Goal: Task Accomplishment & Management: Manage account settings

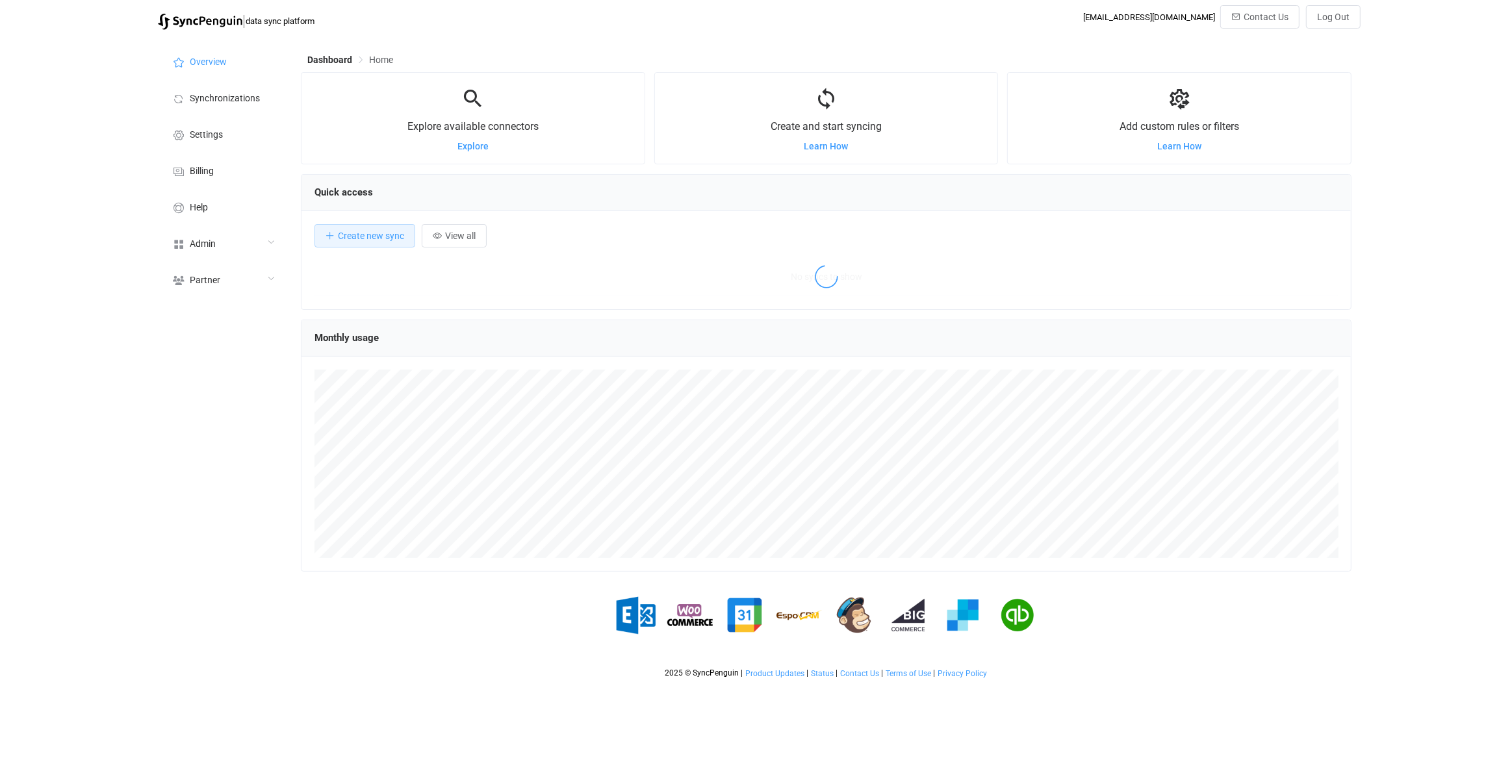
scroll to position [252, 1050]
click at [179, 231] on div "Admin" at bounding box center [222, 243] width 130 height 36
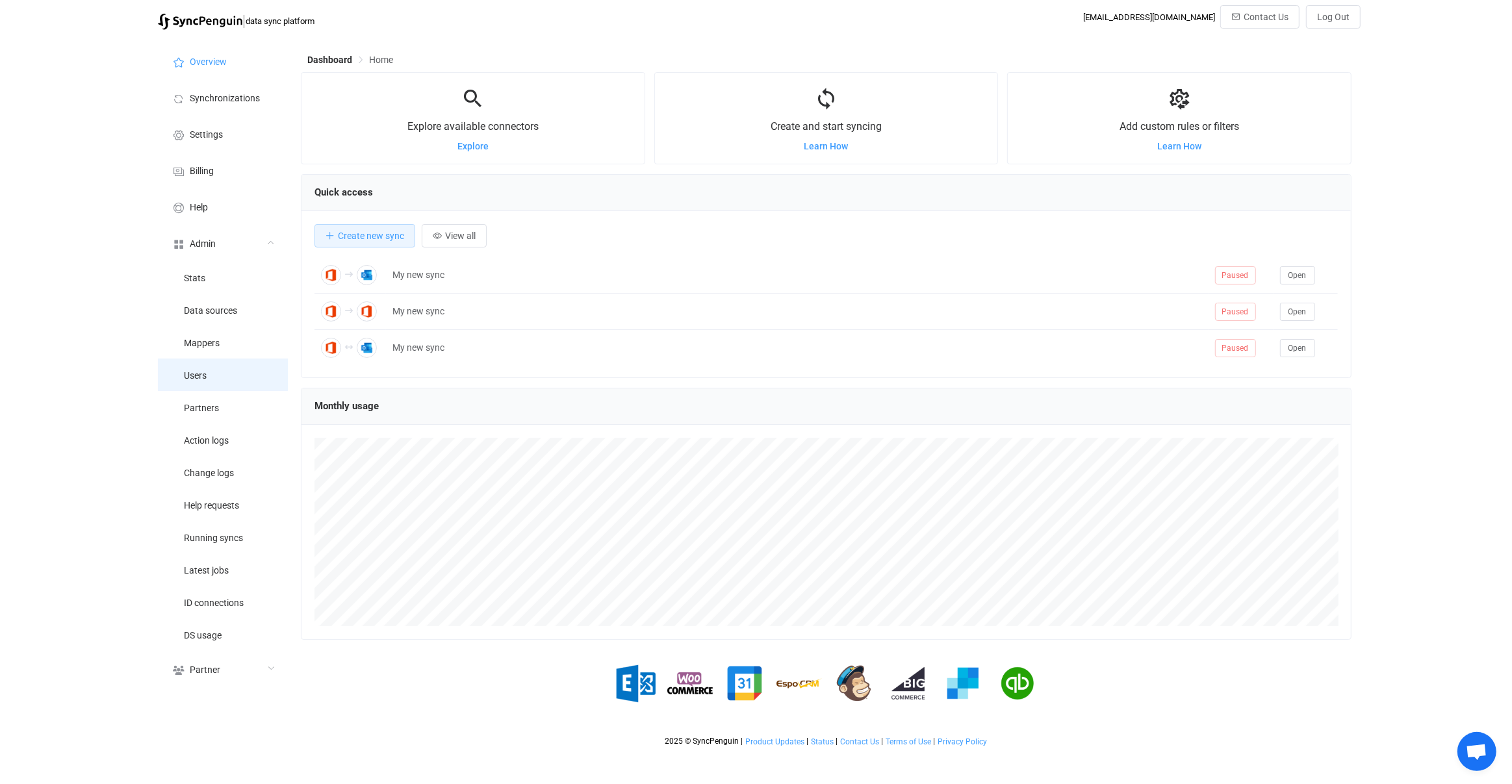
click at [219, 358] on li "Users" at bounding box center [222, 374] width 130 height 32
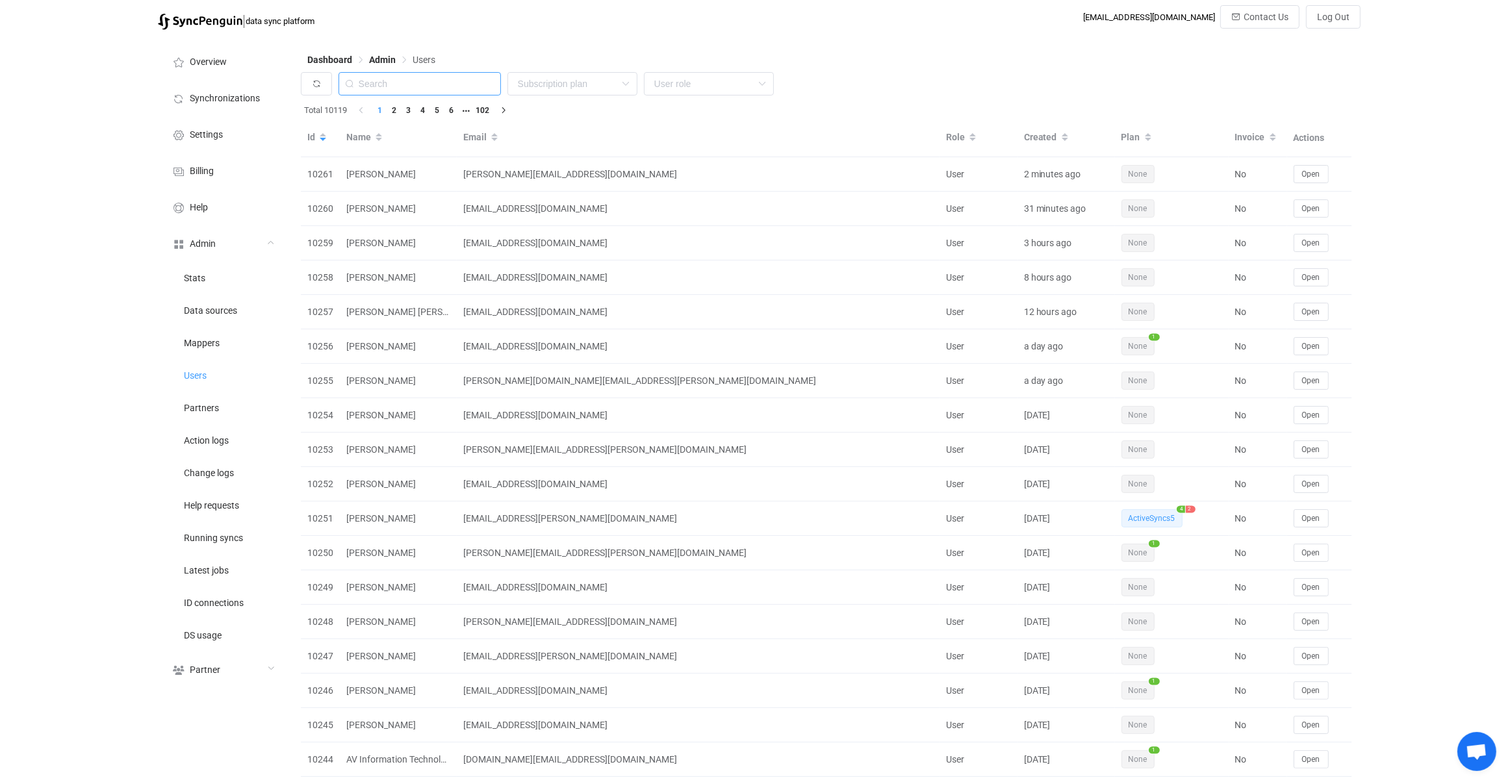
click at [441, 81] on input "text" at bounding box center [420, 84] width 162 height 24
paste input "kontakte@tmg.com"
type input "kontakte@tmg.com"
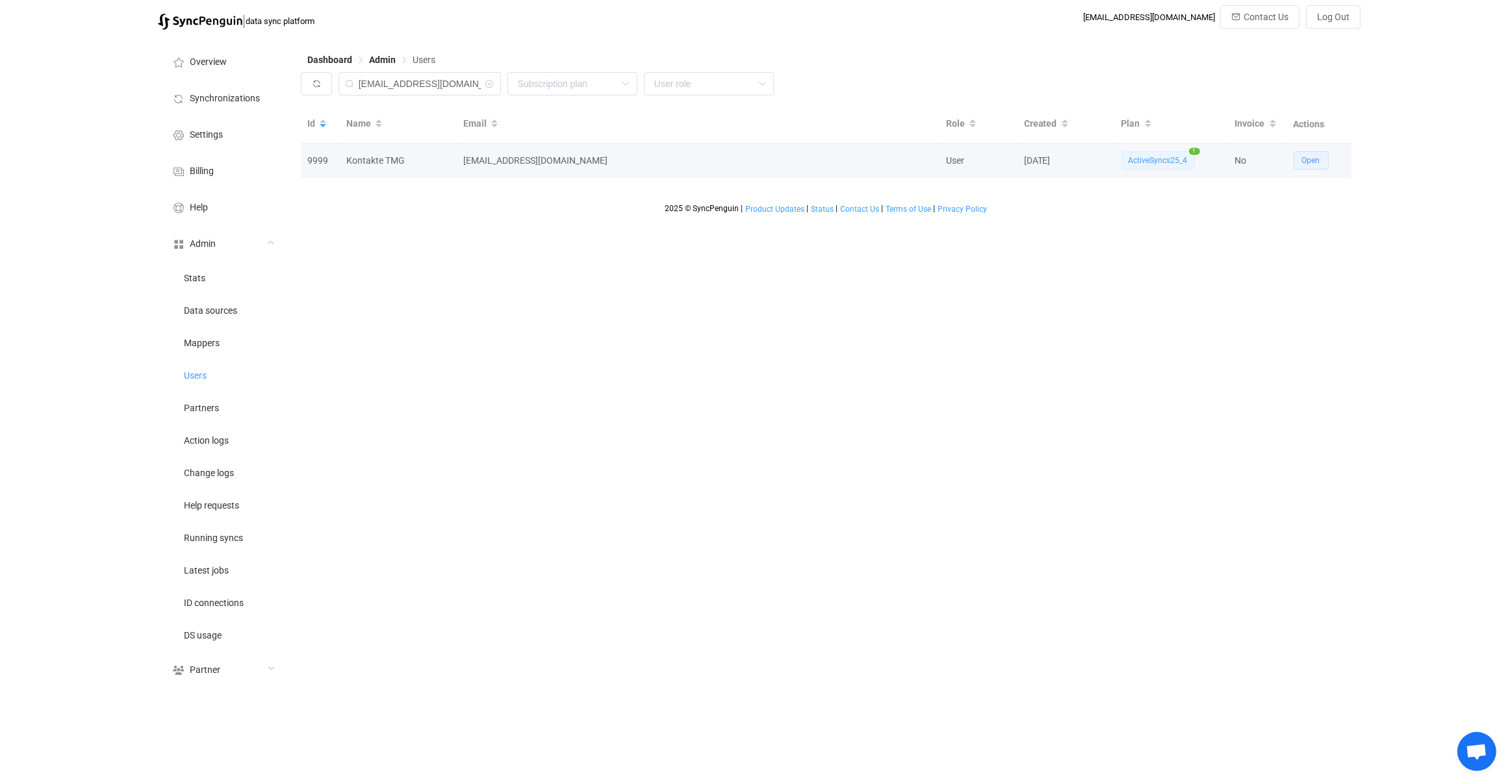
click at [1308, 161] on span "Open" at bounding box center [1311, 160] width 18 height 9
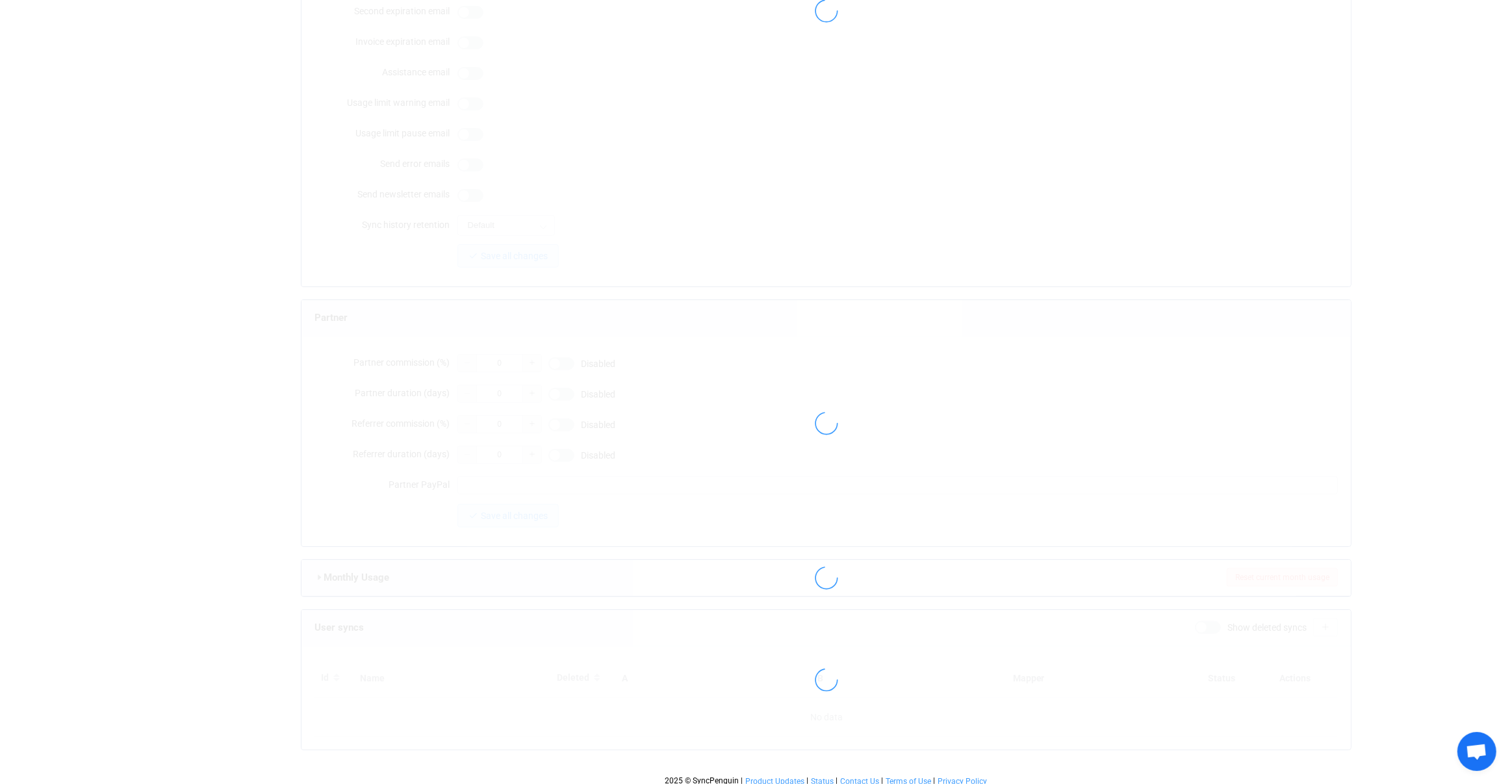
type input "kontakte@tmg.com"
type input "it@tmg.com"
type input "Kontakte TMG"
type input "14"
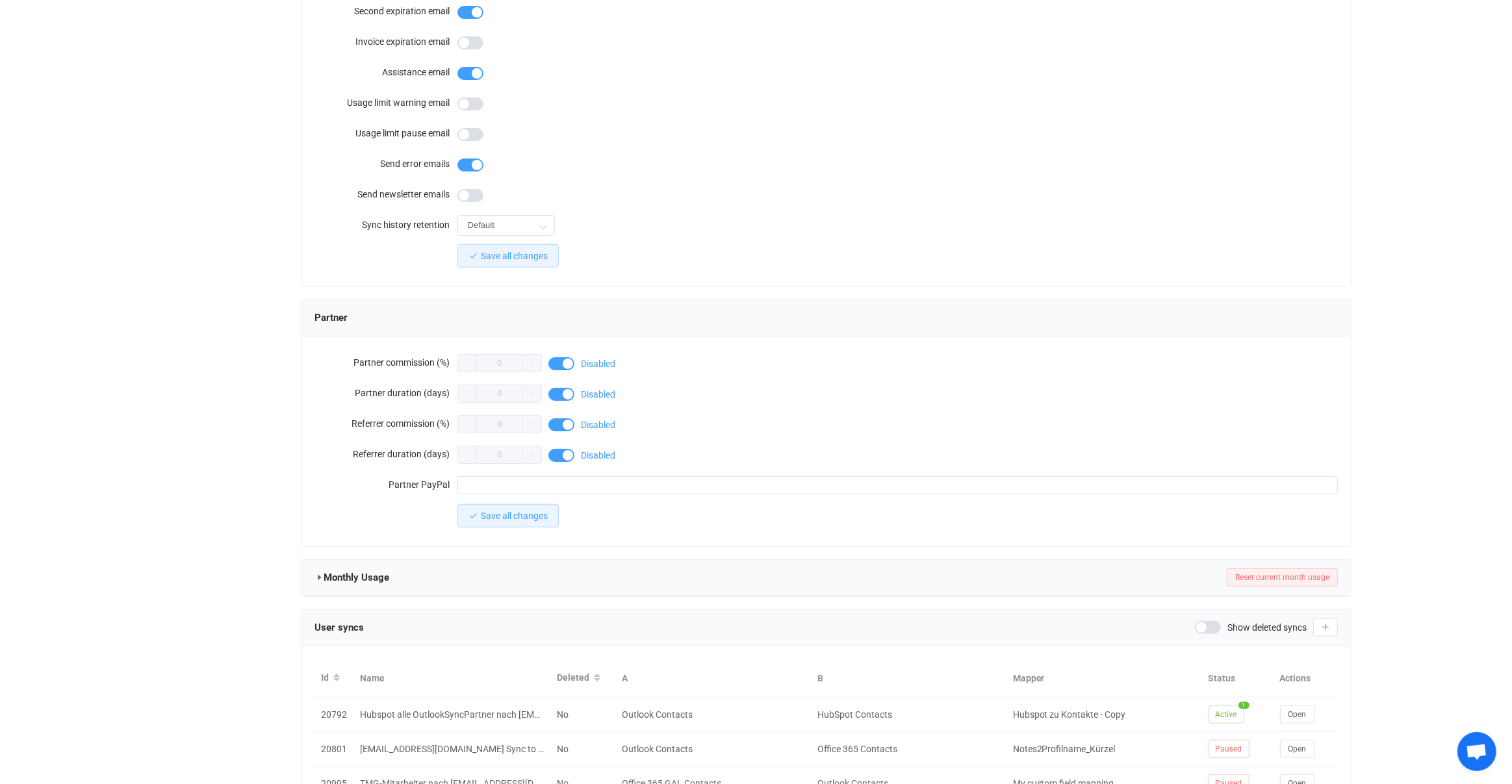
scroll to position [923, 0]
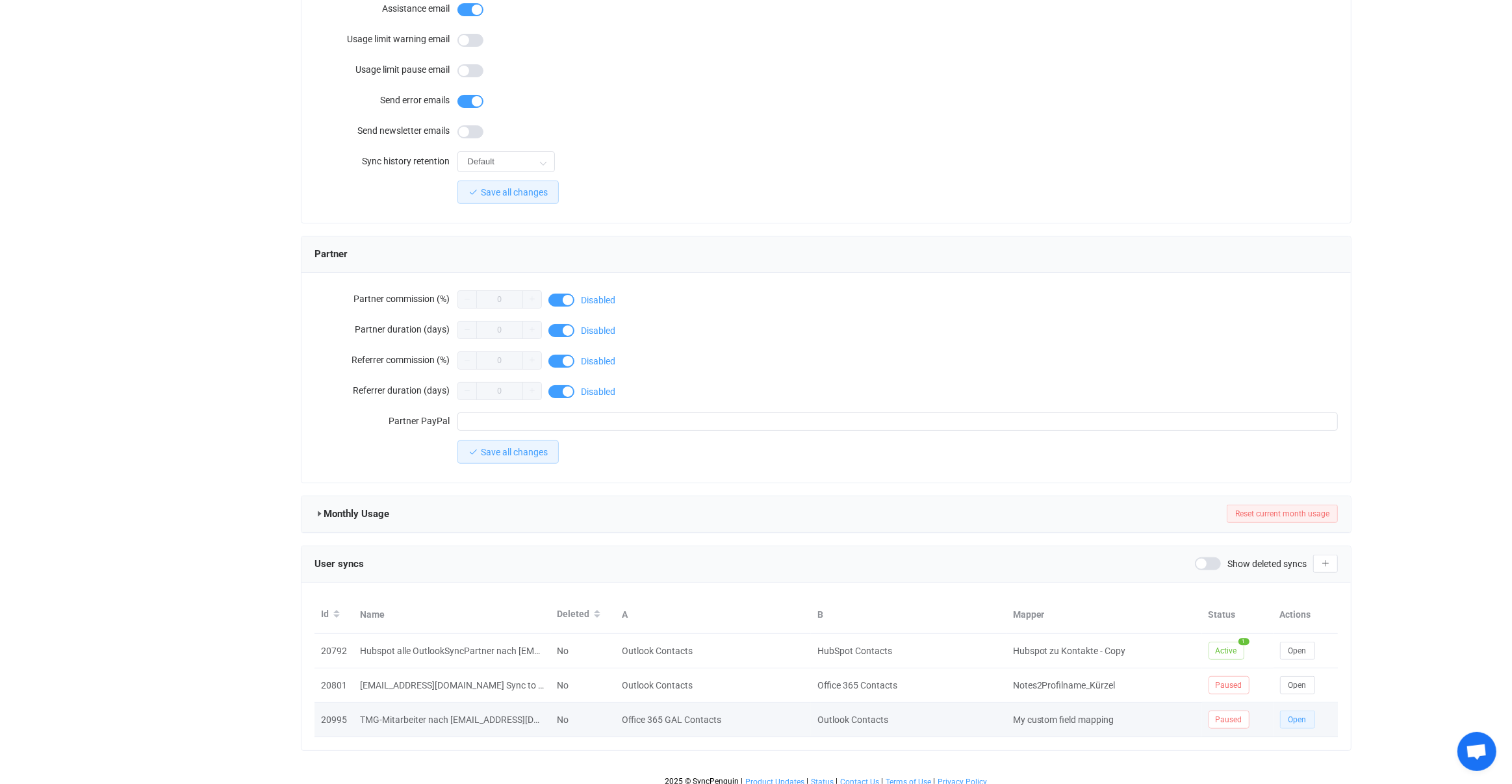
click at [1290, 716] on button "Open" at bounding box center [1297, 719] width 35 height 18
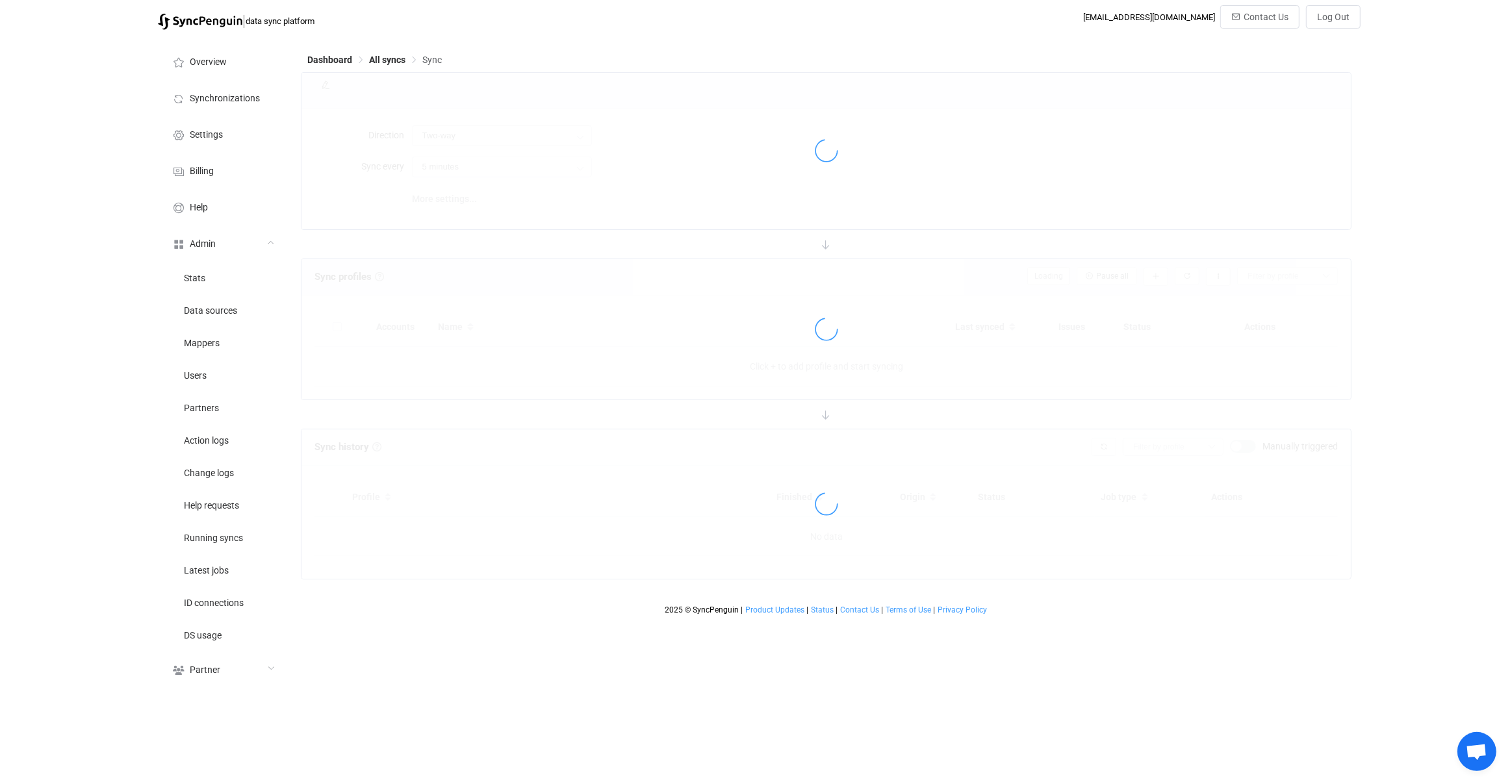
type input "Office 365 GAL → Outlook"
type input "24 hours"
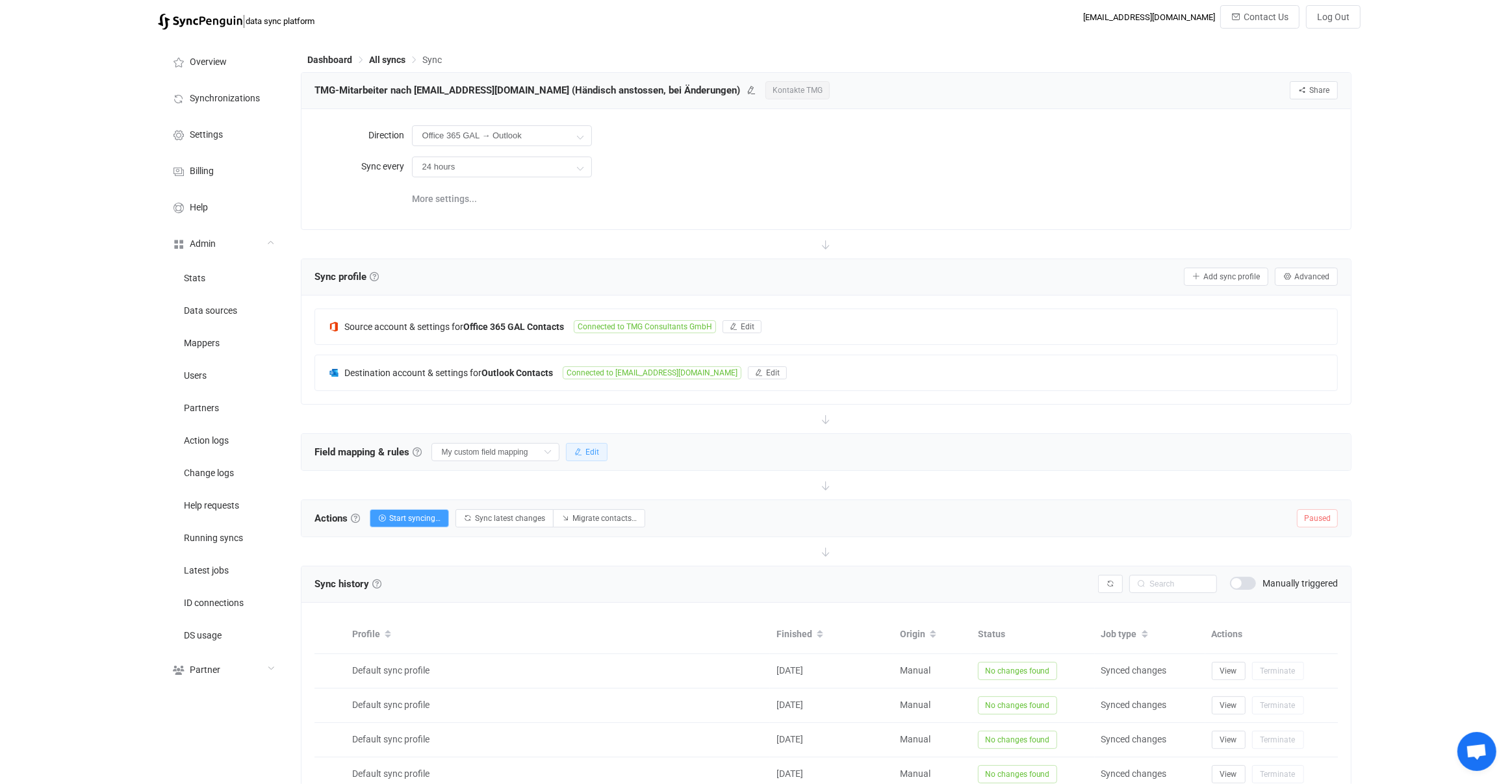
click at [593, 453] on button "Edit" at bounding box center [587, 452] width 42 height 18
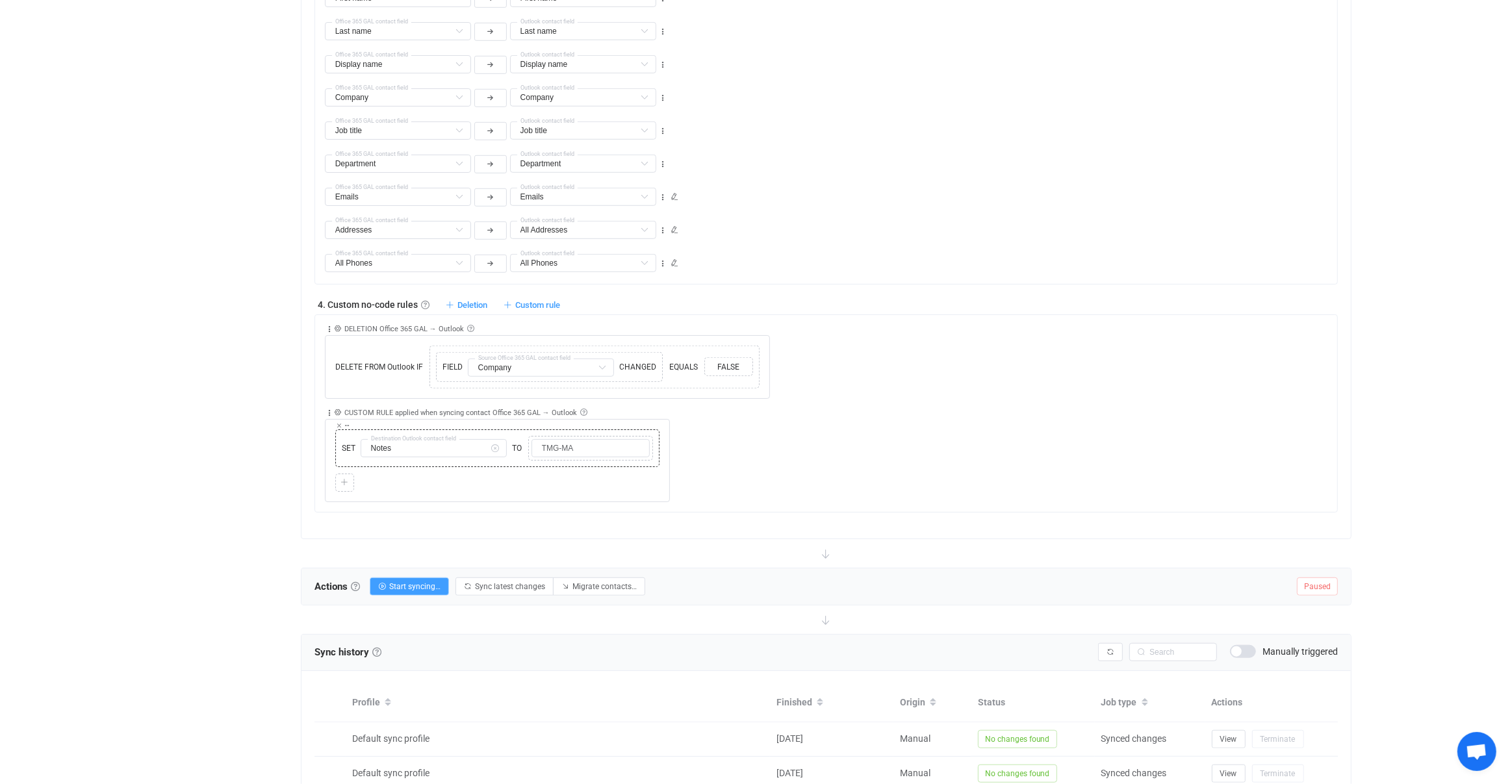
scroll to position [955, 0]
click at [480, 300] on span "Deletion" at bounding box center [473, 305] width 30 height 9
click at [419, 331] on li "Delete contact from Outlook if …" at bounding box center [394, 330] width 183 height 24
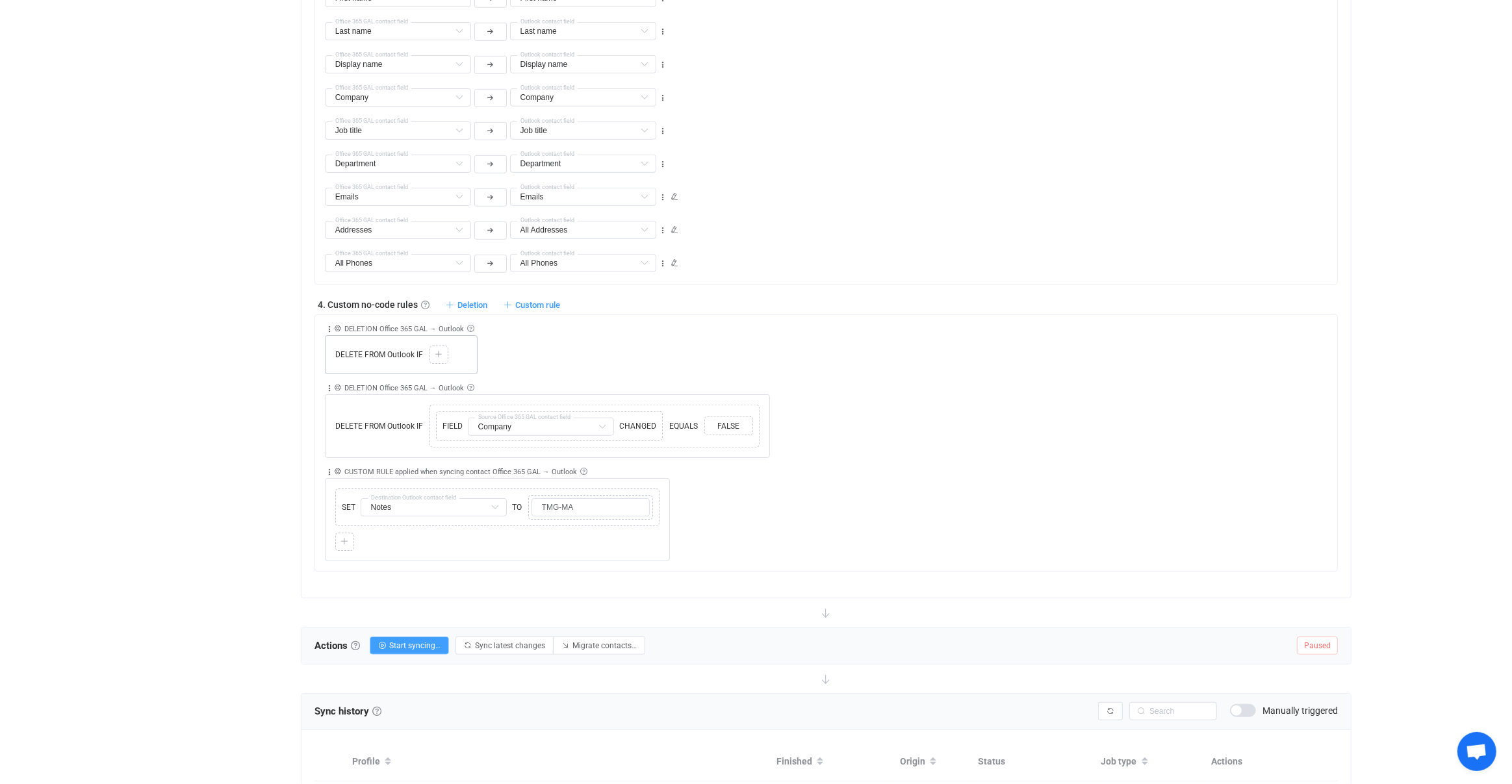
click at [439, 358] on div "DELETE FROM Outlook IF Copy Cut Paste TYPE MISMATCH Select value" at bounding box center [401, 354] width 153 height 39
click at [439, 350] on icon at bounding box center [439, 354] width 8 height 8
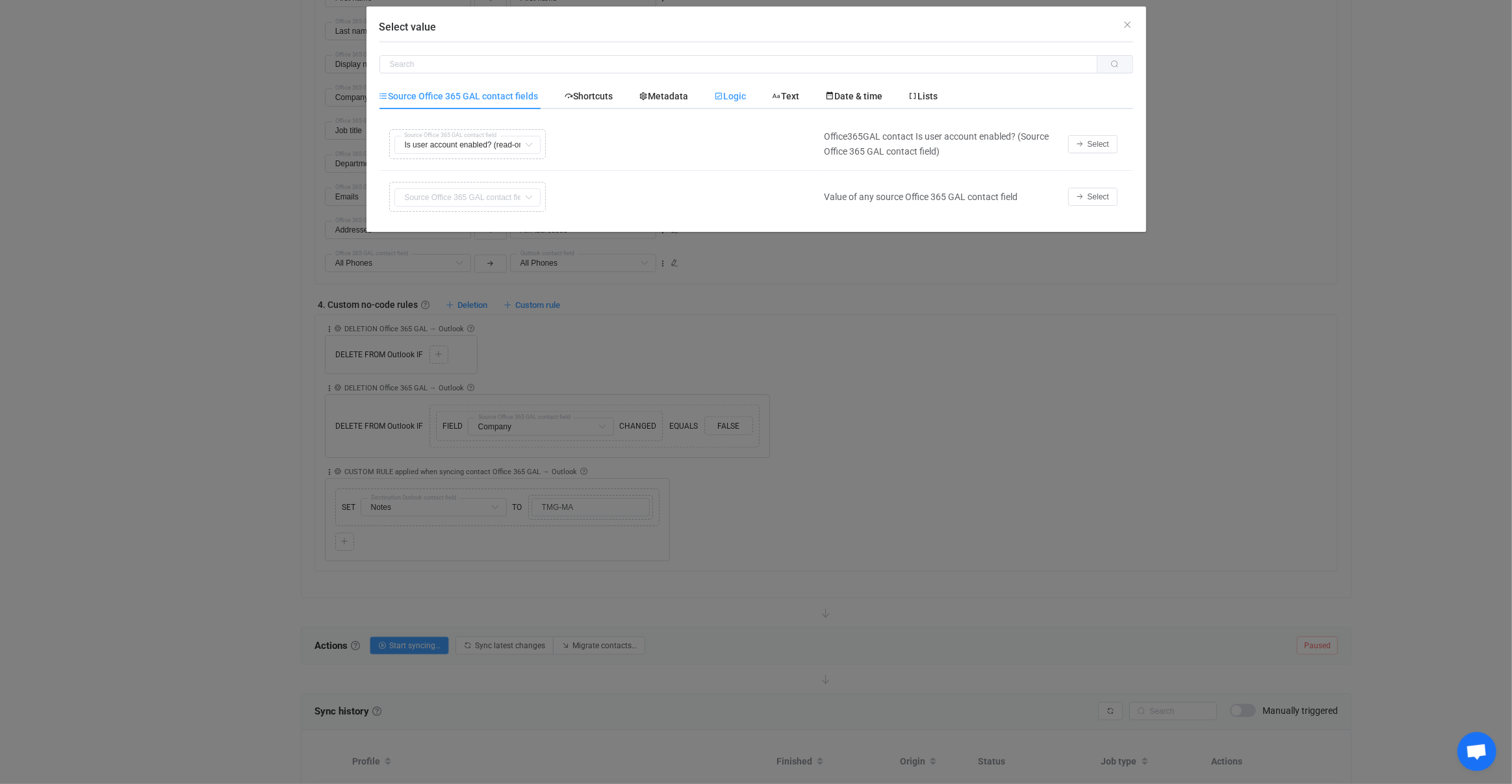
click at [732, 94] on span "Logic" at bounding box center [731, 96] width 32 height 10
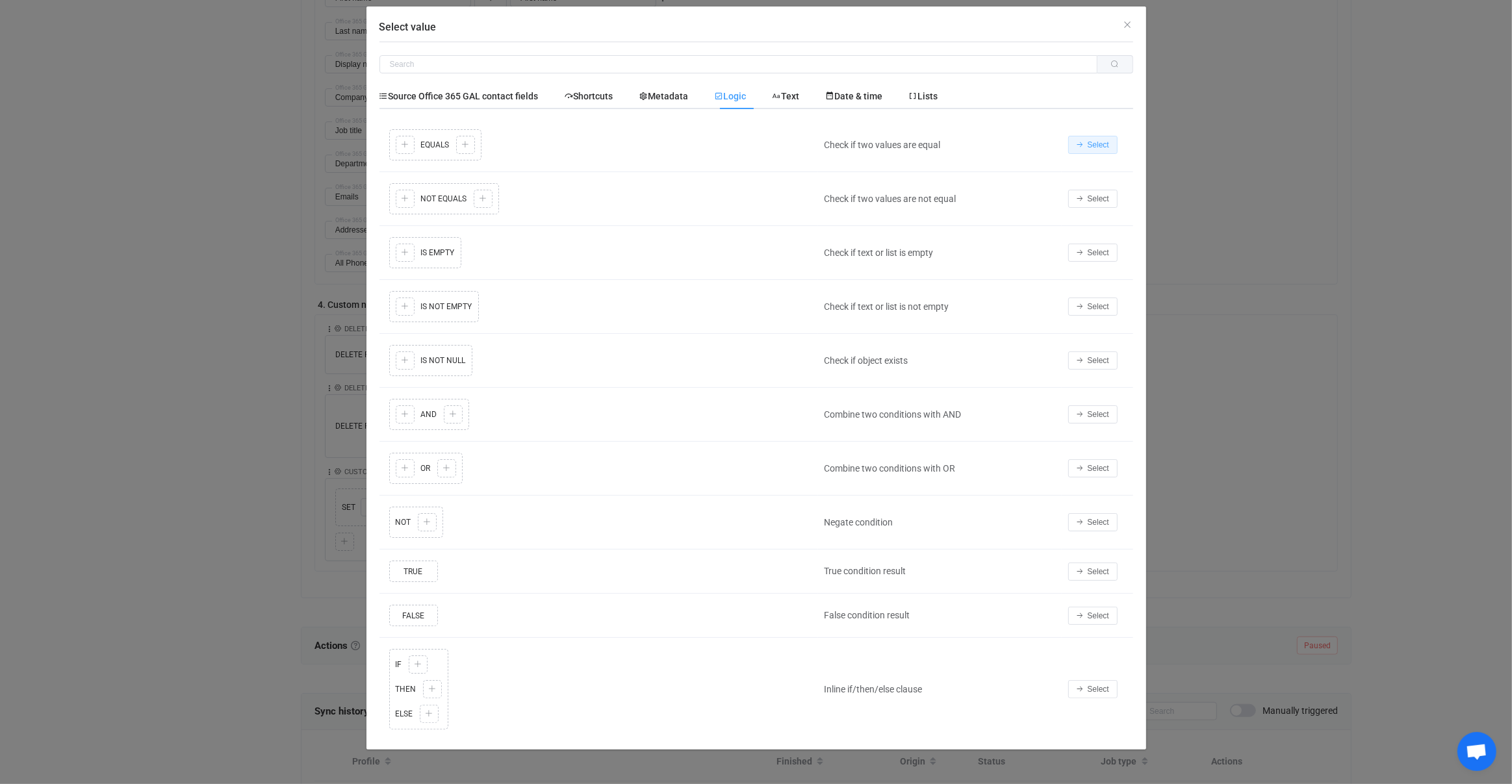
click at [1089, 151] on button "Select" at bounding box center [1093, 145] width 49 height 18
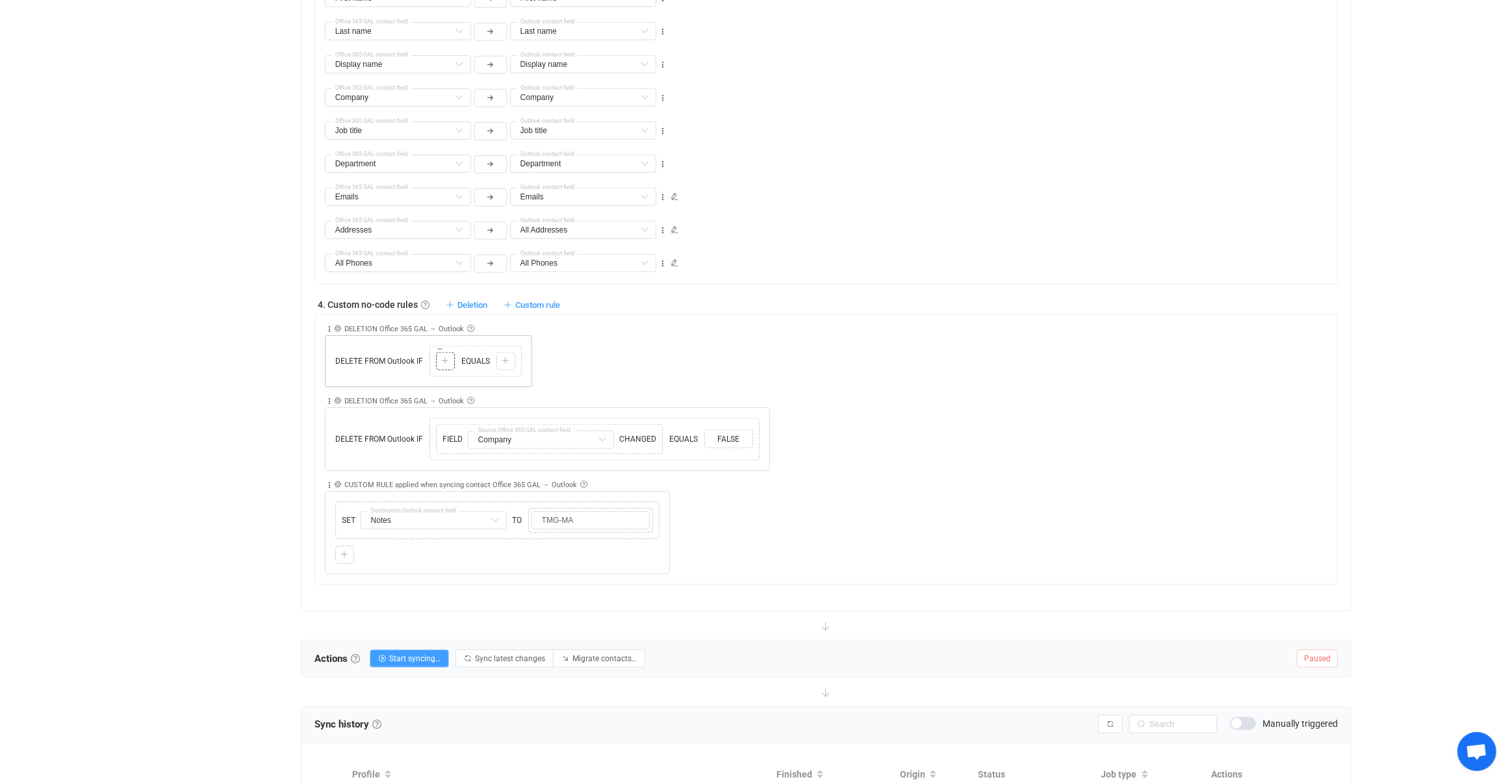
click at [453, 357] on div "Copy Cut Paste TYPE MISMATCH Select value" at bounding box center [446, 361] width 19 height 18
click at [452, 358] on div "Copy Cut Paste TYPE MISMATCH Select value" at bounding box center [446, 361] width 19 height 18
click at [449, 357] on div at bounding box center [446, 361] width 13 height 12
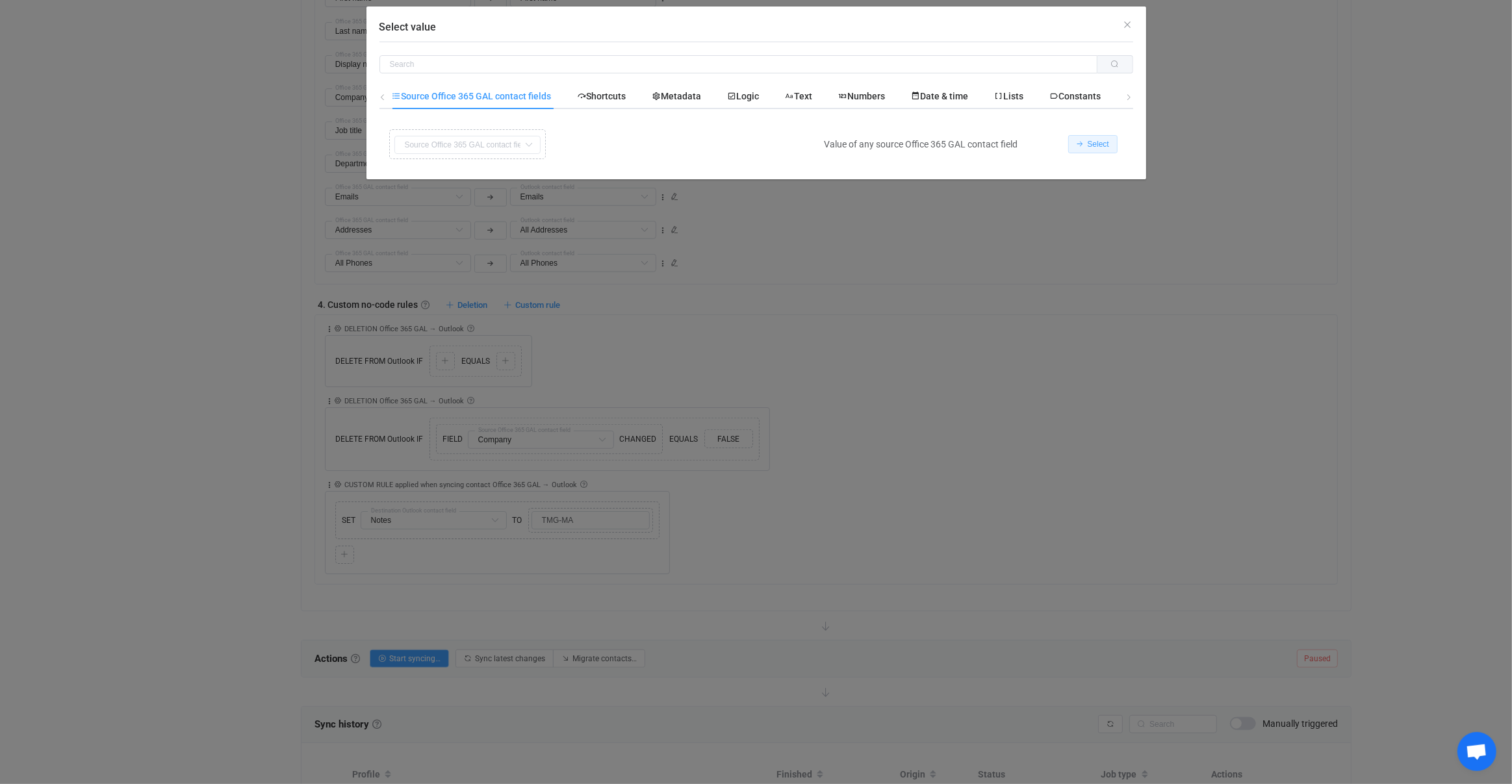
click at [1103, 143] on span "Select" at bounding box center [1098, 143] width 21 height 9
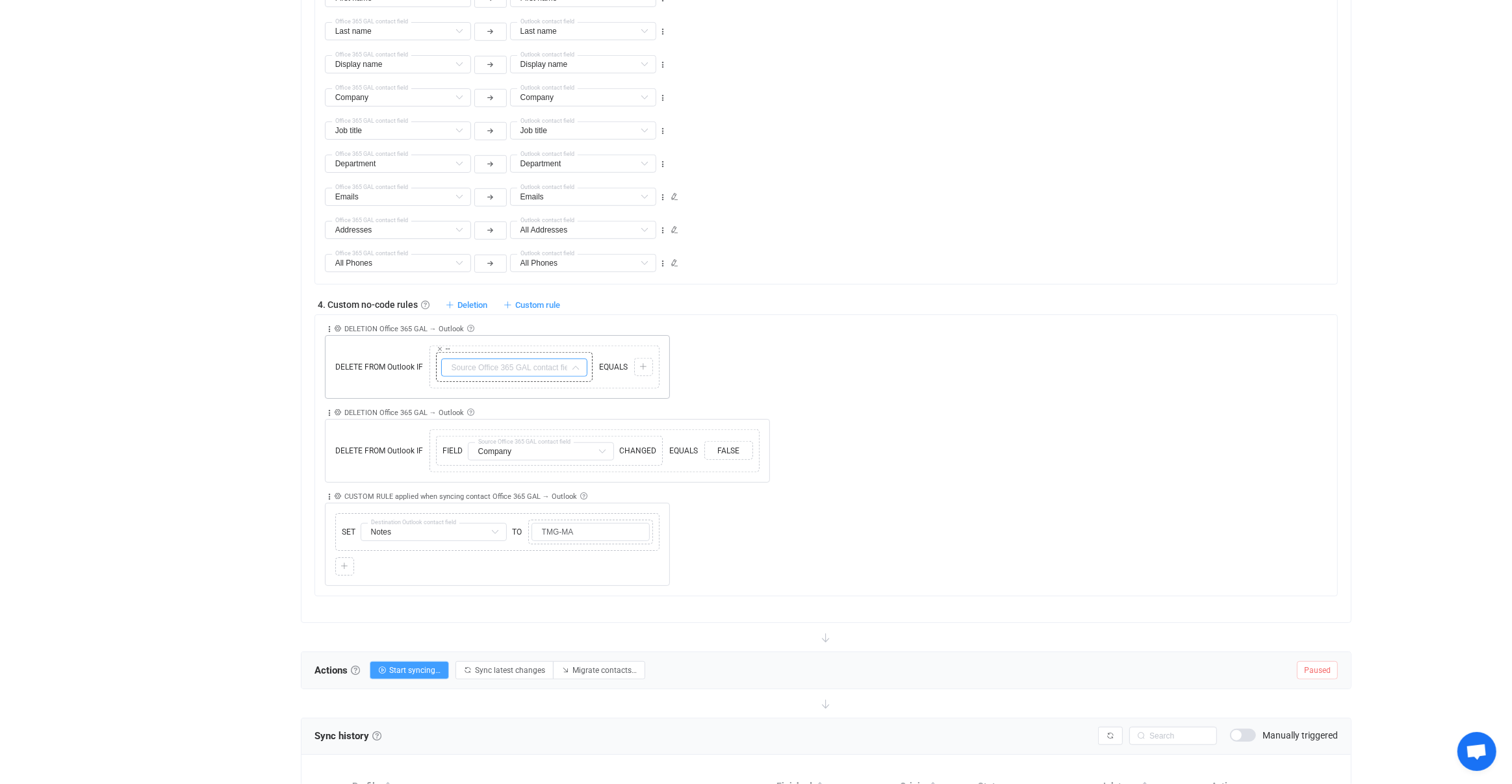
click at [488, 366] on input "text" at bounding box center [514, 367] width 146 height 18
click at [496, 470] on span "Company" at bounding box center [485, 468] width 39 height 10
type input "Company"
click at [511, 366] on input "Company" at bounding box center [514, 367] width 146 height 18
click at [499, 482] on li "Company → Name Default field" at bounding box center [567, 491] width 253 height 22
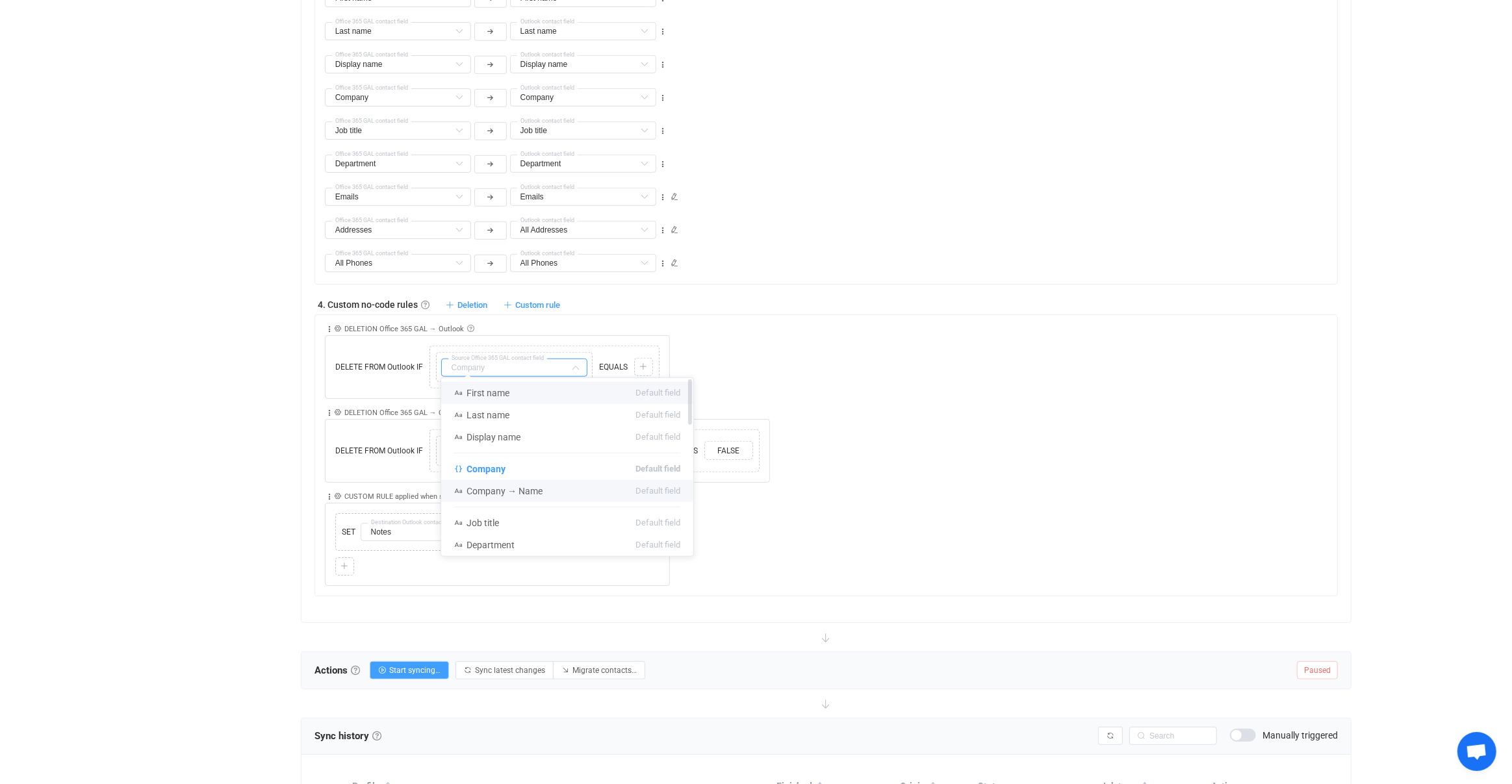
type input "Company → Name"
click at [748, 337] on div "Collapse Move up Move down Delete Rule description DELETION Office 365 GAL → Ou…" at bounding box center [831, 357] width 1013 height 84
type input "Company → Name"
click at [440, 346] on icon at bounding box center [440, 349] width 6 height 6
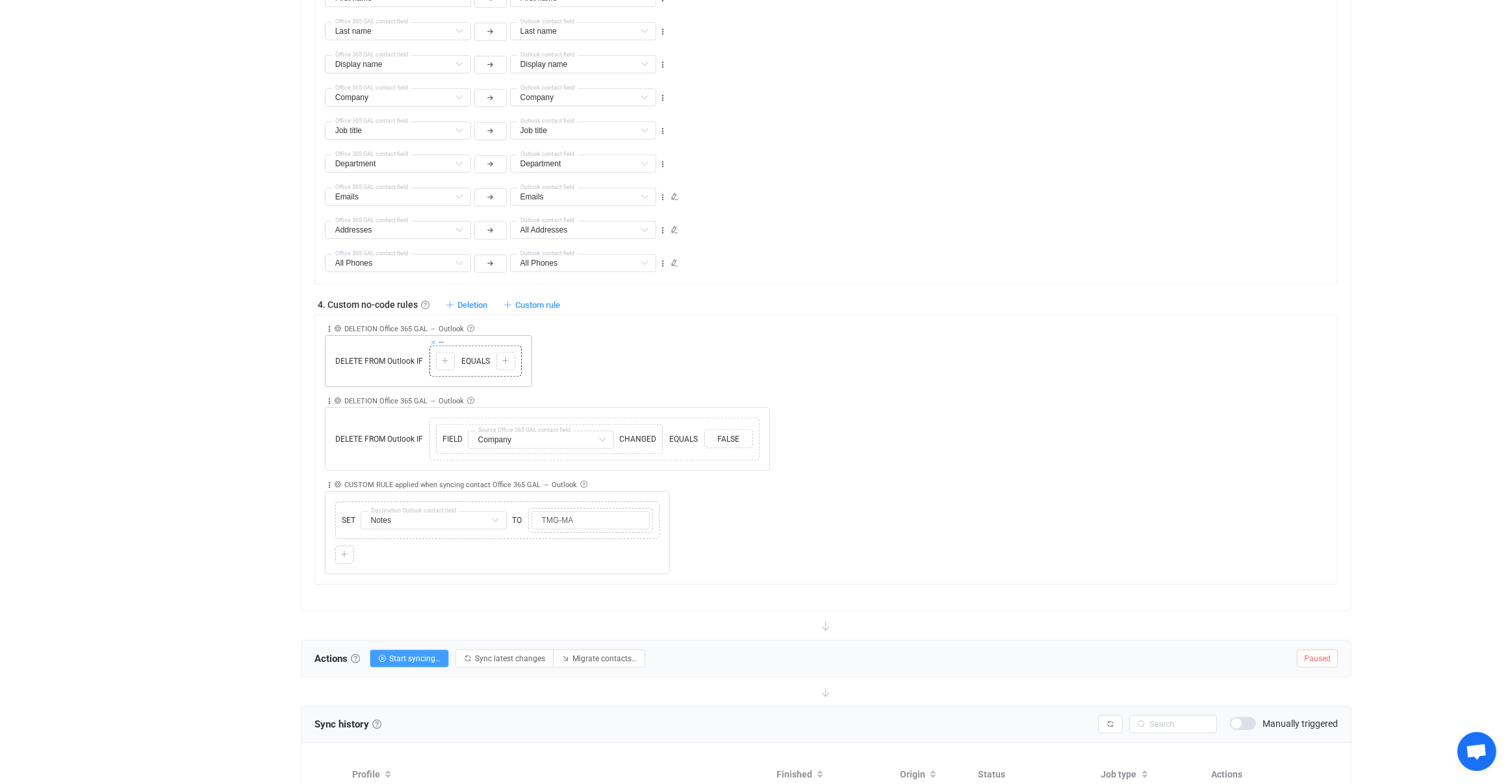
click at [434, 339] on span at bounding box center [433, 343] width 6 height 7
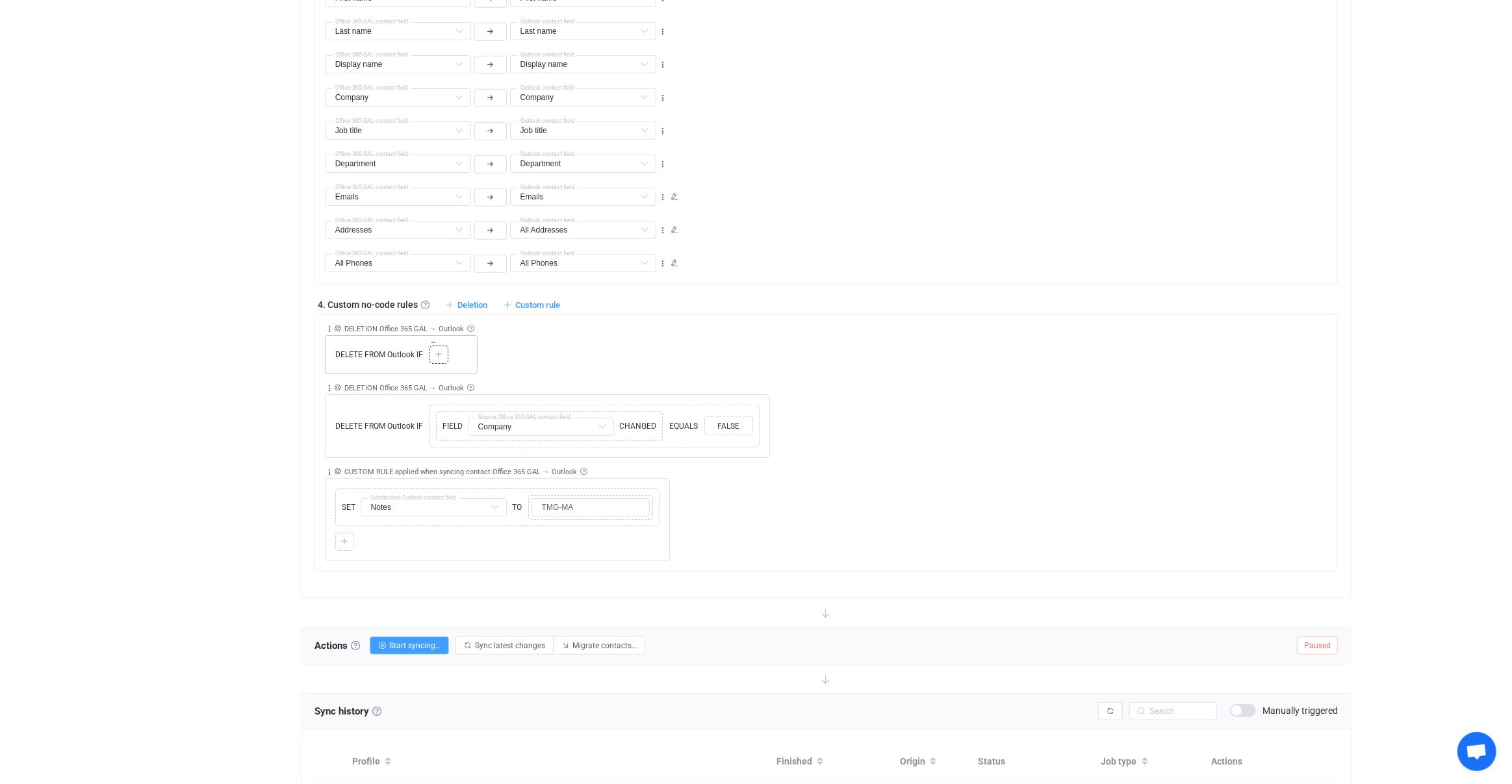
click at [442, 357] on div "Copy Cut Paste TYPE MISMATCH" at bounding box center [439, 354] width 19 height 18
click at [439, 350] on icon at bounding box center [439, 354] width 8 height 8
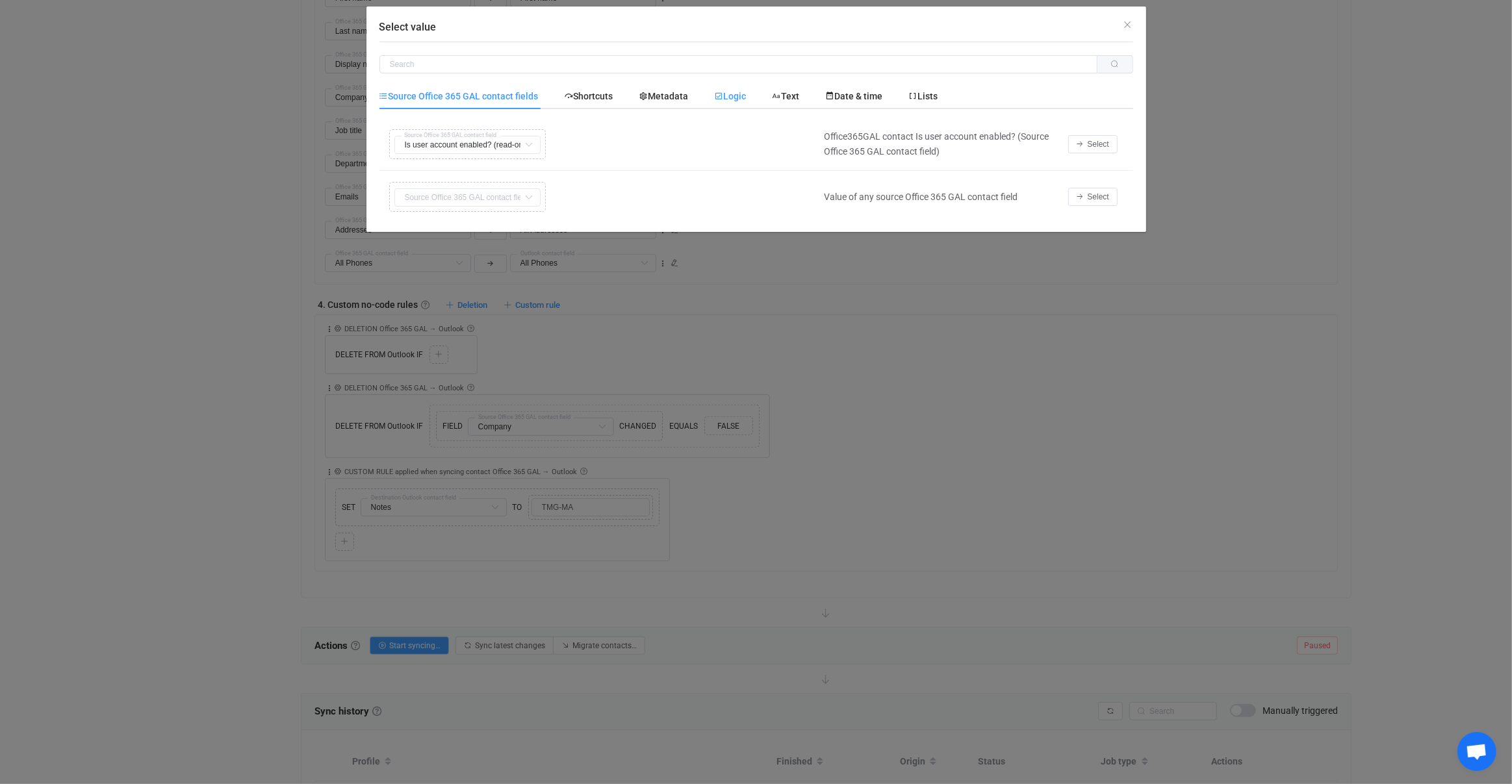
click at [724, 100] on span "Logic" at bounding box center [731, 96] width 32 height 10
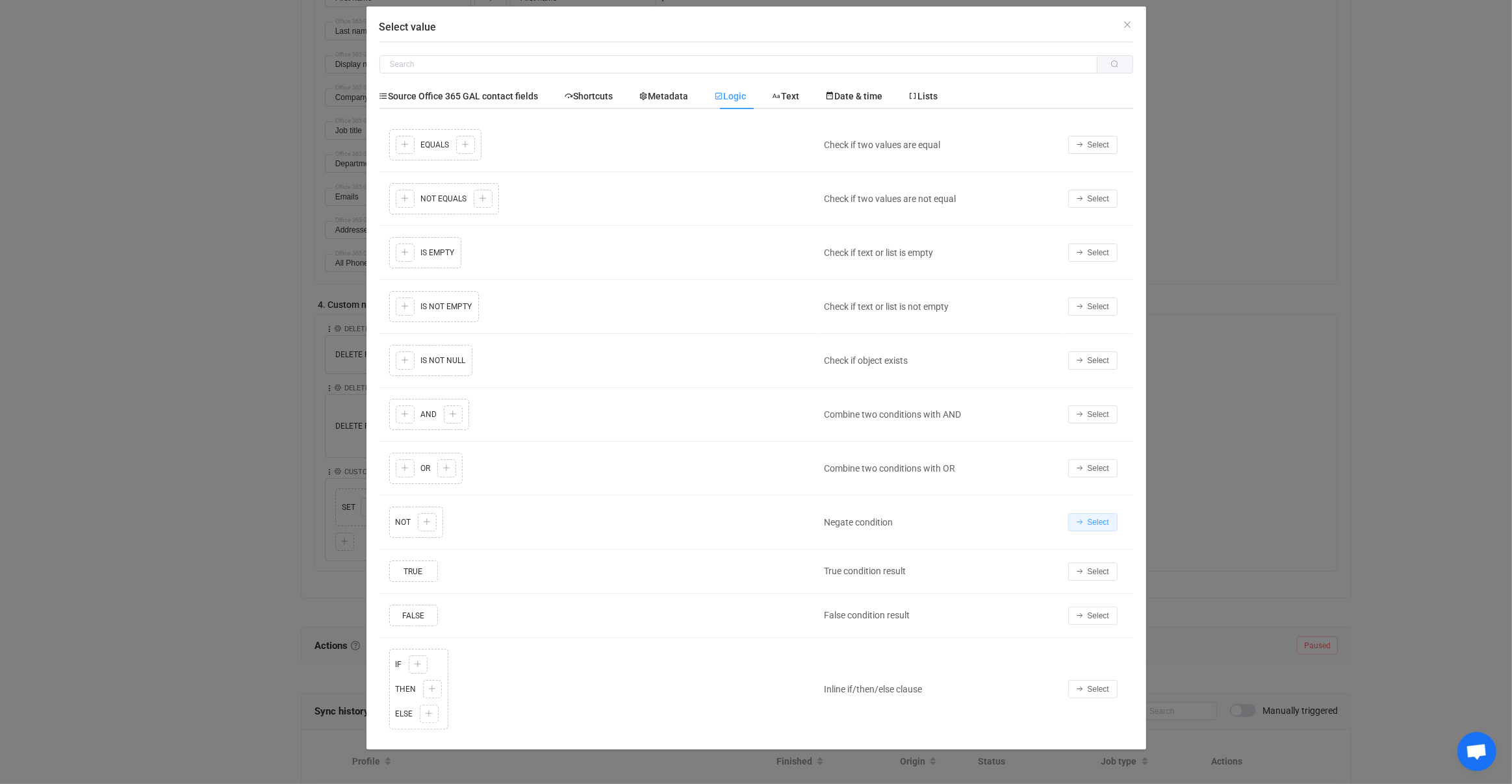
click at [1085, 522] on button "Select" at bounding box center [1093, 522] width 49 height 18
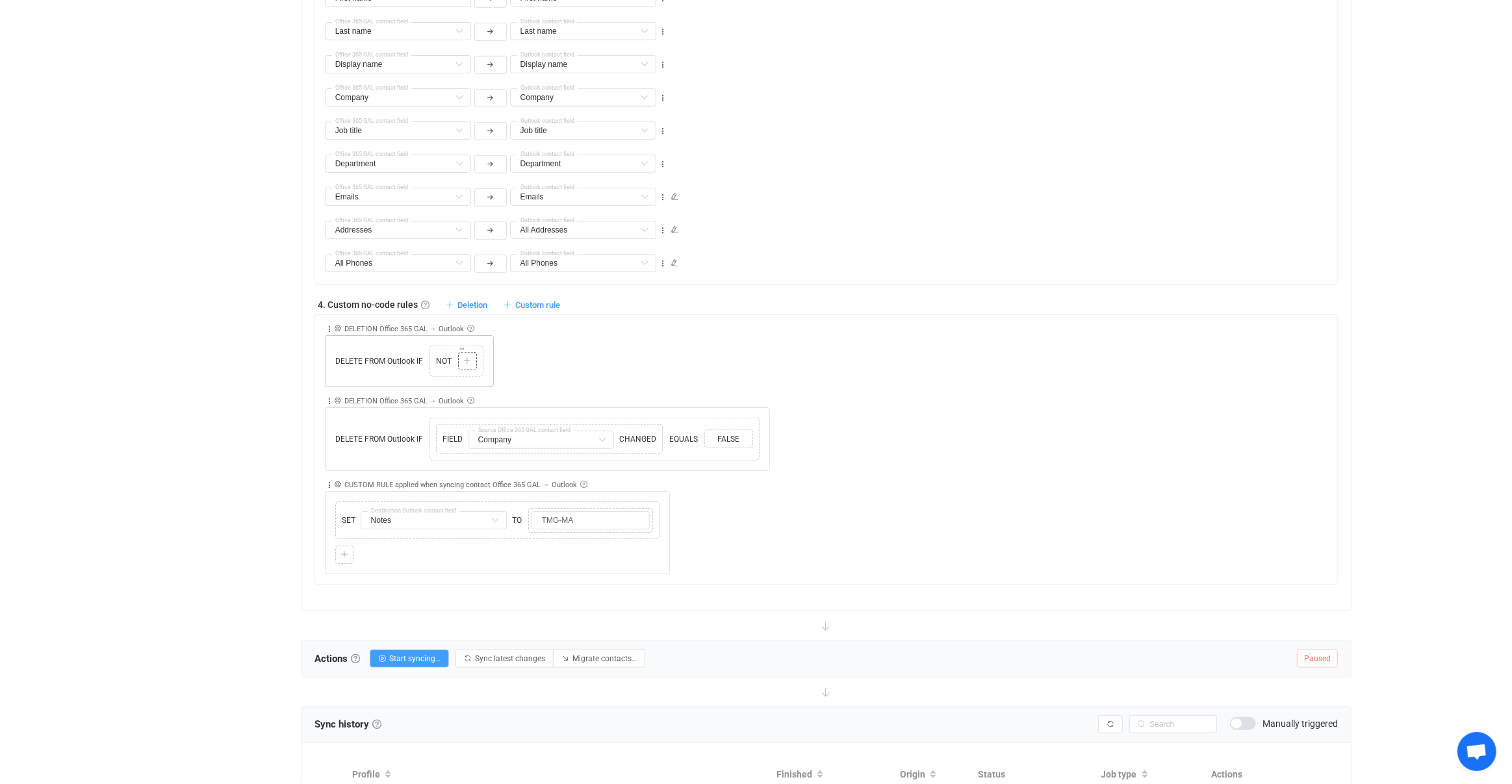
click at [464, 358] on icon at bounding box center [467, 362] width 8 height 8
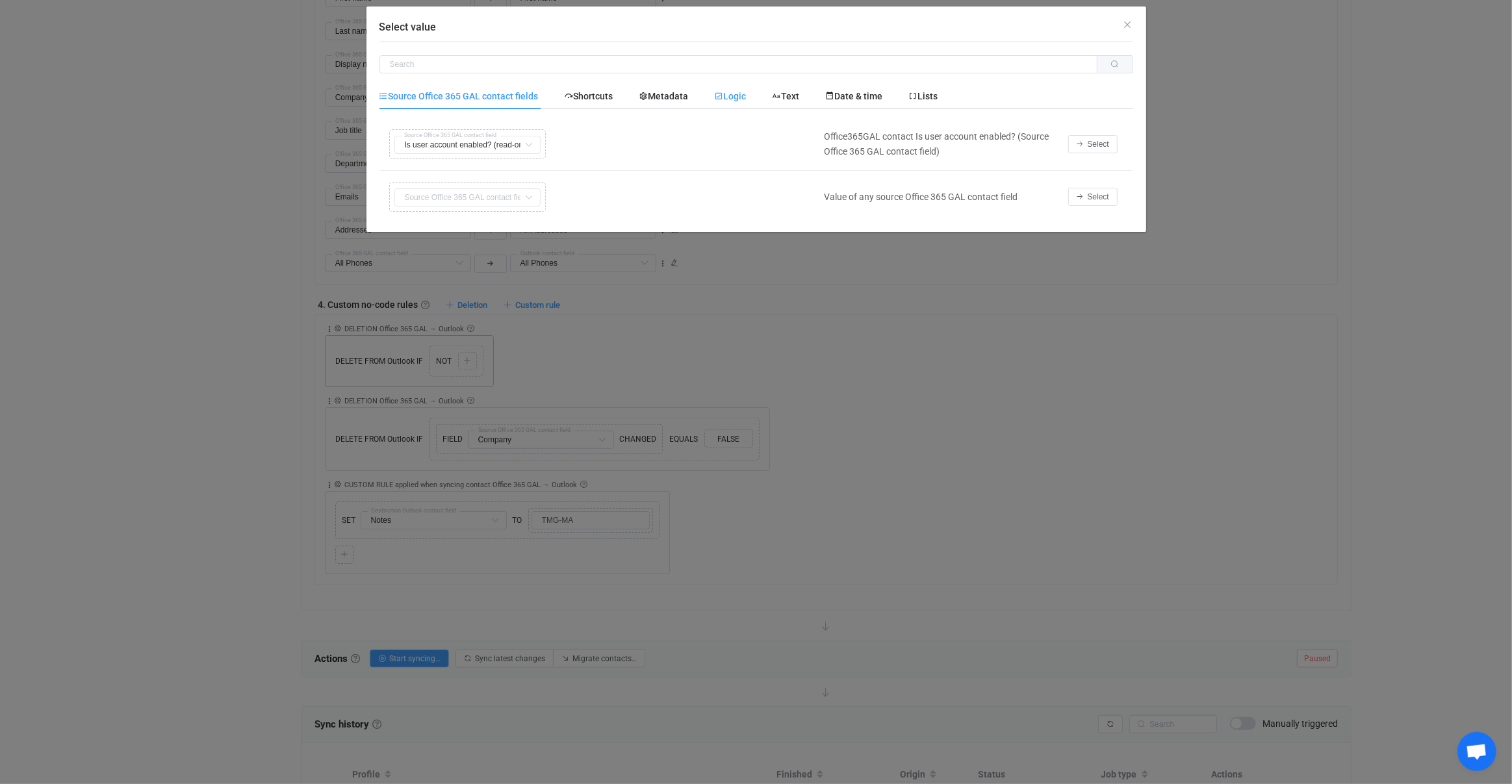
click at [747, 97] on span "Logic" at bounding box center [731, 96] width 32 height 10
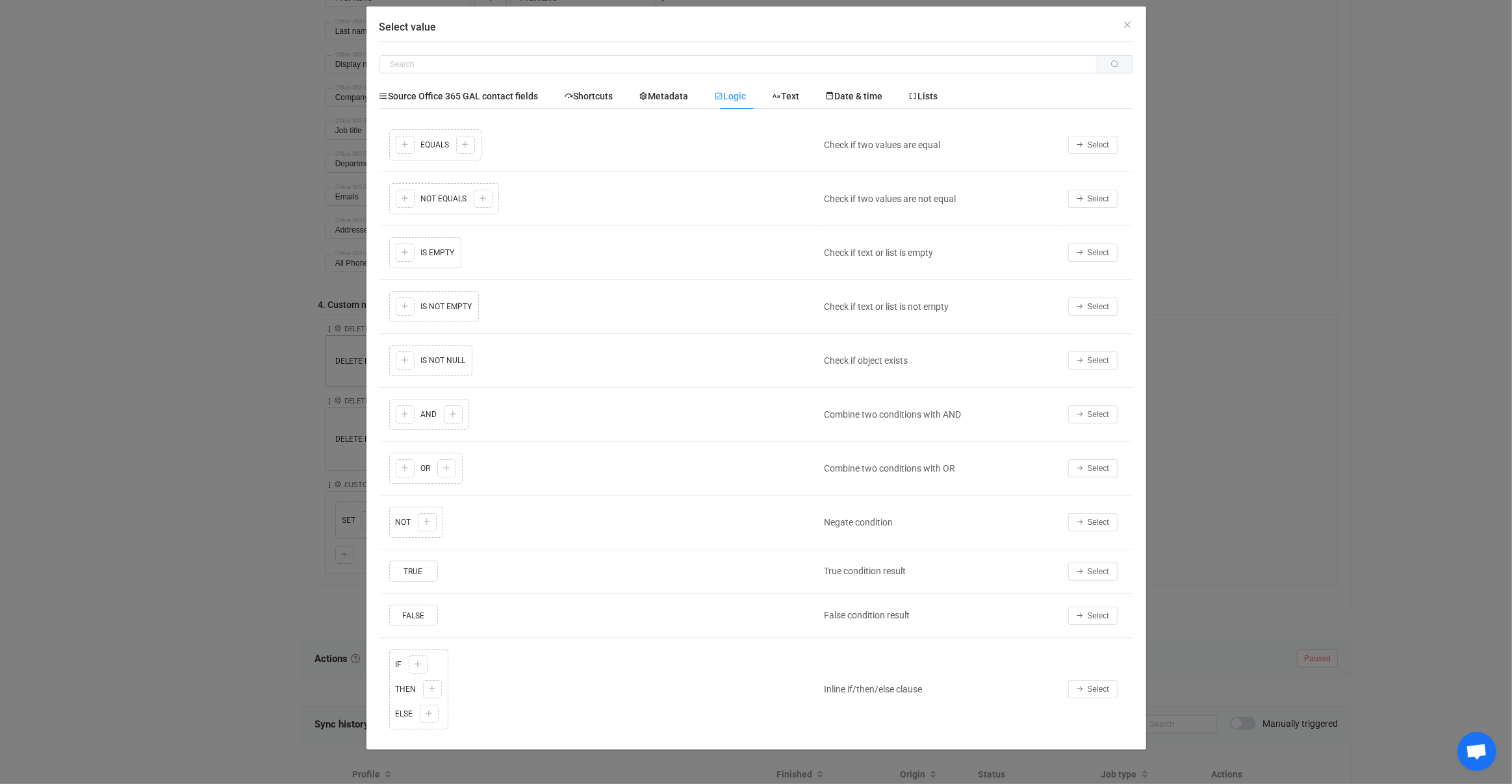
click at [1108, 479] on td "Select" at bounding box center [1097, 468] width 71 height 54
click at [1105, 464] on span "Select" at bounding box center [1098, 468] width 21 height 9
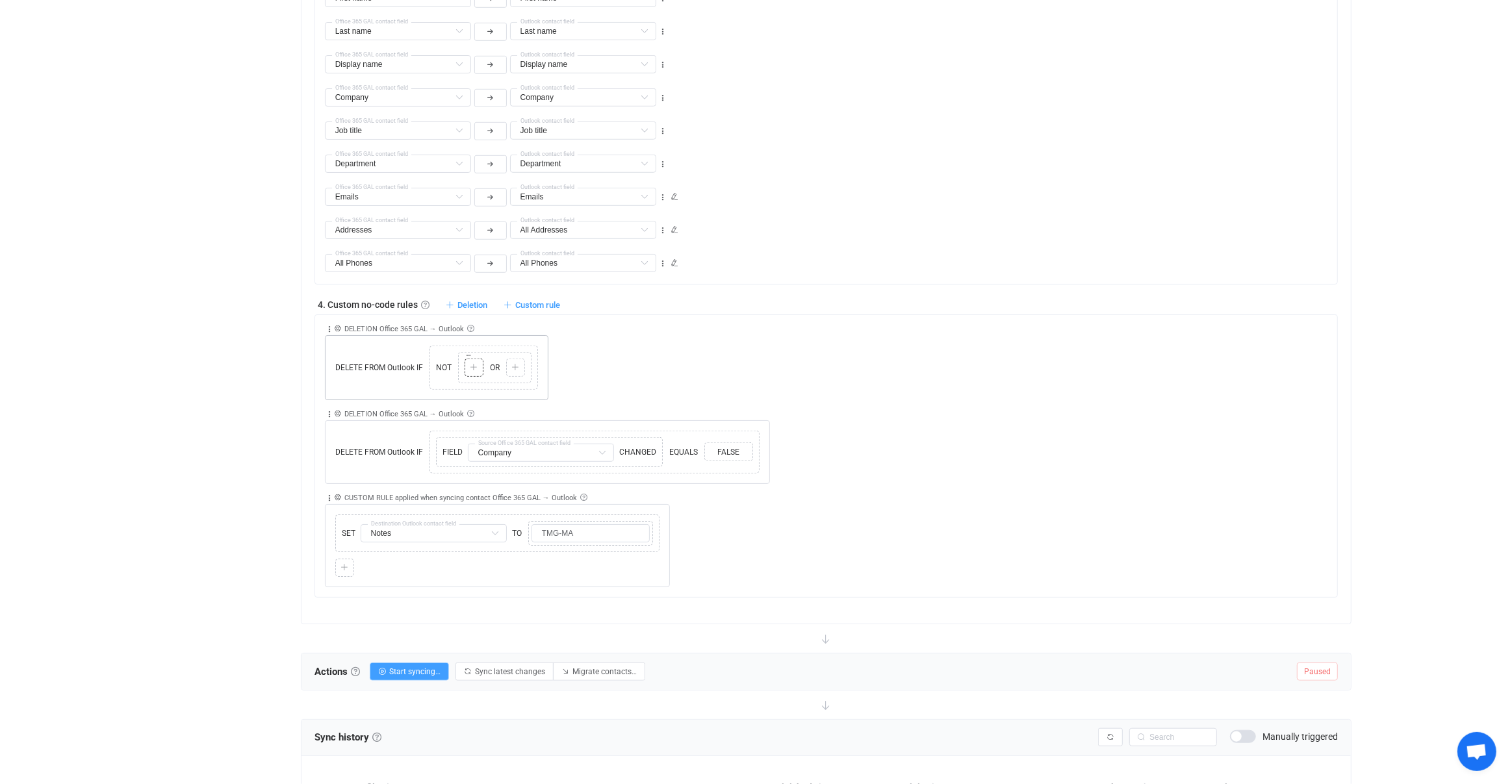
click at [477, 367] on div "Copy Cut Paste TYPE MISMATCH Select value" at bounding box center [474, 367] width 19 height 18
click at [473, 364] on icon at bounding box center [474, 368] width 8 height 8
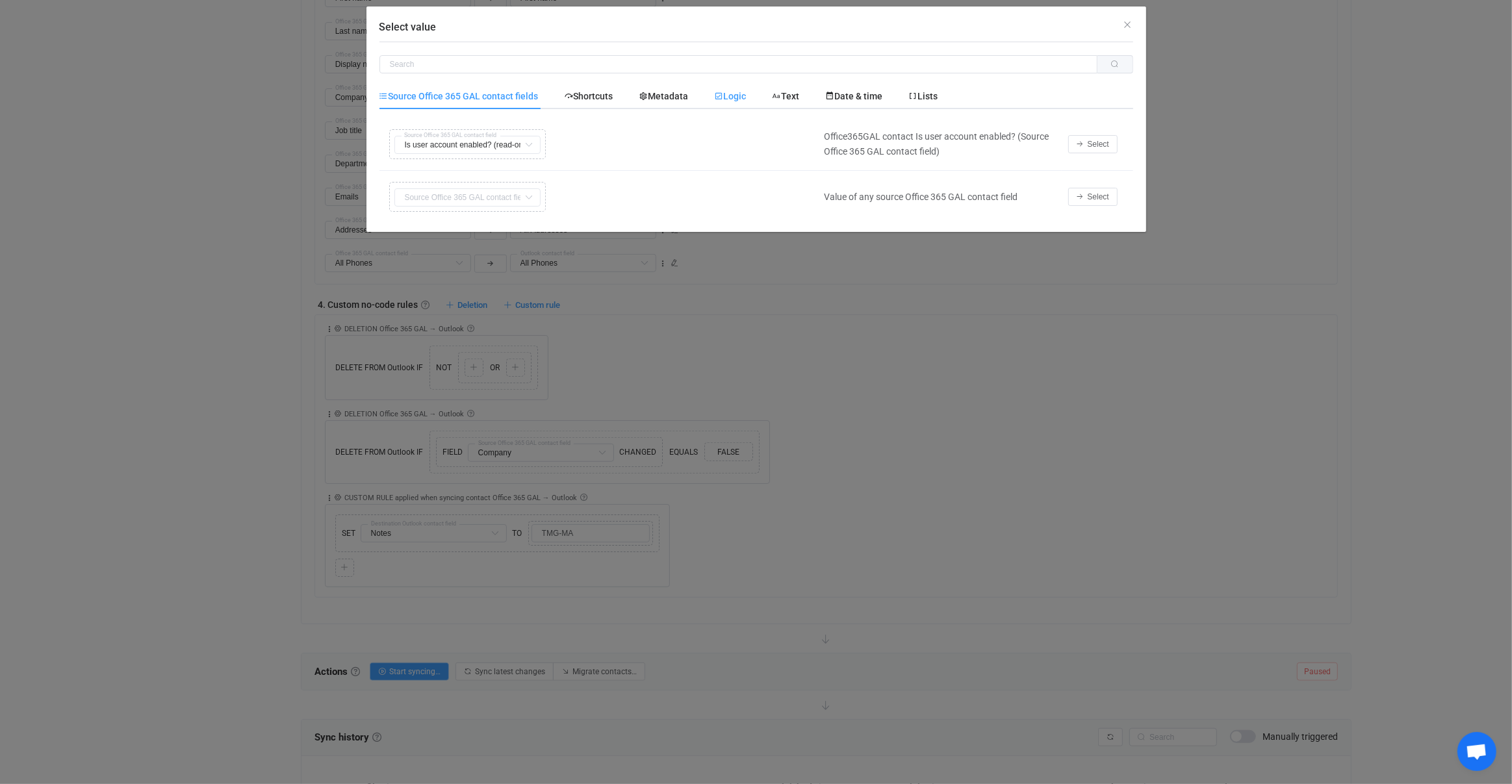
click at [728, 96] on span "Logic" at bounding box center [731, 96] width 32 height 10
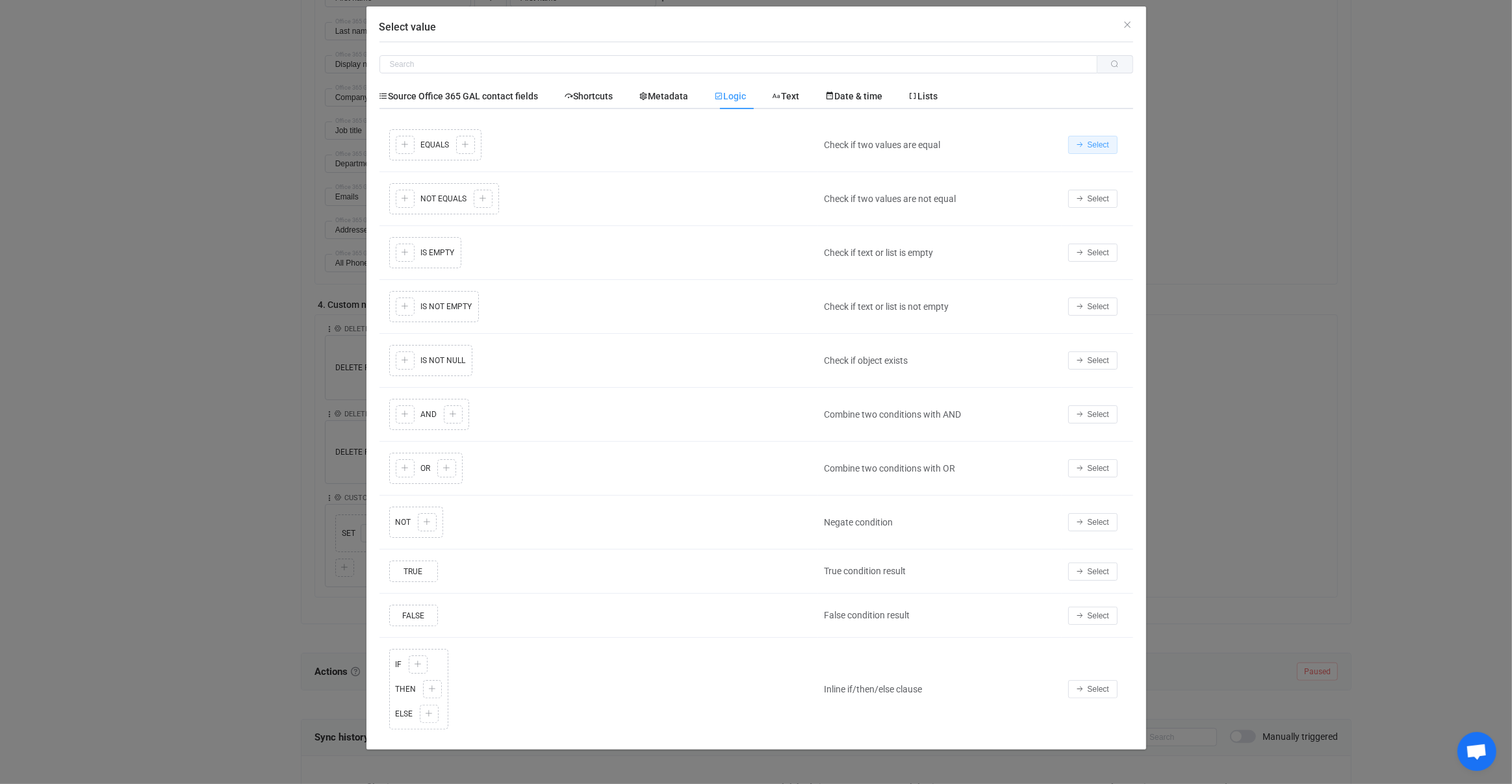
click at [1094, 137] on button "Select" at bounding box center [1093, 145] width 49 height 18
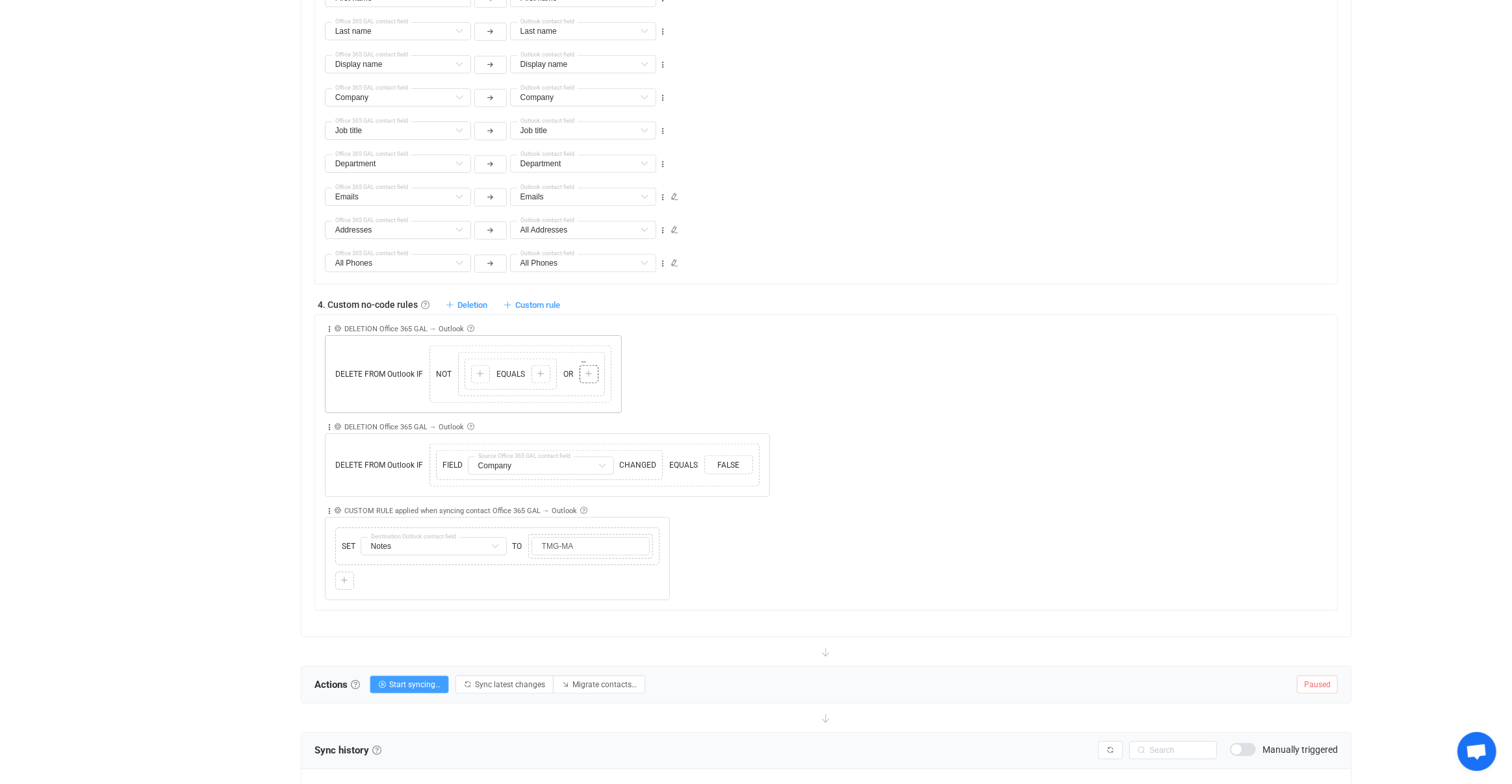
click at [590, 370] on icon at bounding box center [589, 374] width 8 height 8
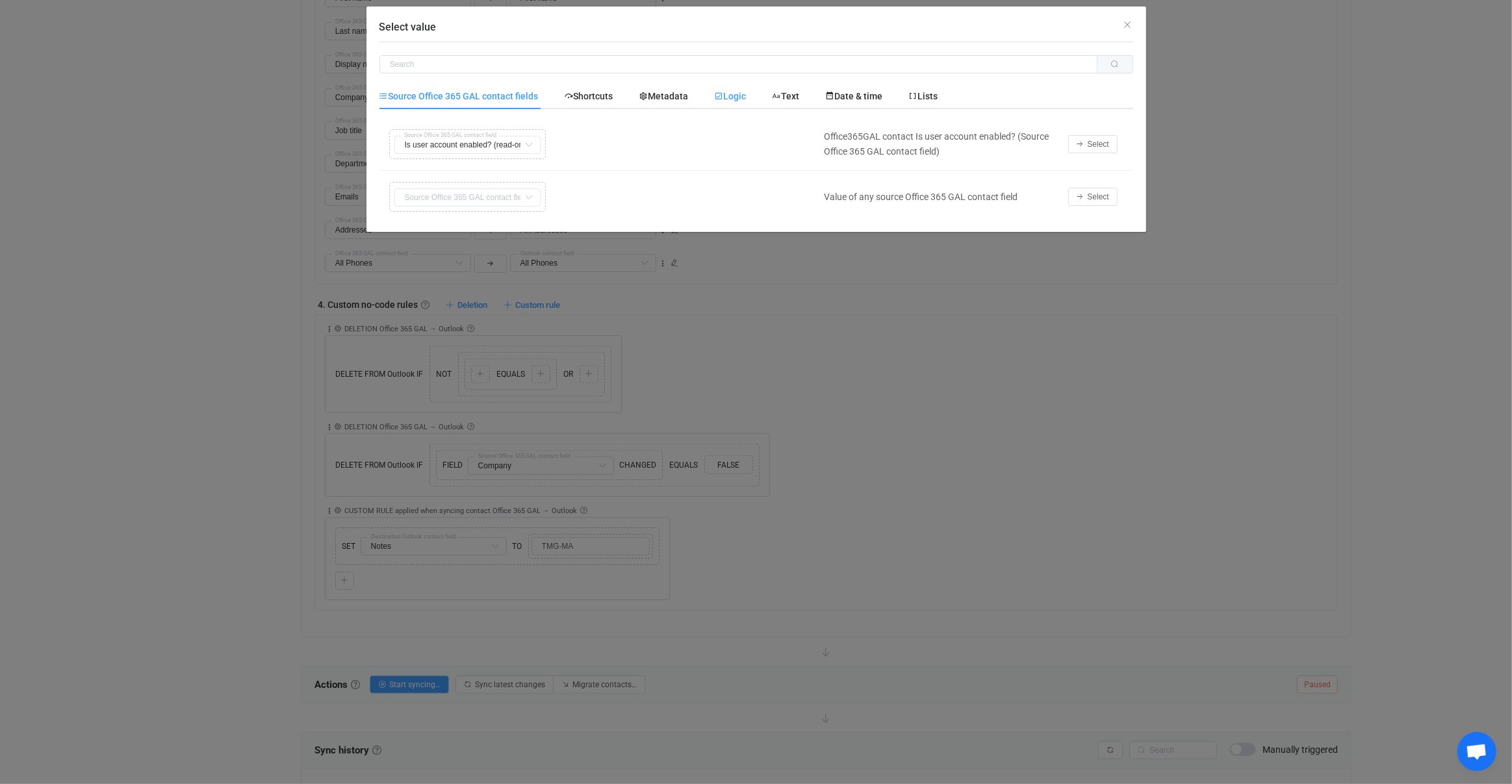
click at [742, 93] on span "Logic" at bounding box center [731, 96] width 32 height 10
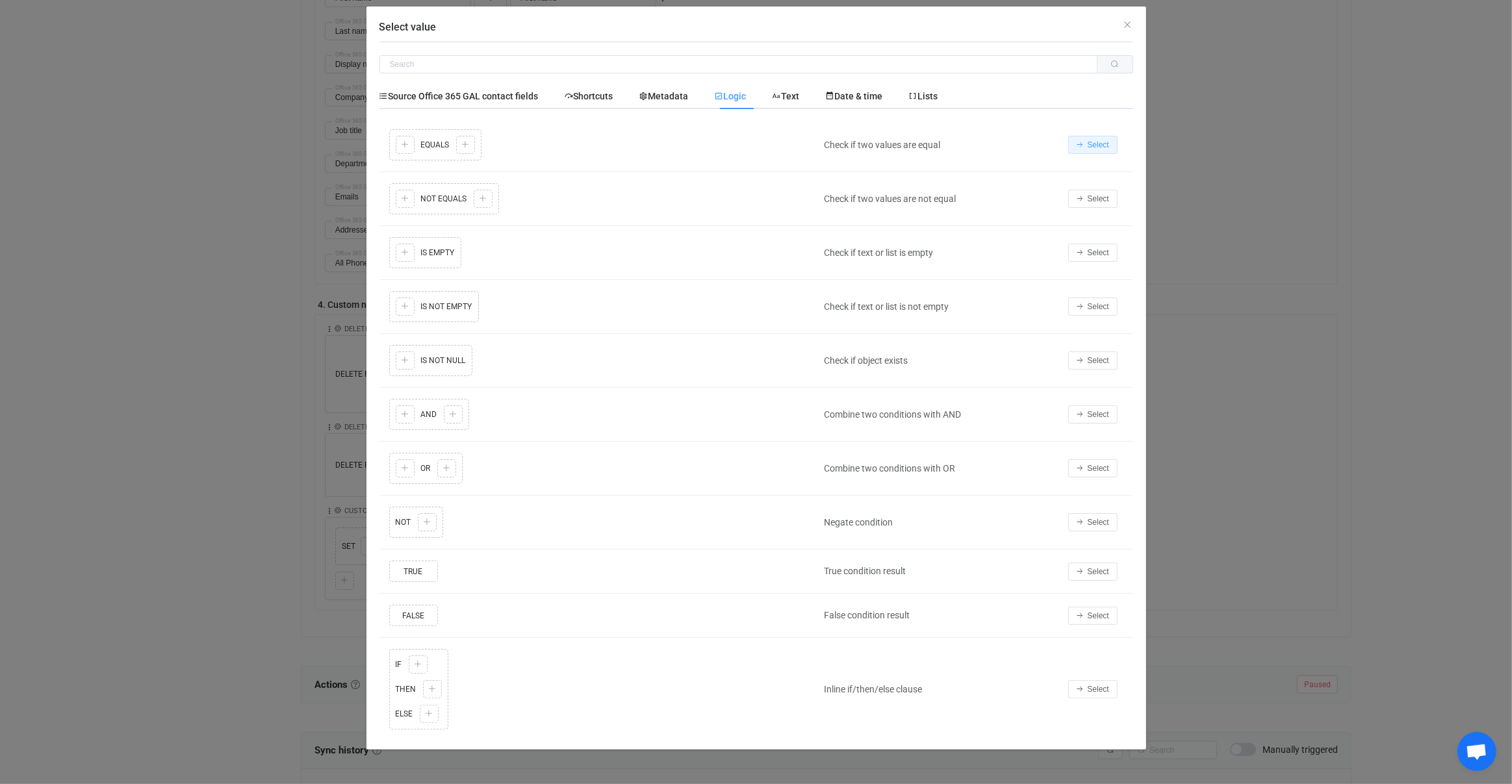
click at [1091, 146] on span "Select" at bounding box center [1098, 144] width 21 height 9
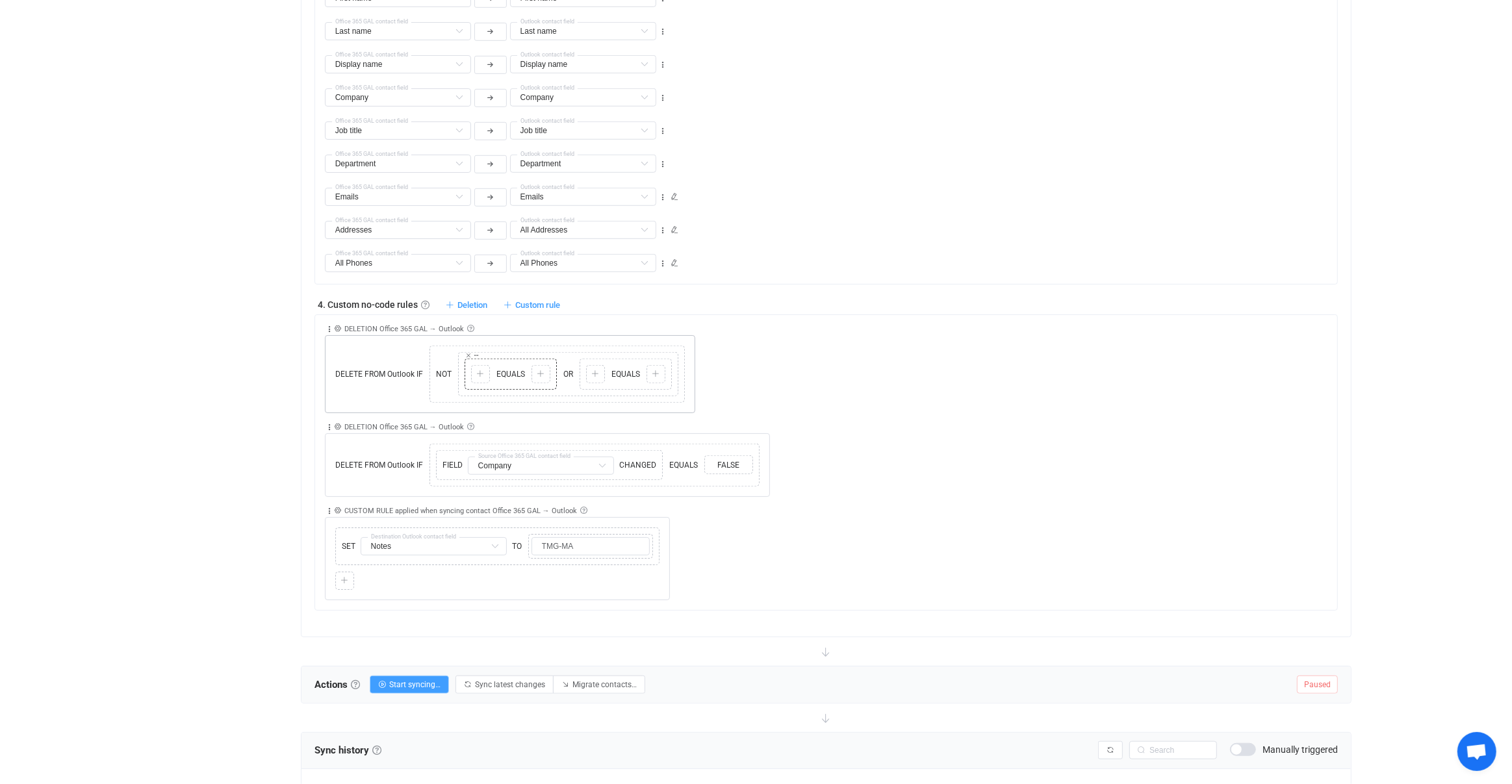
click at [474, 369] on div at bounding box center [481, 373] width 13 height 12
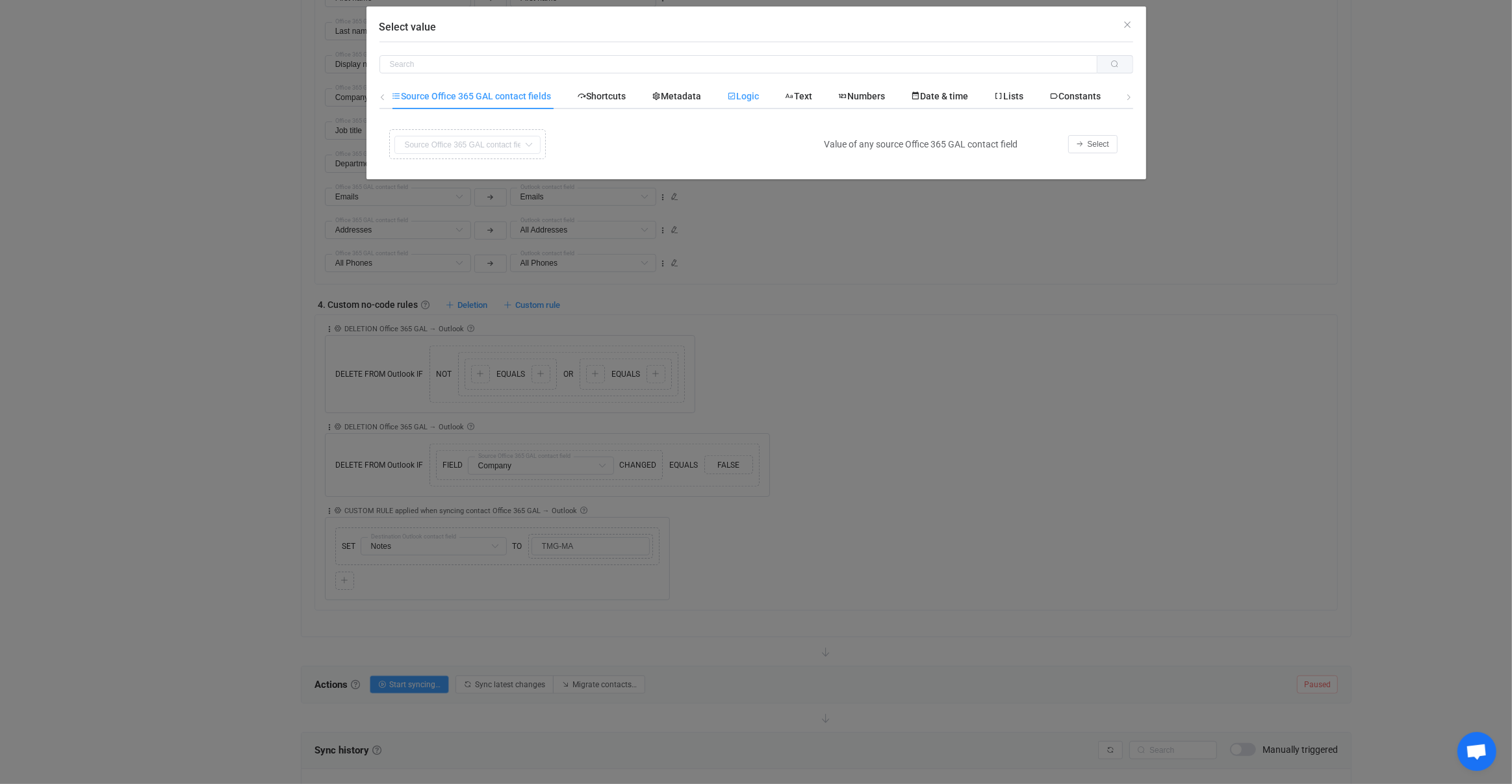
click at [760, 100] on span "Logic" at bounding box center [743, 96] width 32 height 10
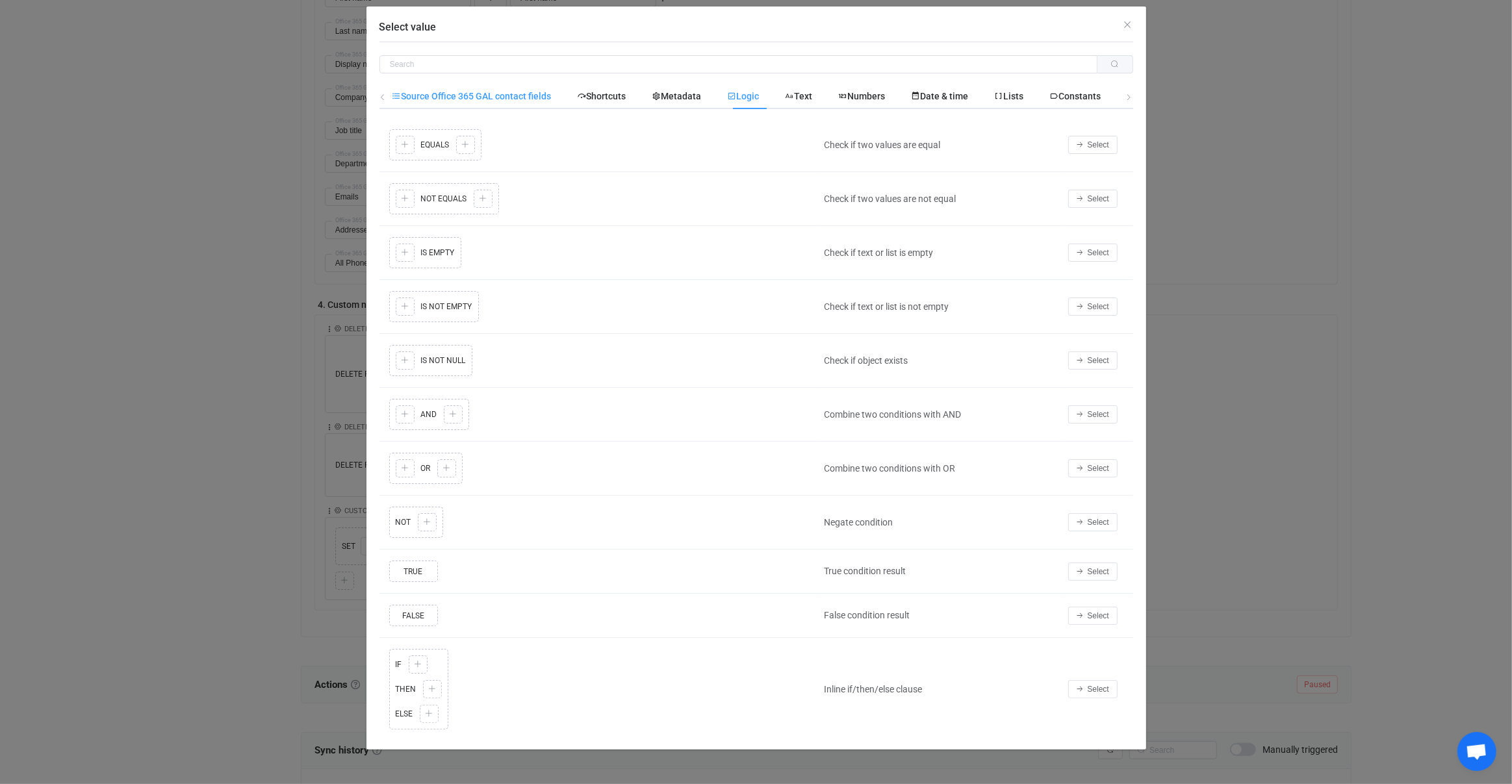
click at [524, 96] on span "Source Office 365 GAL contact fields" at bounding box center [472, 96] width 159 height 10
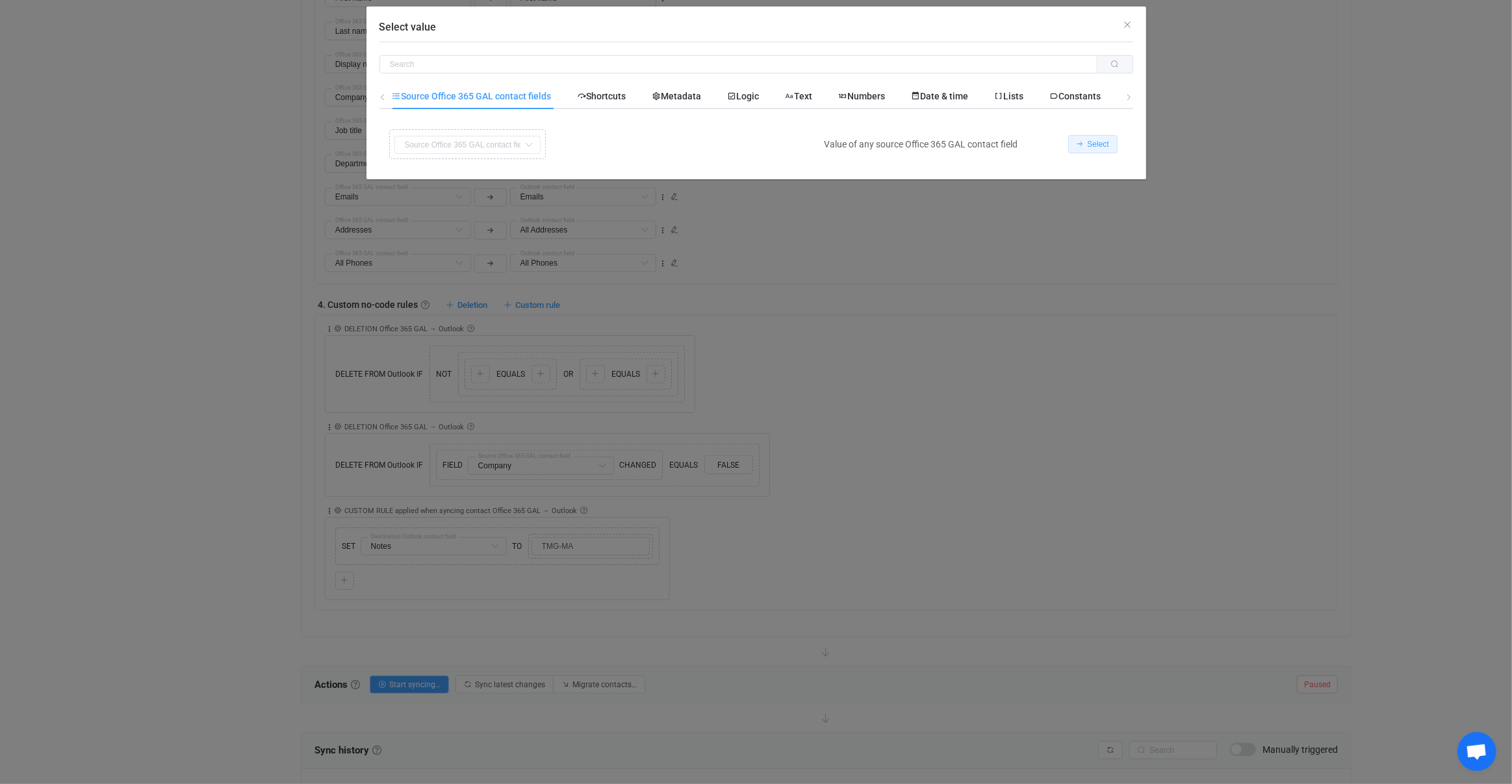
click at [1078, 140] on icon "Select value" at bounding box center [1081, 144] width 8 height 8
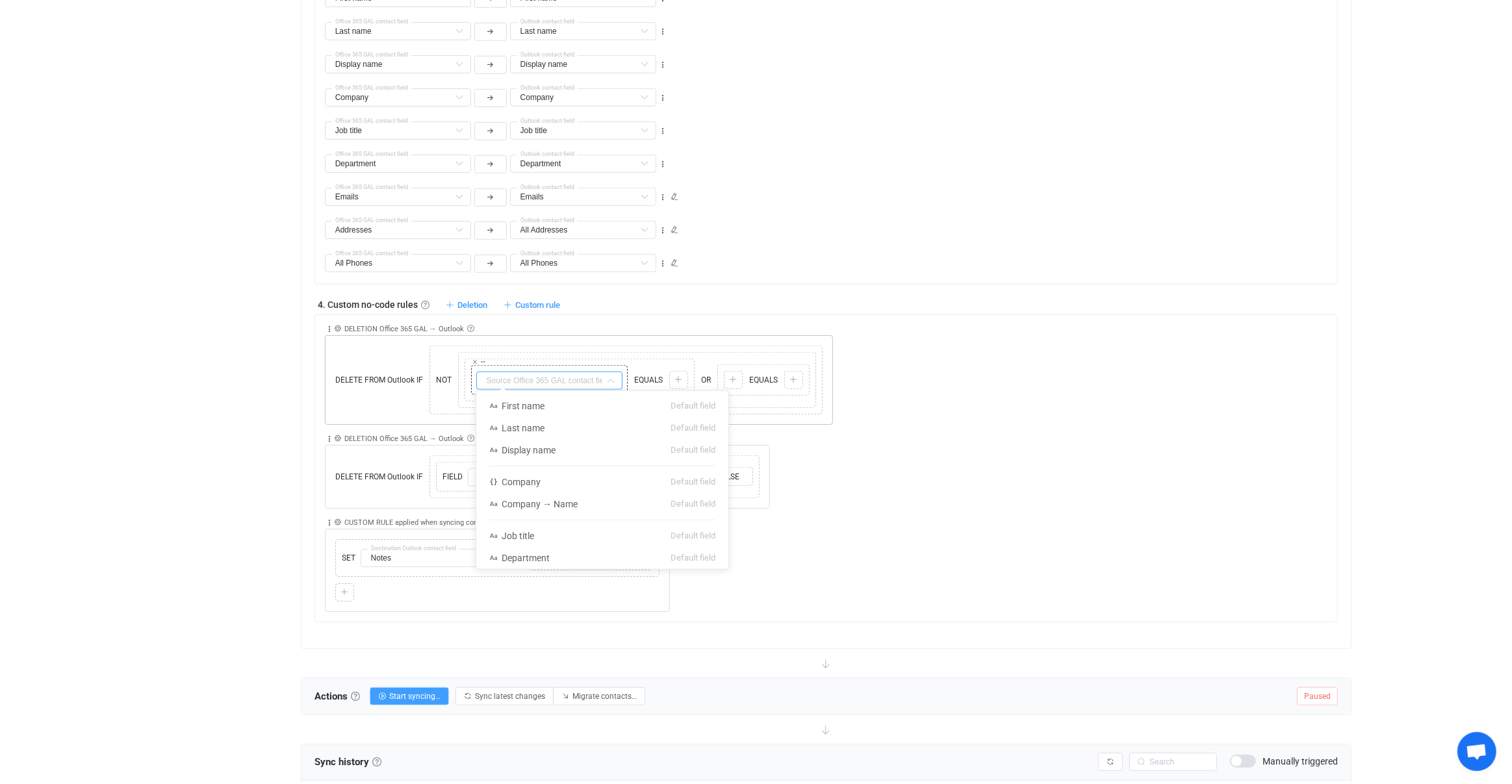
click at [574, 373] on input "text" at bounding box center [549, 381] width 146 height 18
click at [596, 508] on li "Company → Name Default field" at bounding box center [602, 504] width 253 height 22
type input "Company → Name"
click at [675, 377] on div at bounding box center [679, 380] width 13 height 12
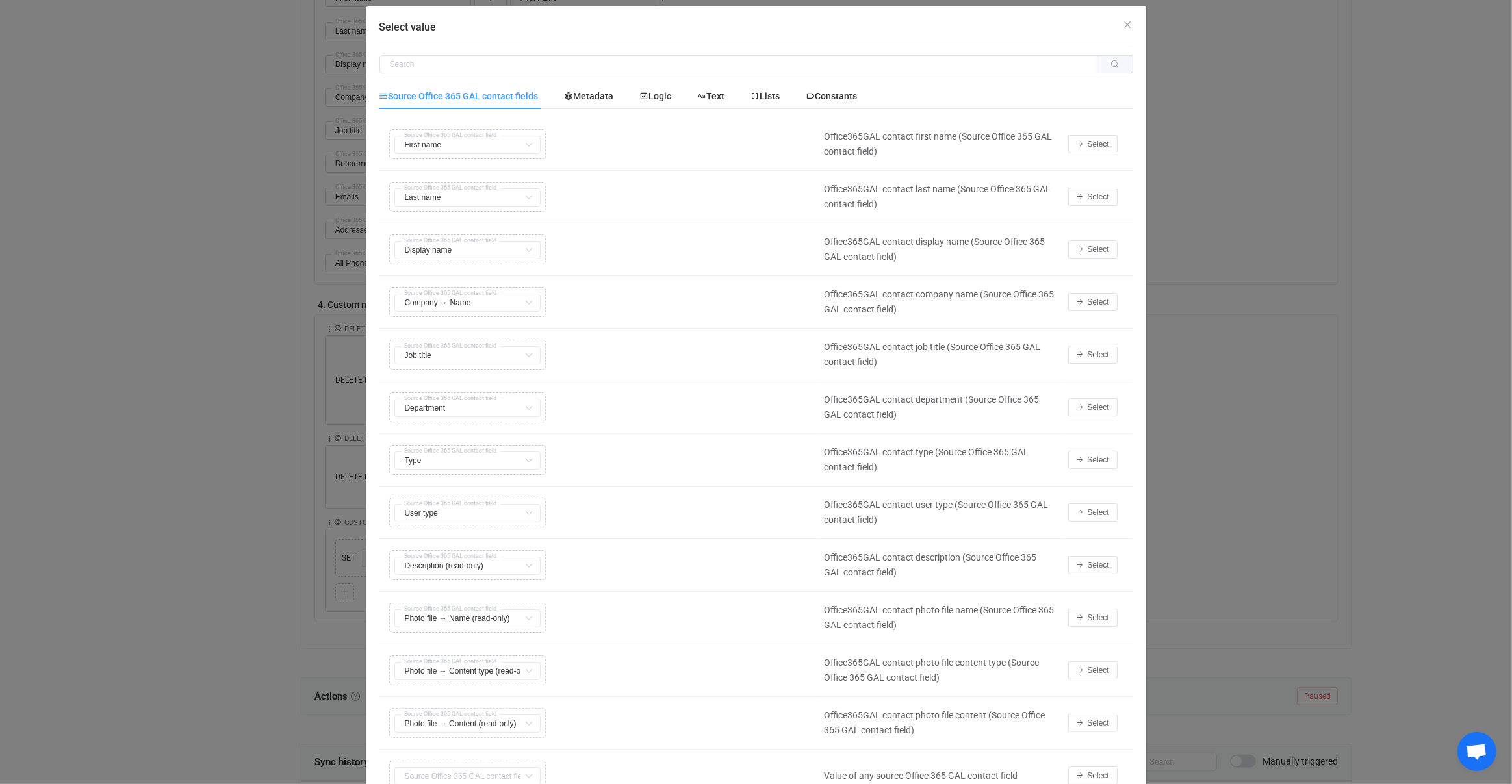
click at [717, 111] on div "Source Office 365 GAL contact fields Metadata Logic Text Lists Constants Copy C…" at bounding box center [756, 442] width 754 height 718
click at [718, 107] on div "Text" at bounding box center [711, 96] width 53 height 26
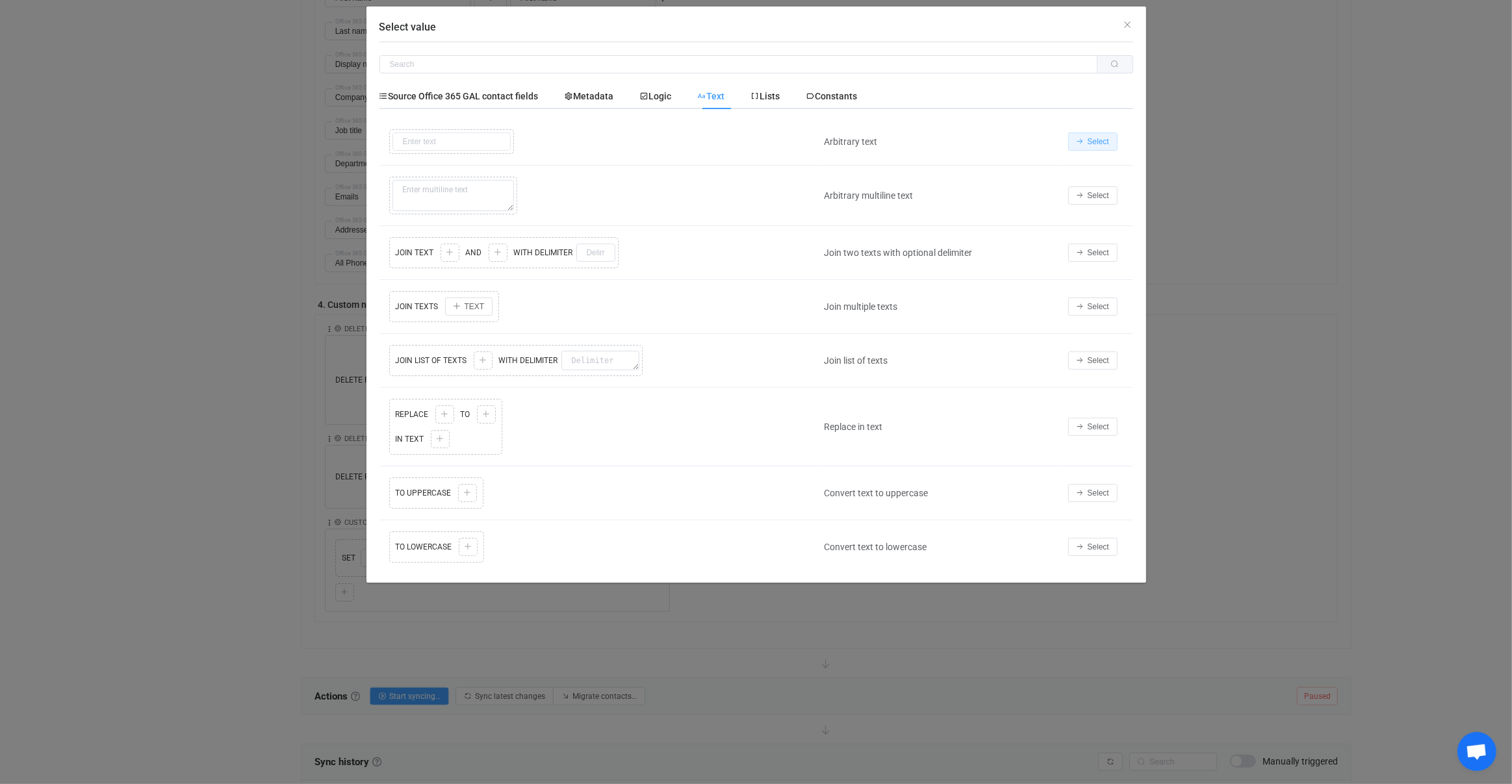
click at [1069, 138] on button "Select" at bounding box center [1093, 141] width 49 height 18
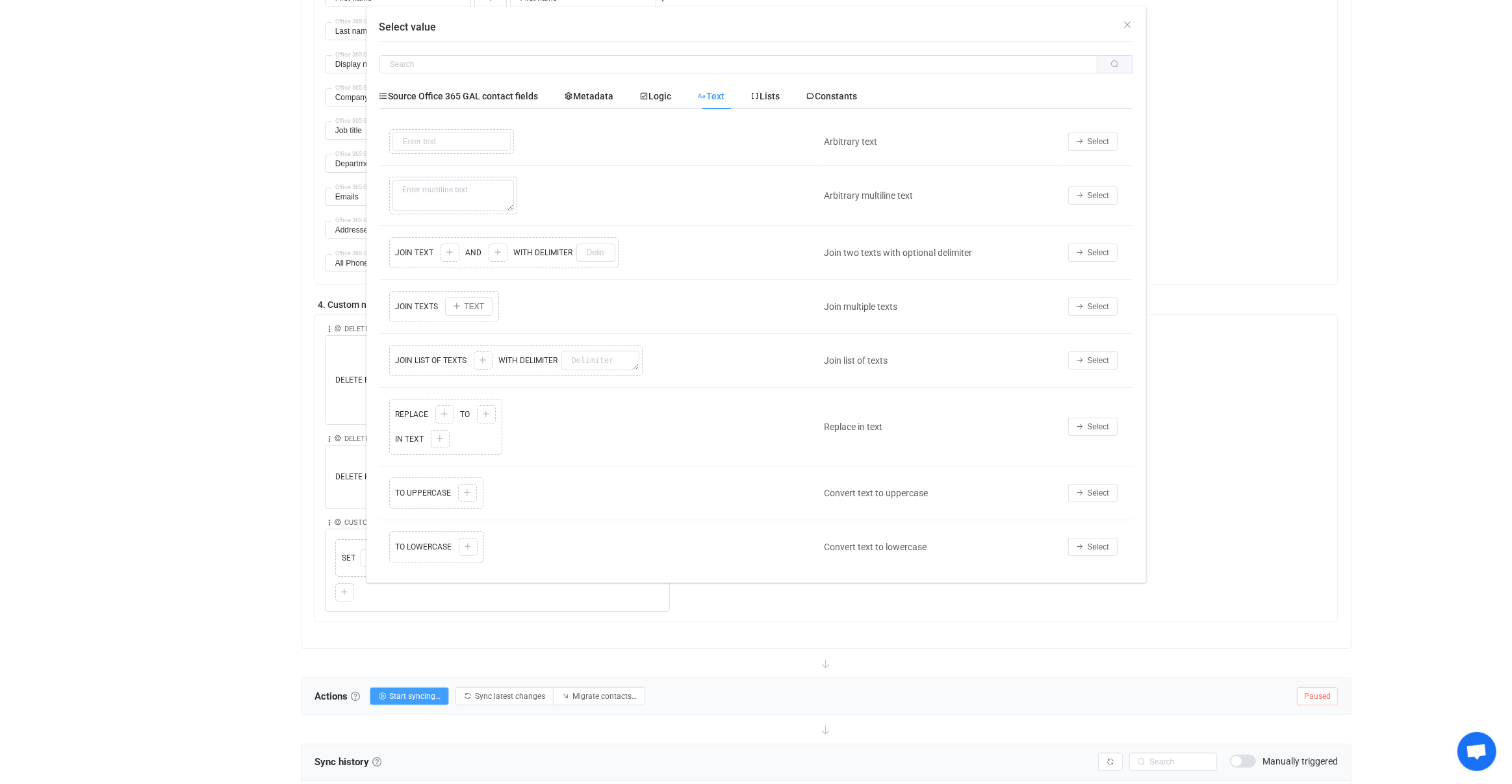
click at [1101, 143] on td "Select" at bounding box center [1097, 142] width 71 height 47
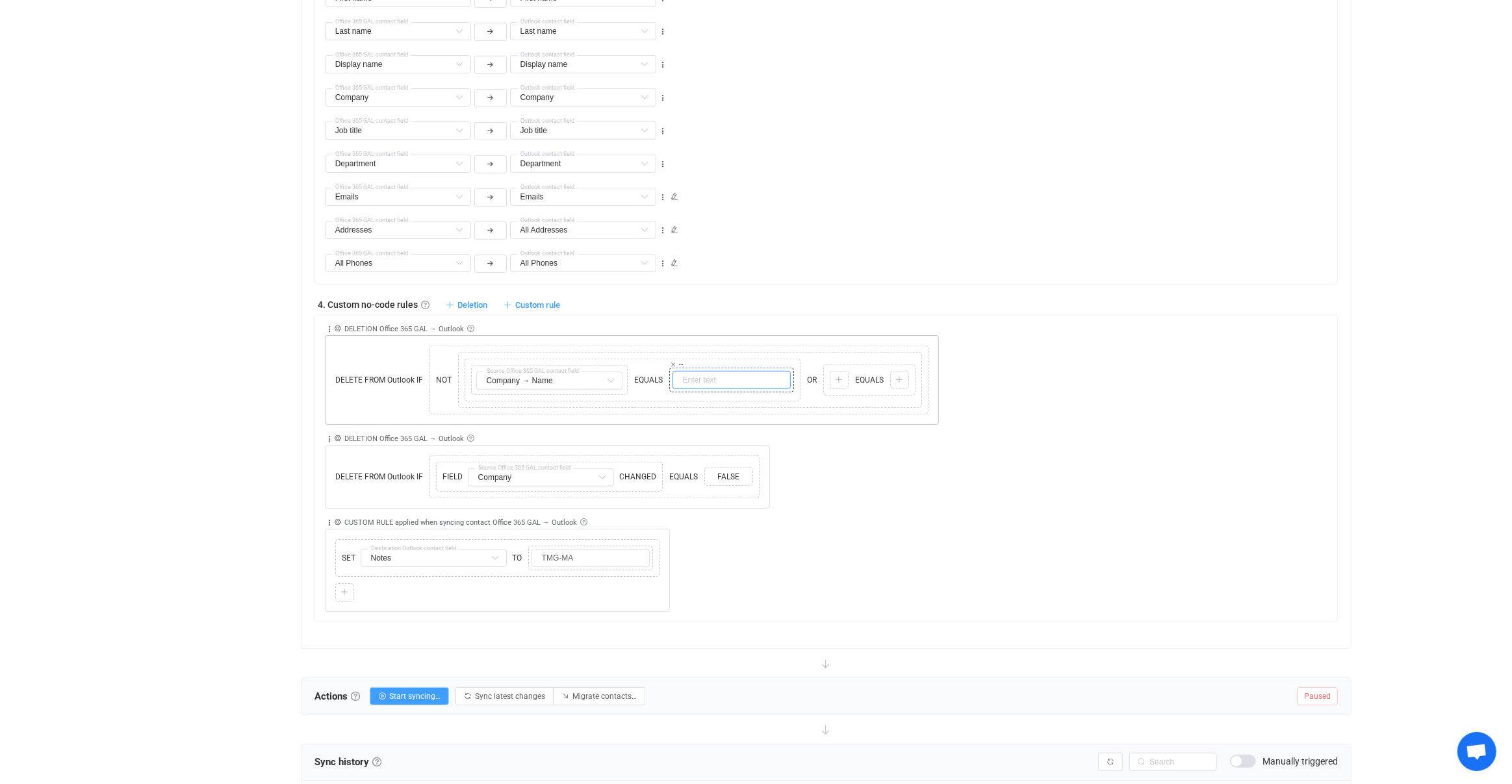
click at [739, 375] on input "text" at bounding box center [731, 380] width 118 height 18
paste input "TMG Consultants GmbH""
drag, startPoint x: 728, startPoint y: 375, endPoint x: 664, endPoint y: 373, distance: 64.0
click at [664, 373] on div "Copy Cut Replace TYPE MISMATCH Company → Name Source Office 365 GAL contact fie…" at bounding box center [633, 380] width 329 height 36
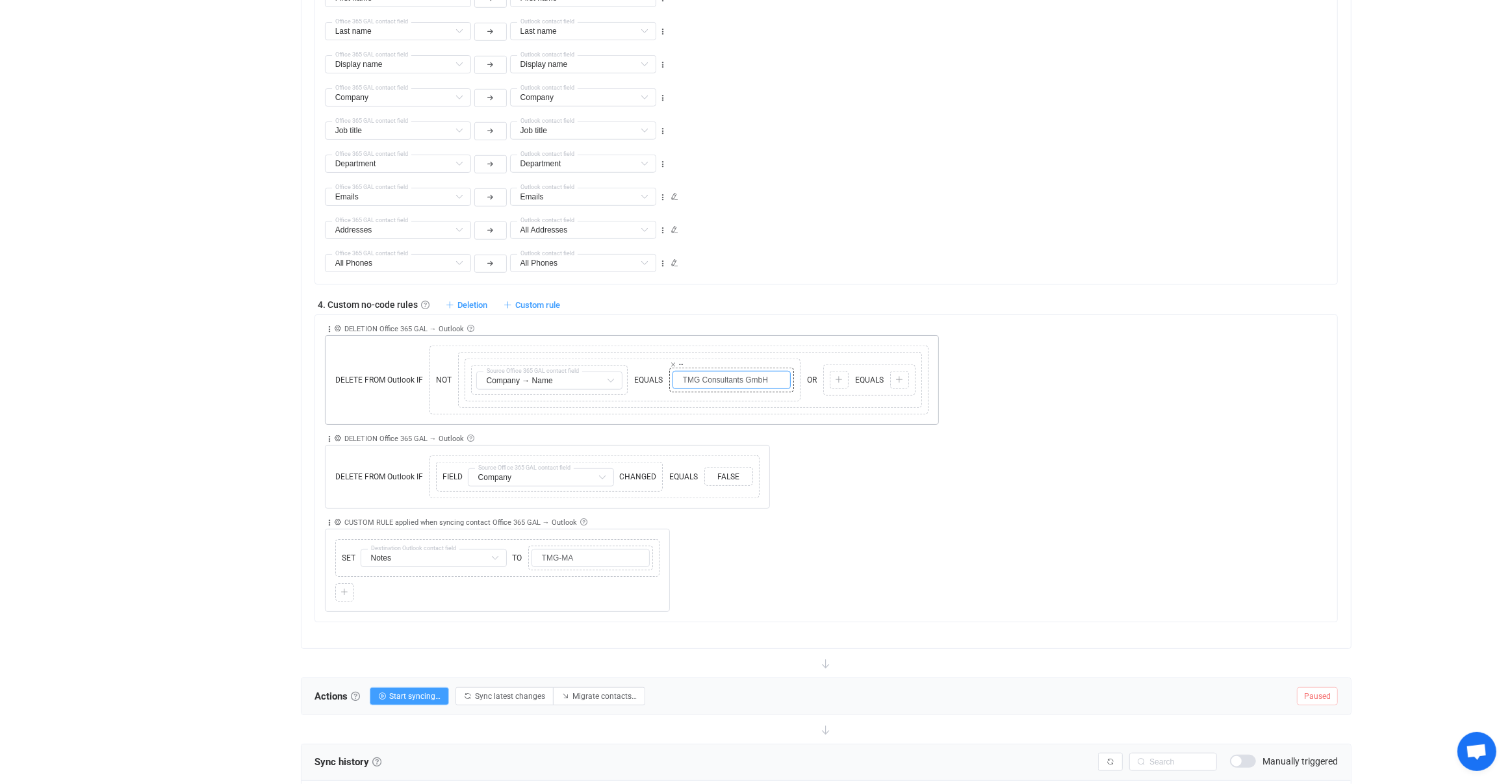
click at [702, 376] on input "TMG Consultants GmbH" at bounding box center [731, 380] width 118 height 18
drag, startPoint x: 712, startPoint y: 371, endPoint x: 684, endPoint y: 365, distance: 28.6
click at [684, 371] on input "TMG Consultants GmbH" at bounding box center [731, 380] width 118 height 18
click at [699, 371] on input "TMG Consultants GmbH" at bounding box center [731, 380] width 118 height 18
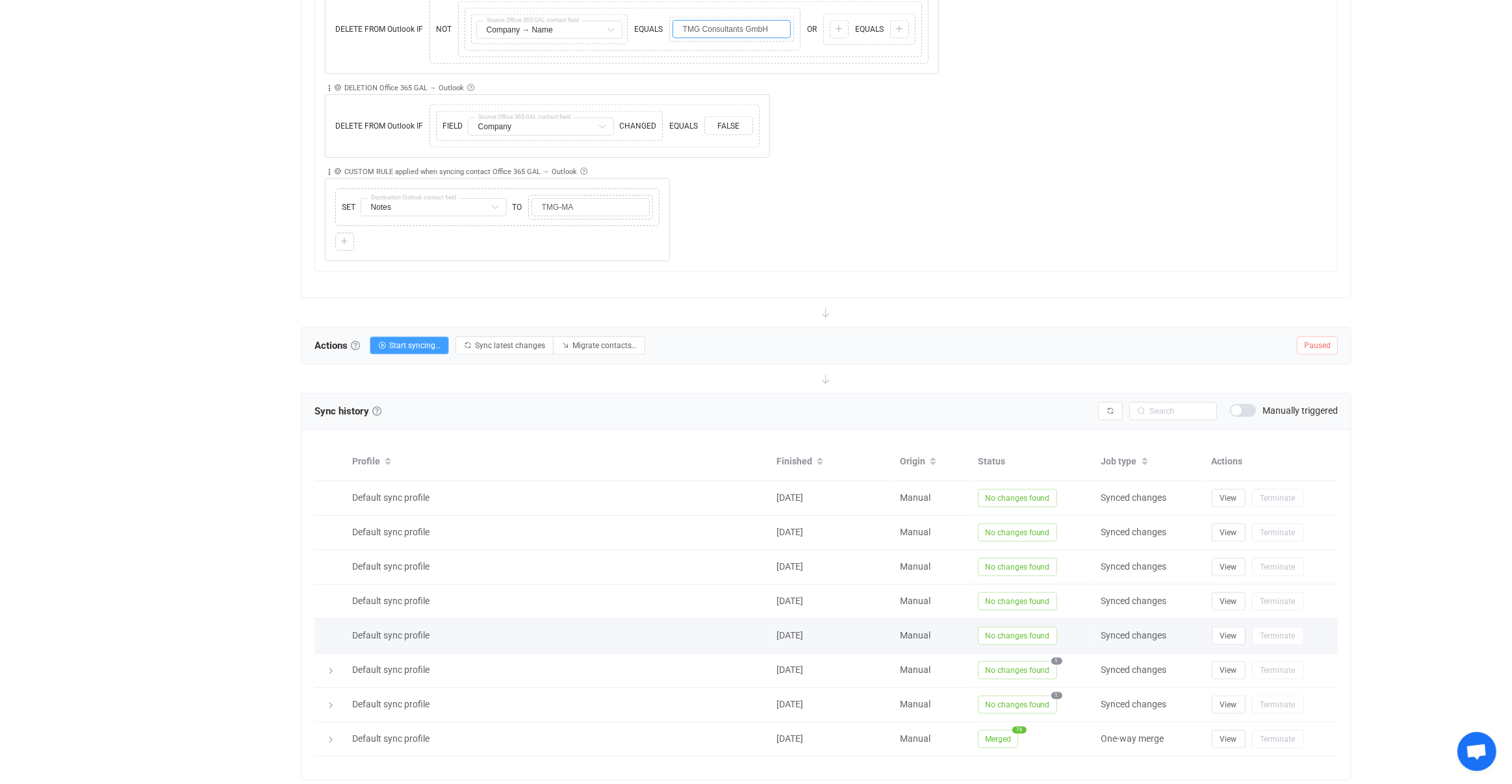
scroll to position [1334, 0]
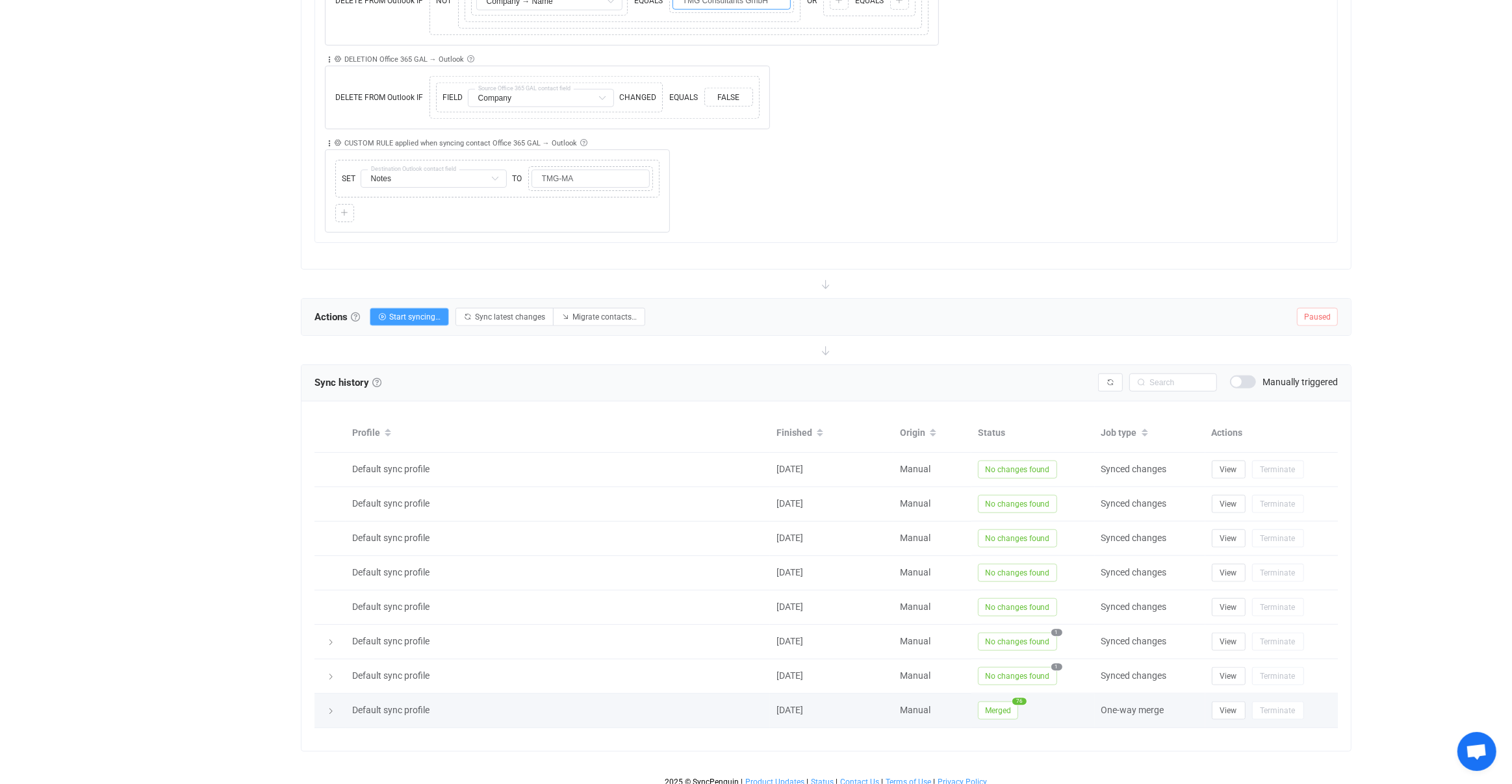
type input "TMG Consultants GmbH"
click at [1010, 706] on span "Merged" at bounding box center [997, 710] width 40 height 18
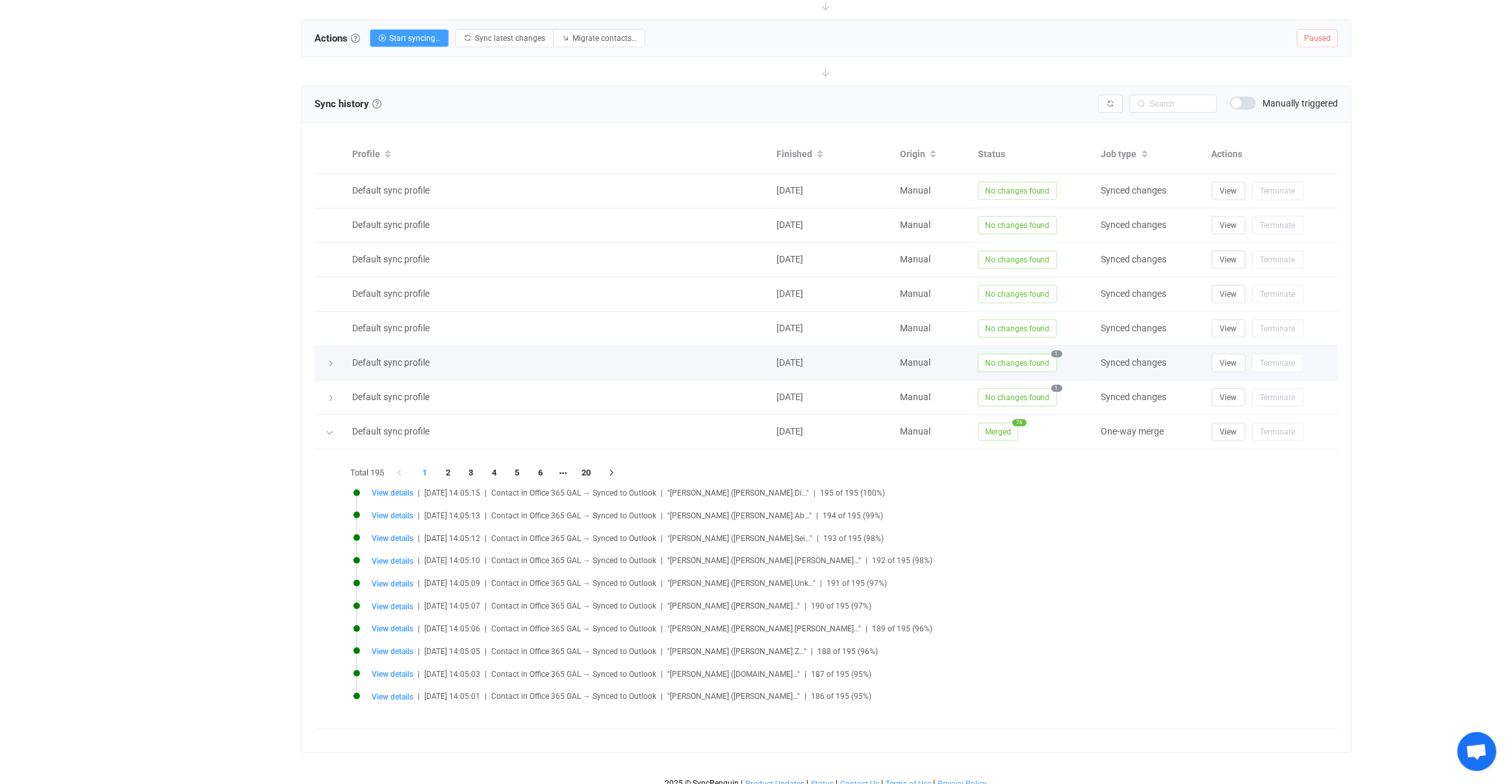
scroll to position [1613, 0]
click at [412, 578] on span "View details" at bounding box center [393, 582] width 42 height 9
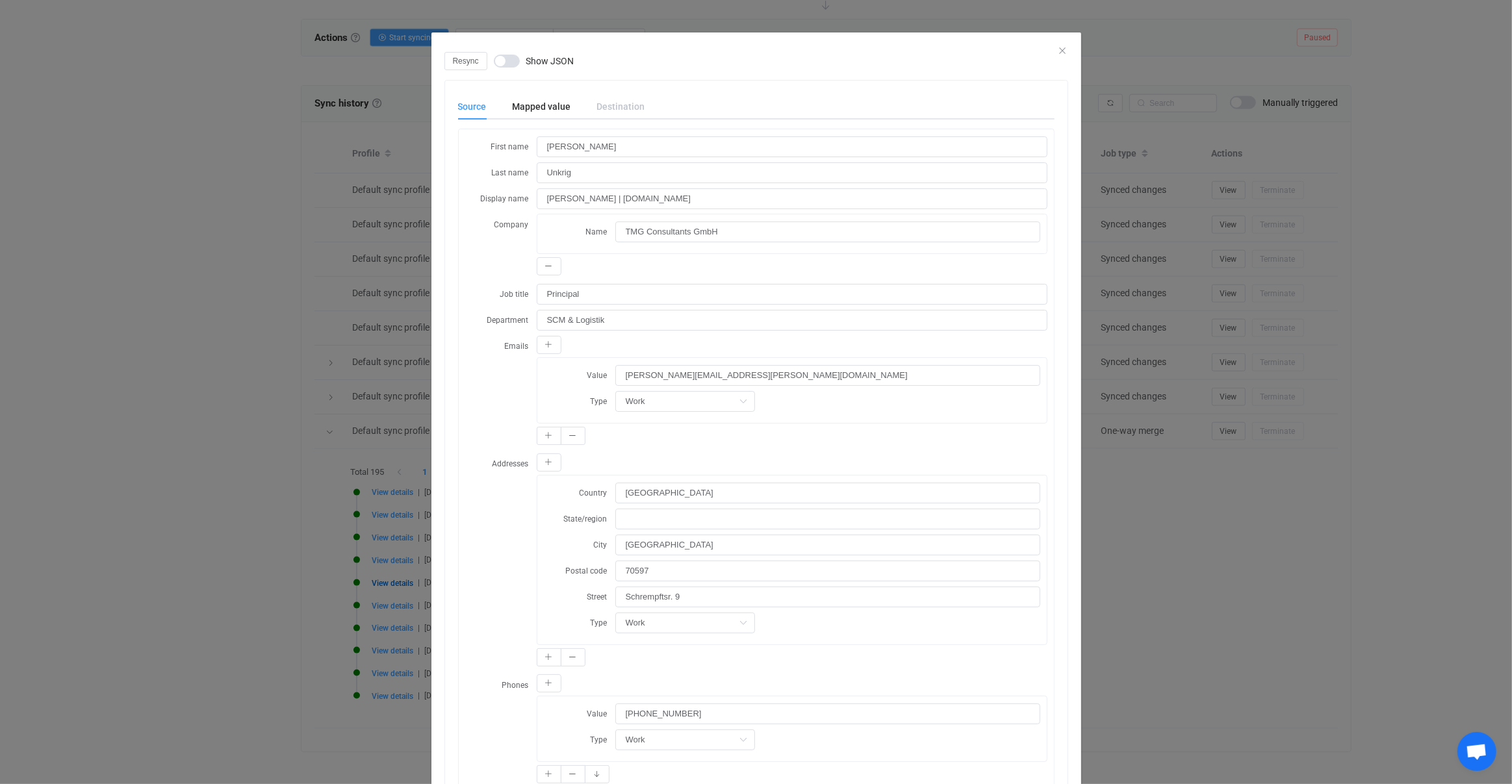
scroll to position [0, 0]
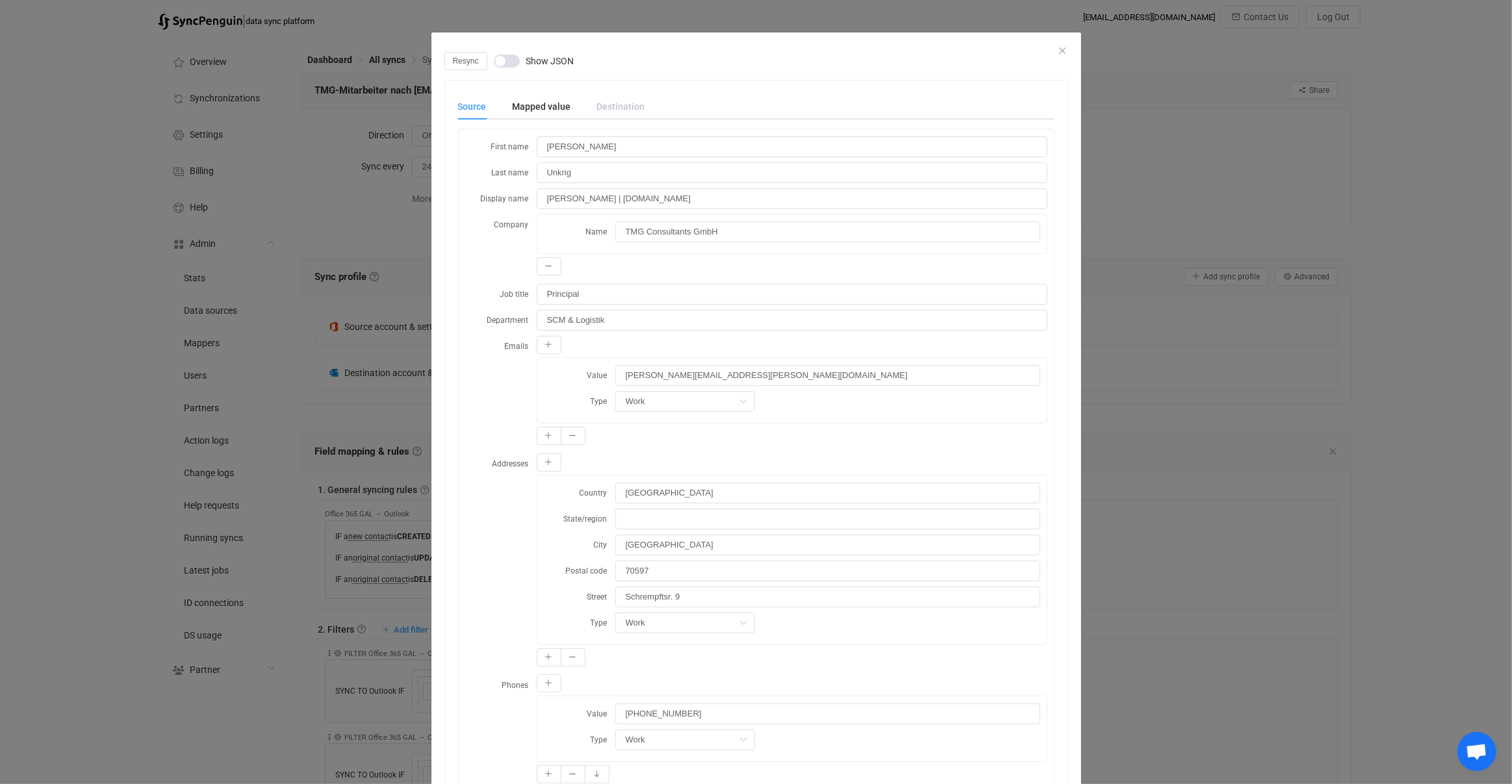
click at [393, 480] on div "Resync Show JSON Source Mapped value Destination First name Stefan Last name Un…" at bounding box center [756, 392] width 1512 height 784
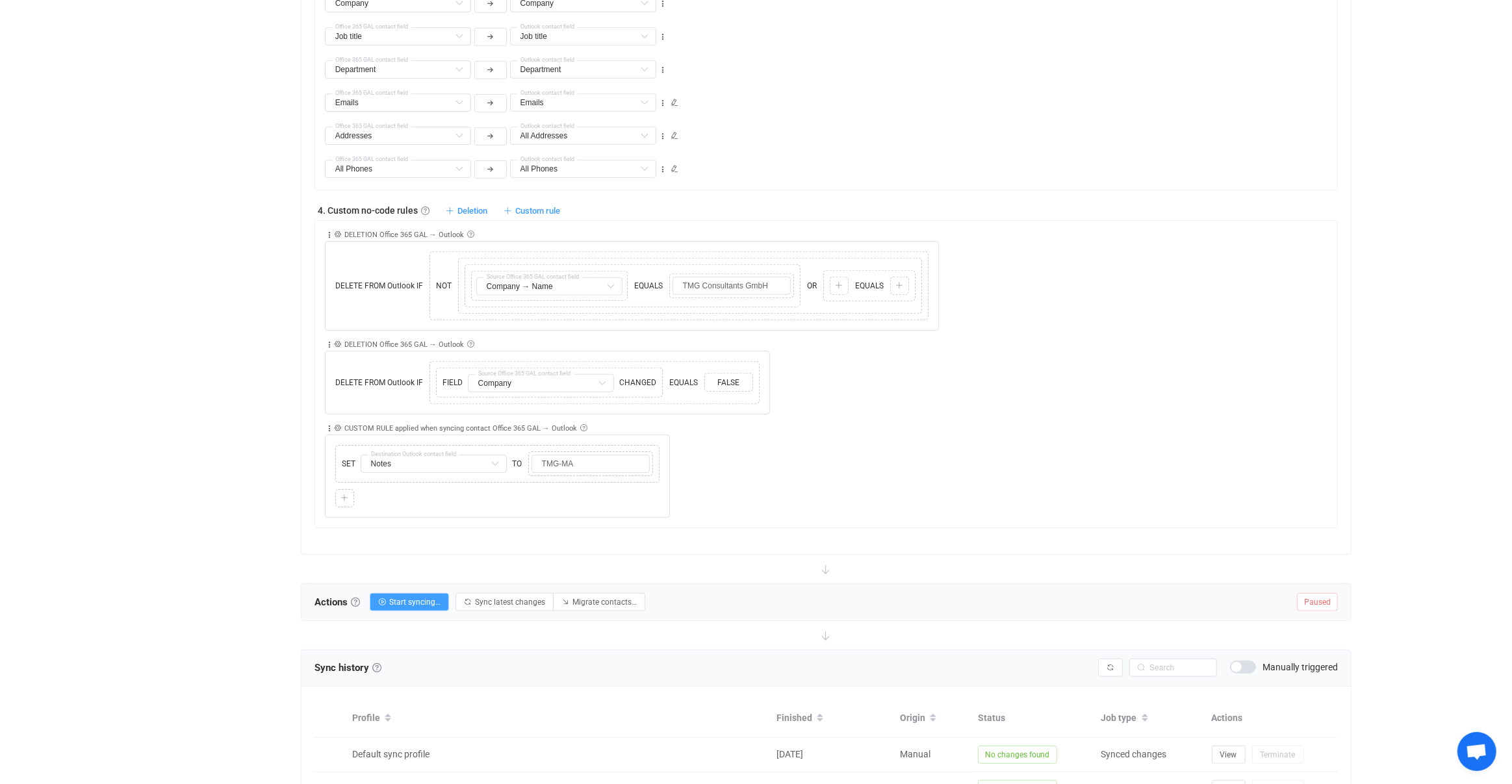
scroll to position [884, 0]
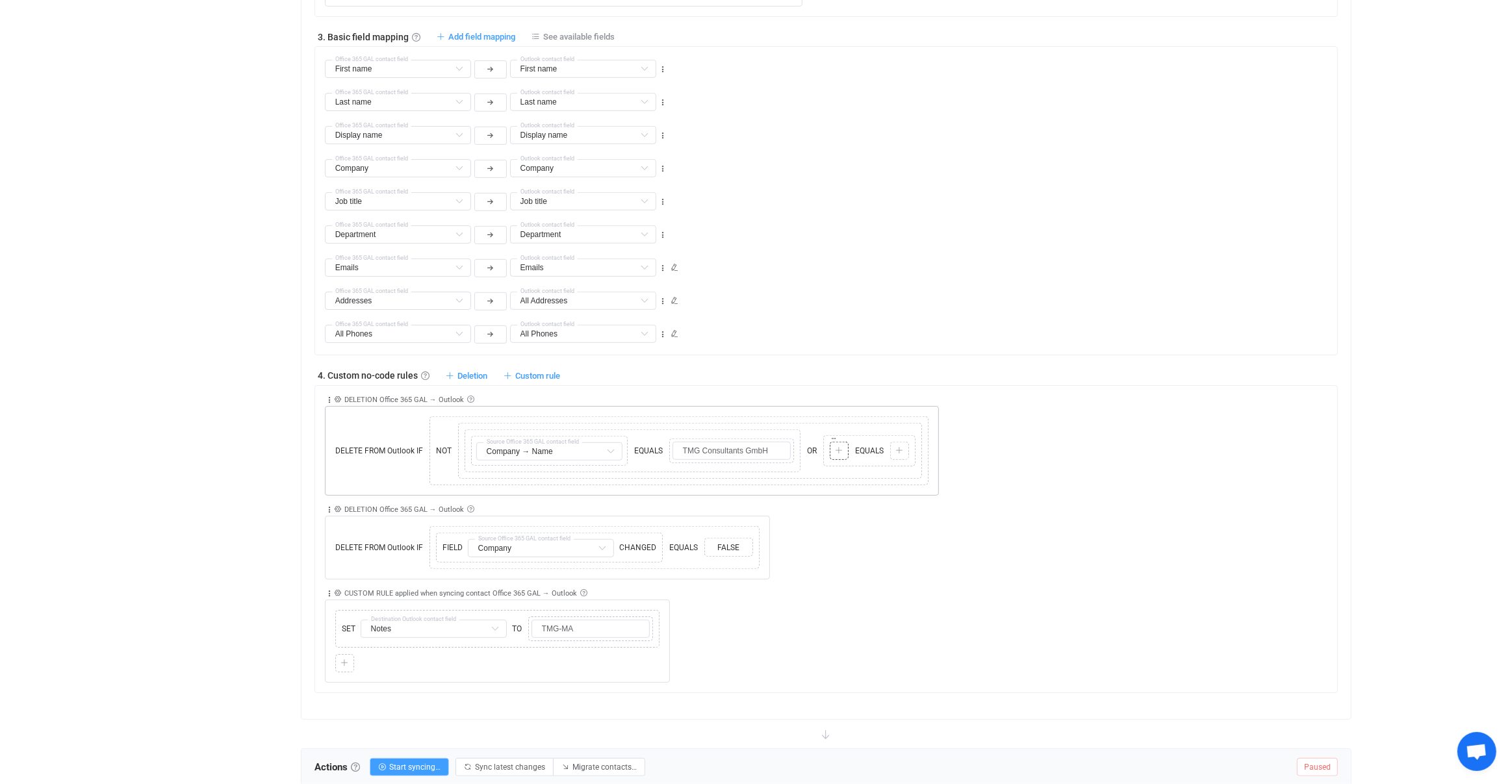
click at [835, 447] on icon at bounding box center [839, 451] width 8 height 8
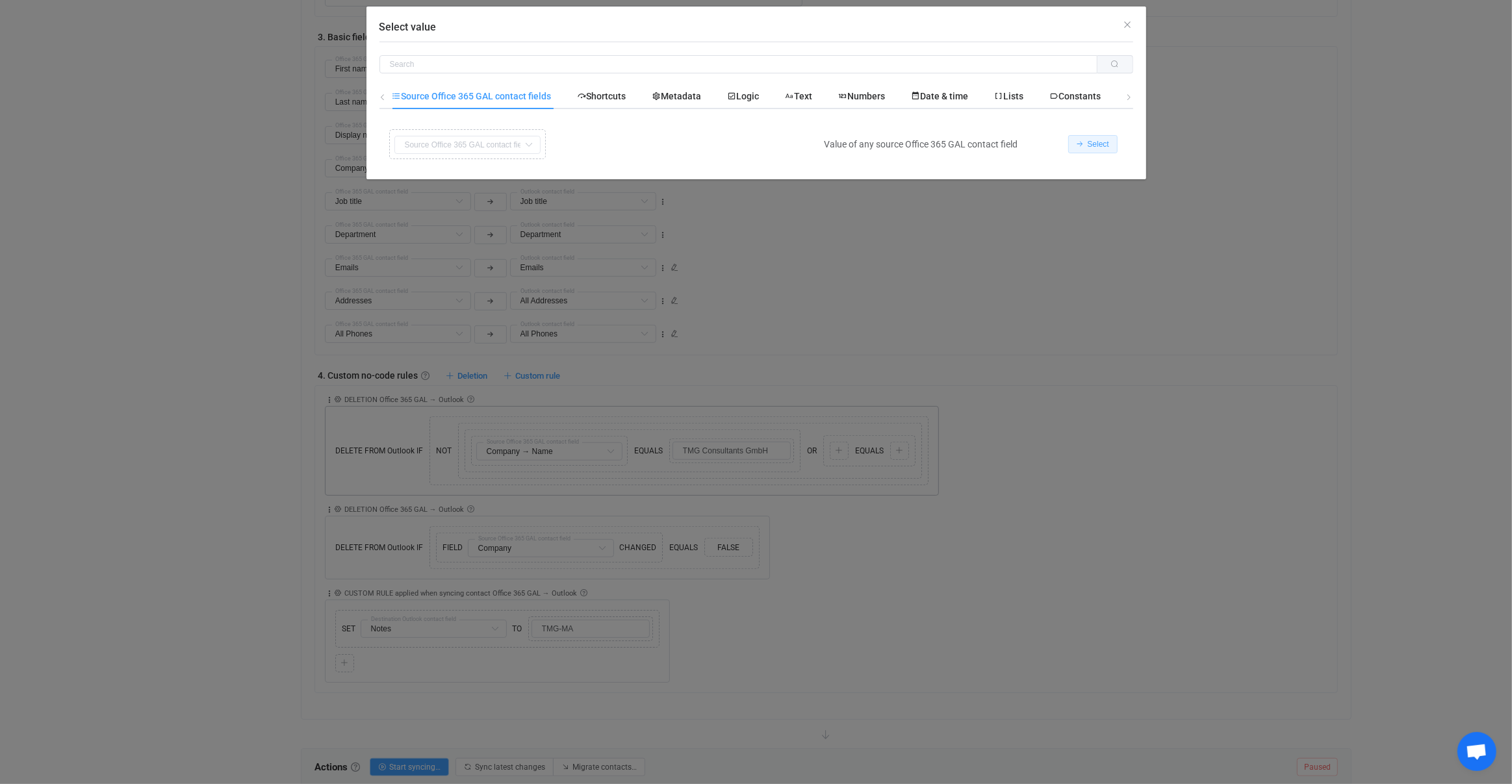
click at [1080, 146] on icon "Select value" at bounding box center [1081, 144] width 8 height 8
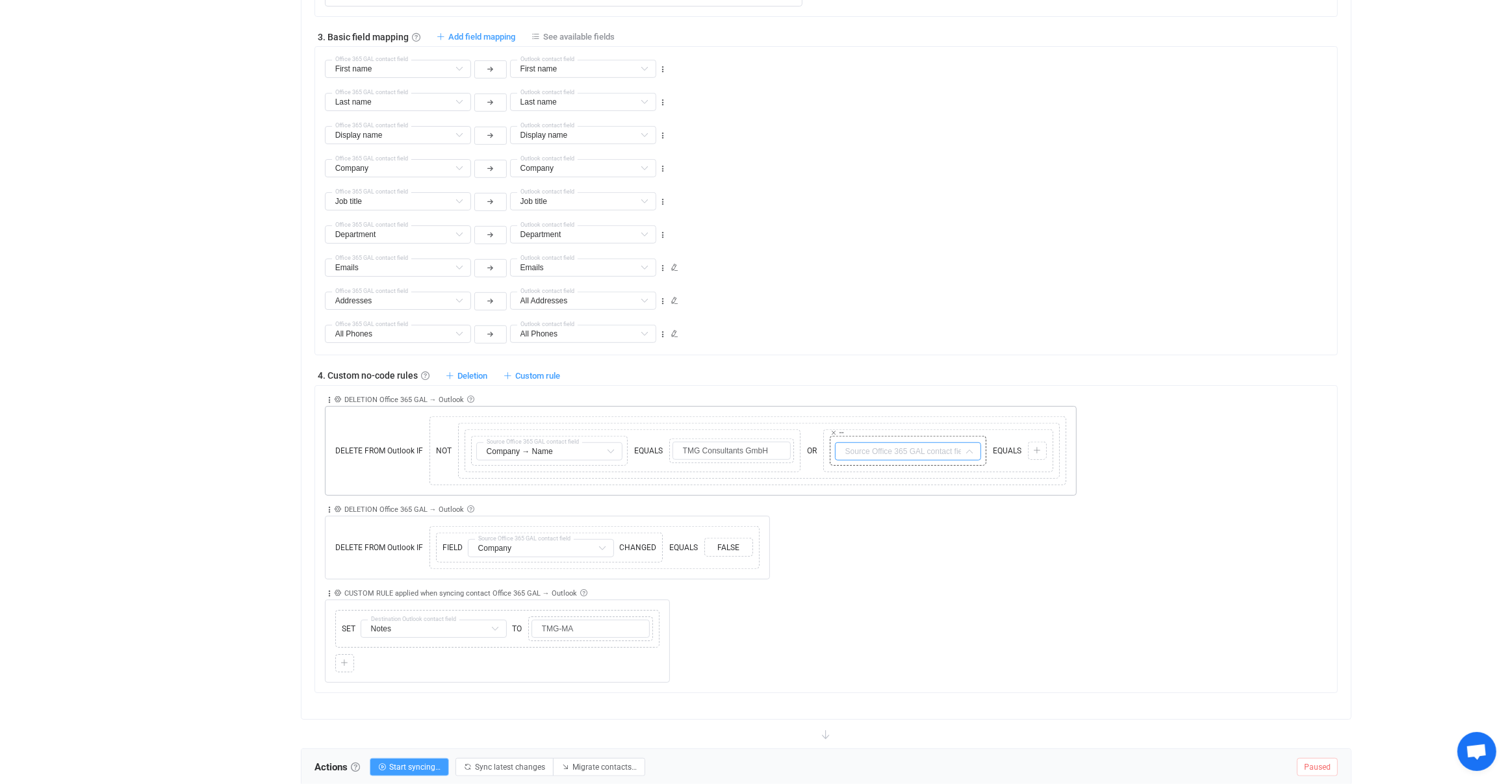
click at [865, 445] on input "text" at bounding box center [908, 451] width 146 height 18
click at [898, 585] on div "Company → Name Default field" at bounding box center [949, 578] width 253 height 27
click at [898, 582] on li "Company → Name Default field" at bounding box center [949, 575] width 253 height 22
type input "Company → Name"
click at [1029, 435] on div "Copy Cut Paste TYPE MISMATCH" at bounding box center [1038, 435] width 17 height 0
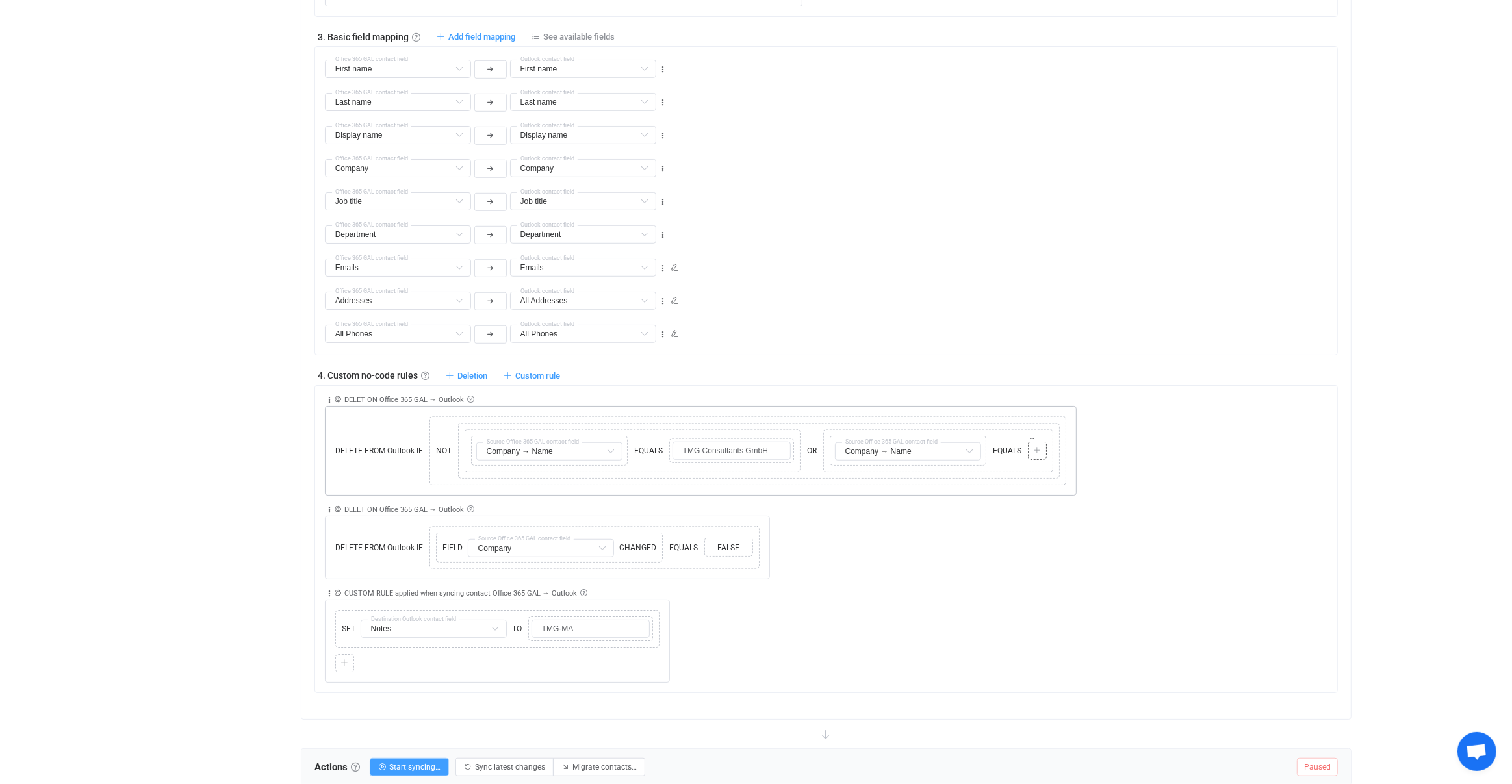
click at [1031, 448] on div at bounding box center [1038, 450] width 13 height 12
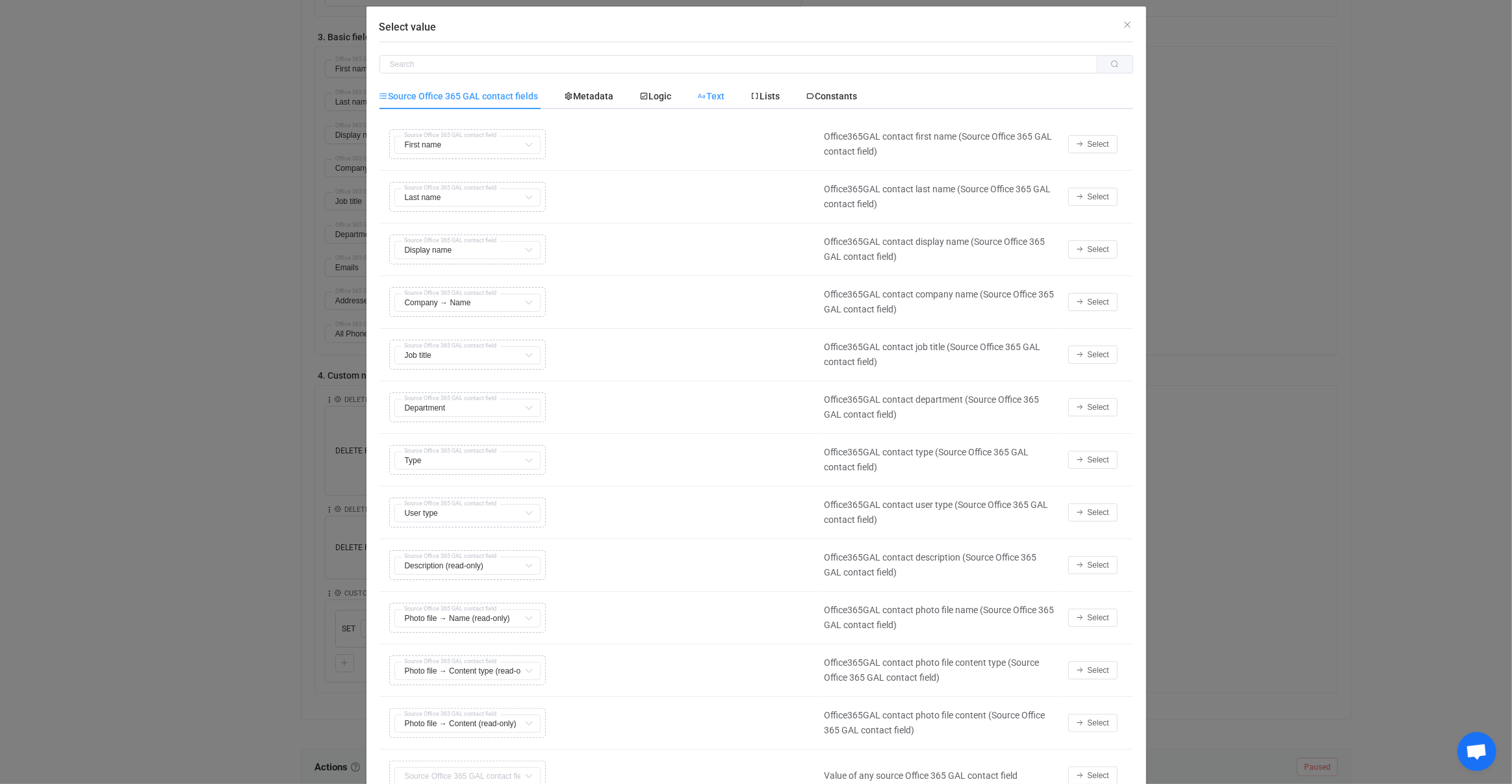
click at [714, 95] on span "Text" at bounding box center [712, 96] width 27 height 10
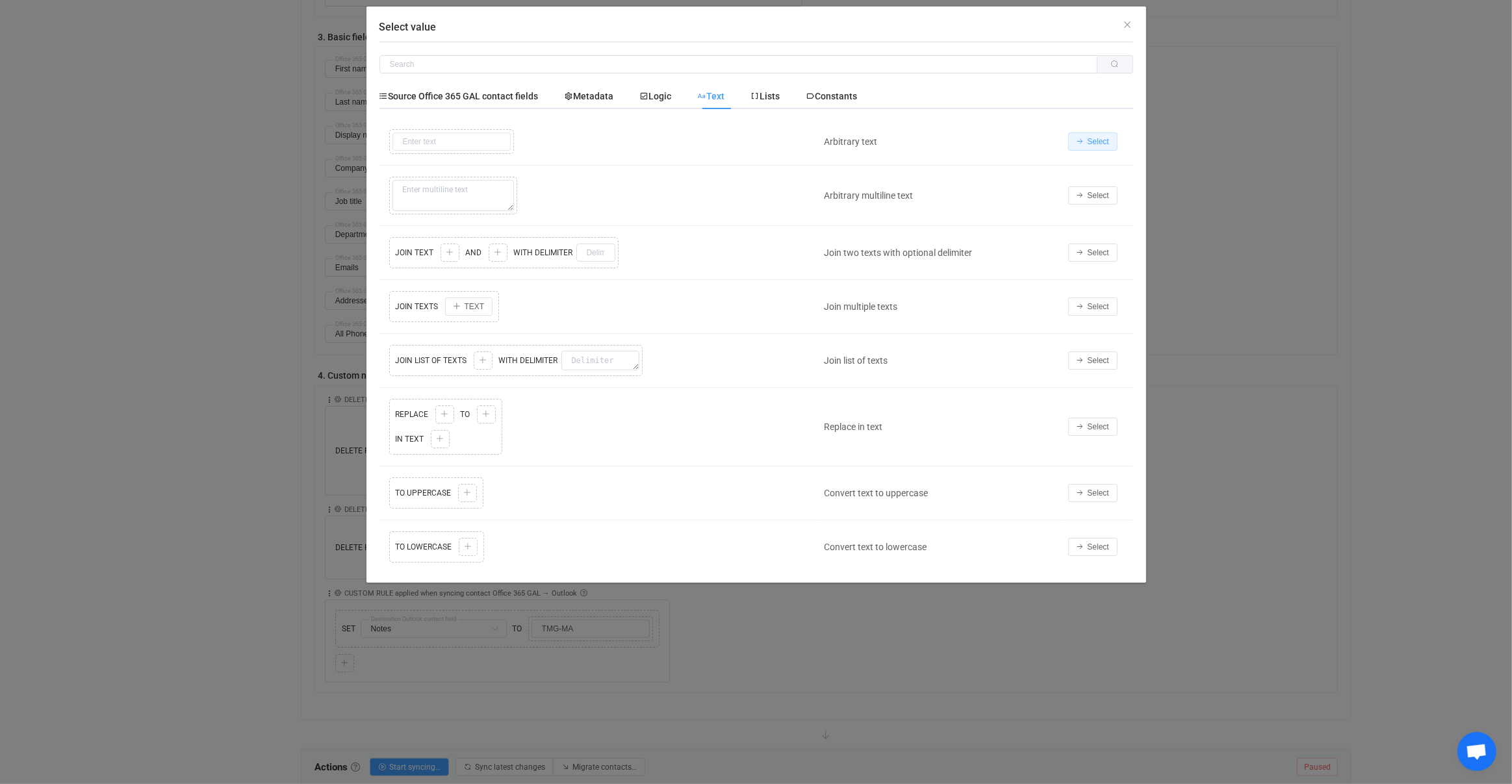
click at [1090, 147] on button "Select" at bounding box center [1093, 141] width 49 height 18
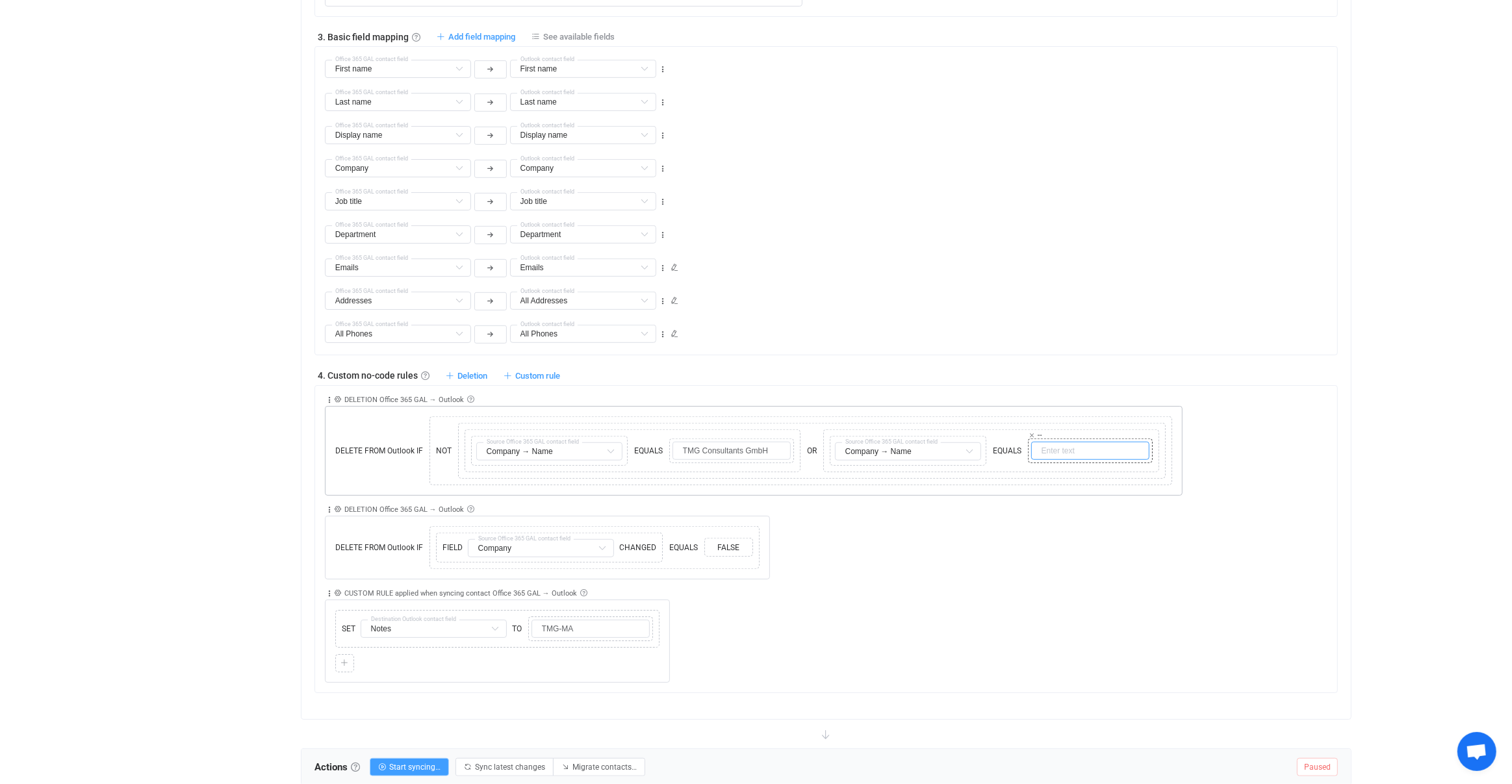
click at [1061, 441] on input "text" at bounding box center [1090, 450] width 118 height 18
paste input "TMG Consultants Eastern Europe SRL"
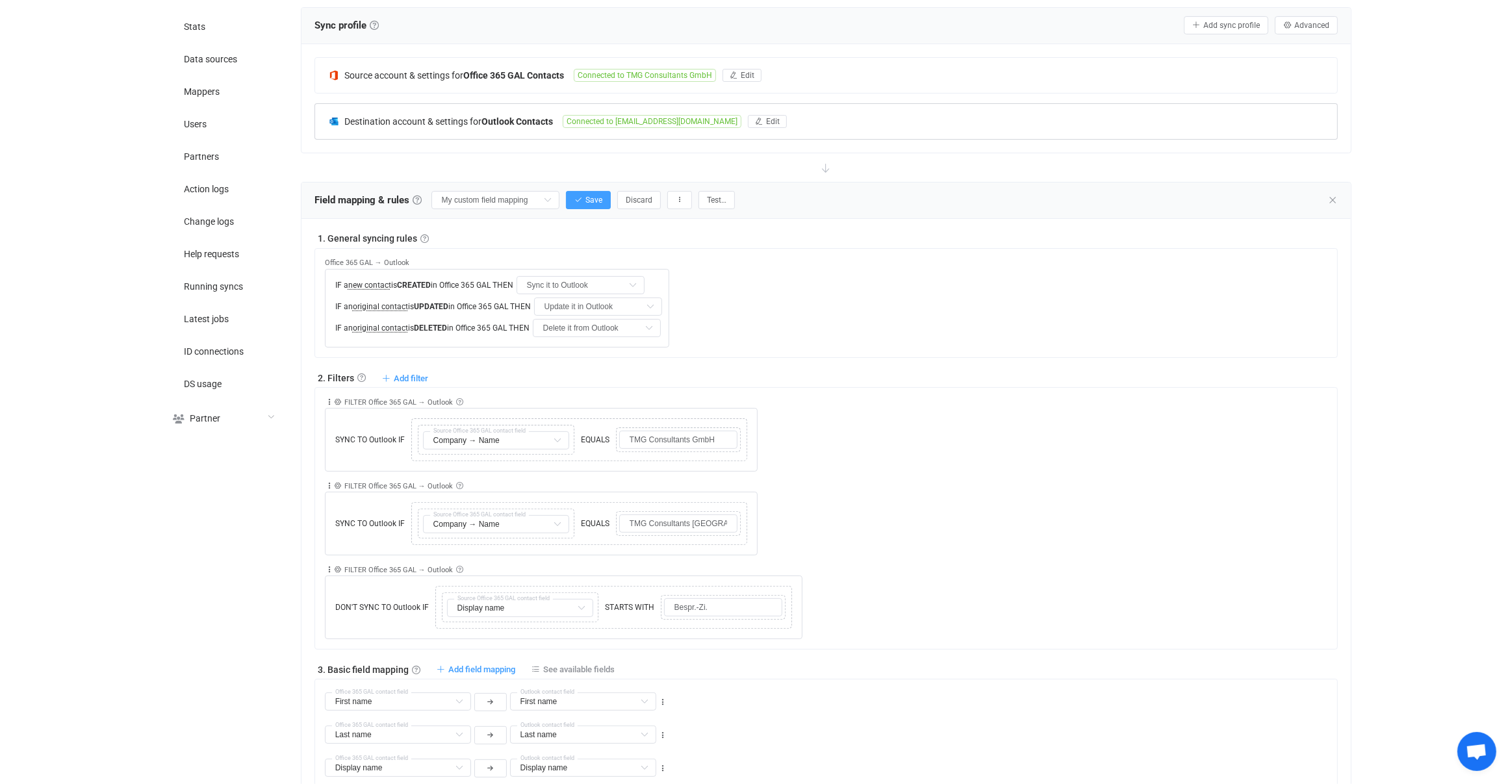
scroll to position [0, 0]
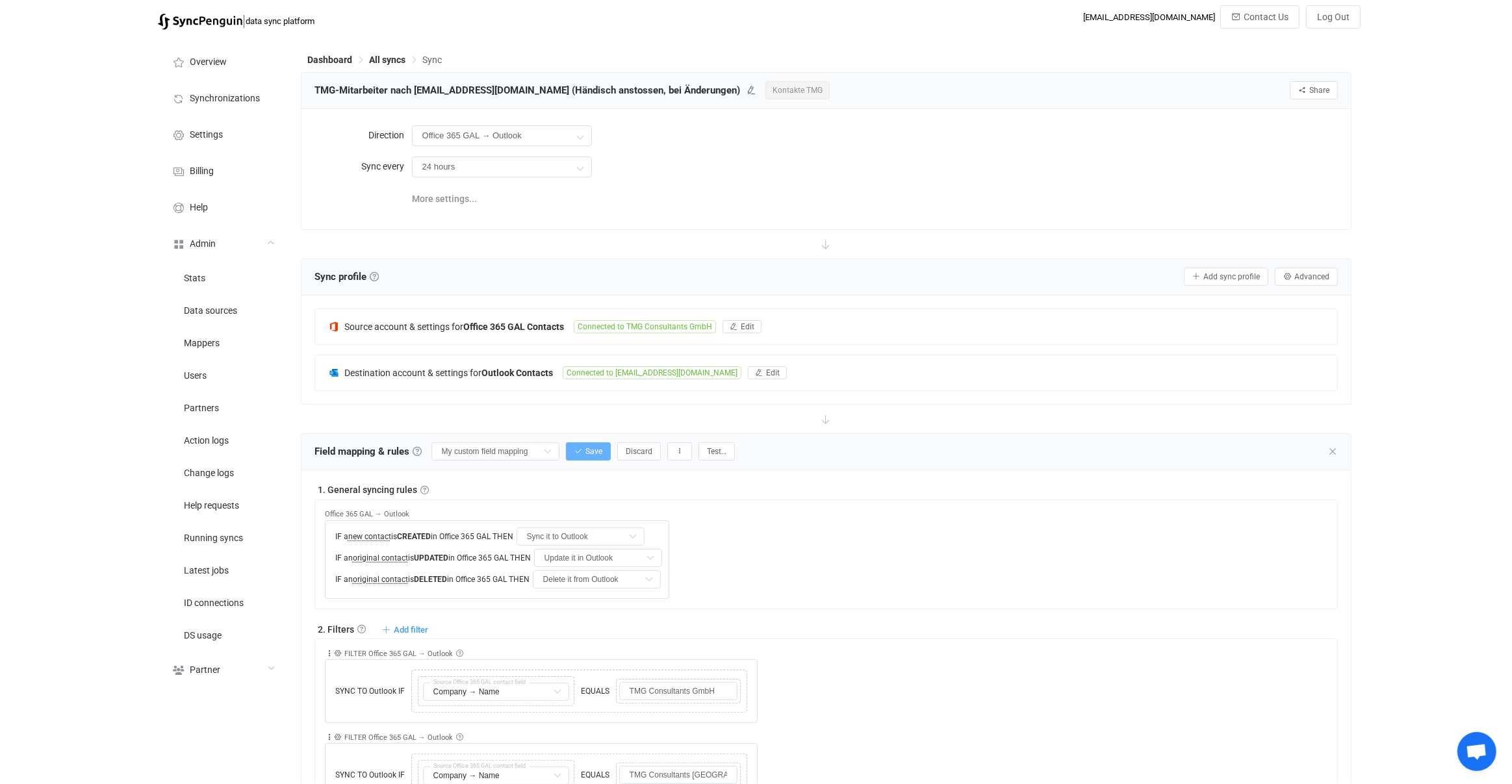
type input "TMG Consultants Eastern Europe SRL"
click at [586, 448] on span "Save" at bounding box center [594, 451] width 17 height 9
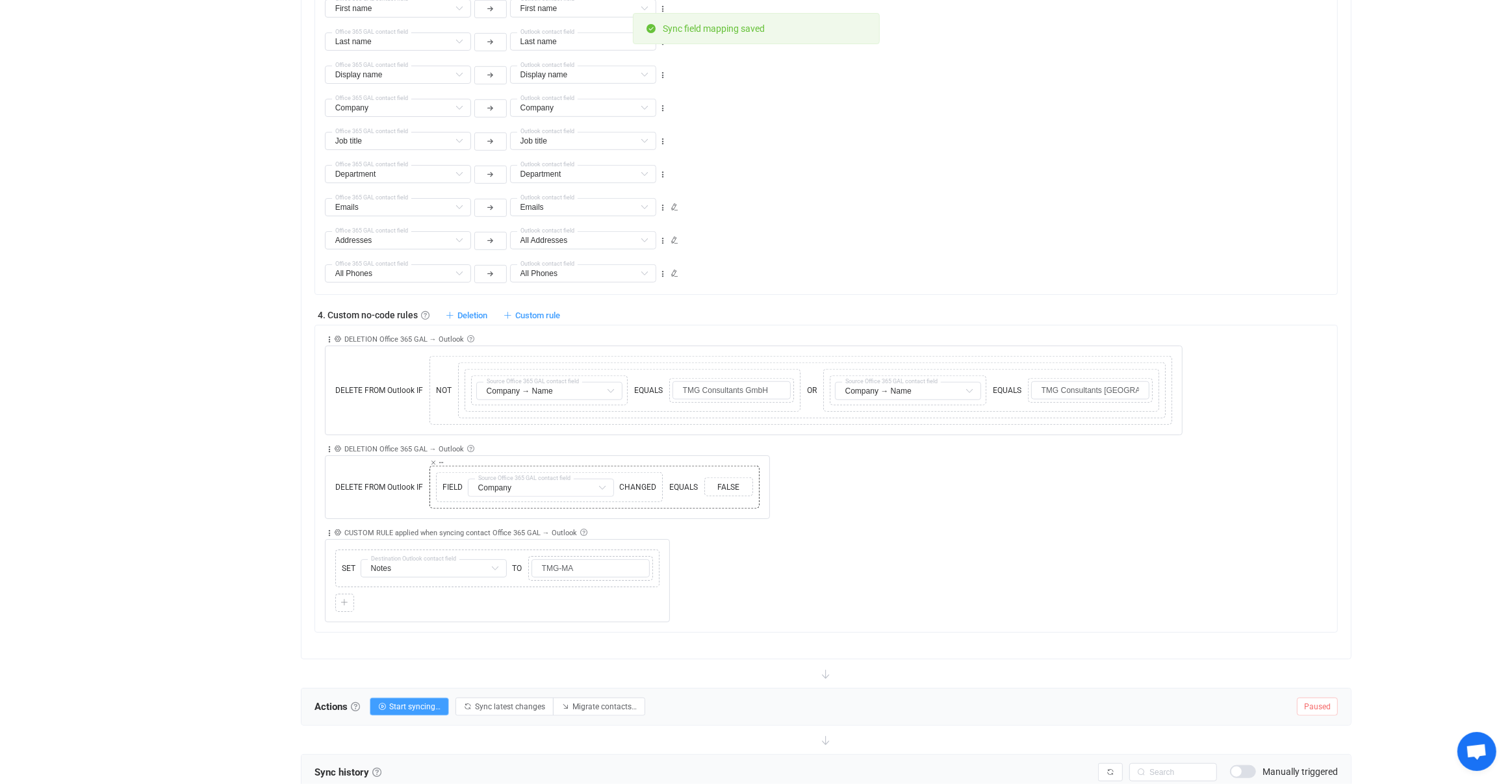
scroll to position [935, 0]
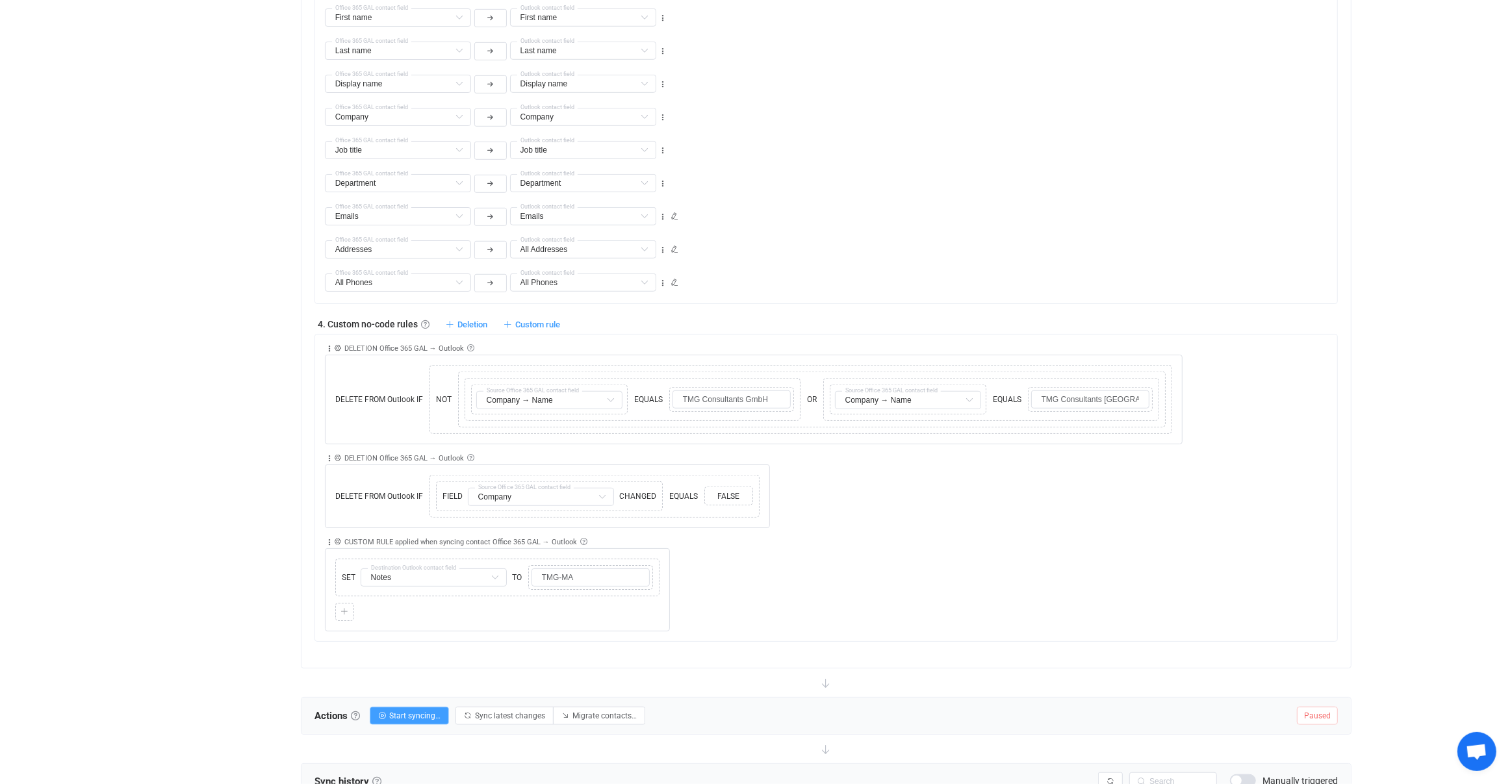
click at [856, 508] on div "Collapse Move up Move down Delete Rule description DELETION Office 365 GAL → Ou…" at bounding box center [831, 487] width 1013 height 84
click at [825, 506] on div "Collapse Move up Move down Delete Rule description DELETION Office 365 GAL → Ou…" at bounding box center [831, 487] width 1013 height 84
drag, startPoint x: 264, startPoint y: 461, endPoint x: 253, endPoint y: 495, distance: 35.7
click at [253, 495] on div "Overview Synchronizations Settings Billing Help Admin Stats Data sources Mapper…" at bounding box center [222, 286] width 143 height 2370
click at [253, 495] on div "Overview Synchronizations Settings Billing Help Admin Stats Data sources Mapper…" at bounding box center [222, 286] width 143 height 2370
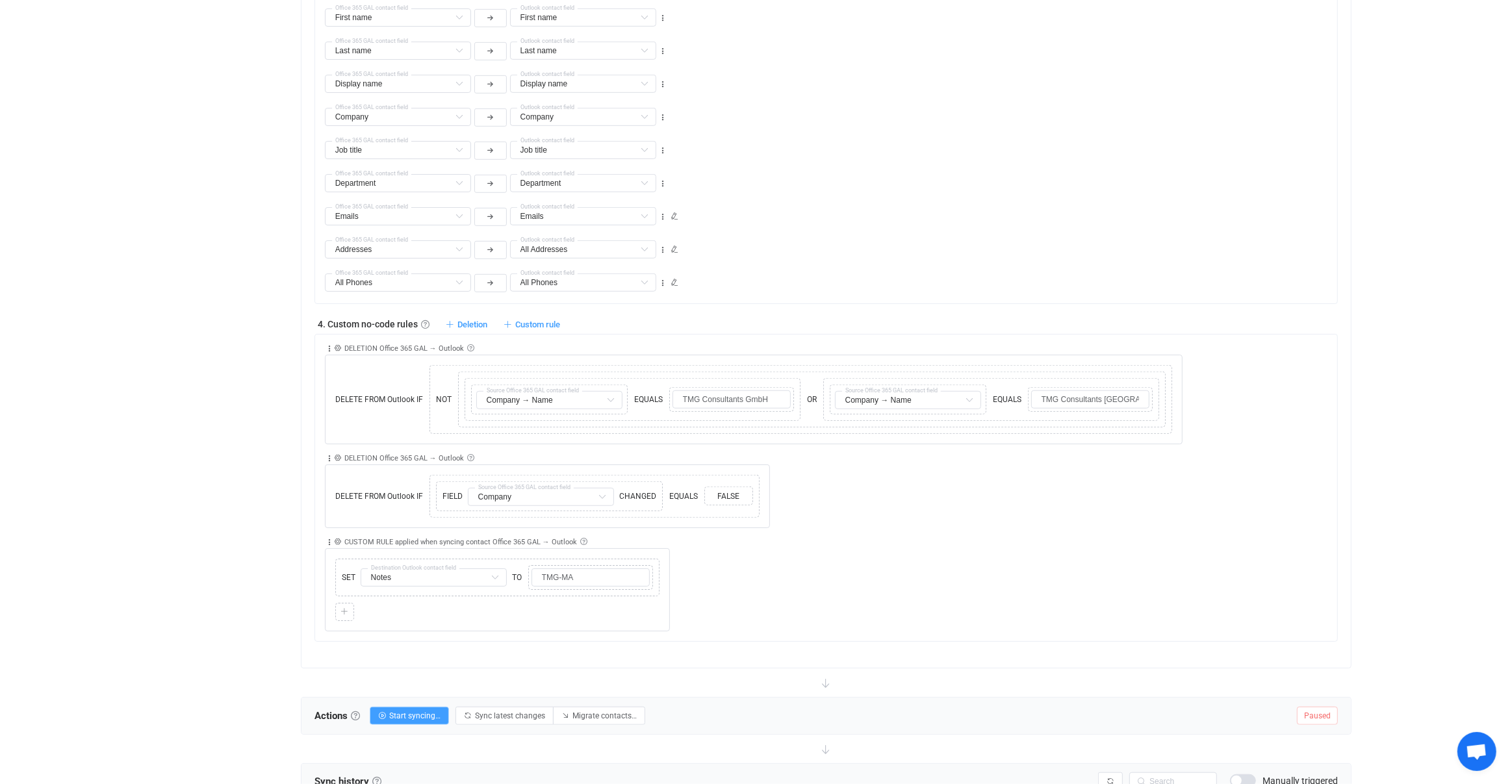
drag, startPoint x: 253, startPoint y: 495, endPoint x: 264, endPoint y: 473, distance: 24.6
click at [260, 475] on div "Overview Synchronizations Settings Billing Help Admin Stats Data sources Mapper…" at bounding box center [222, 286] width 143 height 2370
click at [264, 473] on div "Overview Synchronizations Settings Billing Help Admin Stats Data sources Mapper…" at bounding box center [222, 286] width 143 height 2370
click at [319, 447] on div "Collapse Move up Move down Delete Rule description DELETION Office 365 GAL → Ou…" at bounding box center [826, 487] width 1024 height 308
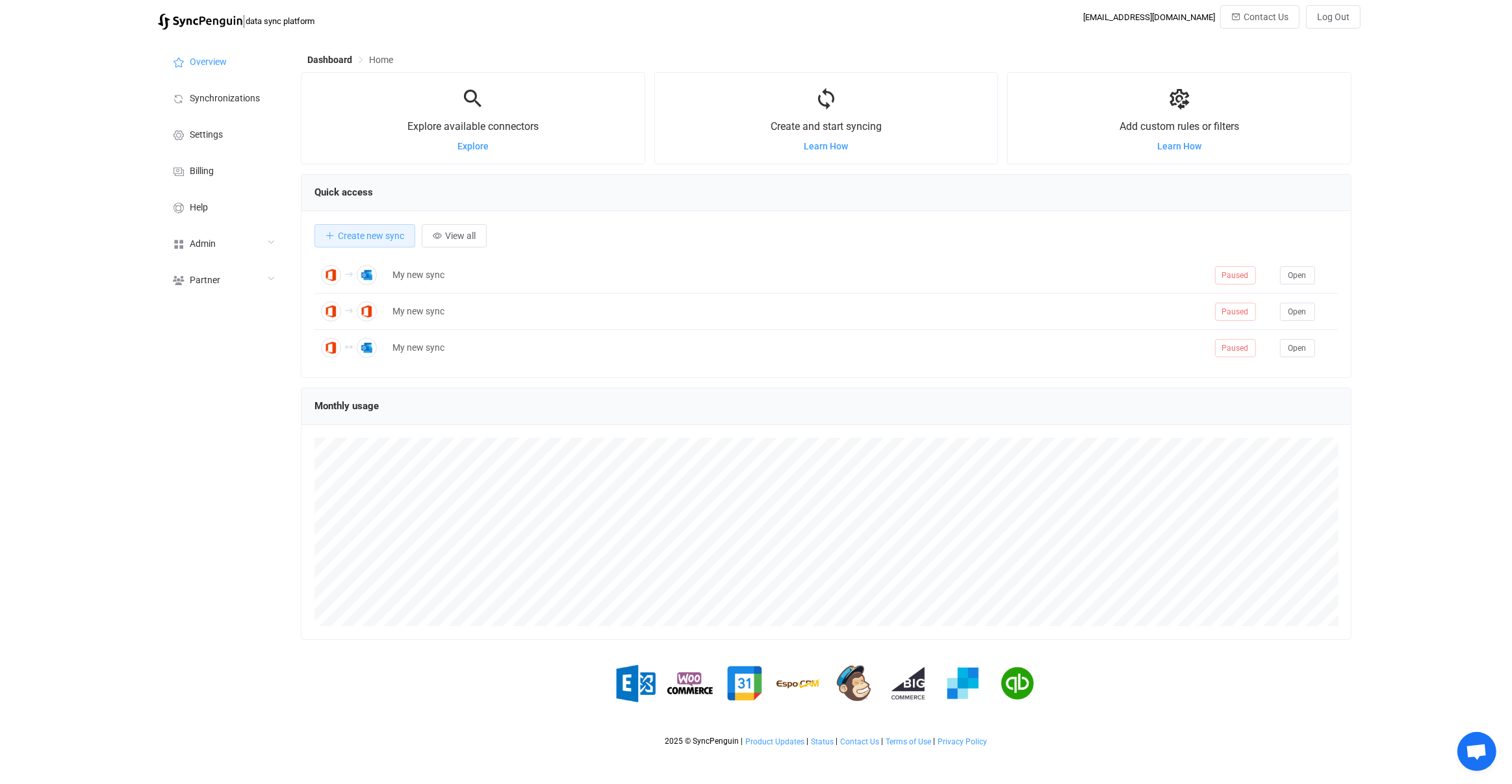
scroll to position [252, 1050]
click at [268, 244] on icon at bounding box center [271, 242] width 8 height 8
click at [224, 358] on li "Users" at bounding box center [222, 374] width 130 height 32
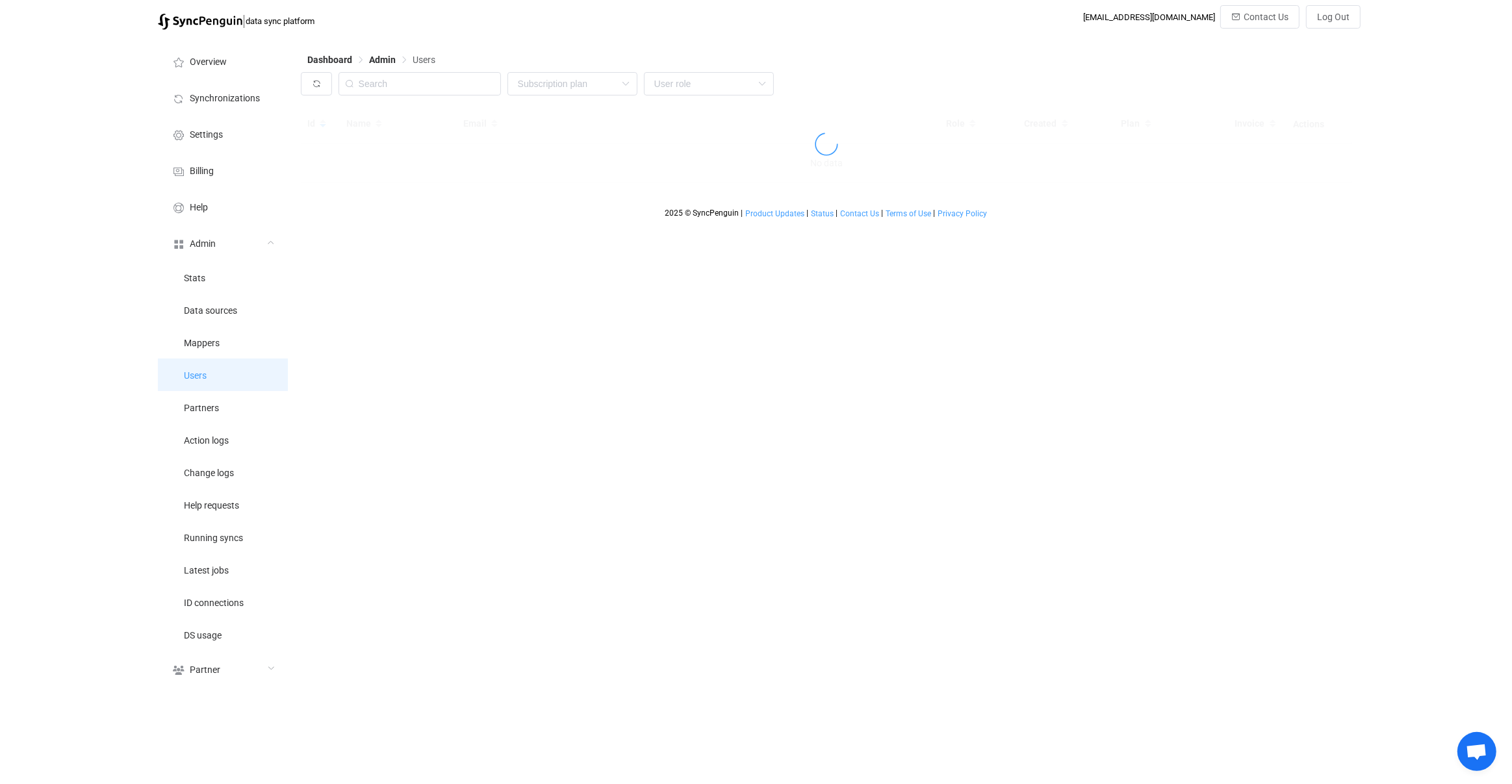
click at [225, 376] on li "Users" at bounding box center [222, 374] width 130 height 32
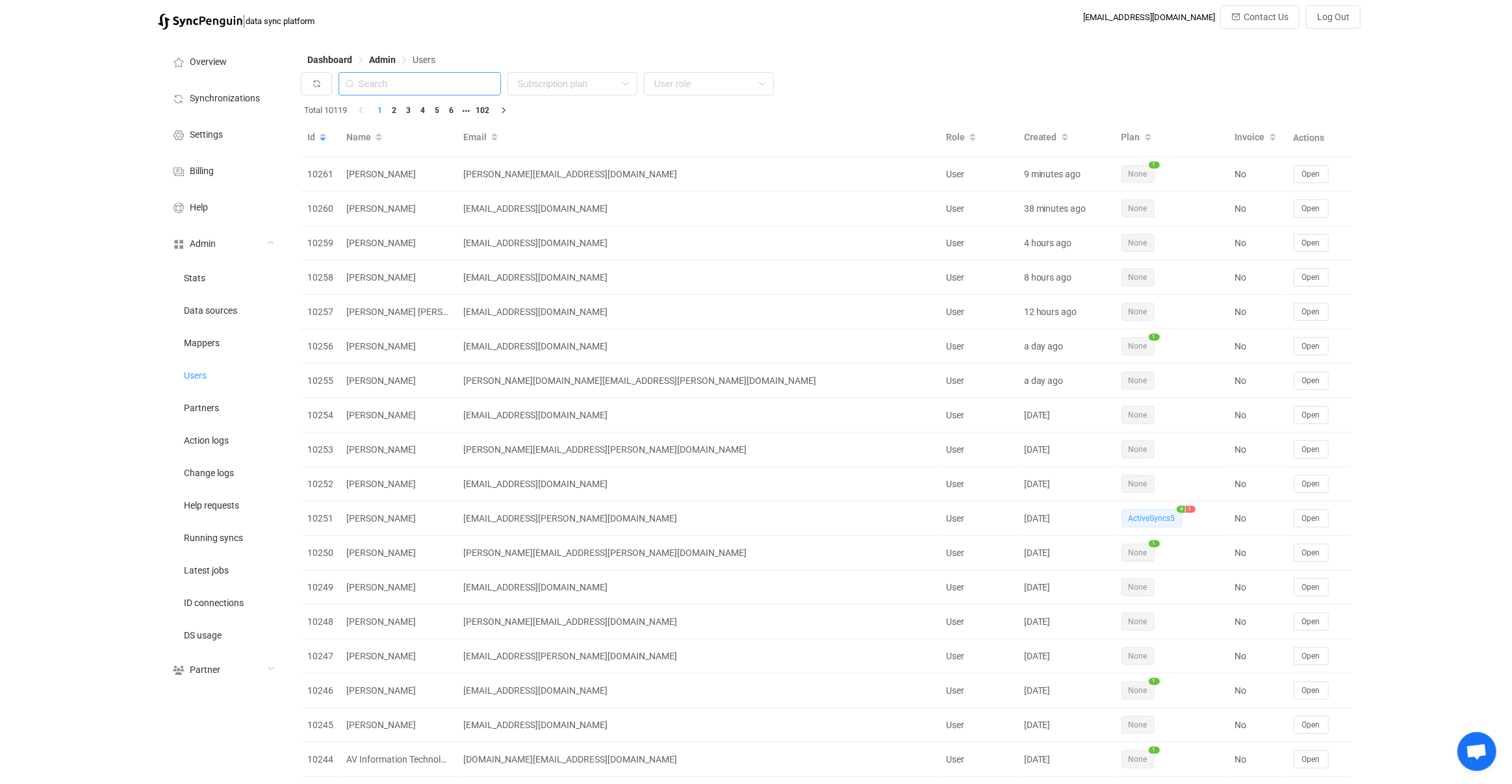
click at [430, 78] on input "text" at bounding box center [420, 84] width 162 height 24
paste input "rosecoloredbook@gmail.com"
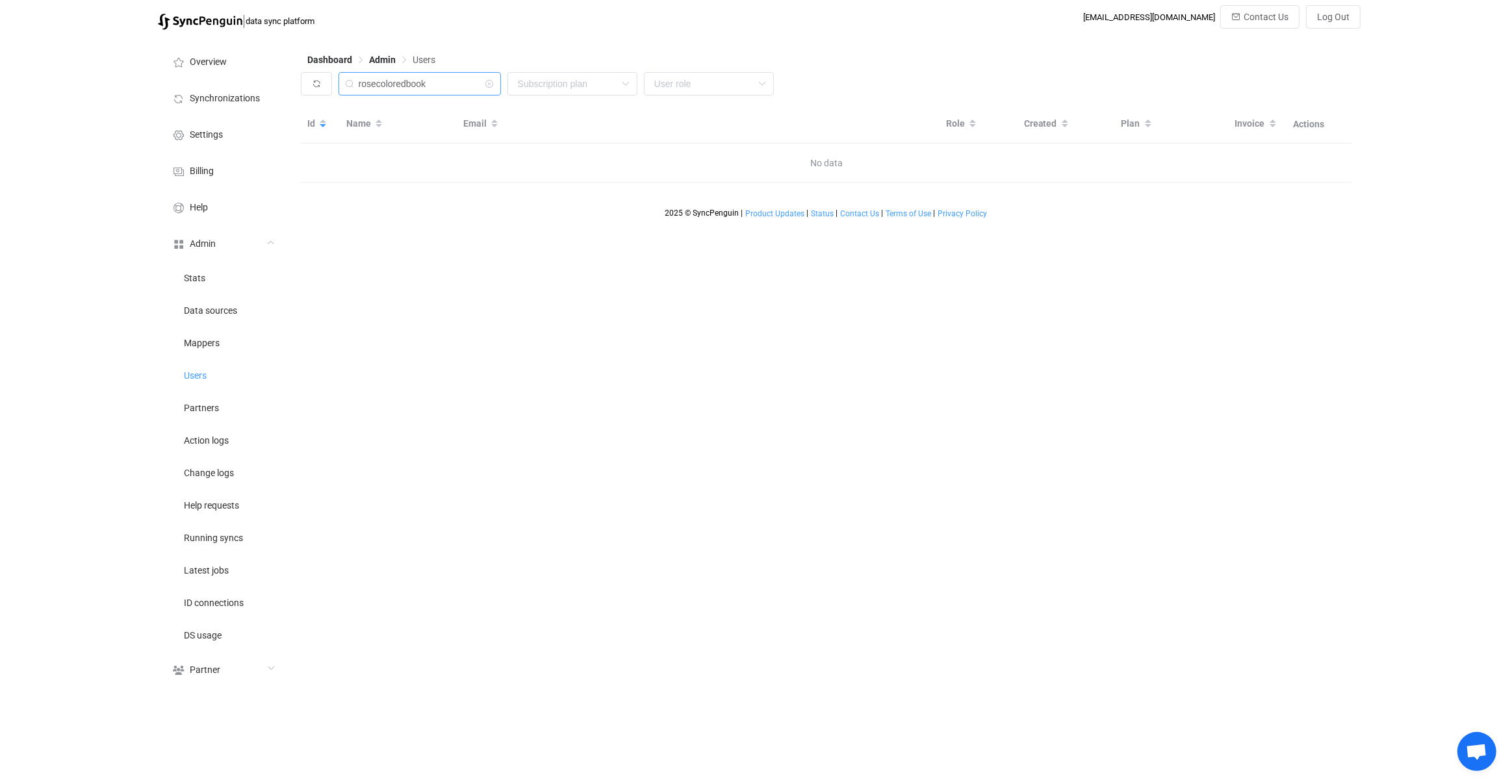
type input "rosecoloredbook"
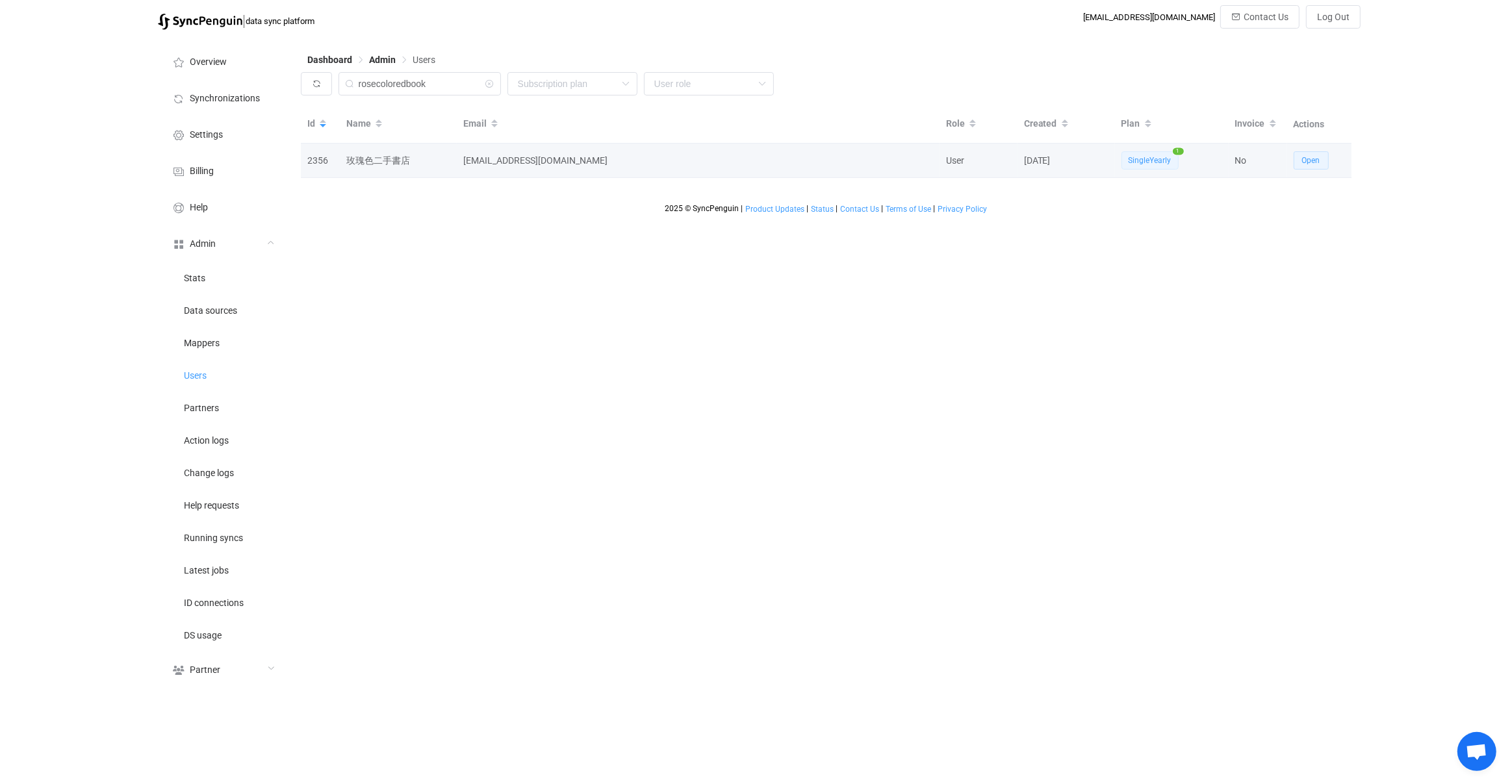
click at [1296, 168] on button "Open" at bounding box center [1311, 160] width 35 height 18
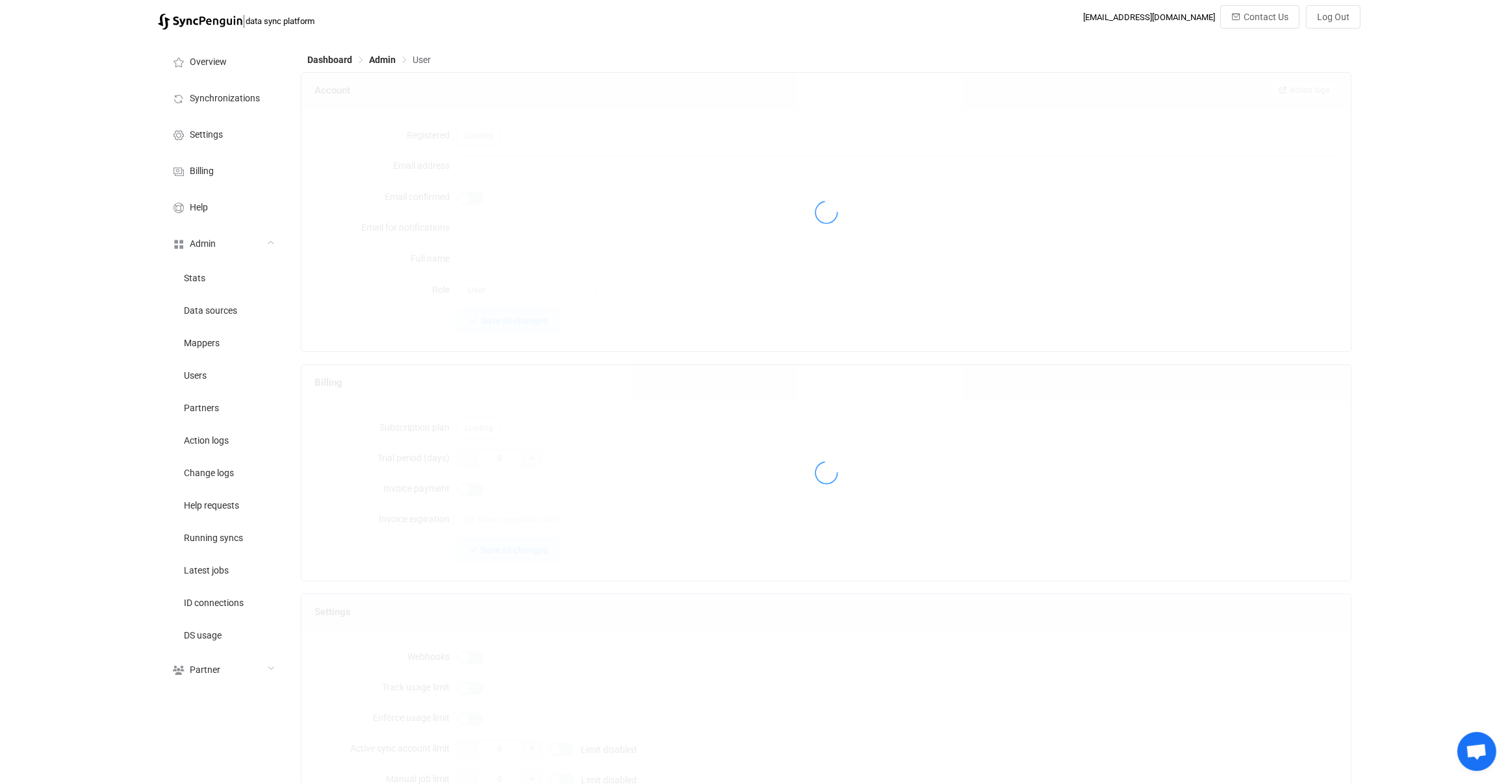
type input "info@rosecoloredbook.tw"
type input "玫瑰色二手書店"
type input "14"
type input "14 days"
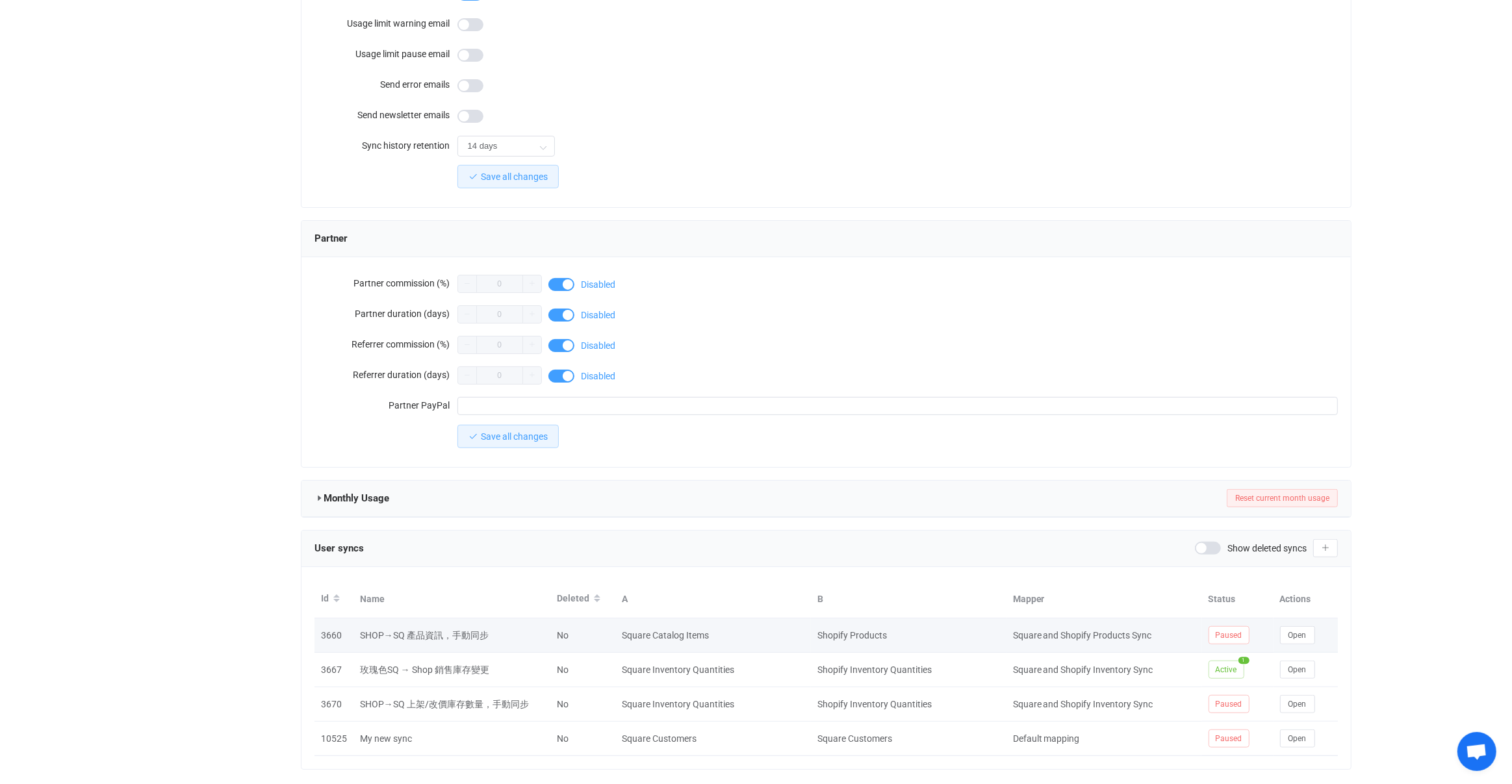
scroll to position [958, 0]
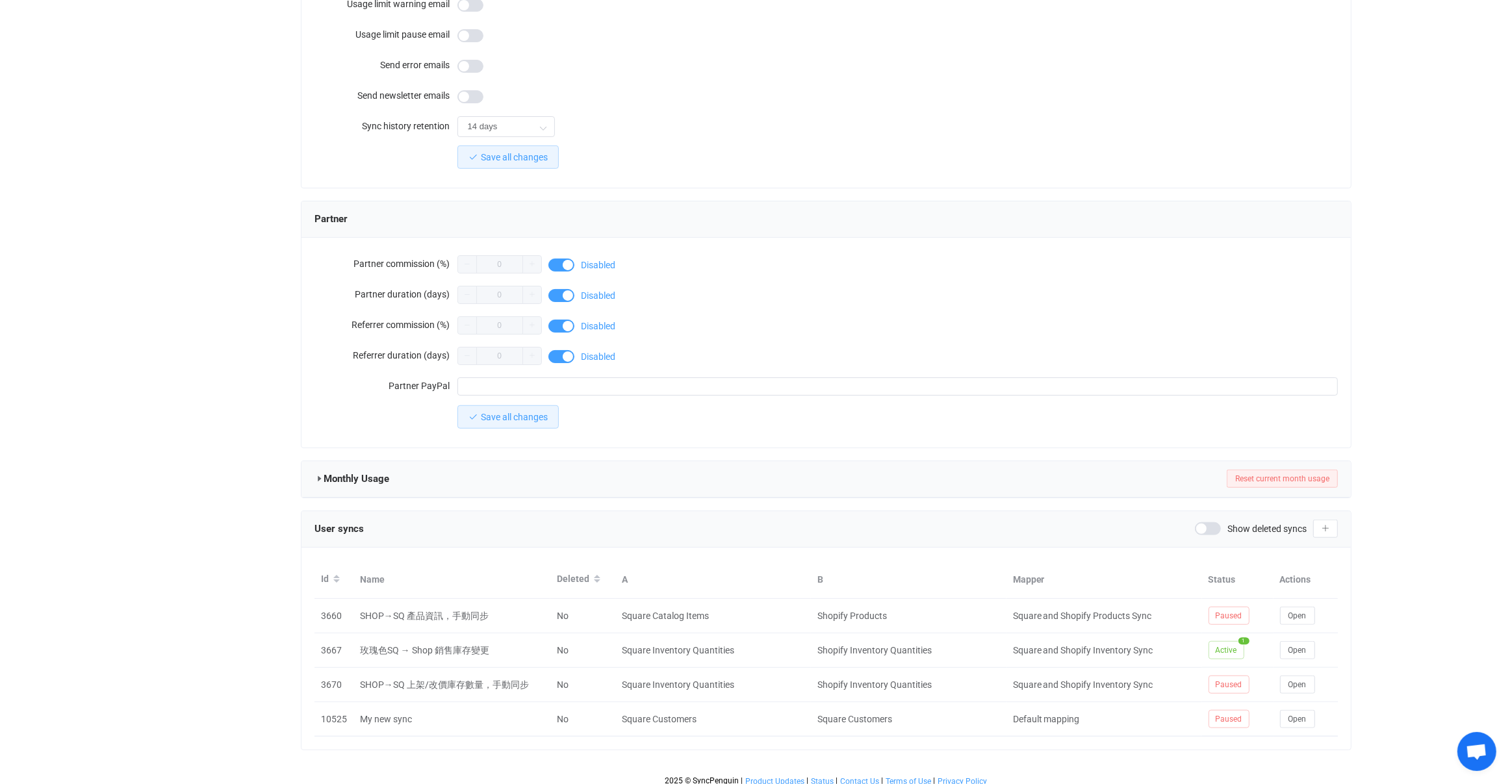
click at [970, 519] on div "User syncs Show deleted syncs" at bounding box center [826, 528] width 1024 height 20
click at [1290, 646] on span "Open" at bounding box center [1297, 650] width 18 height 9
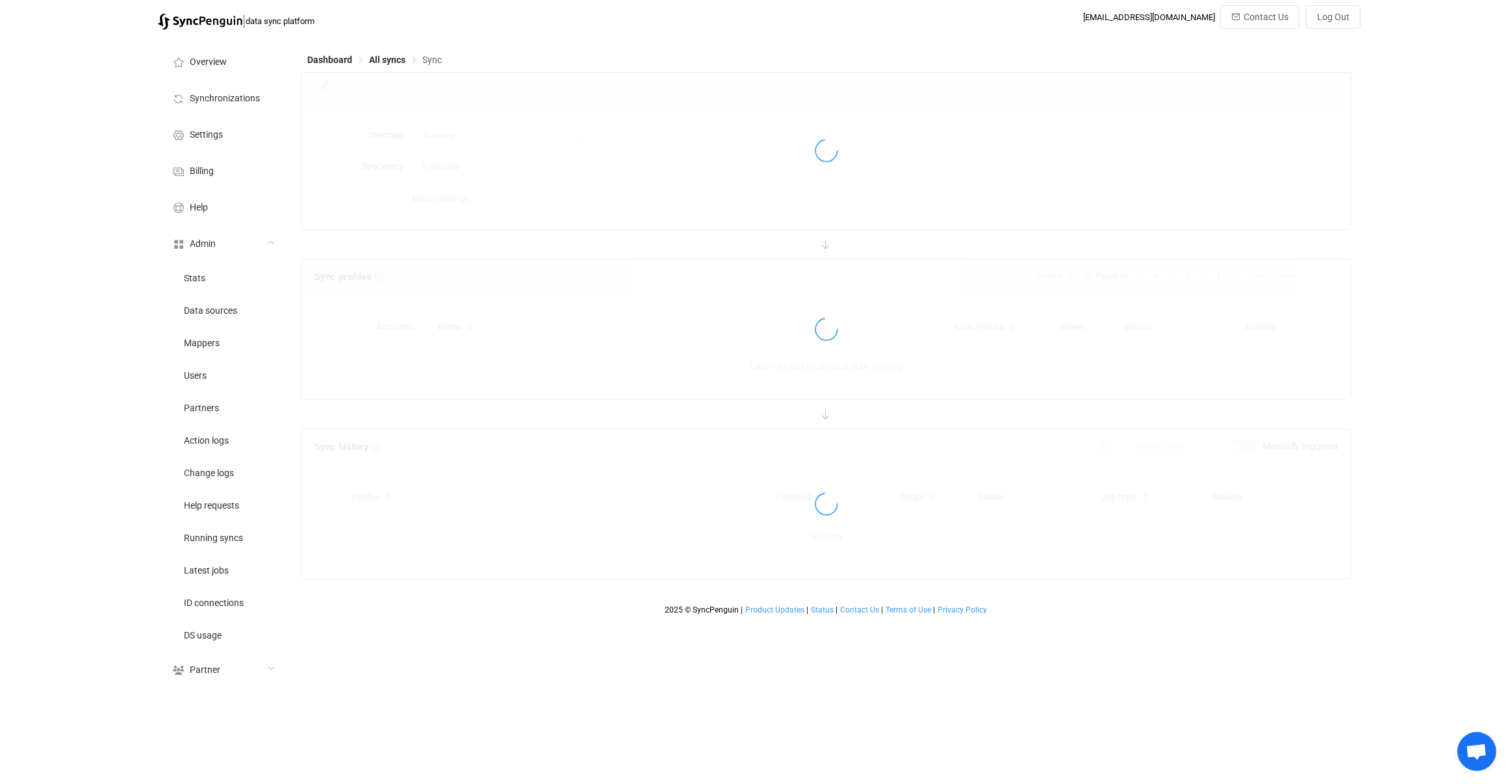
type input "15 minutes"
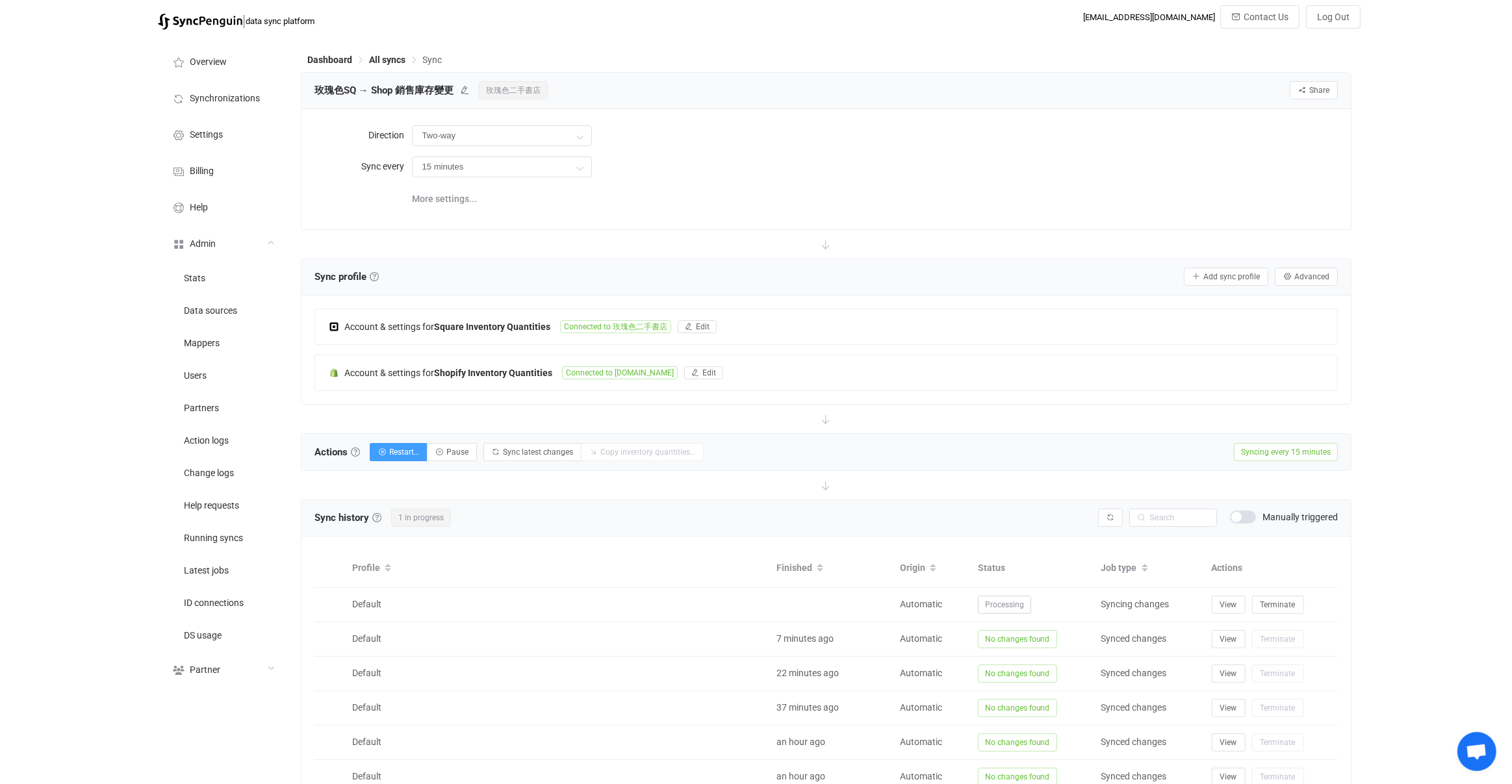
click at [1165, 525] on div "Sync history History Sync history All sync executions are recorded in the sync …" at bounding box center [826, 518] width 1050 height 36
click at [1177, 515] on input "text" at bounding box center [1173, 517] width 88 height 18
paste input "9789575709143"
type input "9789575709143"
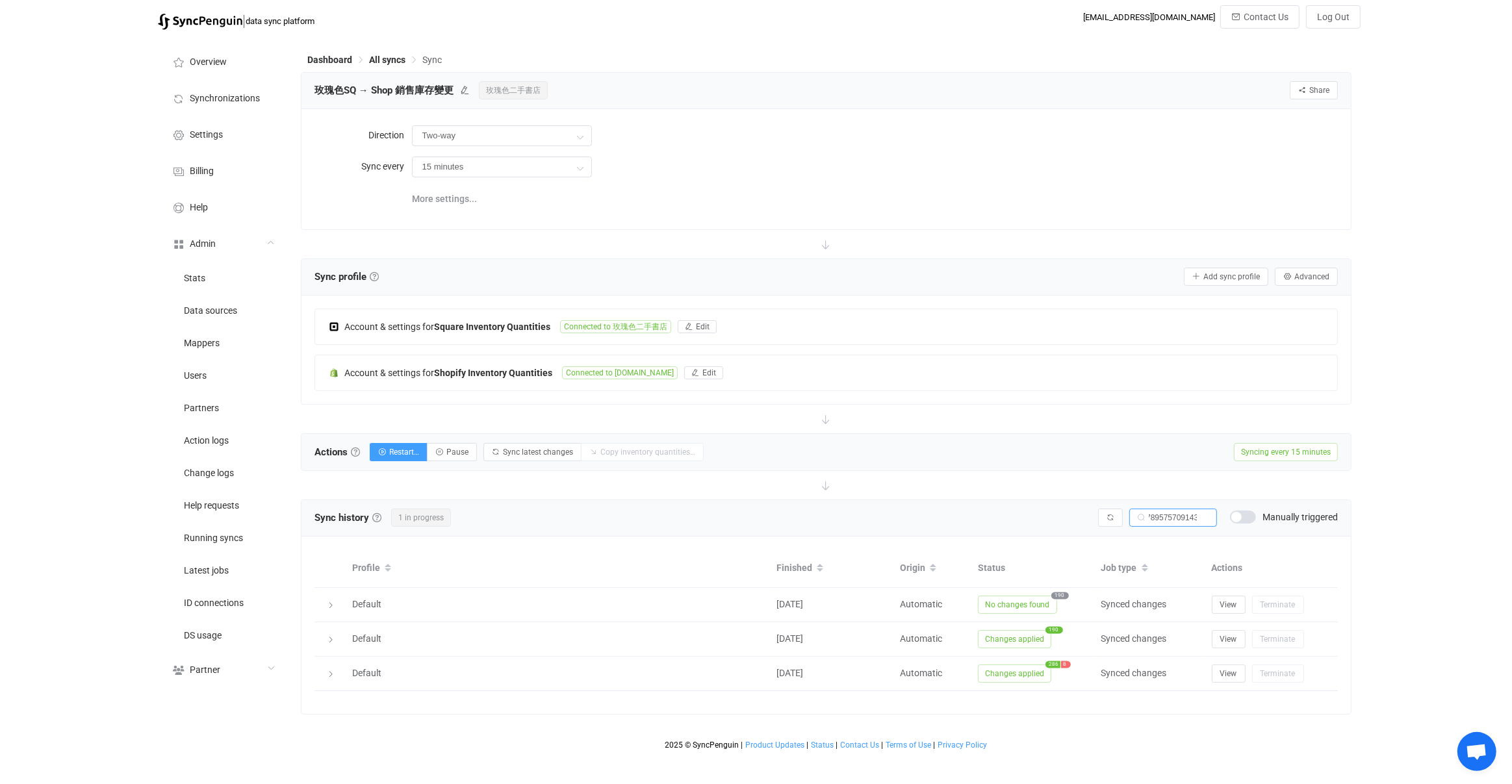
scroll to position [0, 0]
click at [1004, 600] on span "No changes found" at bounding box center [1017, 604] width 79 height 18
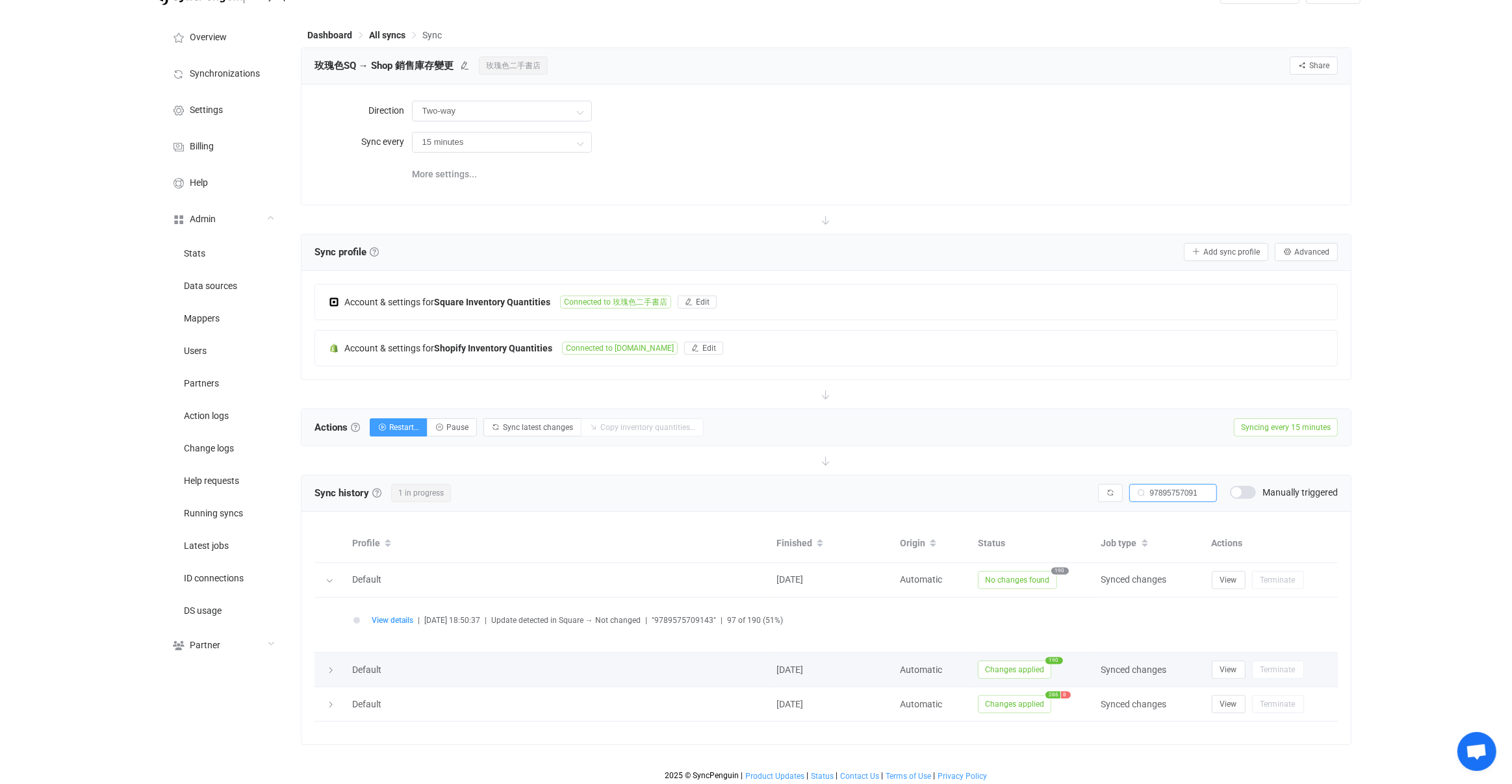
click at [1009, 672] on span "Changes applied" at bounding box center [1014, 669] width 74 height 18
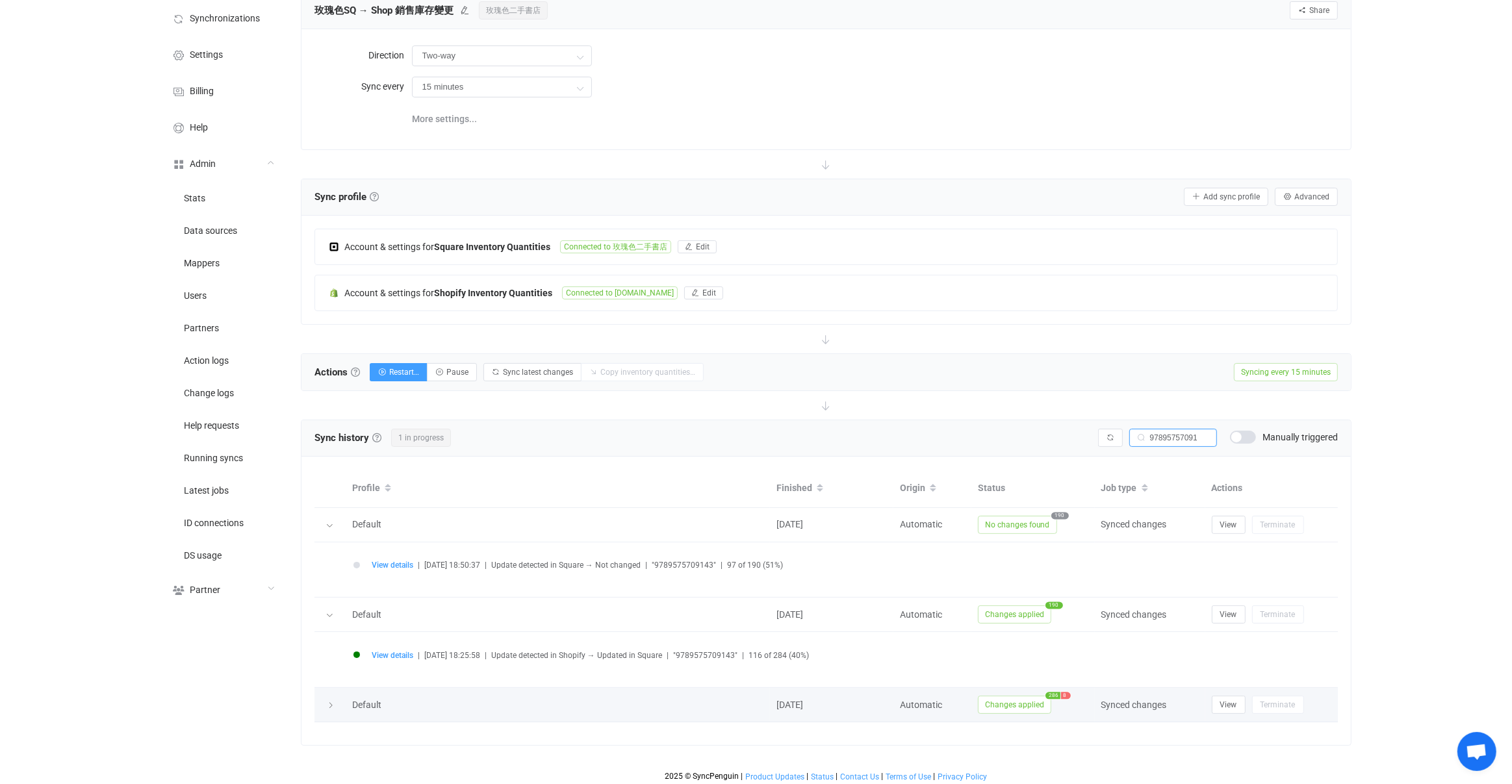
click at [1033, 707] on span "Changes applied" at bounding box center [1014, 704] width 74 height 18
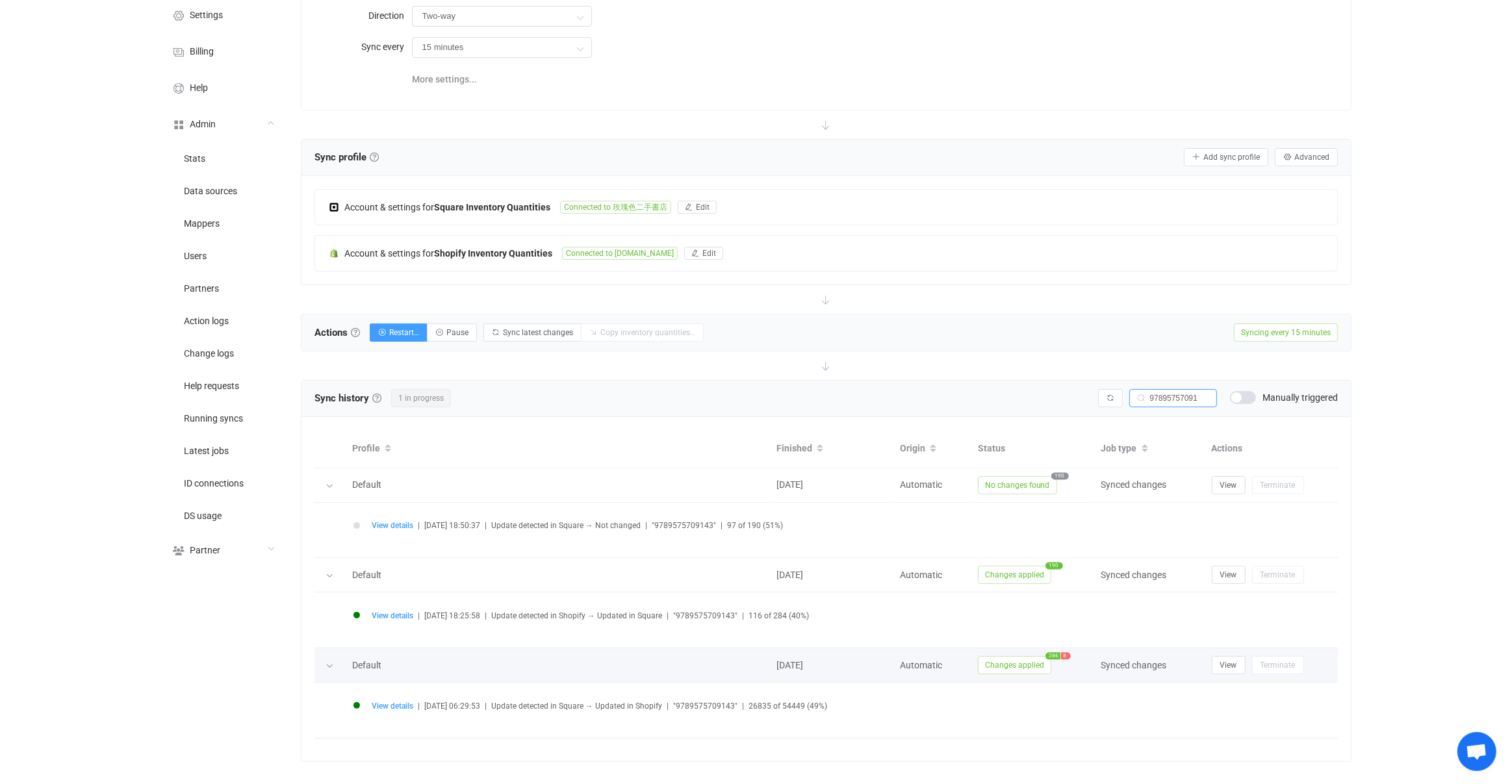
scroll to position [136, 0]
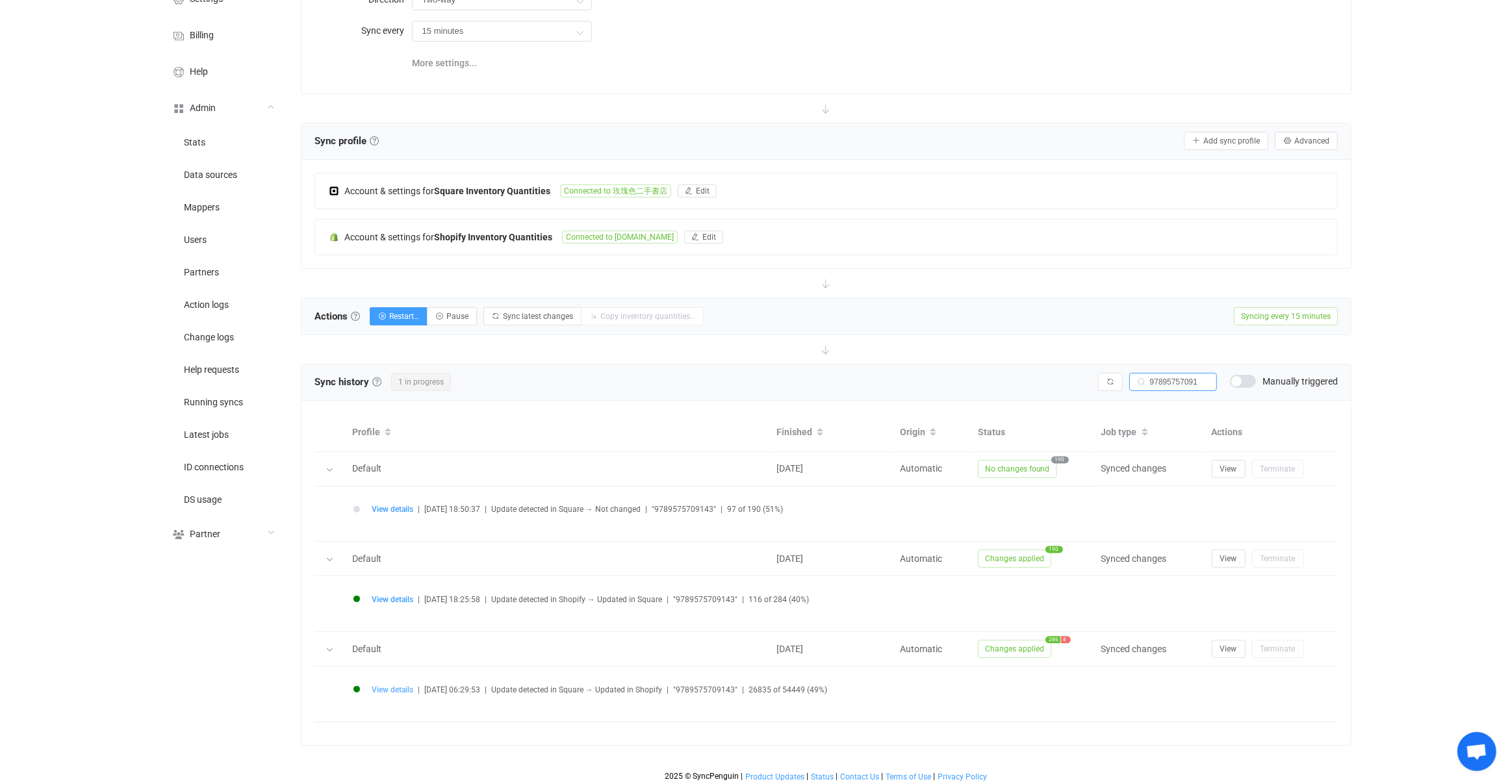
click at [387, 685] on span "View details" at bounding box center [393, 689] width 42 height 9
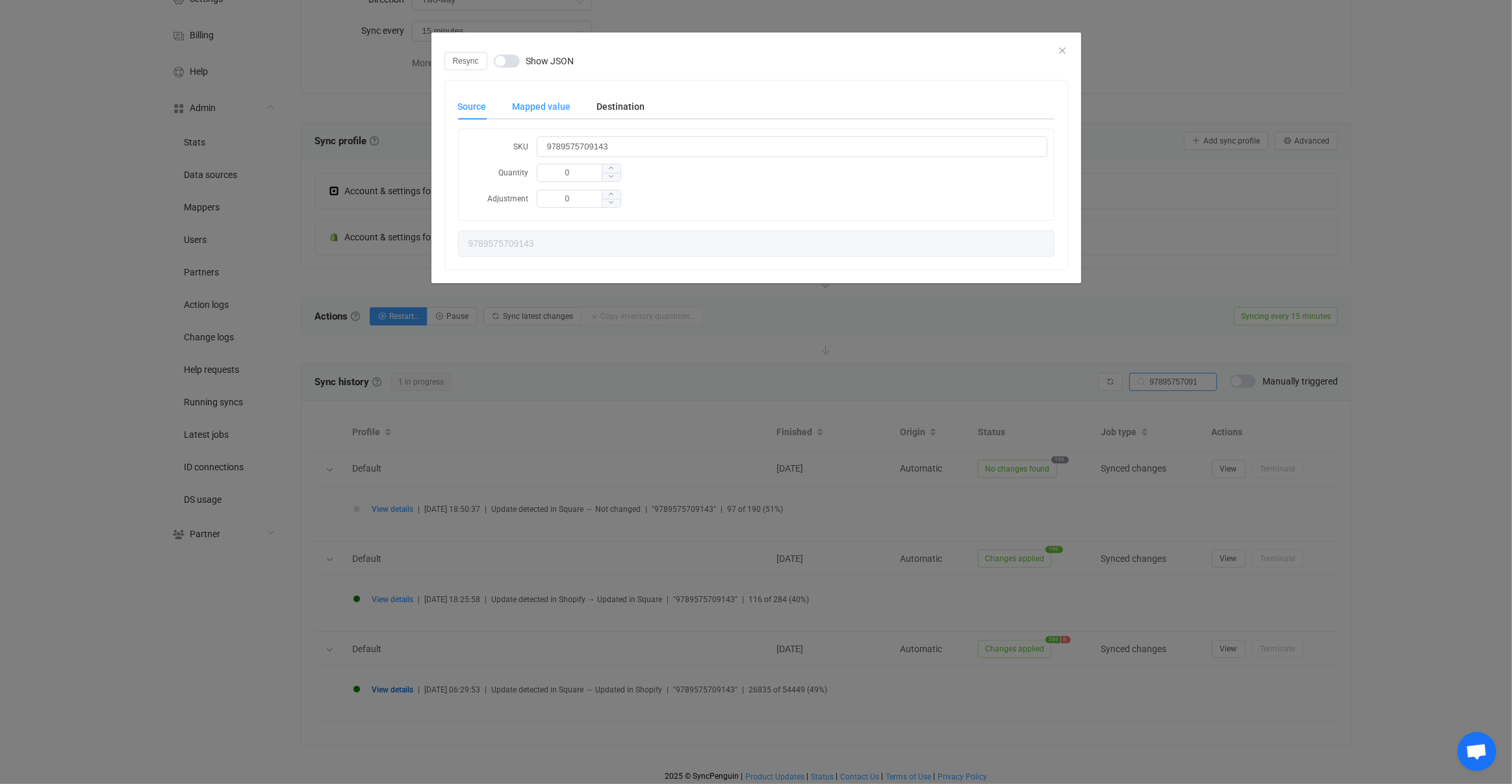
click at [561, 104] on div "Mapped value" at bounding box center [541, 106] width 85 height 26
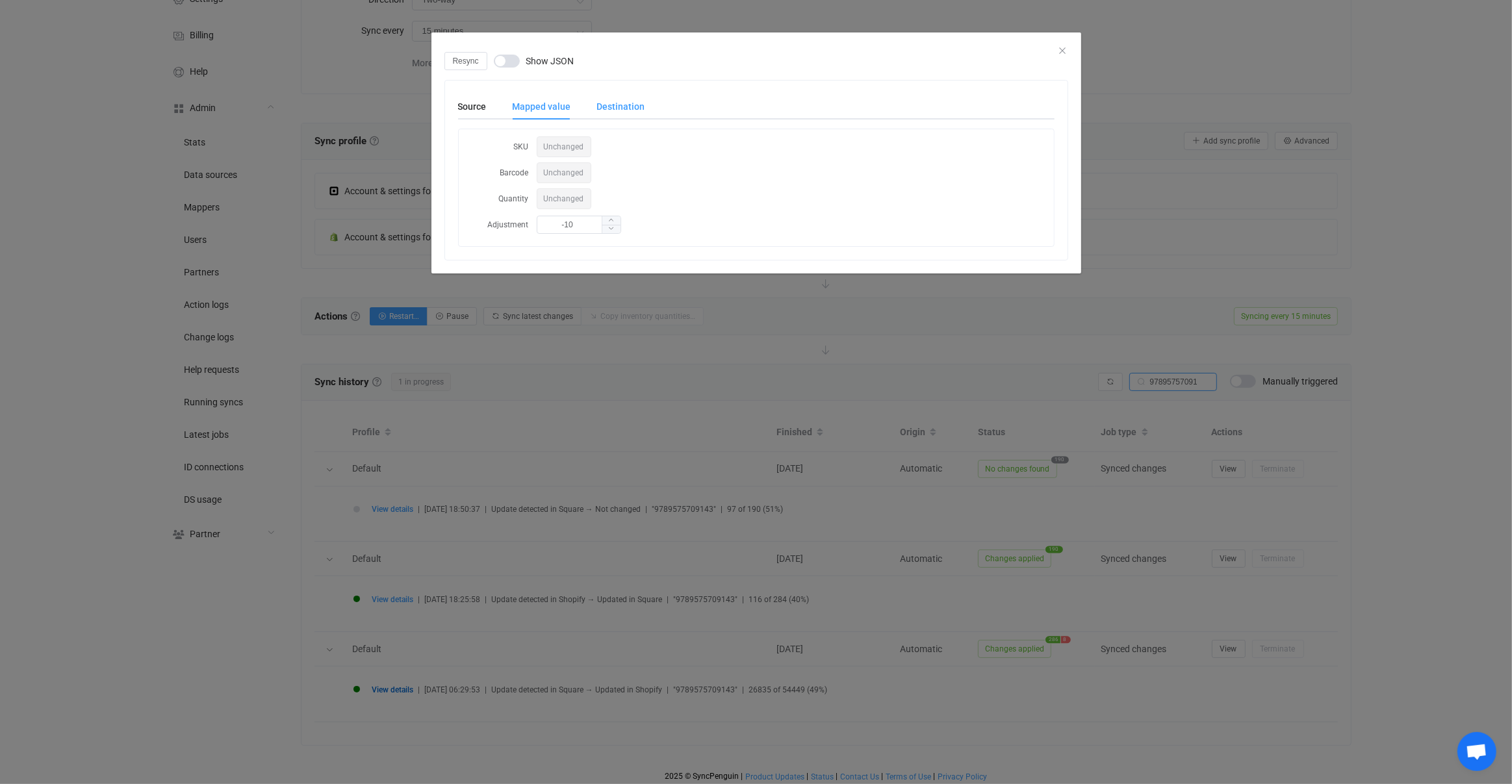
click at [625, 104] on div "Destination" at bounding box center [614, 106] width 61 height 26
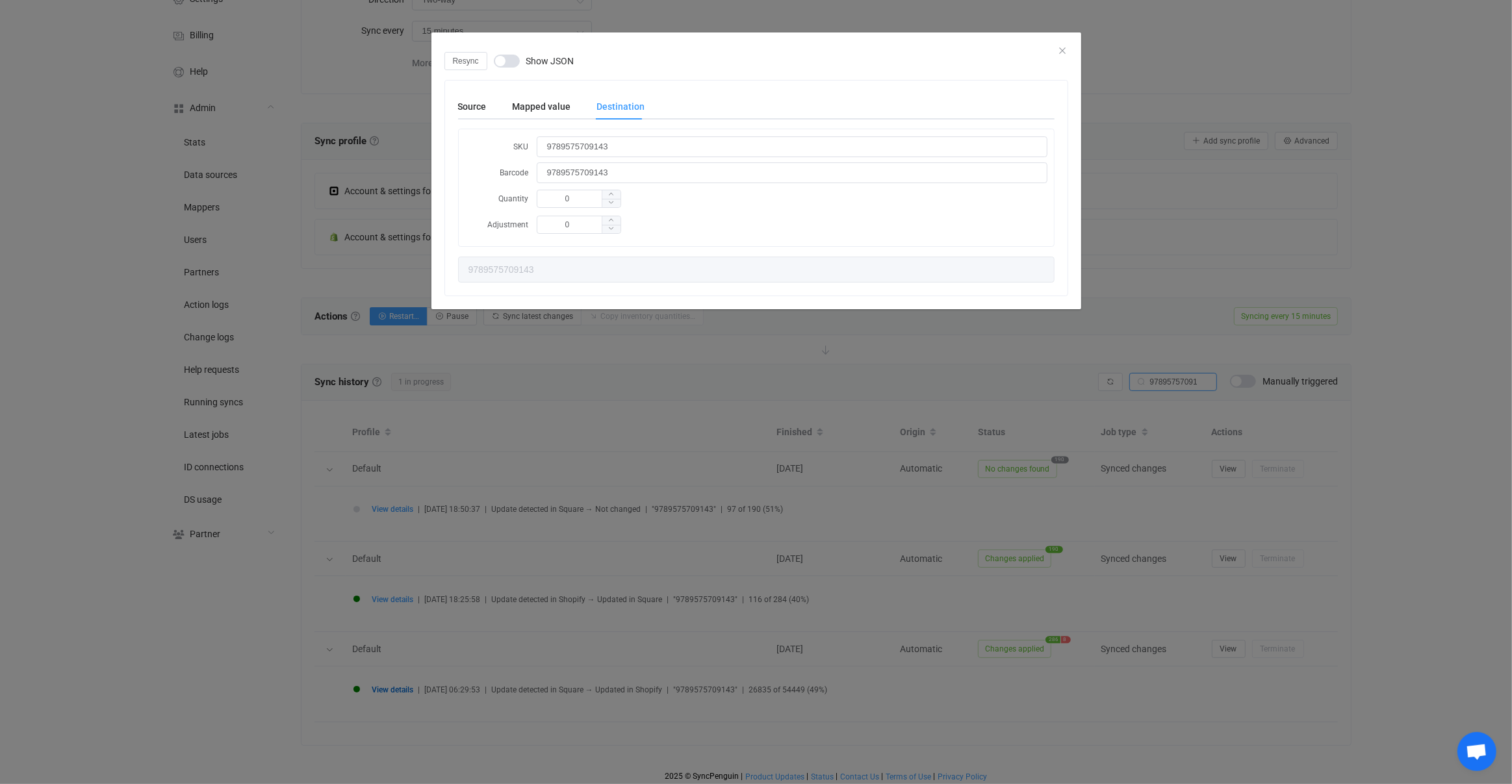
click at [503, 454] on div "Resync Show JSON Source Mapped value Destination SKU 9789575709143 Quantity 0 A…" at bounding box center [756, 392] width 1512 height 784
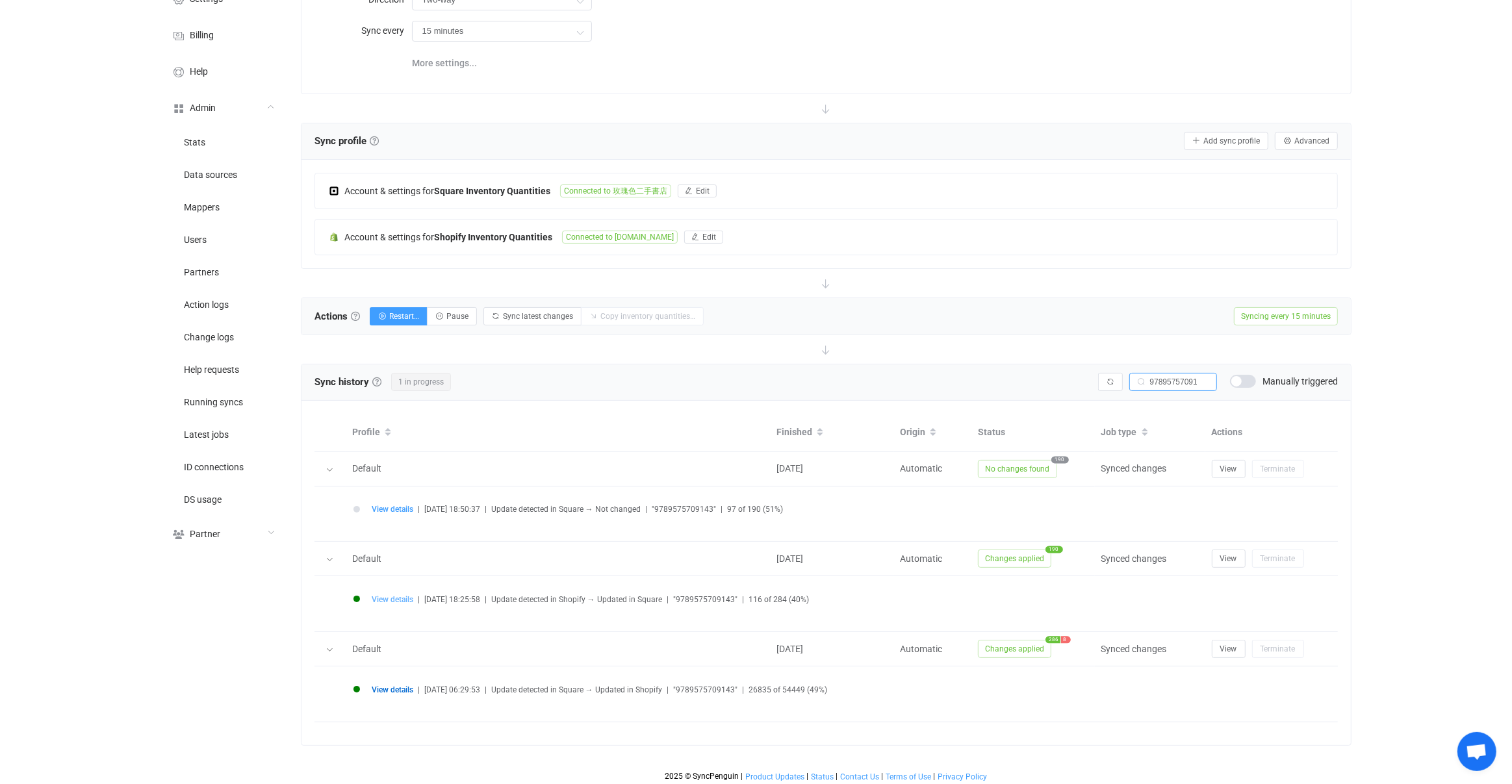
click at [388, 596] on span "View details" at bounding box center [393, 599] width 42 height 9
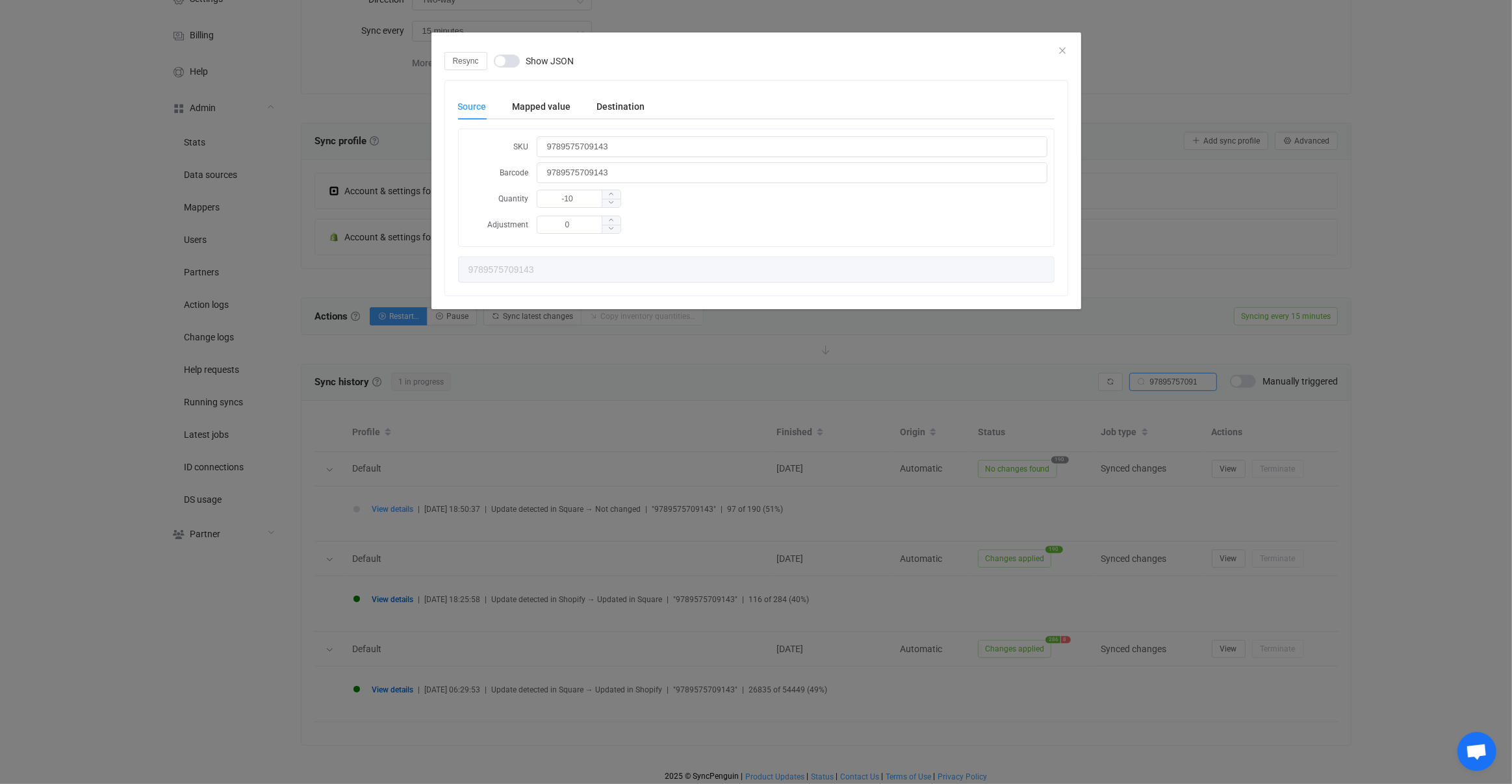
click at [525, 92] on div "Source Mapped value Destination SKU 9789575709143 Barcode 9789575709143 Quantit…" at bounding box center [756, 188] width 622 height 215
click at [569, 112] on div "Mapped value" at bounding box center [541, 106] width 85 height 26
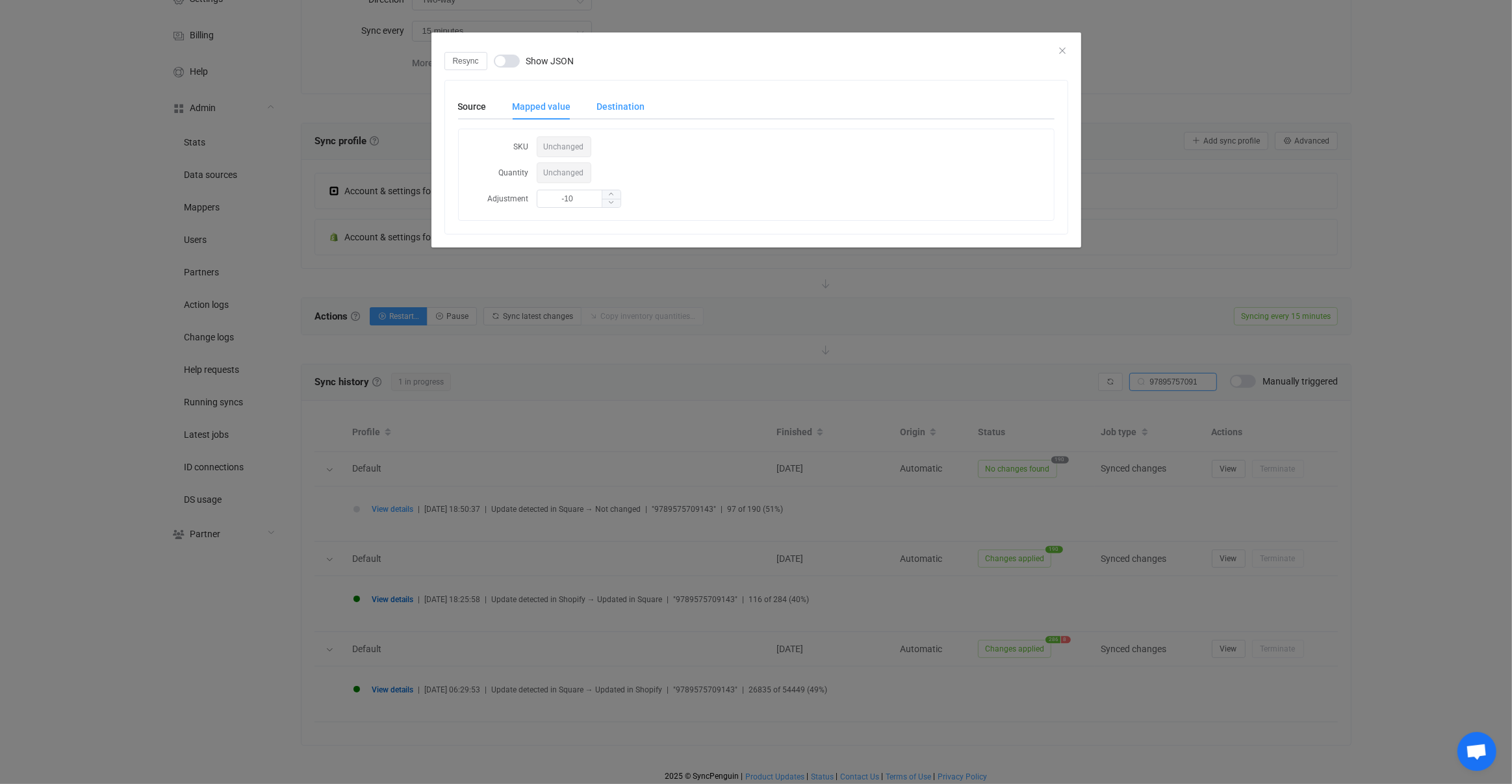
click at [619, 105] on div "Destination" at bounding box center [614, 106] width 61 height 26
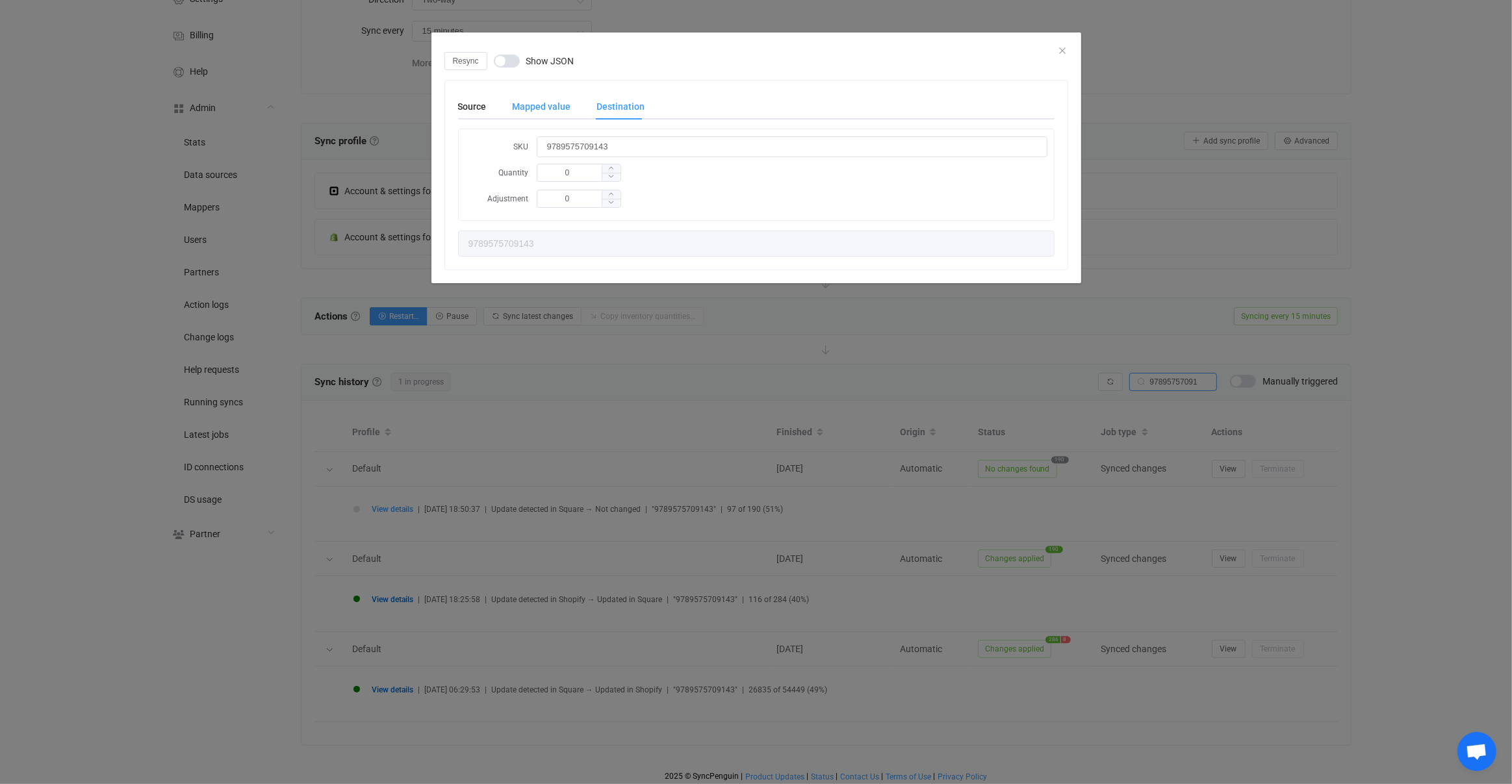
click at [552, 111] on div "Mapped value" at bounding box center [541, 106] width 85 height 26
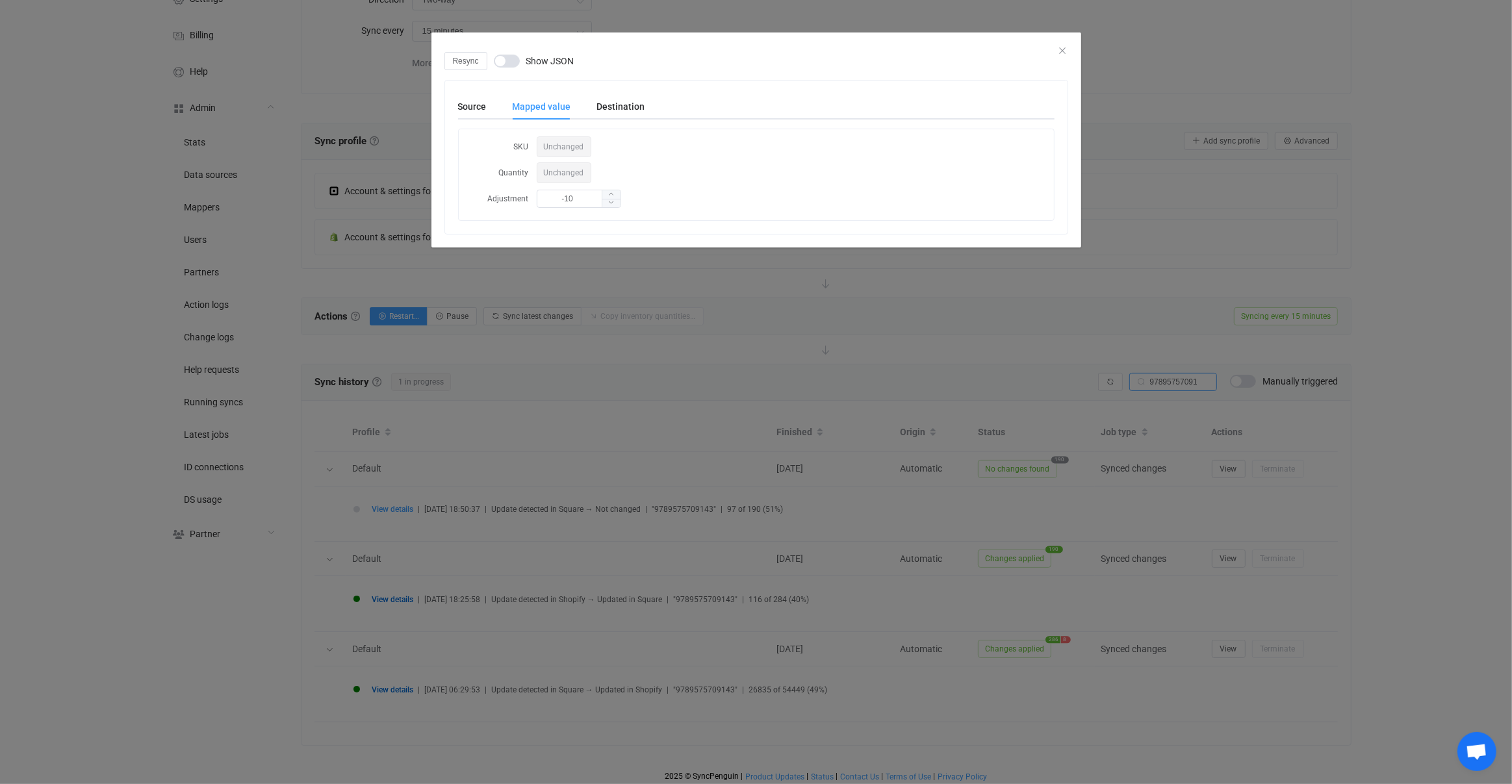
click at [453, 104] on div "Source Mapped value Destination SKU 9789575709143 Barcode 9789575709143 Quantit…" at bounding box center [756, 157] width 622 height 153
click at [464, 105] on div "Source" at bounding box center [479, 106] width 42 height 26
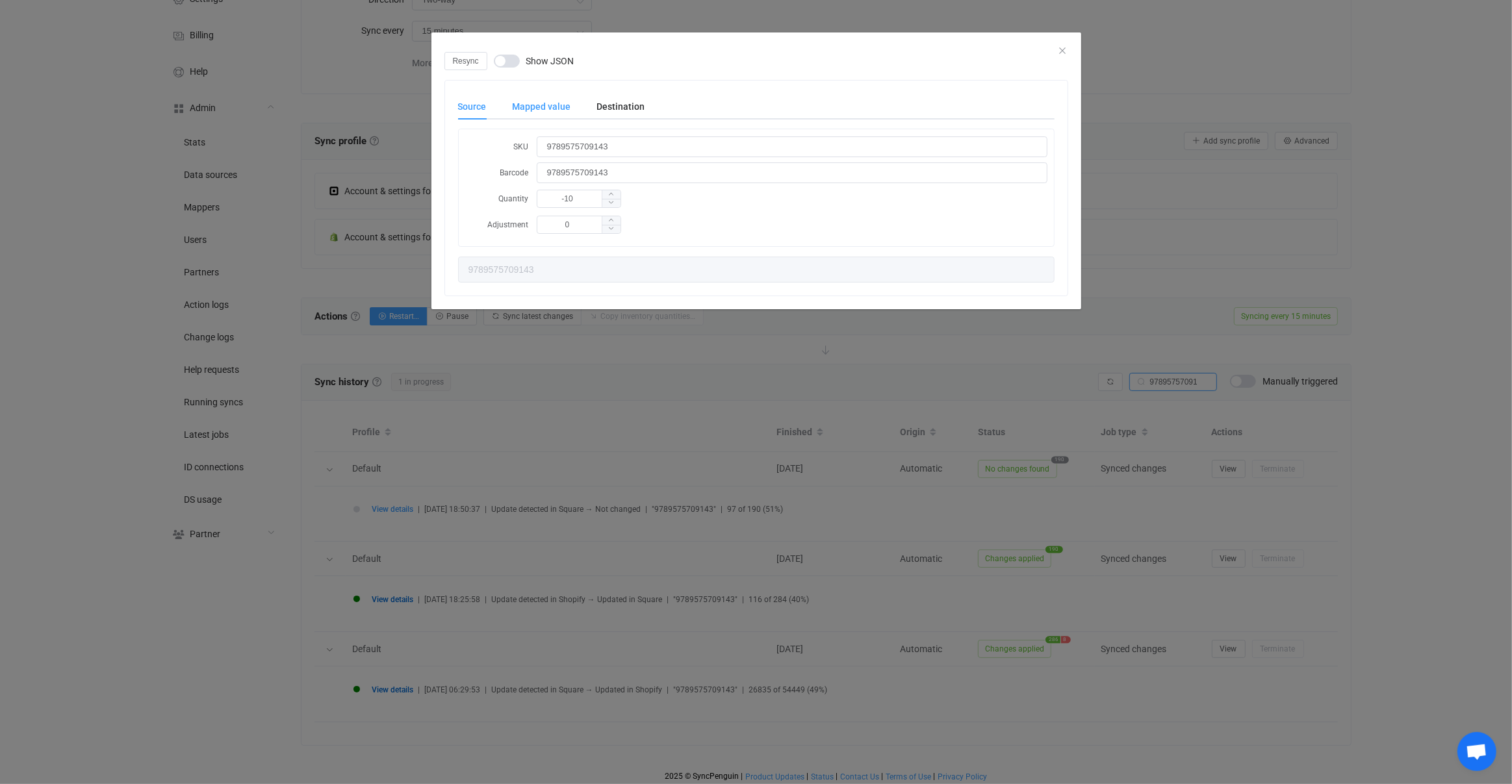
click at [549, 108] on div "Mapped value" at bounding box center [541, 106] width 85 height 26
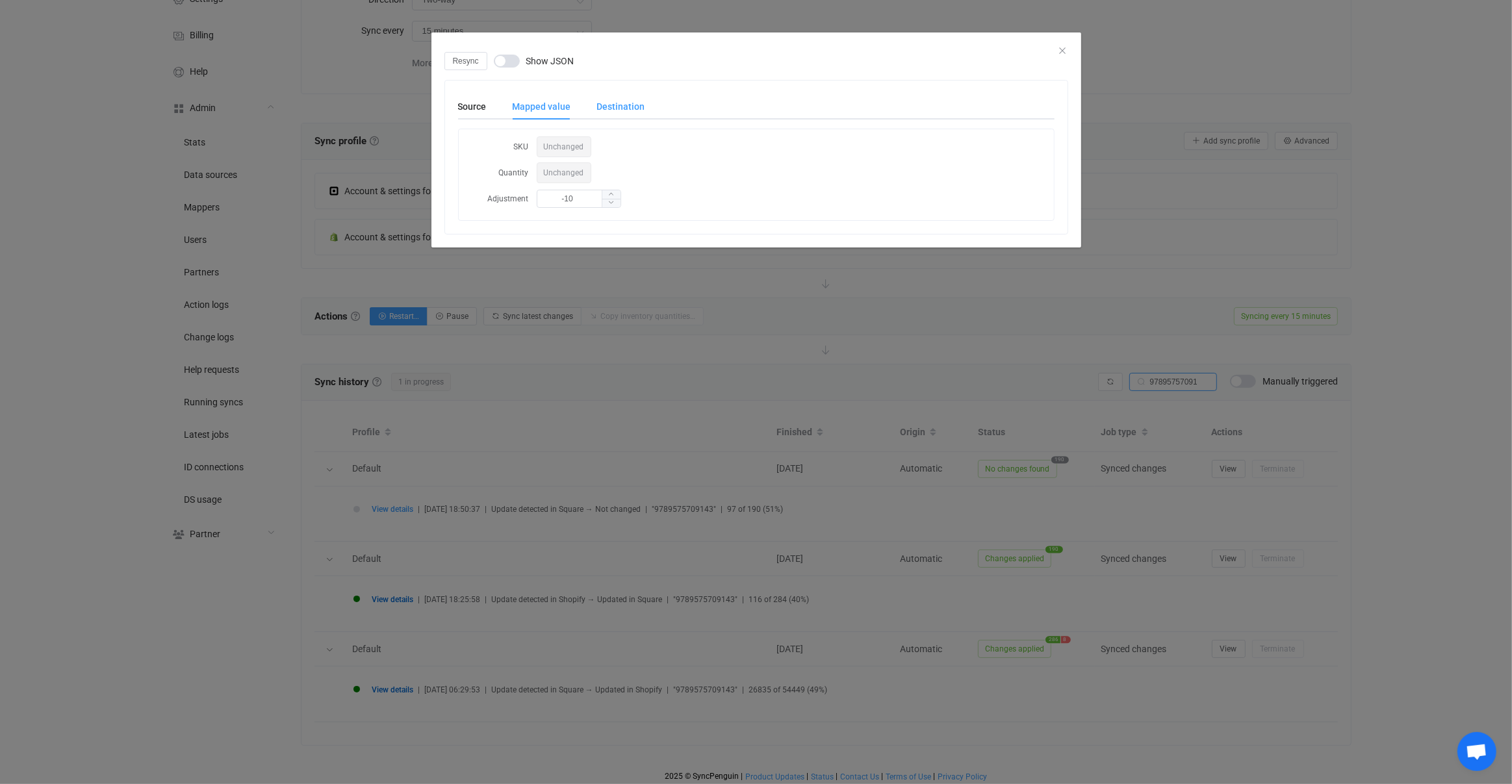
click at [616, 107] on div "Destination" at bounding box center [614, 106] width 61 height 26
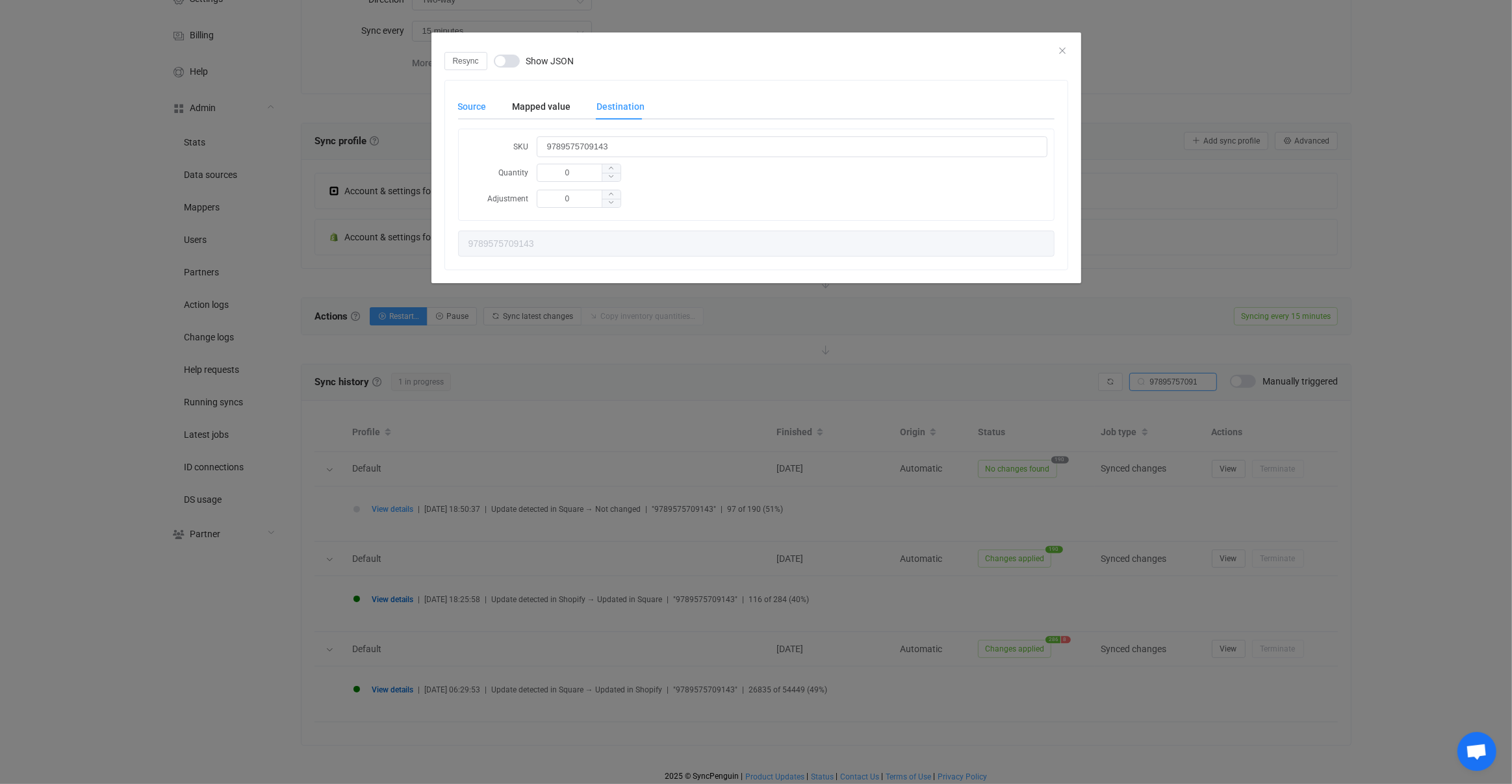
click at [498, 110] on div "Source" at bounding box center [479, 106] width 42 height 26
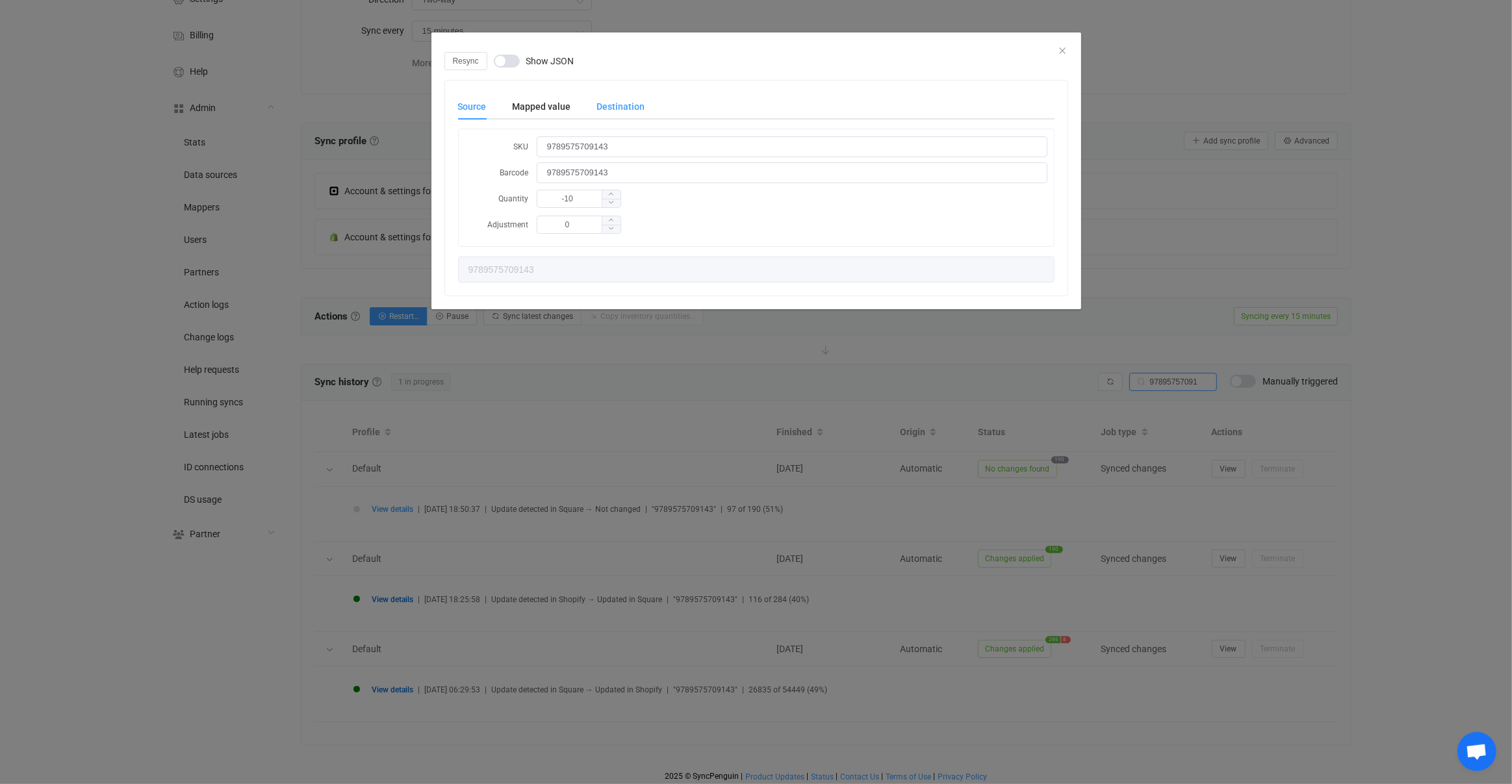
click at [625, 112] on div "Destination" at bounding box center [614, 106] width 61 height 26
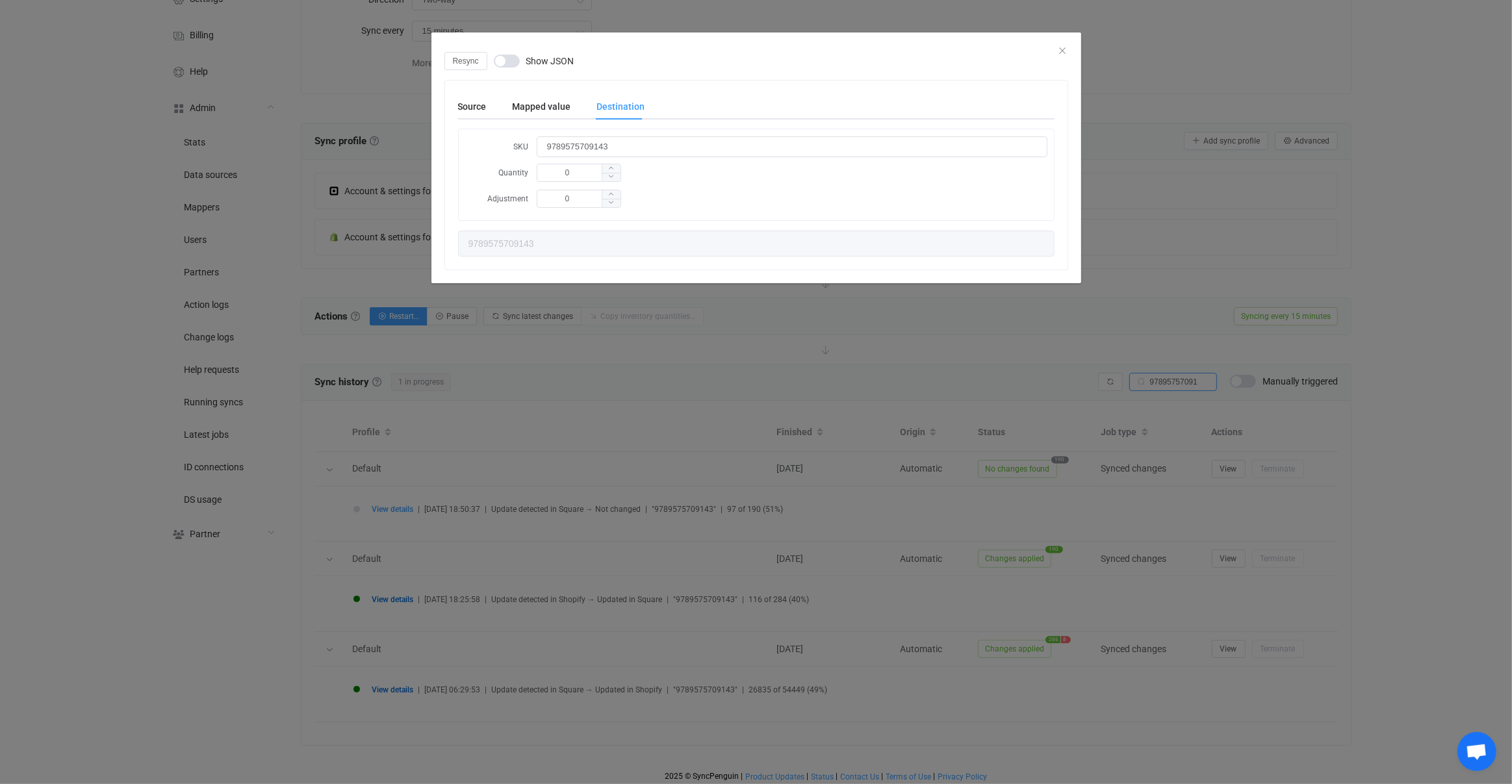
click at [544, 529] on div "Resync Show JSON Source Mapped value Destination SKU 9789575709143 Barcode 9789…" at bounding box center [756, 392] width 1512 height 784
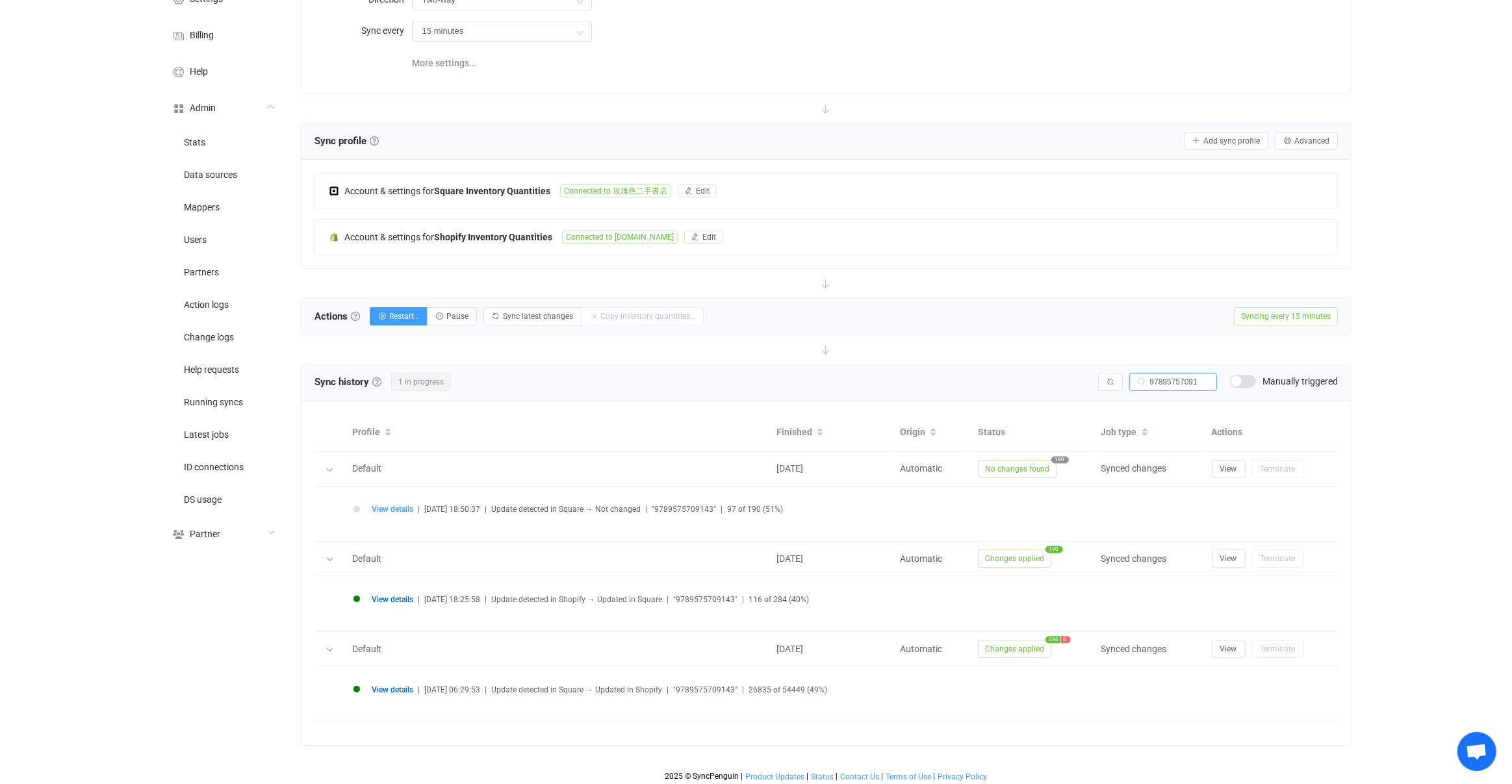
click at [412, 687] on span "View details" at bounding box center [393, 689] width 42 height 9
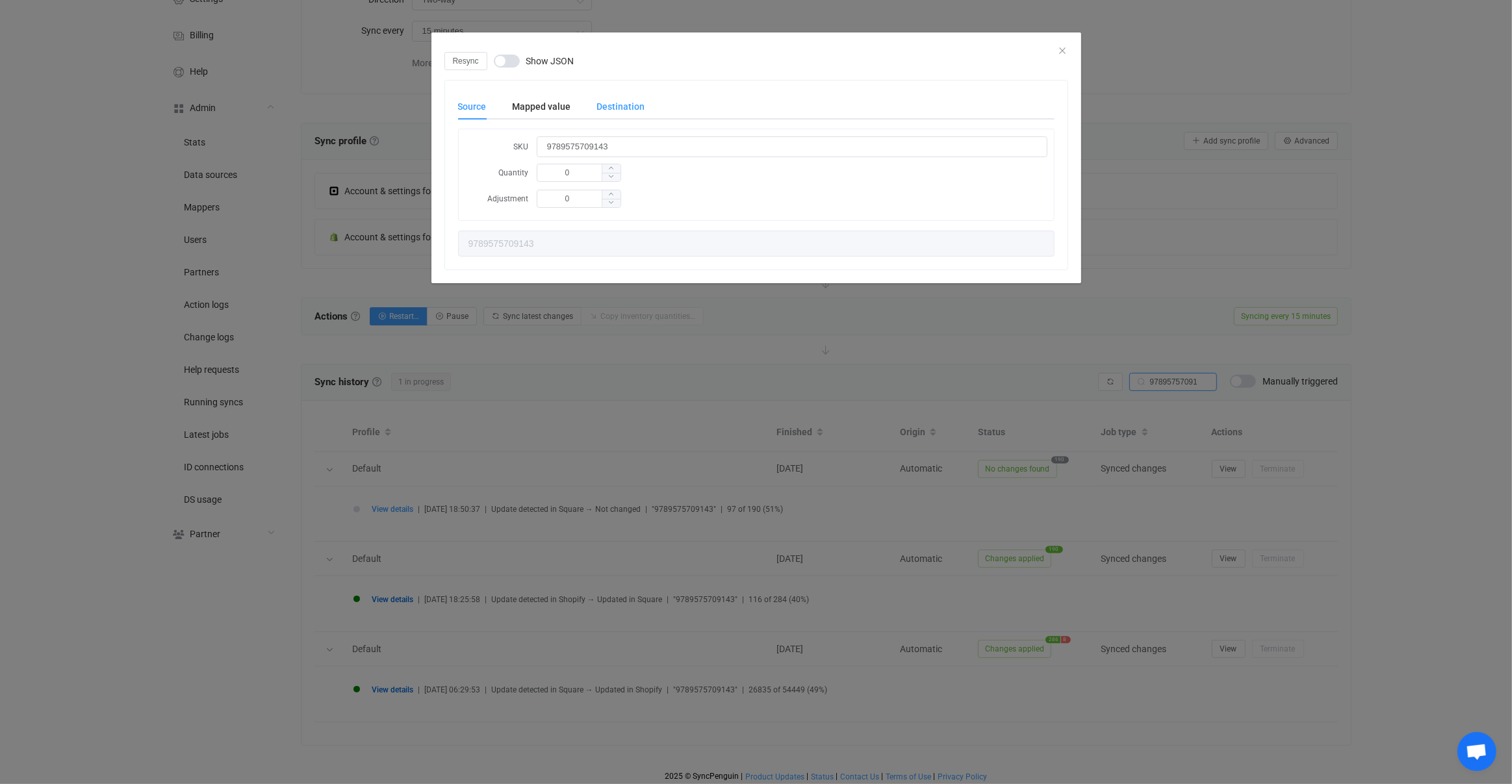
click at [633, 108] on div "Destination" at bounding box center [614, 106] width 61 height 26
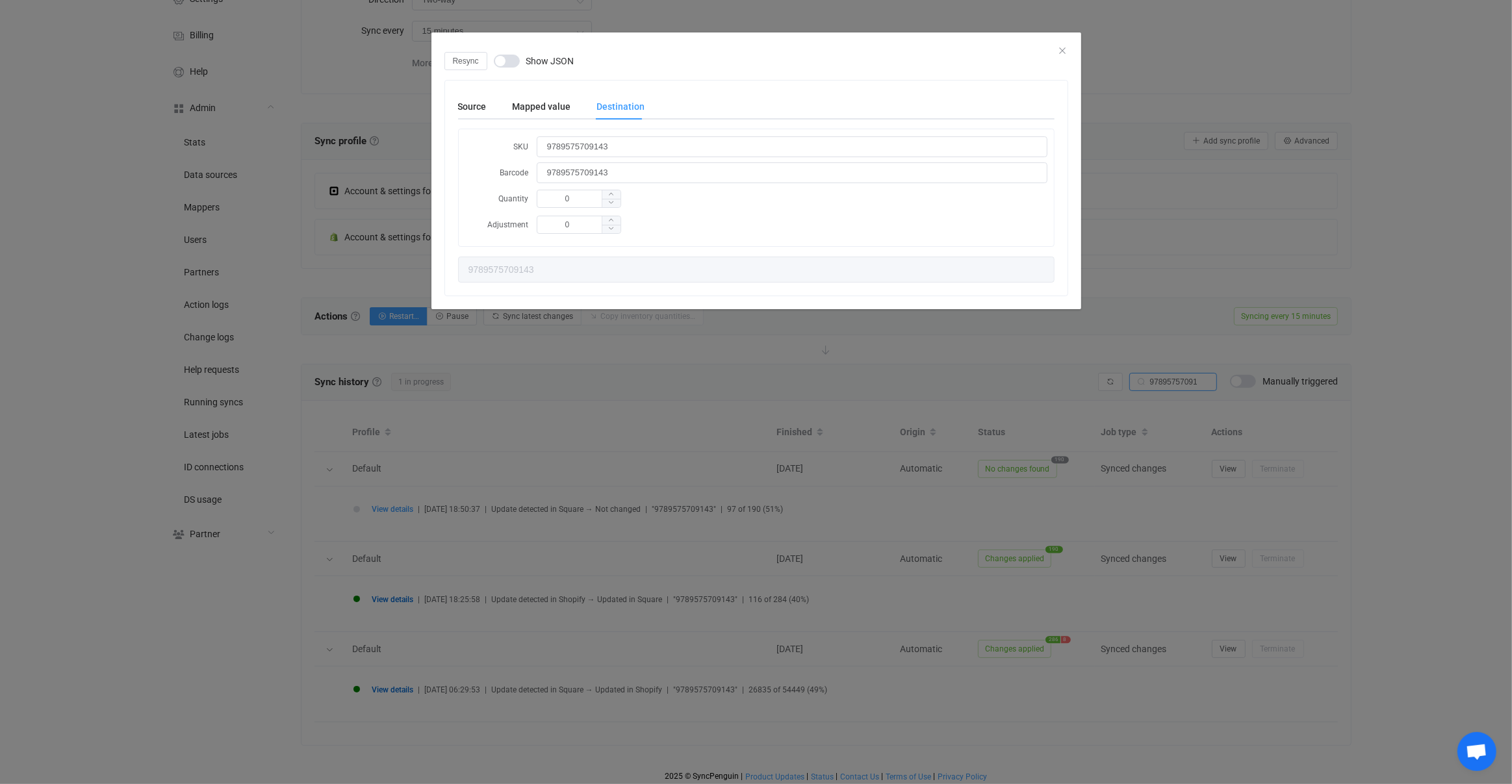
click at [455, 105] on div "Source Mapped value Destination SKU 9789575709143 Quantity 0 Adjustment 0 97895…" at bounding box center [756, 188] width 622 height 215
click at [484, 98] on div "Source" at bounding box center [479, 106] width 42 height 26
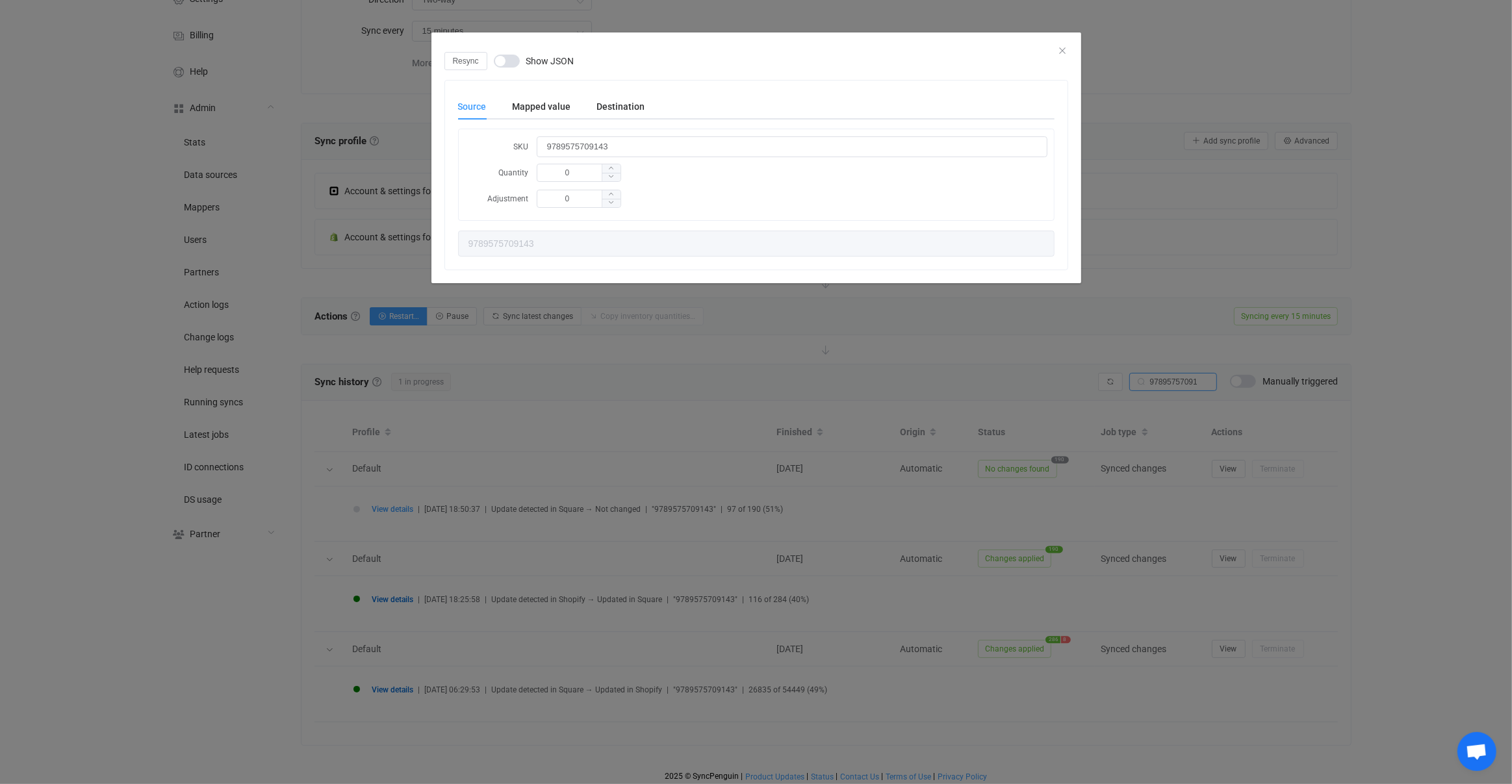
click at [502, 585] on div "Resync Show JSON Source Mapped value Destination SKU 9789575709143 Quantity 0 A…" at bounding box center [756, 392] width 1512 height 784
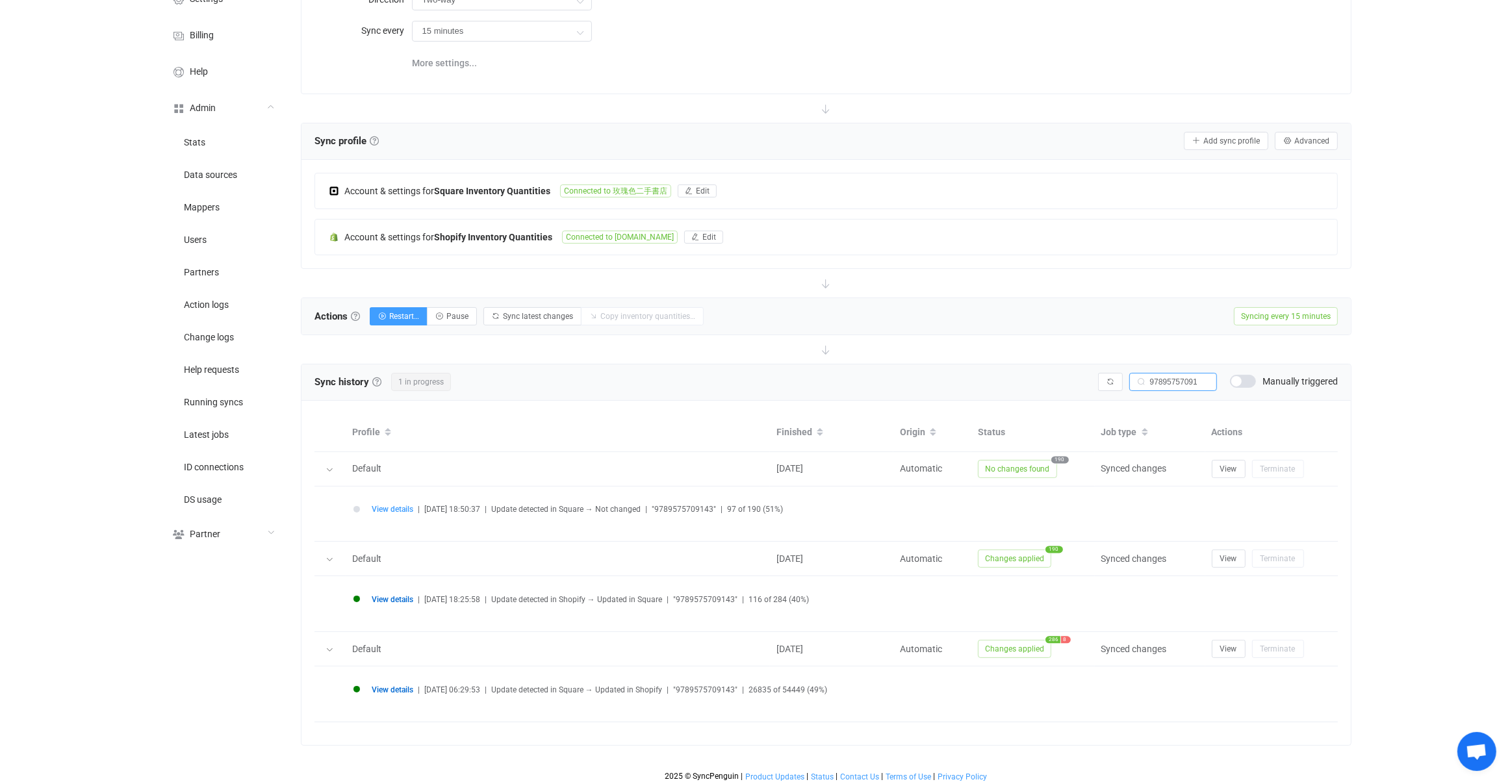
click at [379, 595] on span "View details" at bounding box center [393, 599] width 42 height 9
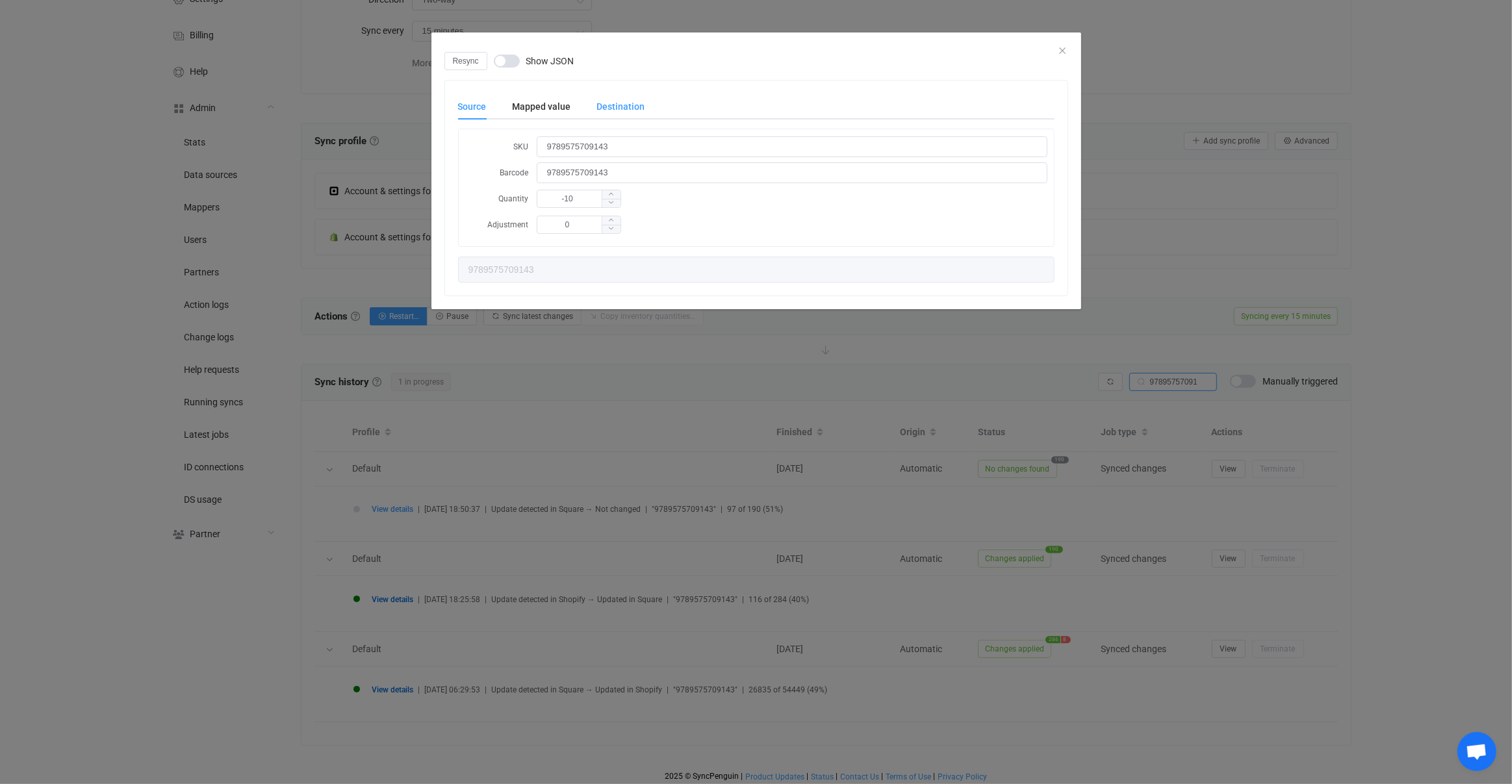
click at [639, 106] on div "Destination" at bounding box center [614, 106] width 61 height 26
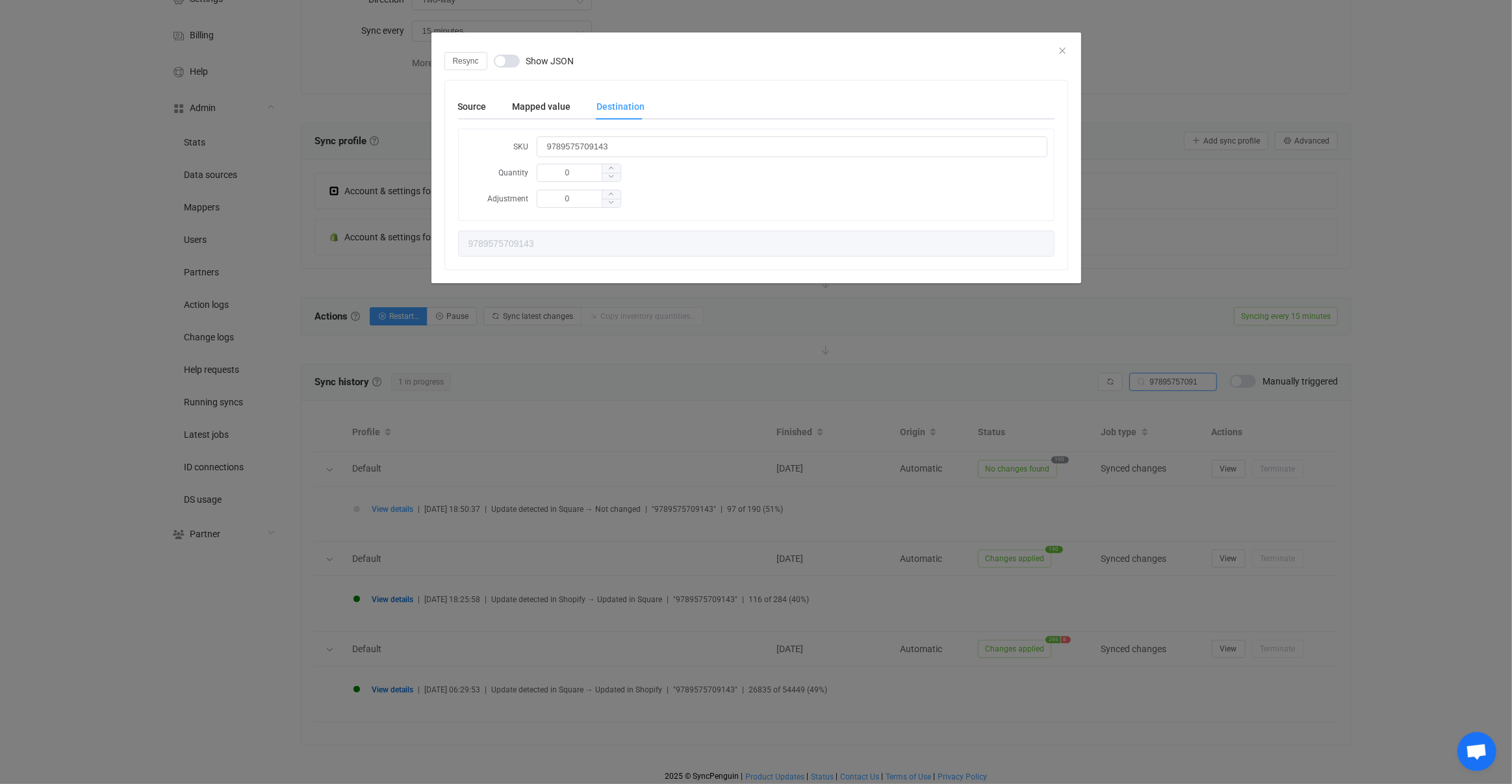
click at [519, 557] on div "Resync Show JSON Source Mapped value Destination SKU 9789575709143 Barcode 9789…" at bounding box center [756, 392] width 1512 height 784
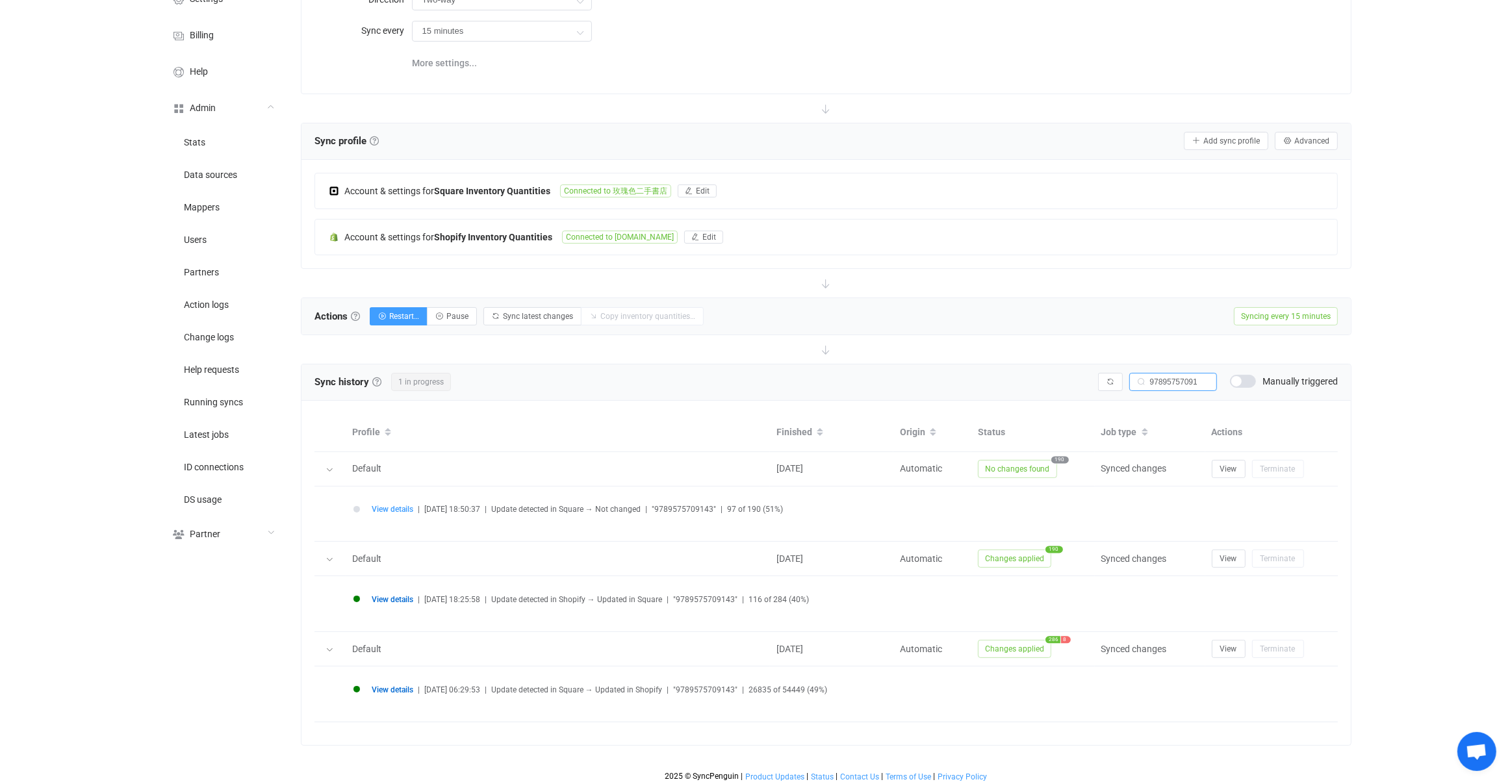
click at [402, 690] on span "View details" at bounding box center [393, 689] width 42 height 9
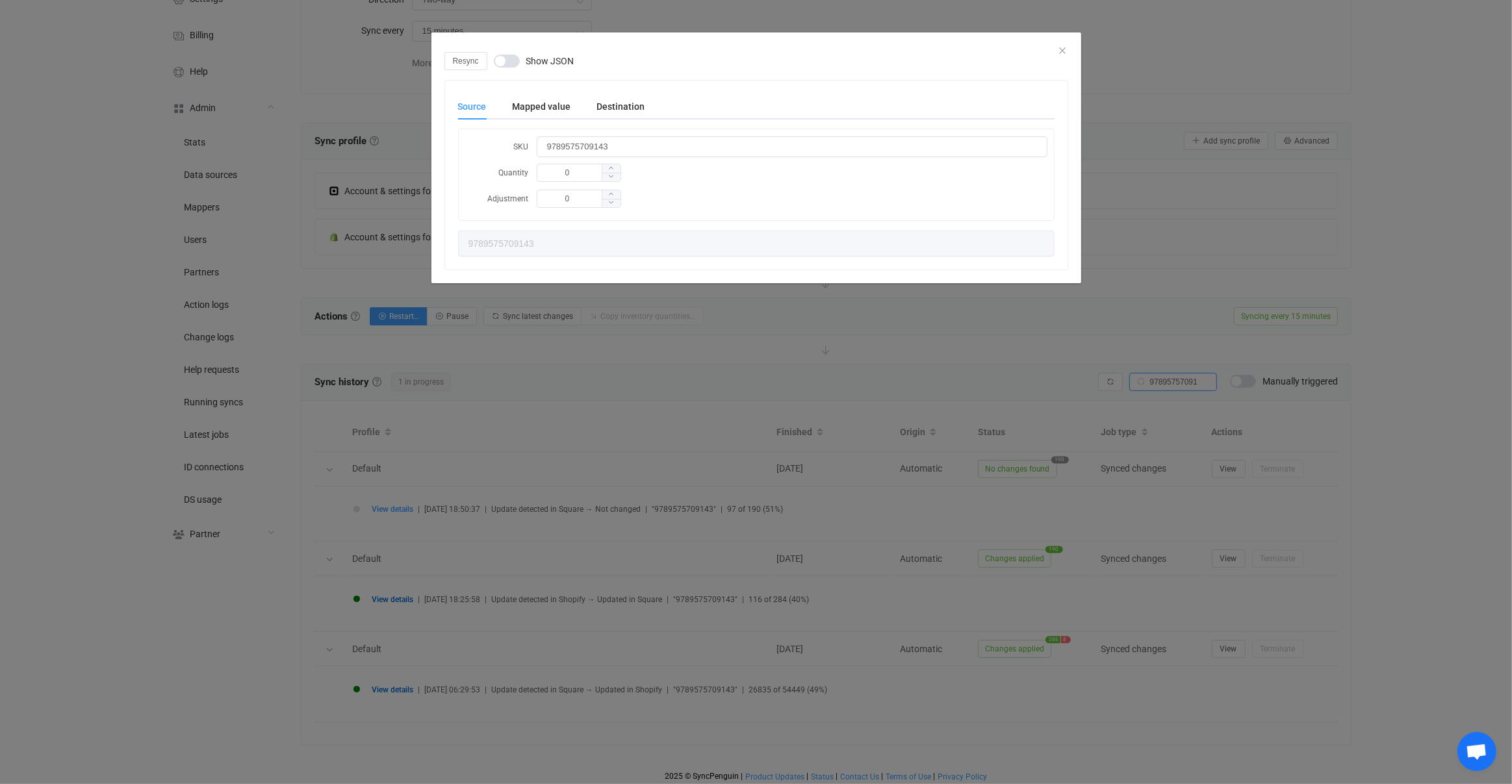
click at [439, 515] on div "Resync Show JSON Source Mapped value Destination SKU 9789575709143 Quantity 0 A…" at bounding box center [756, 392] width 1512 height 784
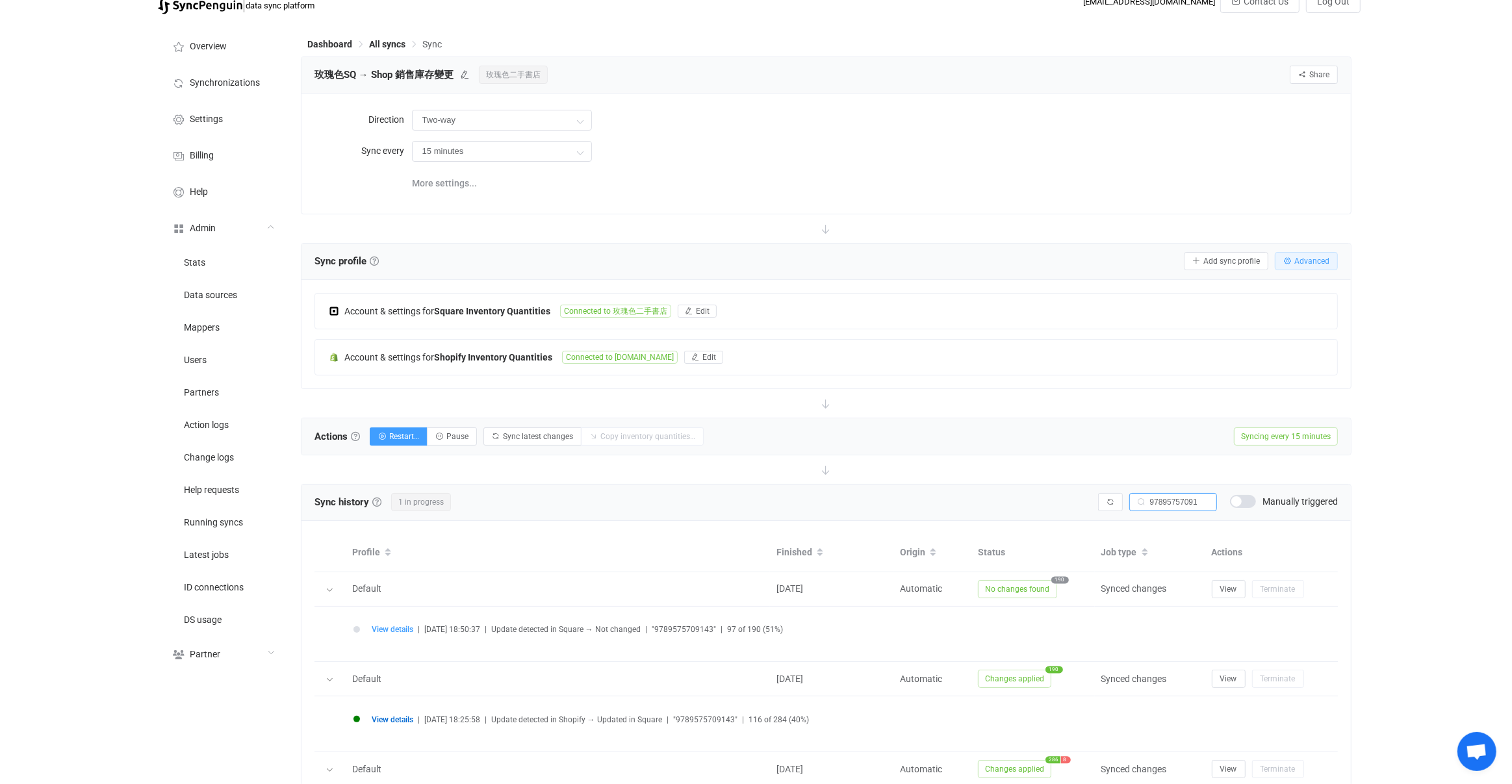
scroll to position [0, 0]
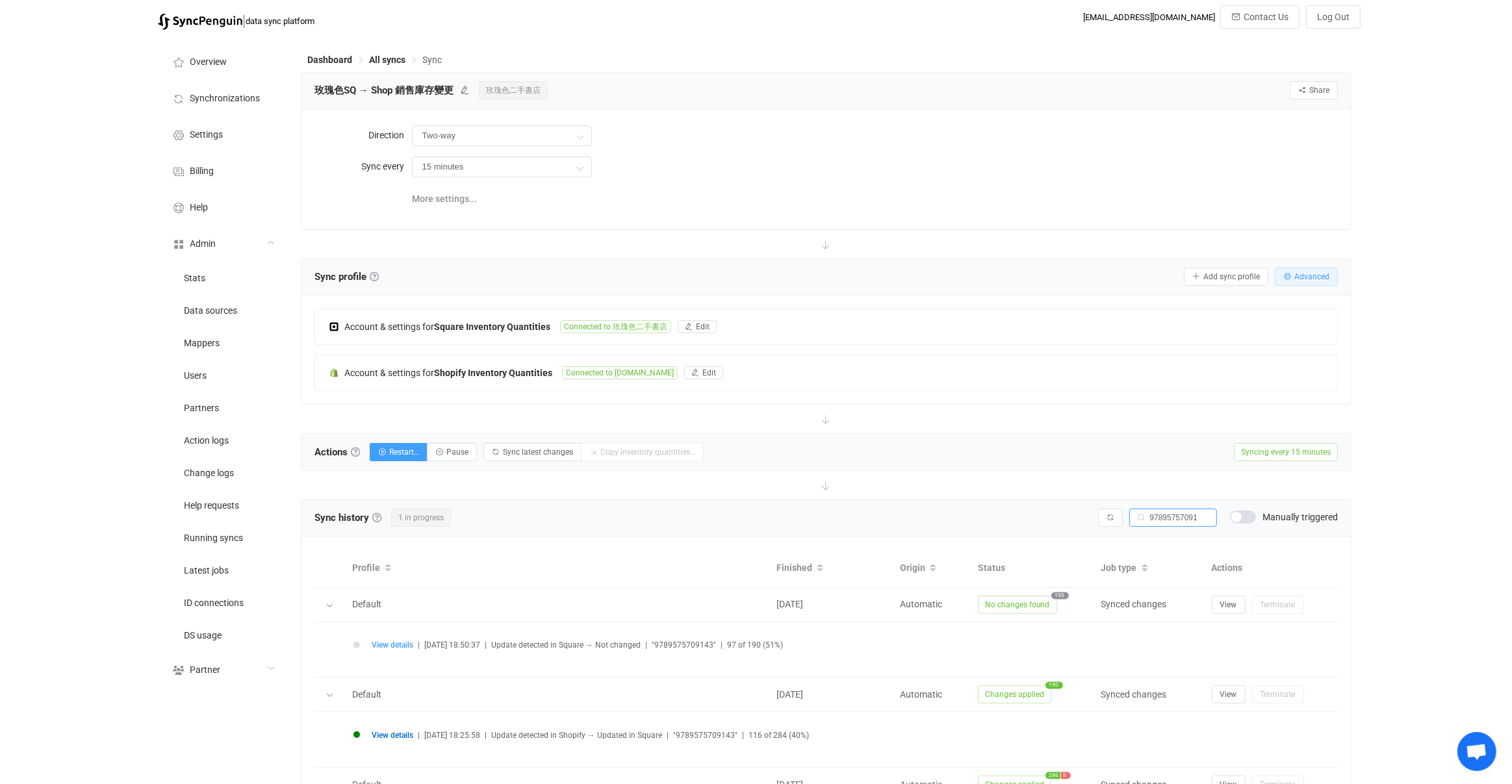
click at [1303, 274] on span "Advanced" at bounding box center [1312, 276] width 35 height 9
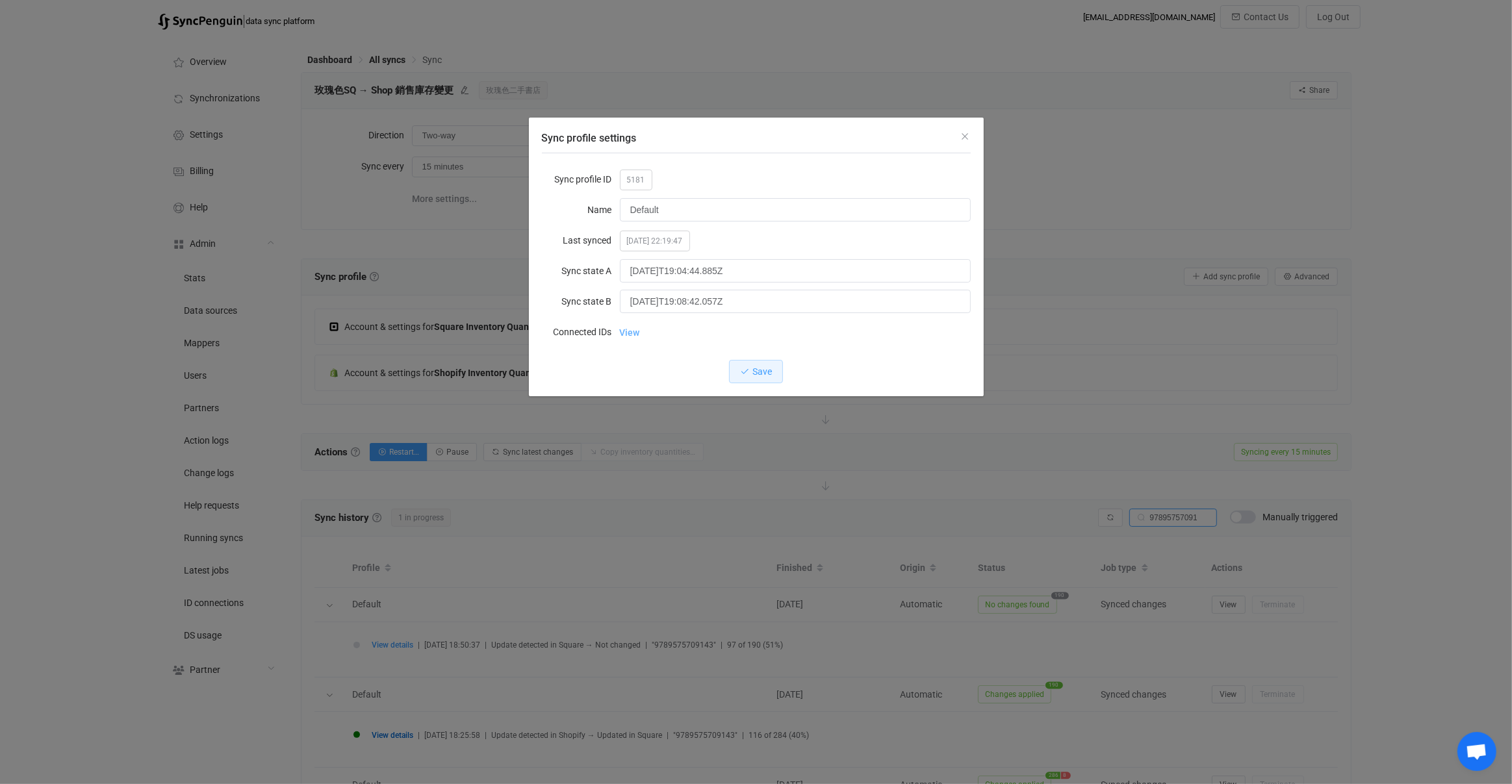
click at [636, 333] on link "View" at bounding box center [629, 332] width 20 height 26
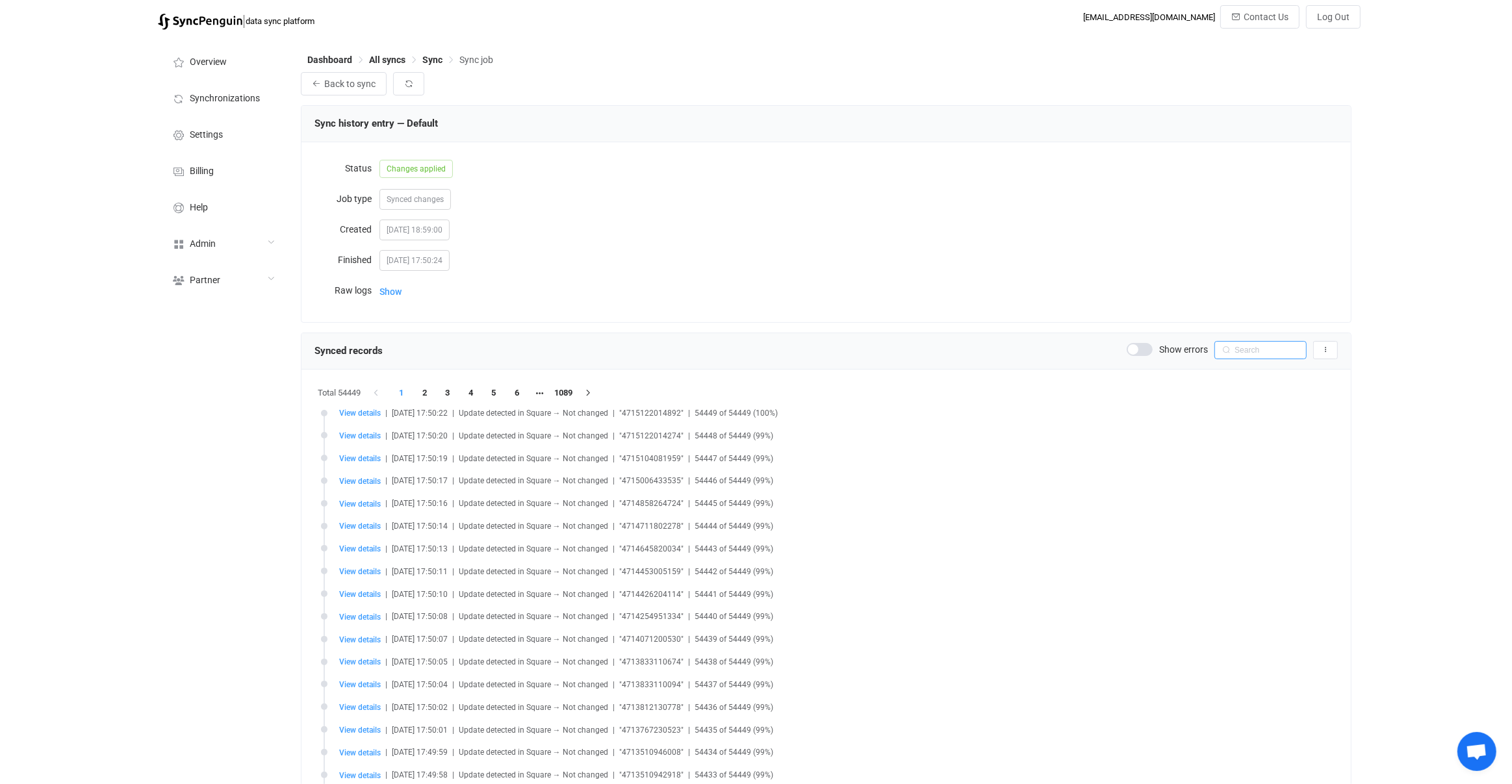
click at [1237, 350] on input "text" at bounding box center [1260, 350] width 93 height 18
paste input "9789575709143"
type input "9789575709143"
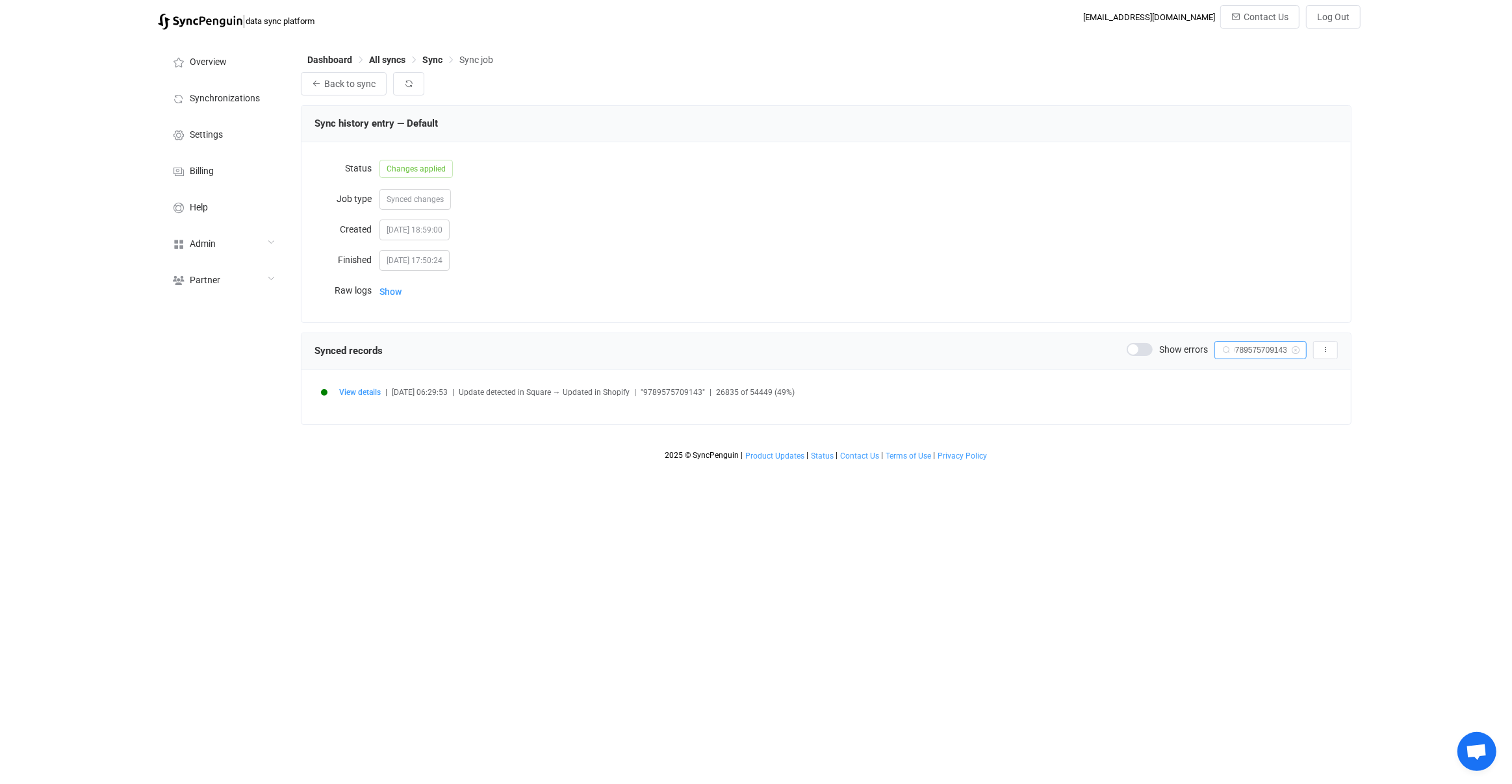
scroll to position [0, 0]
click at [361, 392] on span "View details" at bounding box center [360, 392] width 42 height 9
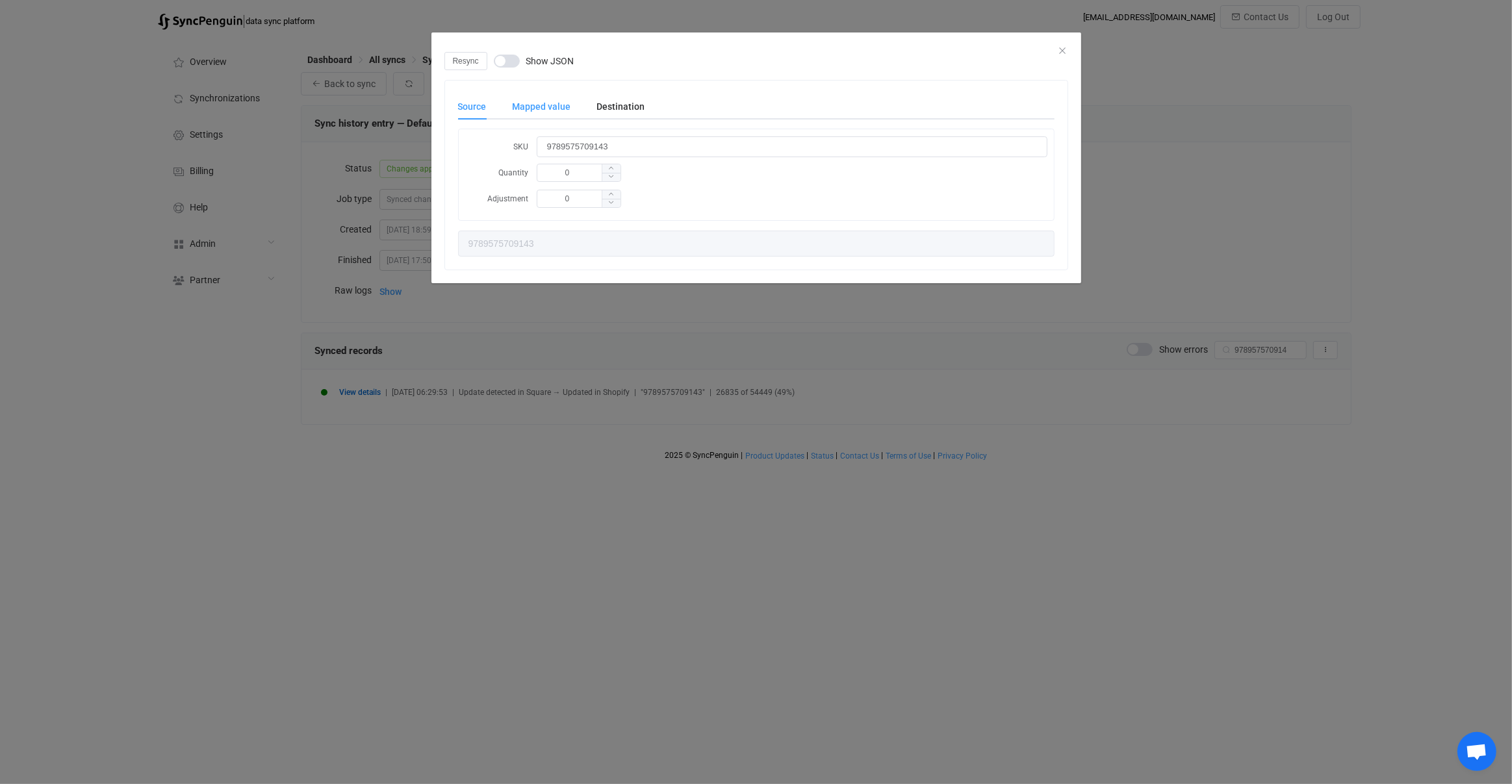
click at [546, 100] on div "Mapped value" at bounding box center [541, 106] width 85 height 26
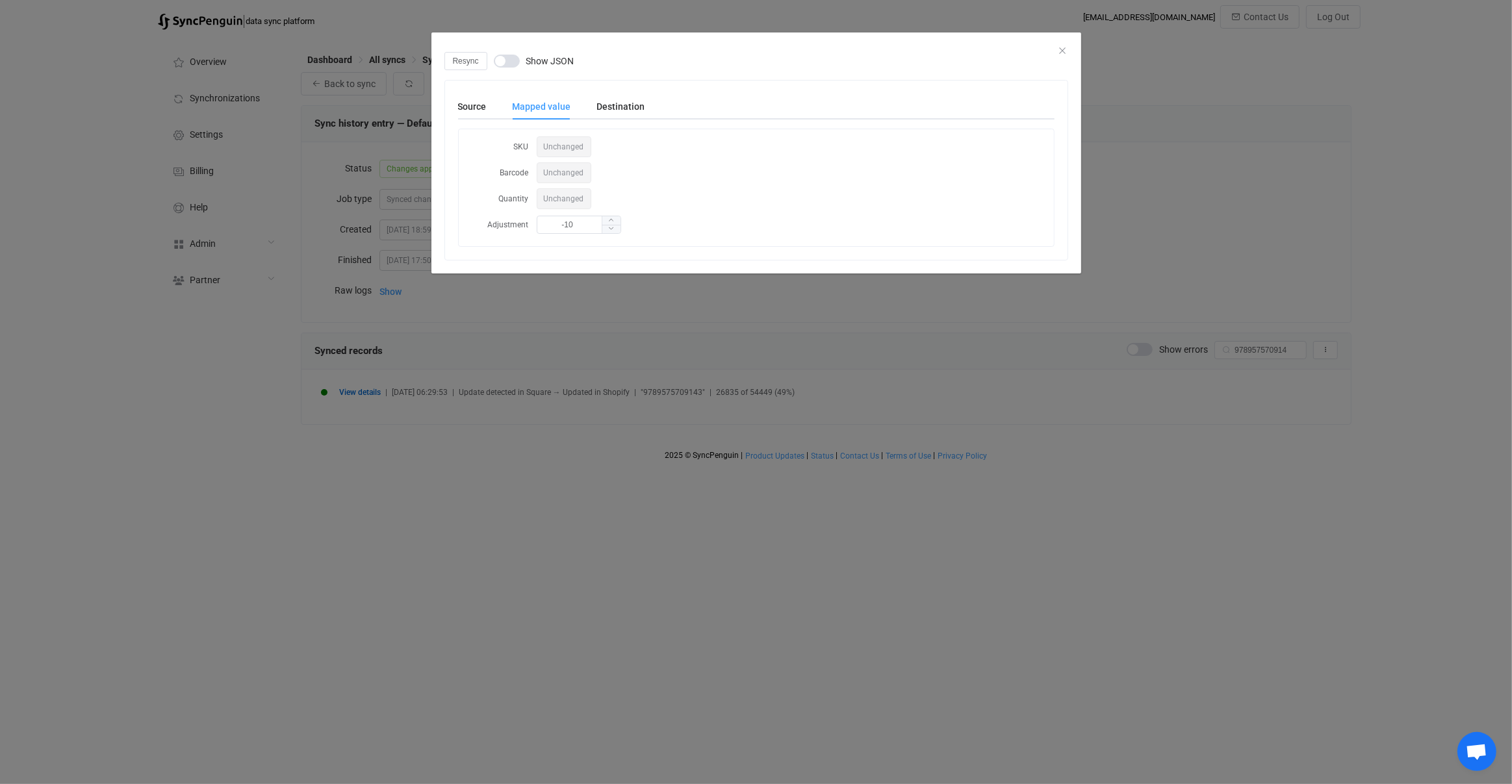
click at [648, 100] on div "Source Mapped value Destination" at bounding box center [757, 106] width 597 height 26
click at [639, 102] on div "Destination" at bounding box center [614, 106] width 61 height 26
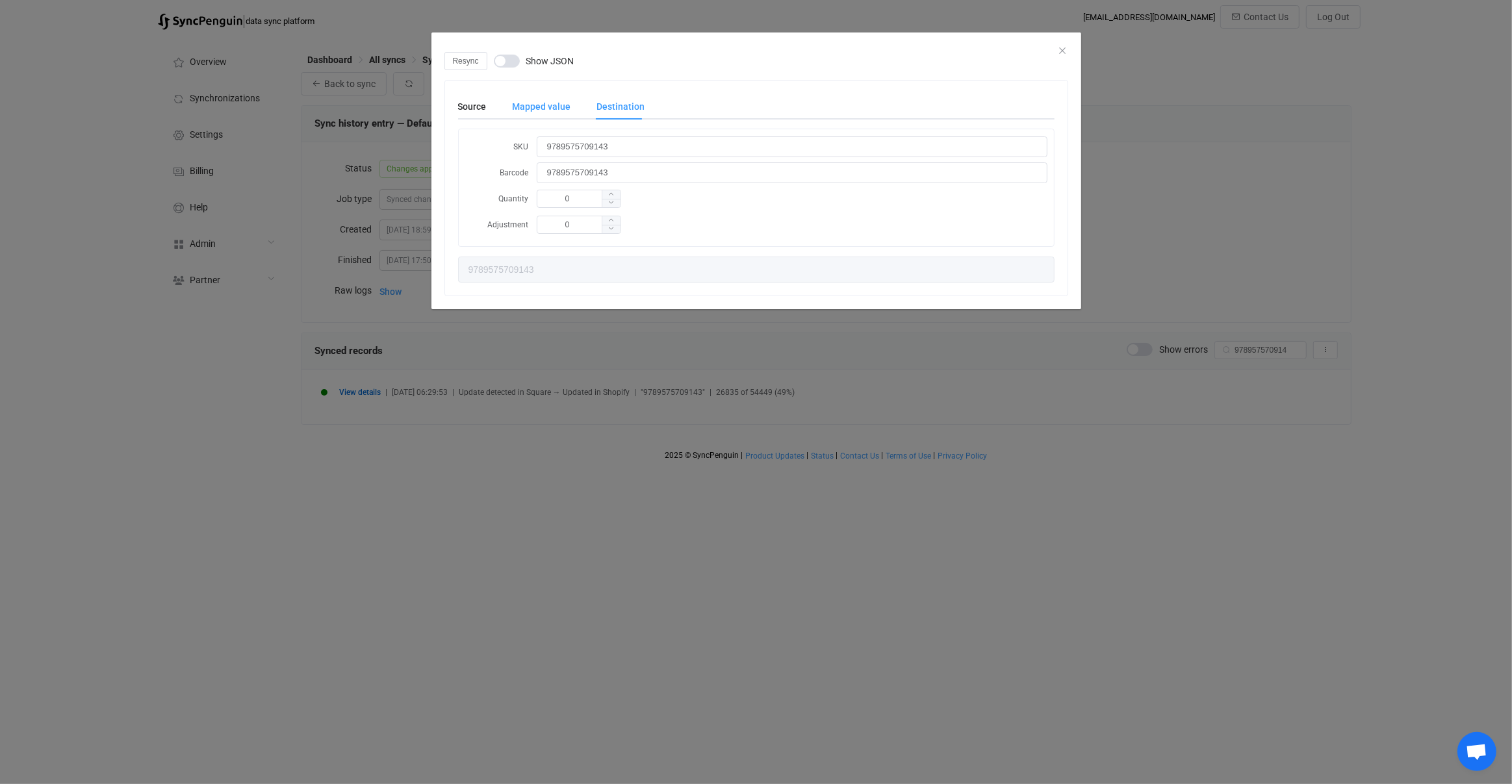
click at [548, 94] on div "Mapped value" at bounding box center [541, 106] width 85 height 26
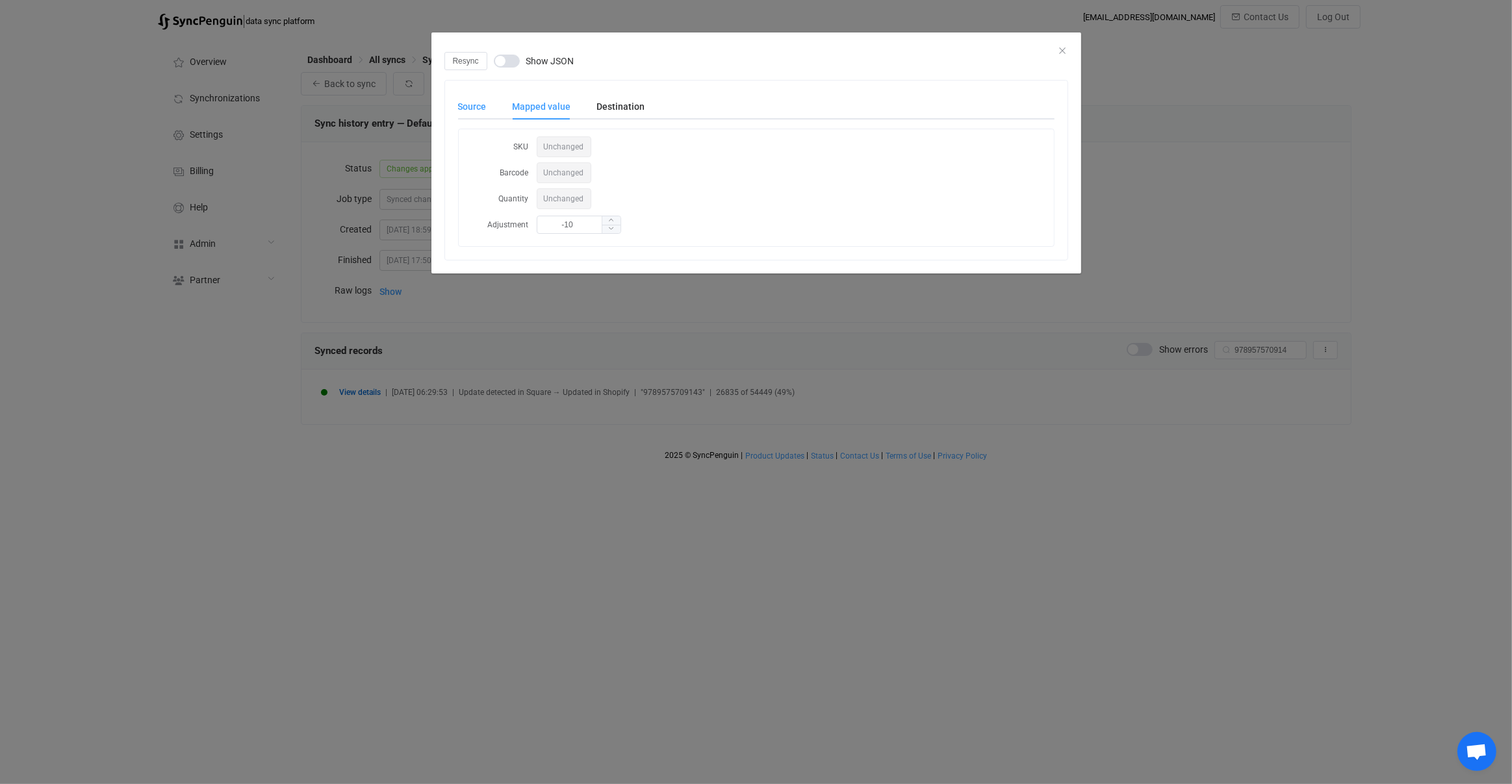
click at [477, 105] on div "Source" at bounding box center [479, 106] width 42 height 26
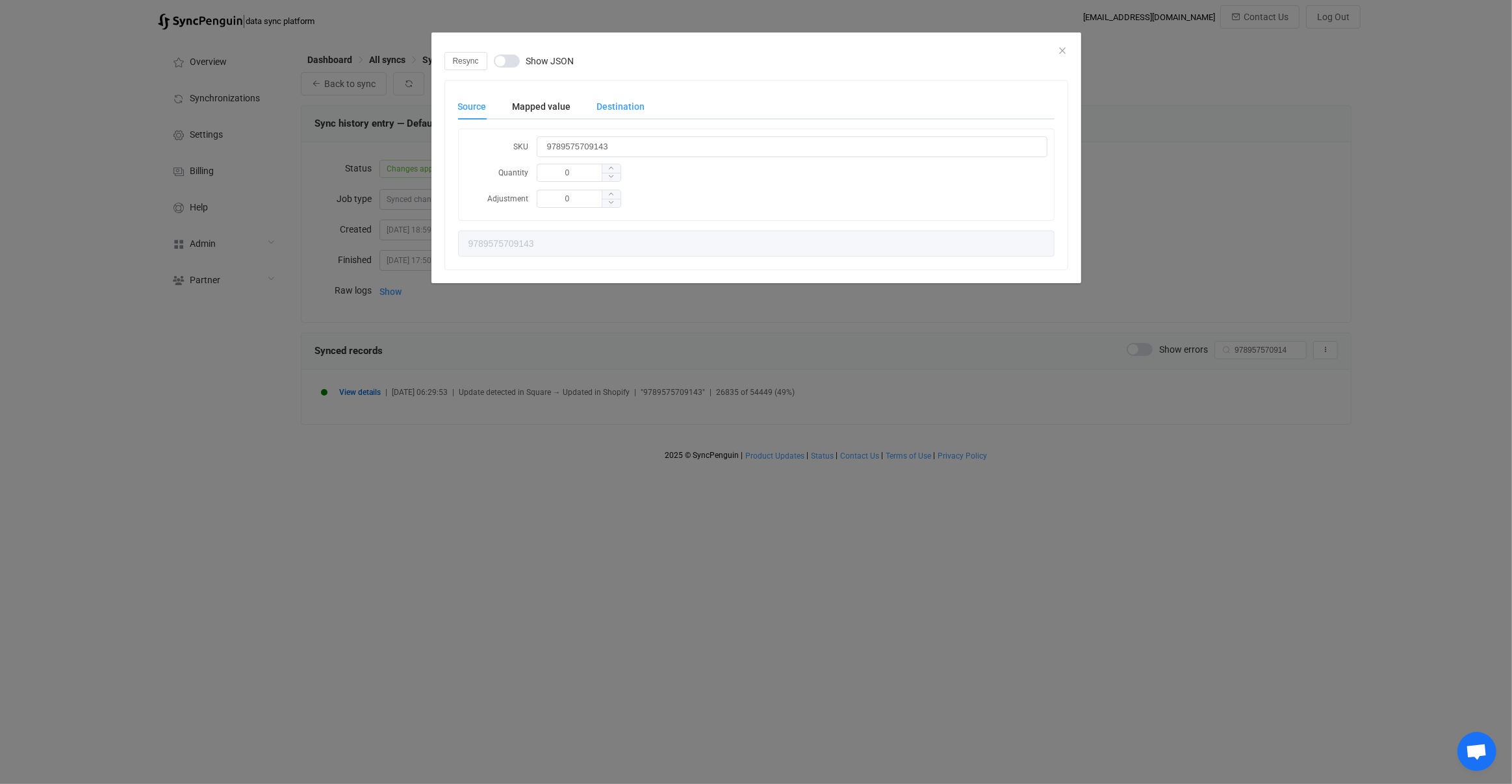
click at [632, 108] on div "Destination" at bounding box center [614, 106] width 61 height 26
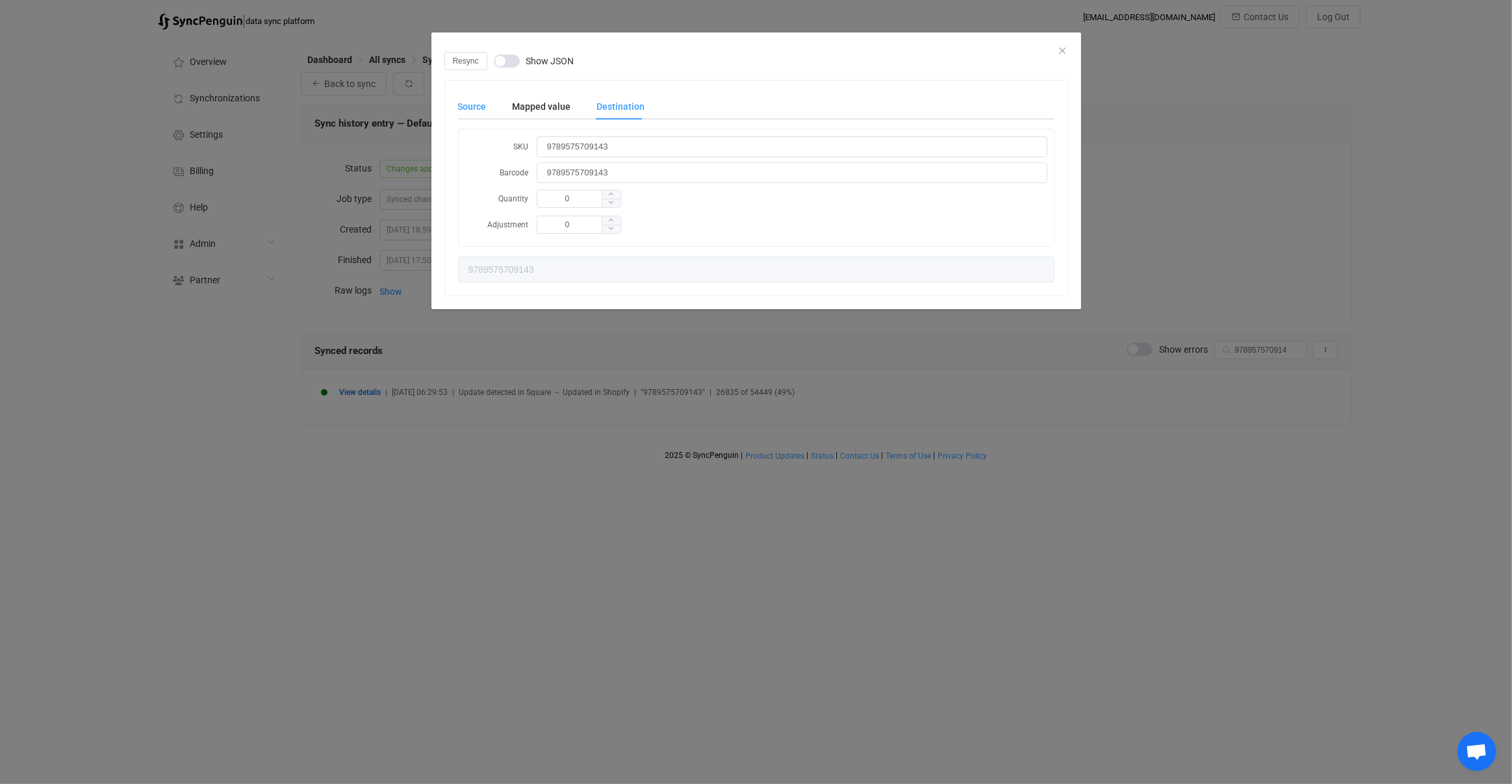
click at [476, 116] on div "Source" at bounding box center [479, 106] width 42 height 26
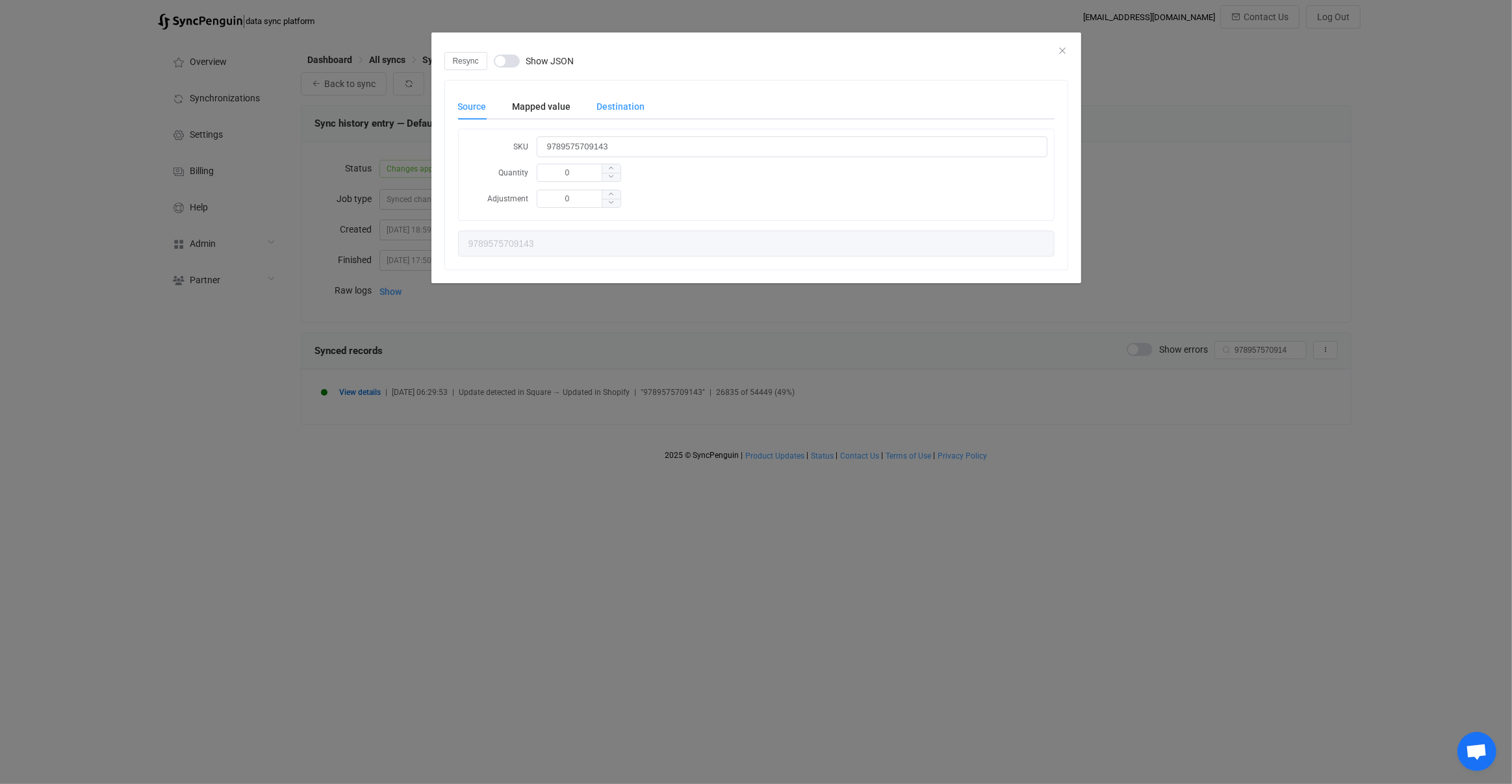
click at [632, 111] on div "Destination" at bounding box center [614, 106] width 61 height 26
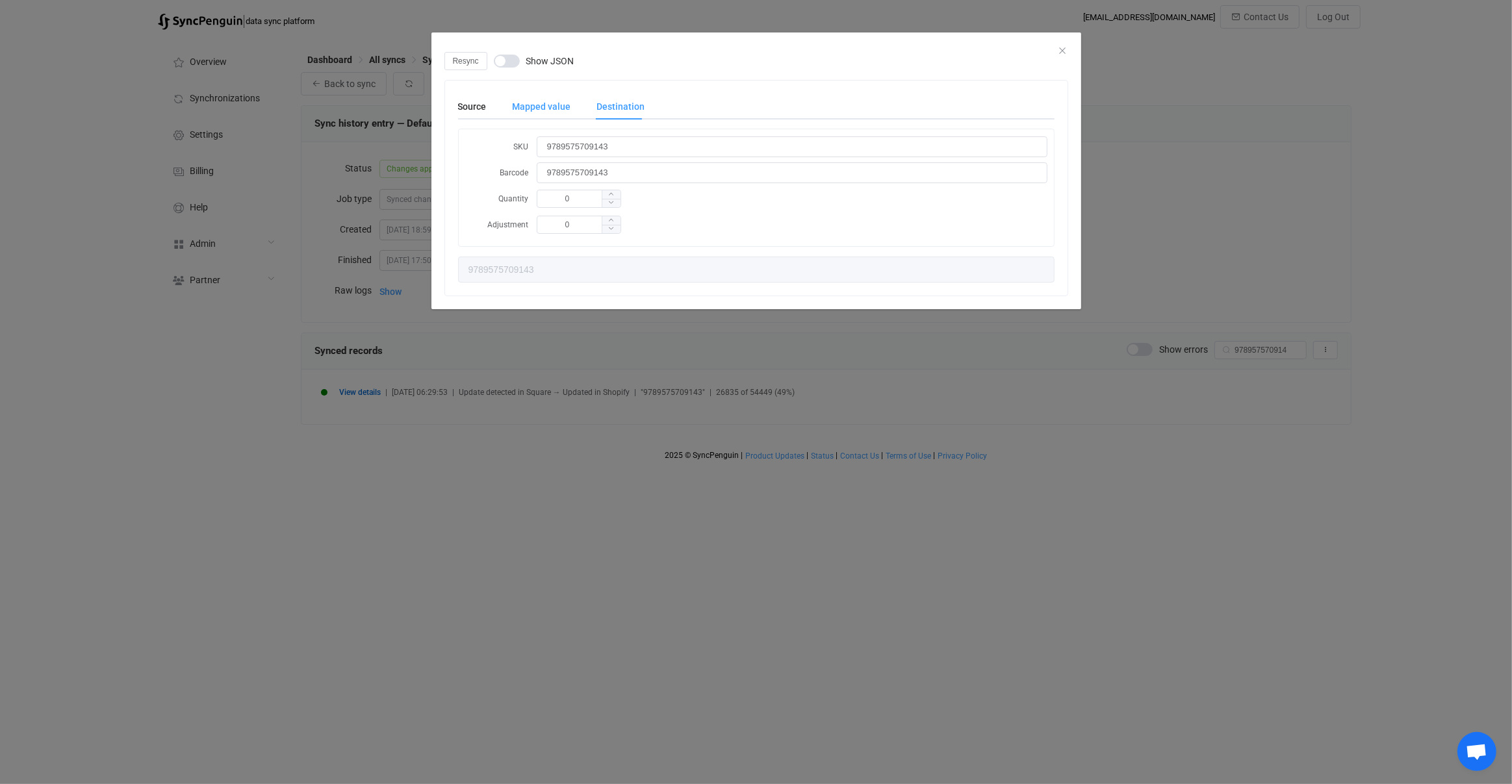
click at [572, 111] on div "Mapped value" at bounding box center [541, 106] width 85 height 26
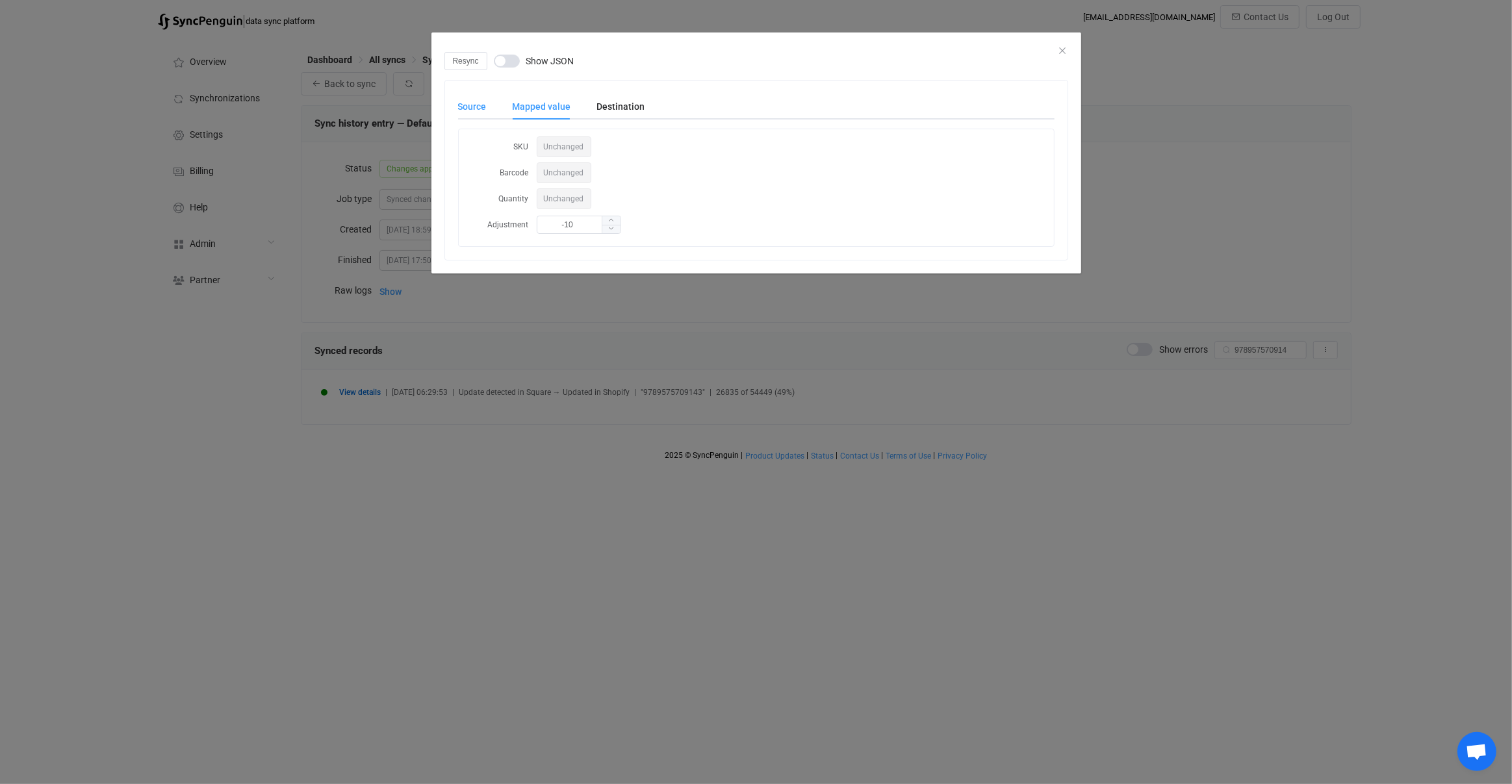
click at [477, 110] on div "Source" at bounding box center [479, 106] width 42 height 26
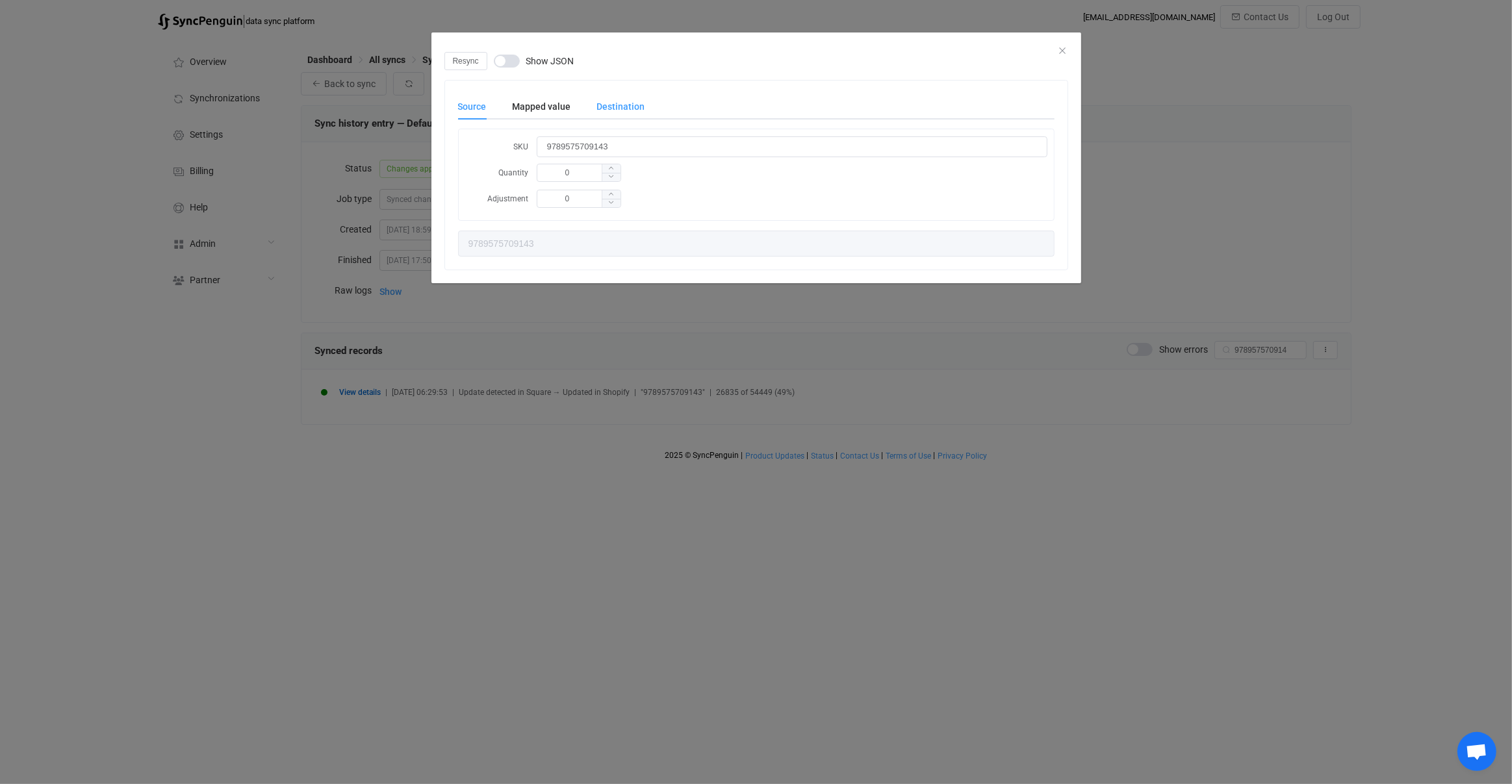
click at [625, 97] on div "Destination" at bounding box center [614, 106] width 61 height 26
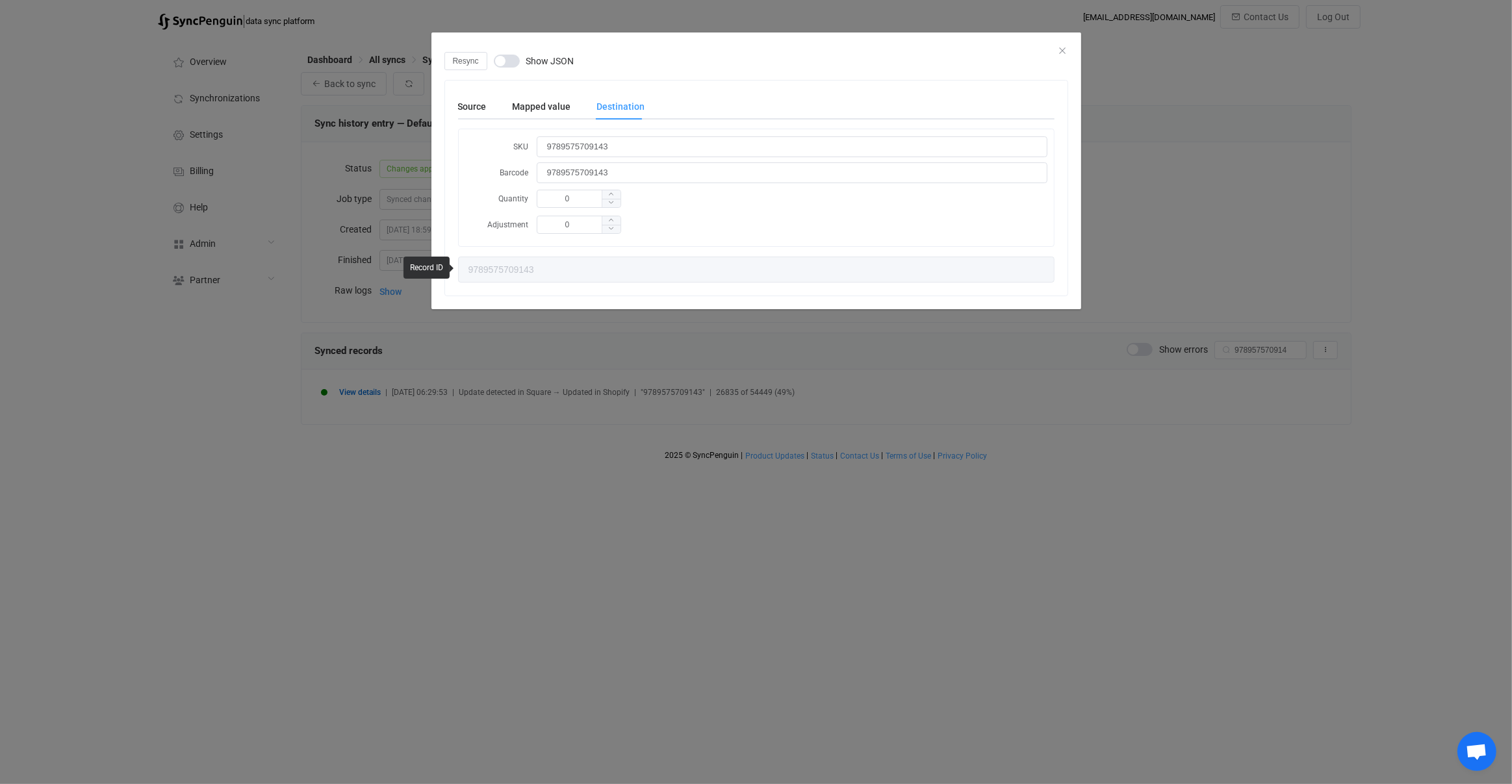
click at [585, 364] on div "Resync Show JSON Source Mapped value Destination SKU 9789575709143 Quantity 0 A…" at bounding box center [756, 392] width 1512 height 784
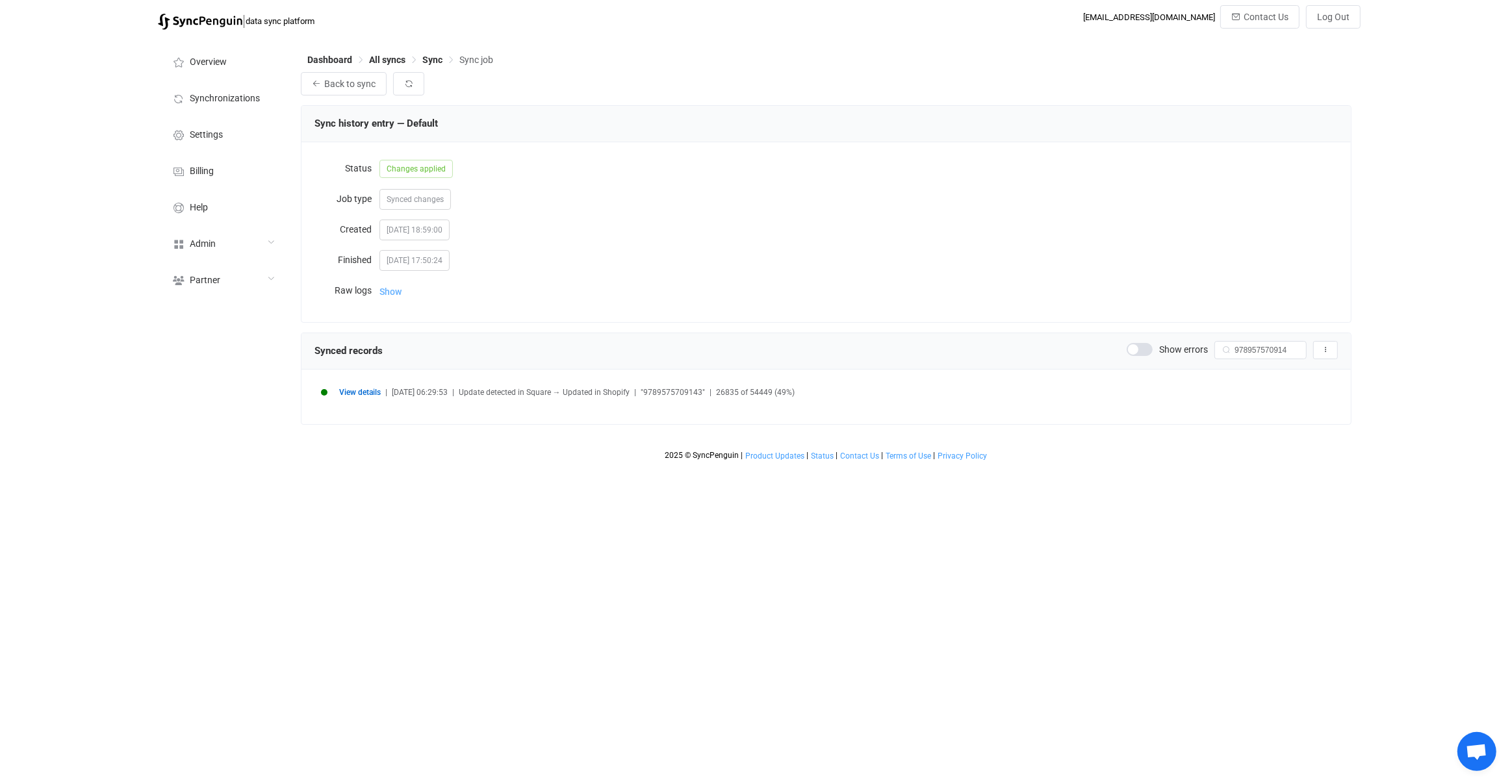
click at [391, 285] on span "Show" at bounding box center [390, 291] width 22 height 26
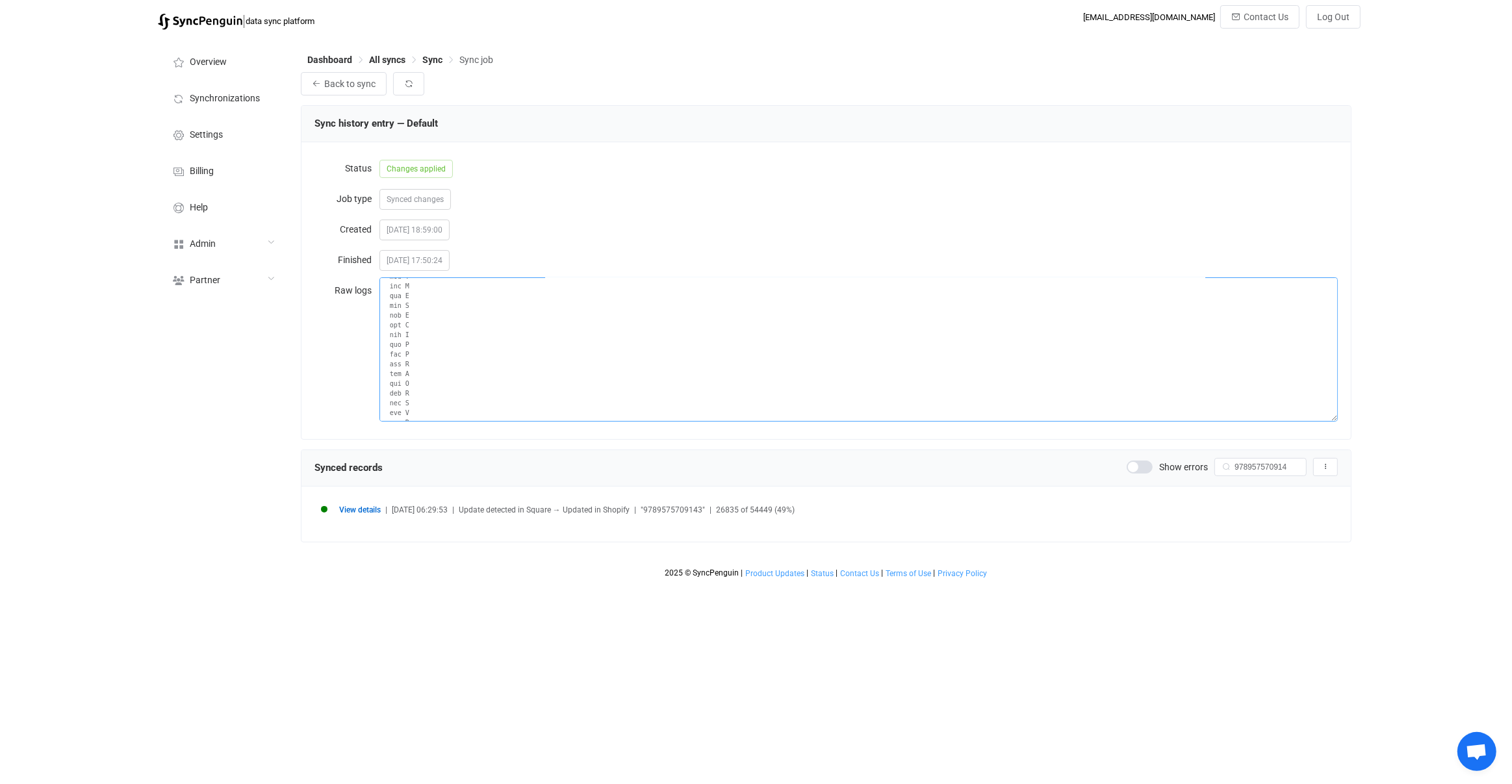
scroll to position [536445, 0]
click at [690, 509] on span ""9789575709143"" at bounding box center [672, 509] width 64 height 9
copy span "9789575709143"
click at [422, 236] on span "2025-08-13 18:59:00" at bounding box center [414, 229] width 70 height 21
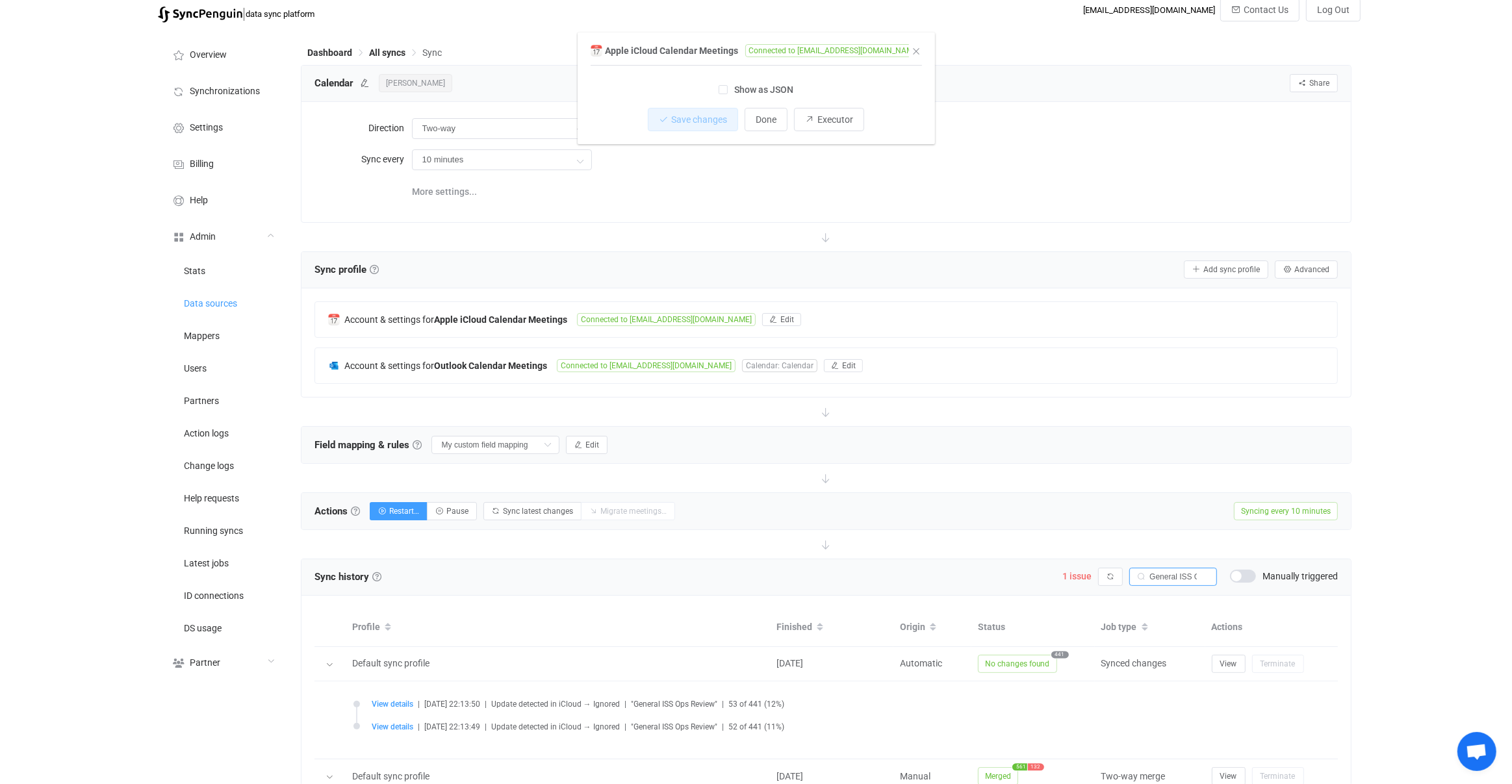
scroll to position [30, 0]
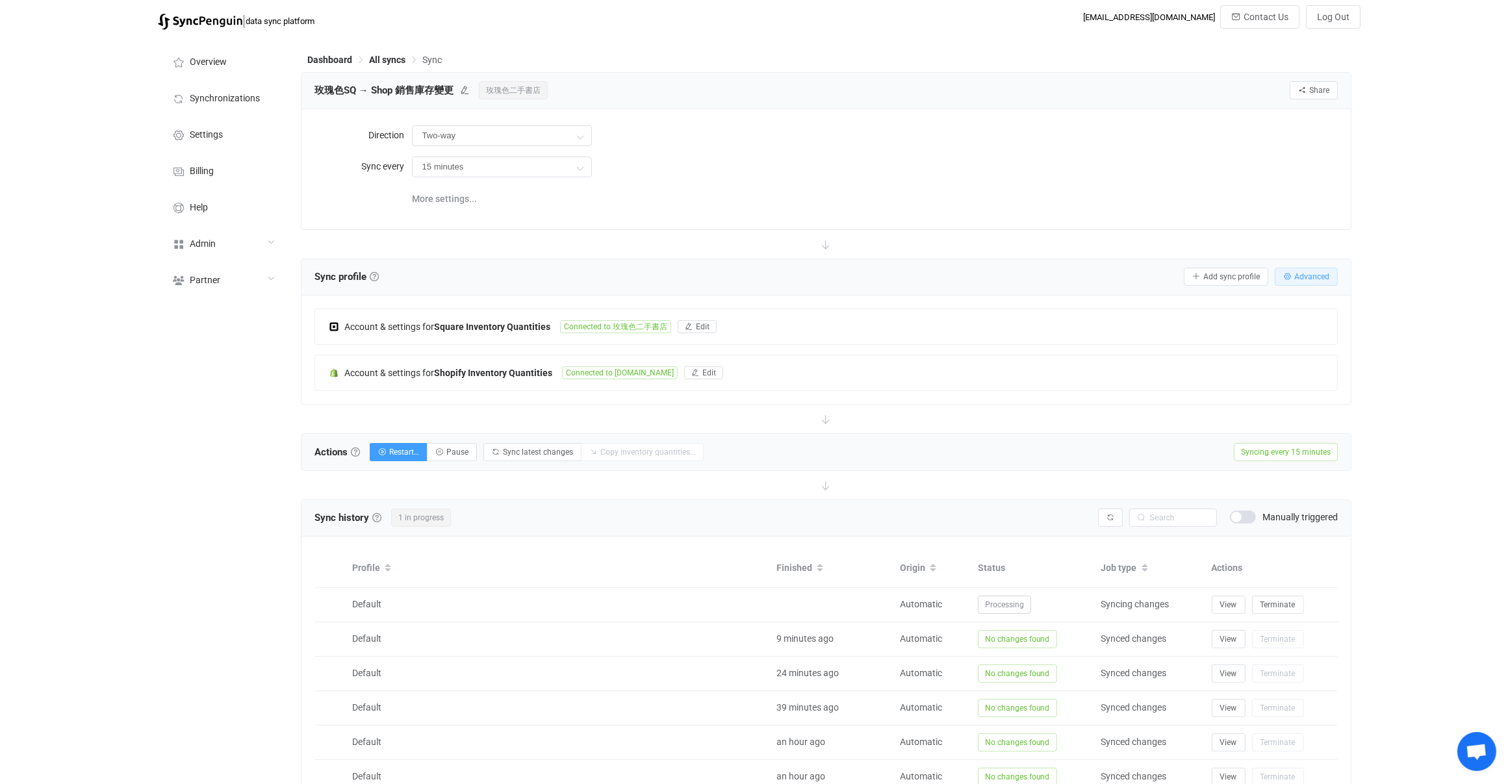
click at [1303, 272] on span "Advanced" at bounding box center [1312, 276] width 35 height 9
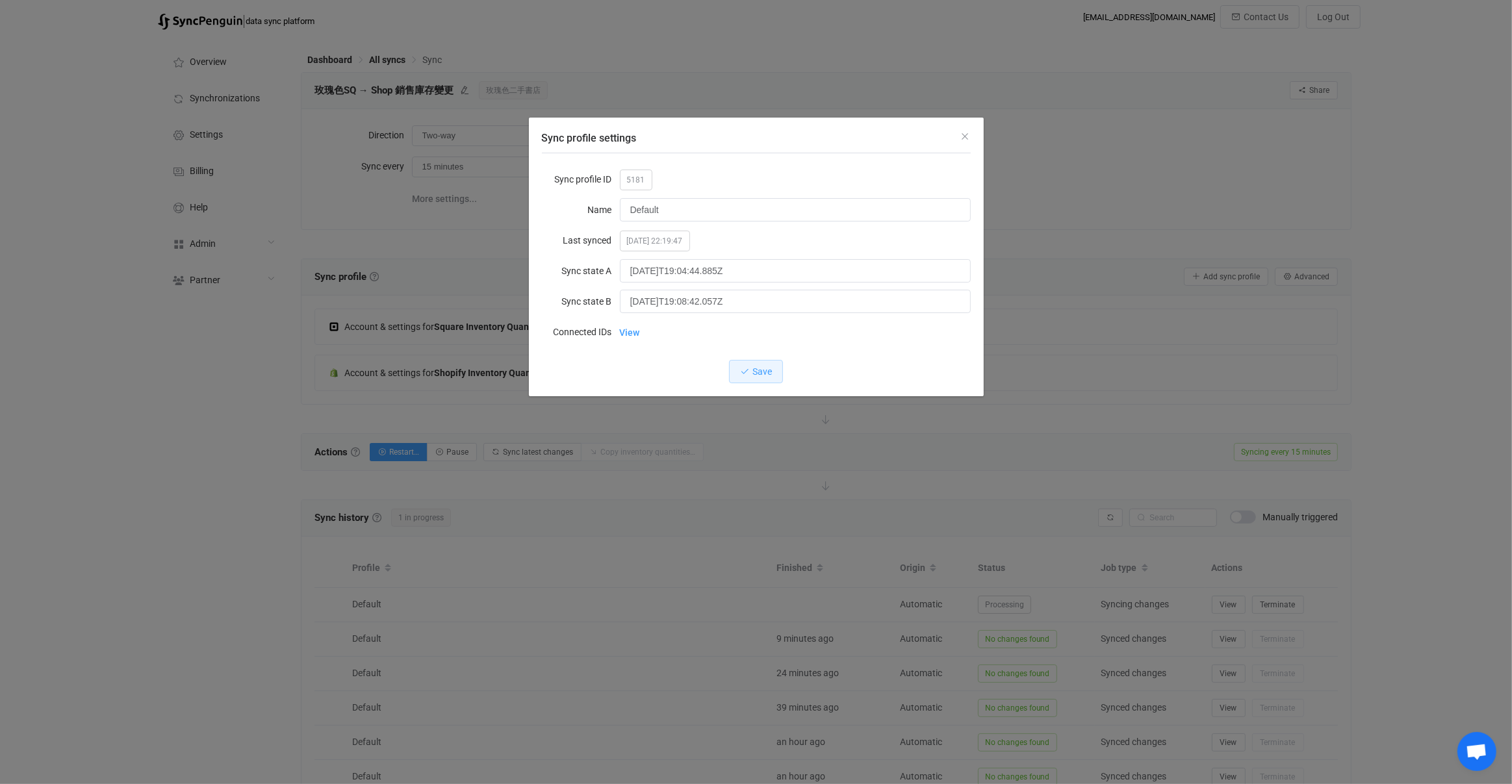
click at [634, 182] on span "5181" at bounding box center [636, 180] width 32 height 21
copy span "5181"
click at [376, 407] on div "Sync profile settings Sync profile ID 5181 Name Default Last synced [DATE] 22:1…" at bounding box center [756, 392] width 1512 height 784
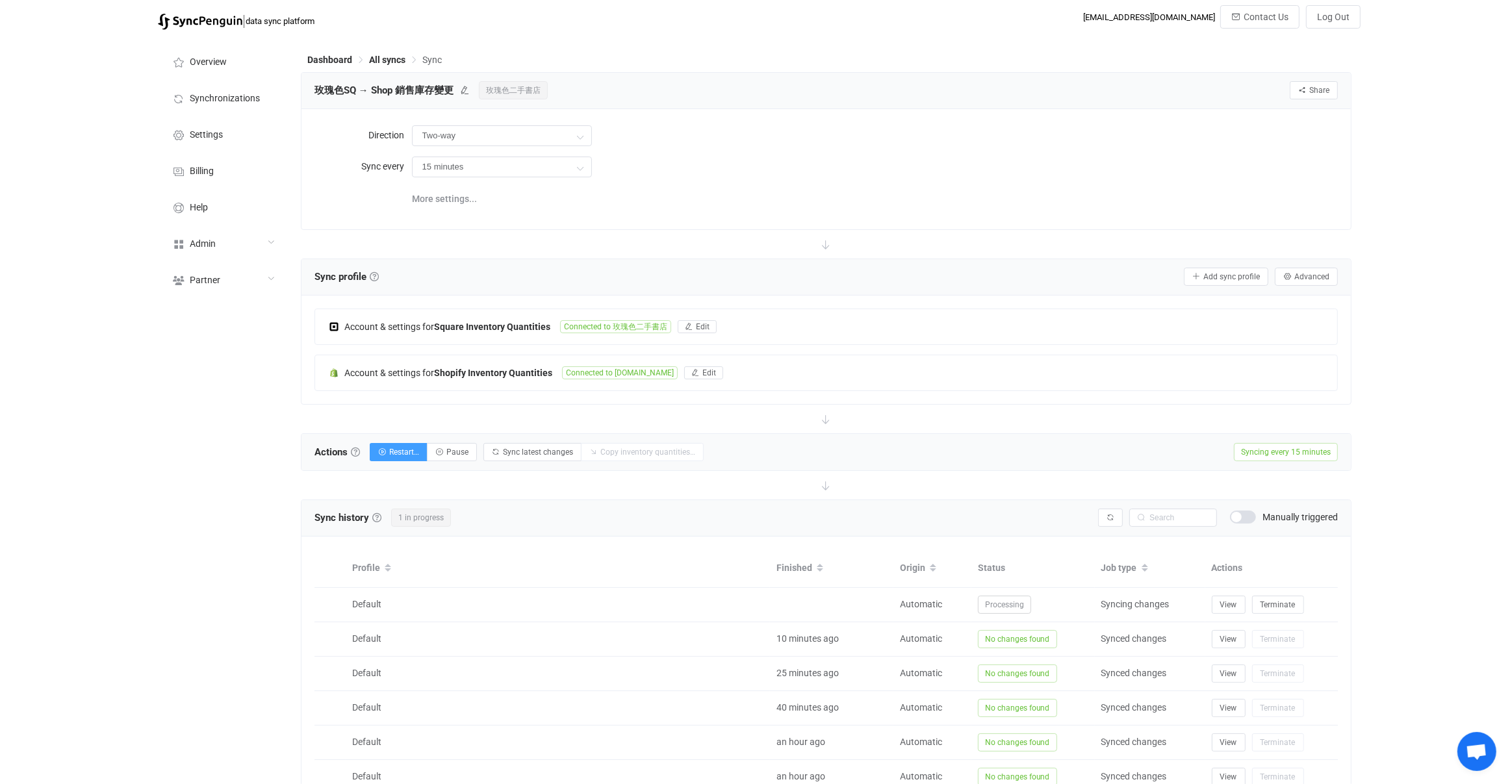
scroll to position [226, 0]
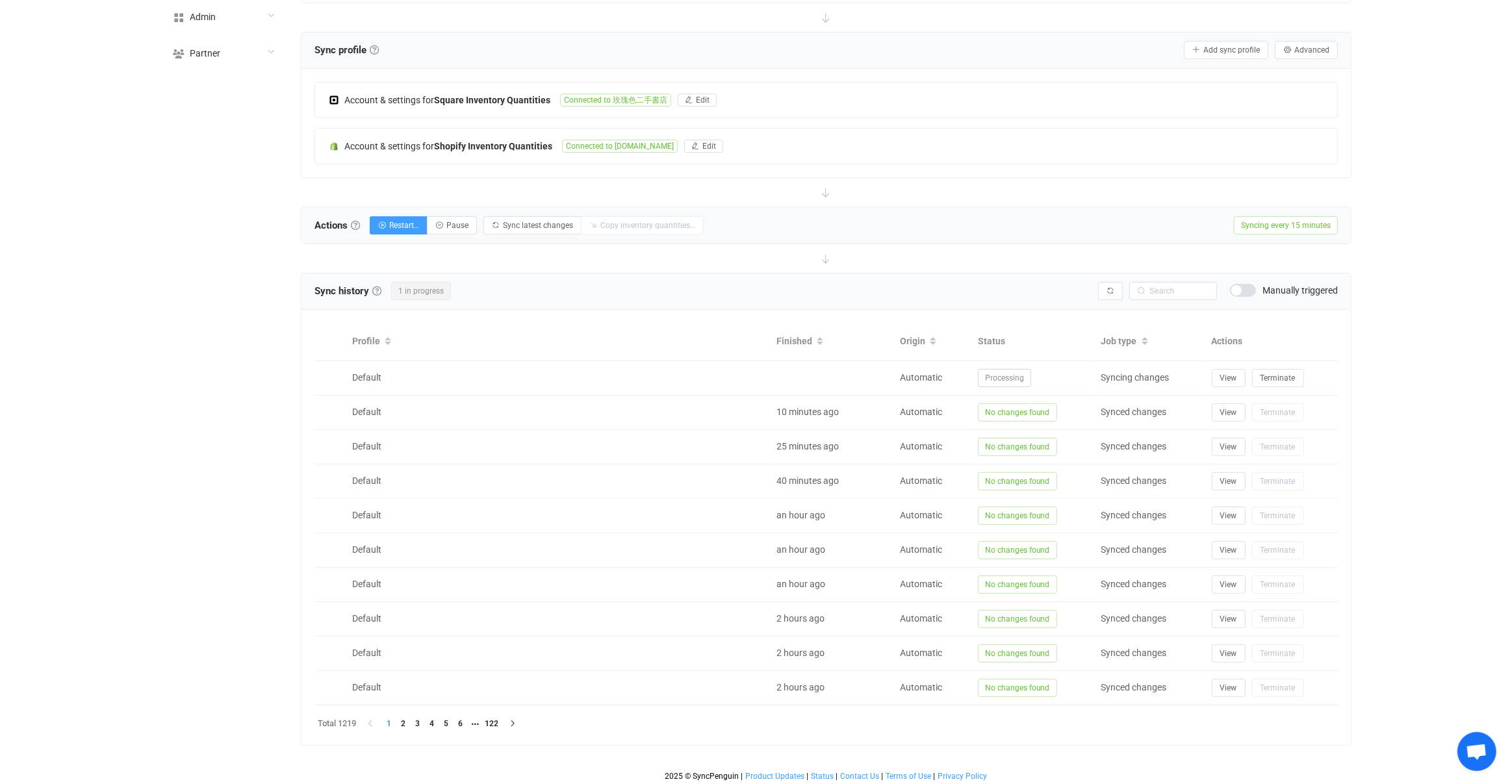
click at [1126, 285] on div "Syncing issues Manually triggered" at bounding box center [1218, 290] width 240 height 18
click at [1111, 287] on icon "button" at bounding box center [1111, 291] width 8 height 8
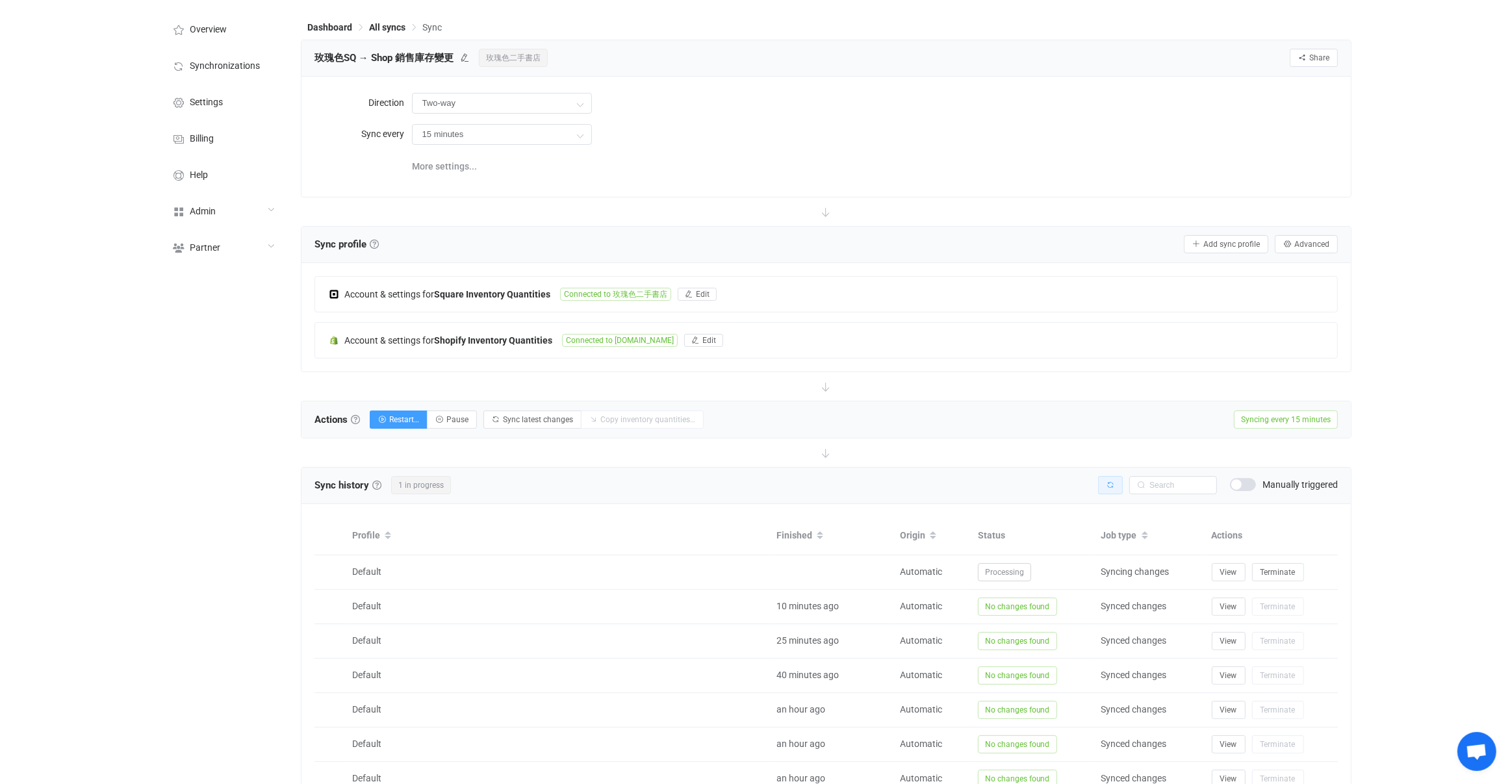
scroll to position [141, 0]
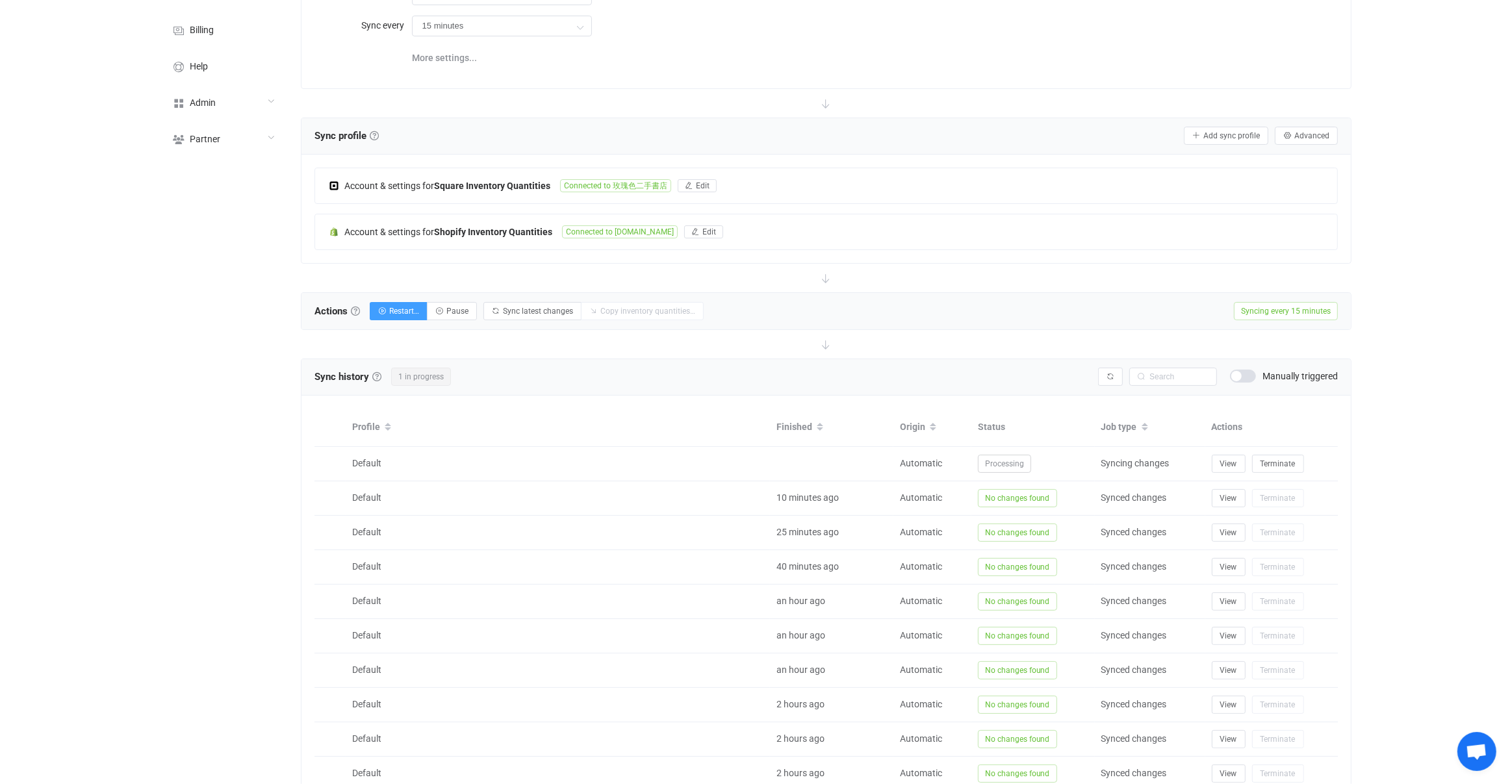
click at [1126, 378] on div "Syncing issues Manually triggered" at bounding box center [1218, 377] width 240 height 18
click at [1117, 377] on button "button" at bounding box center [1110, 377] width 25 height 18
click at [1116, 376] on button "button" at bounding box center [1110, 377] width 25 height 18
click at [1113, 376] on icon "button" at bounding box center [1111, 377] width 8 height 8
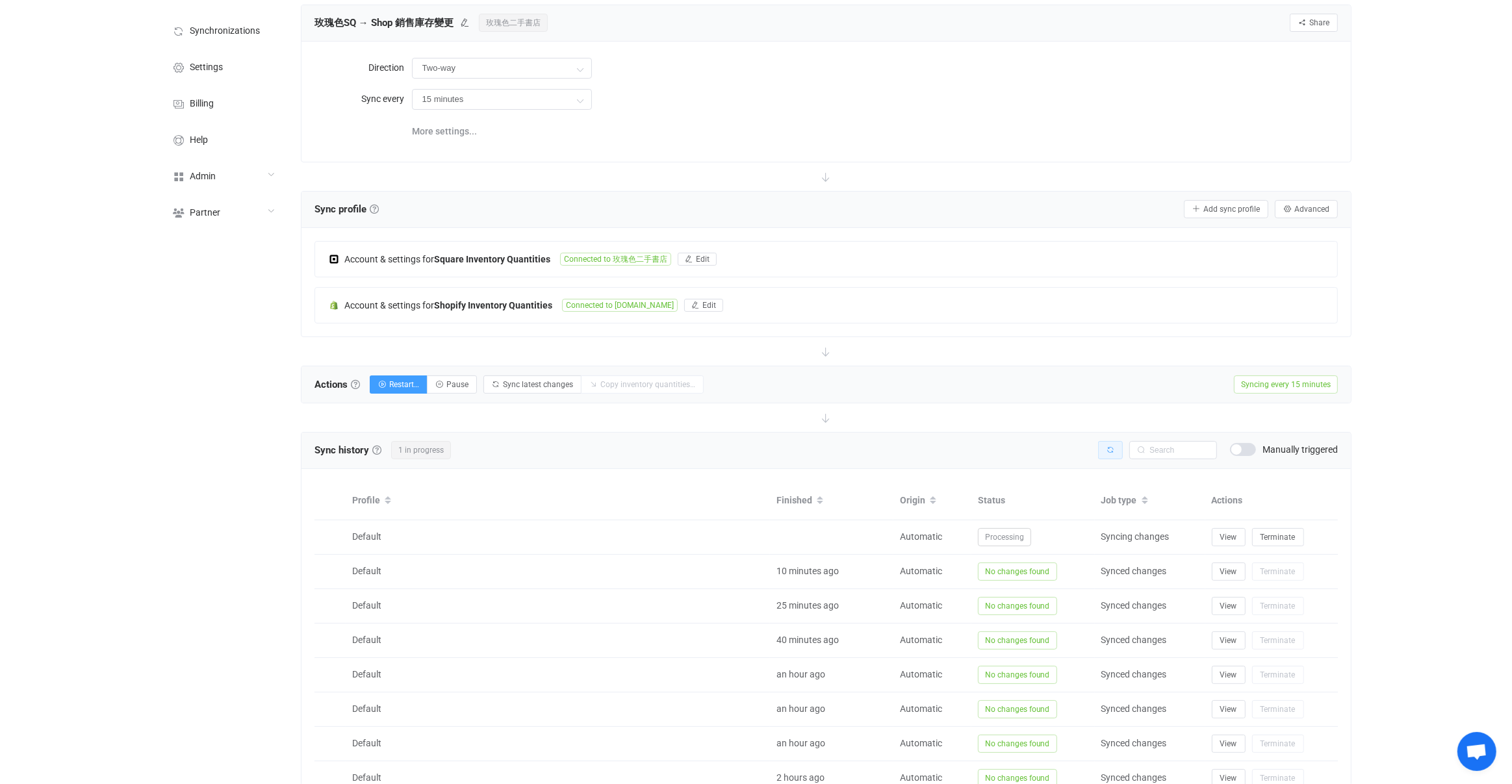
scroll to position [0, 0]
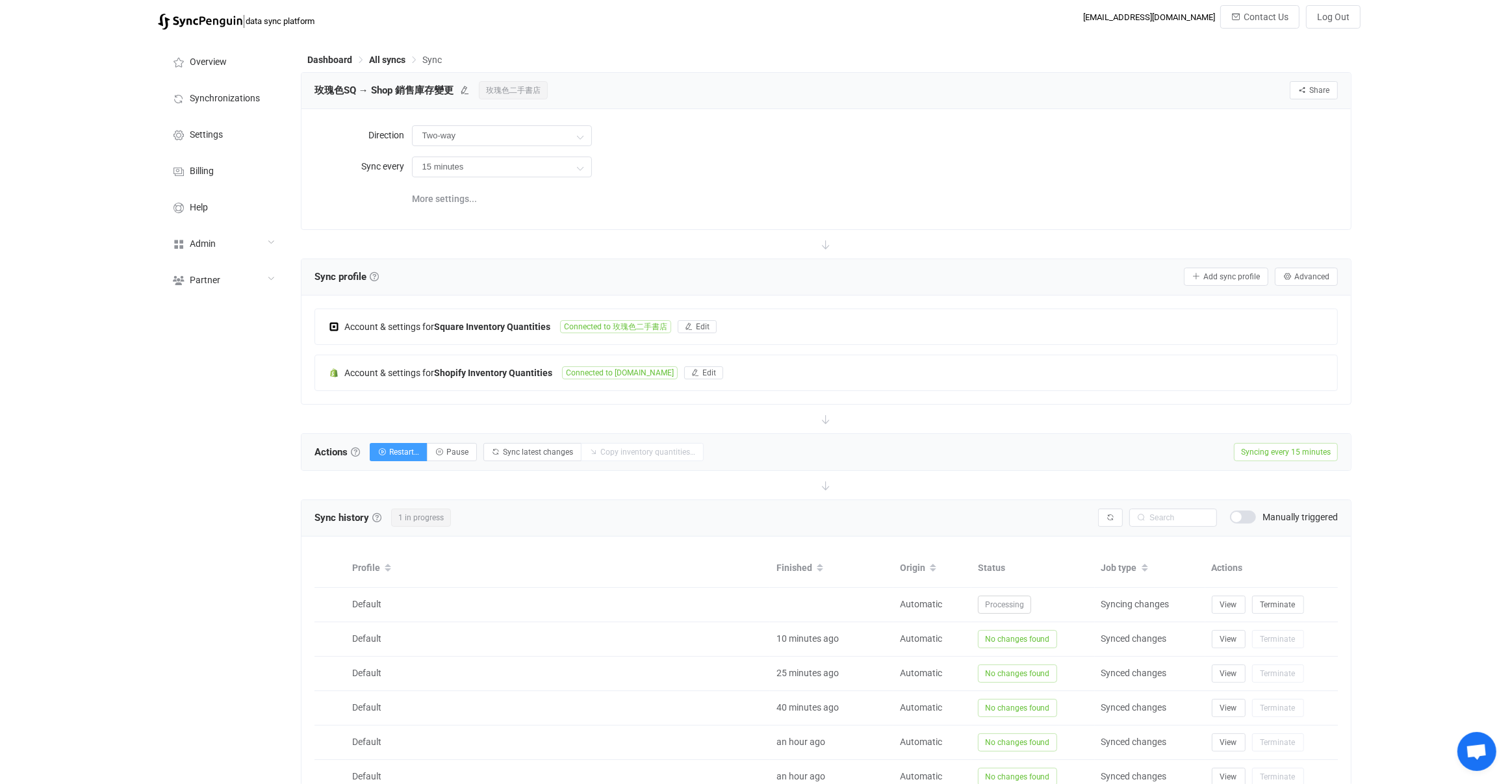
click at [474, 316] on div "Account & settings for Square Inventory Quantities Connected to 玫瑰色二手書店 Edit" at bounding box center [826, 327] width 1023 height 35
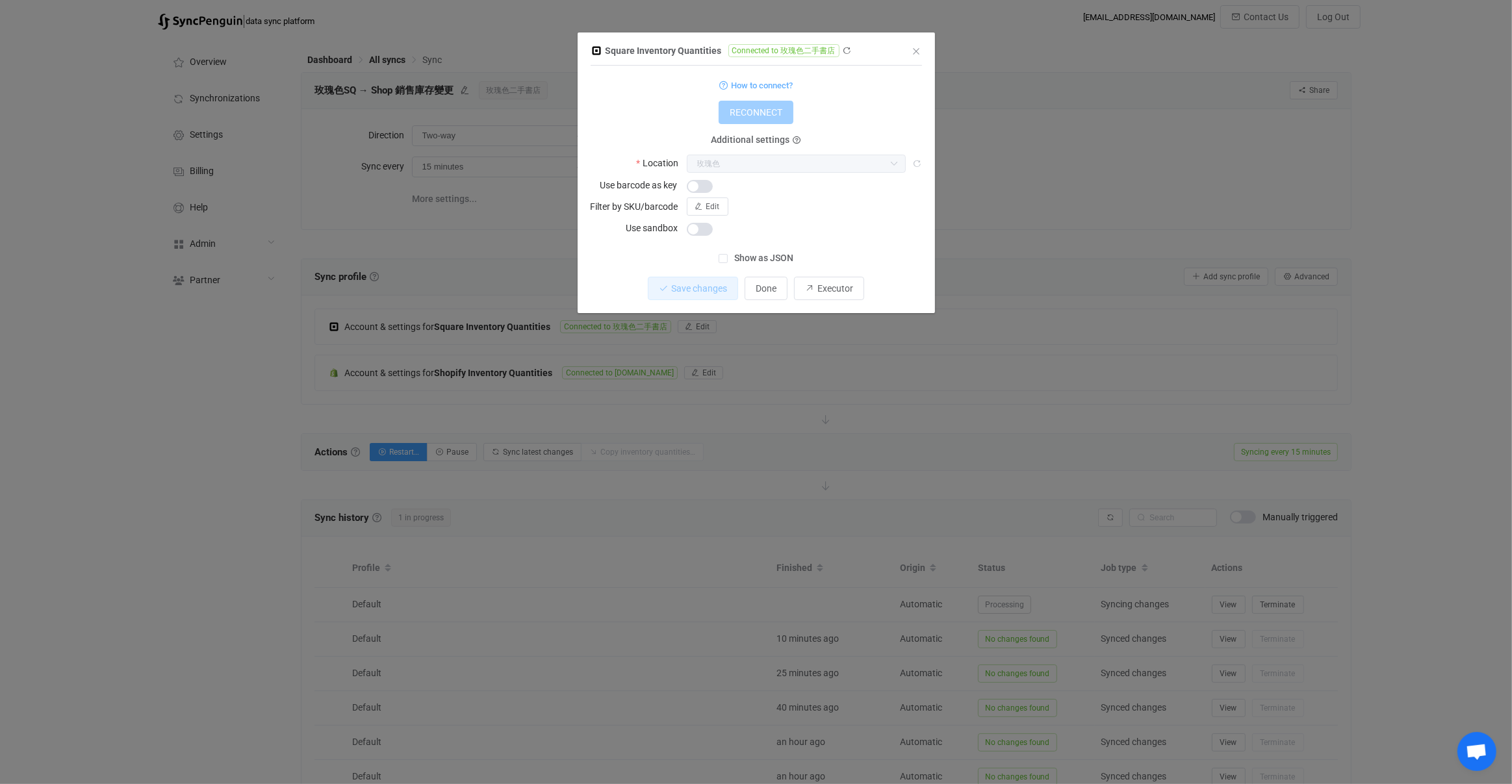
click at [427, 366] on div "Square Inventory Quantities Connected to 玫瑰色二手書店 1 { { "refreshToken": "***", "…" at bounding box center [756, 392] width 1512 height 784
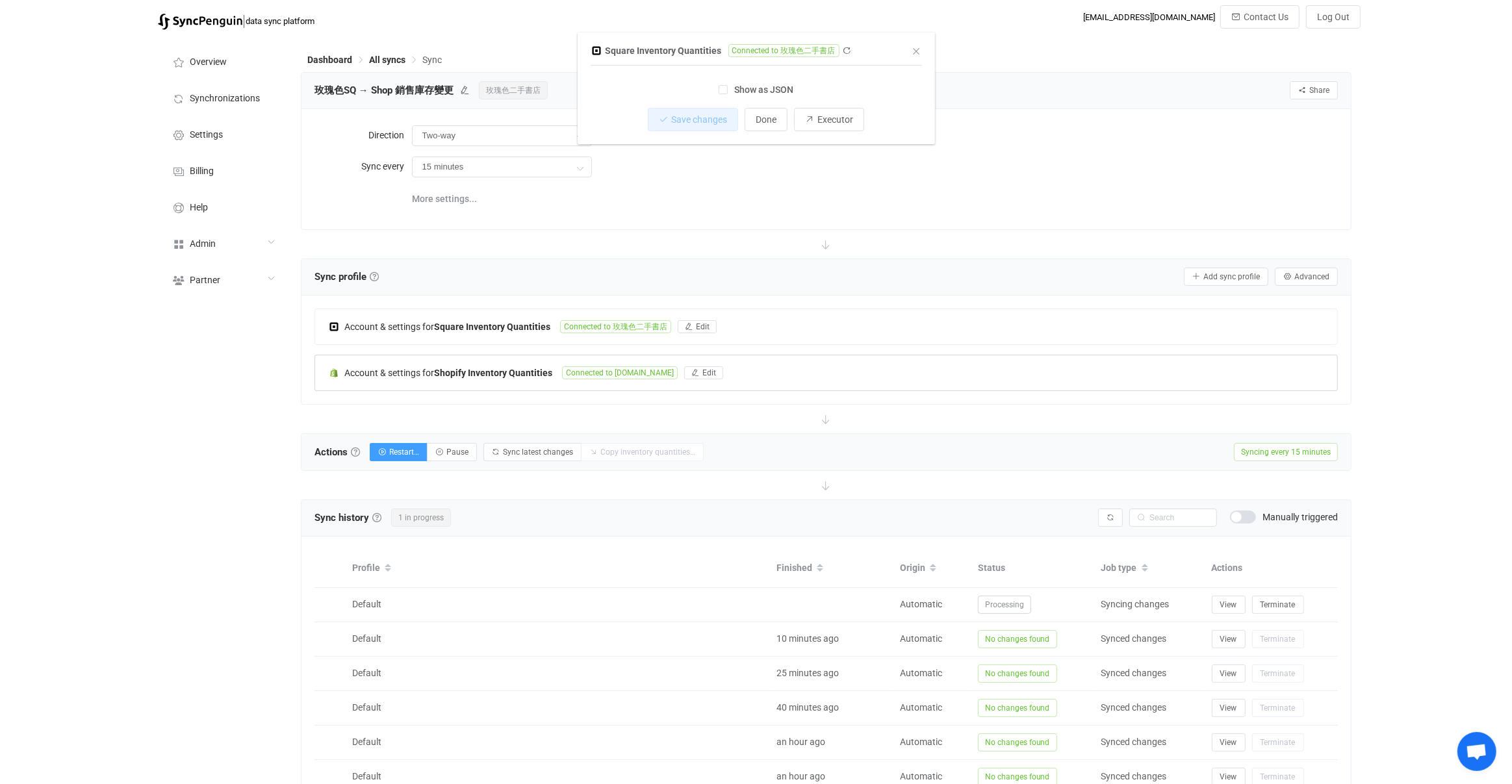
click at [445, 370] on b "Shopify Inventory Quantities" at bounding box center [492, 373] width 118 height 10
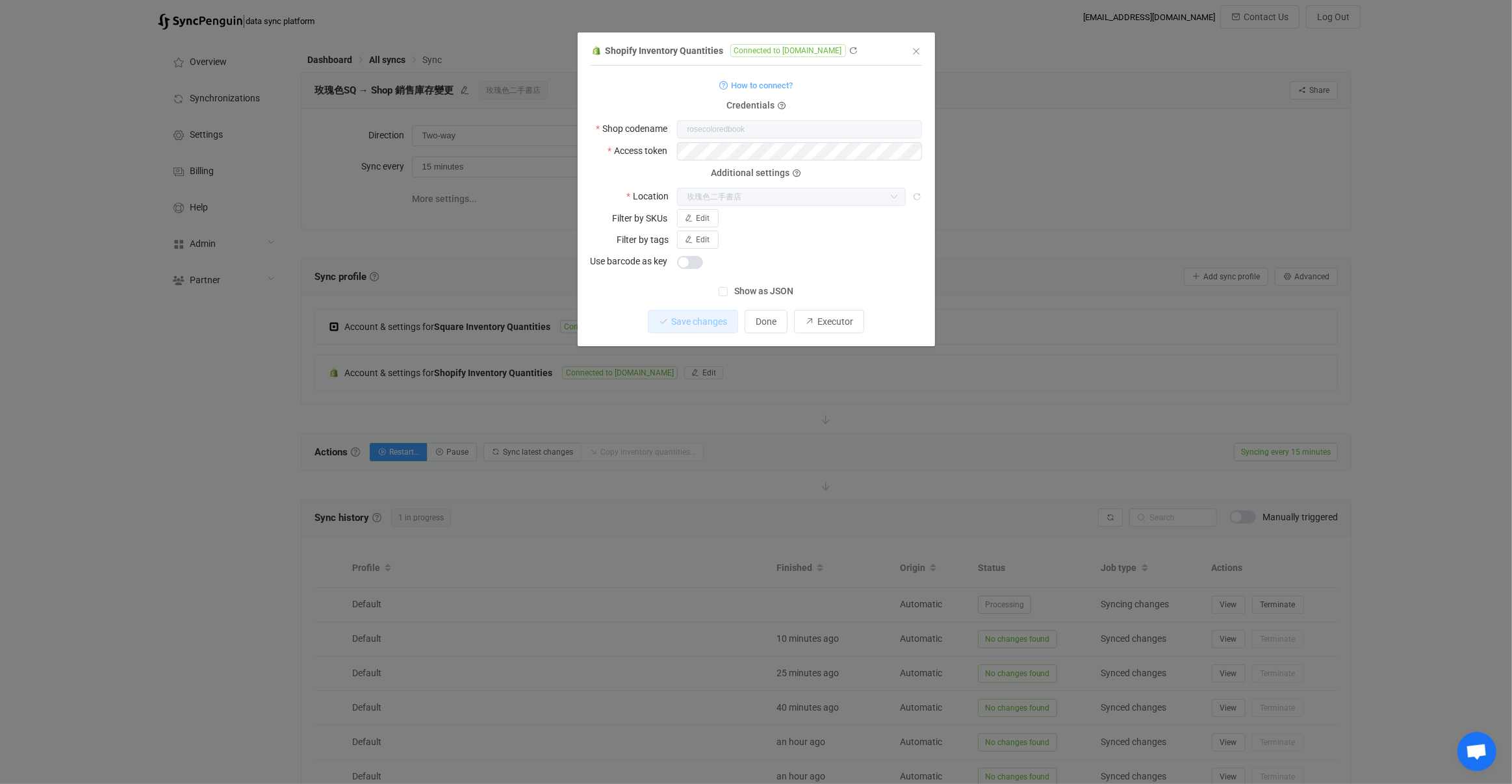
click at [422, 369] on div "Shopify Inventory Quantities Connected to [DOMAIN_NAME] 1 { { "shopName": "rose…" at bounding box center [756, 392] width 1512 height 784
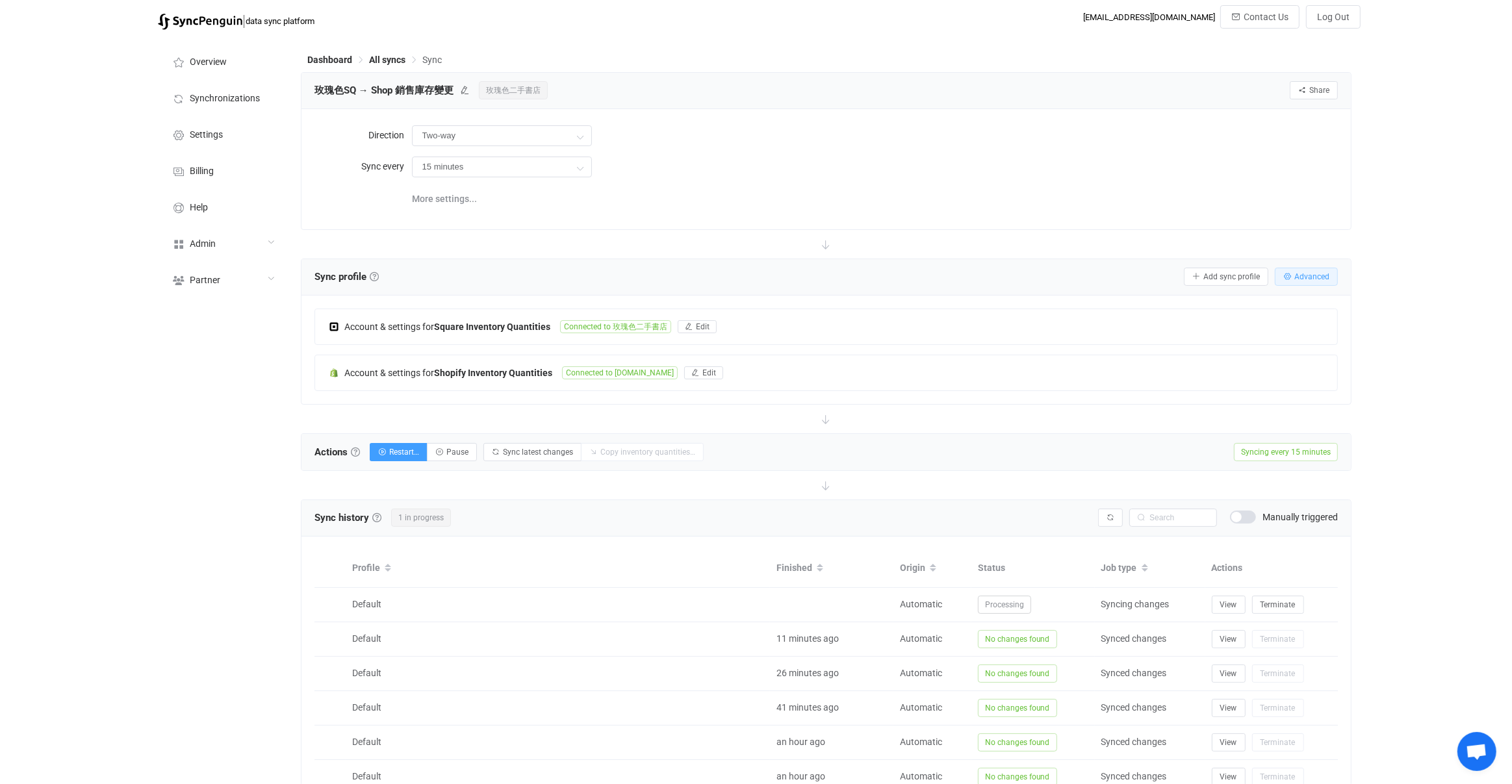
click at [1323, 278] on span "Advanced" at bounding box center [1312, 276] width 35 height 9
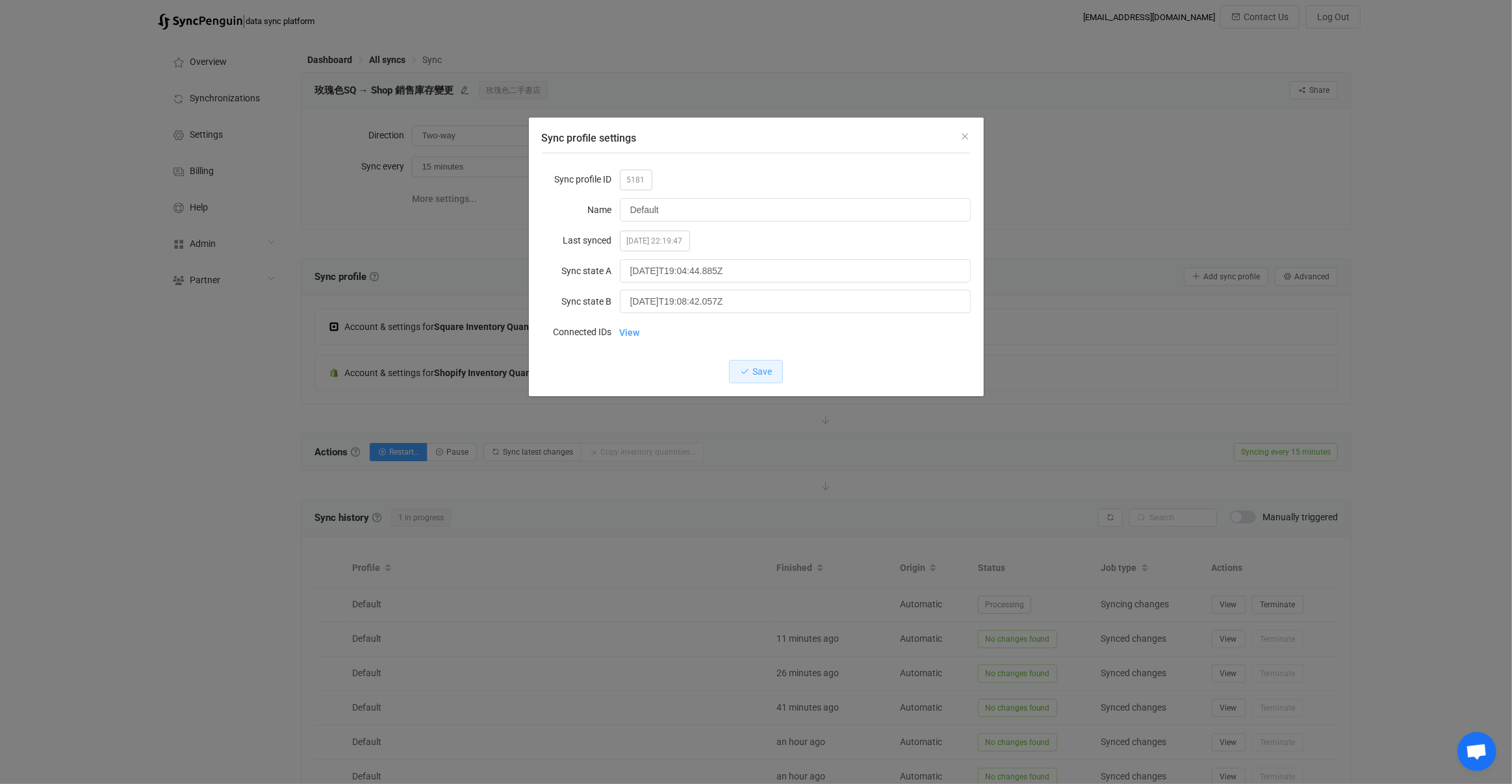
click at [499, 204] on div "Sync profile settings Sync profile ID 5181 Name Default Last synced [DATE] 22:1…" at bounding box center [756, 392] width 1512 height 784
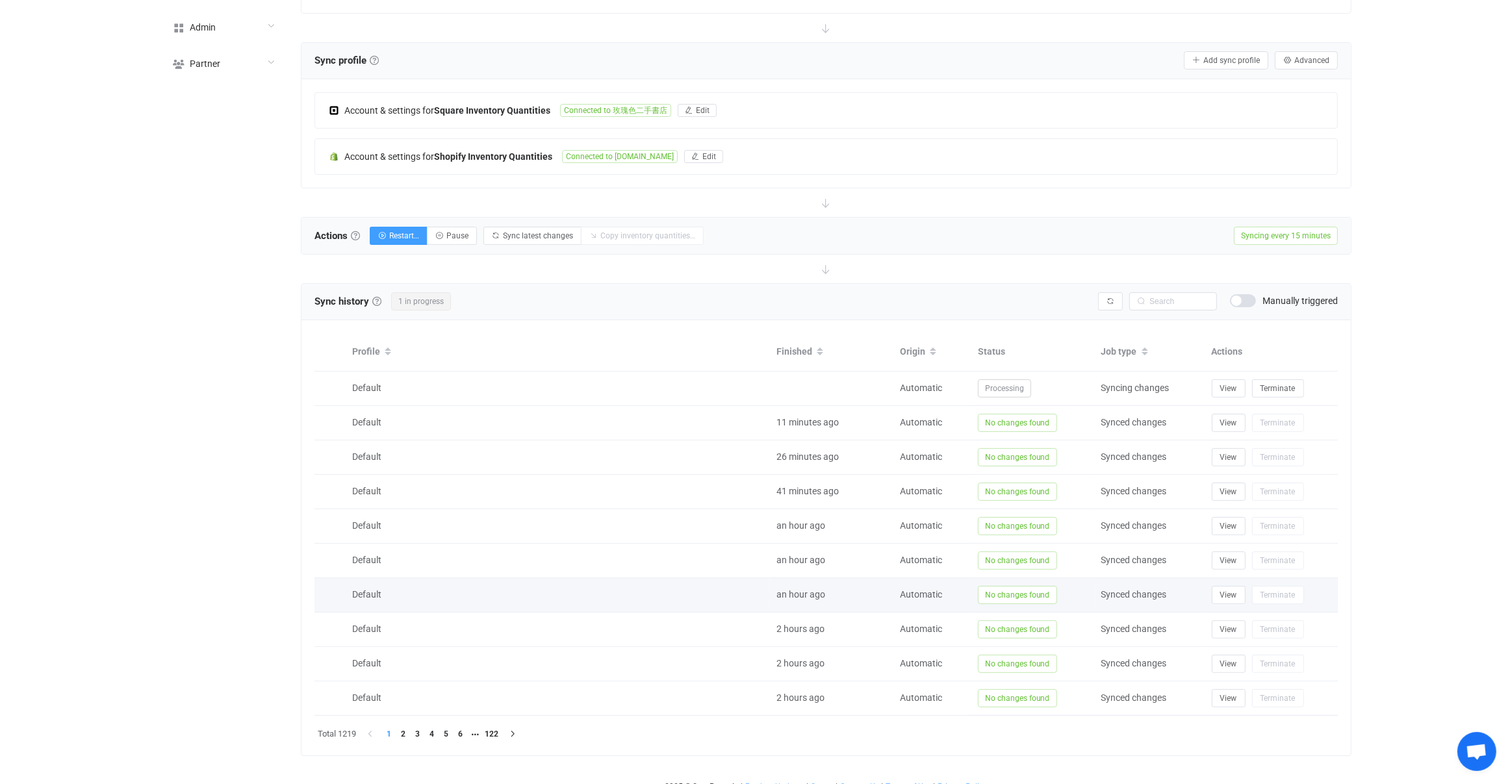
scroll to position [226, 0]
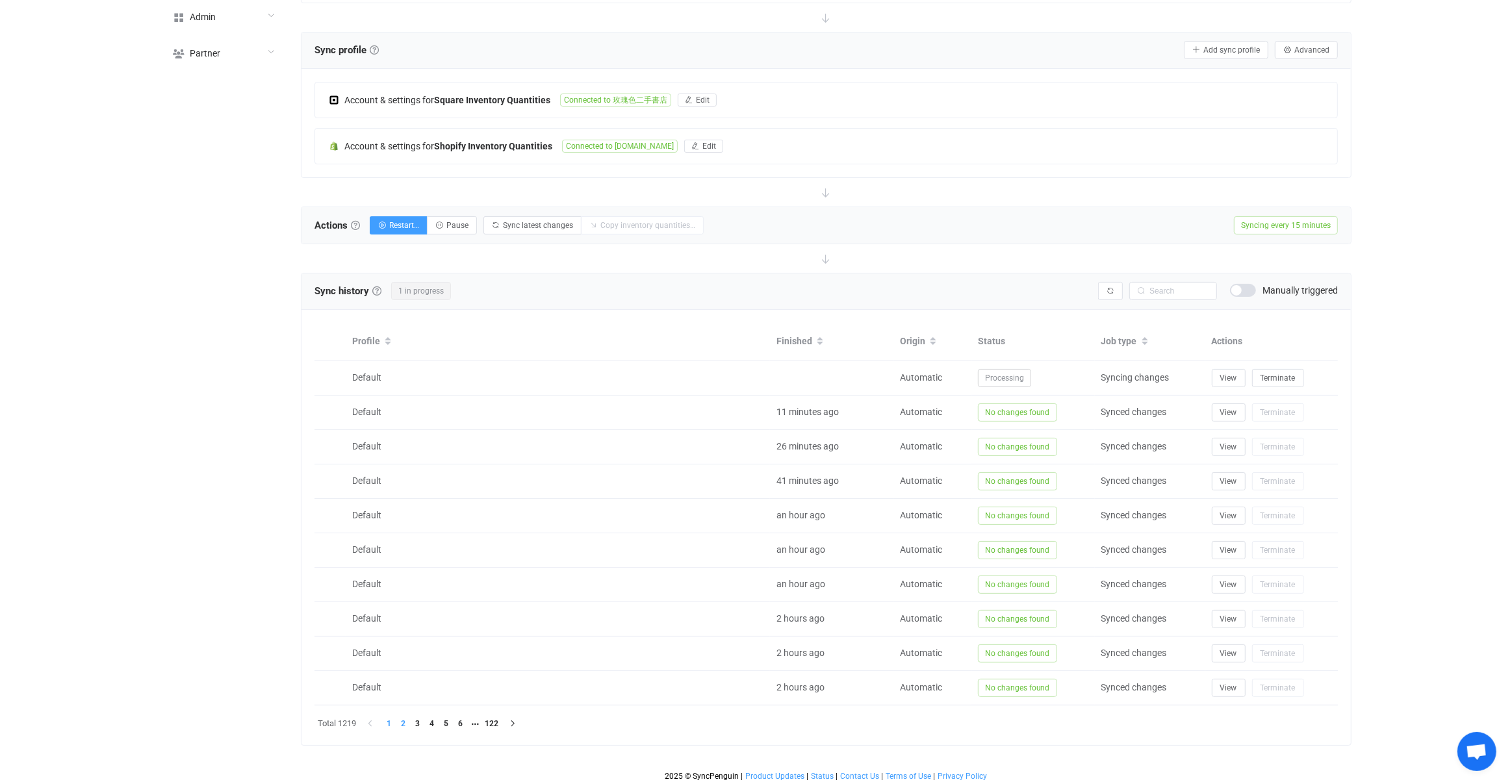
click at [411, 724] on li "2" at bounding box center [404, 723] width 14 height 14
click at [415, 722] on li "3" at bounding box center [418, 723] width 14 height 14
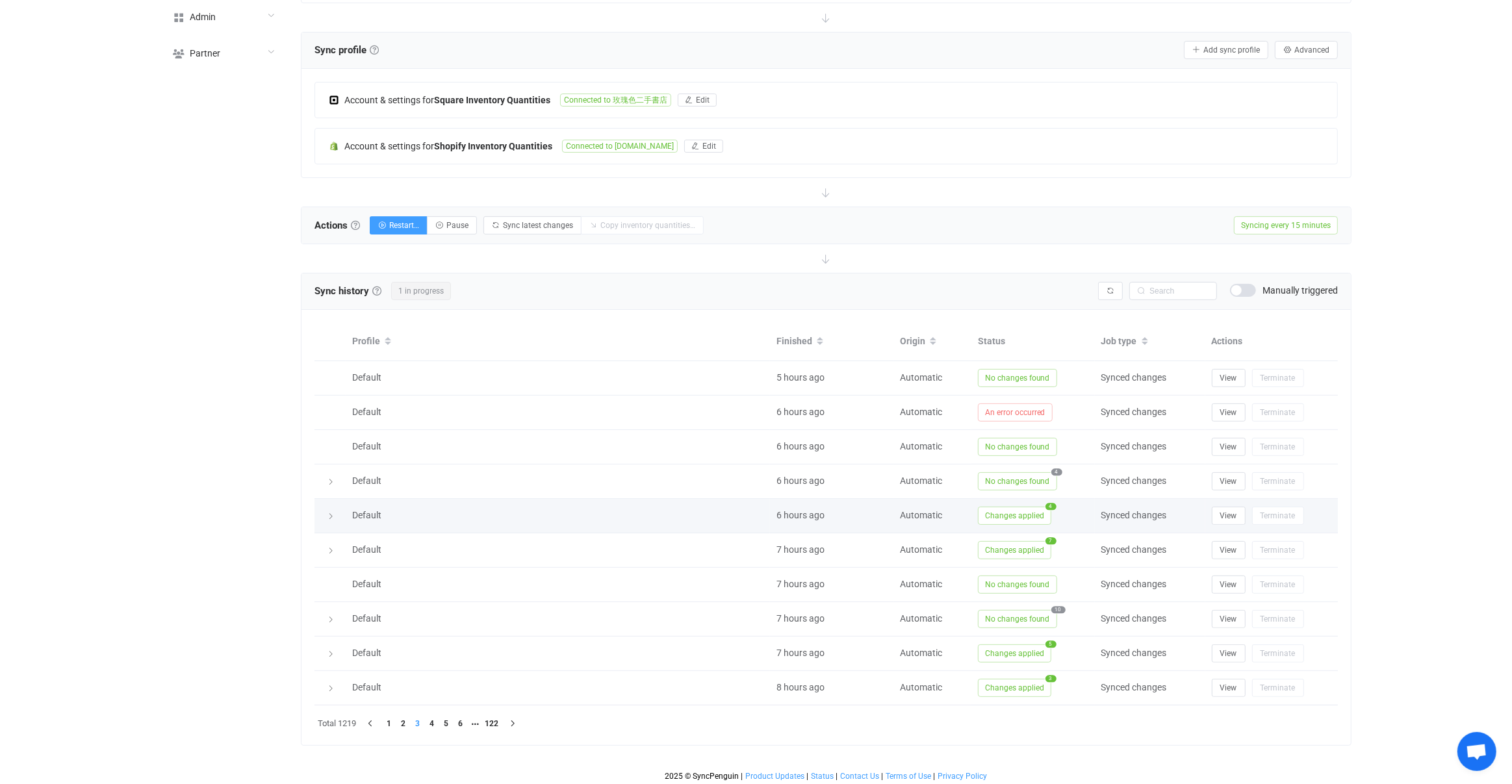
click at [1012, 517] on span "Changes applied" at bounding box center [1014, 515] width 74 height 18
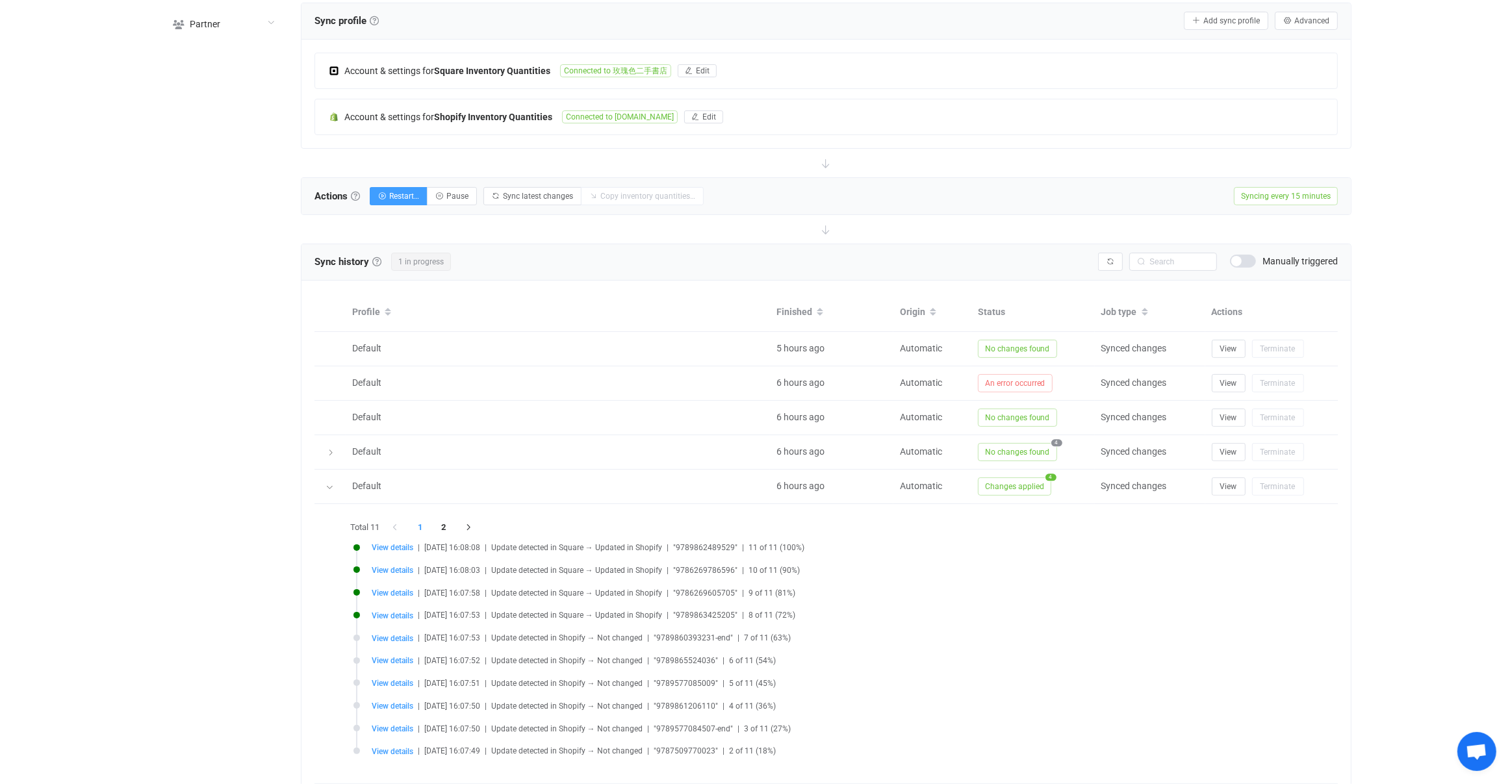
scroll to position [256, 0]
click at [401, 569] on span "View details" at bounding box center [393, 569] width 42 height 9
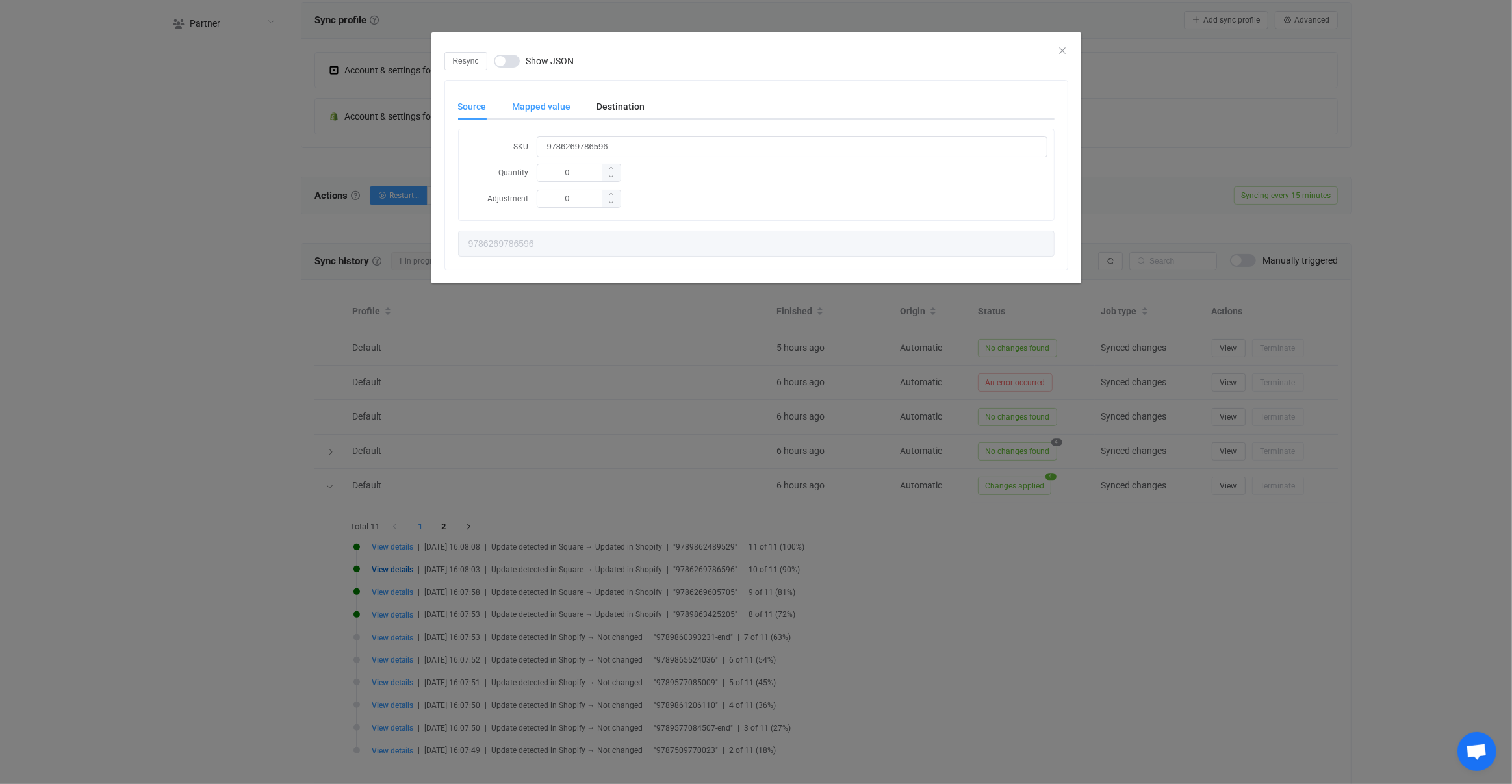
click at [529, 109] on div "Mapped value" at bounding box center [541, 106] width 85 height 26
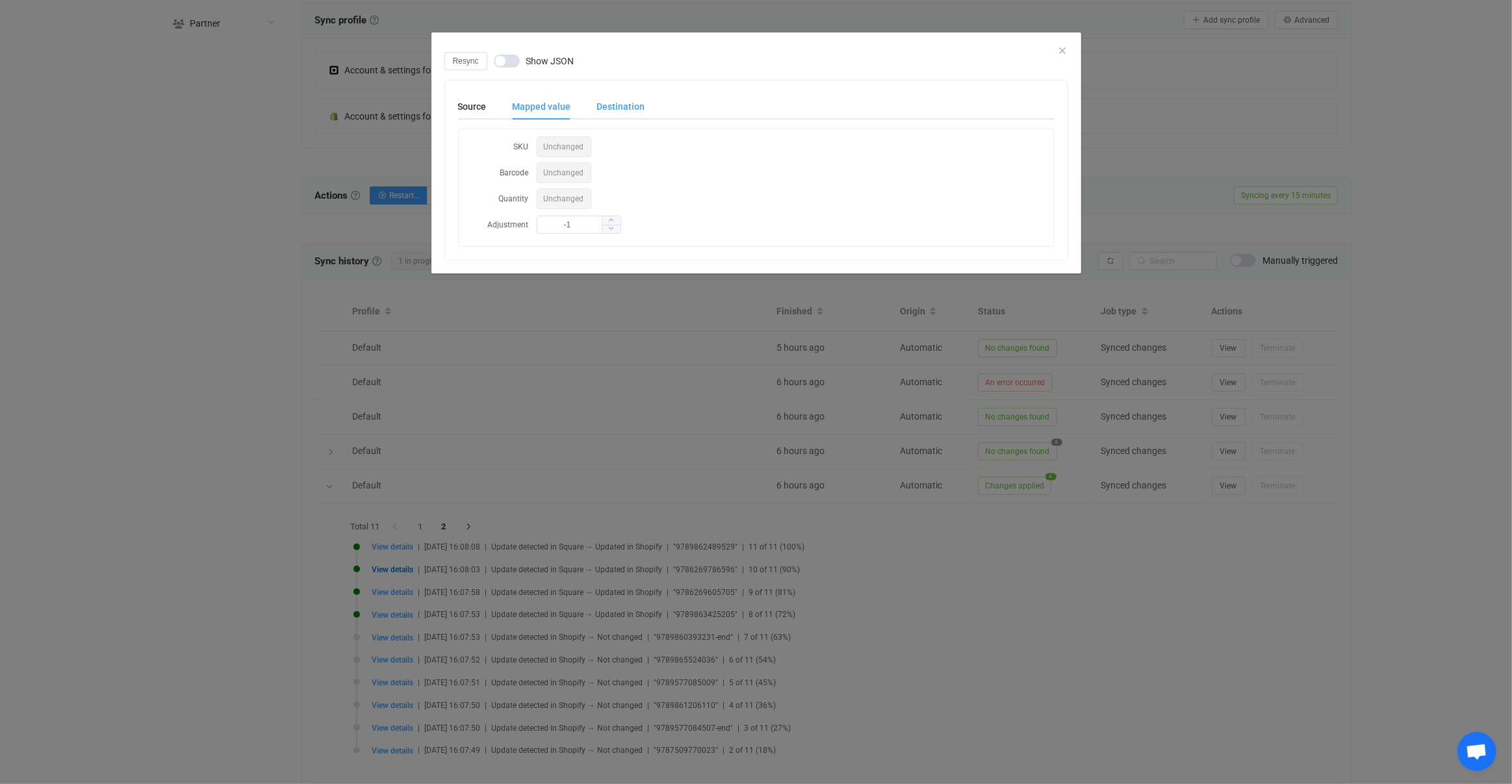
click at [619, 106] on div "Destination" at bounding box center [614, 106] width 61 height 26
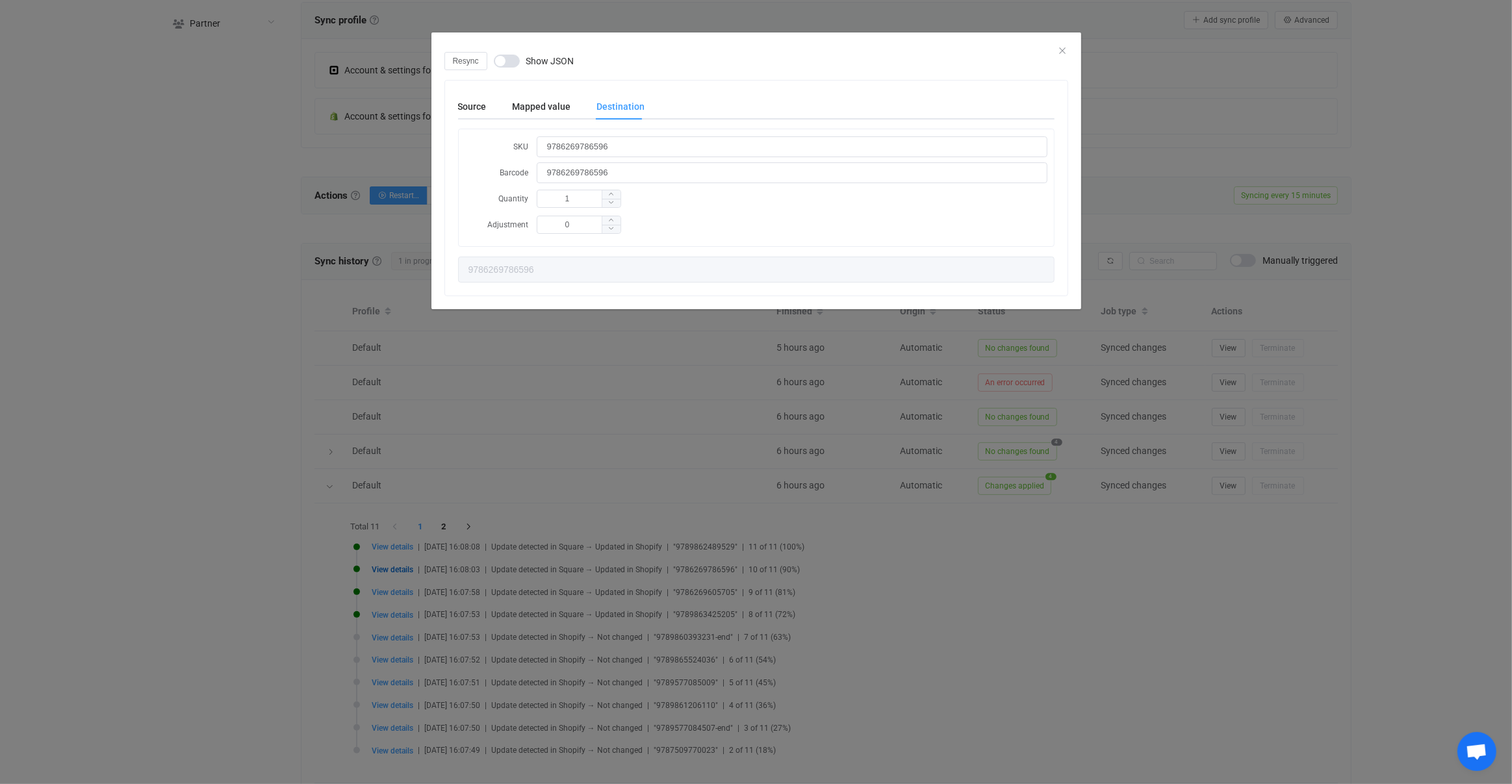
click at [423, 481] on div "Resync Show JSON Source Mapped value Destination SKU 9786269786596 Quantity 0 A…" at bounding box center [756, 392] width 1512 height 784
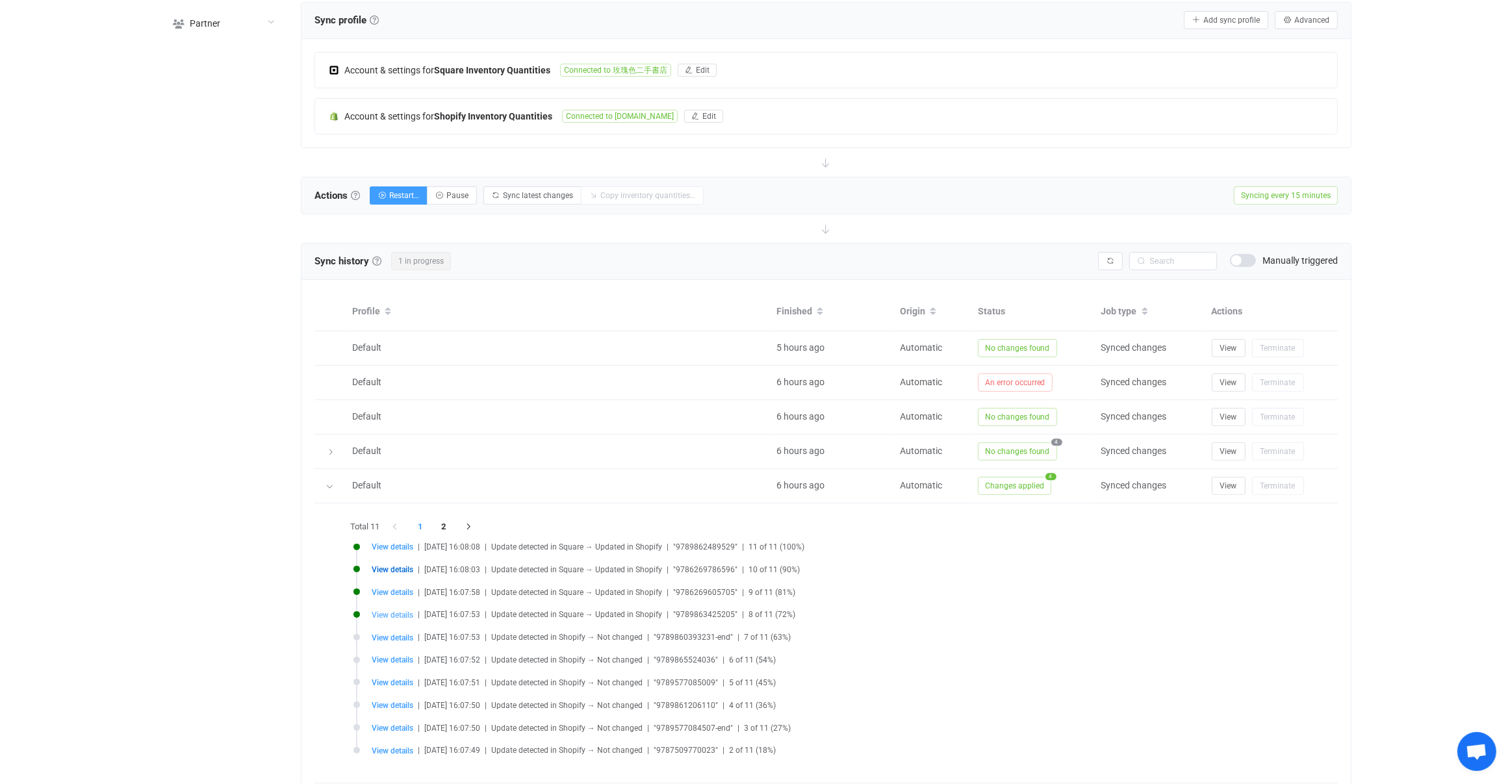
click at [389, 611] on span "View details" at bounding box center [393, 615] width 42 height 9
type input "9789863425205"
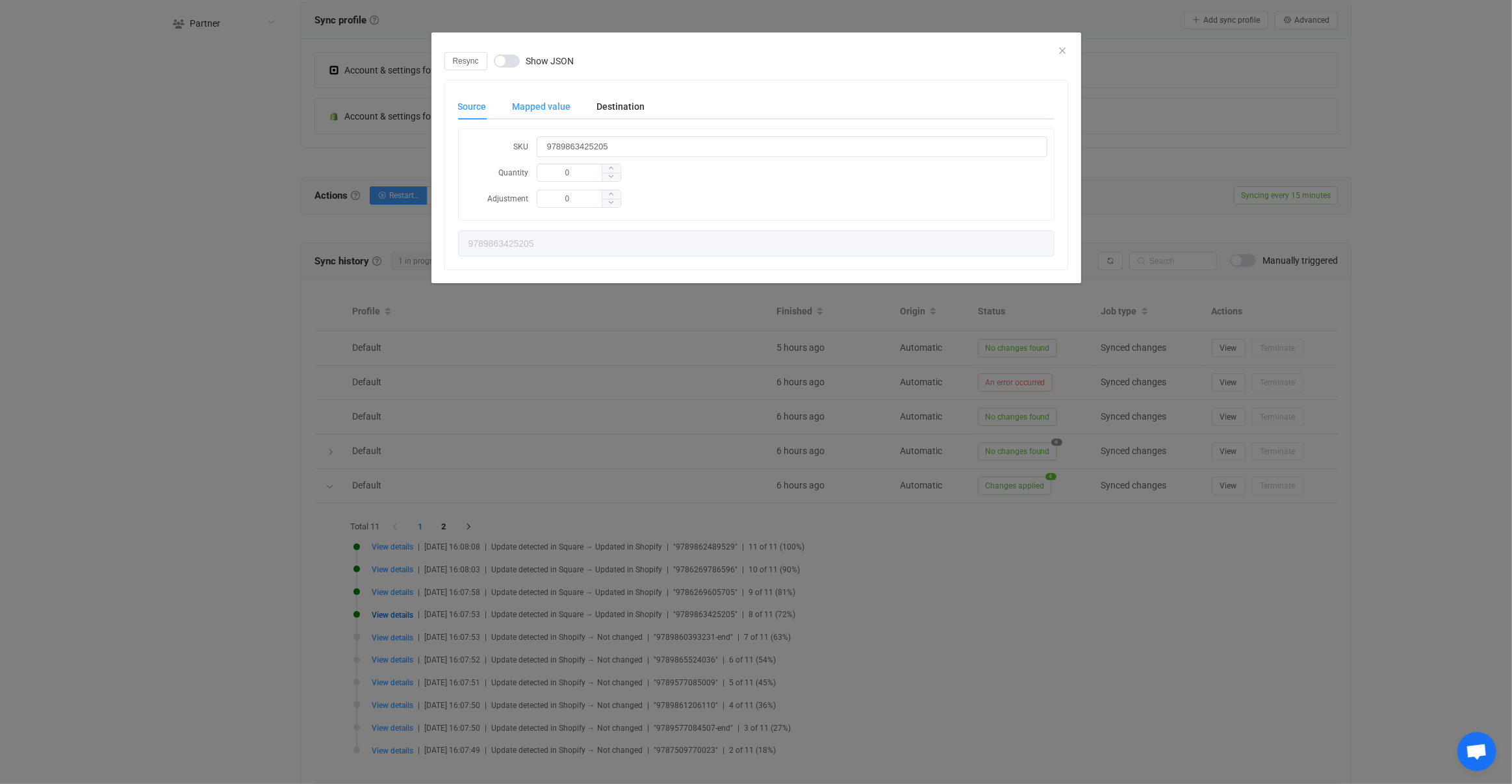
click at [526, 97] on div "Mapped value" at bounding box center [541, 106] width 85 height 26
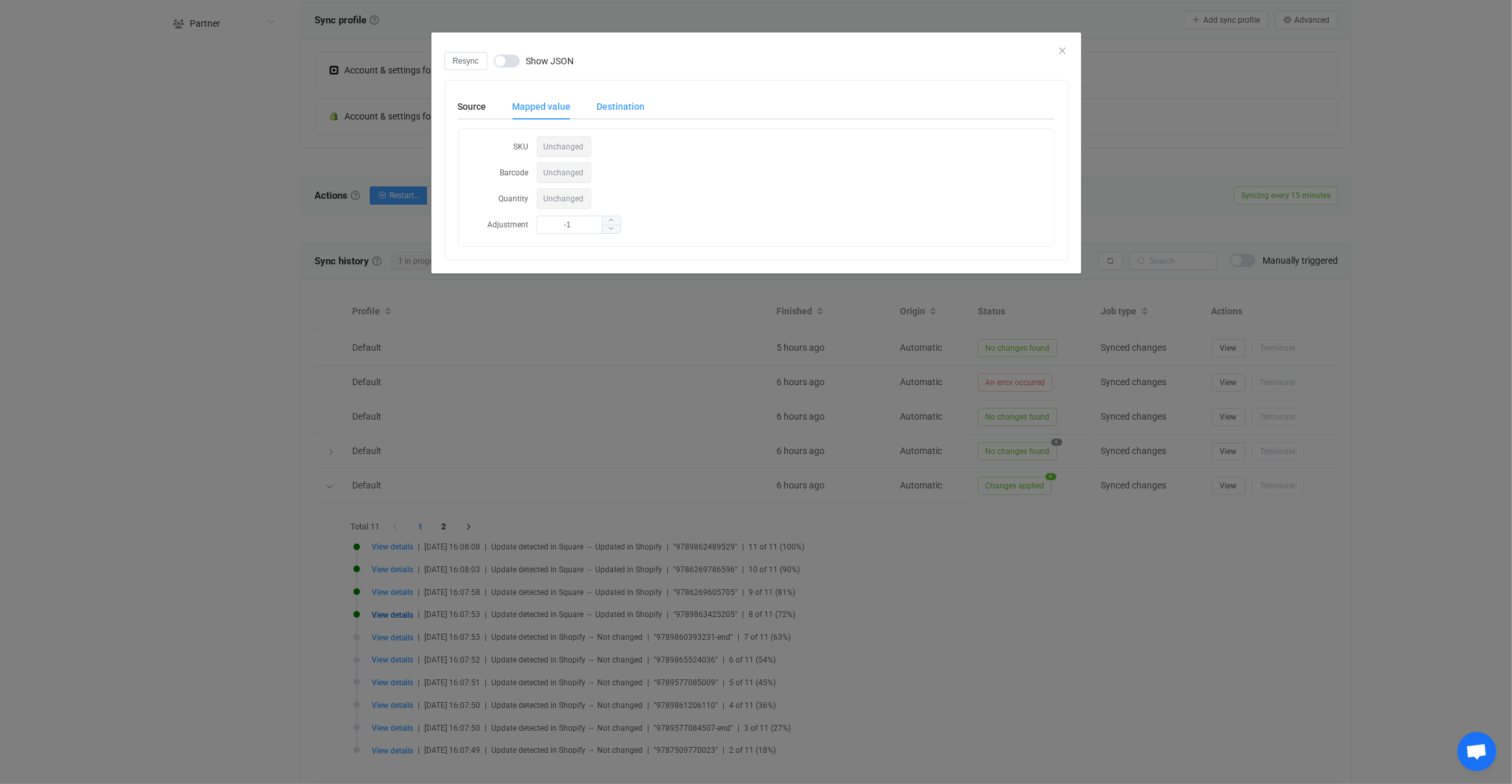
click at [634, 105] on div "Destination" at bounding box center [614, 106] width 61 height 26
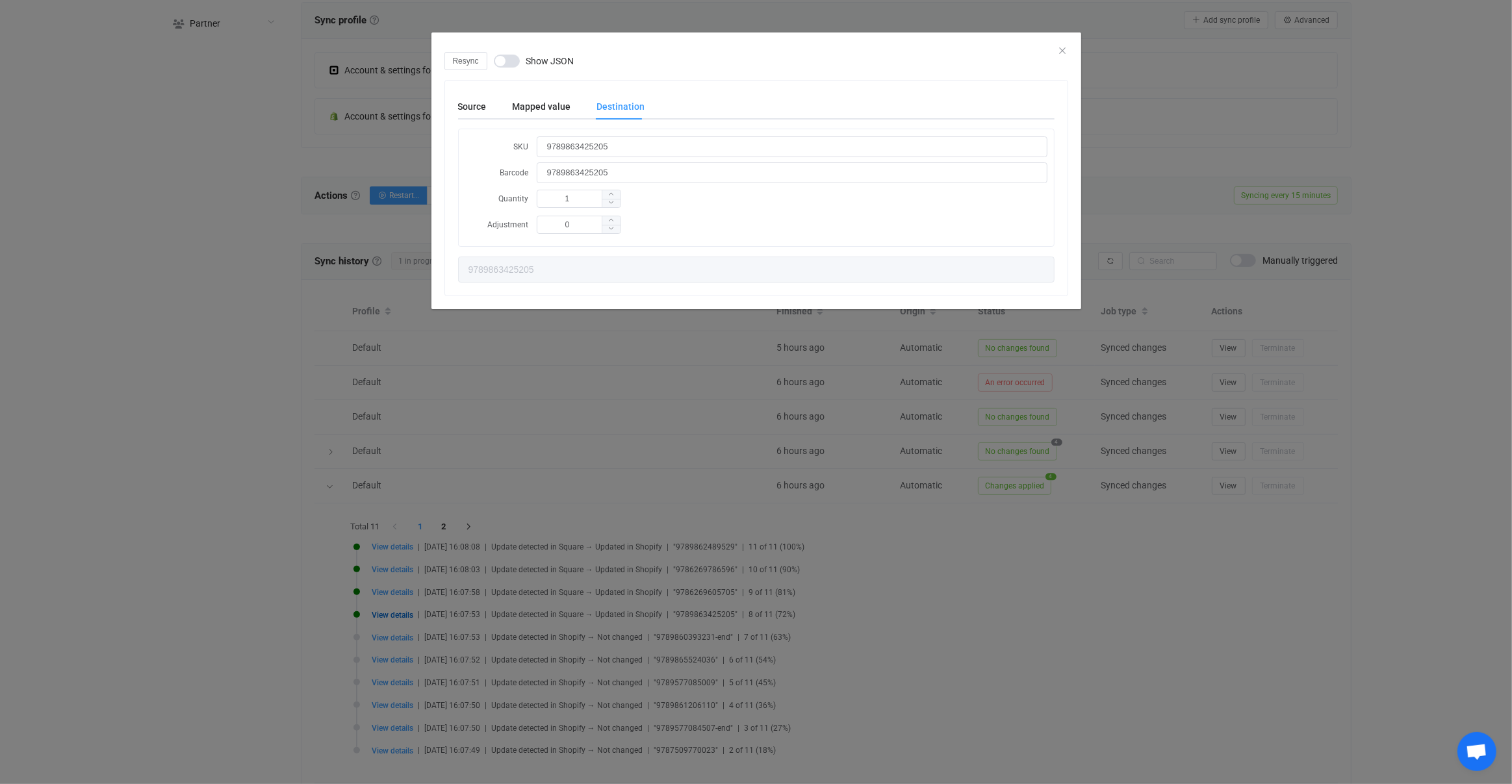
click at [464, 567] on div "Resync Show JSON Source Mapped value Destination SKU 9789863425205 Quantity 0 A…" at bounding box center [756, 392] width 1512 height 784
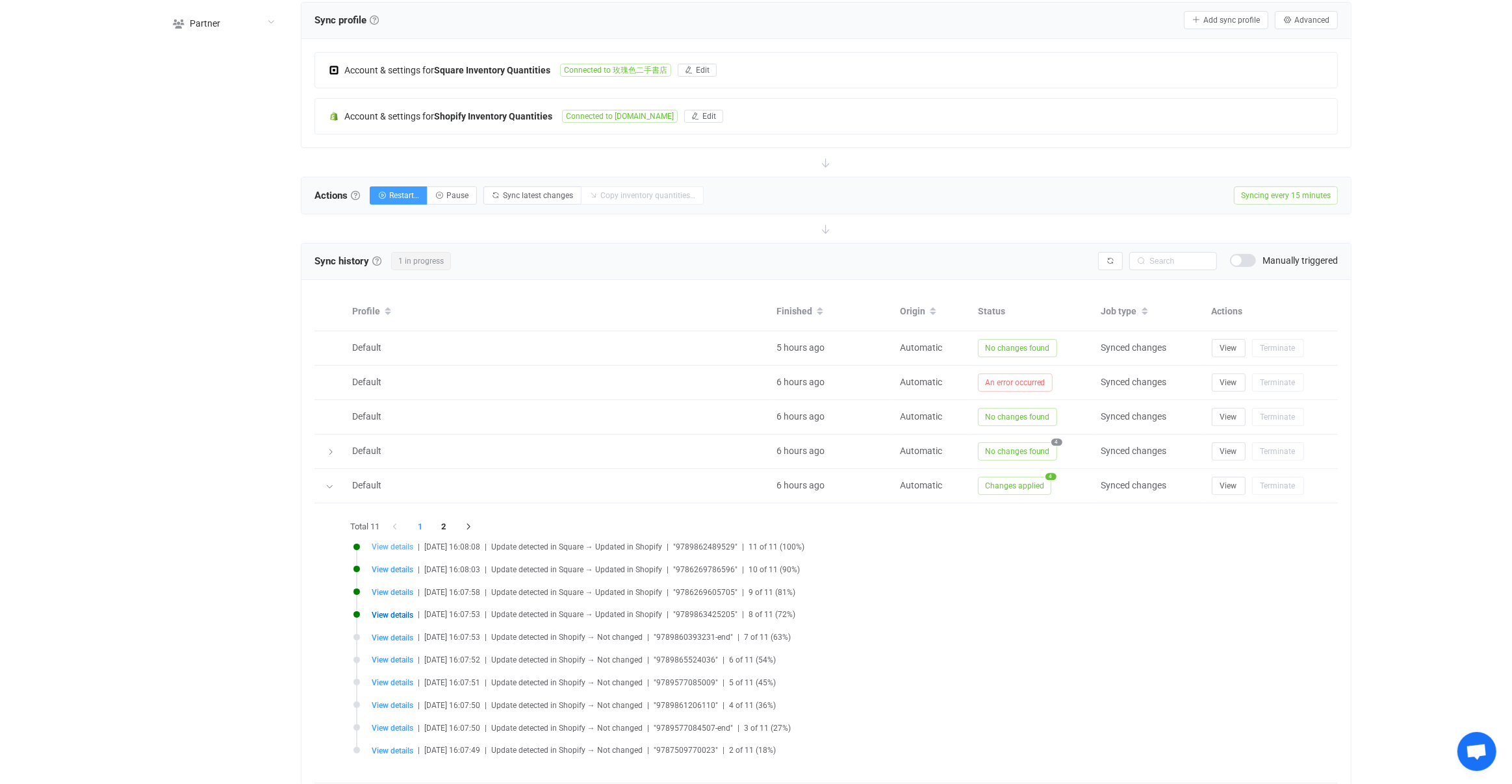
click at [398, 545] on span "View details" at bounding box center [393, 546] width 42 height 9
type input "9789862489529"
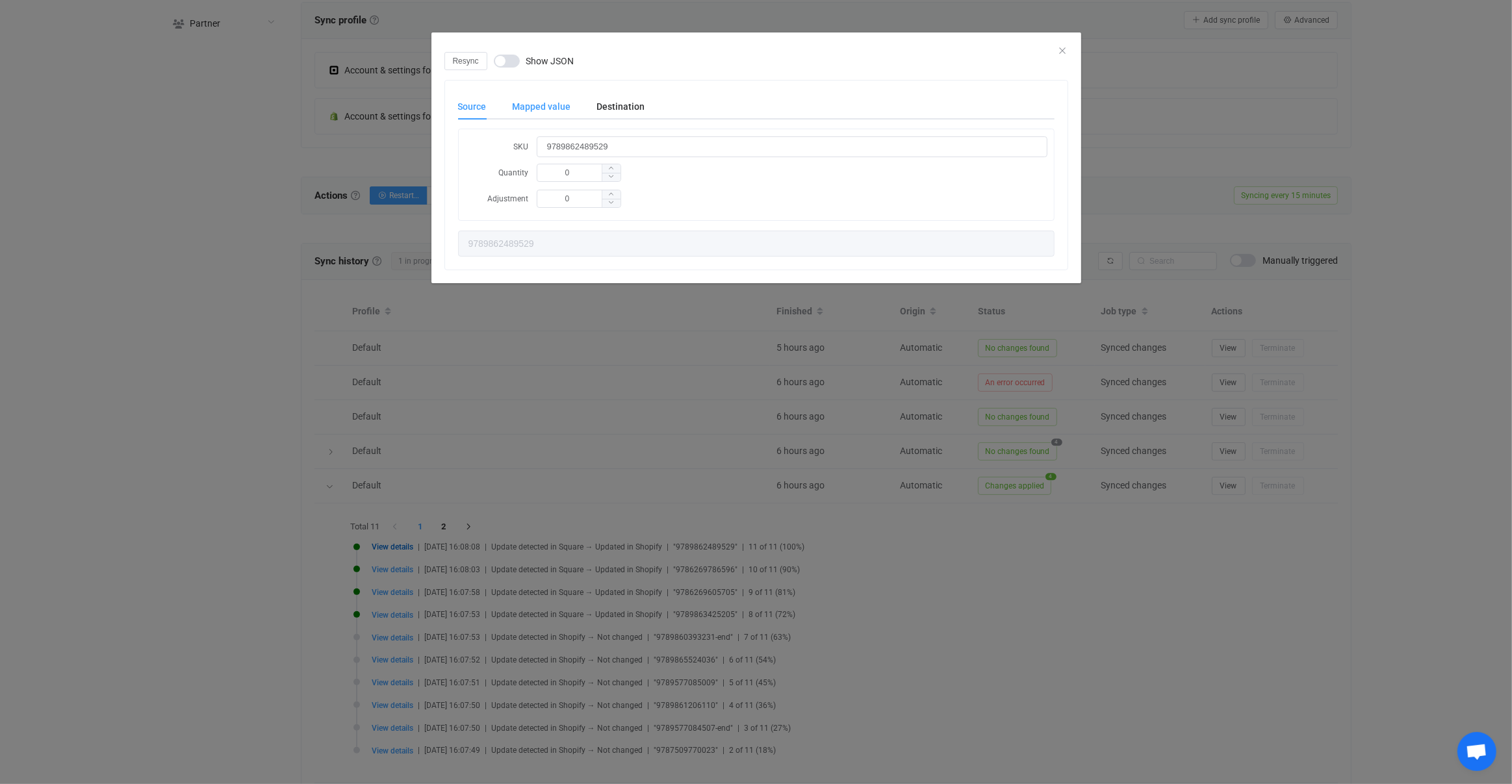
click at [546, 102] on div "Mapped value" at bounding box center [541, 106] width 85 height 26
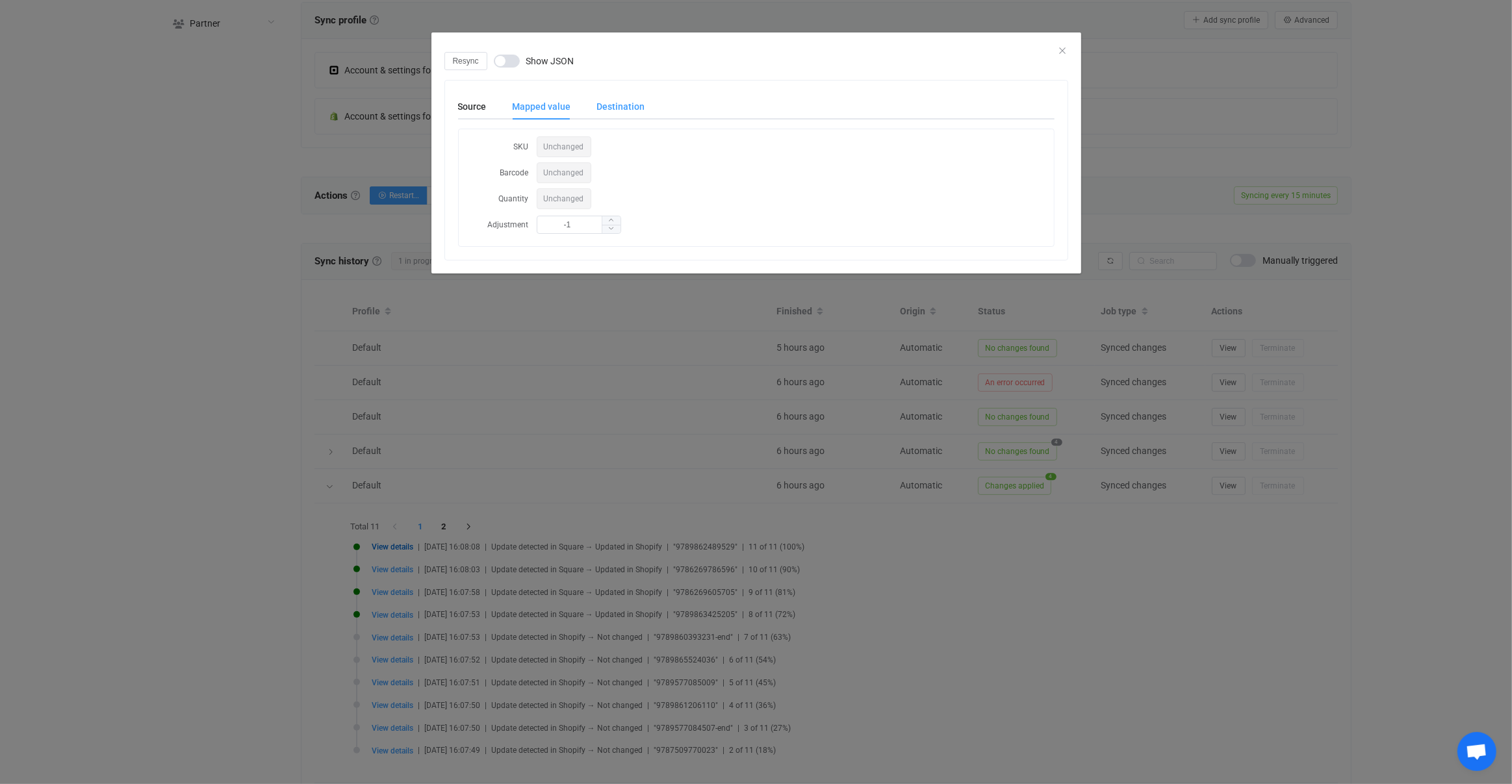
click at [628, 103] on div "Destination" at bounding box center [614, 106] width 61 height 26
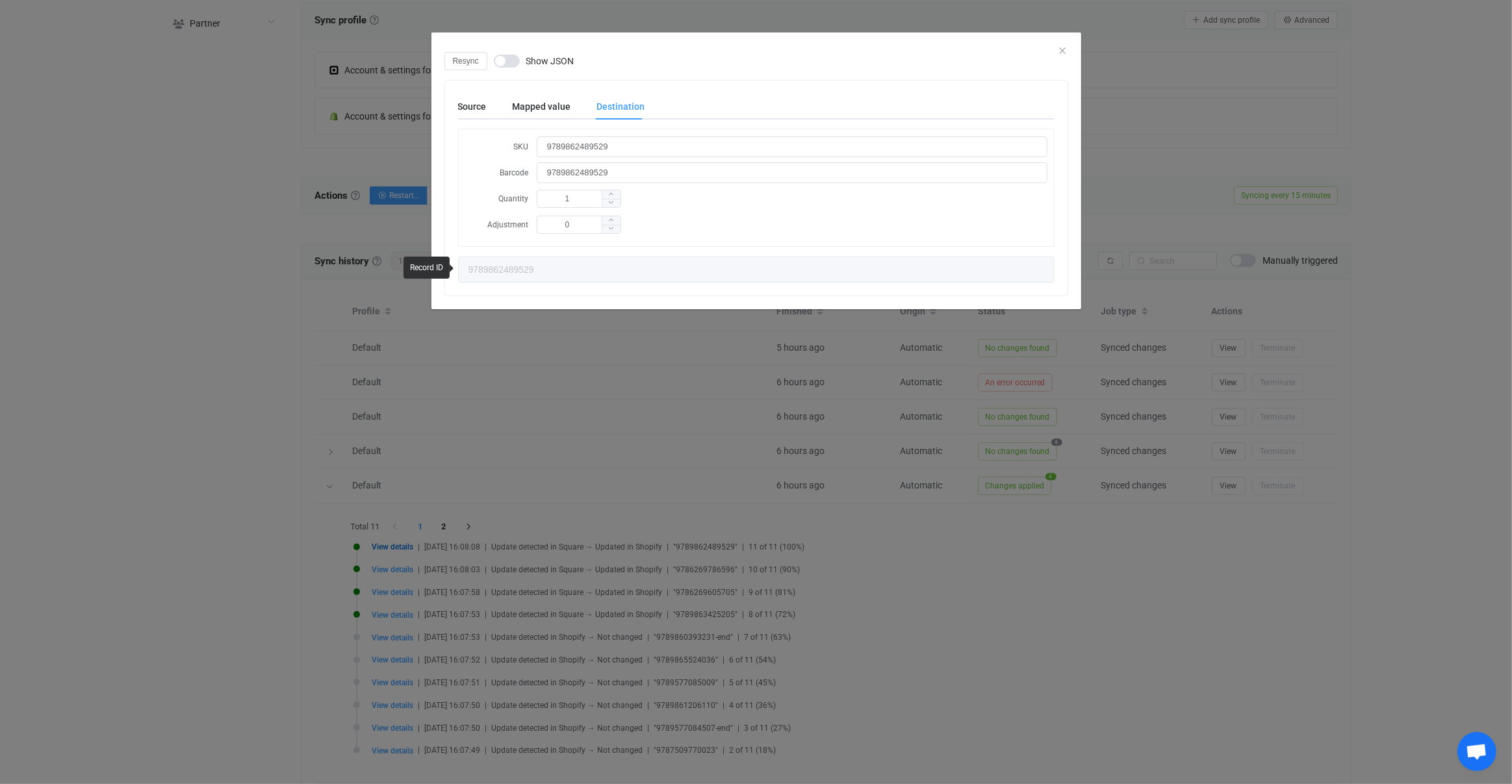
click at [510, 372] on div "Resync Show JSON Source Mapped value Destination SKU 9789862489529 Quantity 0 A…" at bounding box center [756, 392] width 1512 height 784
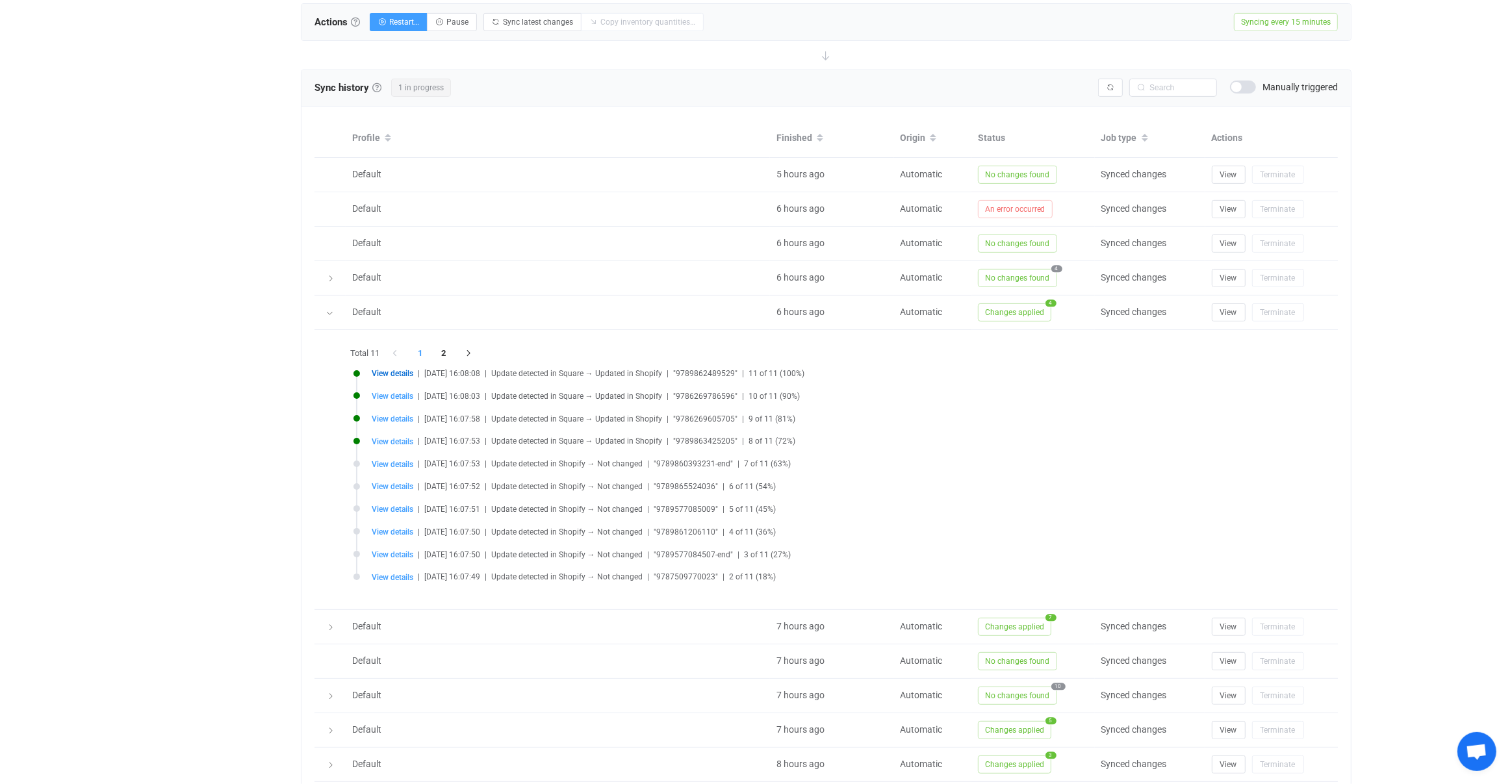
scroll to position [506, 0]
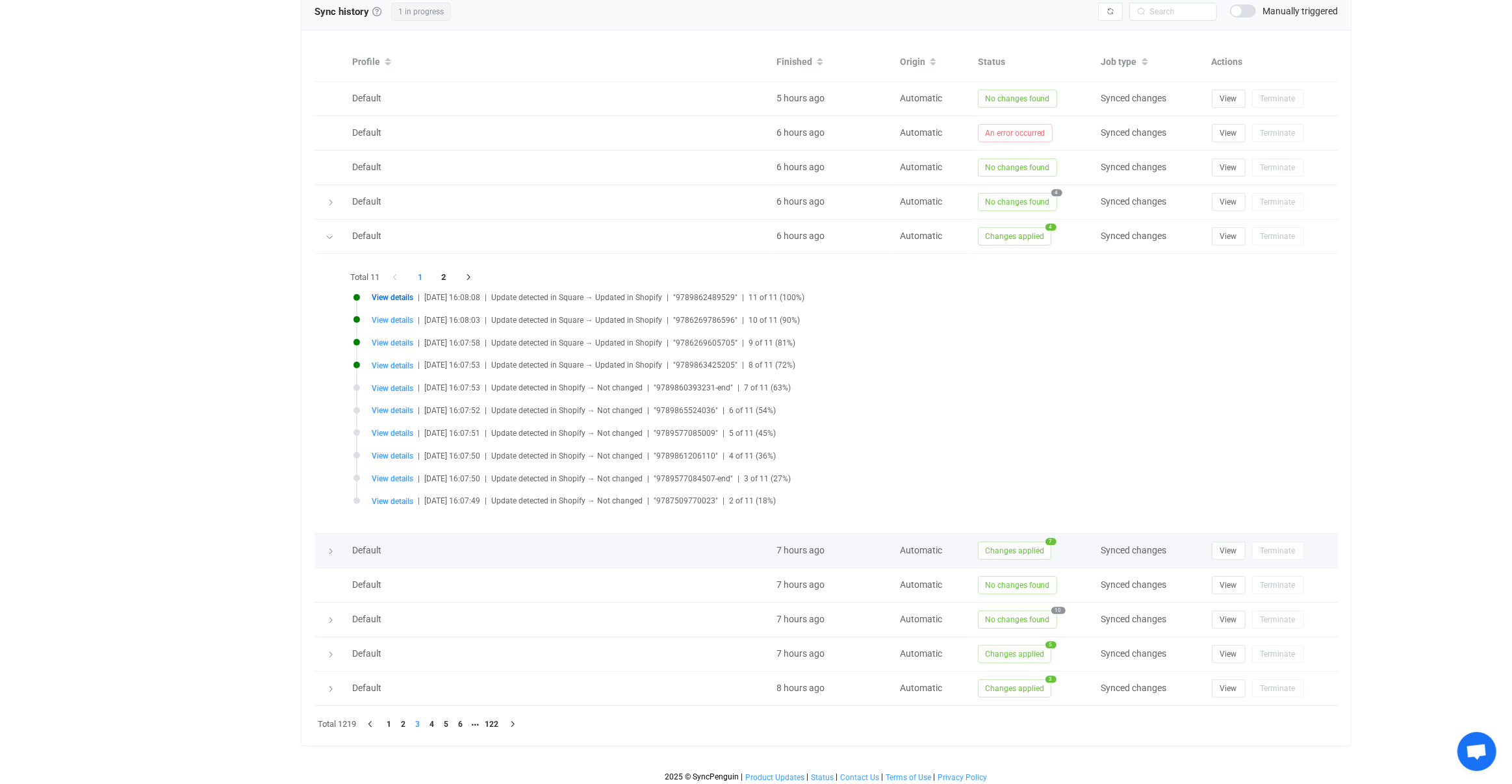
click at [996, 544] on span "Changes applied" at bounding box center [1014, 551] width 74 height 18
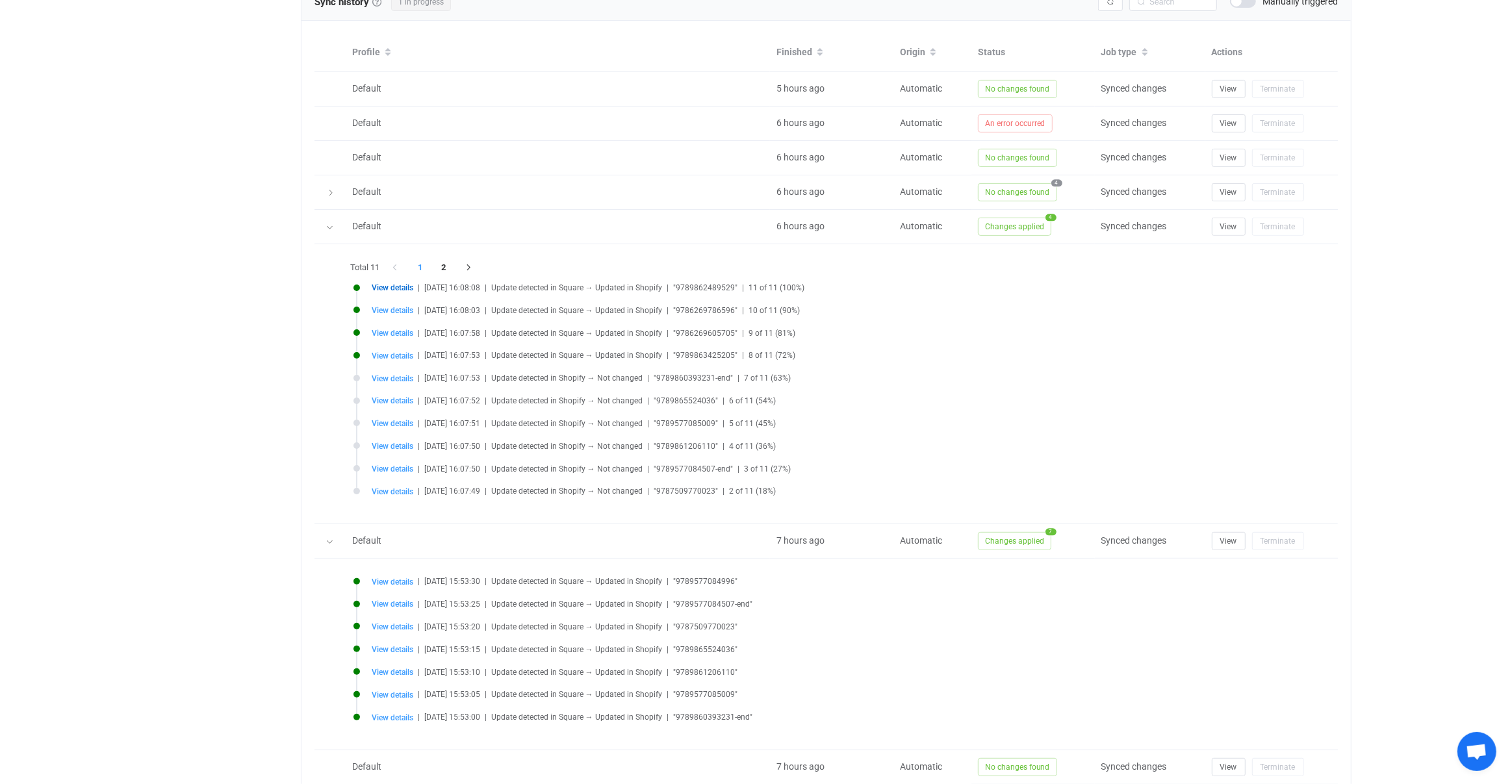
scroll to position [528, 0]
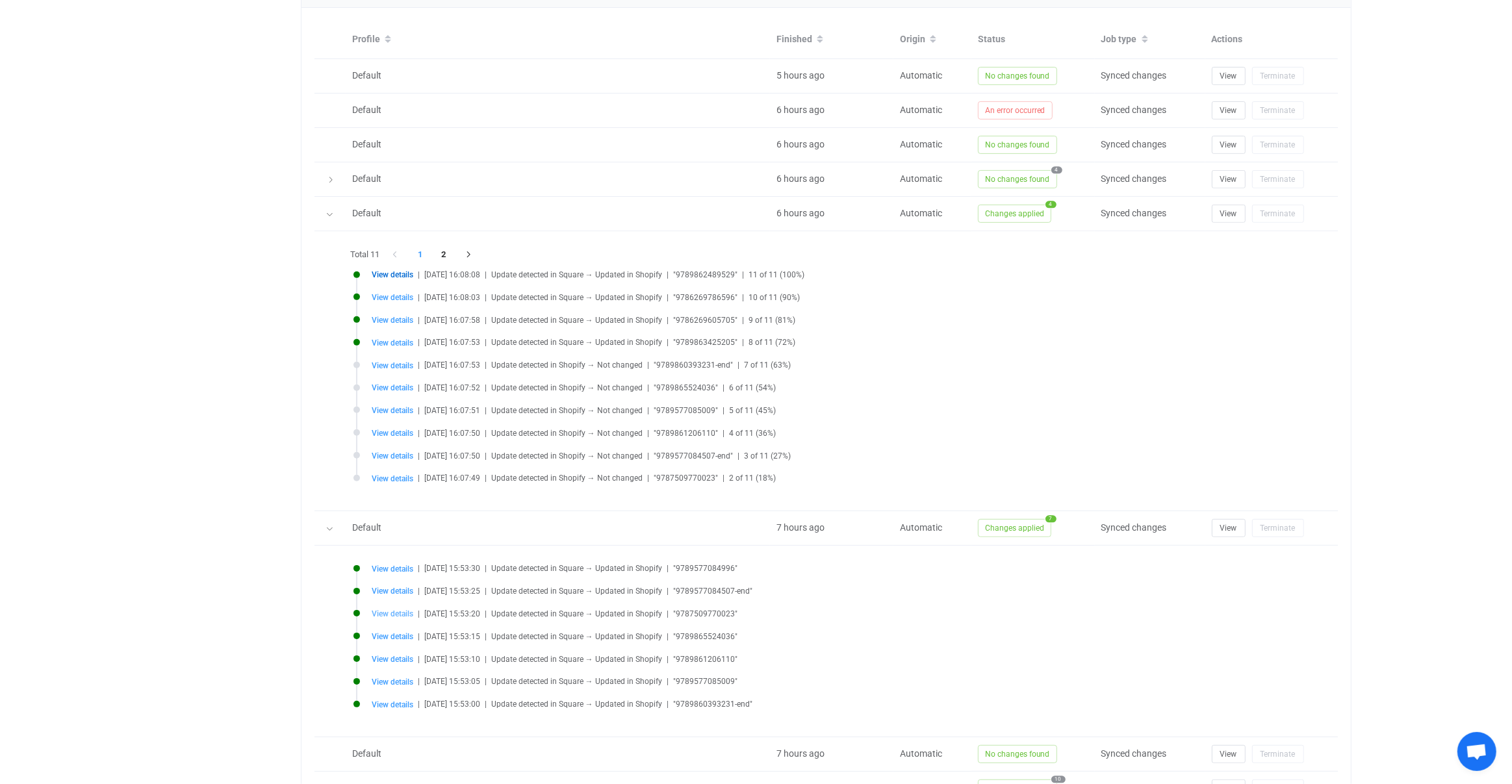
click at [381, 612] on span "View details" at bounding box center [393, 613] width 42 height 9
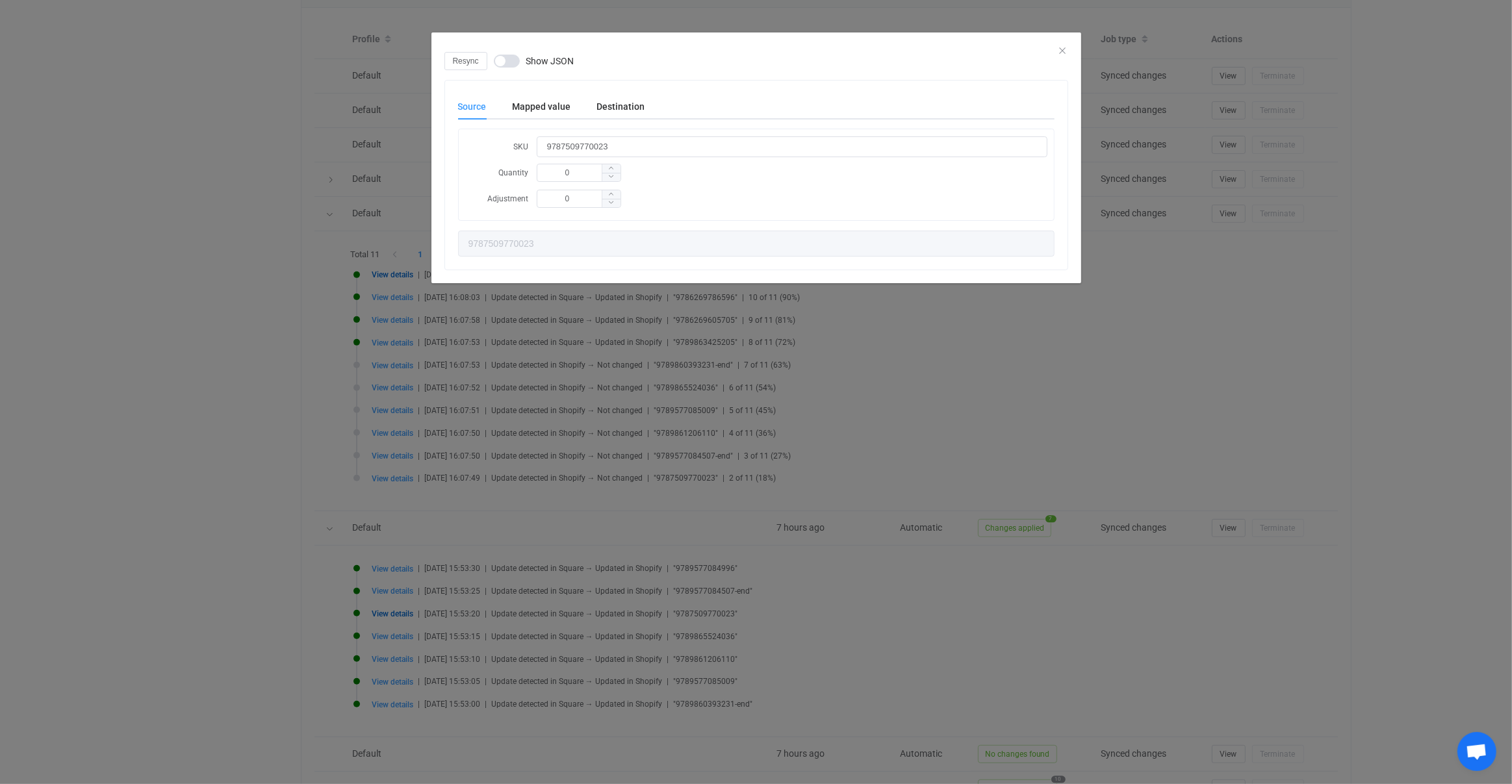
click at [418, 562] on div "Resync Show JSON Source Mapped value Destination SKU 9787509770023 Quantity 0 A…" at bounding box center [756, 392] width 1512 height 784
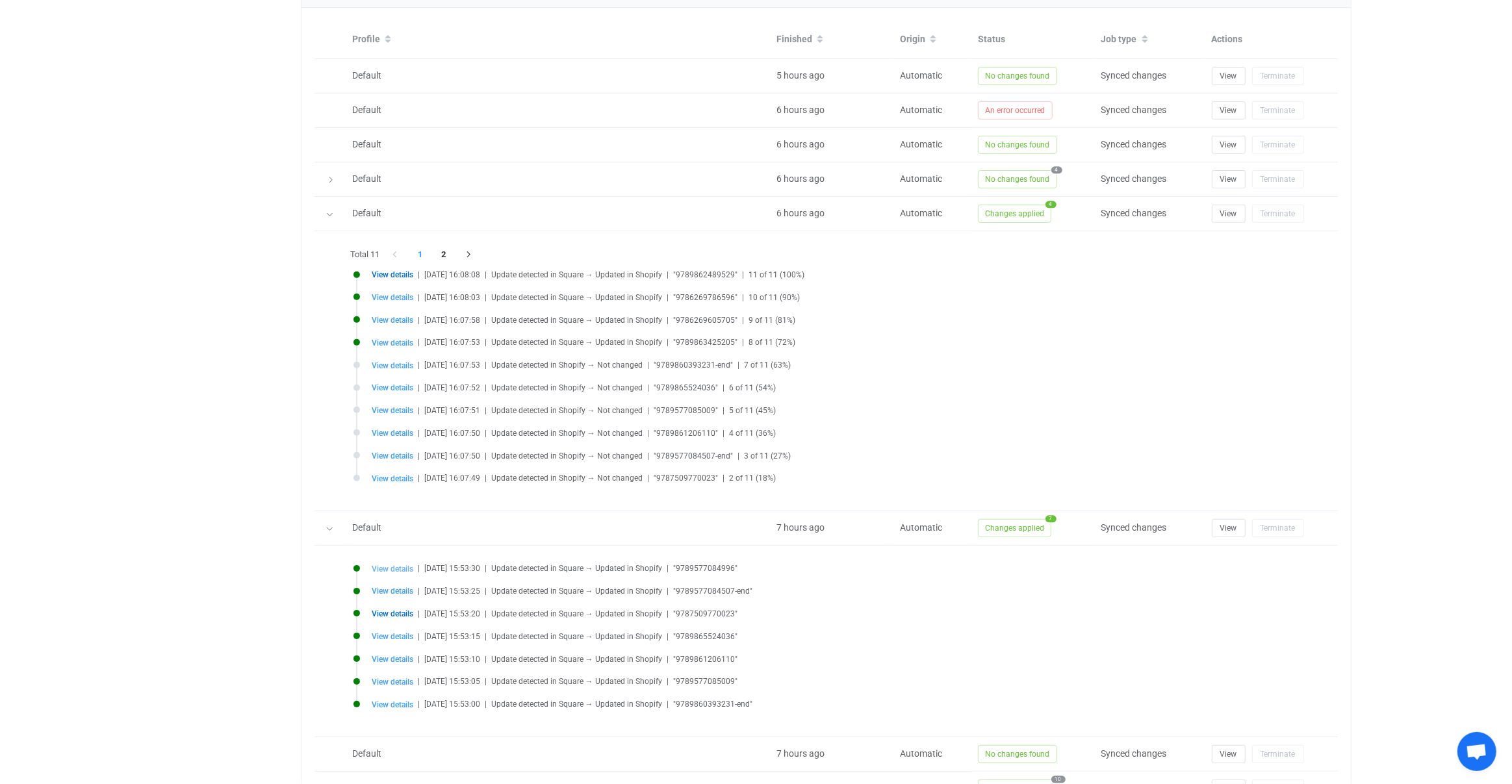
click at [395, 564] on span "View details" at bounding box center [393, 568] width 42 height 9
type input "9789577084996"
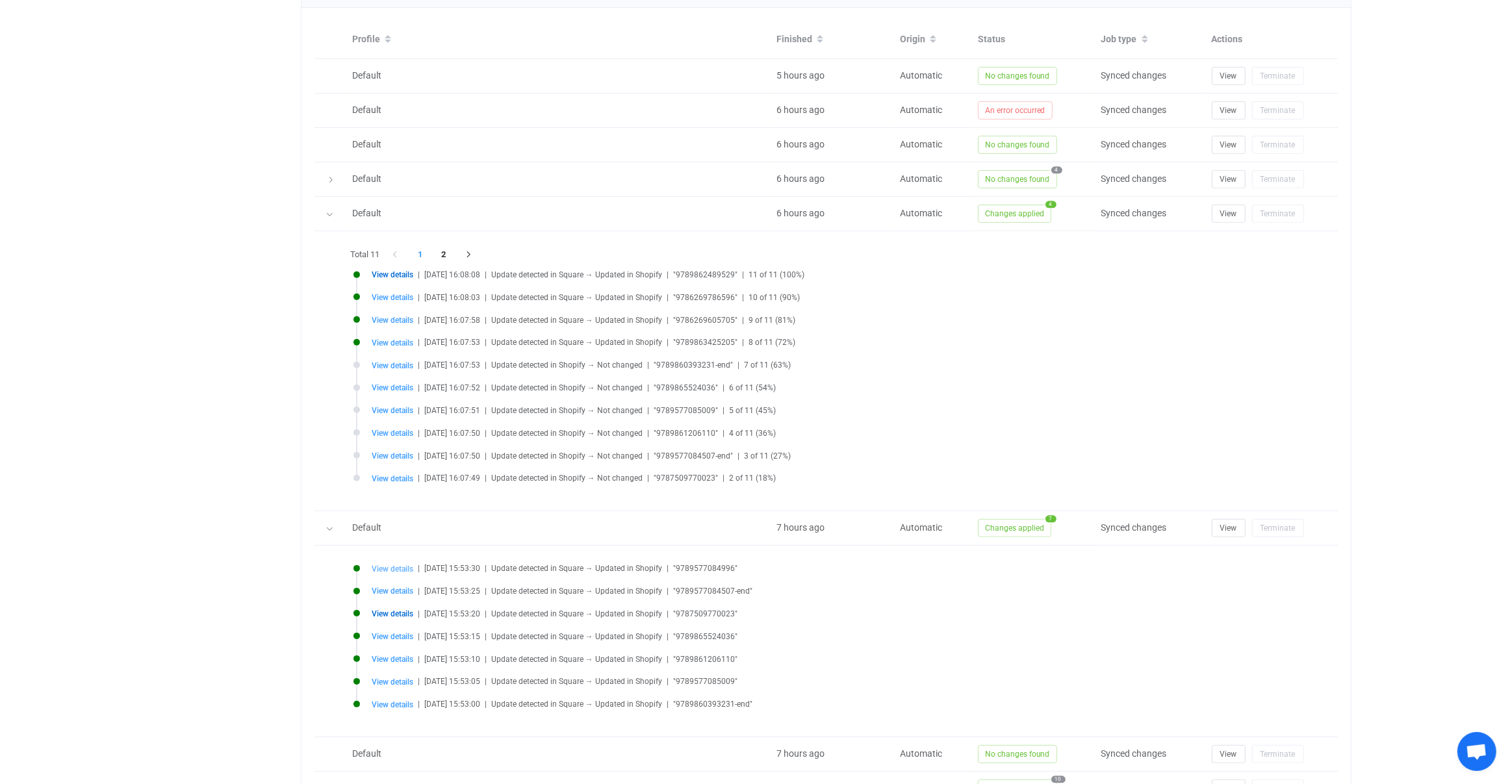
type input "9789577084996"
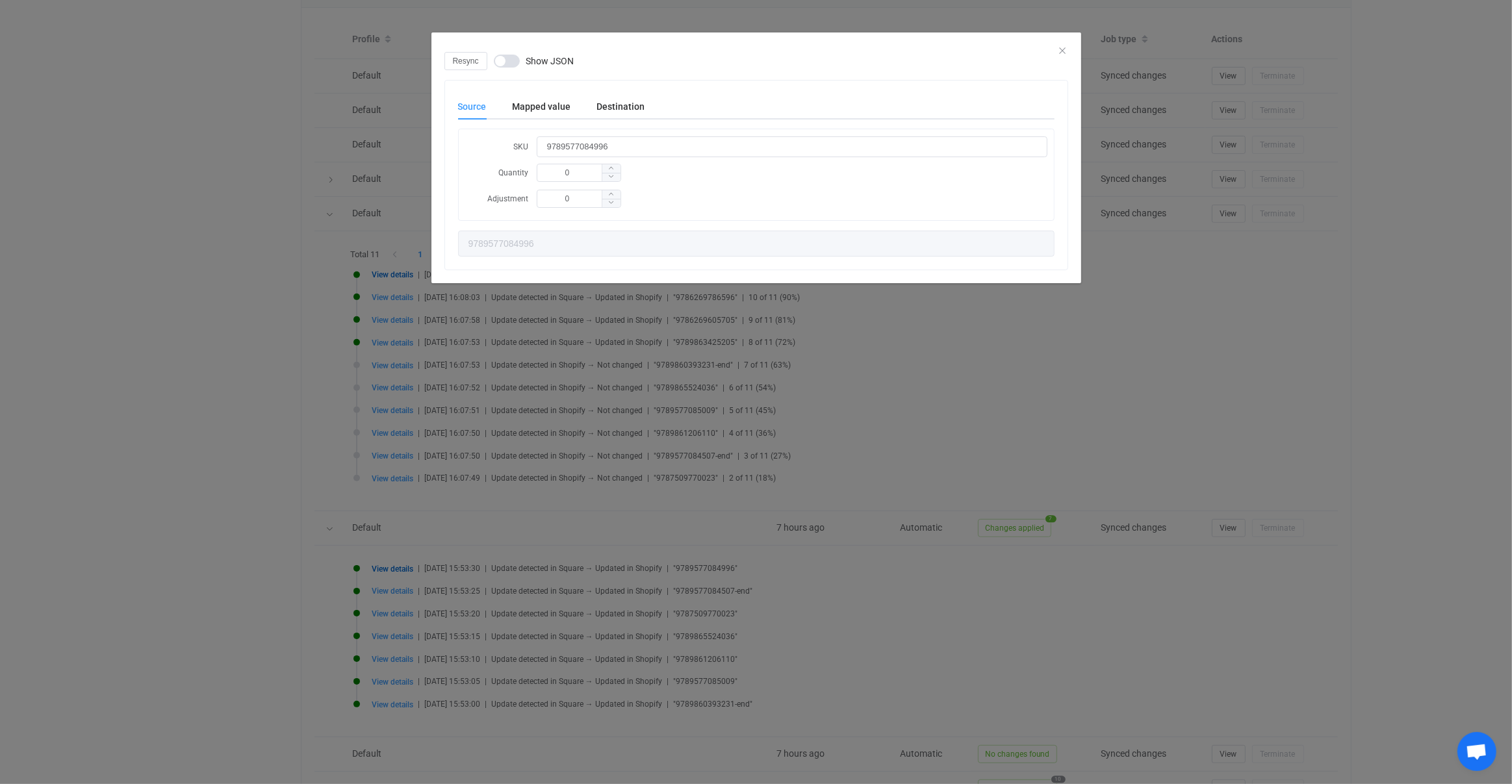
click at [395, 562] on div "Resync Show JSON Source Mapped value Destination SKU 9789577084996 Quantity 0 A…" at bounding box center [756, 392] width 1512 height 784
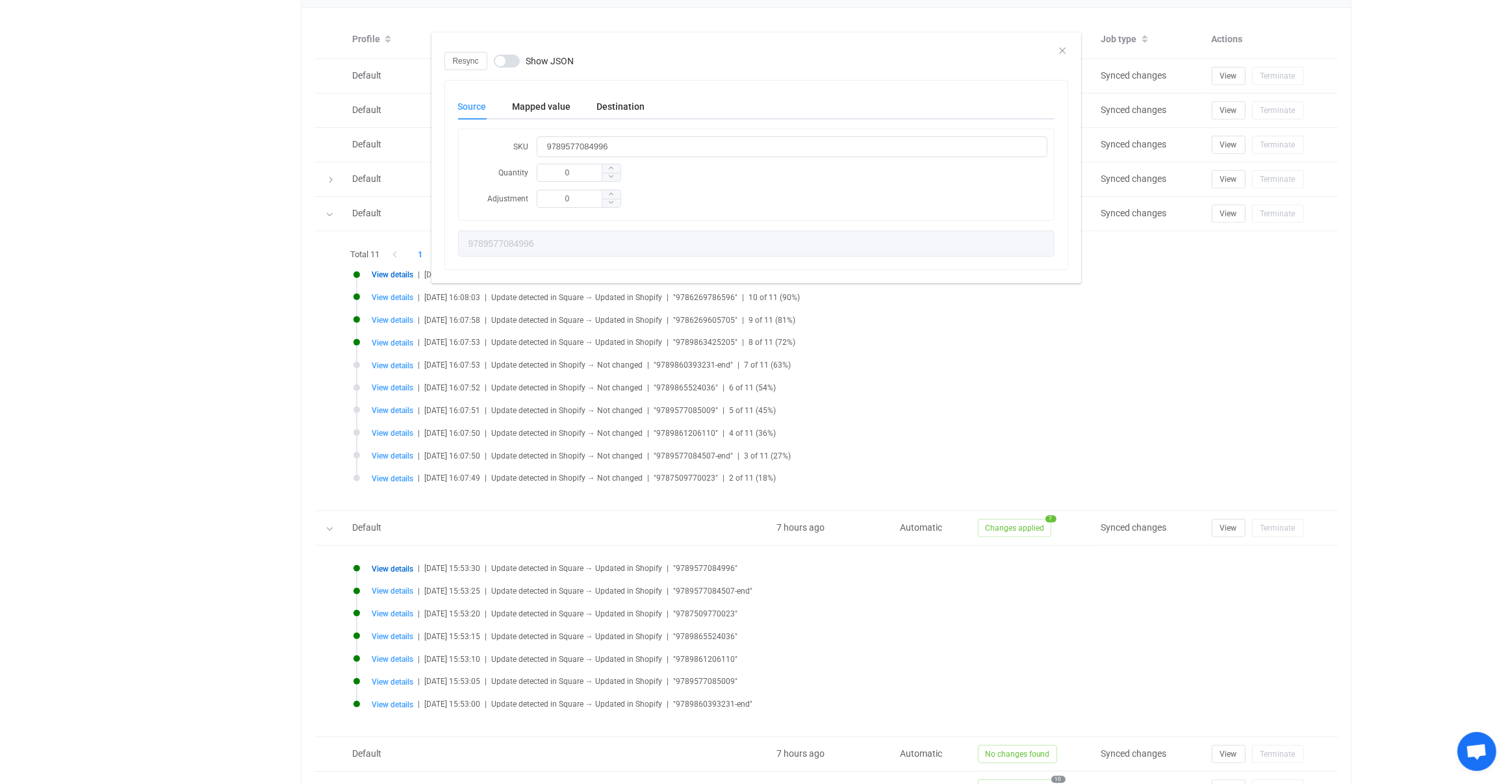
click at [397, 588] on body "| data sync platform vitaliyherasymiv+74@gmail.com Contact Us Log Out Overview …" at bounding box center [756, 216] width 1512 height 1480
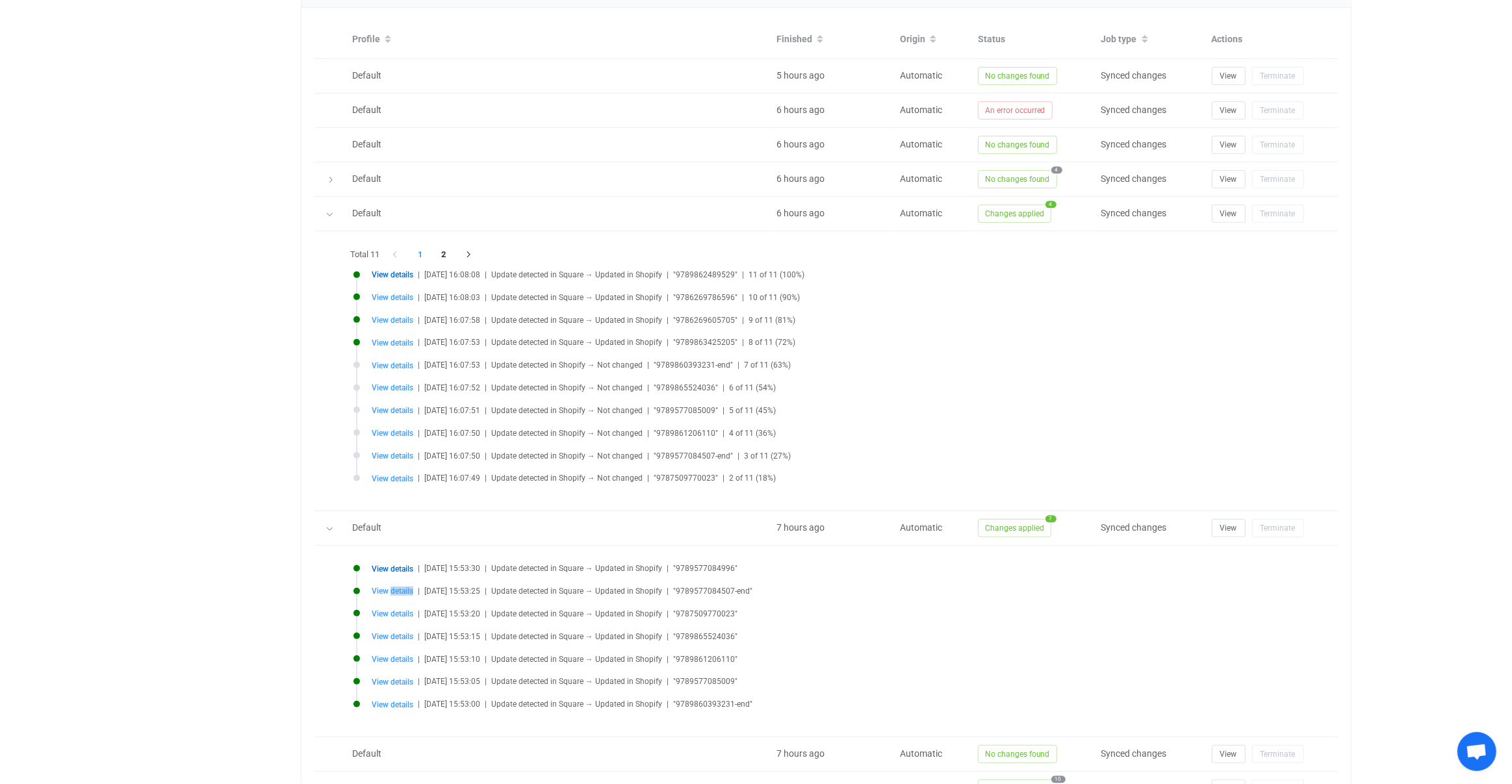
click at [397, 588] on span "View details" at bounding box center [393, 590] width 42 height 9
type input "9789577084507-end"
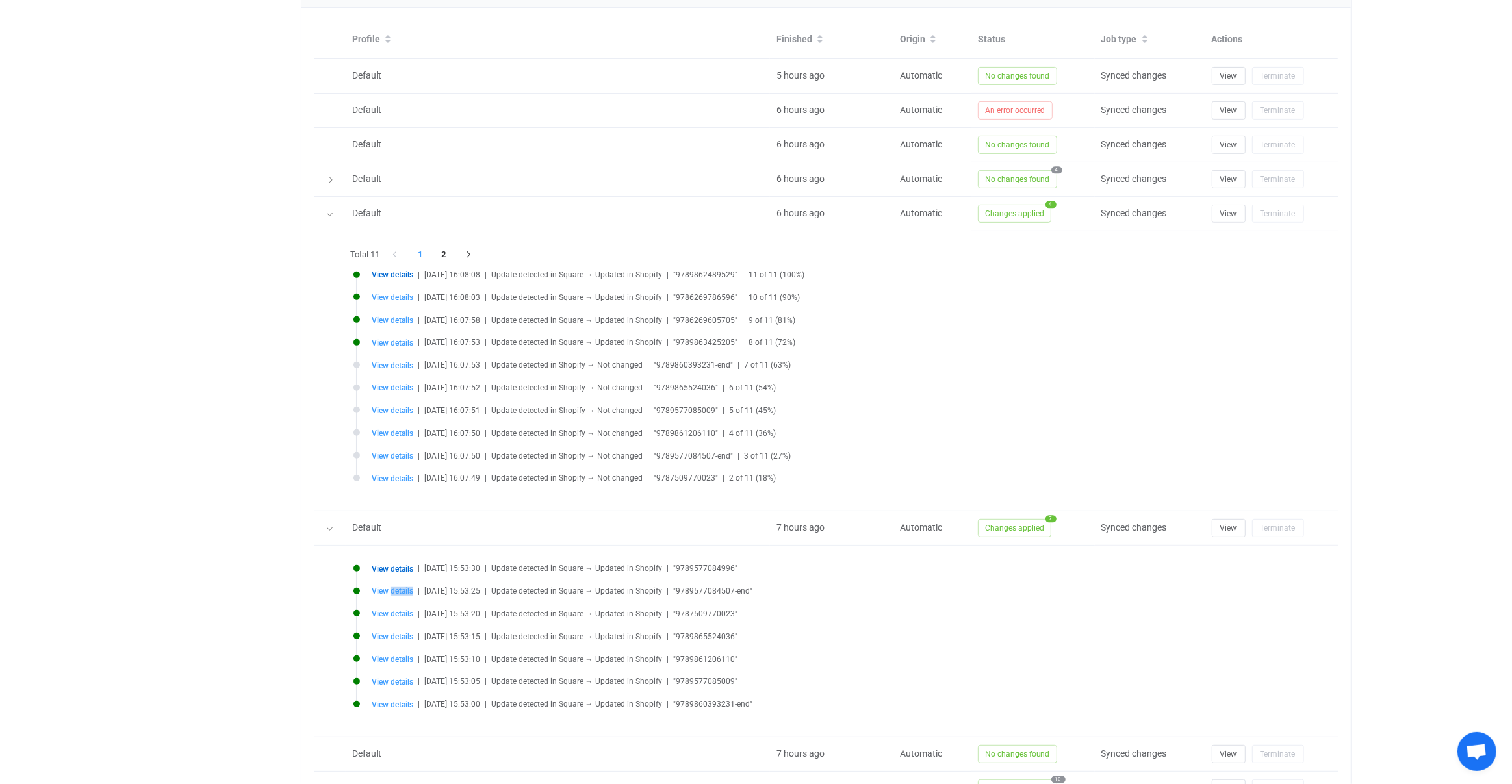
type input "9789577084507-end"
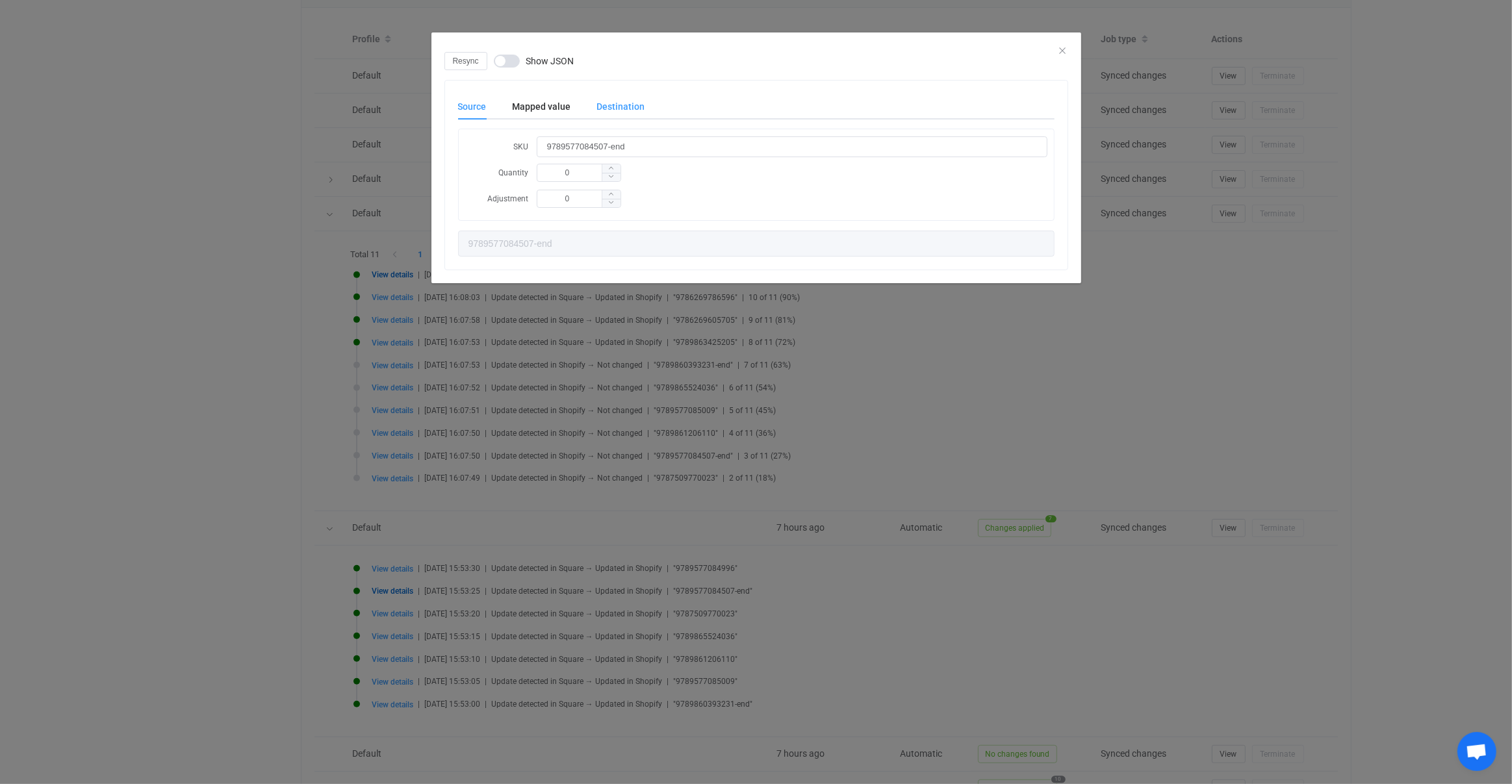
click at [593, 100] on div "Destination" at bounding box center [614, 106] width 61 height 26
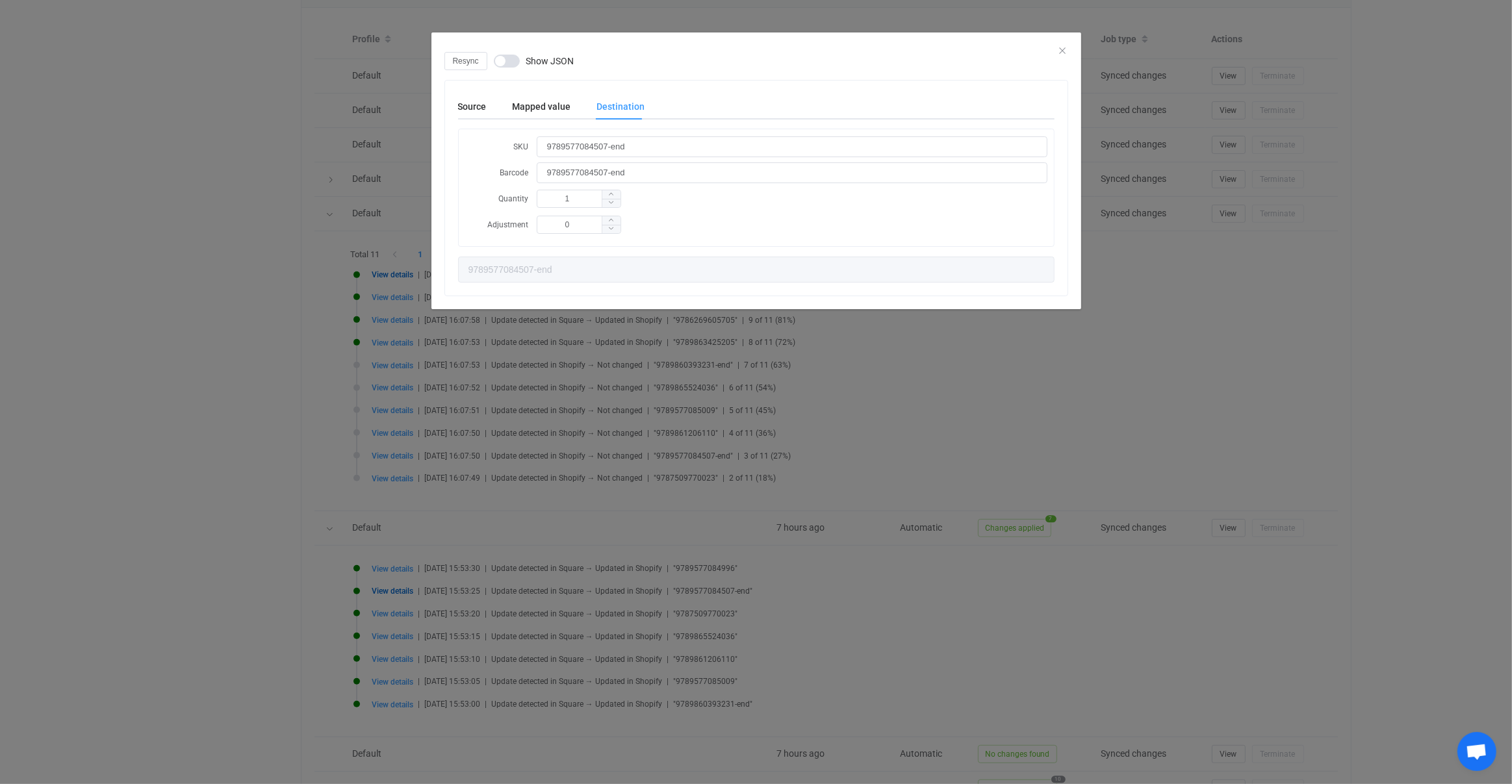
click at [412, 458] on div "Resync Show JSON Source Mapped value Destination SKU 9789577084507-end Quantity…" at bounding box center [756, 392] width 1512 height 784
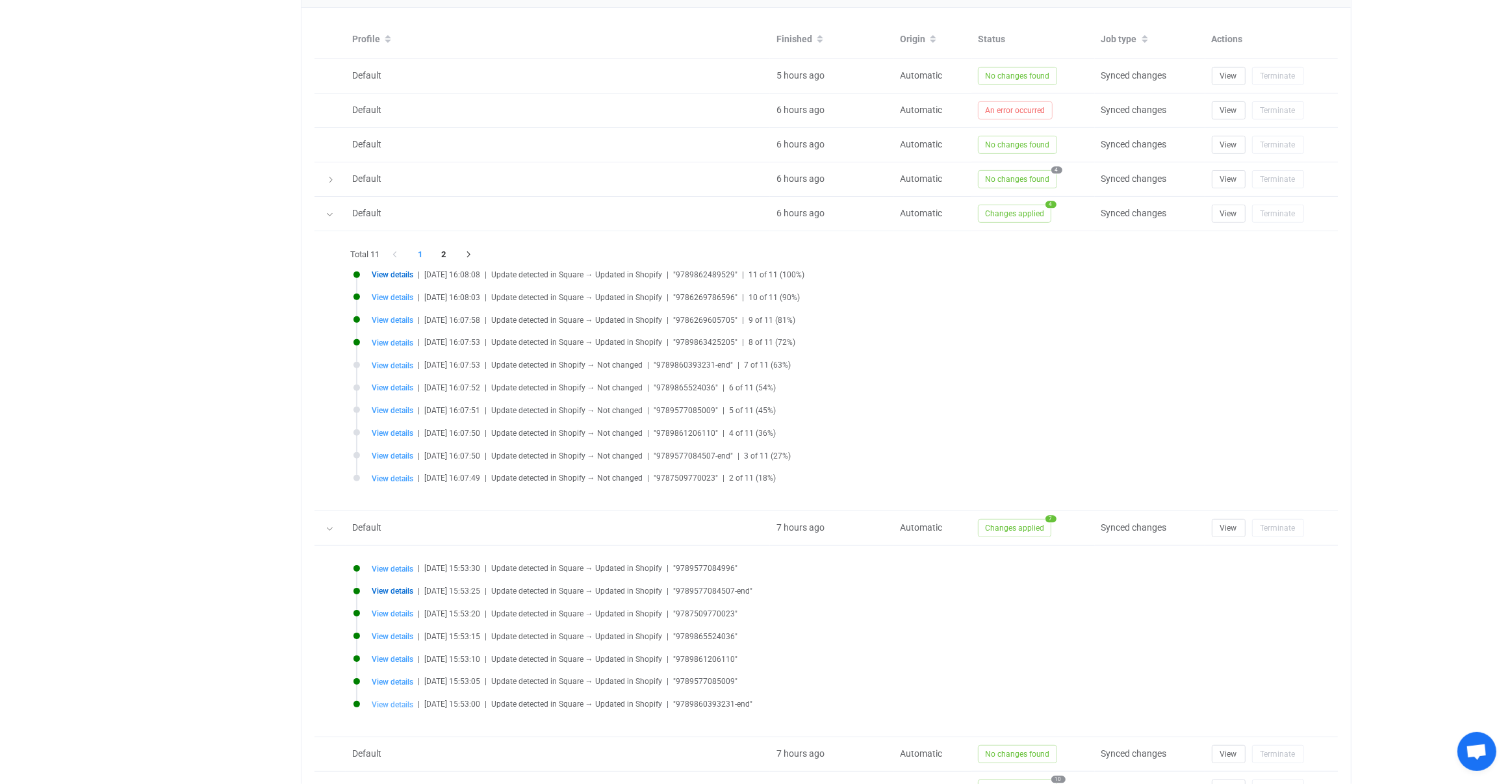
click at [410, 700] on span "View details" at bounding box center [393, 704] width 42 height 9
type input "9789860393231-end"
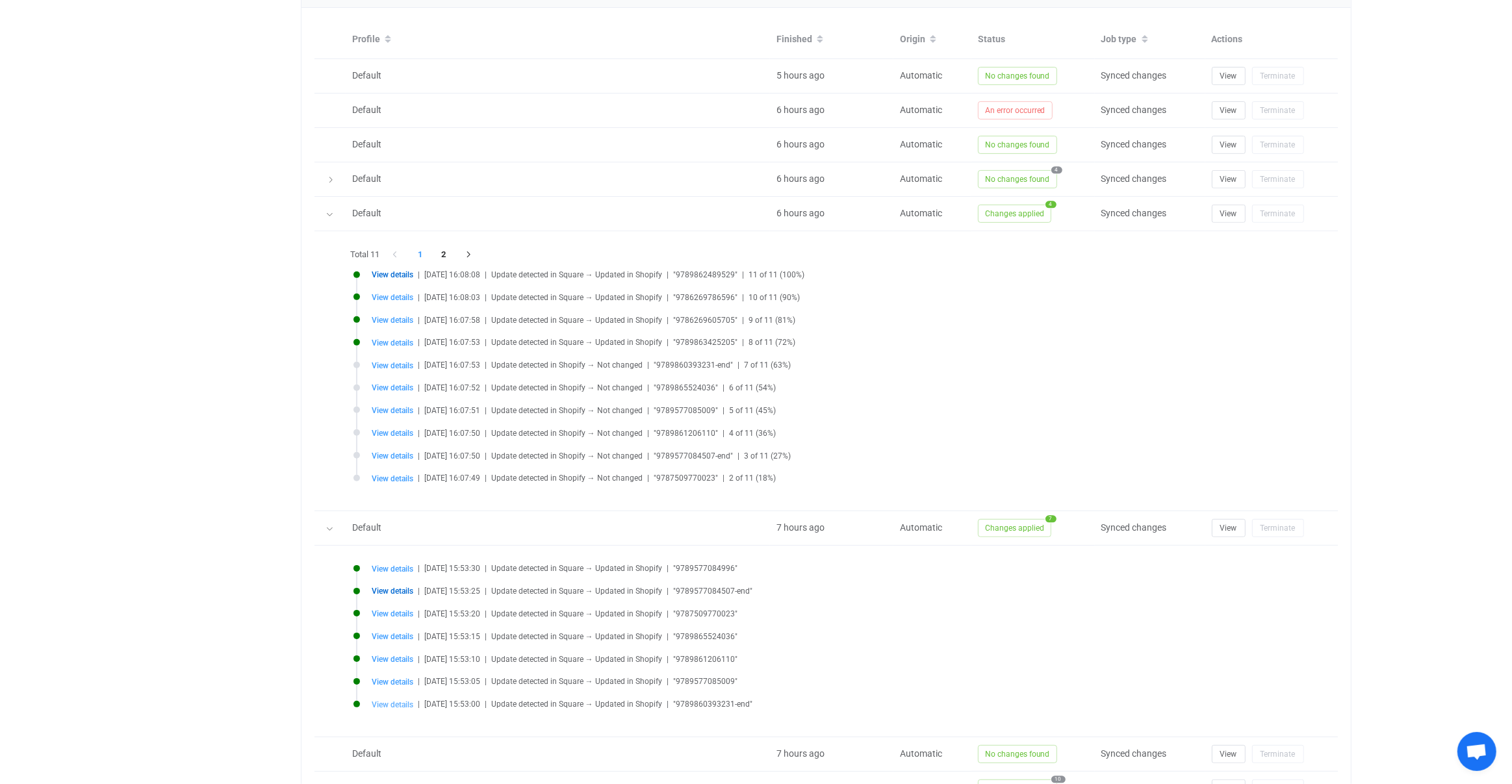
type input "9789860393231-end"
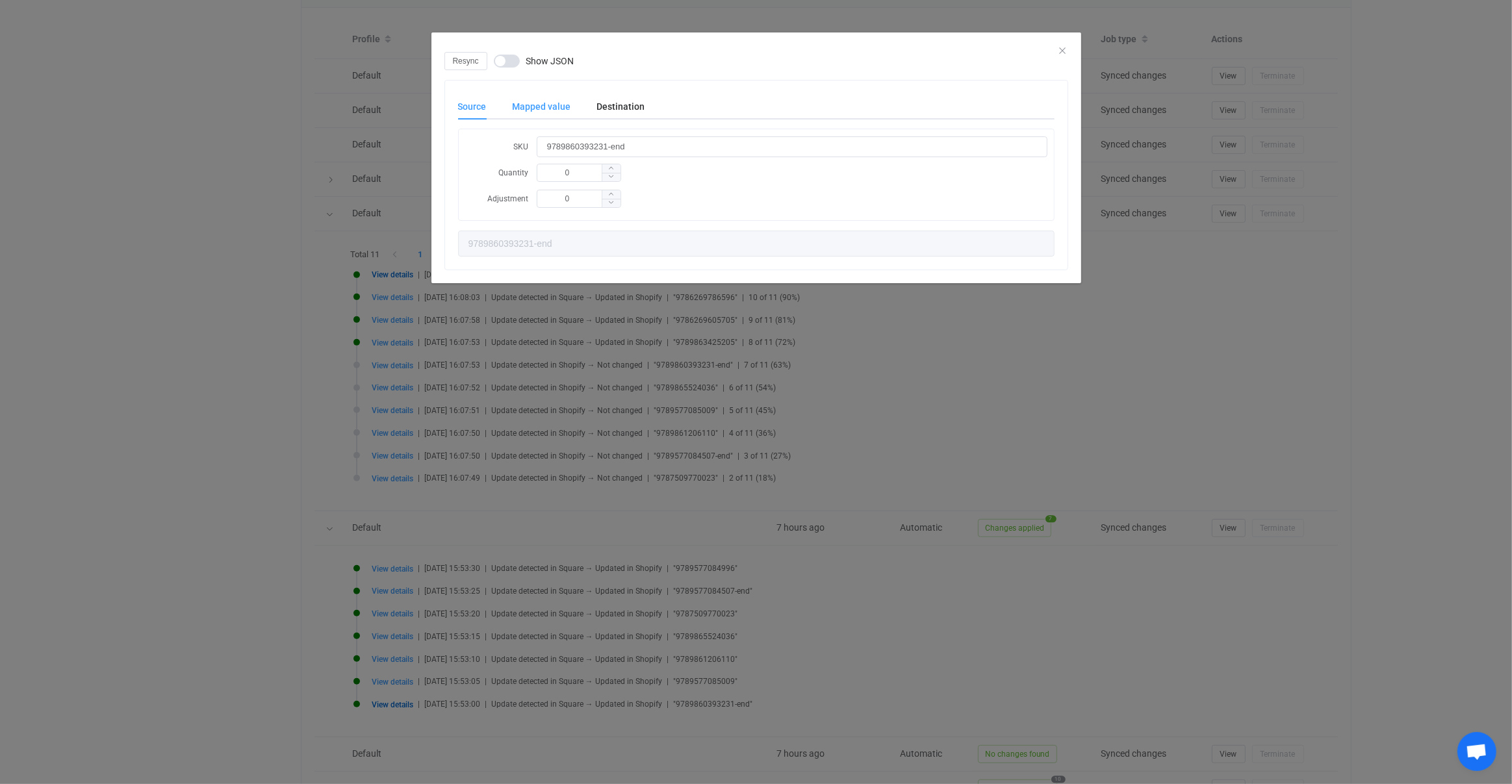
click at [550, 101] on div "Mapped value" at bounding box center [541, 106] width 85 height 26
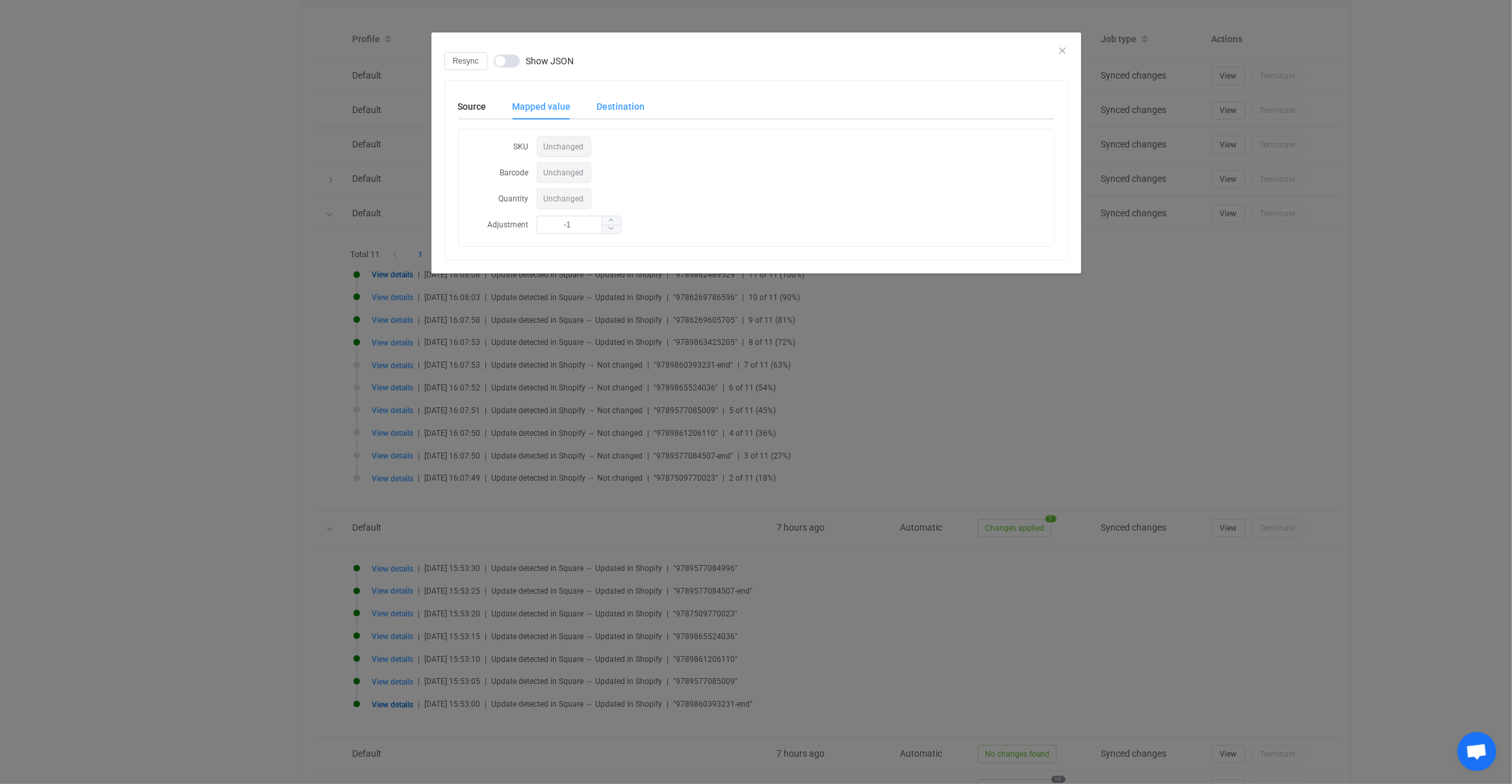
click at [616, 105] on div "Destination" at bounding box center [614, 106] width 61 height 26
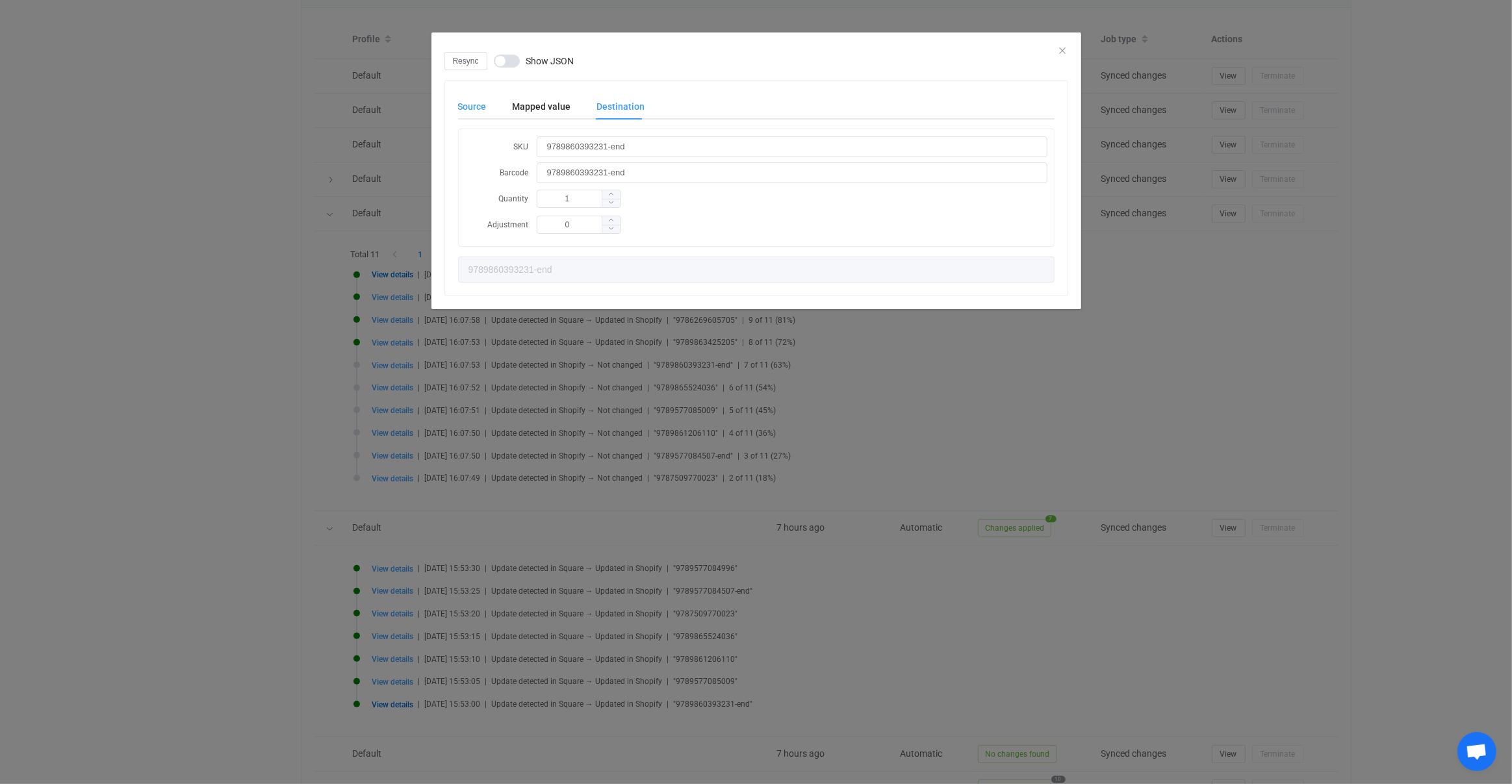
click at [469, 104] on div "Source" at bounding box center [479, 106] width 42 height 26
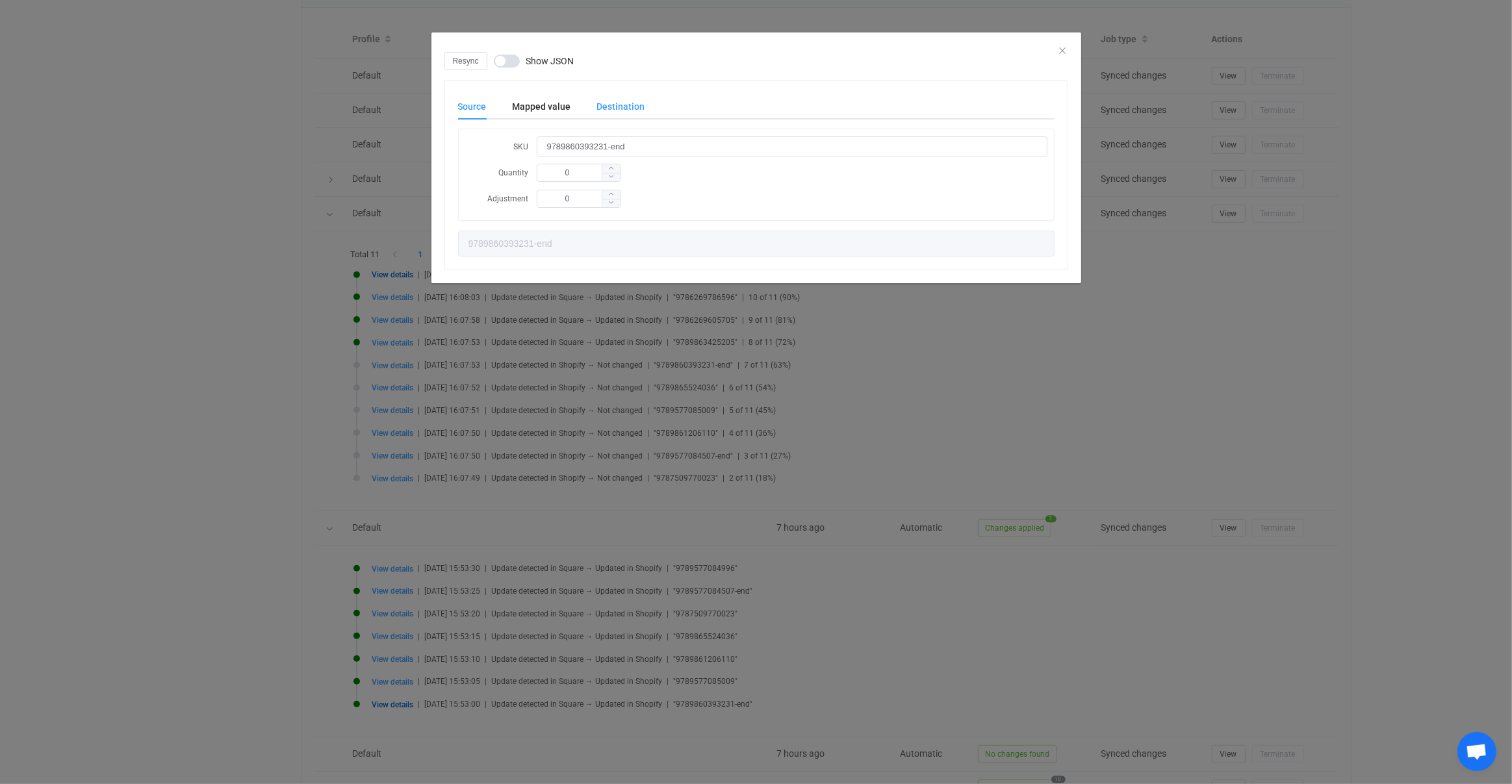
click at [621, 104] on div "Destination" at bounding box center [614, 106] width 61 height 26
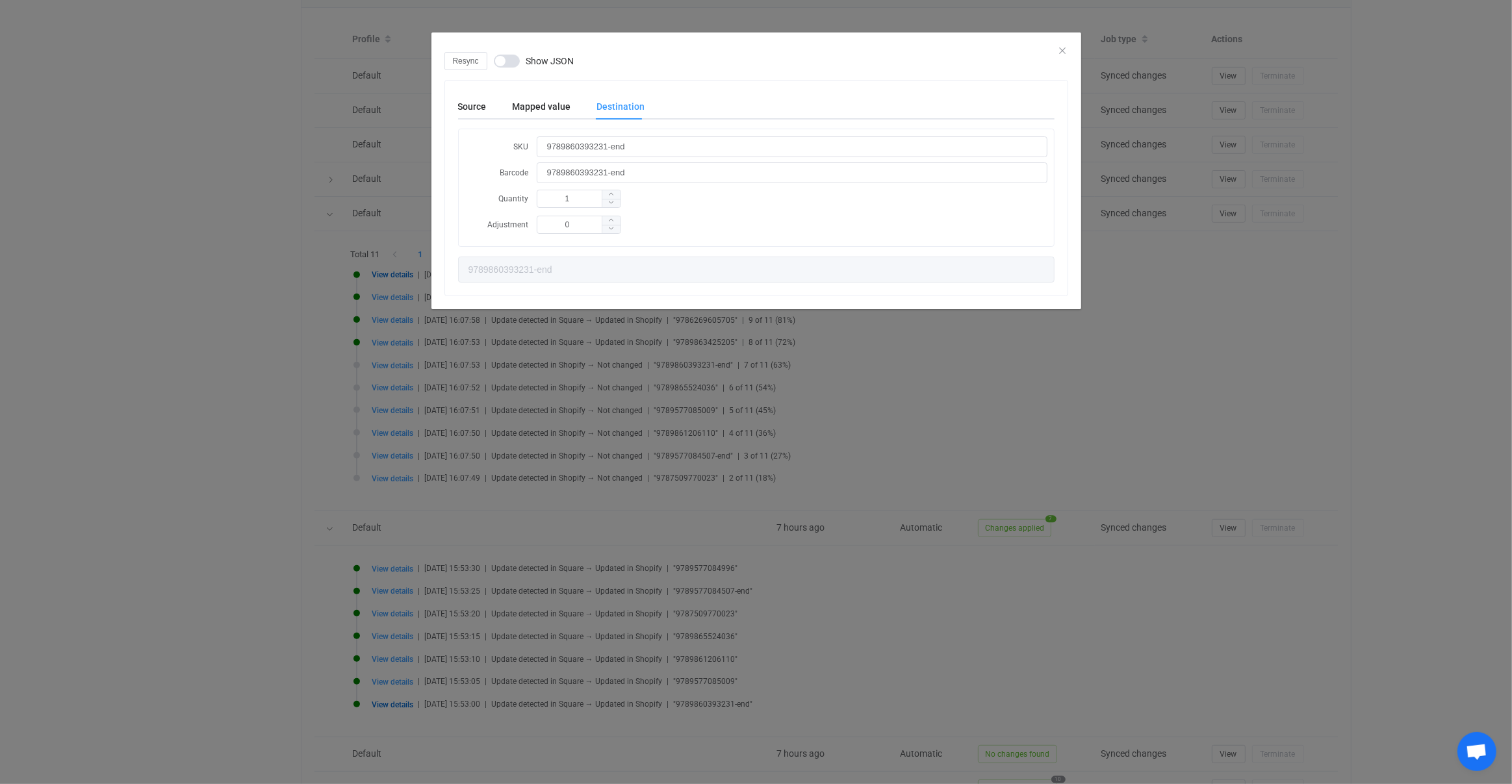
drag, startPoint x: 494, startPoint y: 611, endPoint x: 511, endPoint y: 618, distance: 18.4
click at [511, 618] on div "Resync Show JSON Source Mapped value Destination SKU 9789860393231-end Quantity…" at bounding box center [756, 392] width 1512 height 784
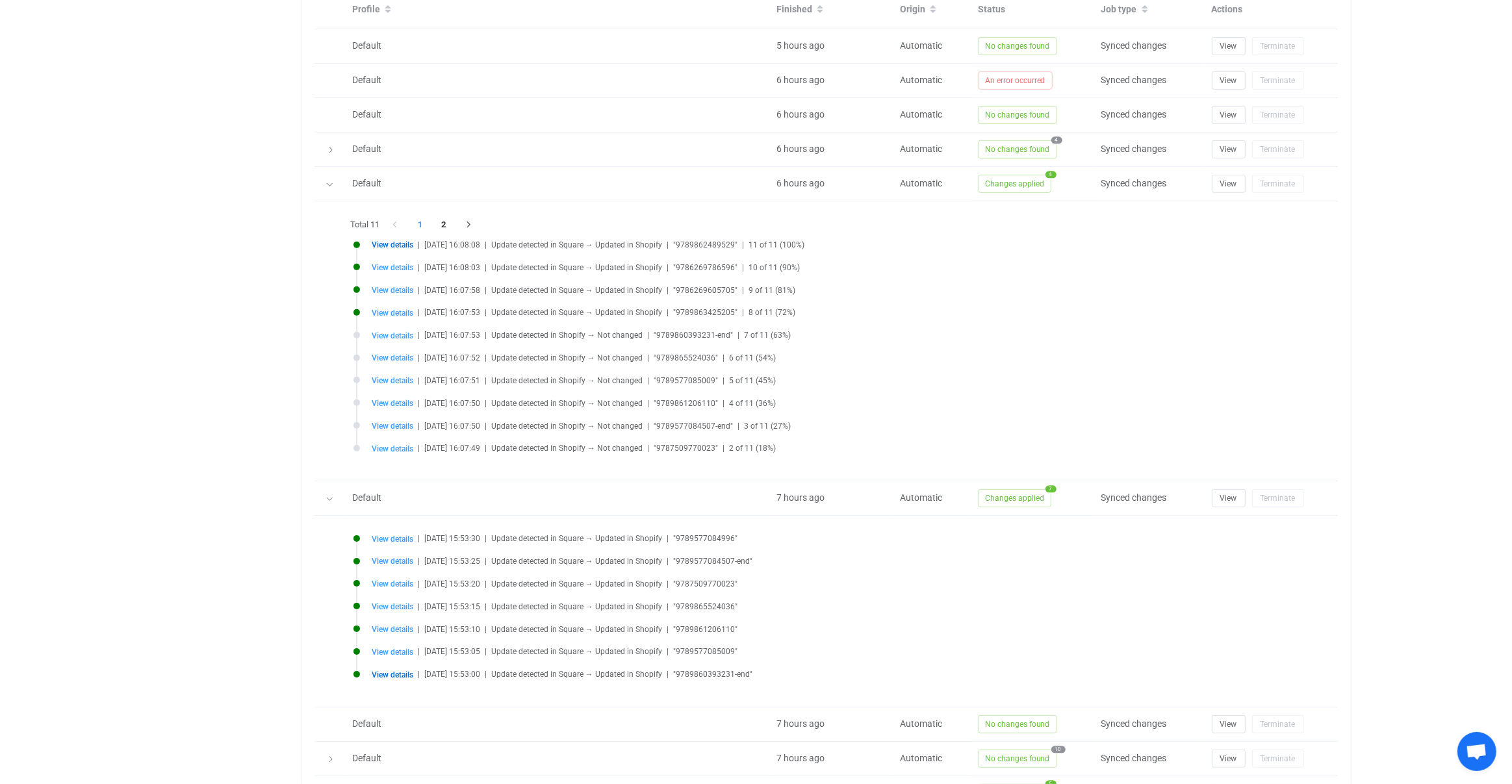
scroll to position [668, 0]
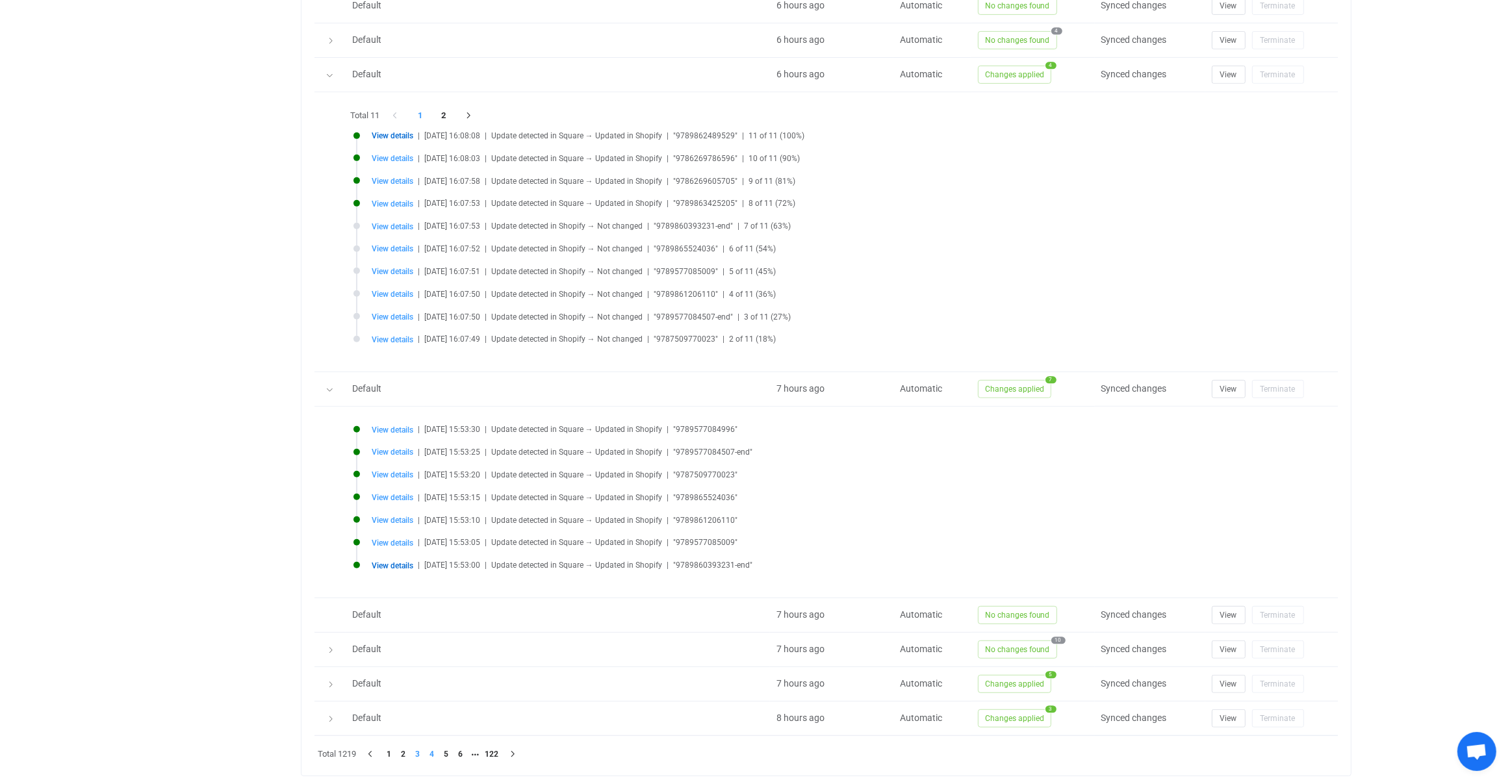
click at [429, 749] on li "4" at bounding box center [432, 754] width 14 height 14
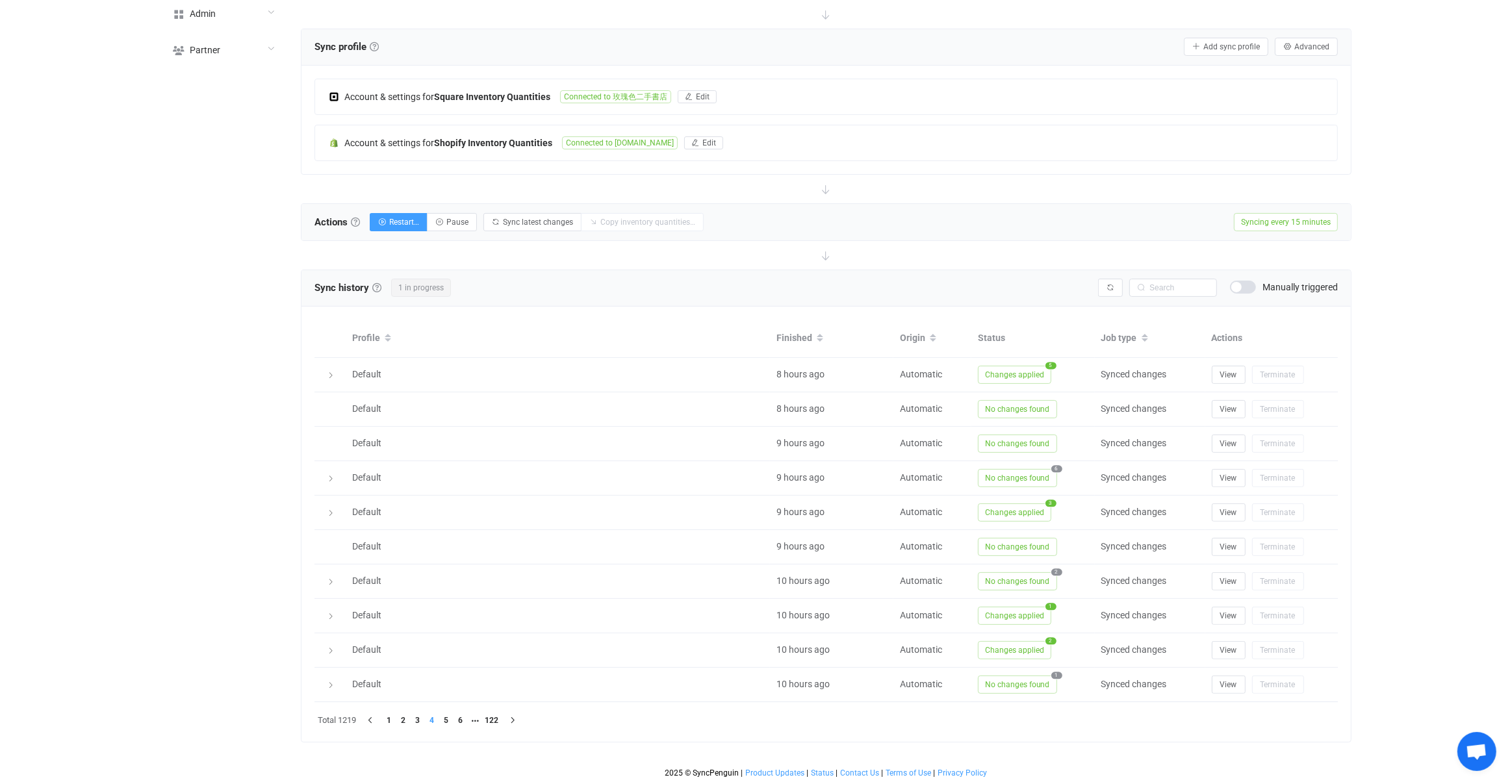
scroll to position [226, 0]
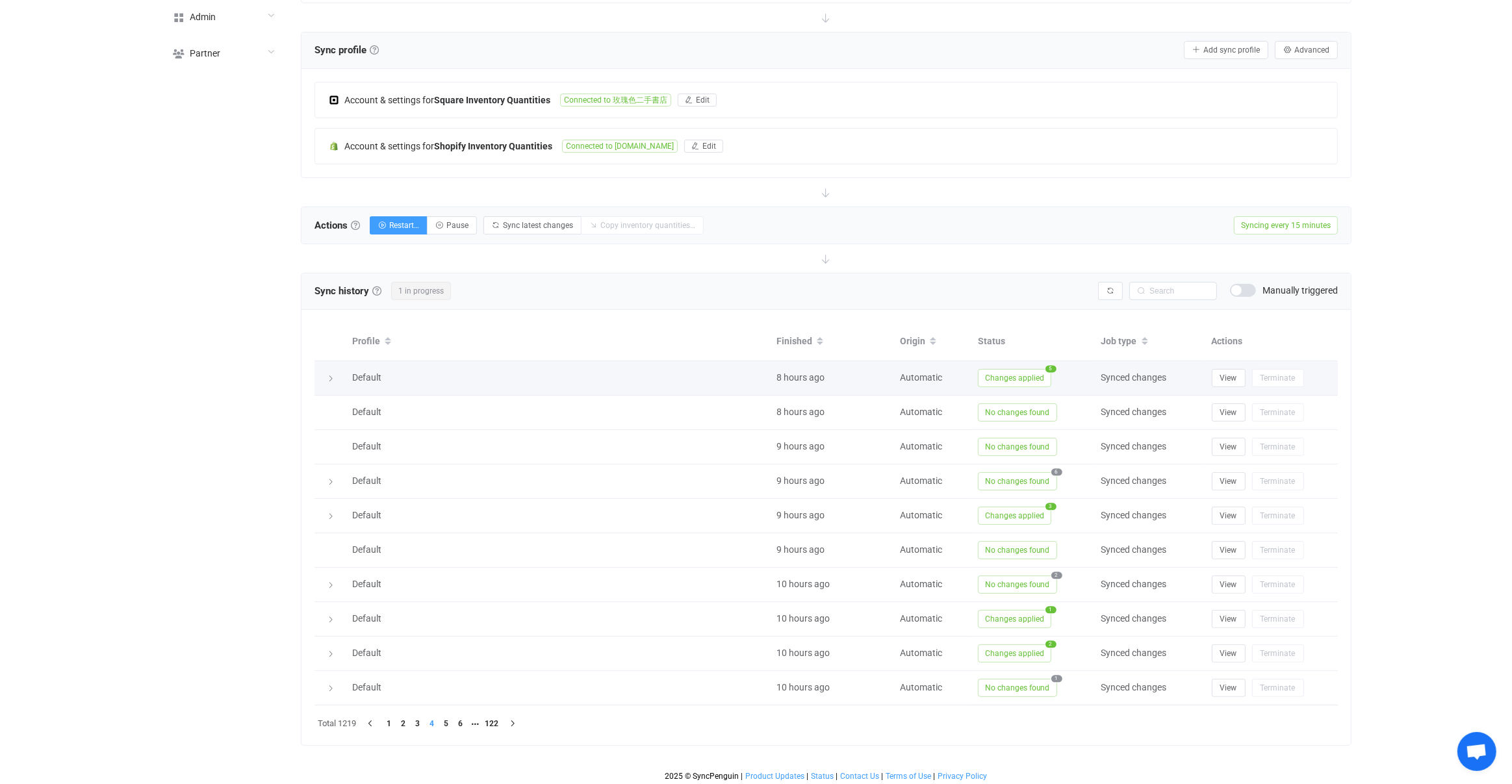
click at [1040, 369] on div "Changes applied 5" at bounding box center [1014, 377] width 74 height 18
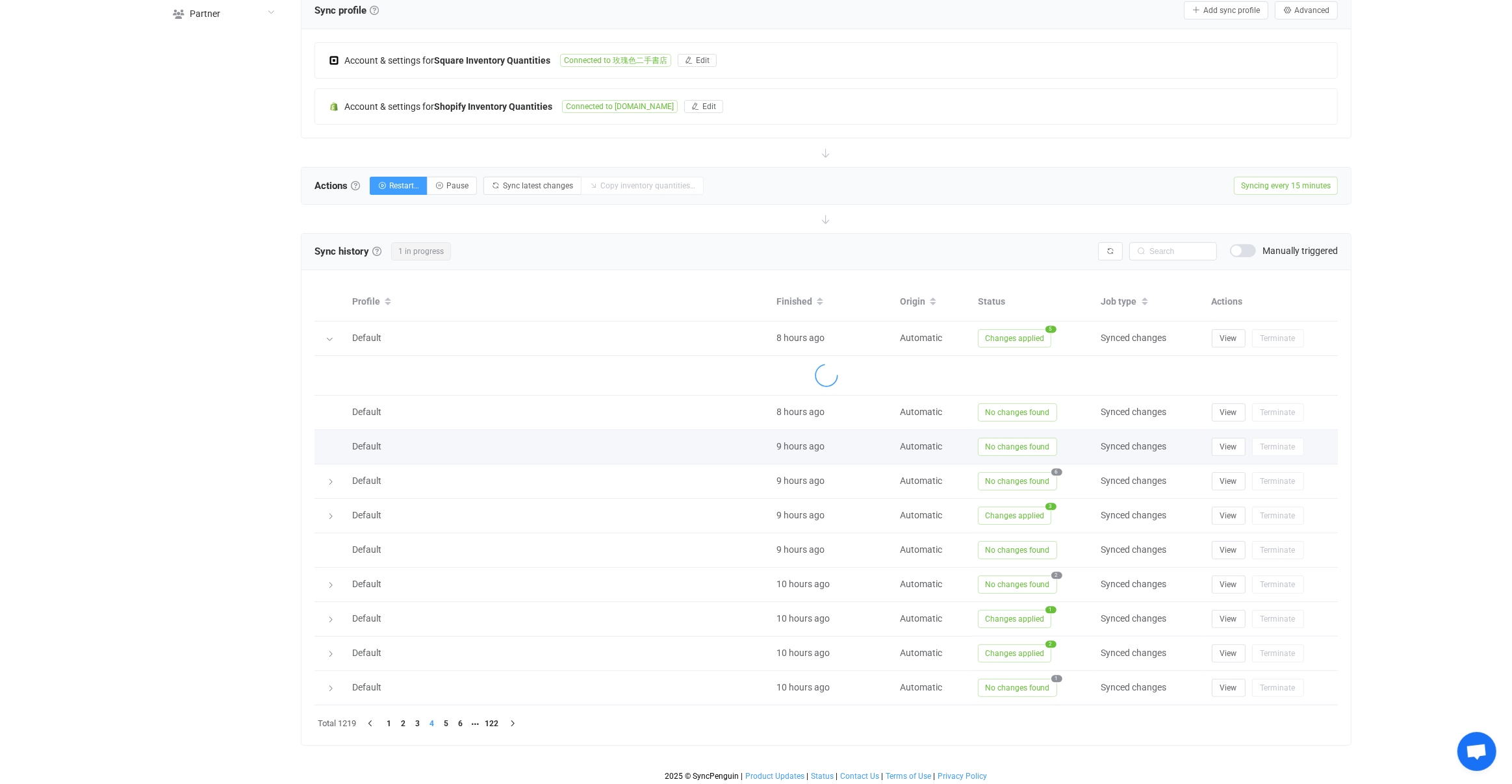
scroll to position [372, 0]
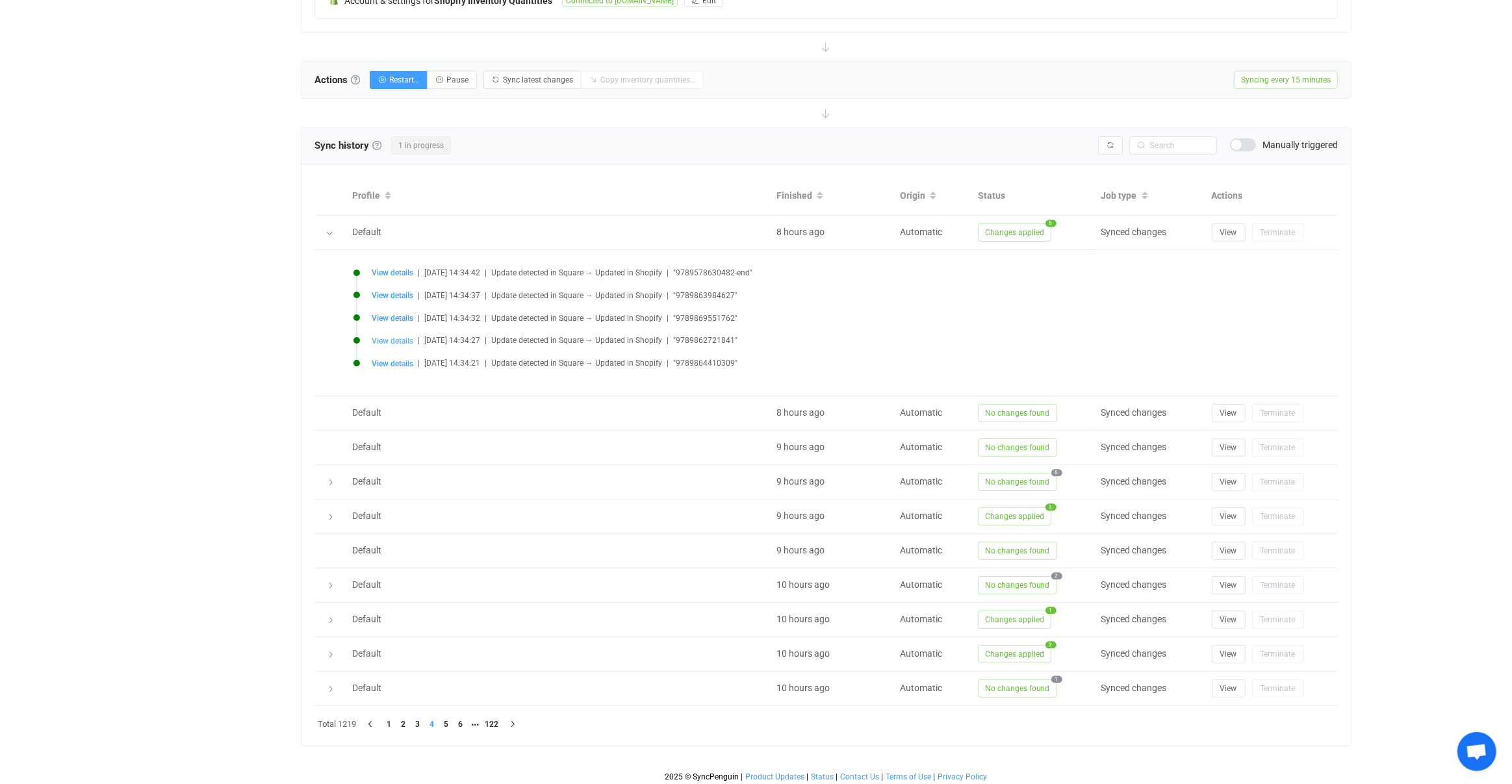
click at [386, 339] on span "View details" at bounding box center [393, 340] width 42 height 9
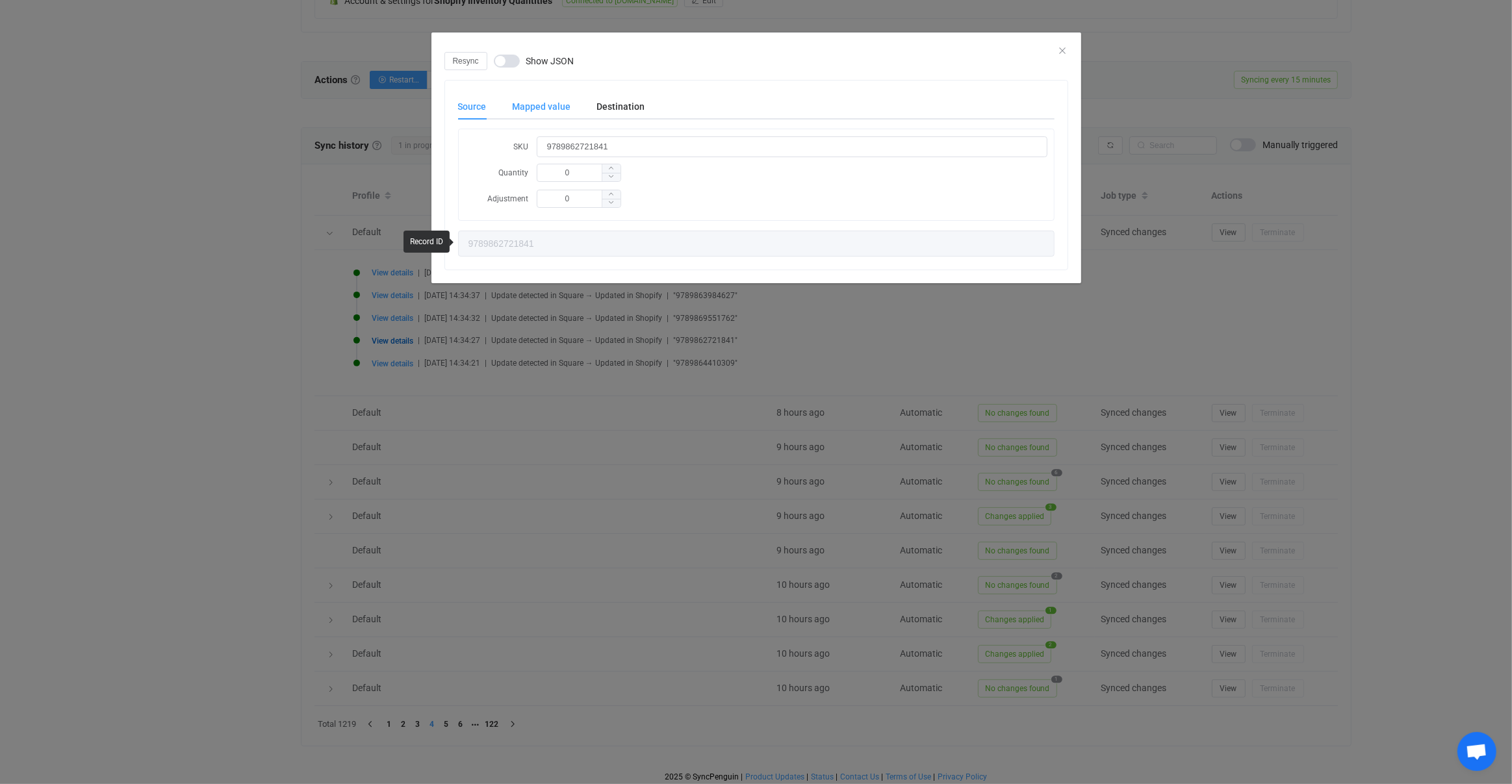
click at [543, 112] on div "Mapped value" at bounding box center [541, 106] width 85 height 26
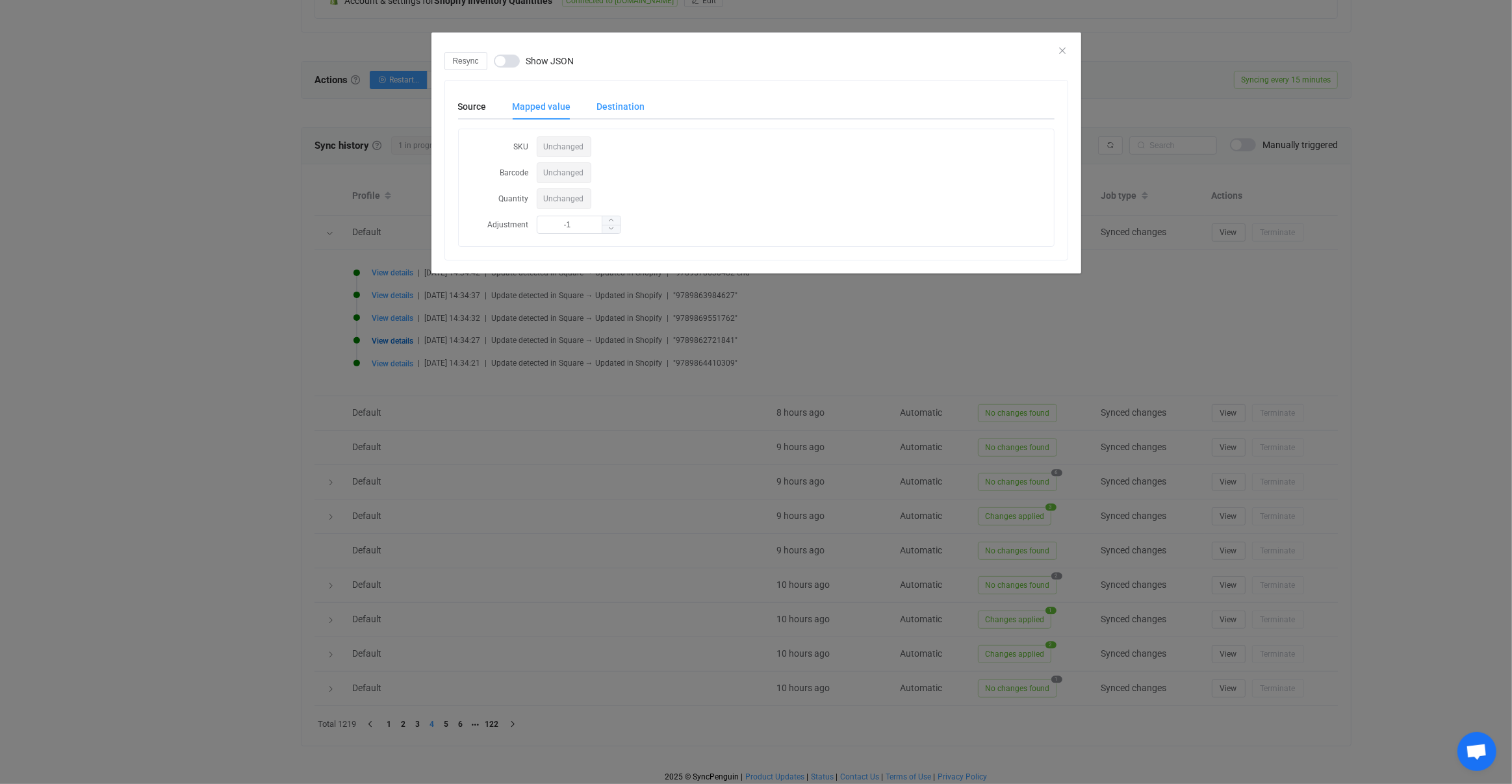
click at [610, 110] on div "Destination" at bounding box center [614, 106] width 61 height 26
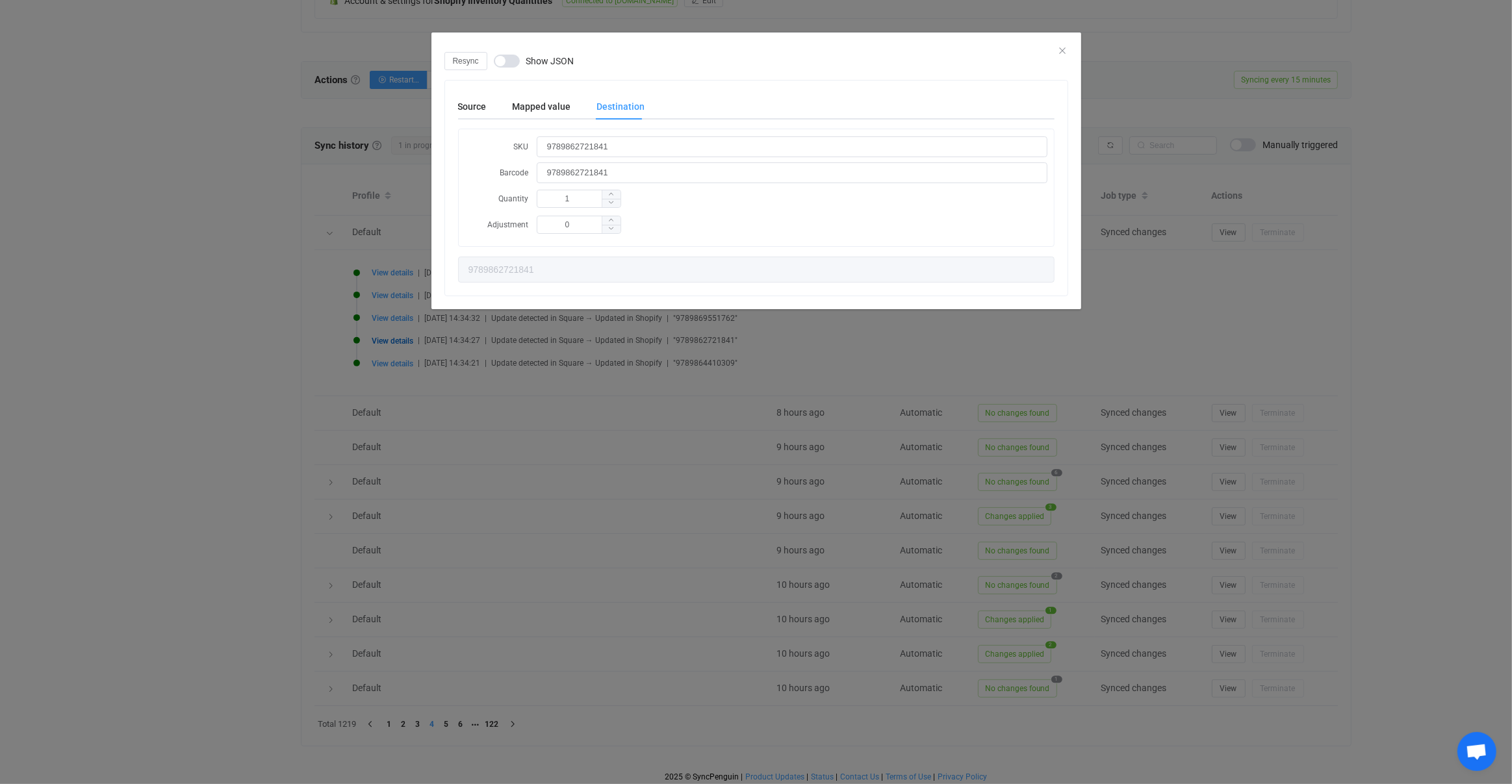
click at [374, 370] on div "Resync Show JSON Source Mapped value Destination SKU 9789862721841 Quantity 0 A…" at bounding box center [756, 392] width 1512 height 784
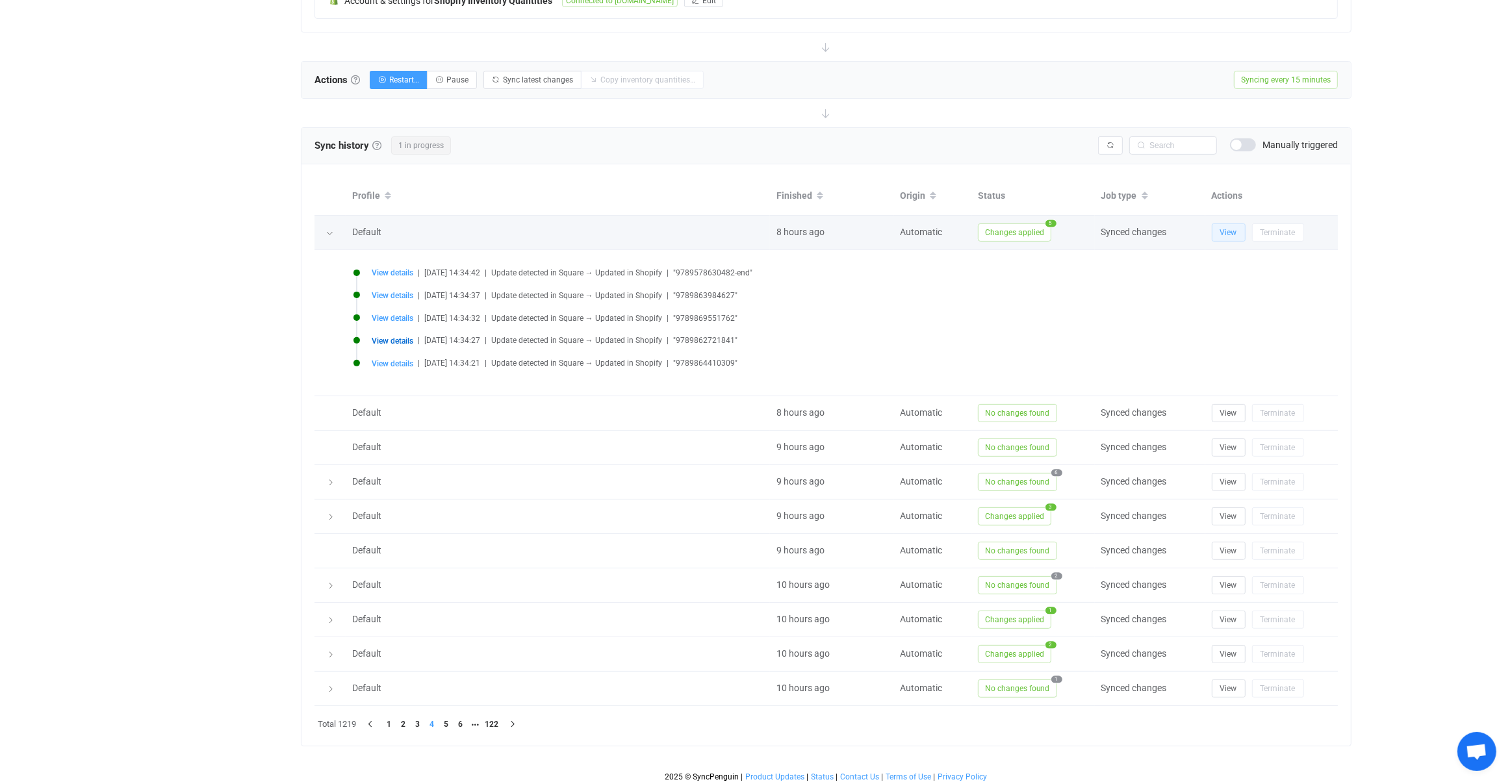
click at [1219, 237] on button "View" at bounding box center [1229, 232] width 34 height 18
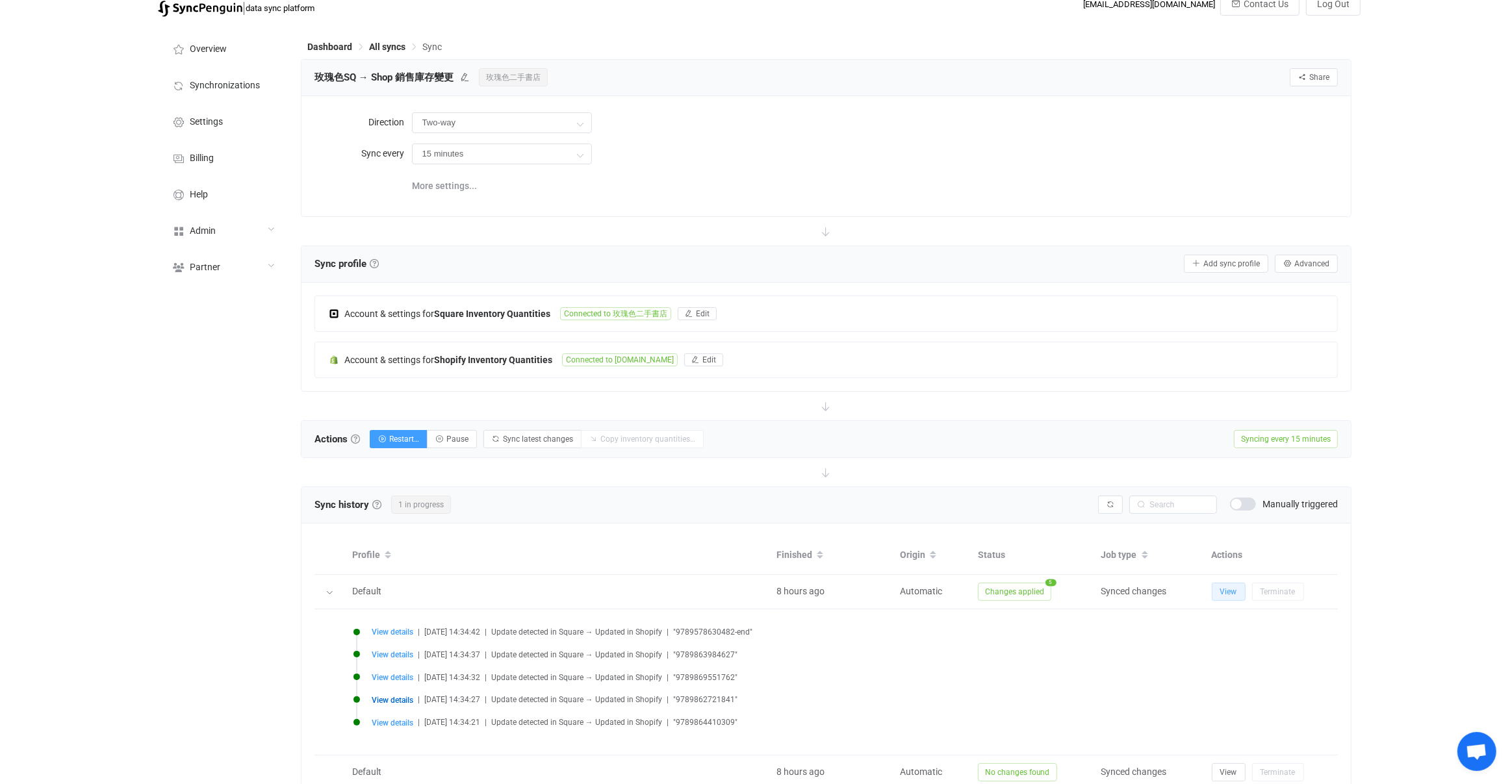
scroll to position [0, 0]
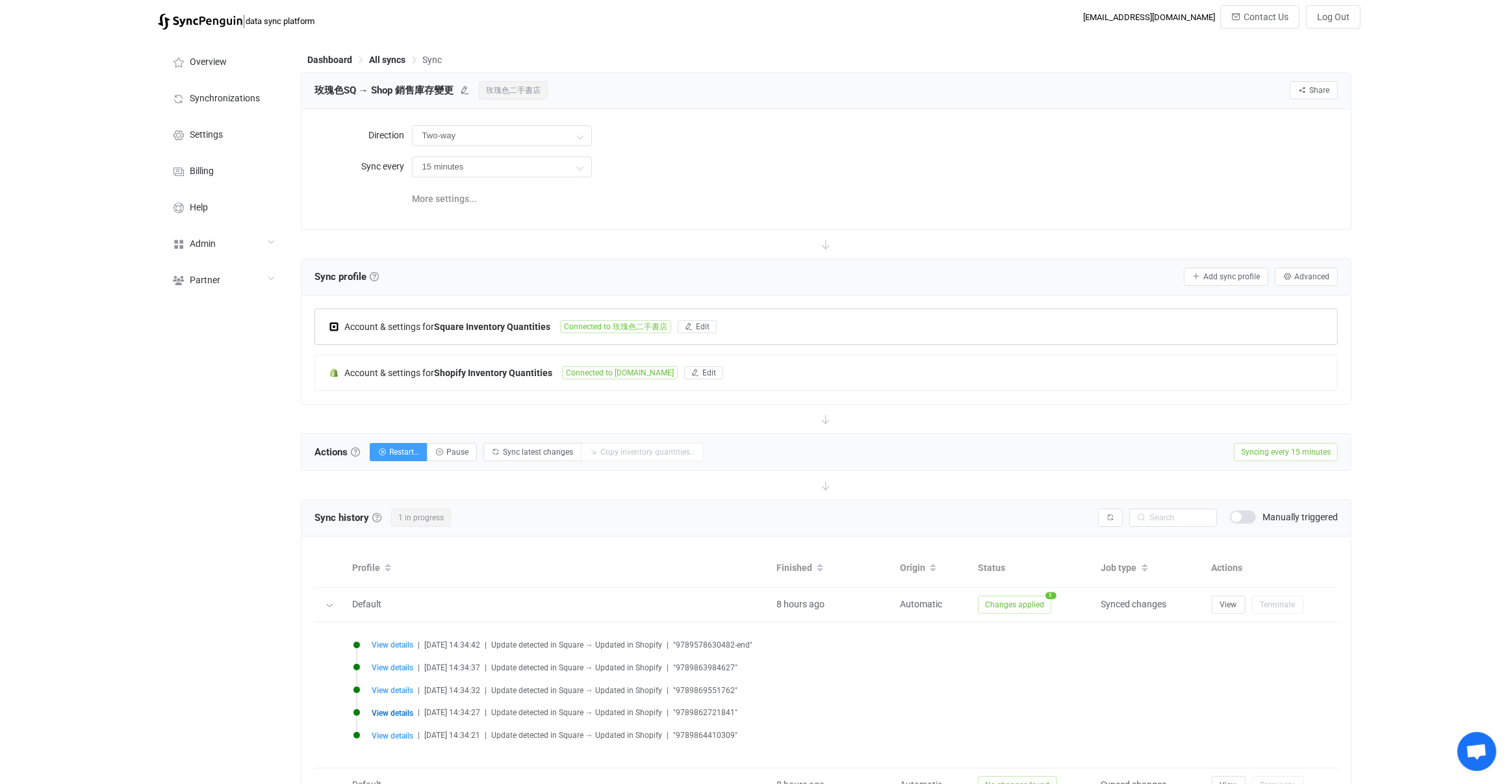
click at [536, 327] on b "Square Inventory Quantities" at bounding box center [492, 326] width 116 height 10
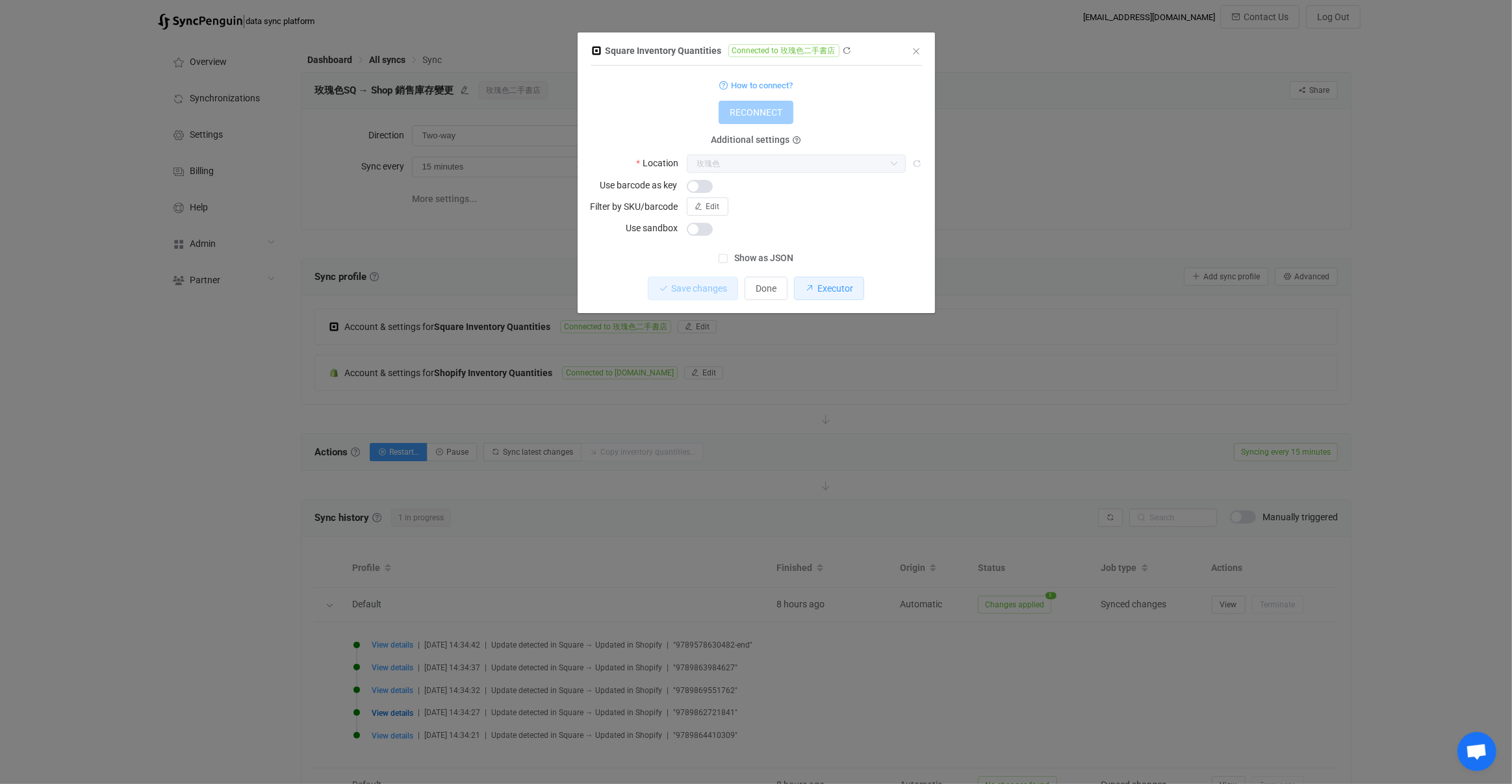
click at [817, 278] on button "Executor" at bounding box center [829, 289] width 70 height 24
click at [409, 317] on div "Square Inventory Quantities Connected to 玫瑰色二手書店 1 { { "refreshToken": "***", "…" at bounding box center [756, 392] width 1512 height 784
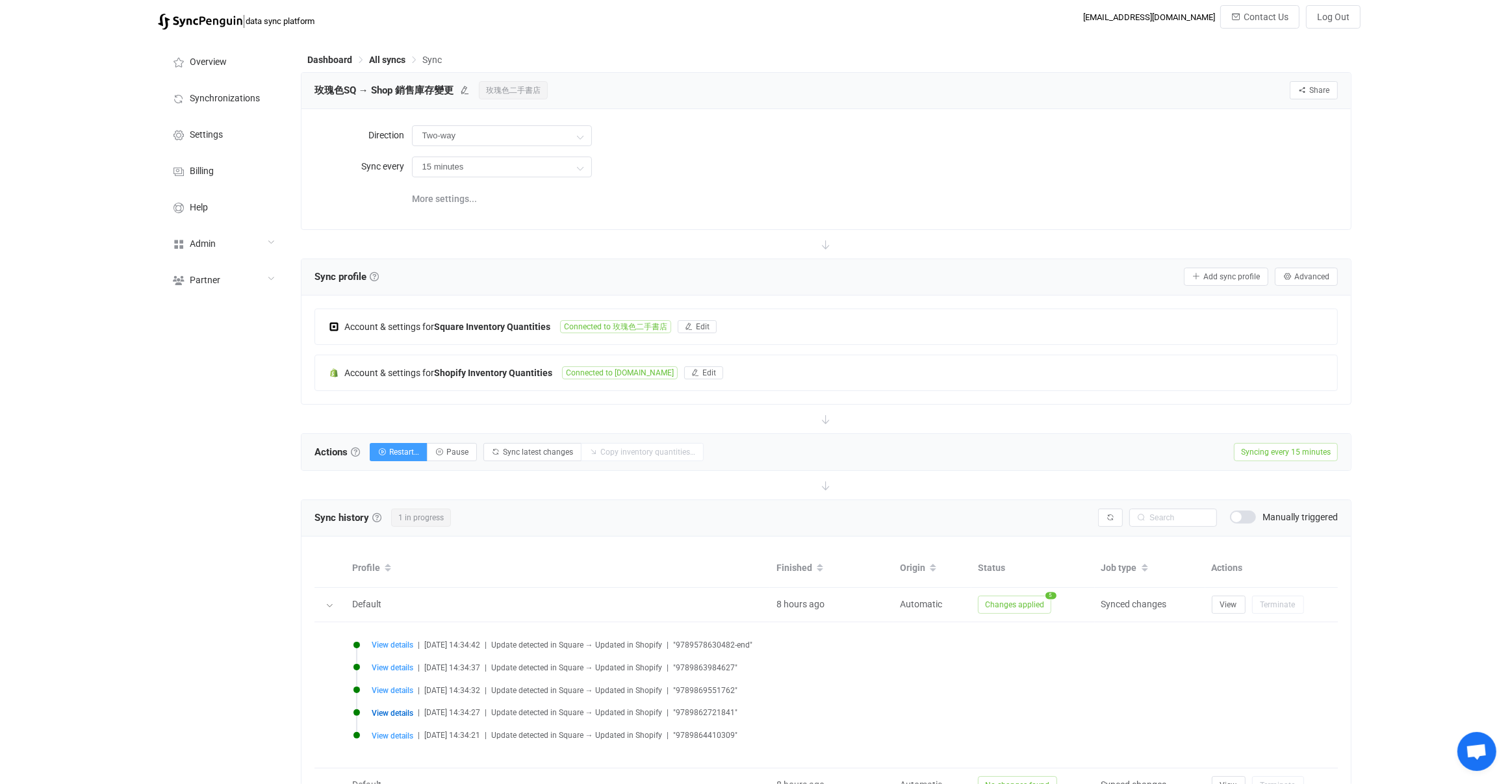
scroll to position [372, 0]
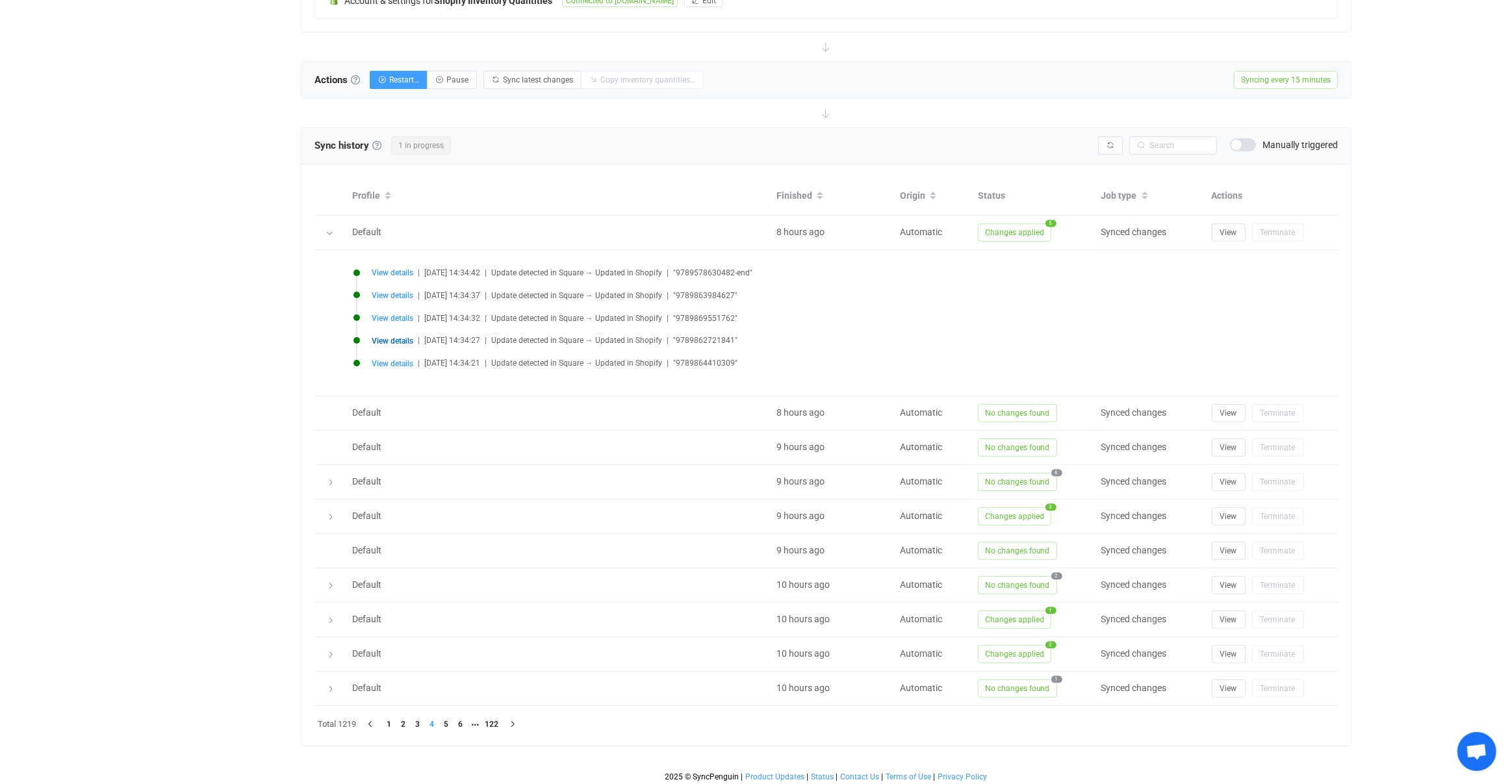
click at [384, 338] on span "View details" at bounding box center [393, 340] width 42 height 9
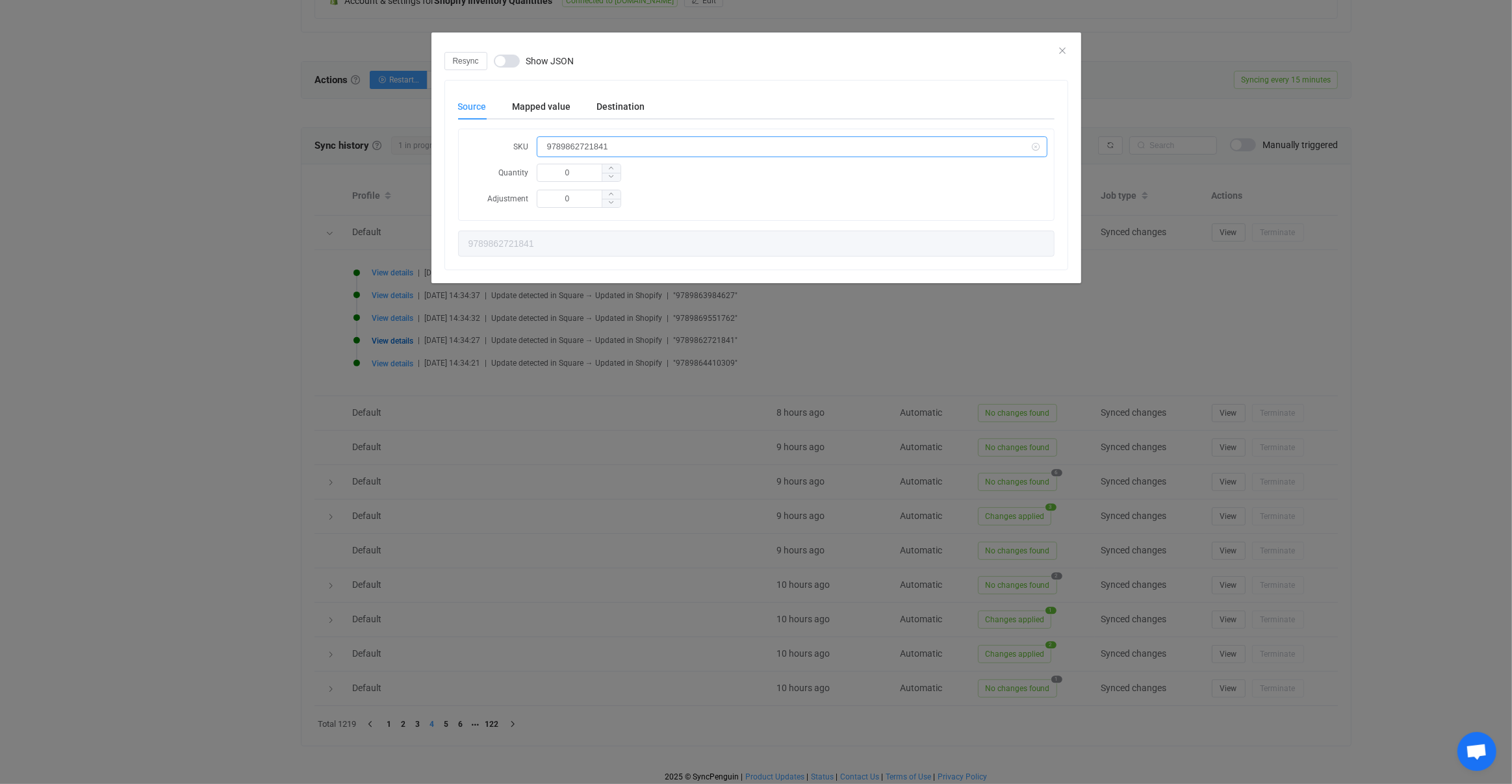
click at [598, 150] on input "9789862721841" at bounding box center [792, 146] width 511 height 21
click at [680, 486] on div "Resync Show JSON Source Mapped value Destination SKU 9789862721841 Quantity 0 A…" at bounding box center [756, 392] width 1512 height 784
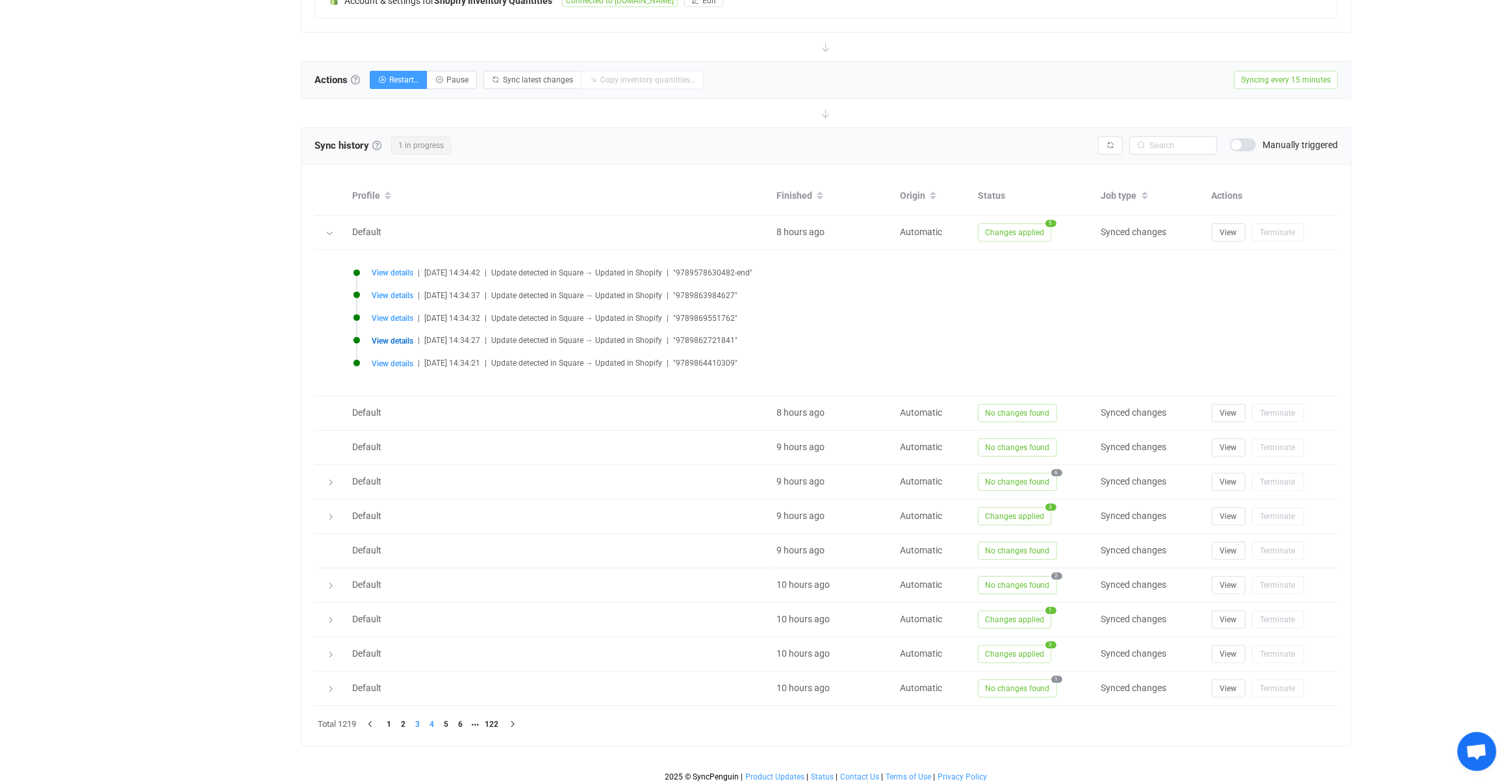
click at [418, 720] on li "3" at bounding box center [418, 724] width 14 height 14
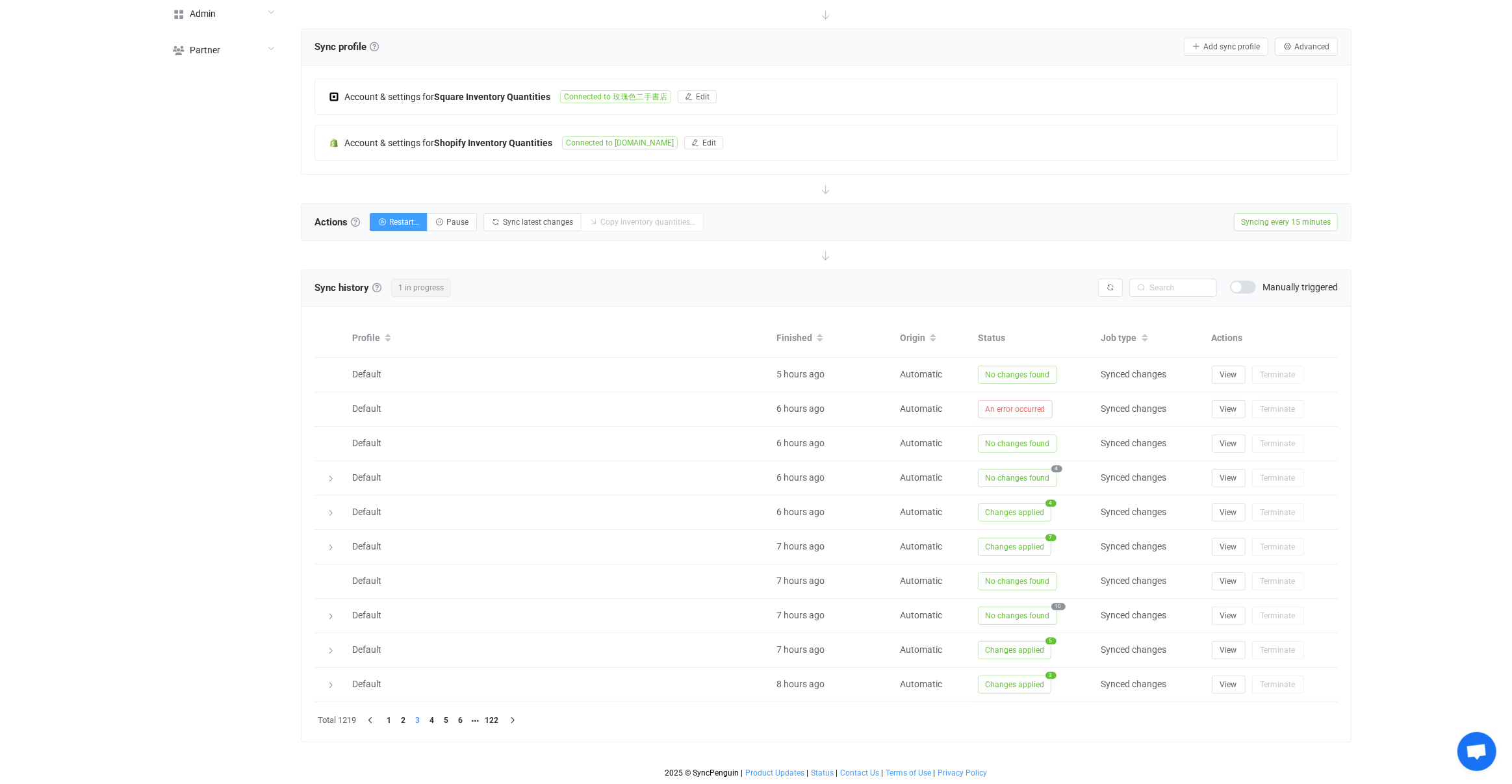
scroll to position [226, 0]
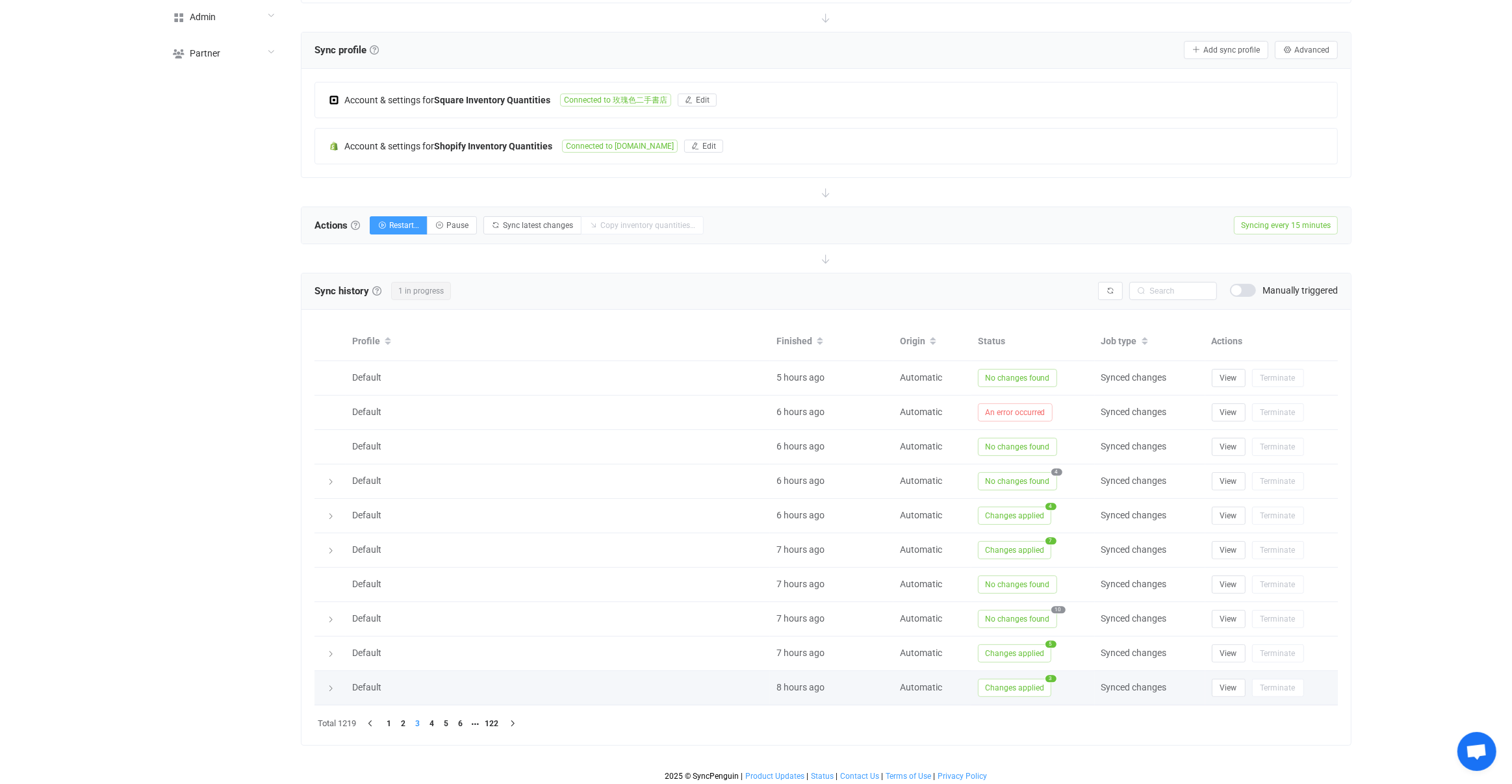
click at [984, 681] on span "Changes applied" at bounding box center [1014, 687] width 74 height 18
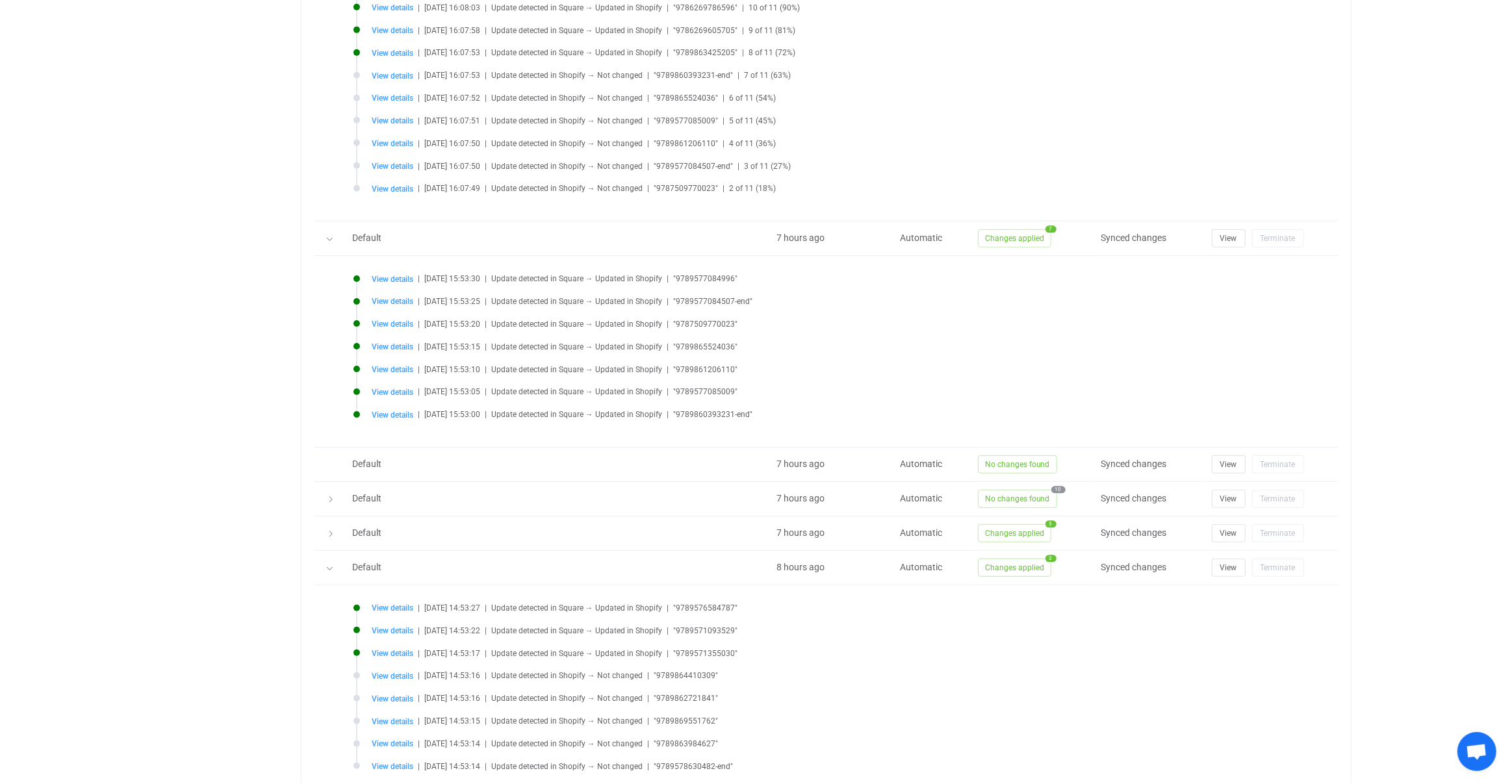
scroll to position [910, 0]
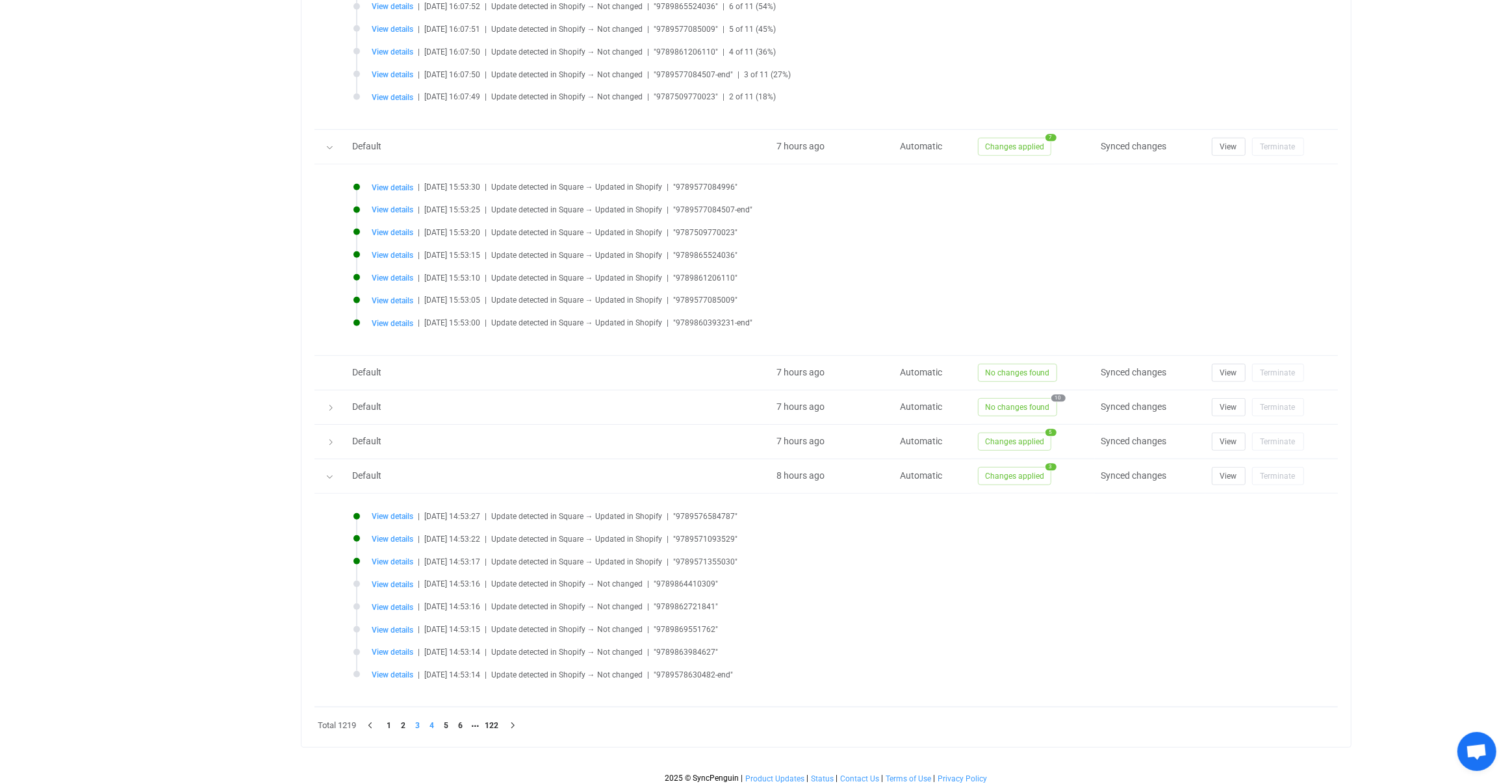
click at [439, 718] on li "4" at bounding box center [432, 725] width 14 height 14
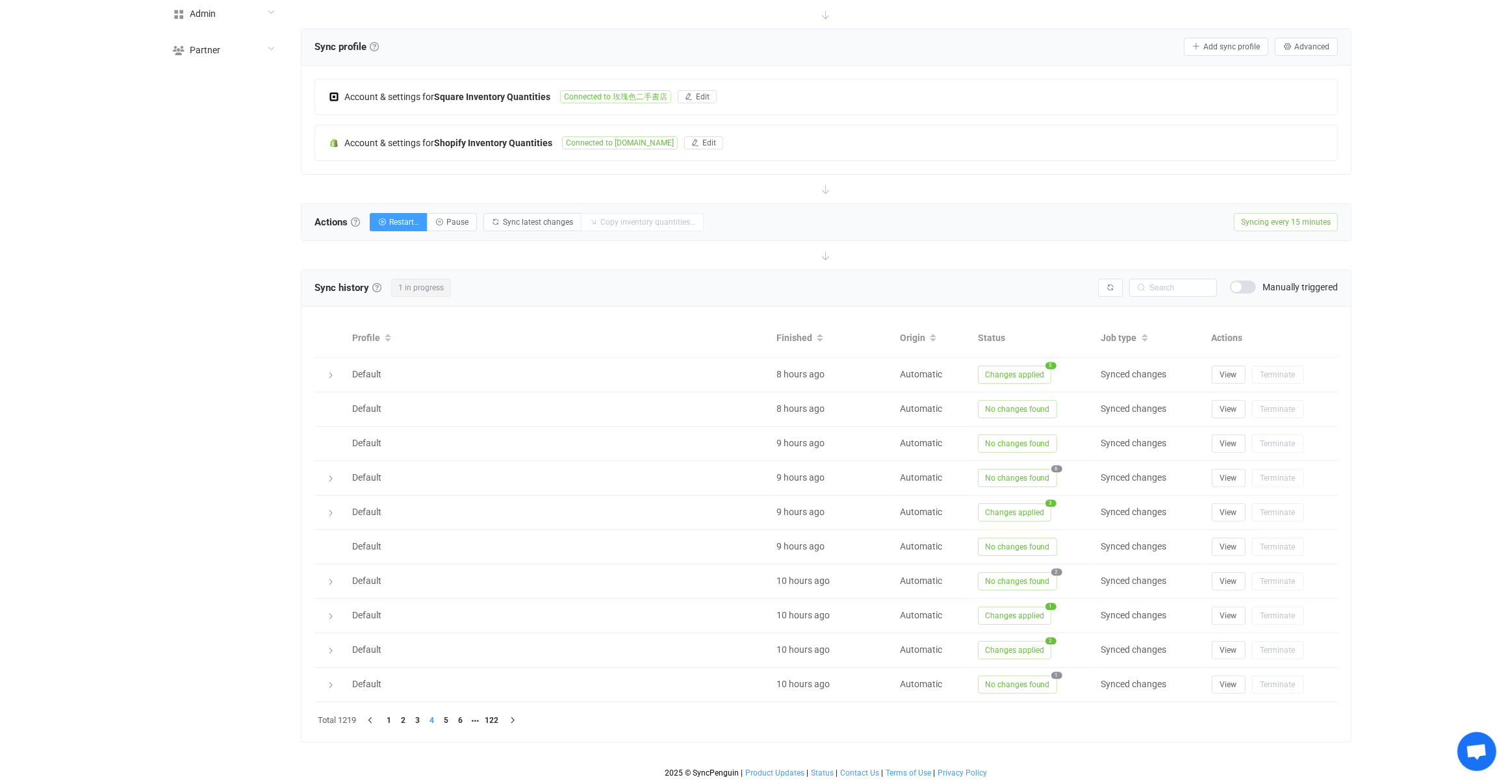
scroll to position [226, 0]
click at [444, 720] on li "5" at bounding box center [446, 723] width 14 height 14
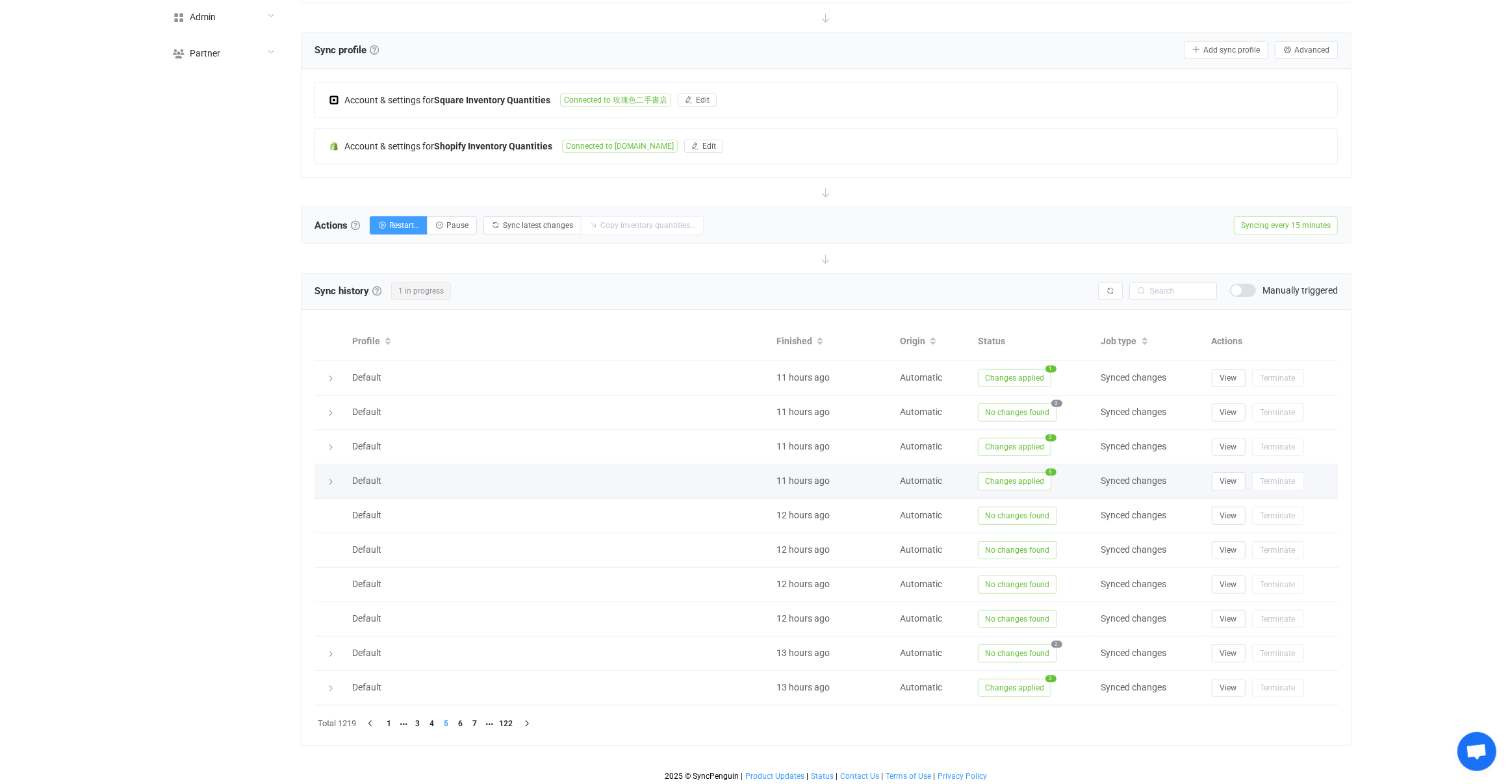
click at [1028, 482] on span "Changes applied" at bounding box center [1014, 481] width 74 height 18
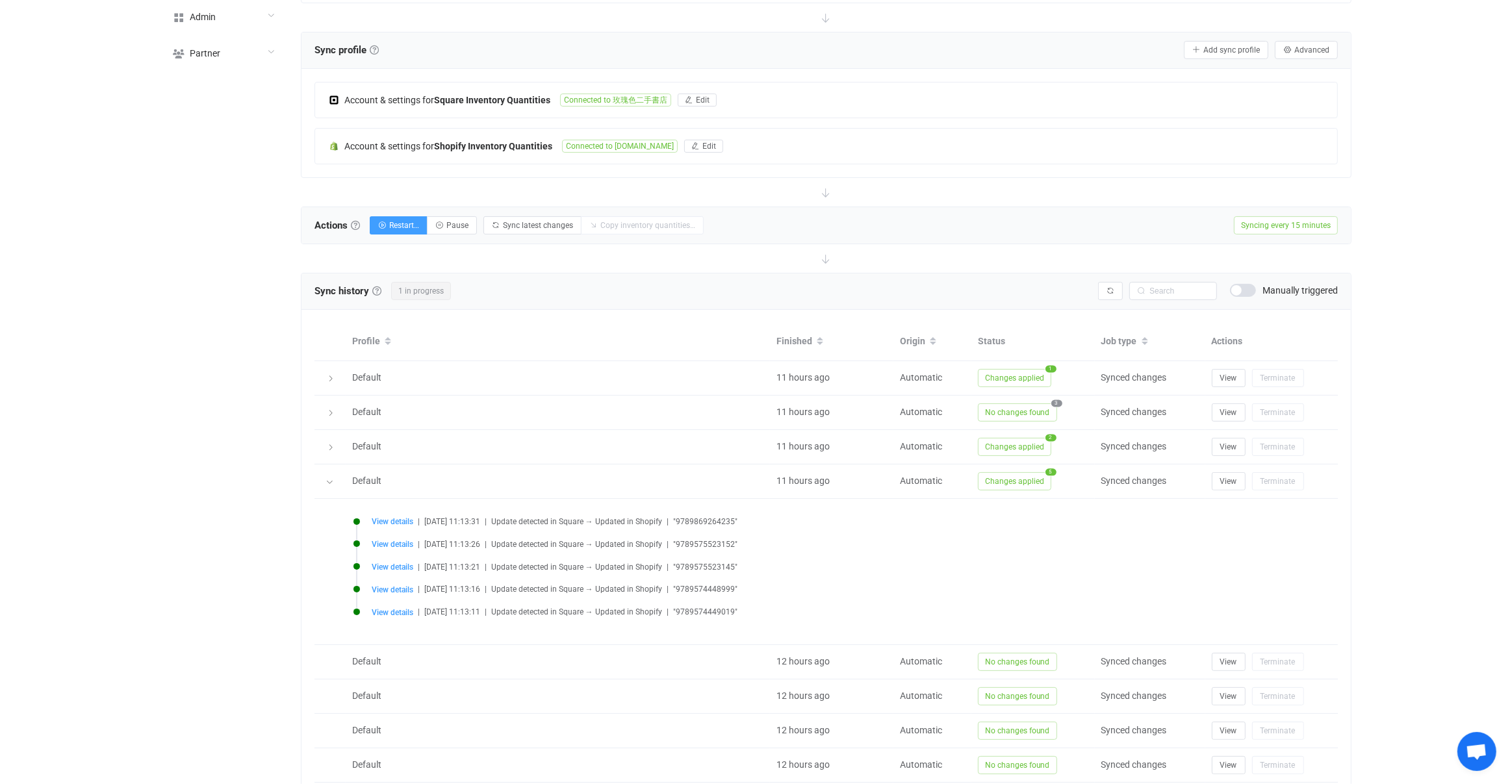
click at [405, 570] on li "View details | 2025-08-25 11:13:21 | Update detected in Square → Updated in Sho…" at bounding box center [830, 574] width 952 height 23
click at [406, 569] on li "View details | 2025-08-25 11:13:21 | Update detected in Square → Updated in Sho…" at bounding box center [830, 574] width 952 height 23
click at [406, 568] on li "View details | 2025-08-25 11:13:21 | Update detected in Square → Updated in Sho…" at bounding box center [830, 574] width 952 height 23
click at [406, 565] on span "View details" at bounding box center [393, 566] width 42 height 9
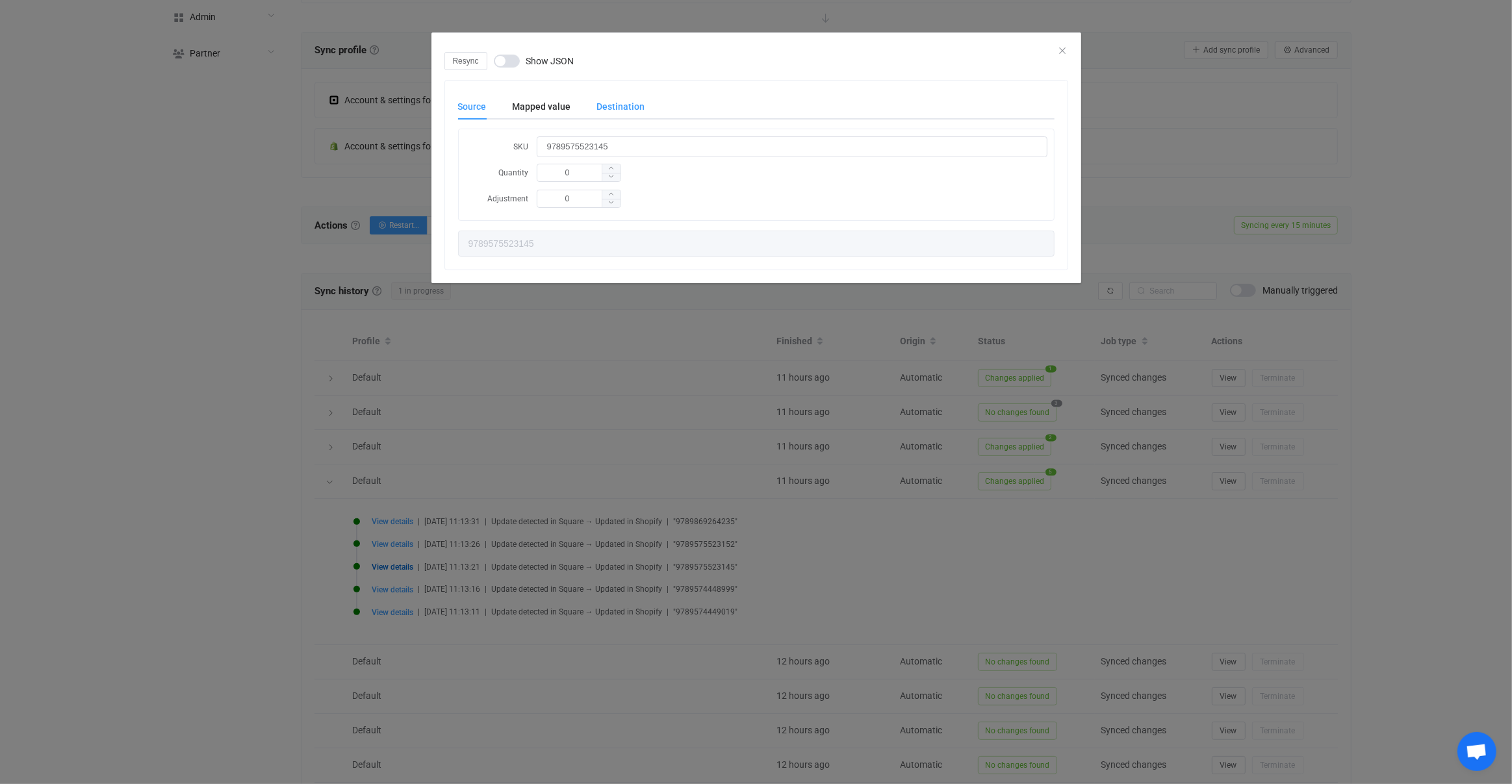
click at [616, 107] on div "Destination" at bounding box center [614, 106] width 61 height 26
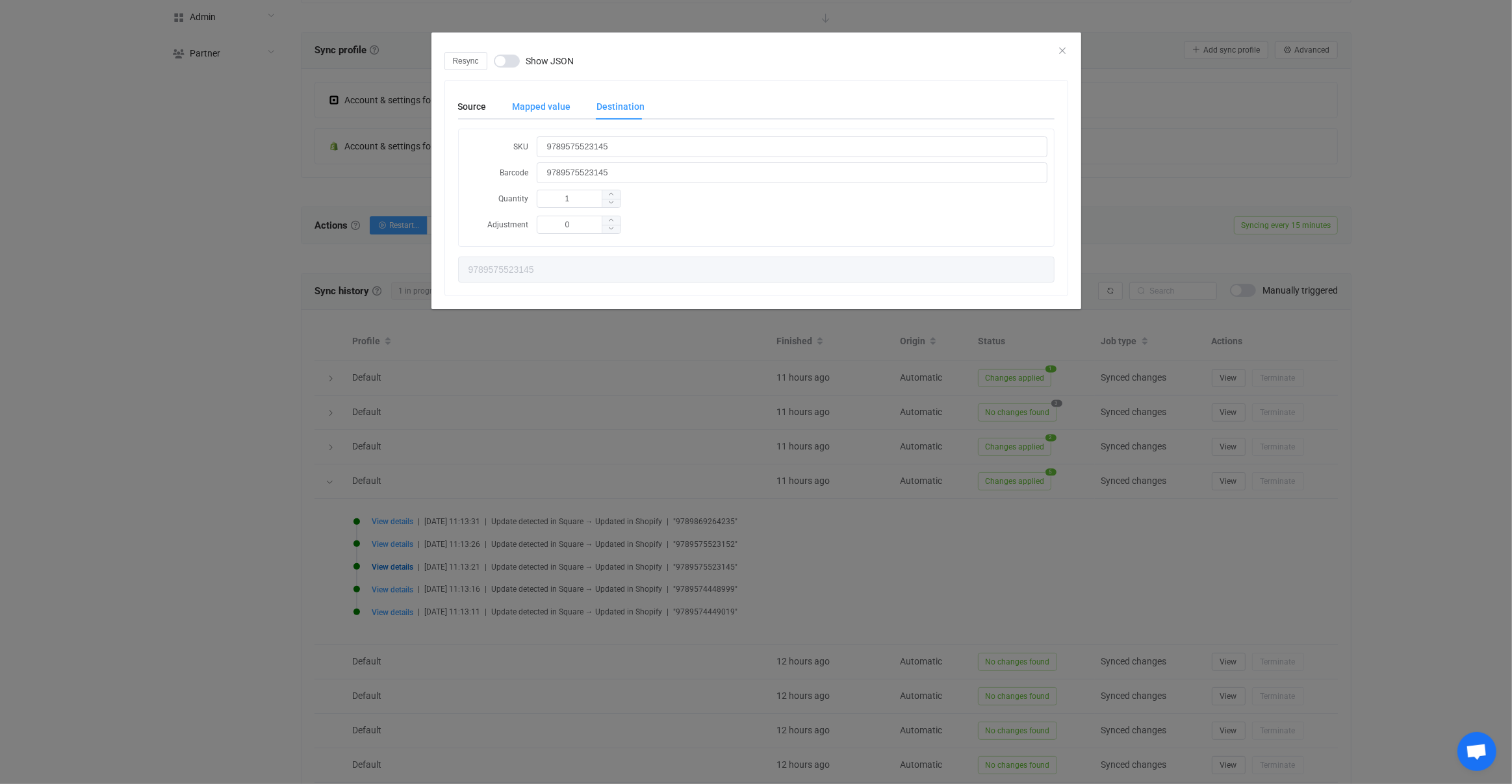
click at [540, 105] on div "Mapped value" at bounding box center [541, 106] width 85 height 26
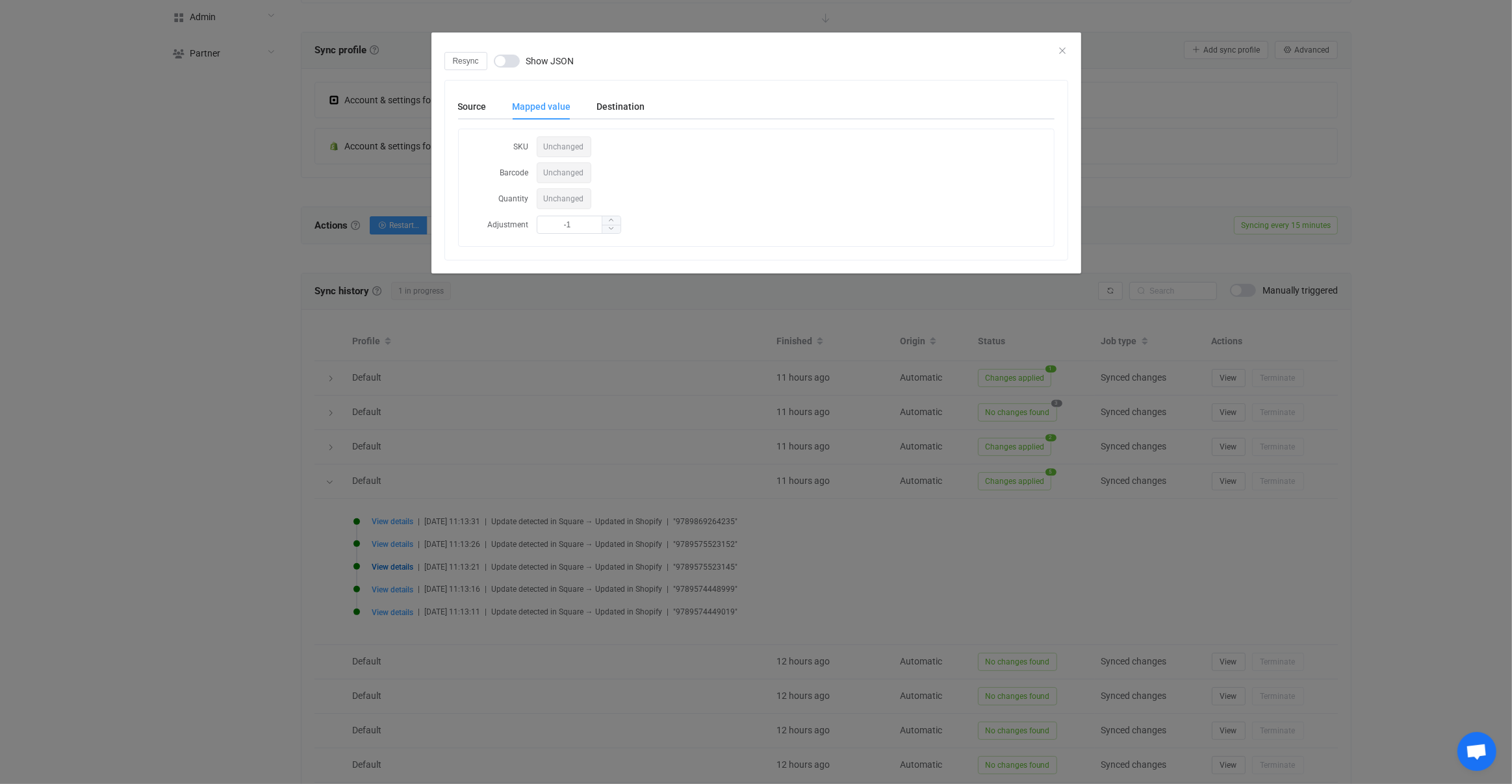
click at [583, 477] on div "Resync Show JSON Source Mapped value Destination SKU 9789575523145 Quantity 0 A…" at bounding box center [756, 392] width 1512 height 784
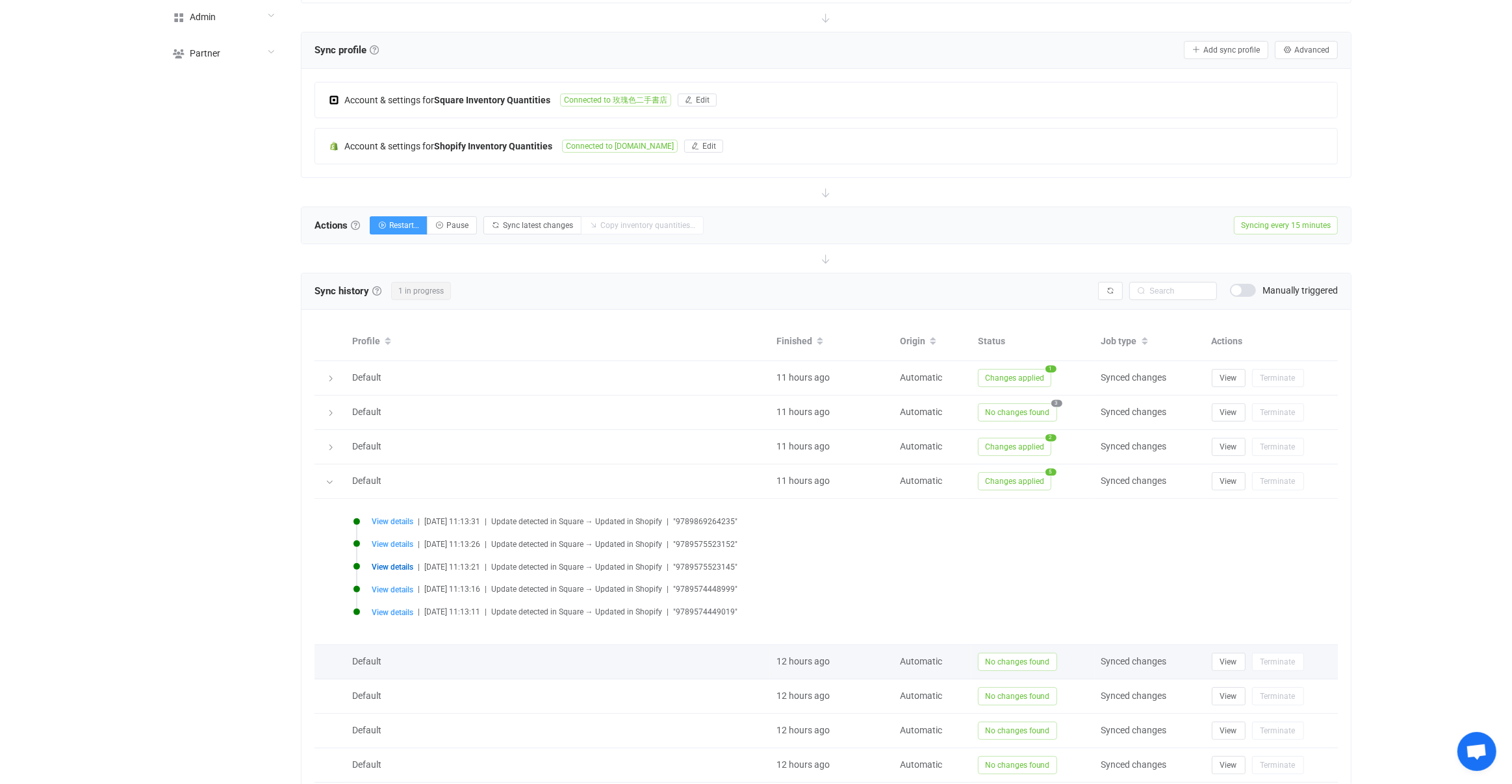
scroll to position [372, 0]
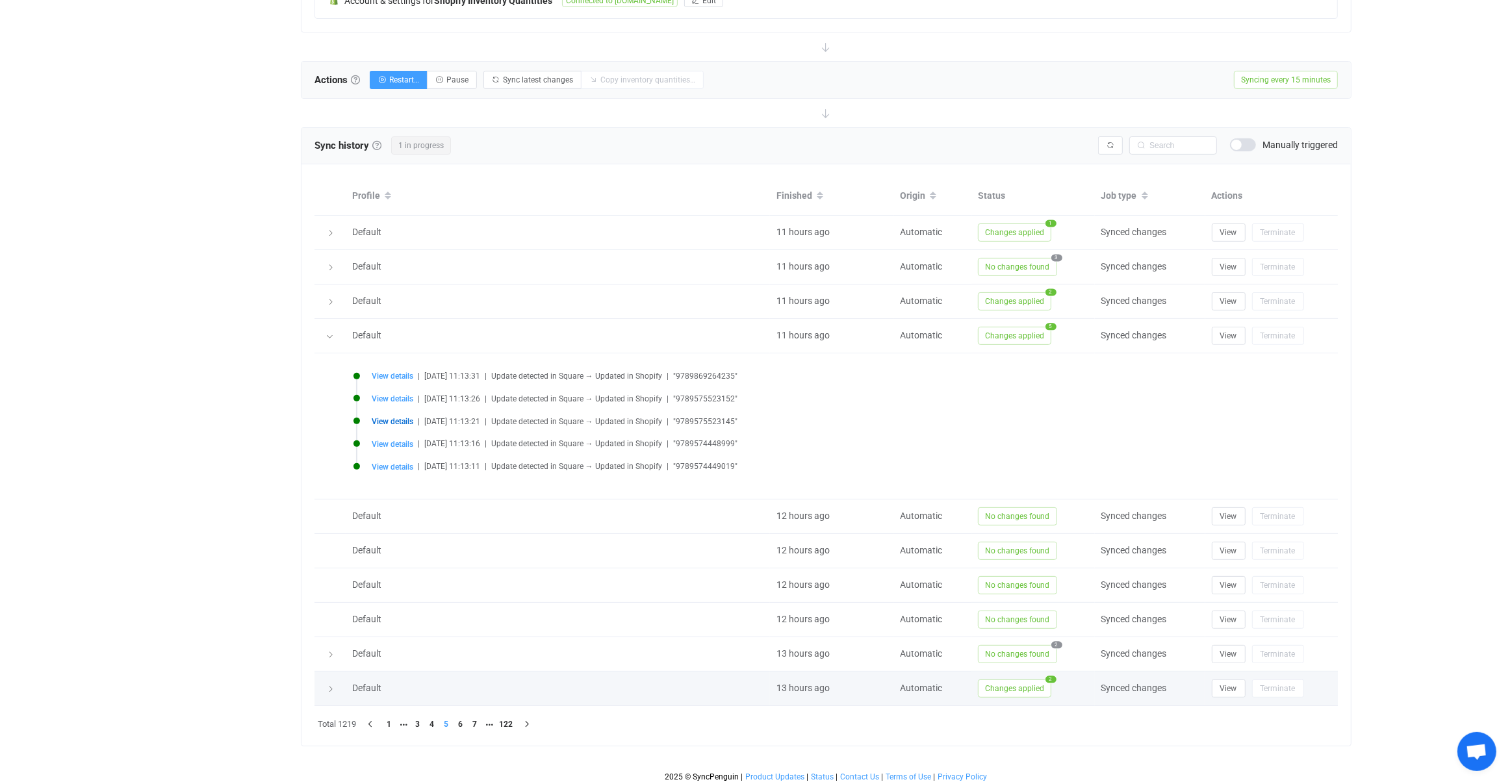
click at [999, 689] on span "Changes applied" at bounding box center [1014, 688] width 74 height 18
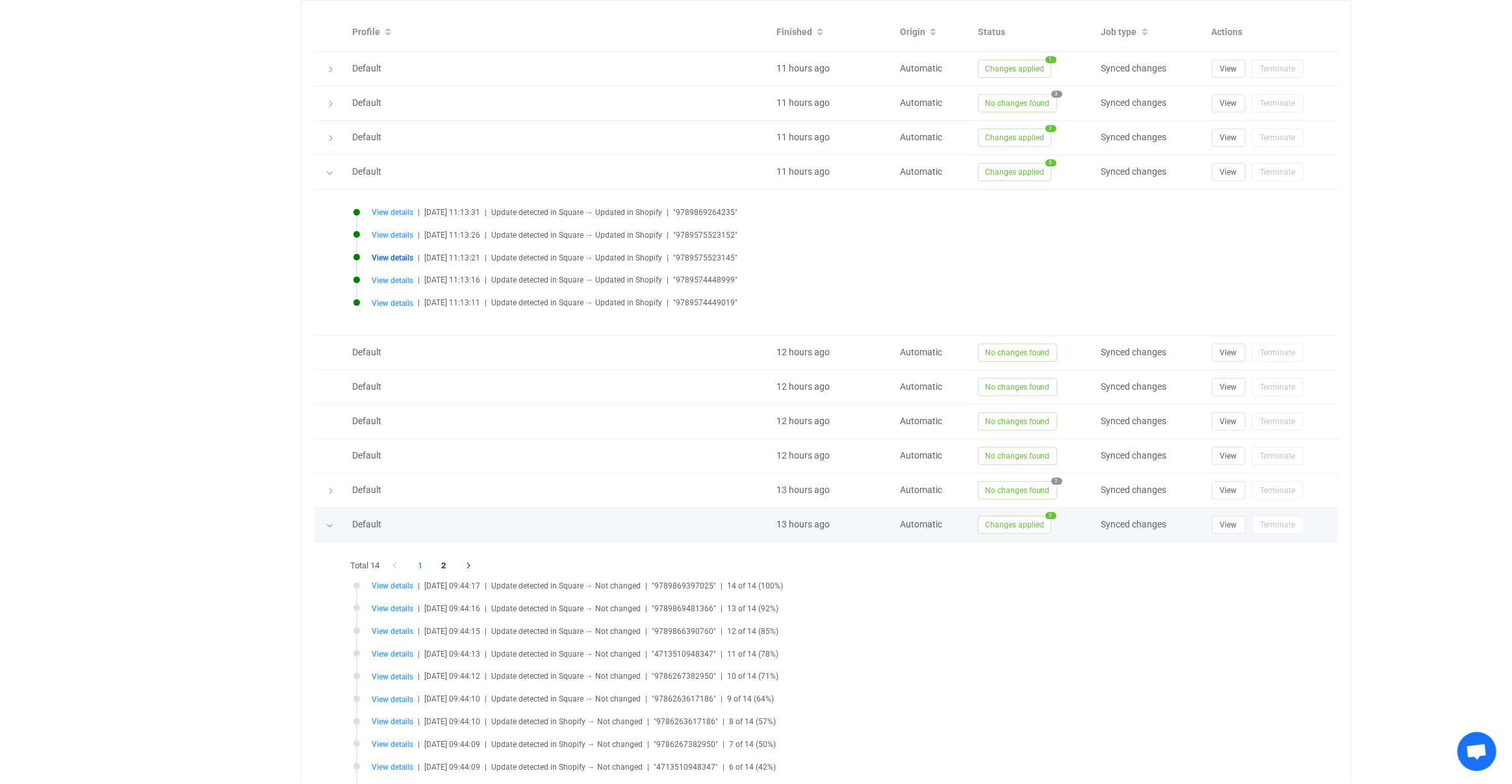
scroll to position [651, 0]
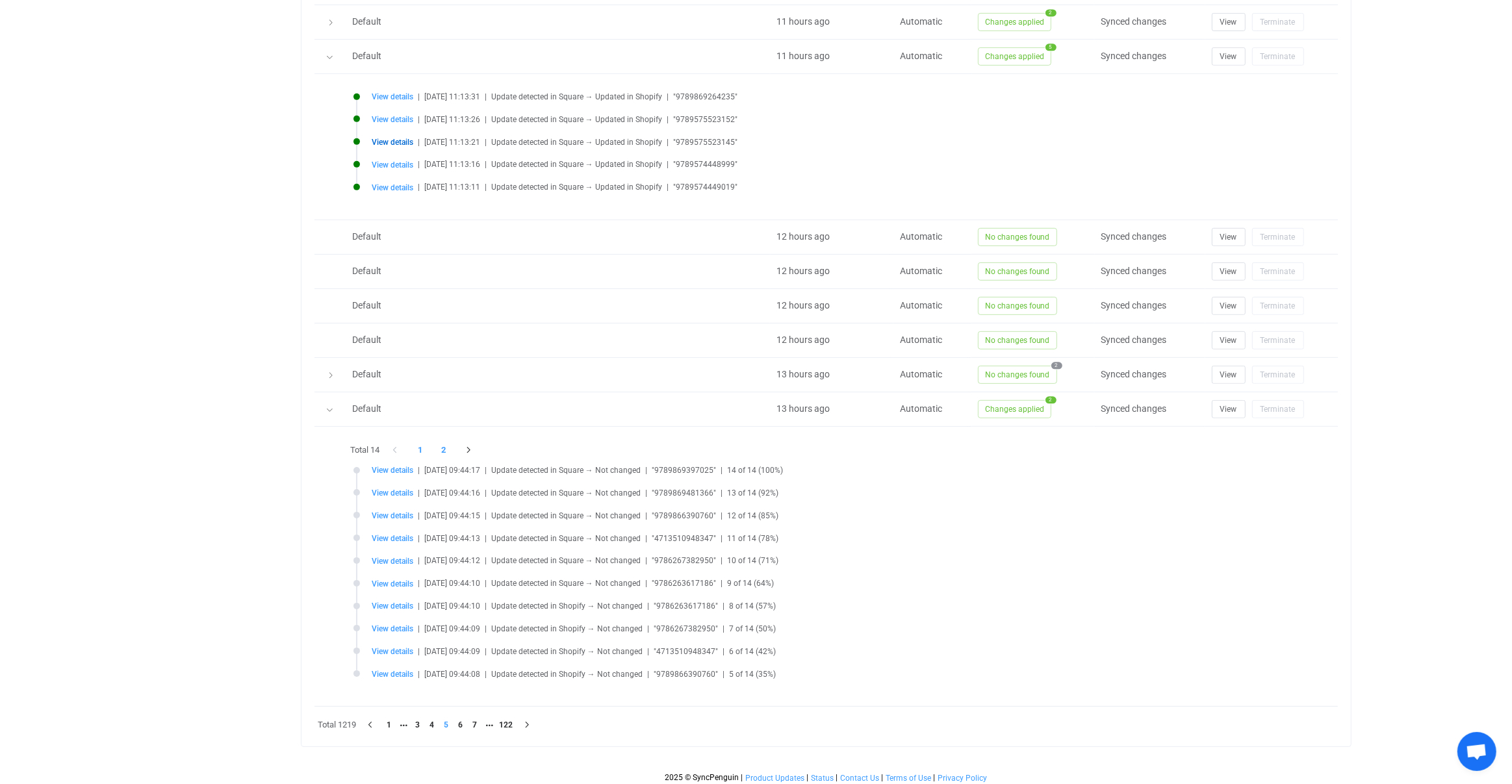
click at [448, 454] on li "2" at bounding box center [444, 449] width 24 height 18
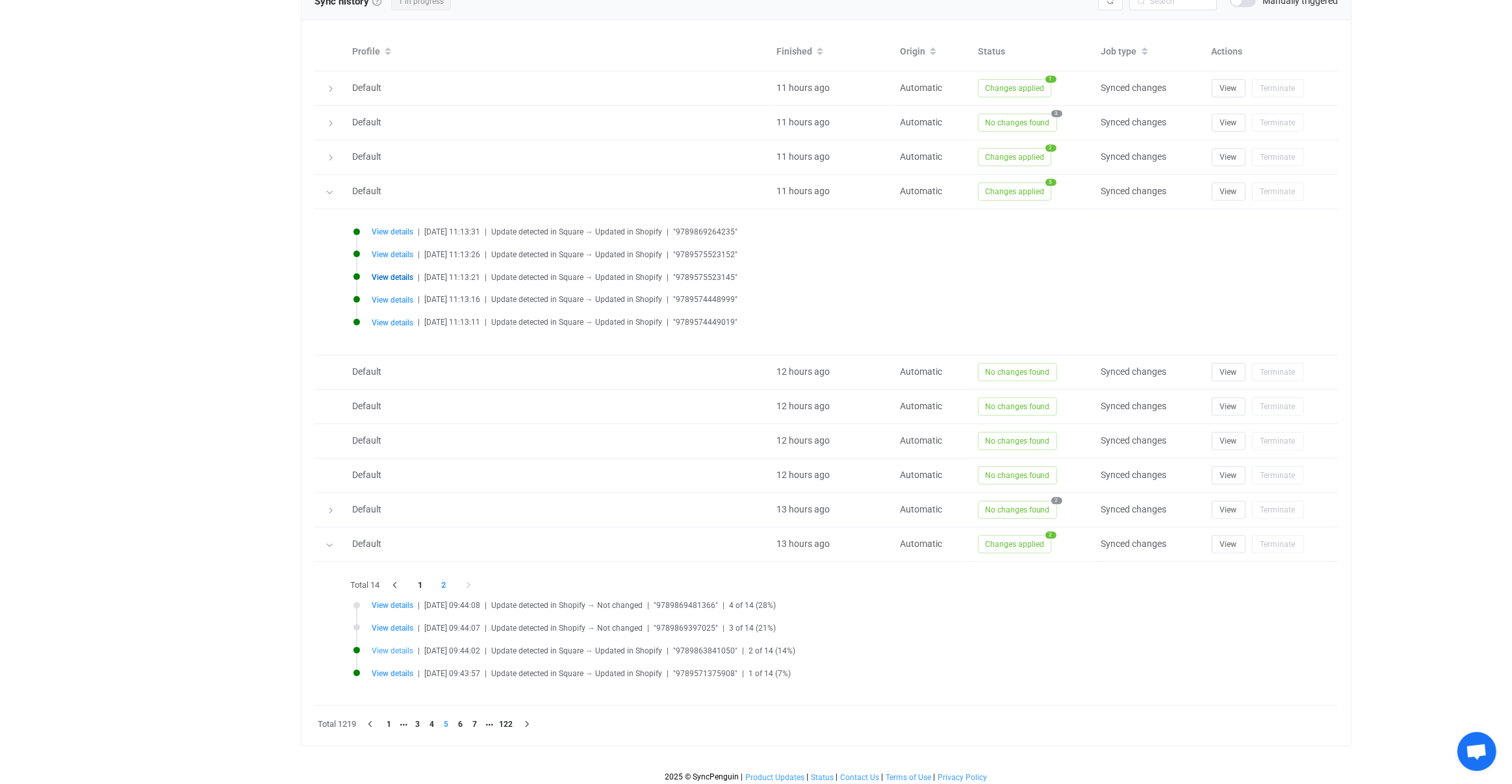
click at [395, 649] on span "View details" at bounding box center [393, 650] width 42 height 9
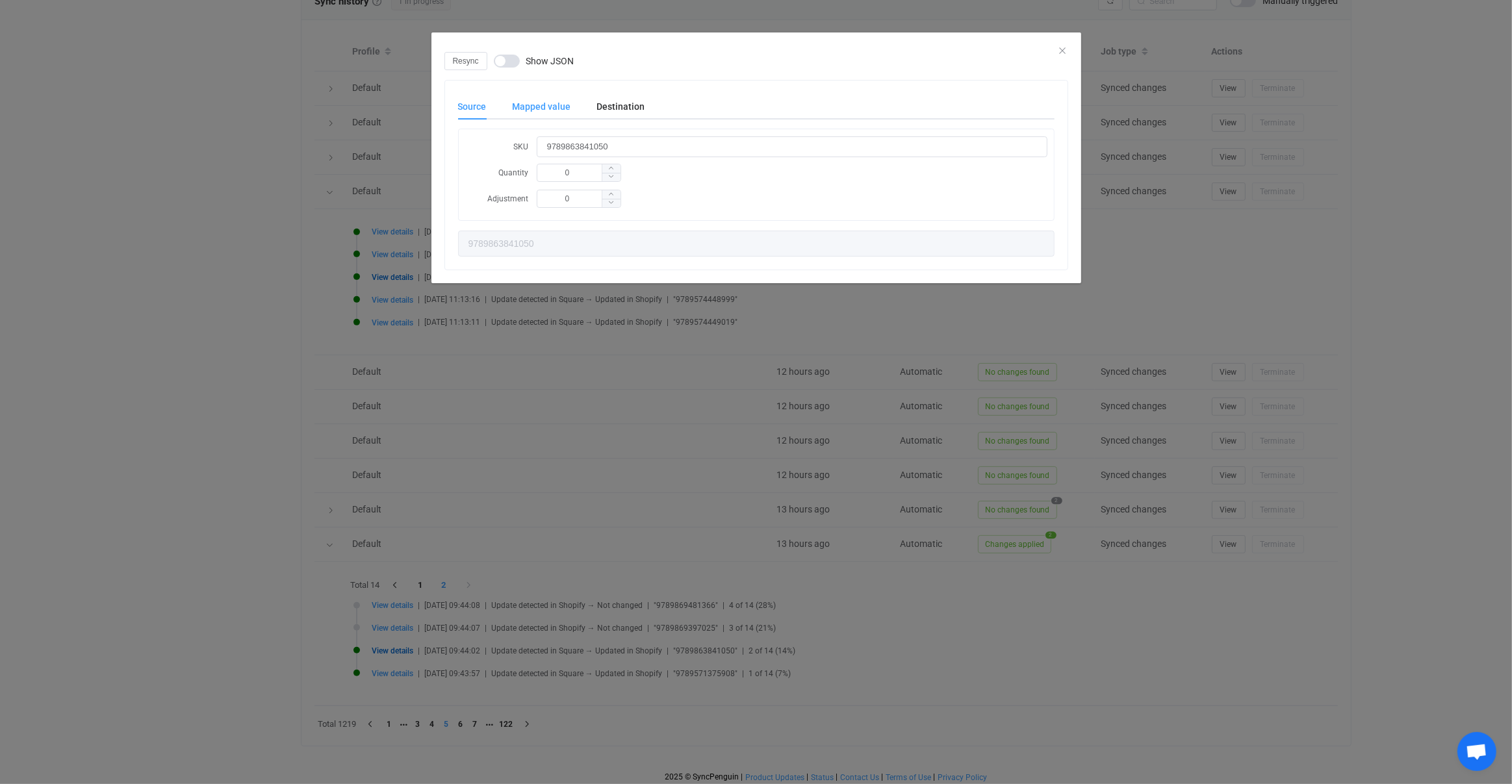
click at [553, 110] on div "Mapped value" at bounding box center [541, 106] width 85 height 26
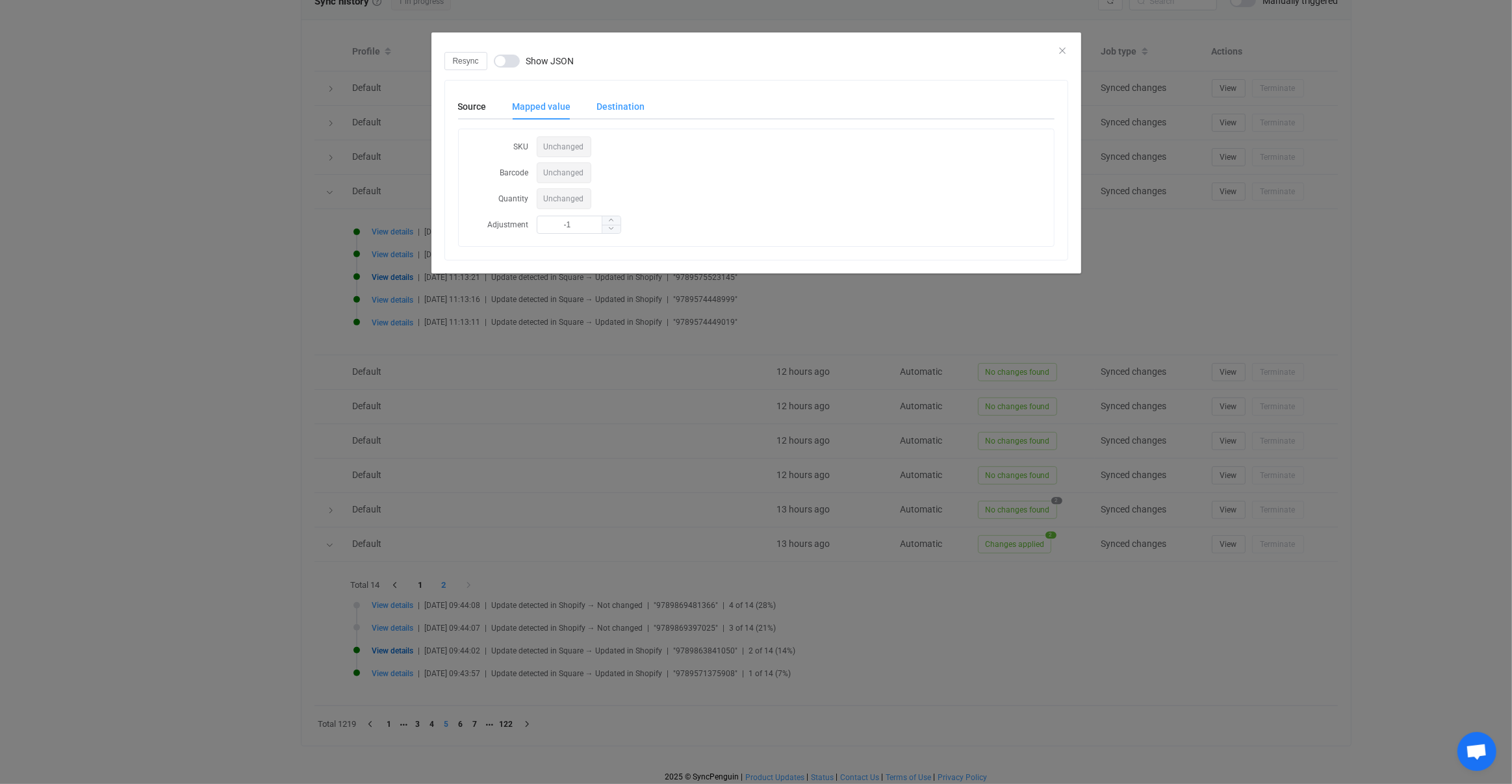
click at [602, 108] on div "Destination" at bounding box center [614, 106] width 61 height 26
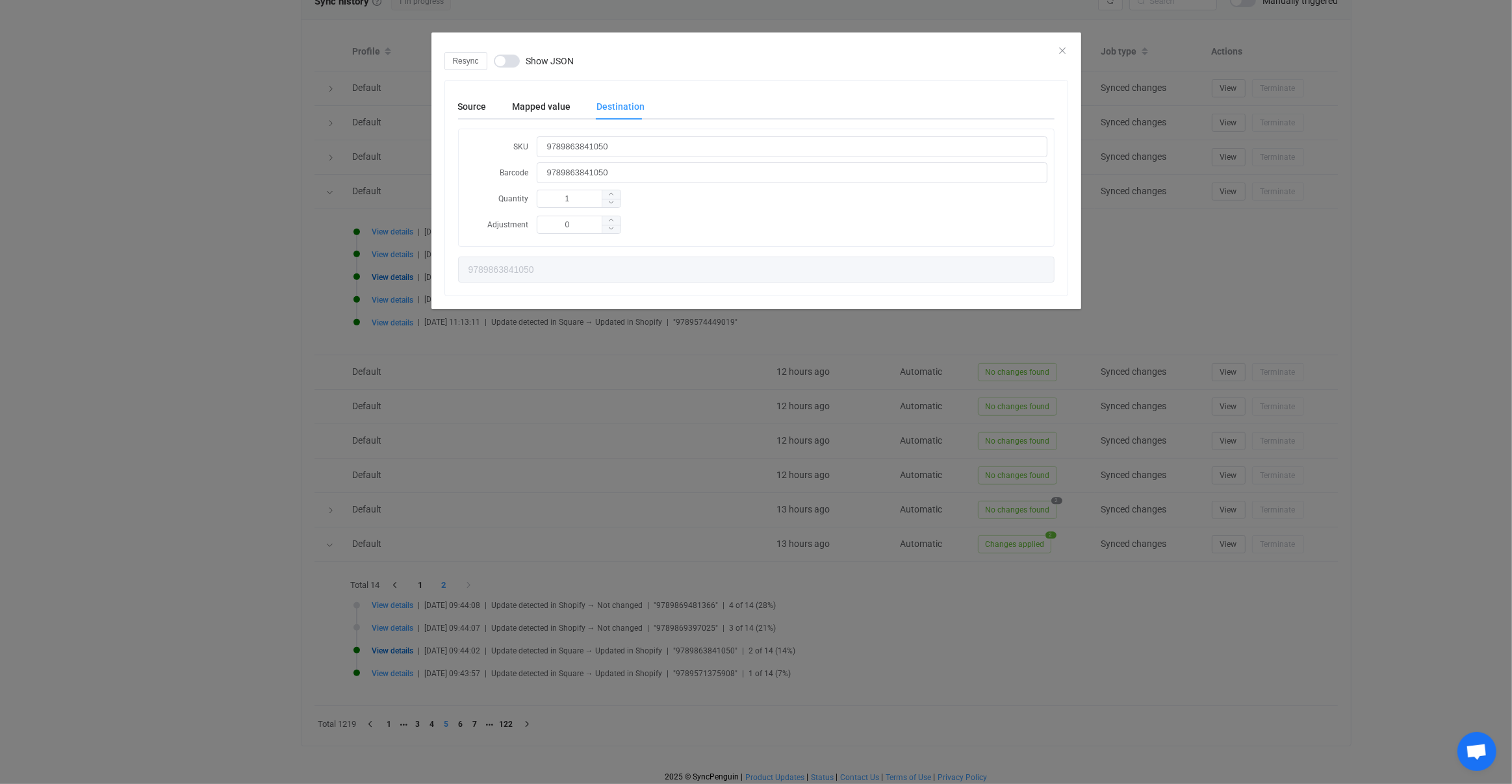
click at [396, 538] on div "Resync Show JSON Source Mapped value Destination SKU 9789863841050 Quantity 0 A…" at bounding box center [756, 392] width 1512 height 784
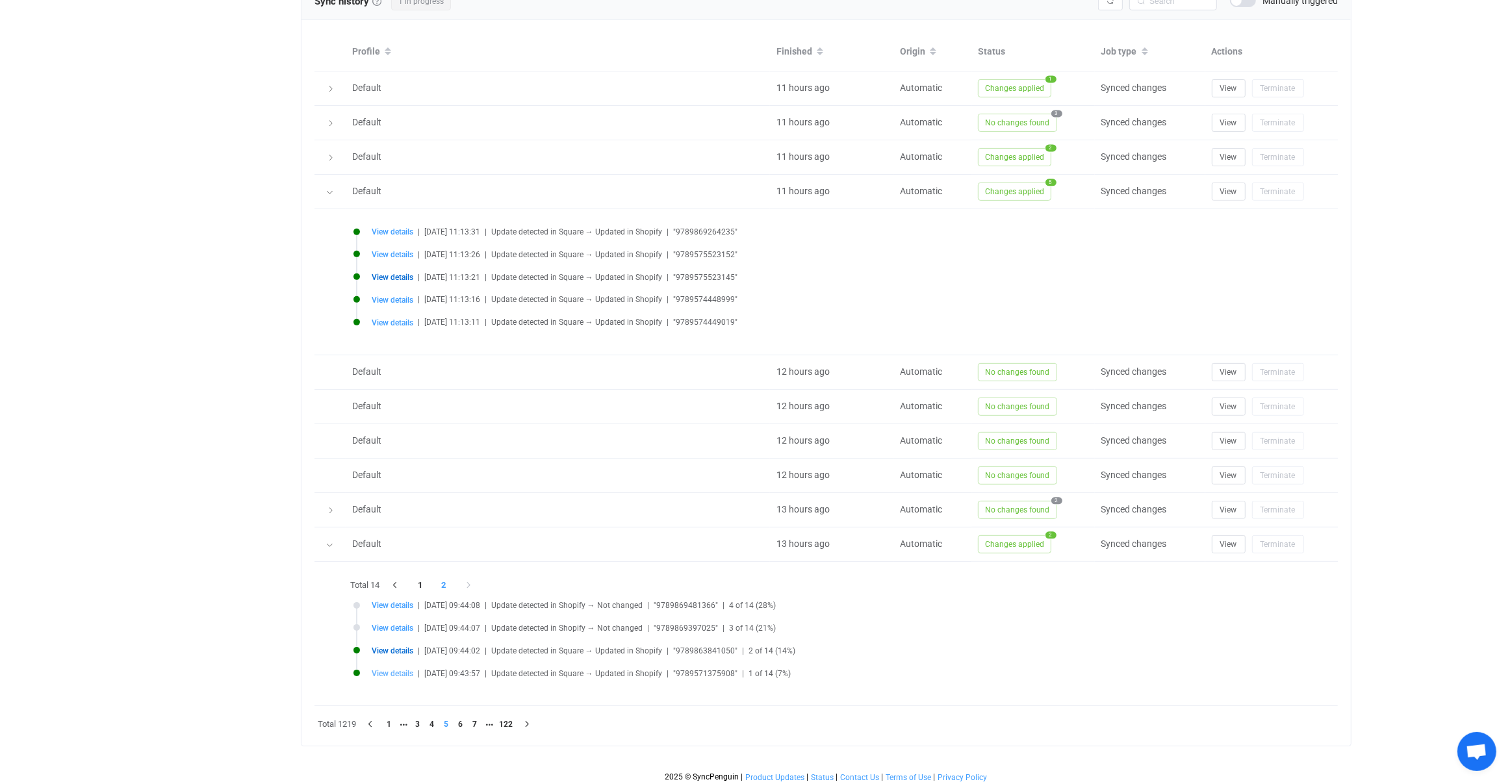
click at [398, 669] on span "View details" at bounding box center [393, 673] width 42 height 9
type input "9789571375908"
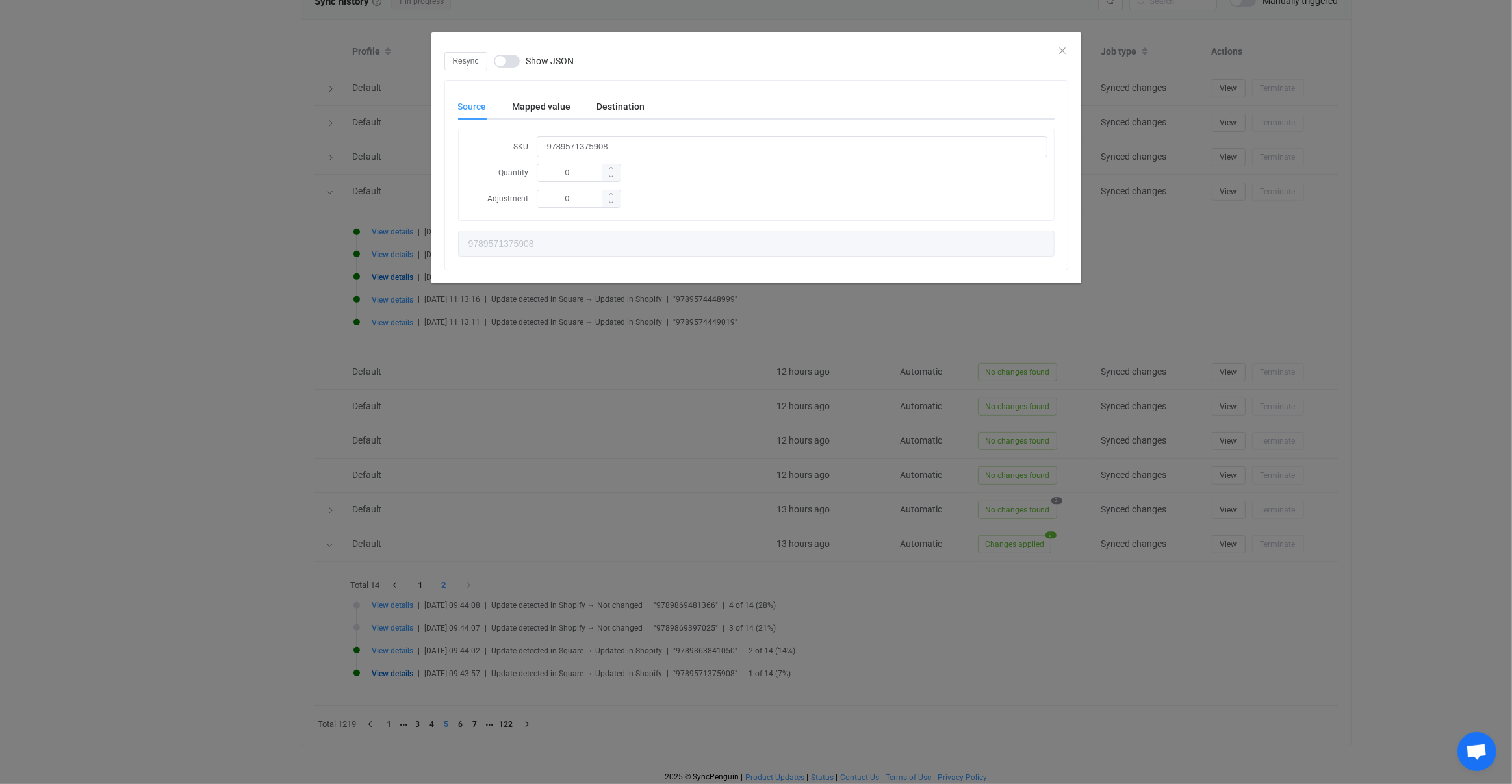
click at [579, 121] on div "Source Mapped value Destination SKU 9789571375908 Quantity 0 Adjustment 0 97895…" at bounding box center [757, 175] width 597 height 163
click at [576, 108] on div "Mapped value" at bounding box center [541, 106] width 85 height 26
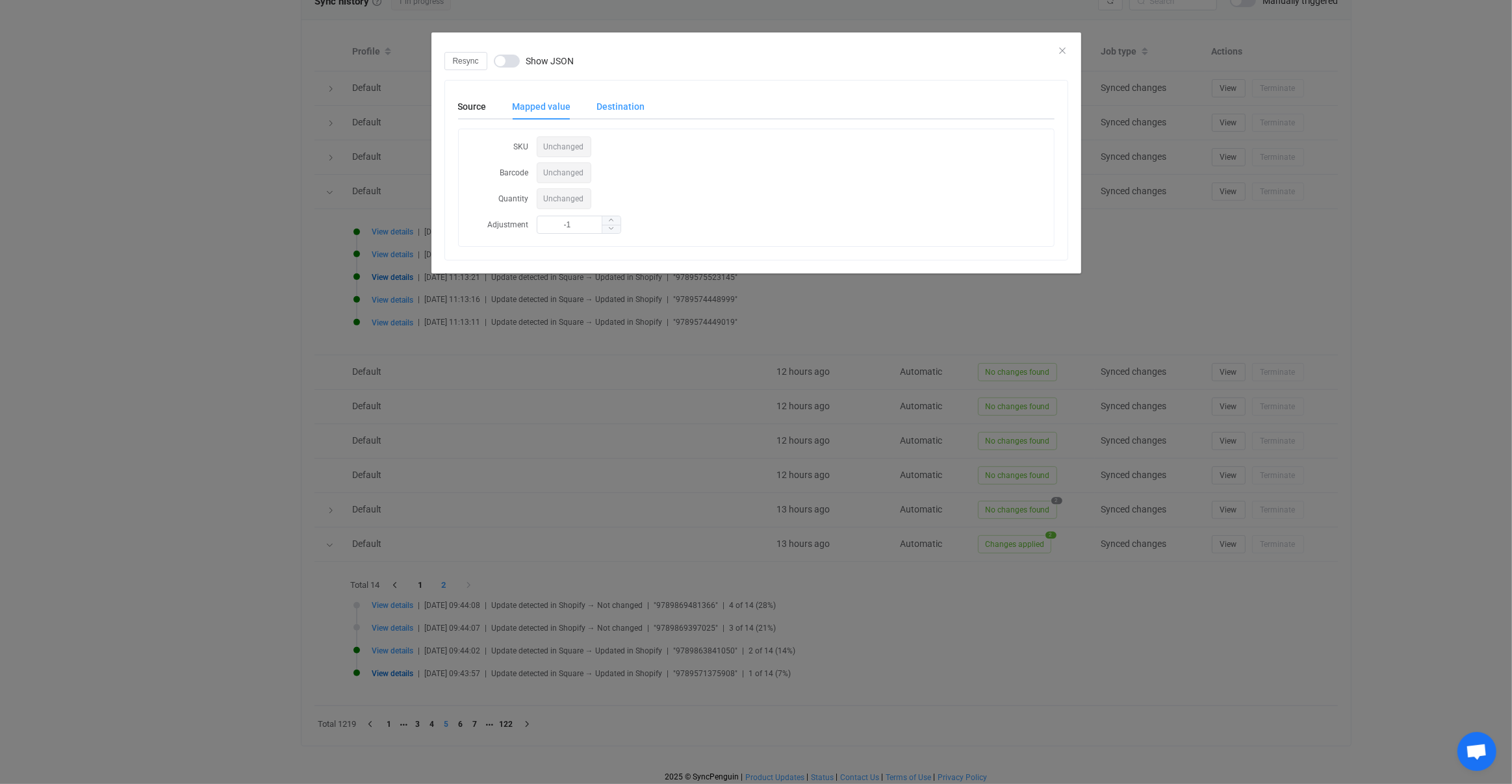
click at [633, 106] on div "Destination" at bounding box center [614, 106] width 61 height 26
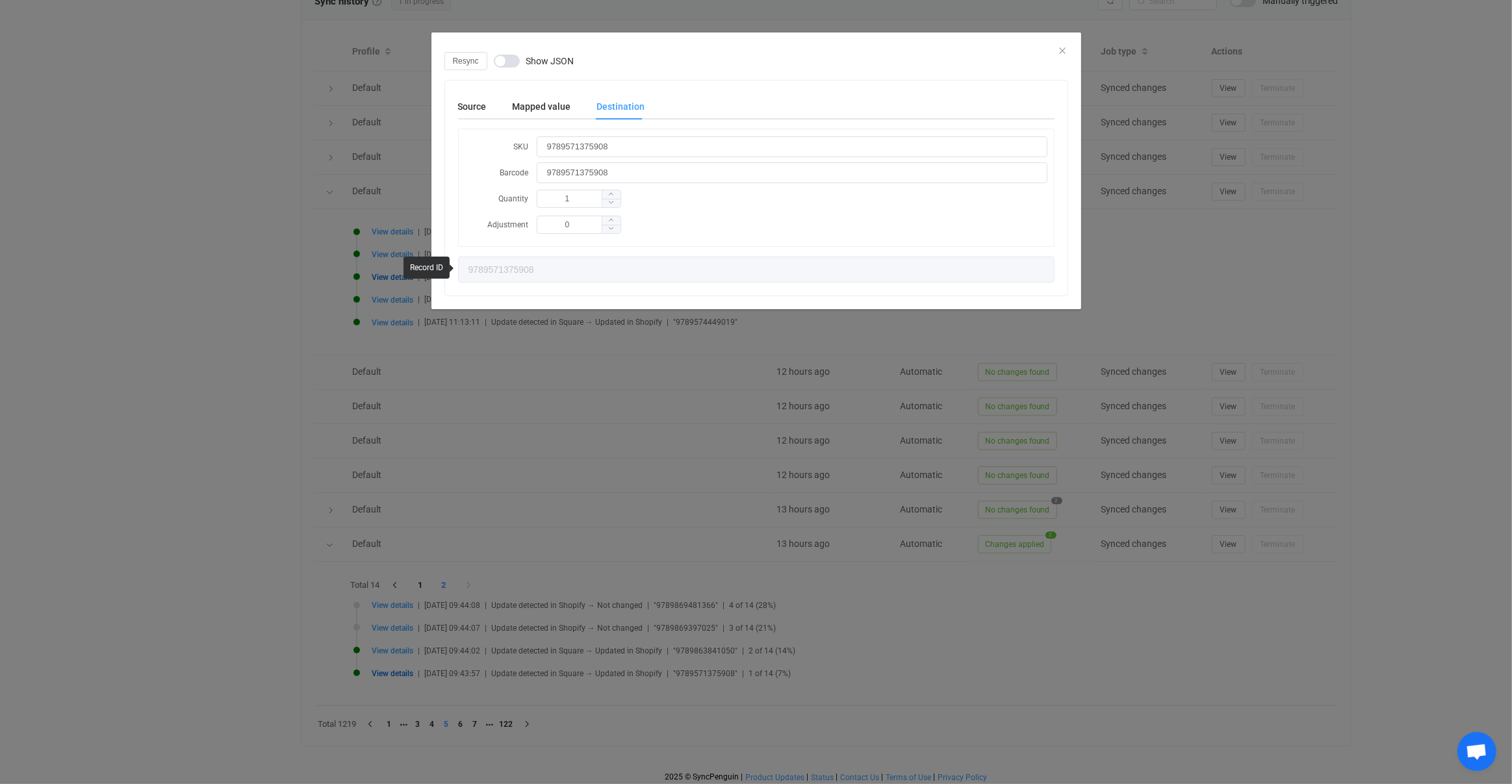
click at [596, 491] on div "Resync Show JSON Source Mapped value Destination SKU 9789571375908 Quantity 0 A…" at bounding box center [756, 392] width 1512 height 784
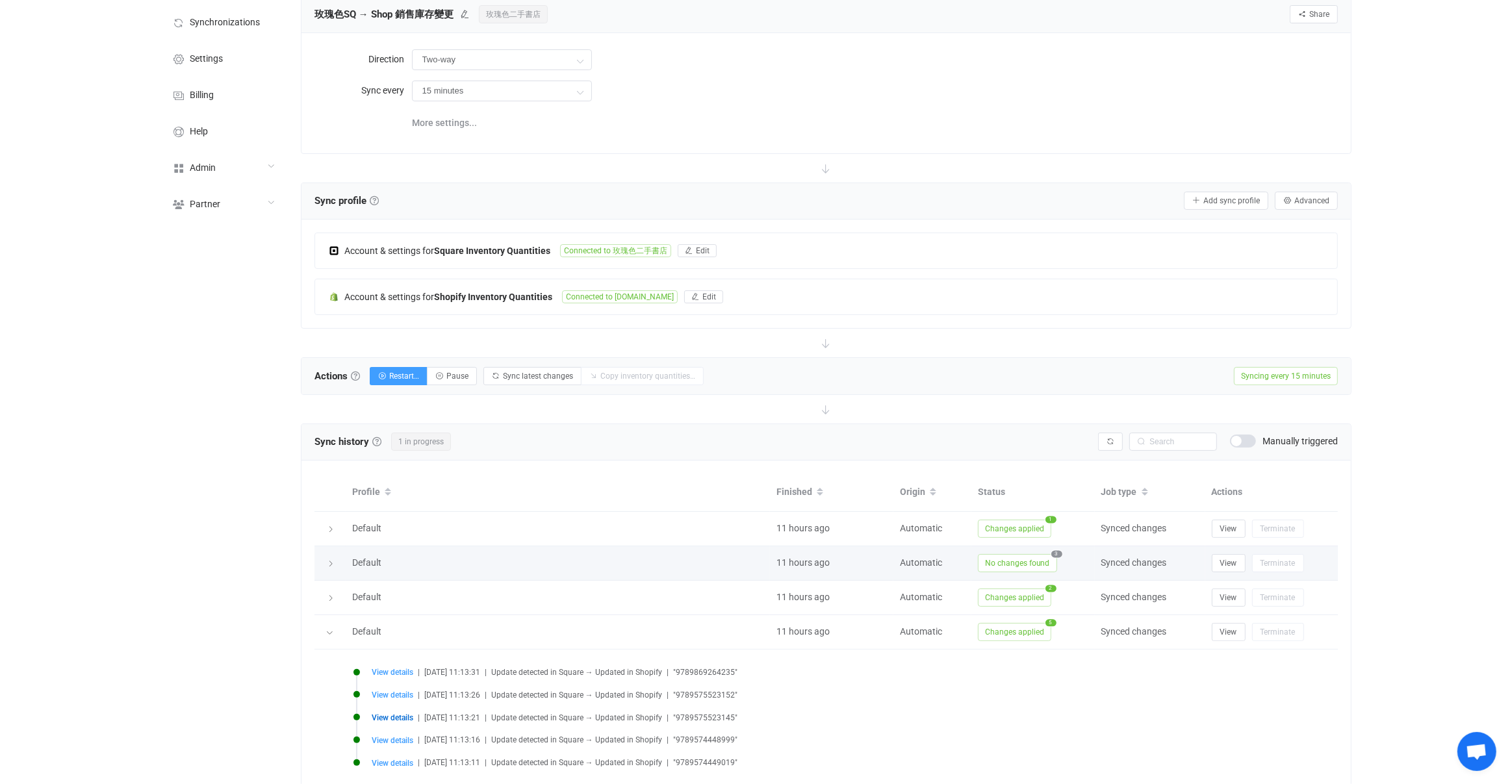
scroll to position [0, 0]
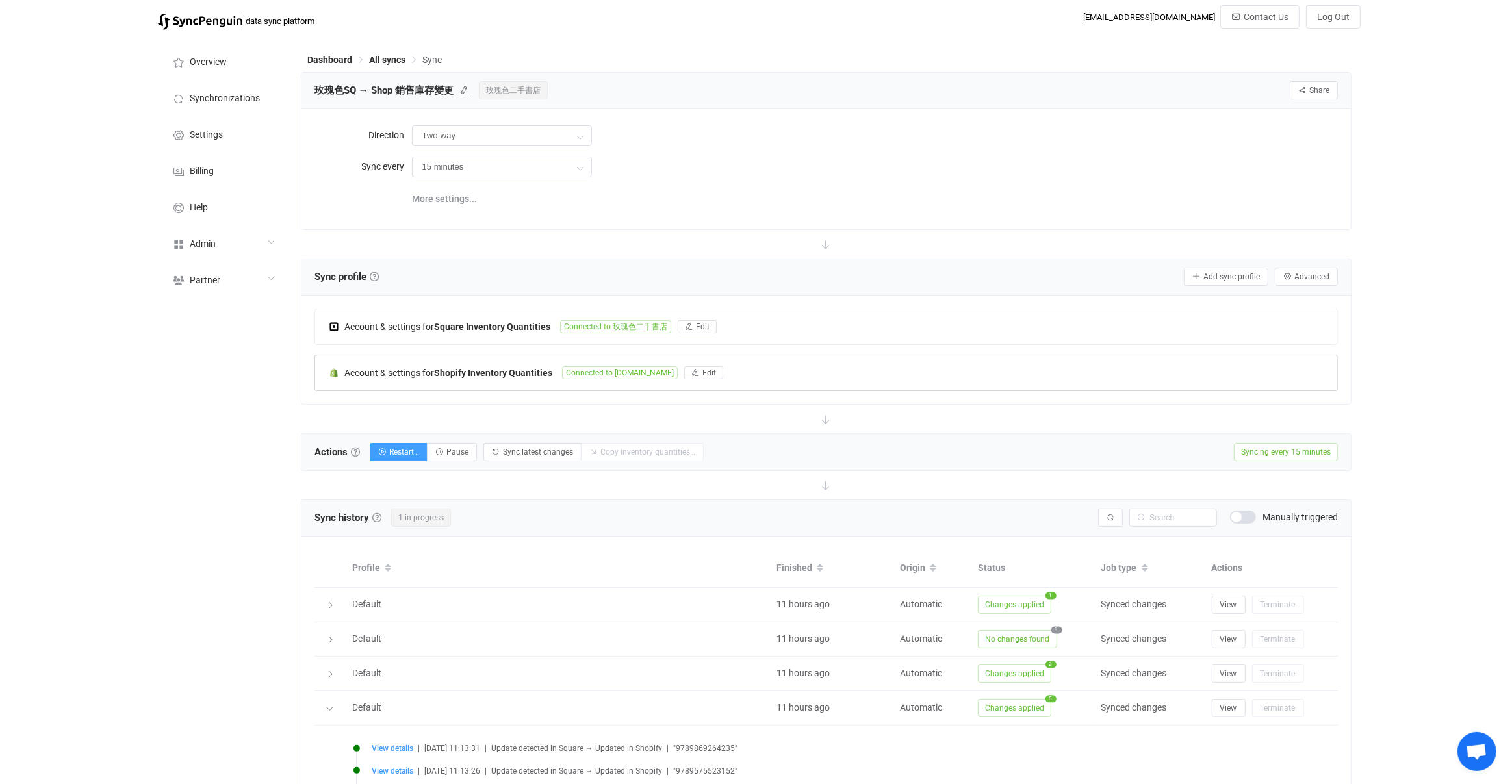
click at [498, 359] on div "Account & settings for Shopify Inventory Quantities Connected to rosecoloredboo…" at bounding box center [826, 373] width 1023 height 35
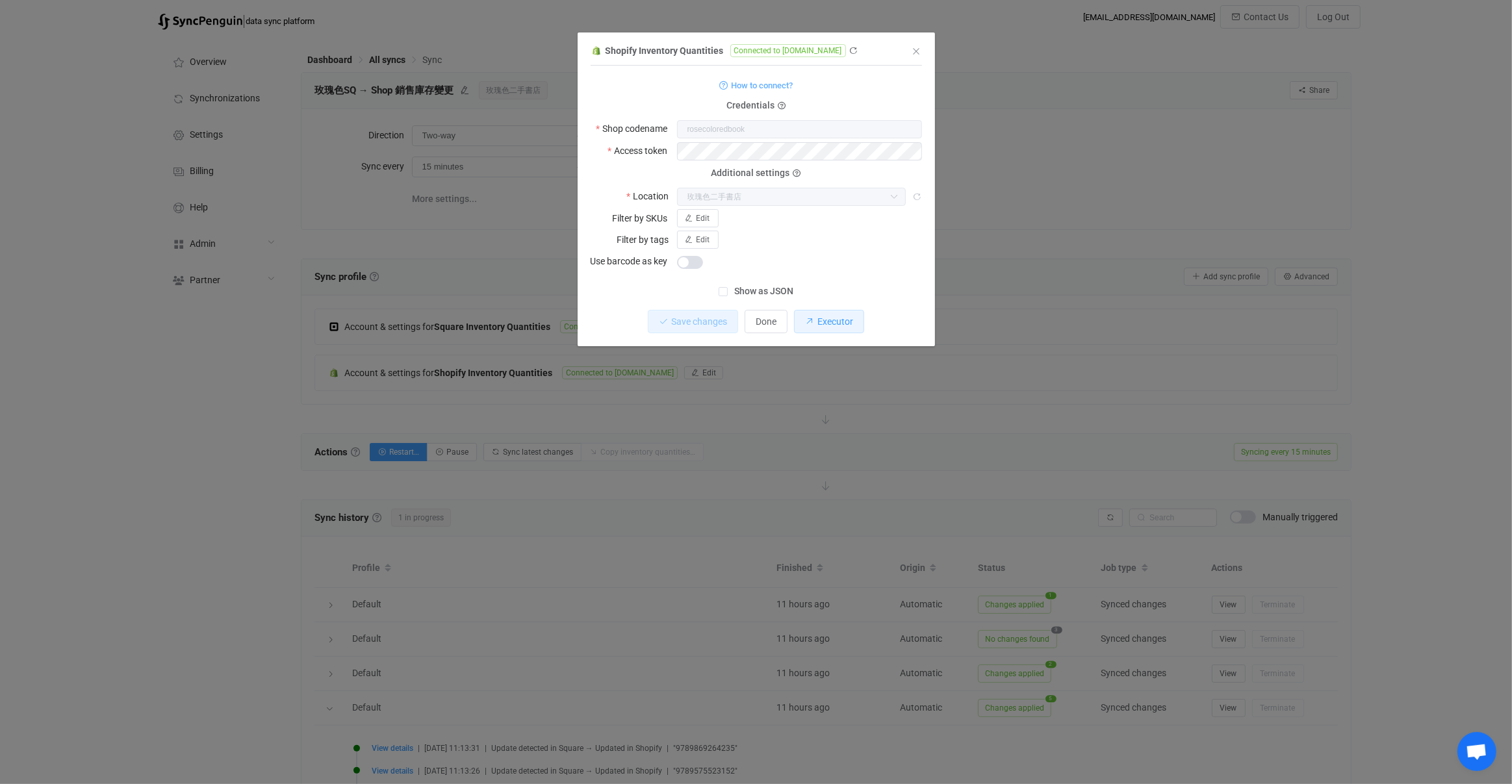
click at [856, 324] on button "Executor" at bounding box center [829, 322] width 70 height 24
click at [535, 402] on div "Shopify Inventory Quantities Connected to rosecoloredbook.myshopify.com 1 { { "…" at bounding box center [756, 392] width 1512 height 784
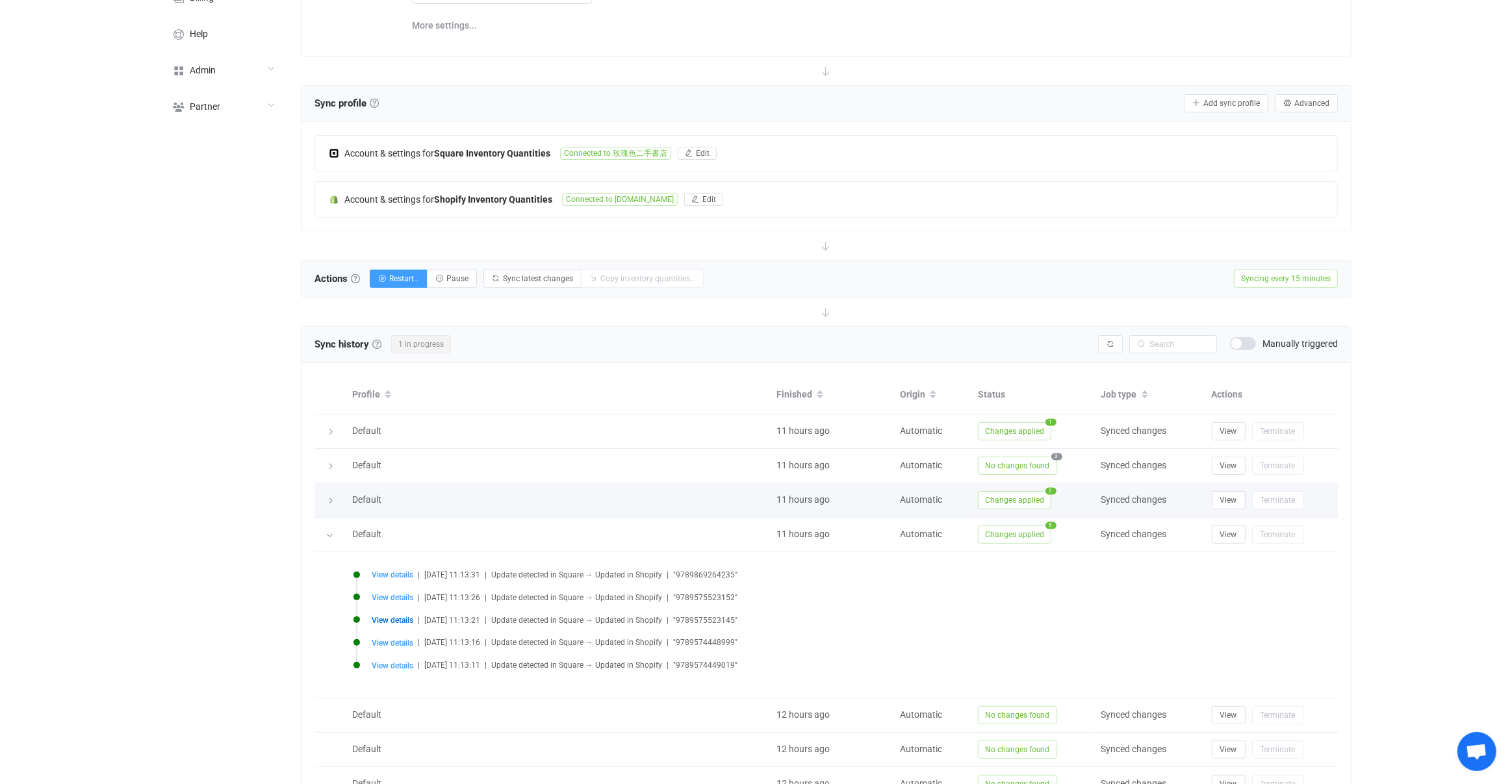
scroll to position [509, 0]
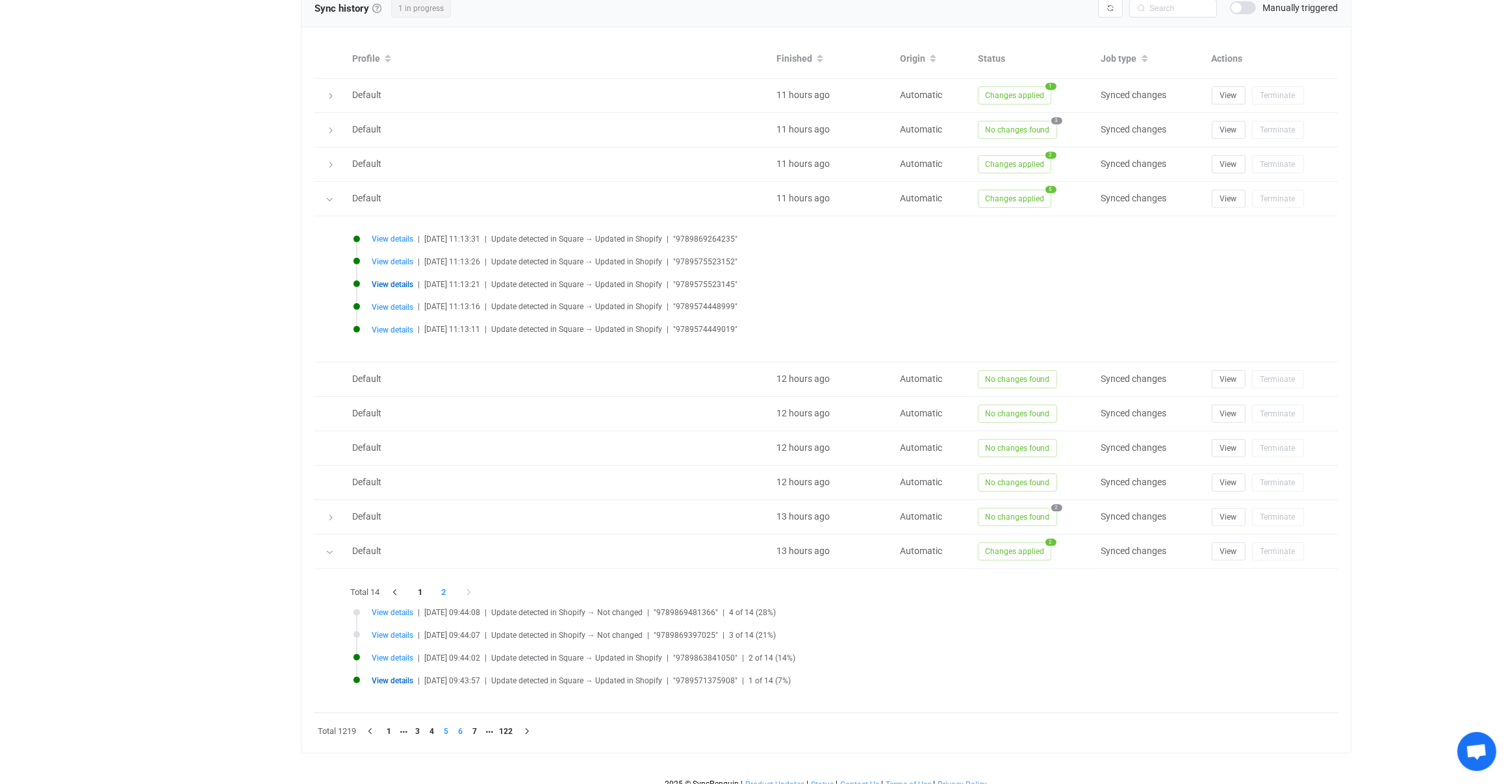
click at [462, 724] on li "6" at bounding box center [461, 731] width 14 height 14
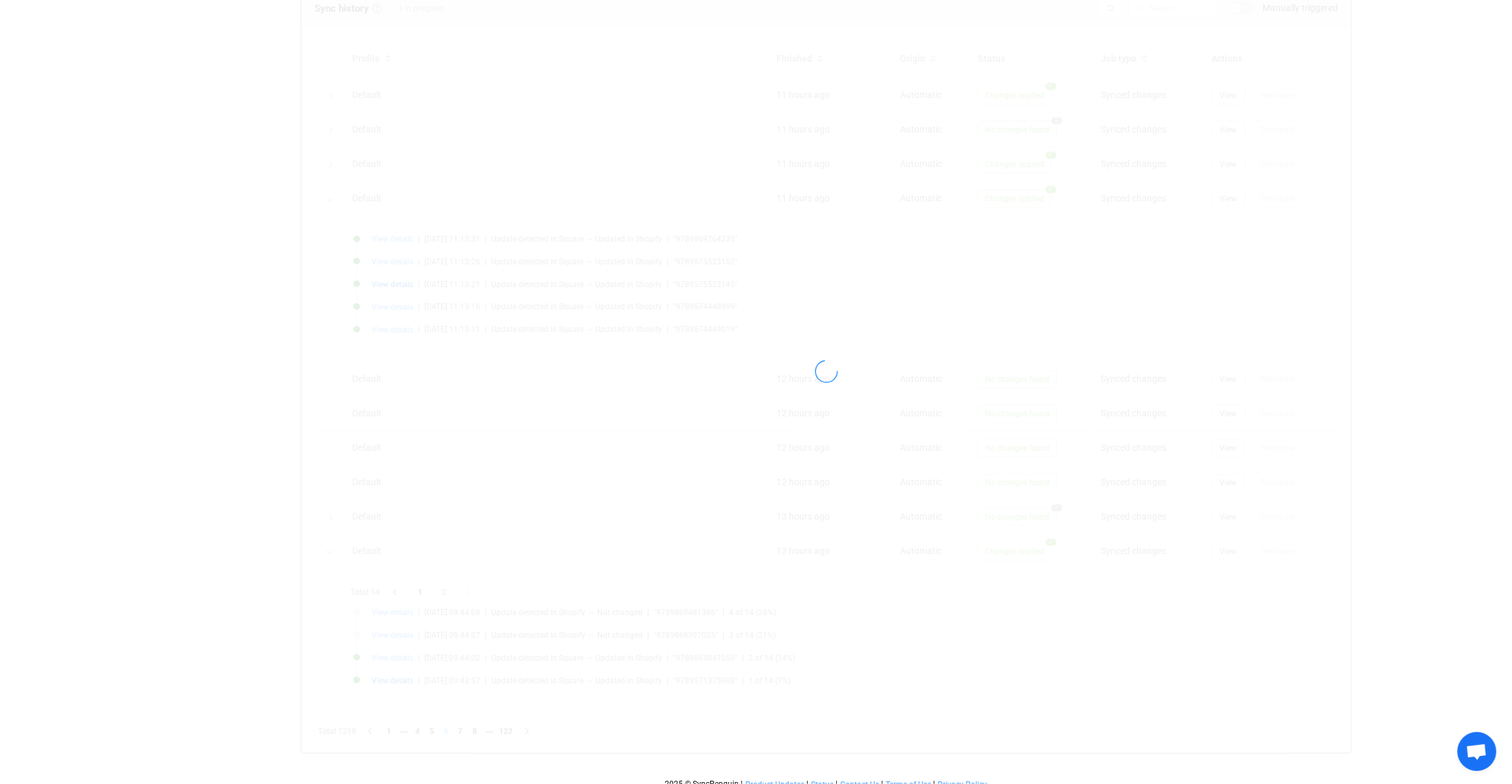
scroll to position [226, 0]
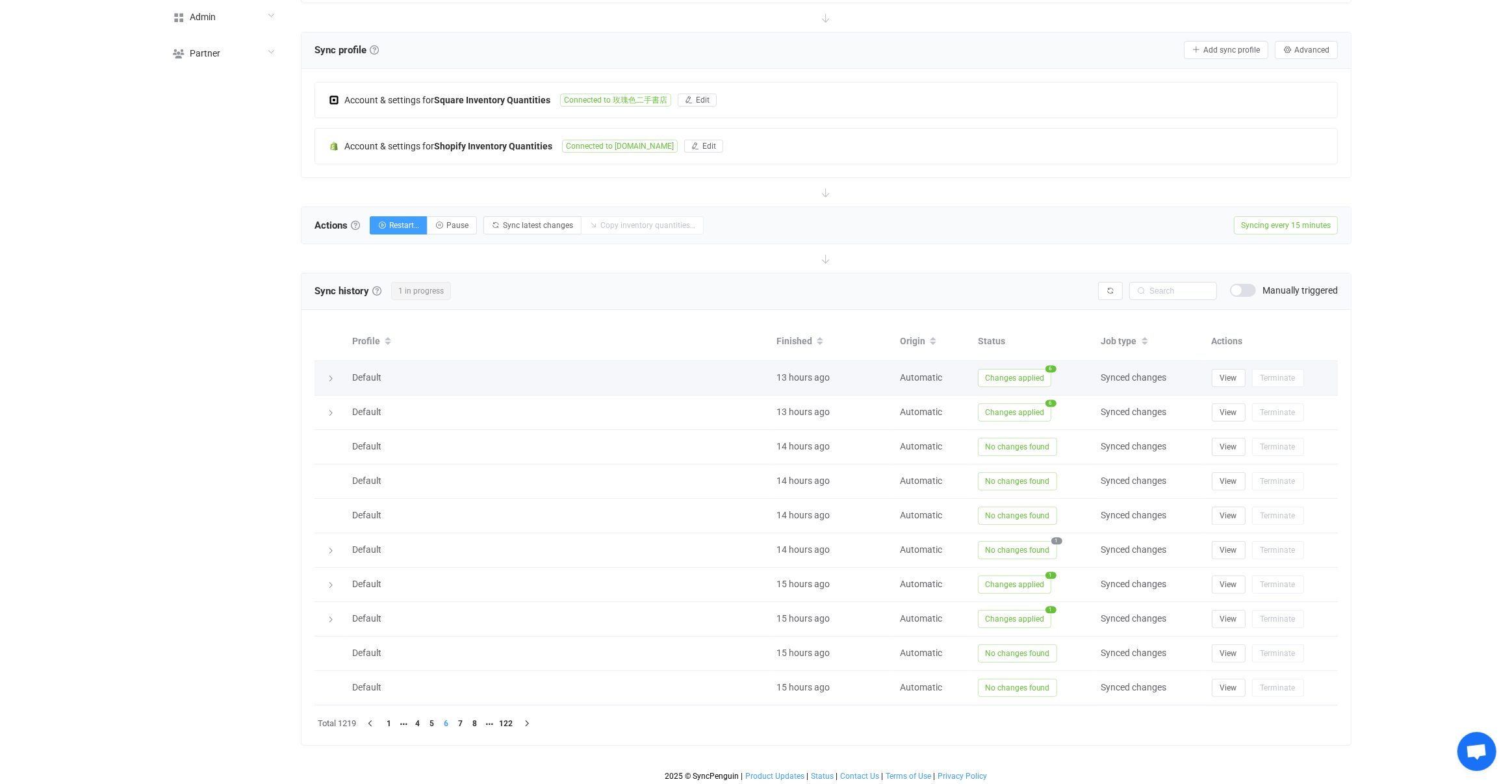
click at [994, 377] on span "Changes applied" at bounding box center [1014, 377] width 74 height 18
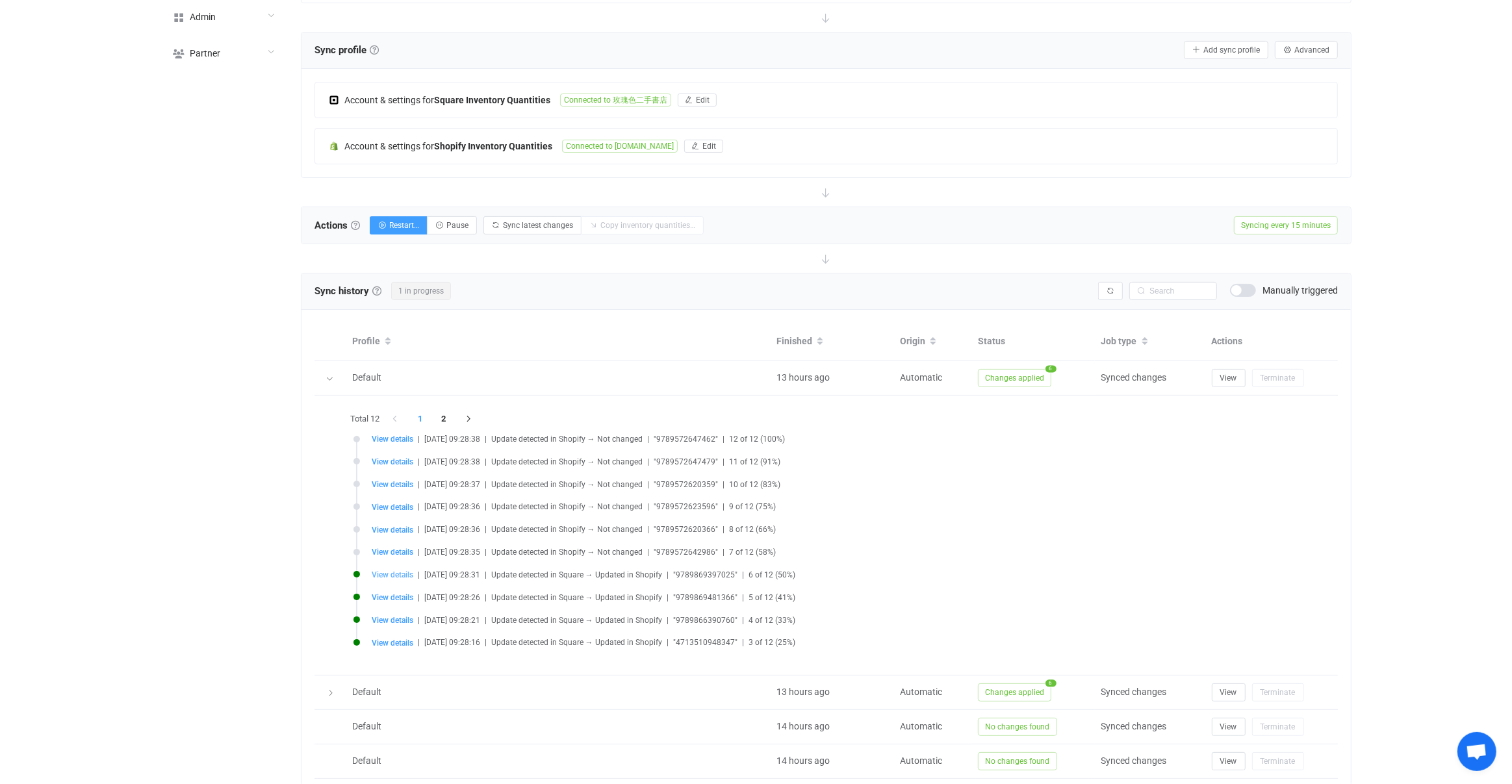
click at [382, 570] on span "View details" at bounding box center [393, 574] width 42 height 9
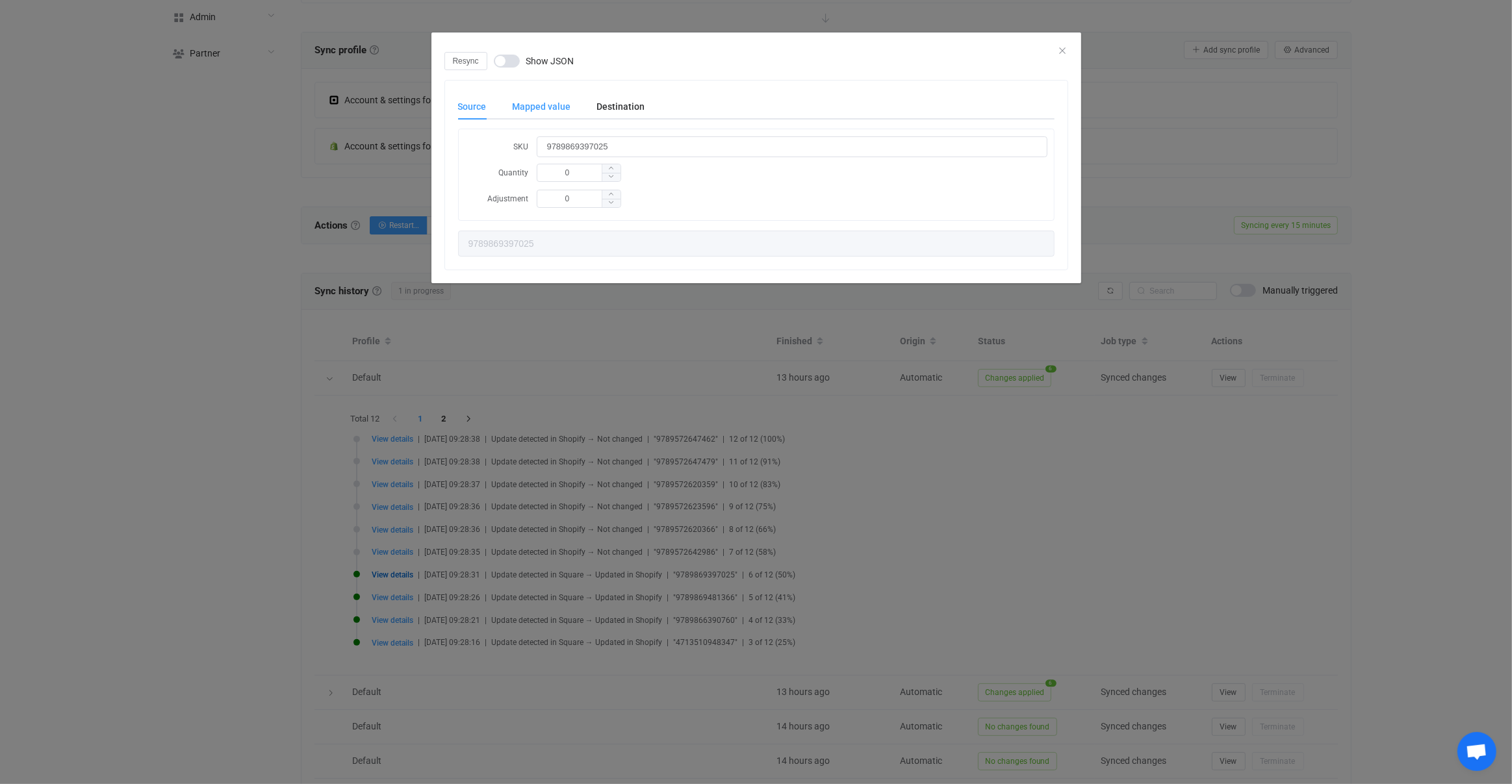
click at [548, 112] on div "Mapped value" at bounding box center [541, 106] width 85 height 26
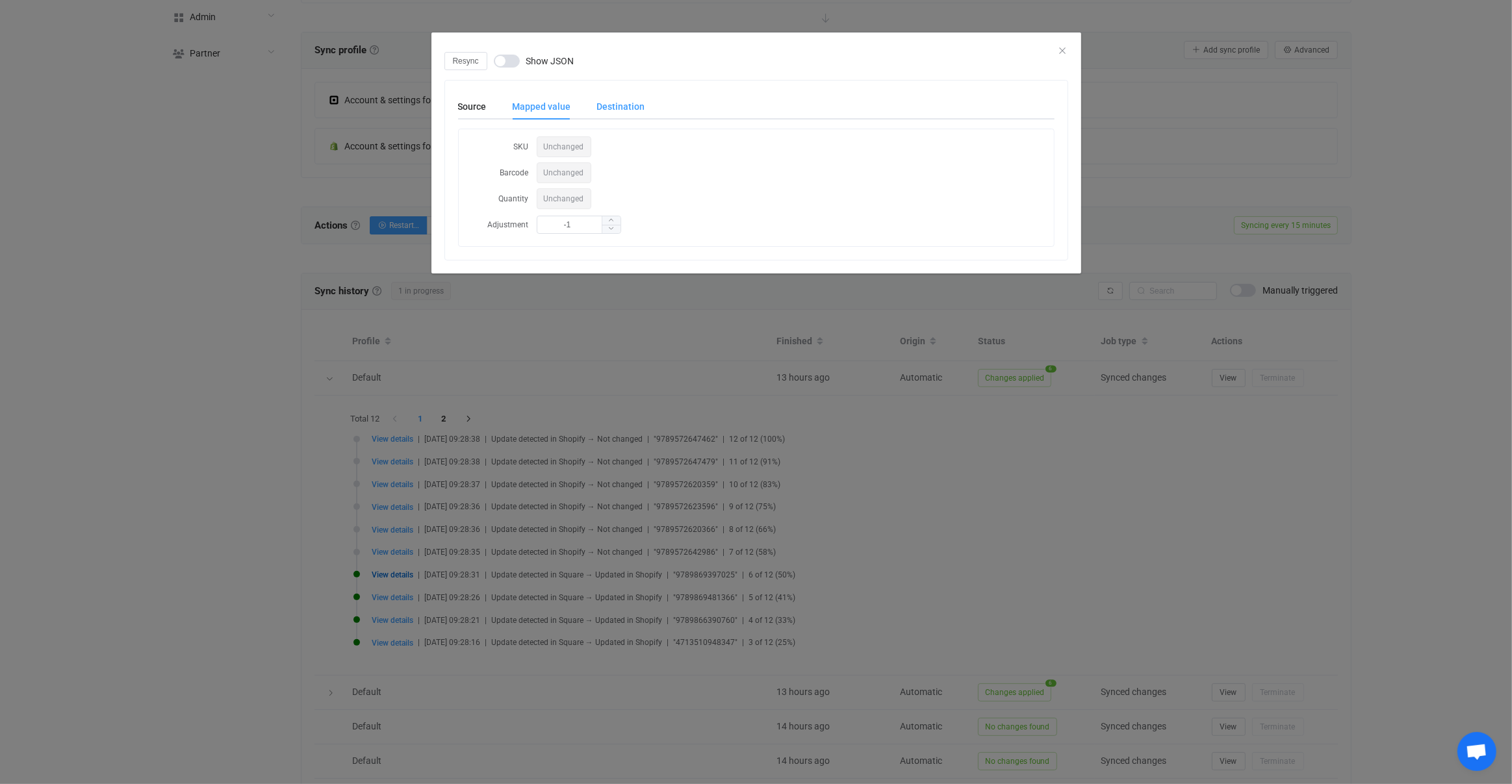
click at [640, 104] on div "Destination" at bounding box center [614, 106] width 61 height 26
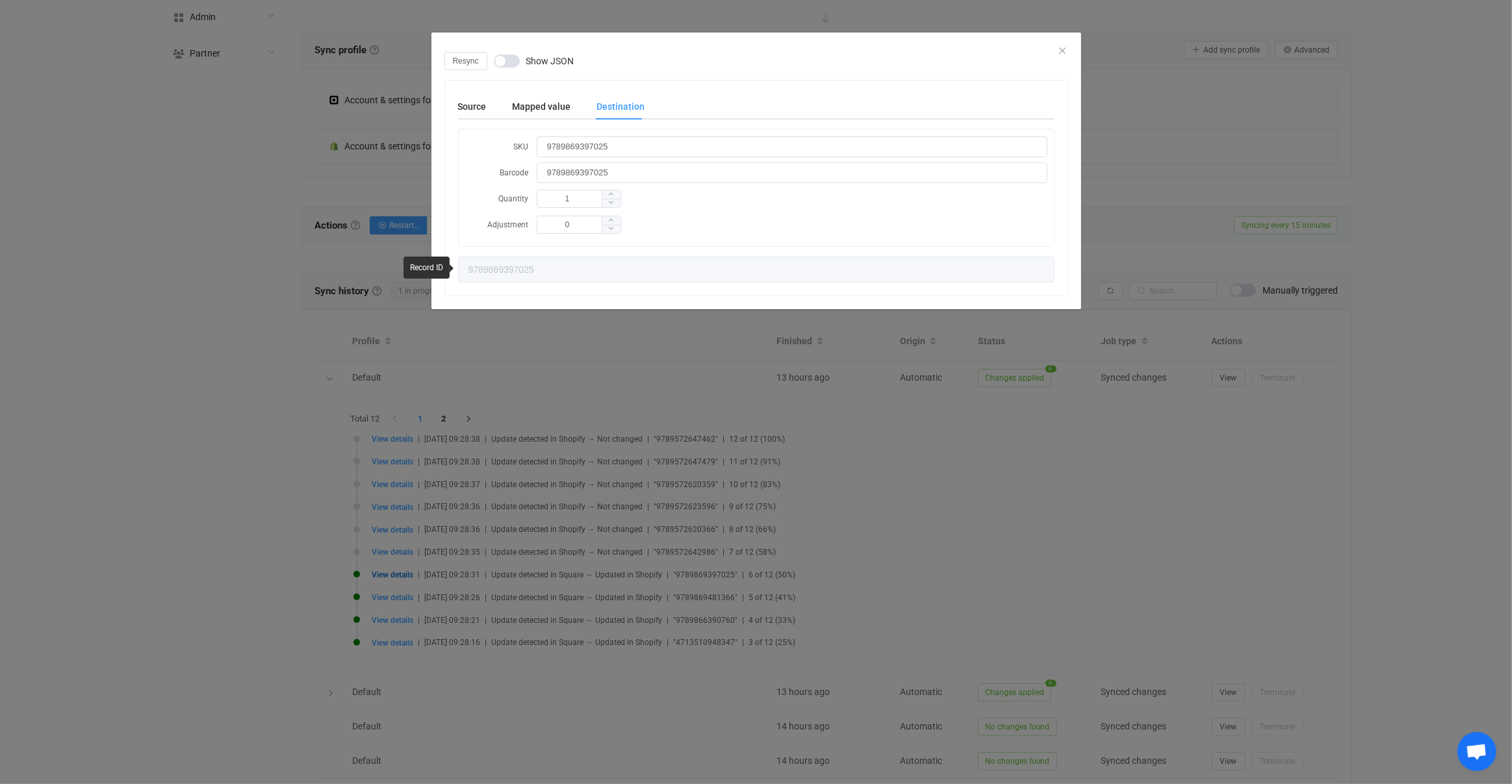
click at [456, 431] on div "Resync Show JSON Source Mapped value Destination SKU 9789869397025 Quantity 0 A…" at bounding box center [756, 392] width 1512 height 784
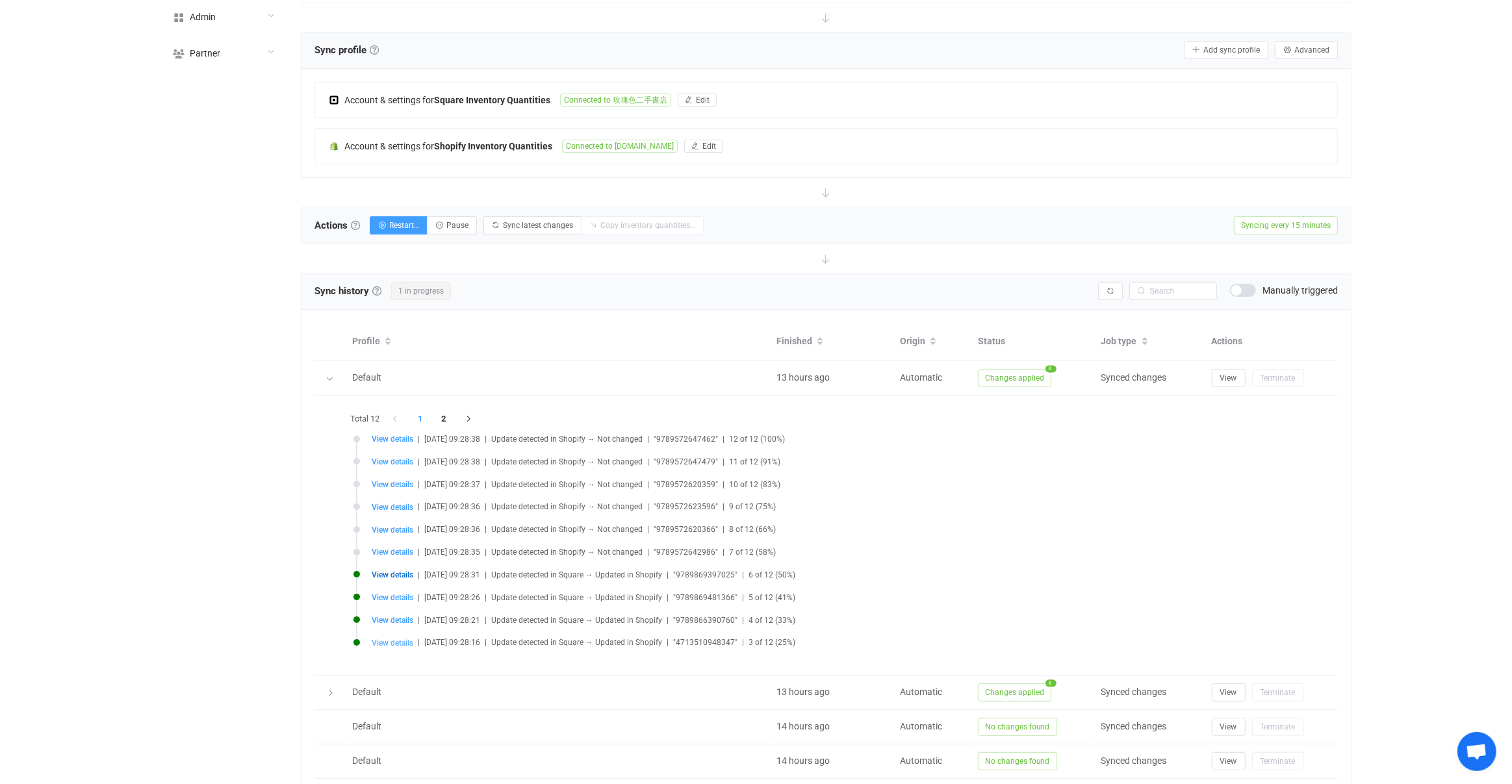
drag, startPoint x: 396, startPoint y: 645, endPoint x: 396, endPoint y: 636, distance: 9.0
click at [396, 644] on li "View details | 2025-08-25 09:28:16 | Update detected in Square → Updated in Sho…" at bounding box center [830, 650] width 952 height 23
click at [396, 633] on li "View details | 2025-08-25 09:28:21 | Update detected in Square → Updated in Sho…" at bounding box center [830, 627] width 952 height 23
click at [397, 638] on span "View details" at bounding box center [393, 642] width 42 height 9
type input "4713510948347"
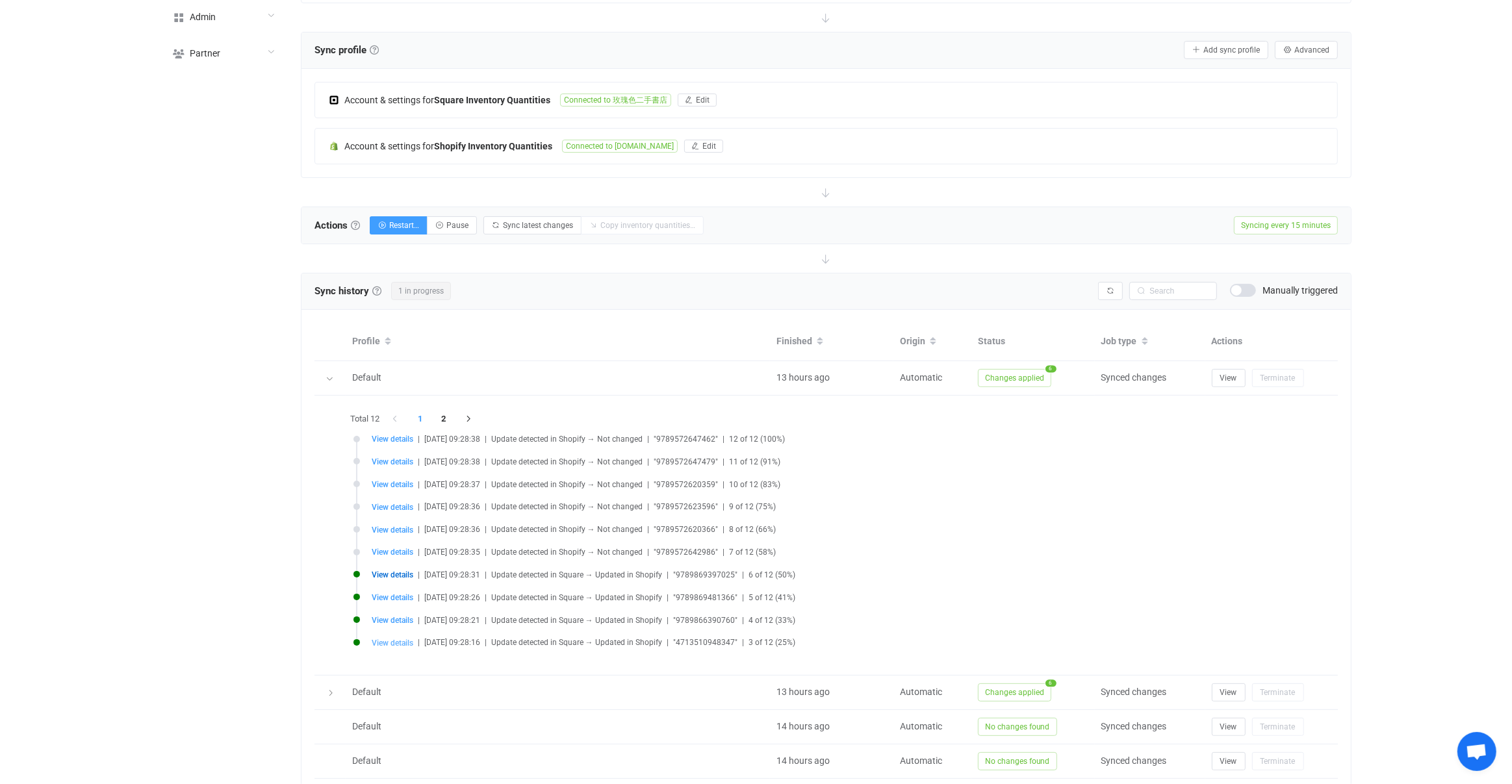
type input "1"
type input "4713510948347"
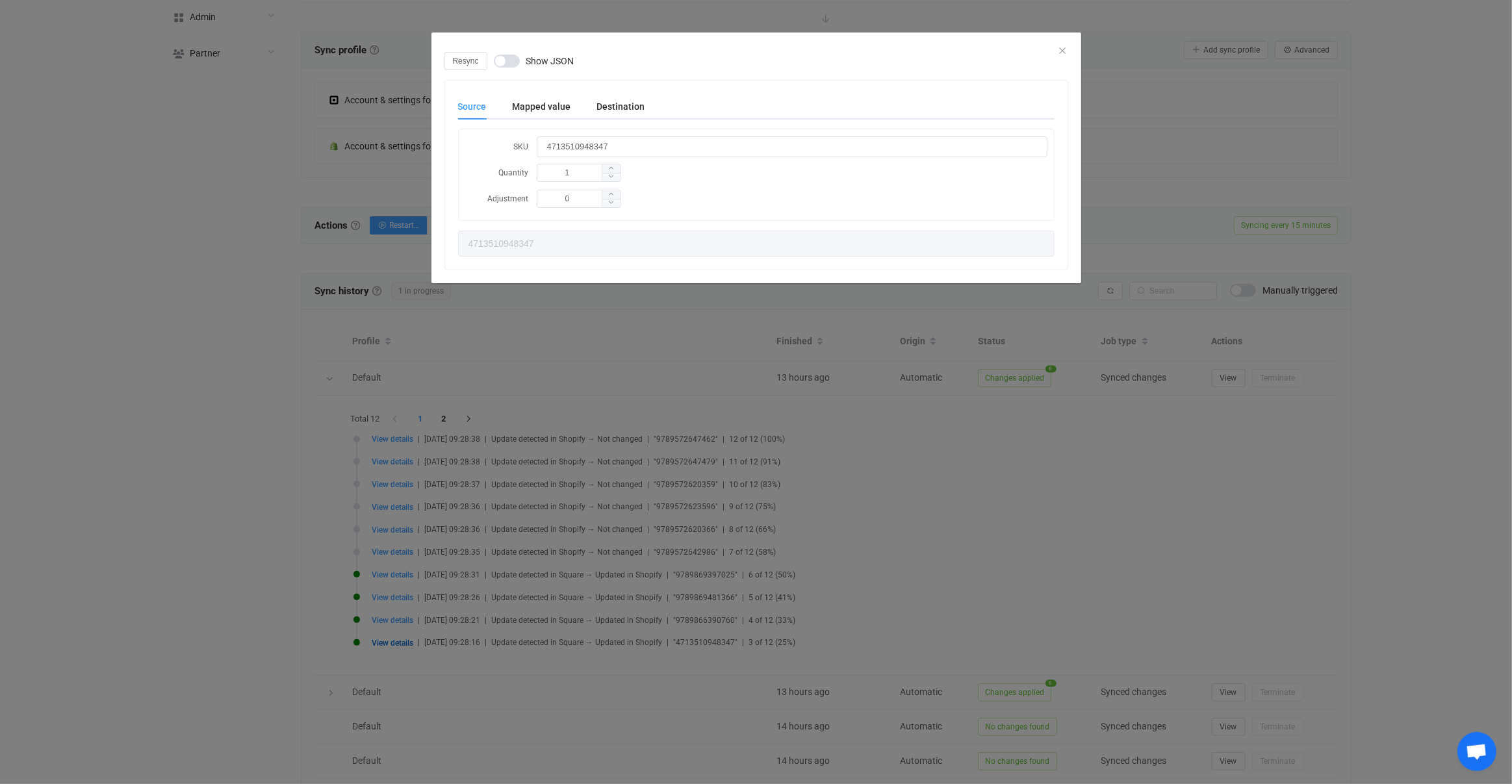
click at [555, 119] on div "Source Mapped value Destination SKU 4713510948347 Quantity 1 Adjustment 0 47135…" at bounding box center [757, 175] width 597 height 163
click at [568, 115] on div "Mapped value" at bounding box center [541, 106] width 85 height 26
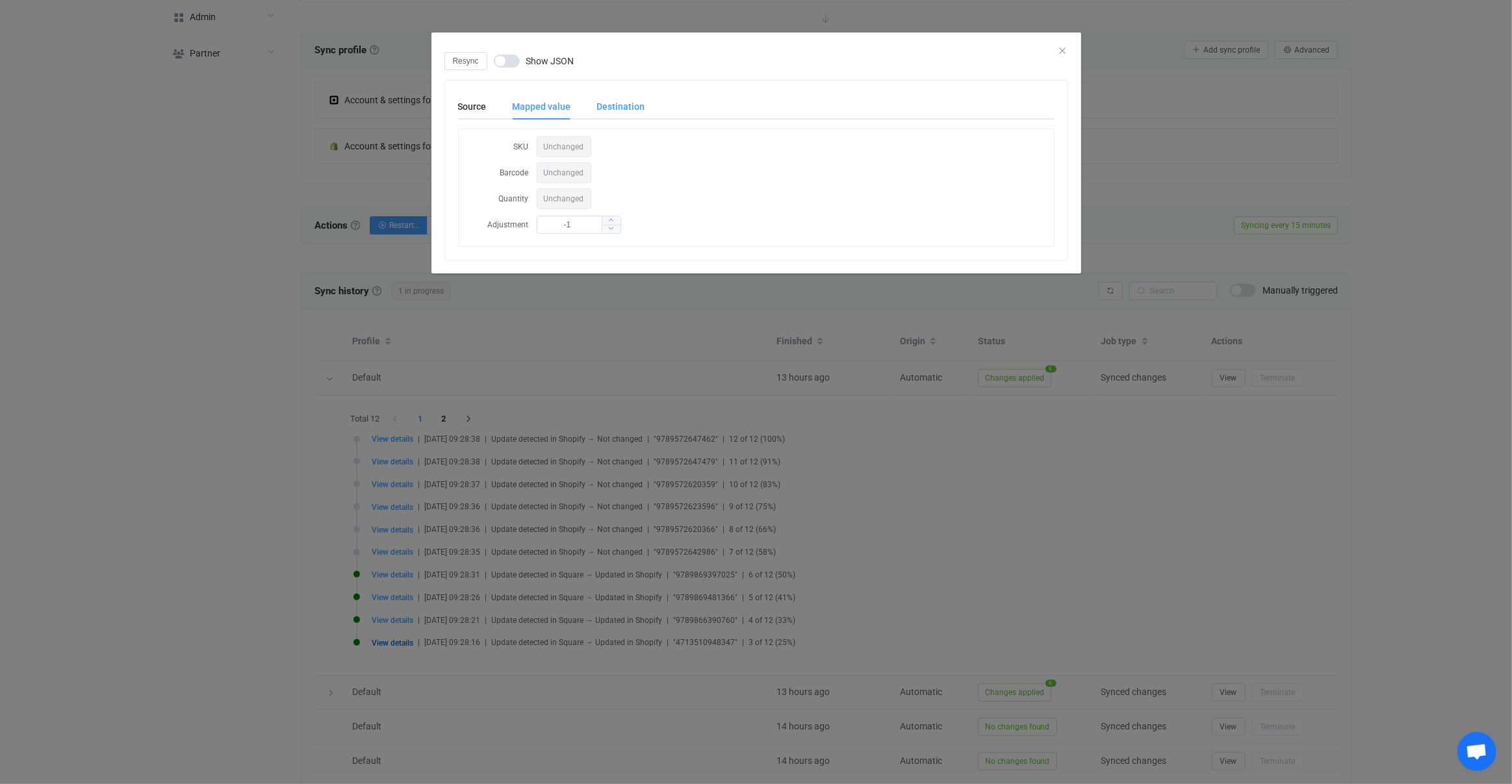
click at [611, 111] on div "Destination" at bounding box center [614, 106] width 61 height 26
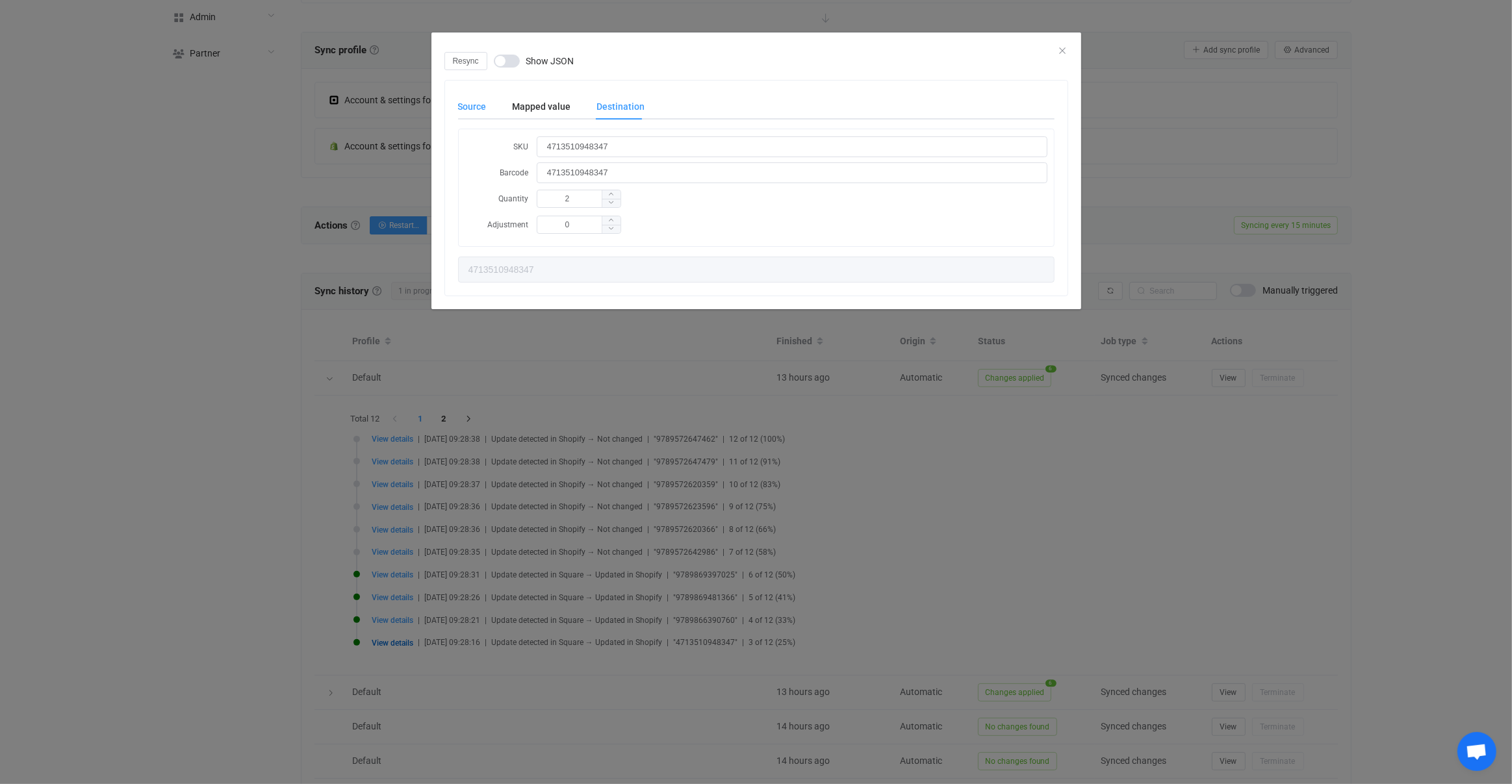
click at [480, 104] on div "Source" at bounding box center [479, 106] width 42 height 26
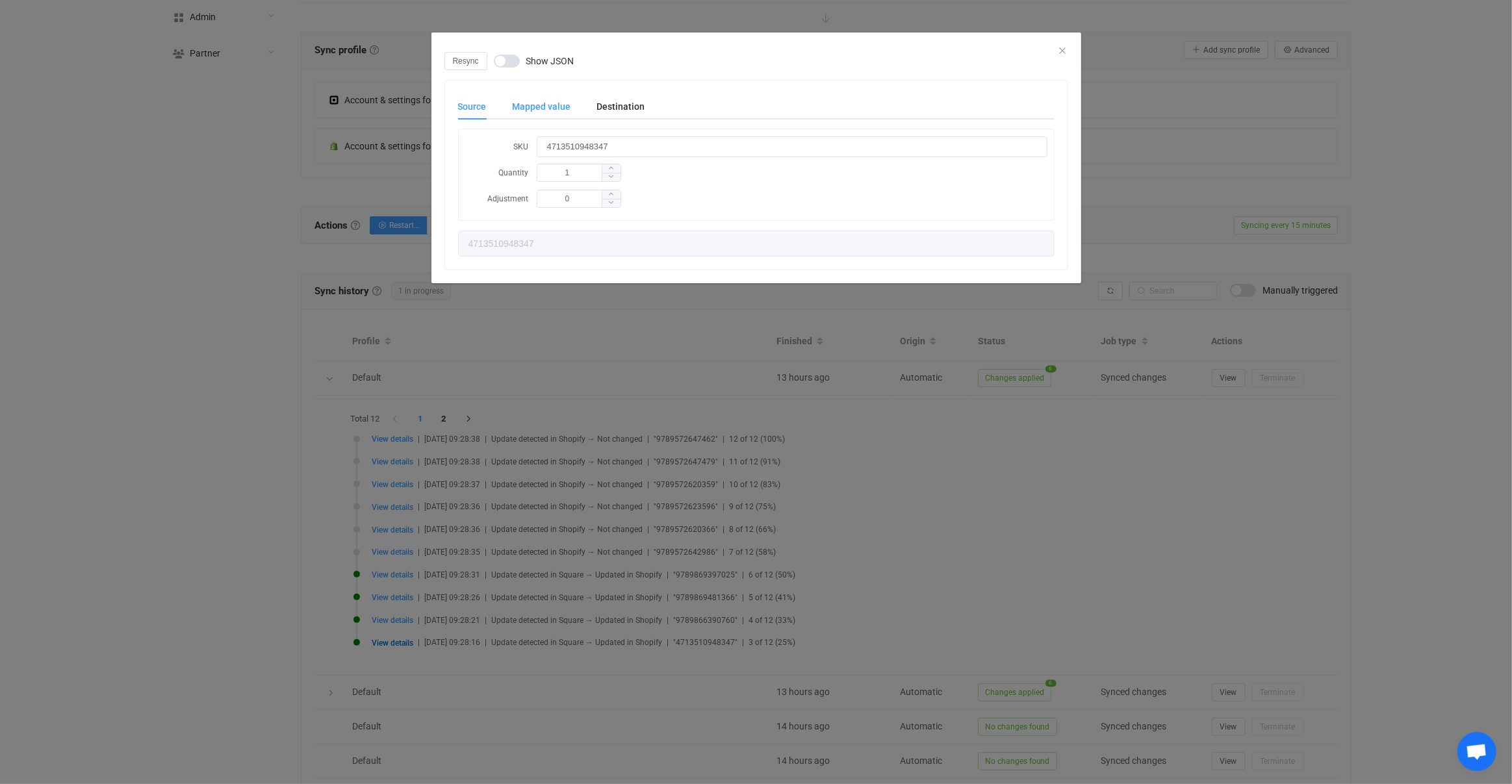
click at [563, 103] on div "Mapped value" at bounding box center [541, 106] width 85 height 26
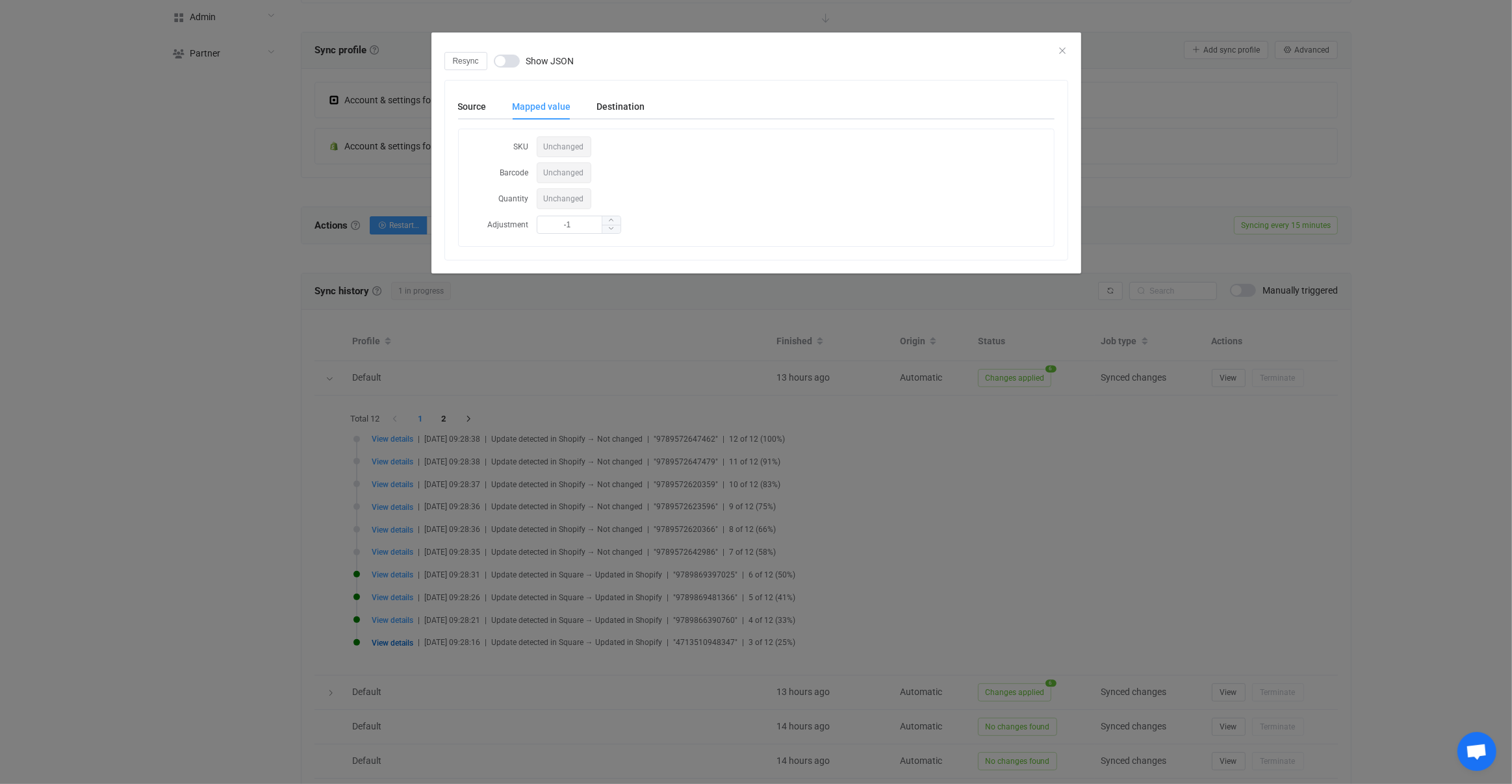
click at [646, 100] on div "Source Mapped value Destination" at bounding box center [757, 106] width 597 height 26
click at [617, 104] on div "Destination" at bounding box center [614, 106] width 61 height 26
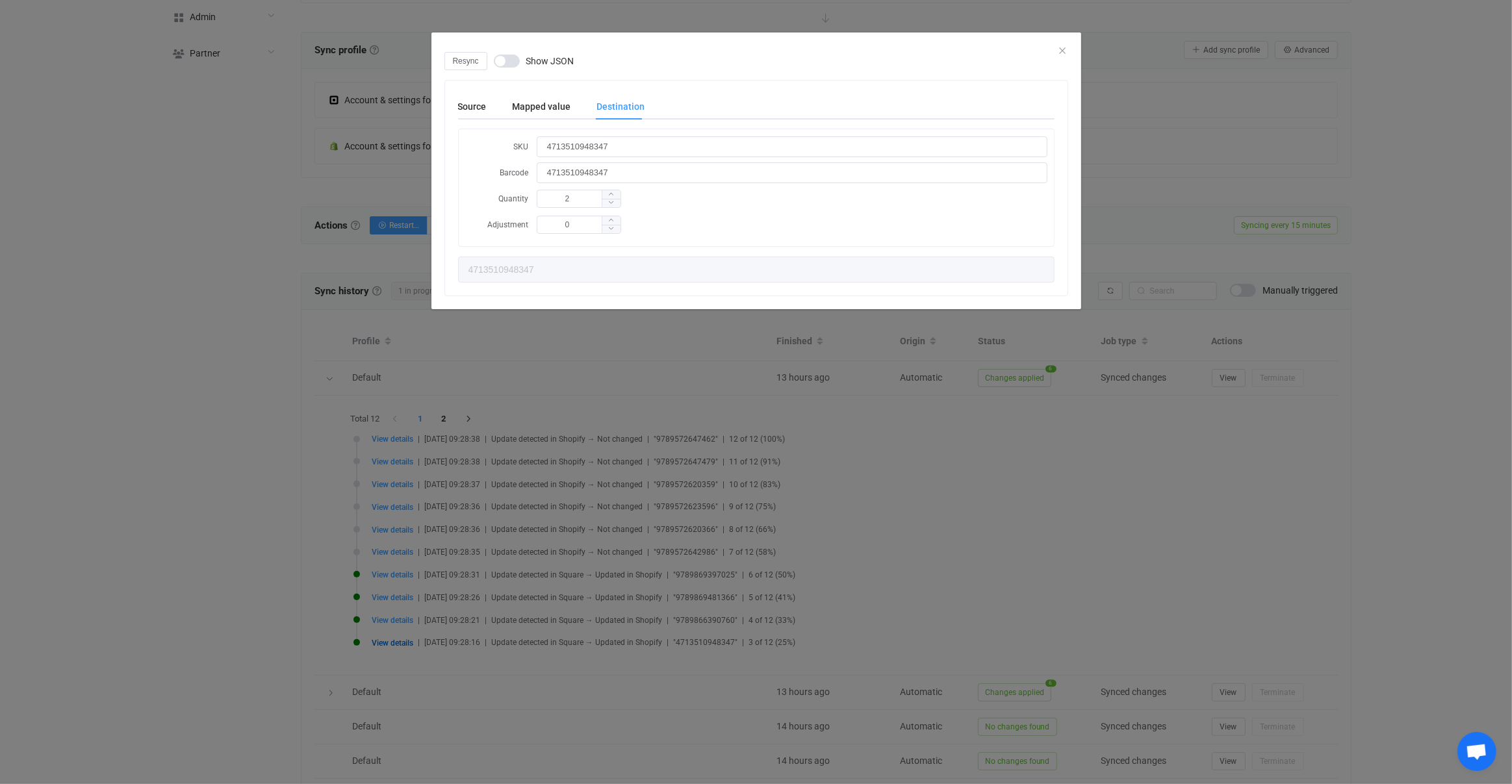
click at [493, 583] on div "Resync Show JSON Source Mapped value Destination SKU 4713510948347 Quantity 1 A…" at bounding box center [756, 392] width 1512 height 784
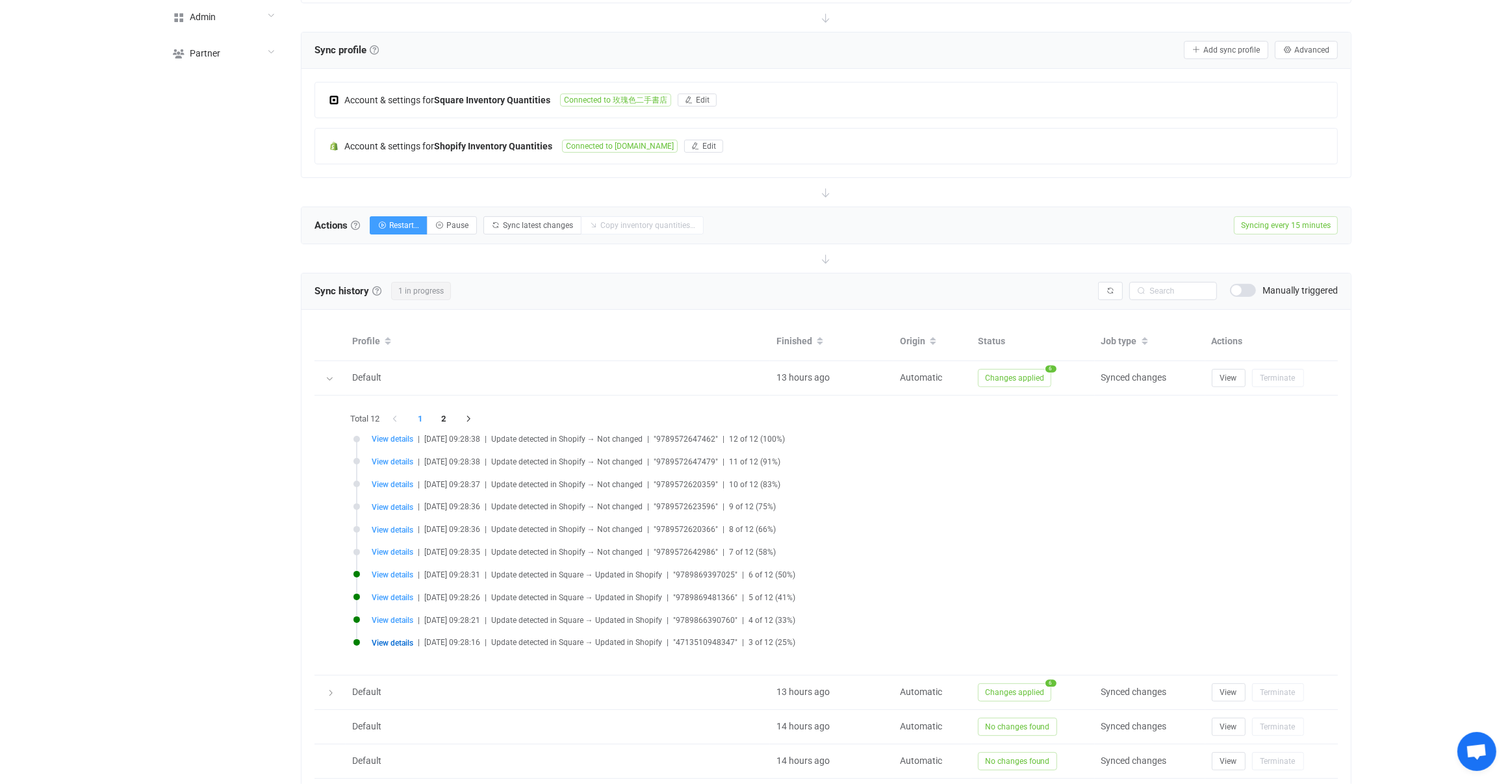
click at [393, 642] on span "View details" at bounding box center [393, 642] width 42 height 9
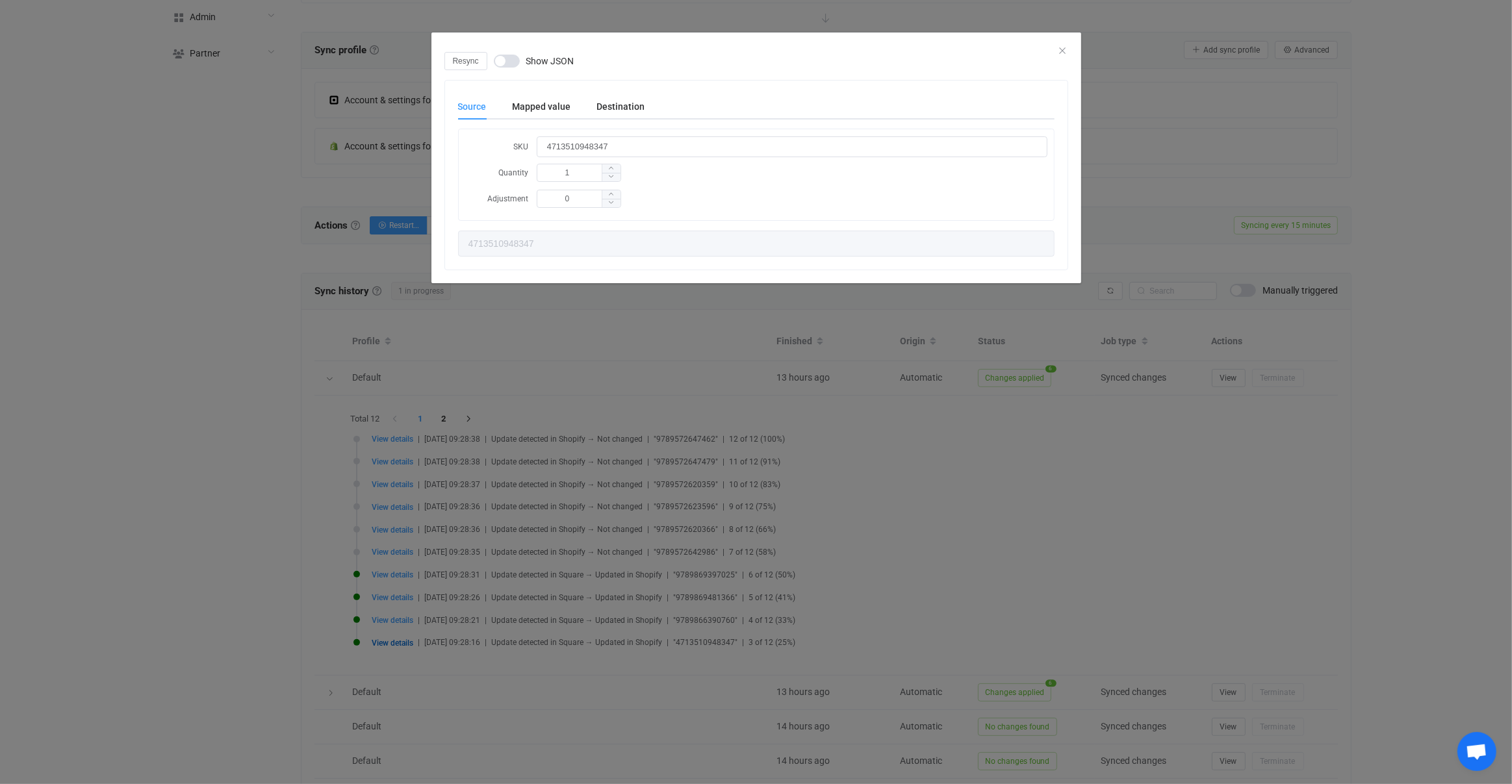
click at [393, 626] on div "Resync Show JSON Source Mapped value Destination SKU 4713510948347 Quantity 1 A…" at bounding box center [756, 392] width 1512 height 784
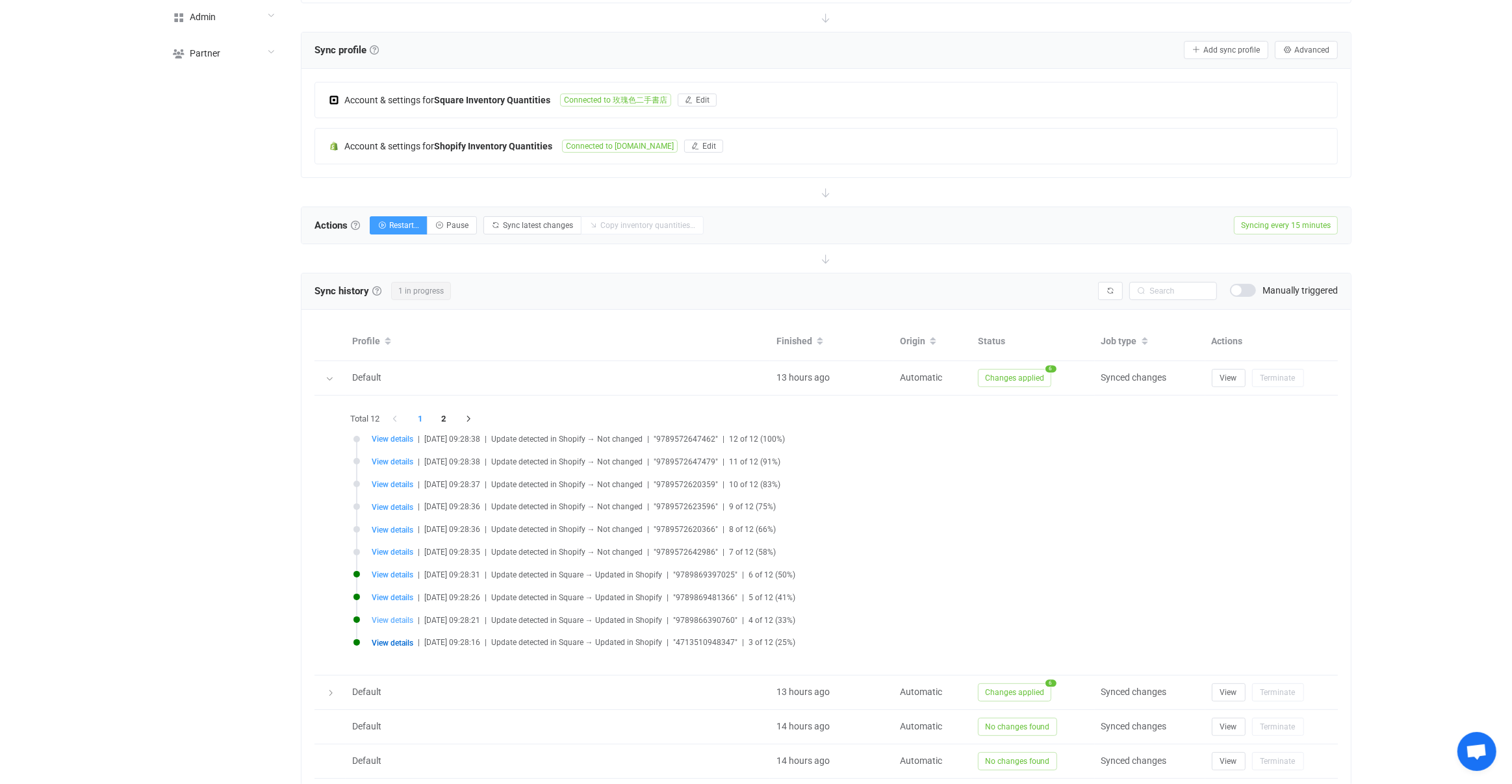
click at [397, 615] on span "View details" at bounding box center [393, 619] width 42 height 9
type input "9789866390760"
type input "0"
type input "9789866390760"
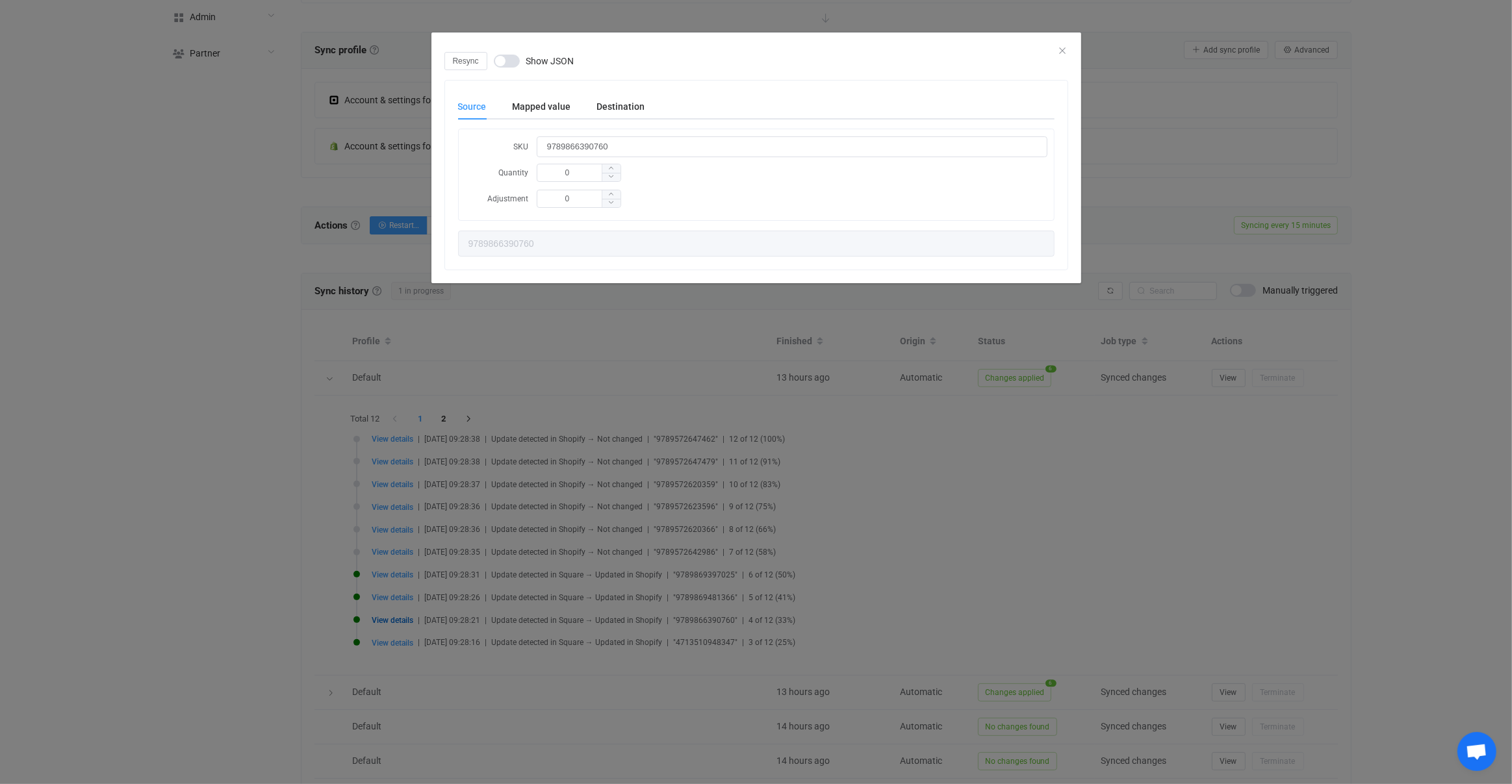
click at [532, 93] on div "Source Mapped value Destination SKU 9789866390760 Quantity 0 Adjustment 0 97898…" at bounding box center [756, 175] width 622 height 189
click at [598, 100] on div "Destination" at bounding box center [614, 106] width 61 height 26
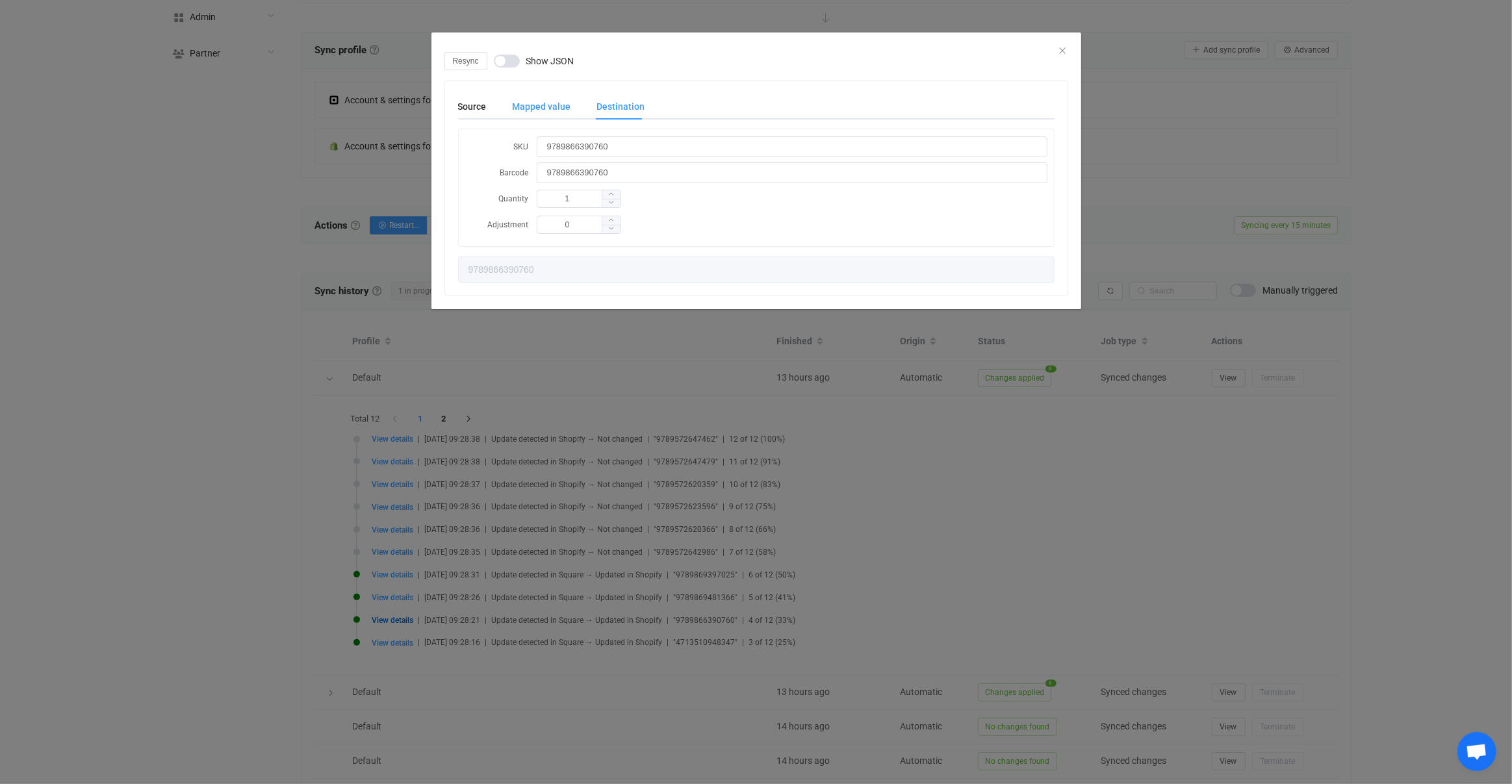
click at [561, 100] on div "Mapped value" at bounding box center [541, 106] width 85 height 26
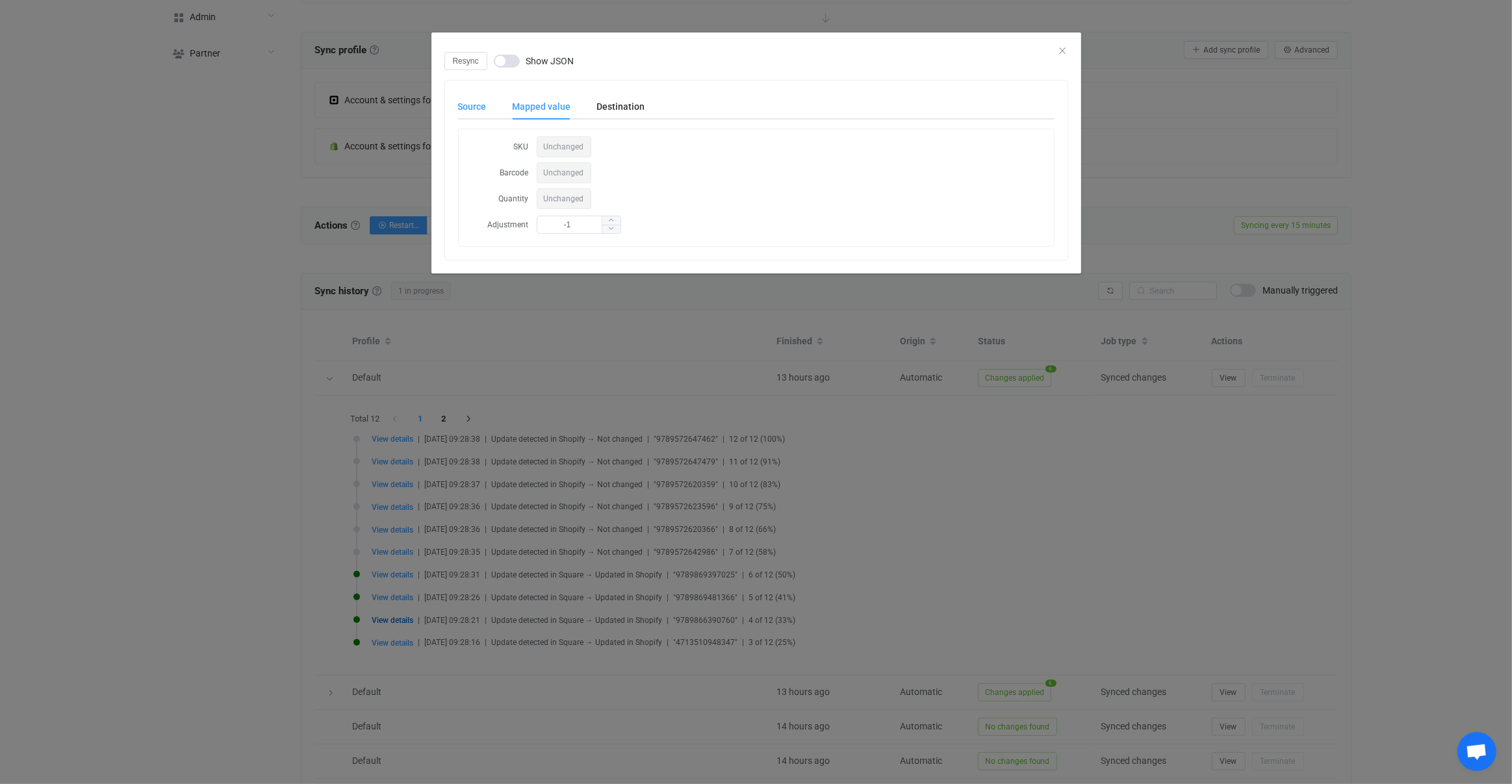
click at [469, 112] on div "Source" at bounding box center [479, 106] width 42 height 26
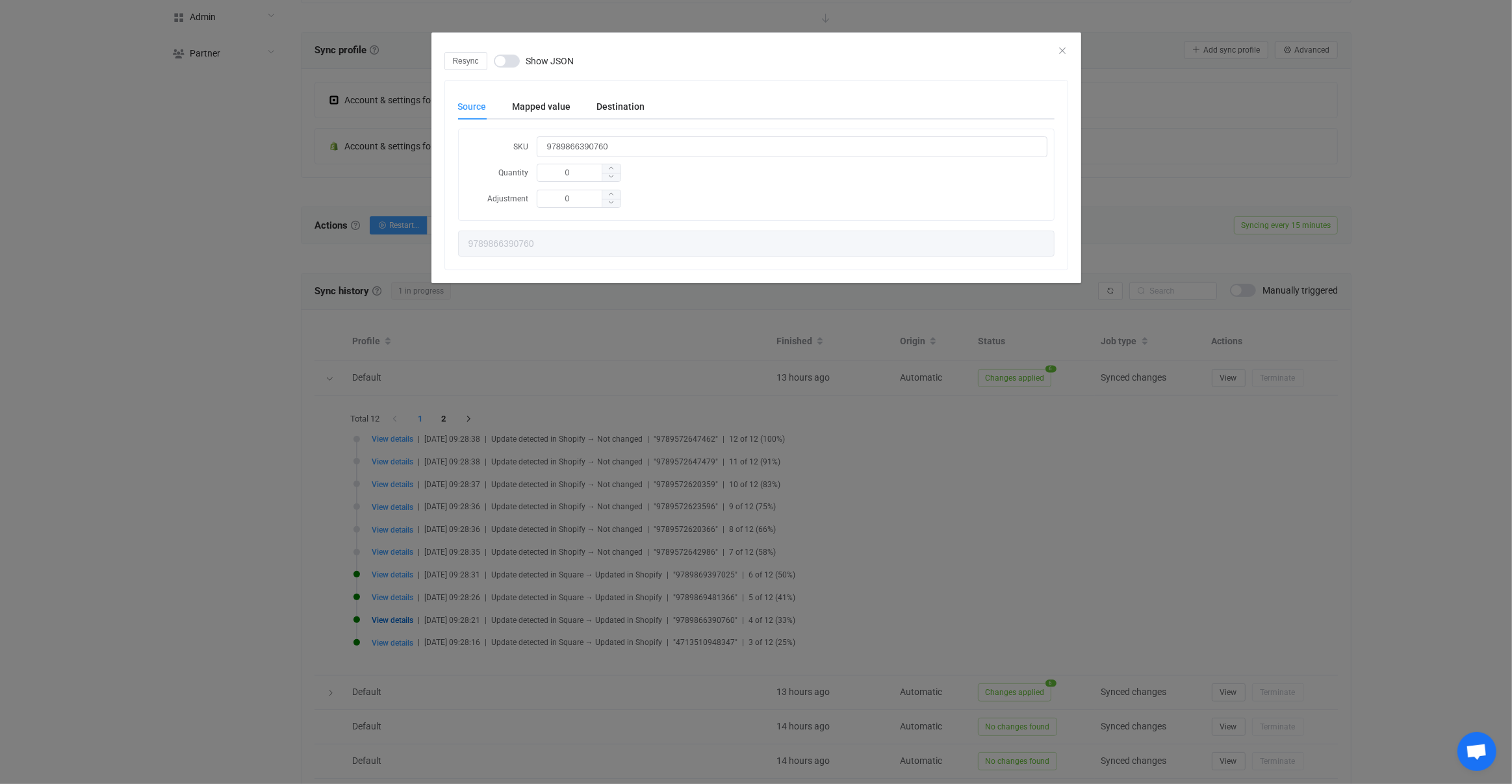
click at [399, 343] on div "Resync Show JSON Source Mapped value Destination SKU 9789866390760 Quantity 0 A…" at bounding box center [756, 392] width 1512 height 784
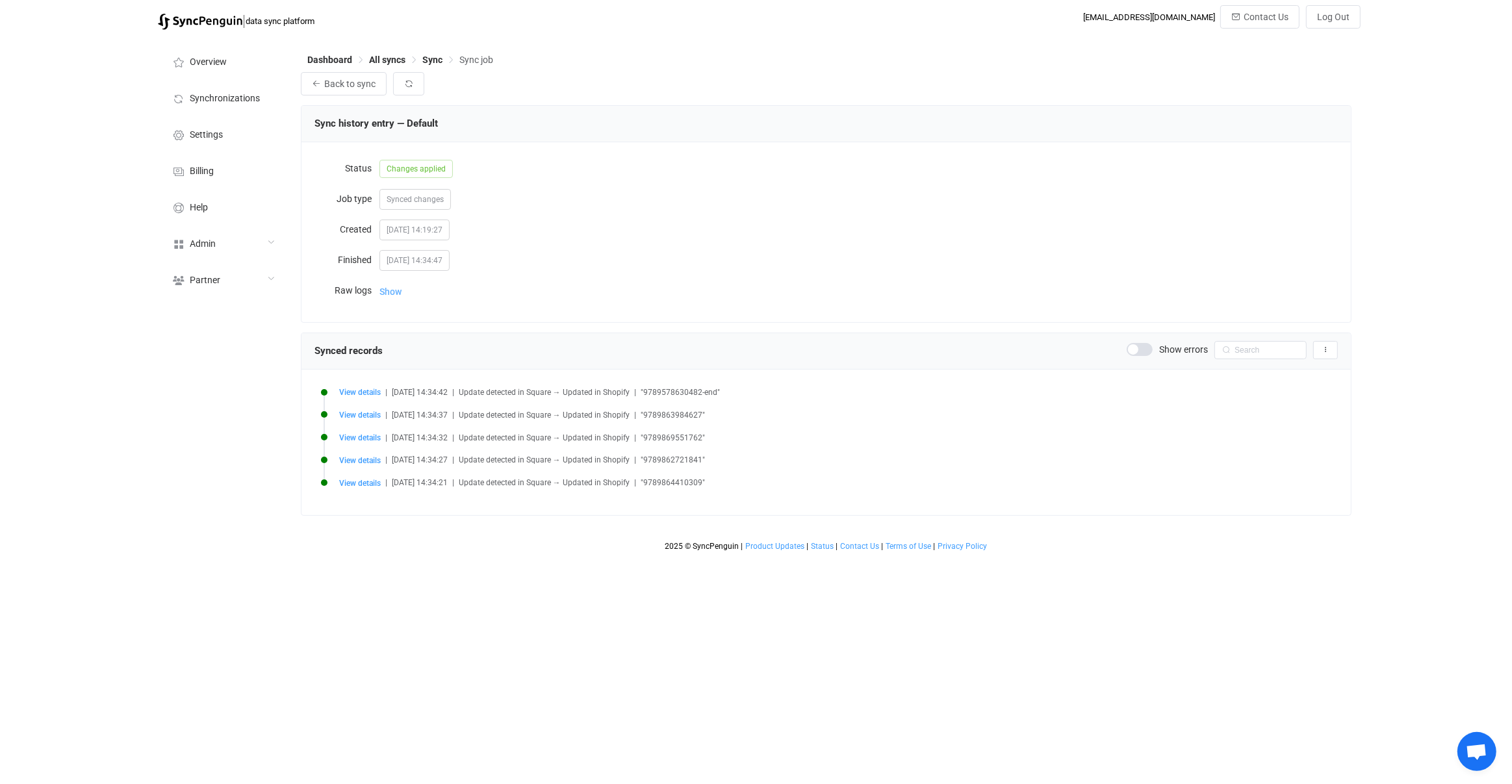
click at [393, 296] on span "Show" at bounding box center [390, 291] width 22 height 26
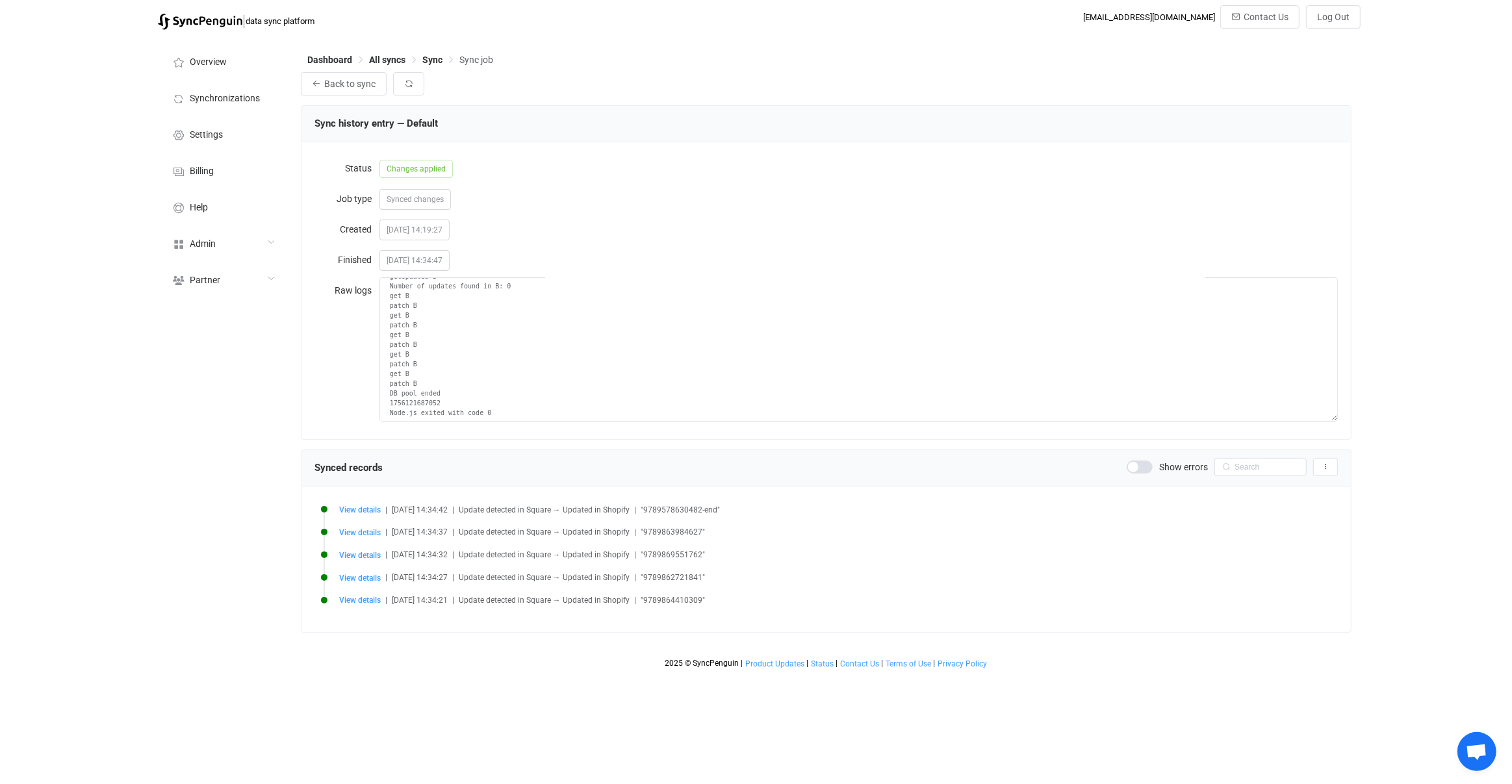
scroll to position [75, 0]
click at [226, 234] on div "Admin" at bounding box center [222, 243] width 130 height 36
click at [205, 379] on span "Users" at bounding box center [195, 376] width 23 height 10
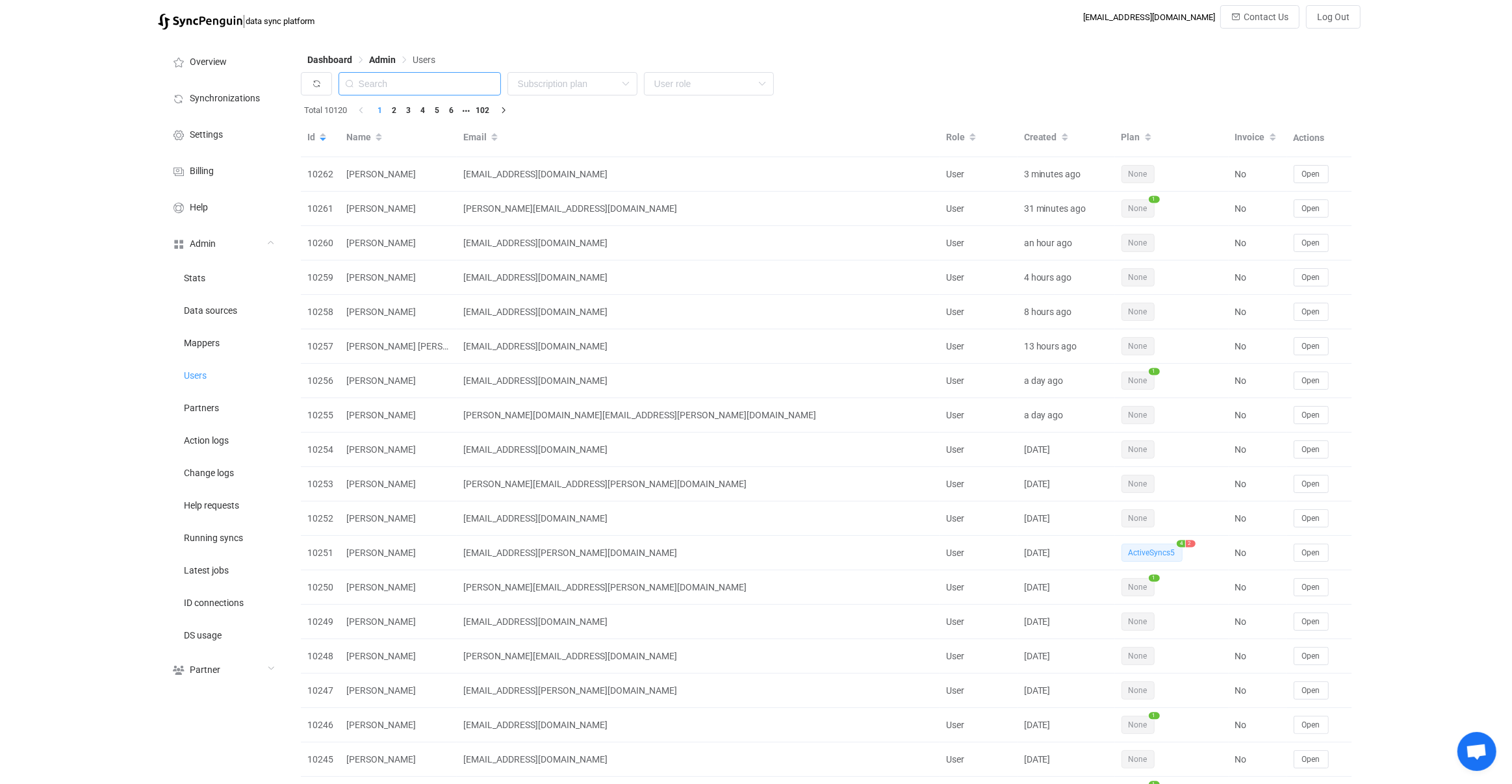
click at [443, 78] on input "text" at bounding box center [420, 84] width 162 height 24
type input "valan"
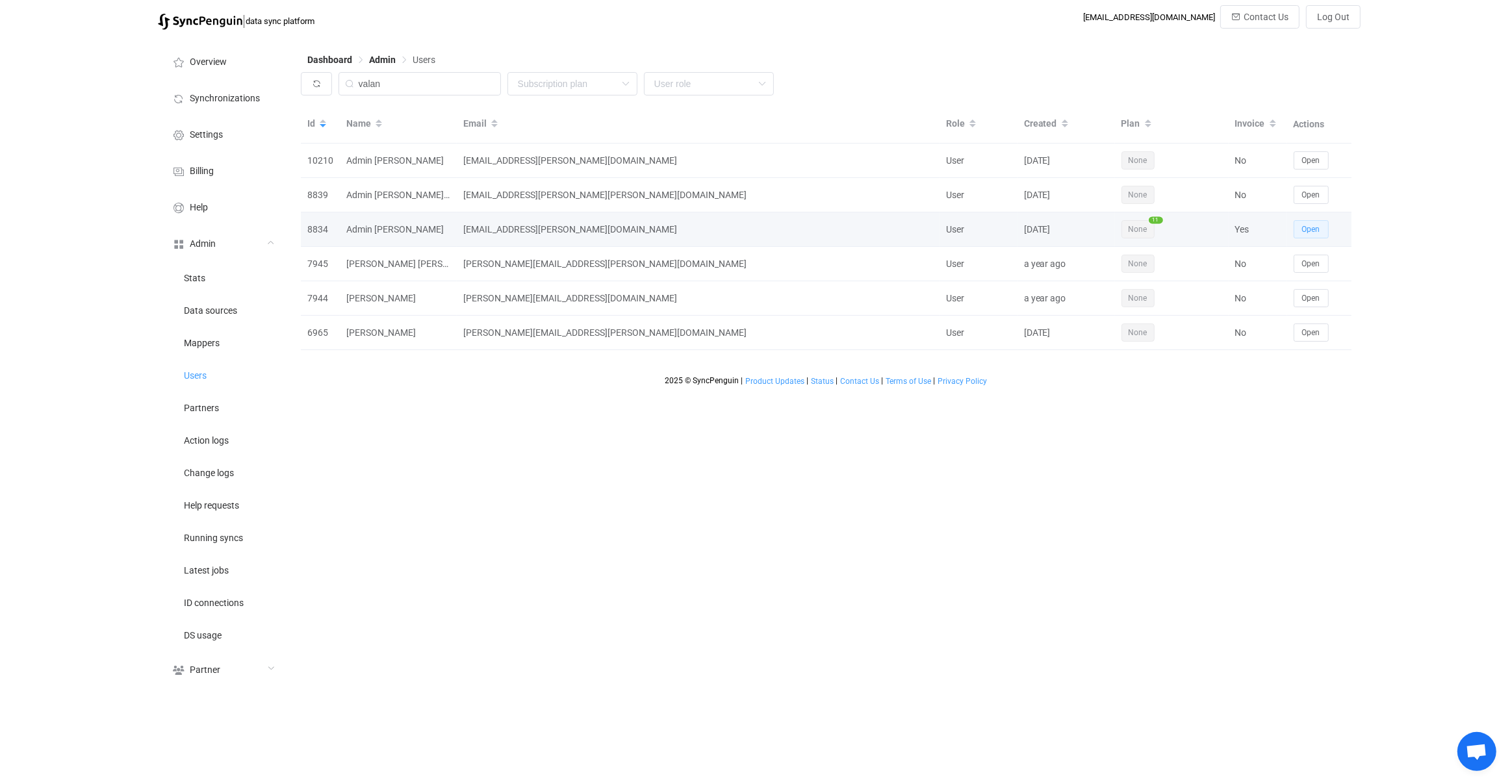
click at [1323, 233] on button "Open" at bounding box center [1311, 229] width 35 height 18
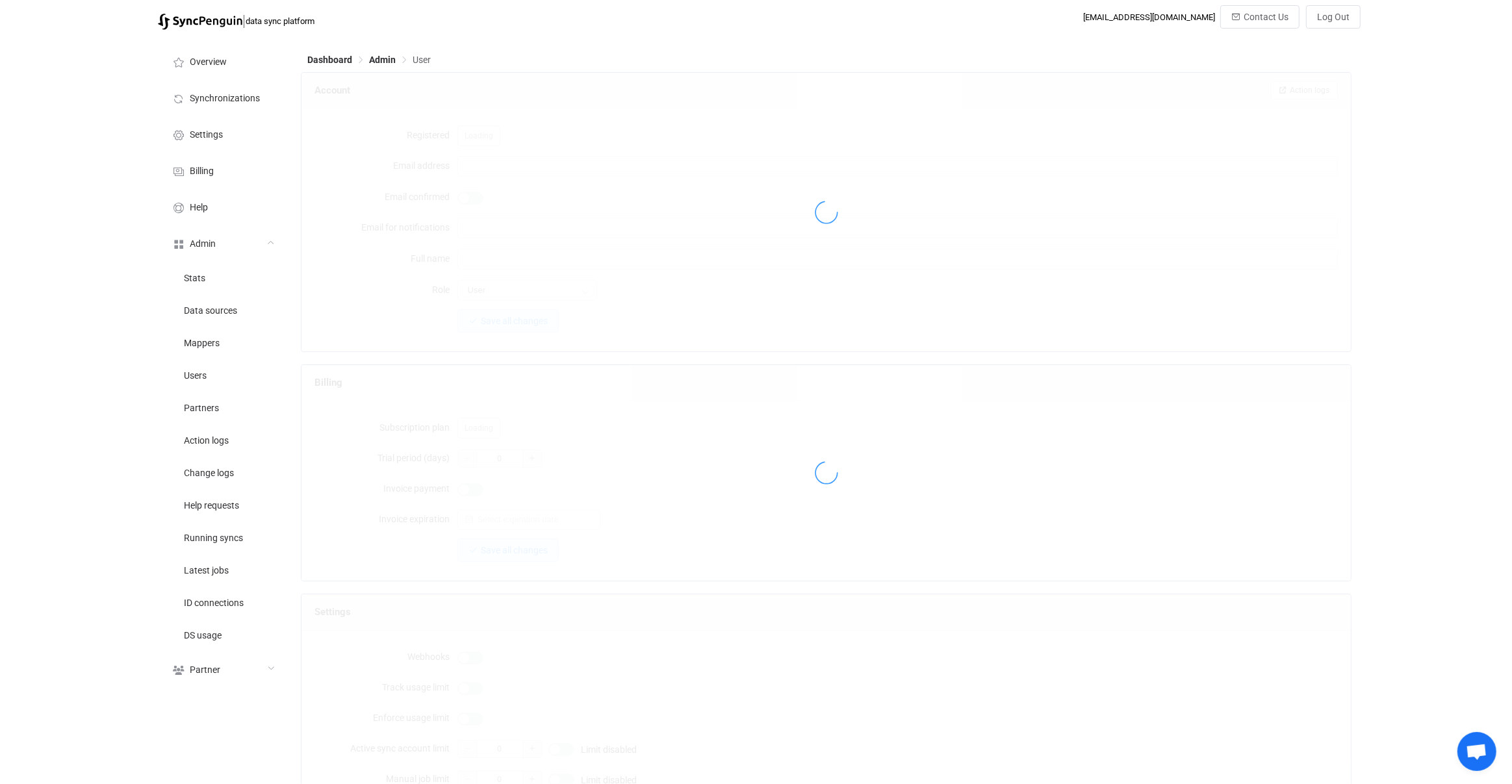
type input "[EMAIL_ADDRESS][PERSON_NAME][DOMAIN_NAME]"
type input "Admin [PERSON_NAME]"
type input "14"
type input "[DATE]"
type input "50"
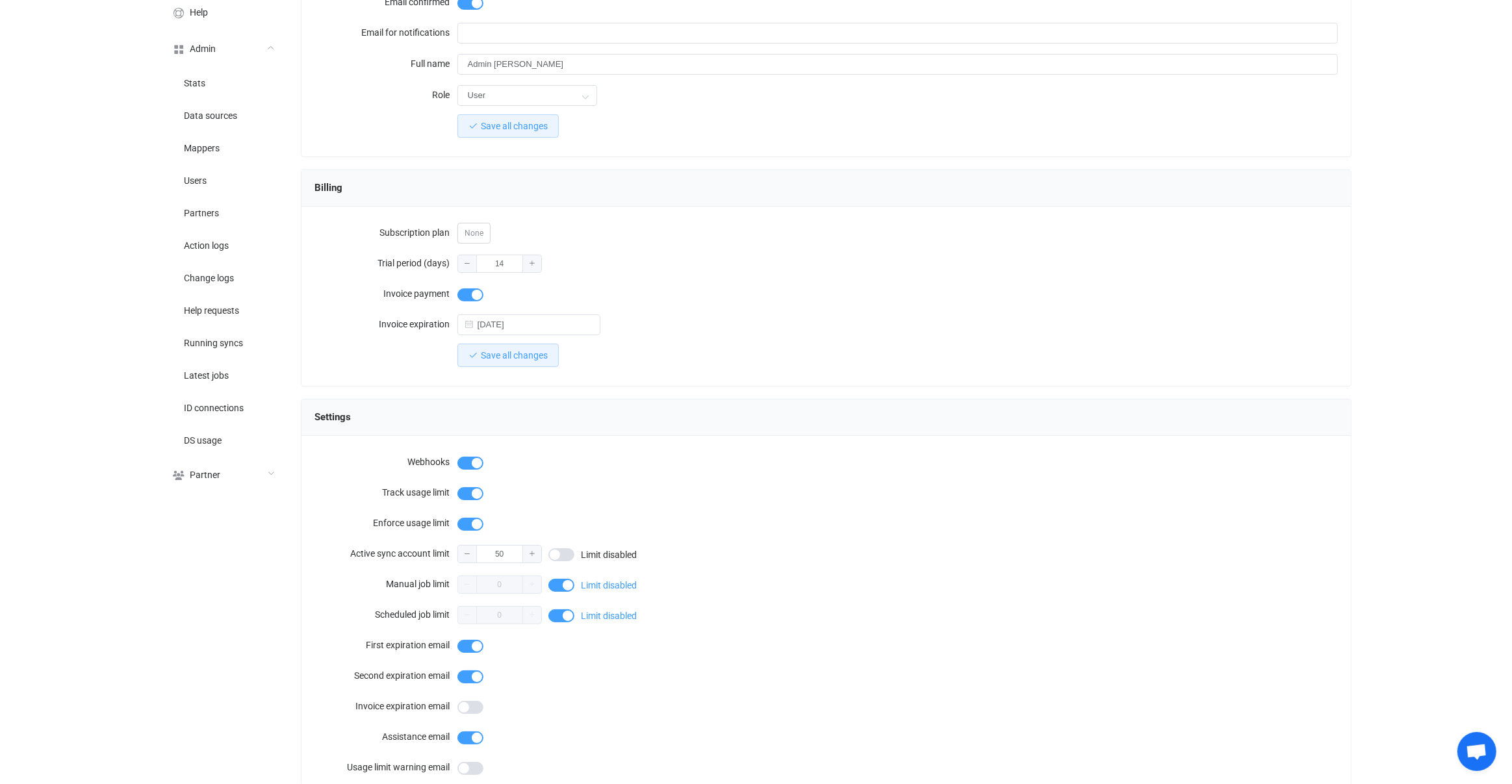
scroll to position [195, 0]
click at [547, 325] on input "[DATE]" at bounding box center [529, 324] width 143 height 21
click at [619, 415] on span "31" at bounding box center [617, 418] width 16 height 16
type input "[DATE]"
click at [535, 358] on button "Save all changes" at bounding box center [508, 355] width 101 height 24
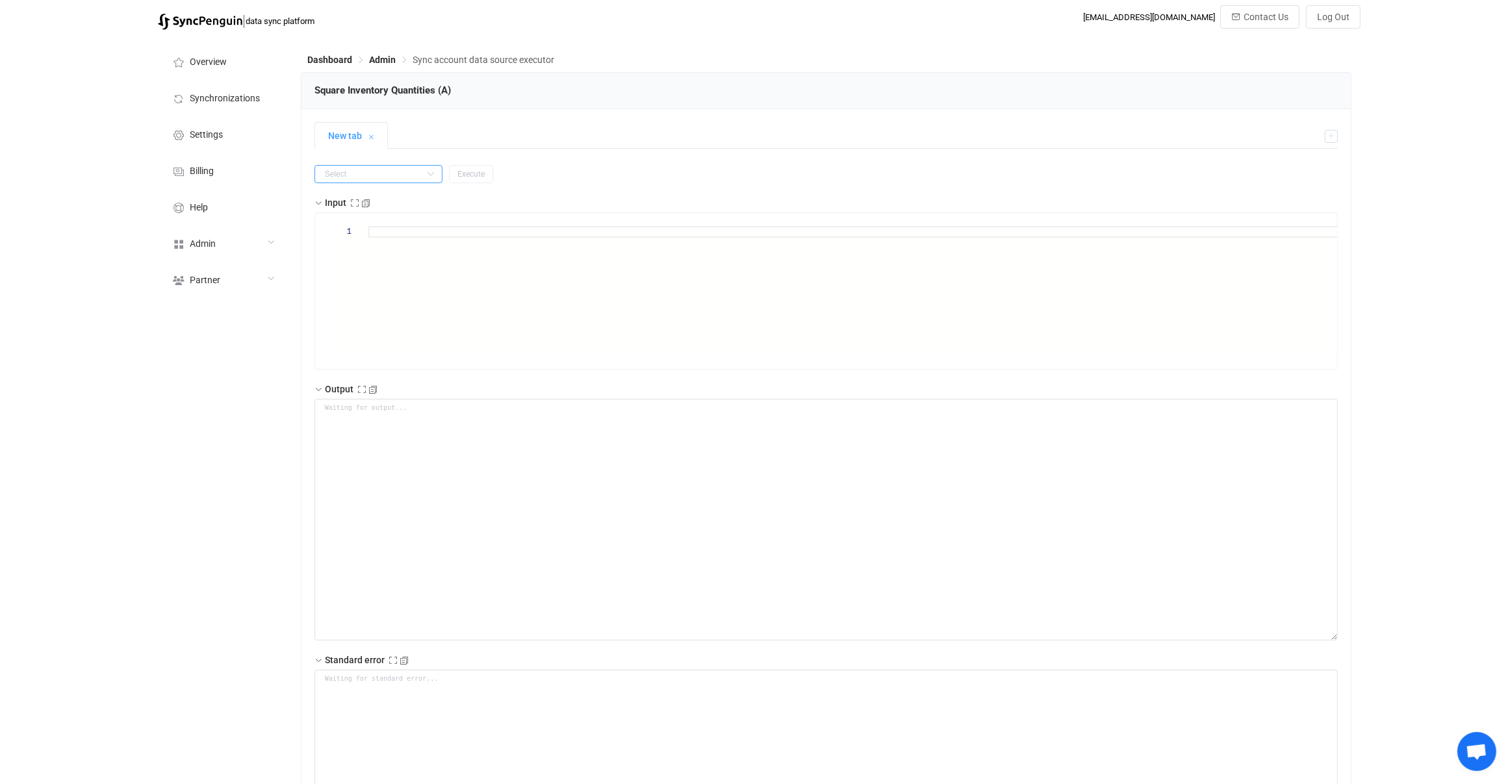
click at [378, 176] on input "text" at bounding box center [378, 174] width 128 height 18
click at [375, 286] on li "get" at bounding box center [372, 294] width 115 height 22
type input "get"
paste textarea "9789862721841"
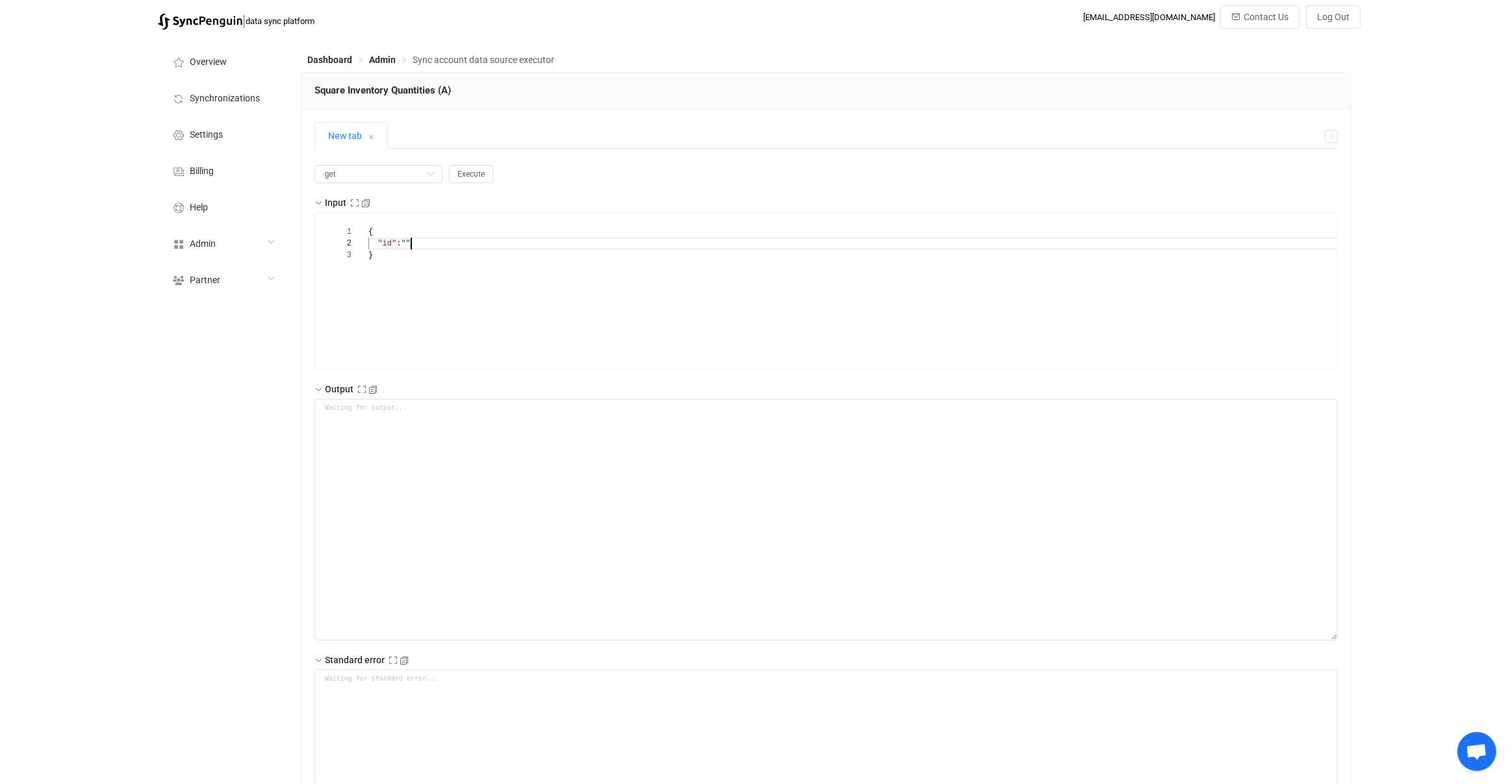
type textarea "{ "id": "9789862721841" }"
click at [465, 183] on div "get Execute Input 1 2 3 { "id" : "9789862721841" } { "id": "9789862721841" } Ou…" at bounding box center [826, 576] width 1024 height 822
click at [465, 181] on button "Execute" at bounding box center [471, 174] width 44 height 18
type textarea "{ "statusCode": 200, "output": { "value": { "sku": "9789862721841", "catalogObj…"
type textarea "Output saved to the file"
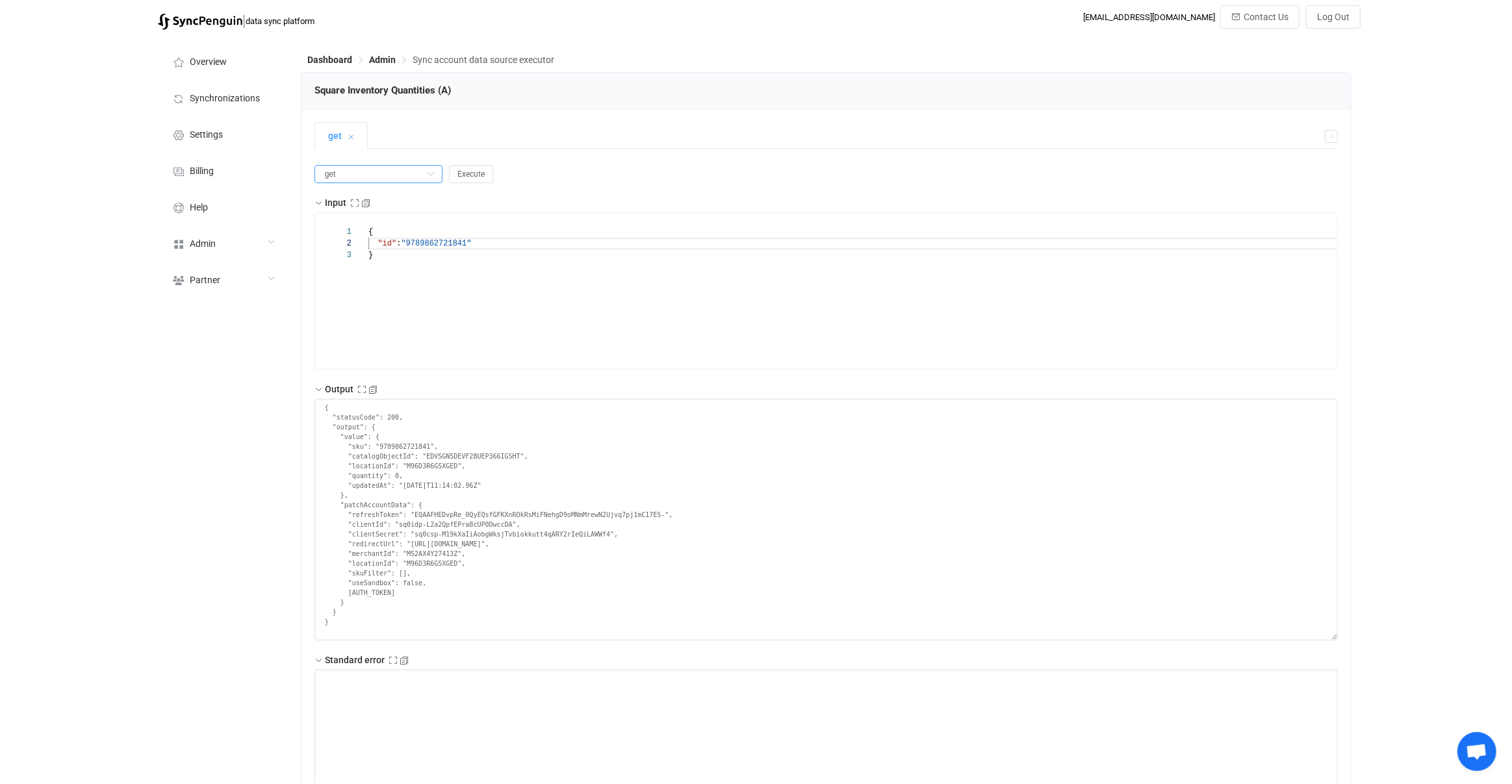
click at [361, 174] on input "get" at bounding box center [378, 174] width 128 height 18
click at [375, 198] on li "getAccount" at bounding box center [372, 206] width 115 height 22
type input "getAccount"
click at [469, 179] on button "Execute" at bounding box center [471, 174] width 44 height 18
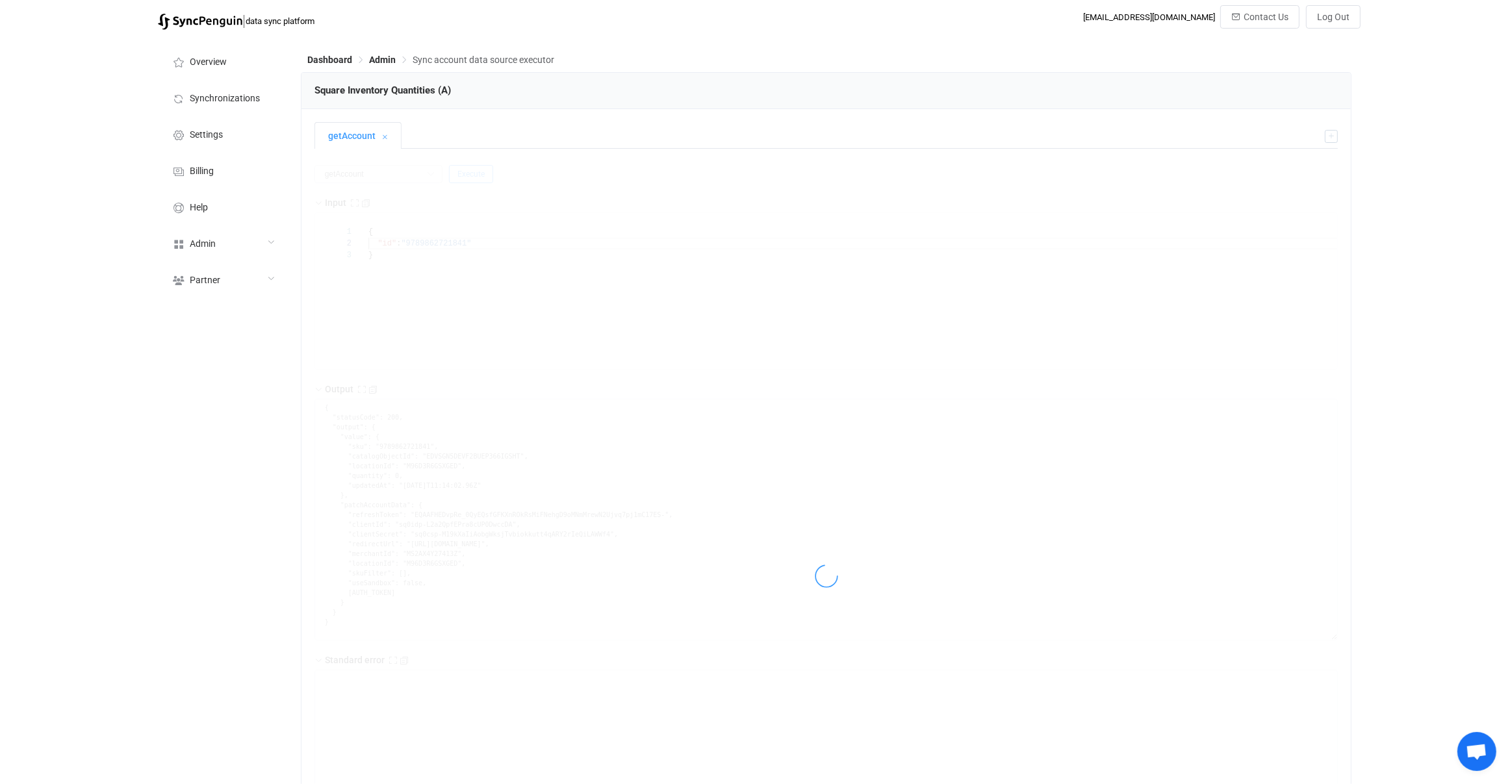
type textarea "{ "connectUrl": "https://connect.squareup.com/oauth2/authorize?access_type=offl…"
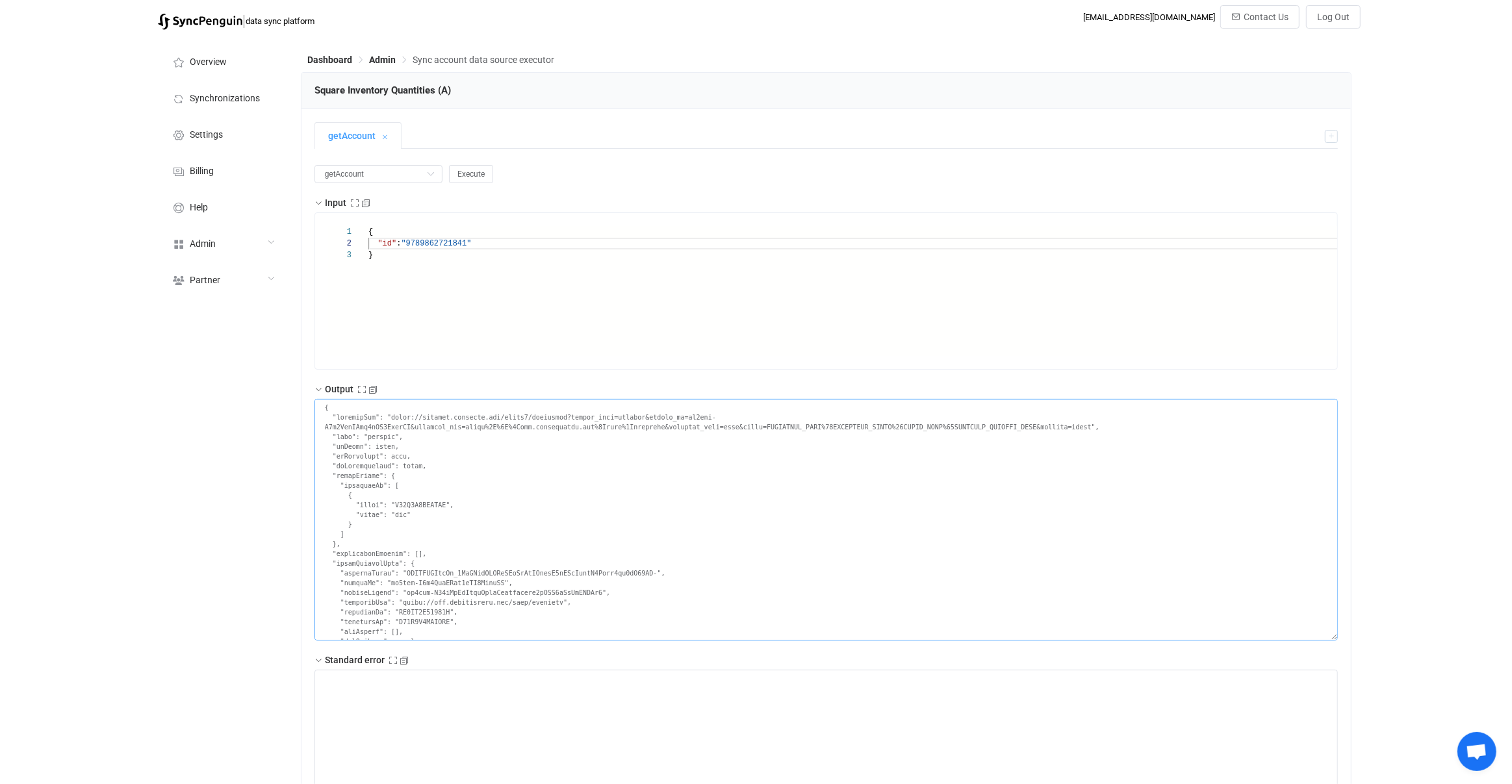
click at [378, 517] on textarea at bounding box center [826, 519] width 1024 height 241
click at [434, 494] on textarea at bounding box center [826, 519] width 1024 height 241
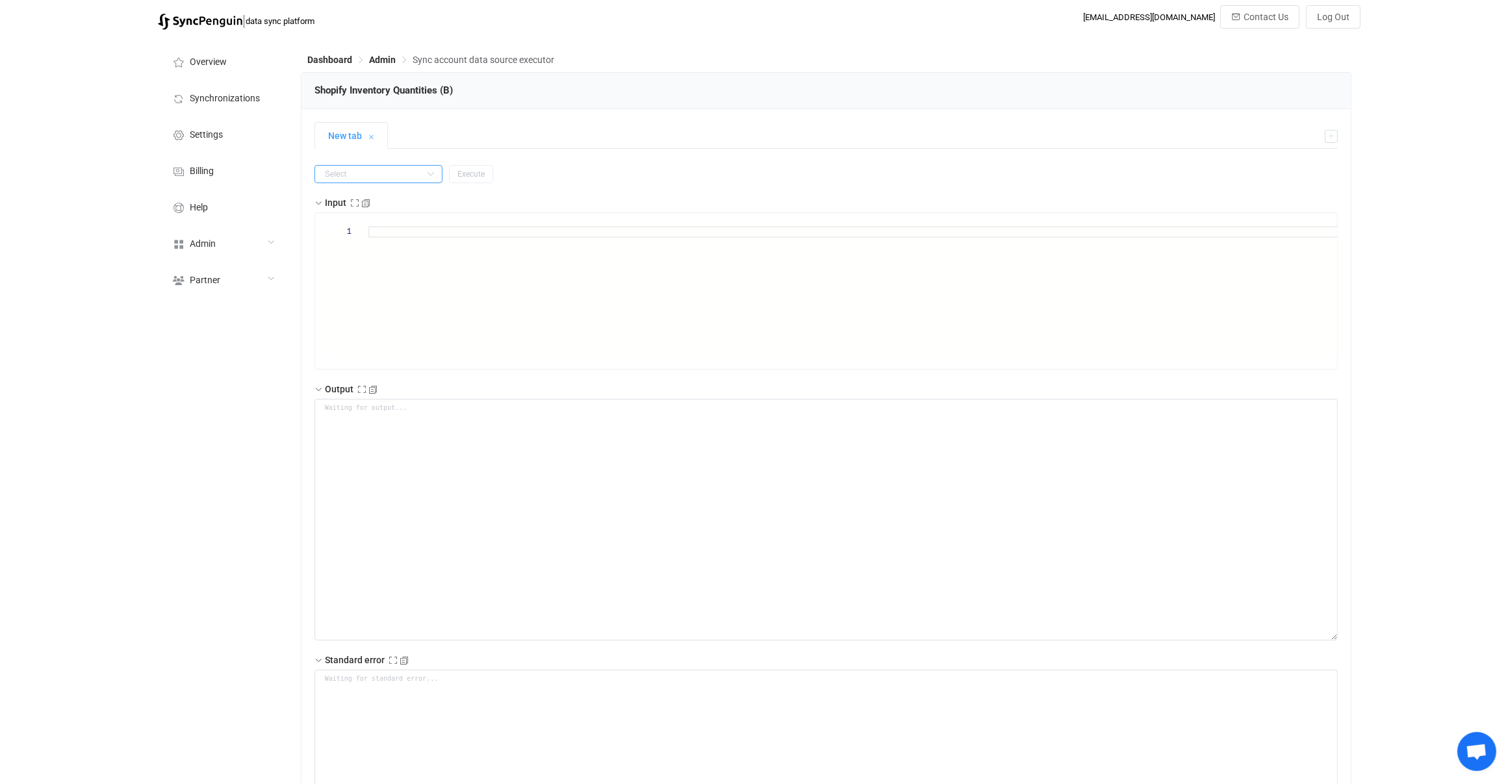
click at [394, 172] on input "text" at bounding box center [378, 174] width 128 height 18
click at [389, 202] on li "getAccount" at bounding box center [372, 206] width 115 height 22
type input "getAccount"
click at [465, 179] on button "Execute" at bounding box center [471, 174] width 44 height 18
type textarea "{ "connectUrl": null, "name": "[DOMAIN_NAME]", "isEmpty": false, "isConnected":…"
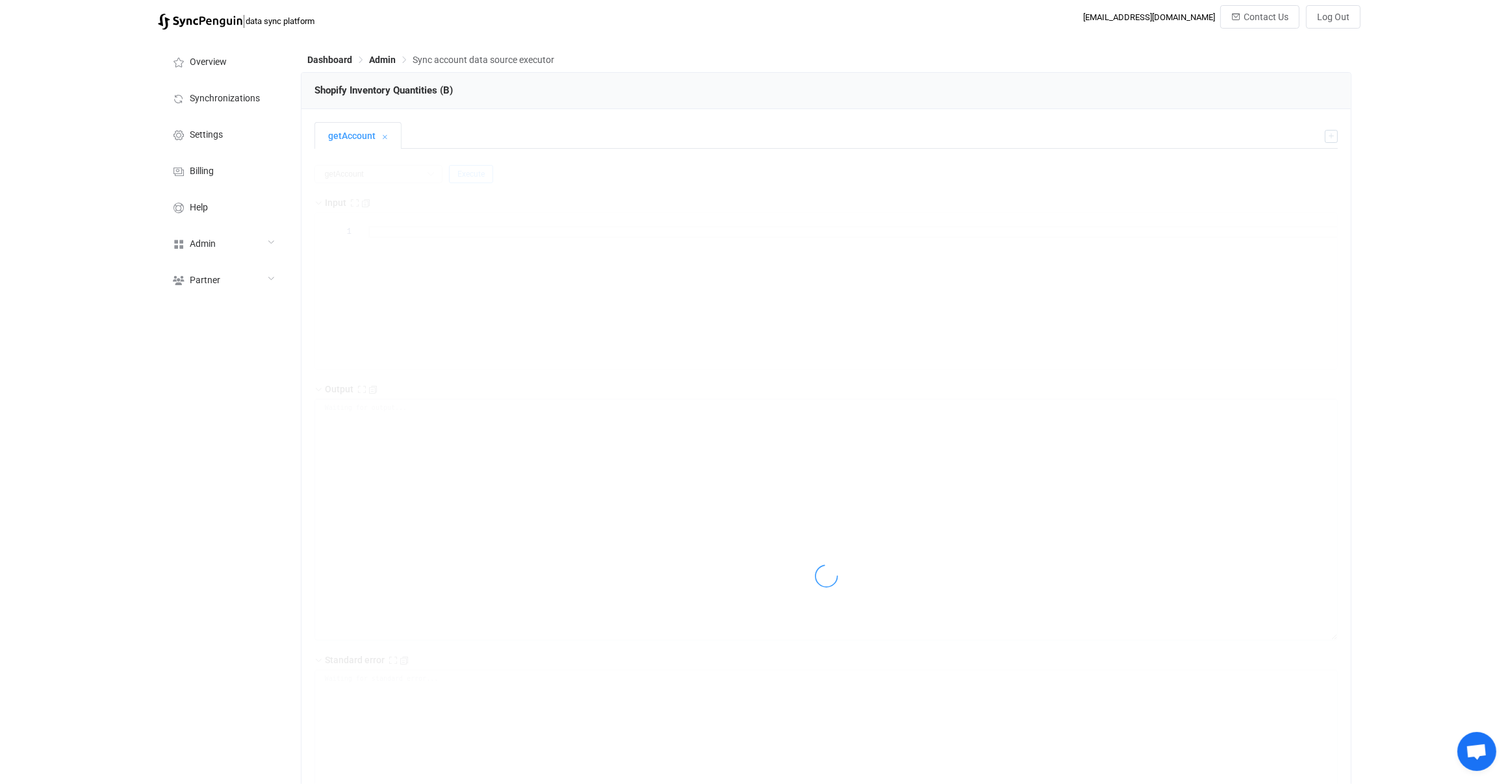
type textarea "Output saved to the file"
drag, startPoint x: 438, startPoint y: 521, endPoint x: 438, endPoint y: 485, distance: 36.0
click at [425, 489] on textarea "{ "connectUrl": null, "name": "[DOMAIN_NAME]", "isEmpty": false, "isConnected":…" at bounding box center [826, 519] width 1024 height 241
click at [438, 485] on textarea "{ "connectUrl": null, "name": "[DOMAIN_NAME]", "isEmpty": false, "isConnected":…" at bounding box center [826, 519] width 1024 height 241
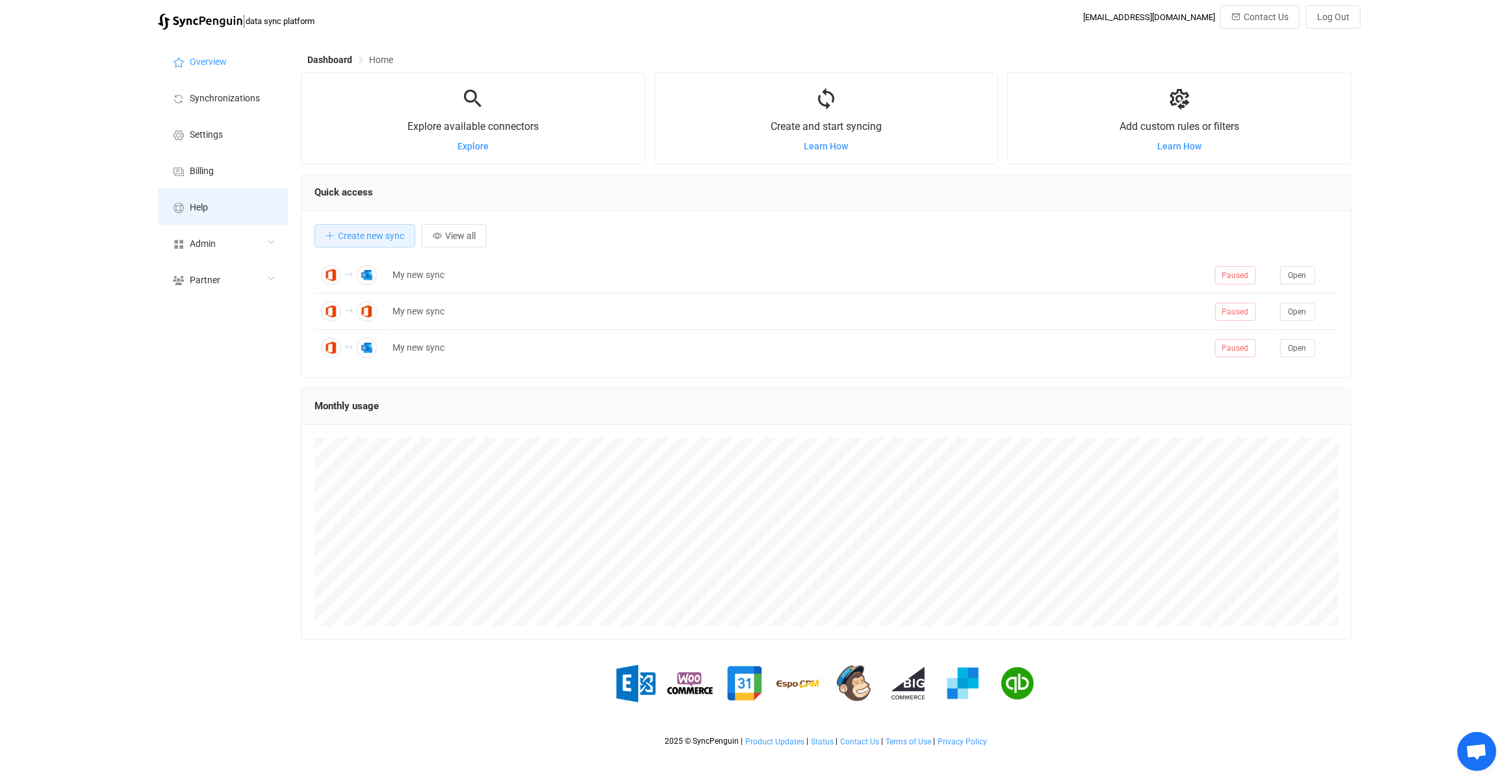
scroll to position [252, 1050]
click at [205, 218] on li "Help" at bounding box center [222, 206] width 130 height 36
click at [217, 241] on div "Admin" at bounding box center [222, 243] width 130 height 36
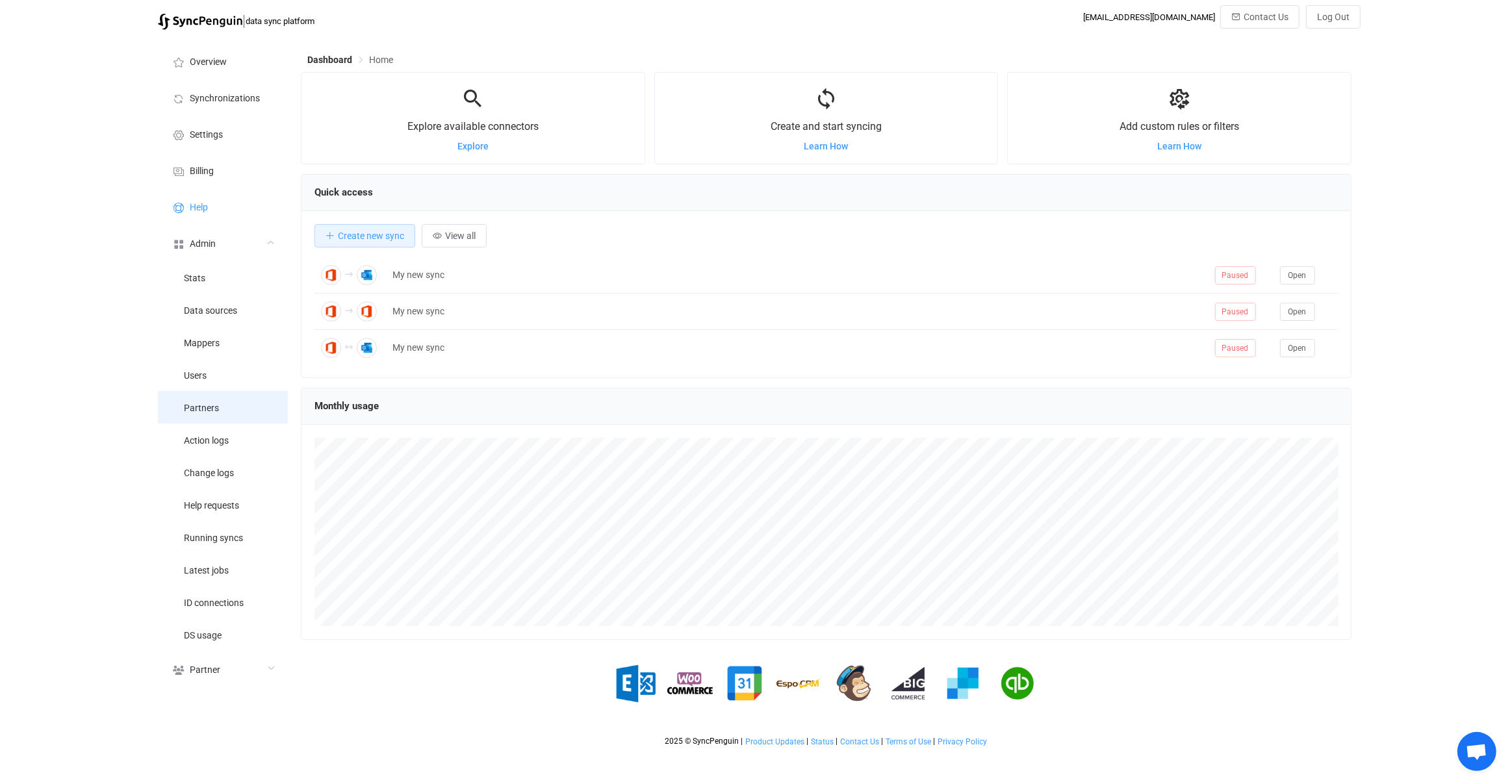
click at [240, 394] on li "Partners" at bounding box center [222, 407] width 130 height 32
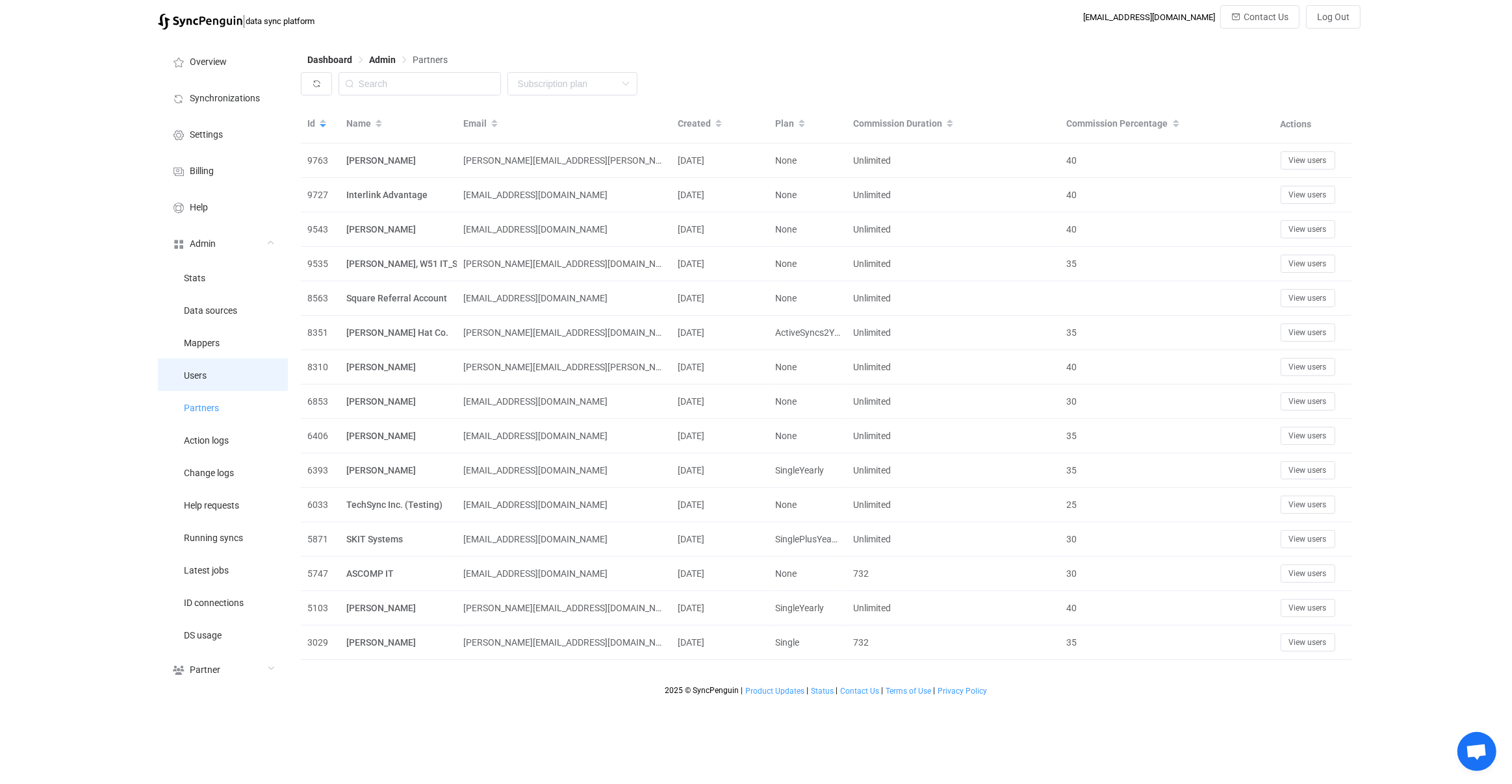
click at [241, 372] on li "Users" at bounding box center [222, 374] width 130 height 32
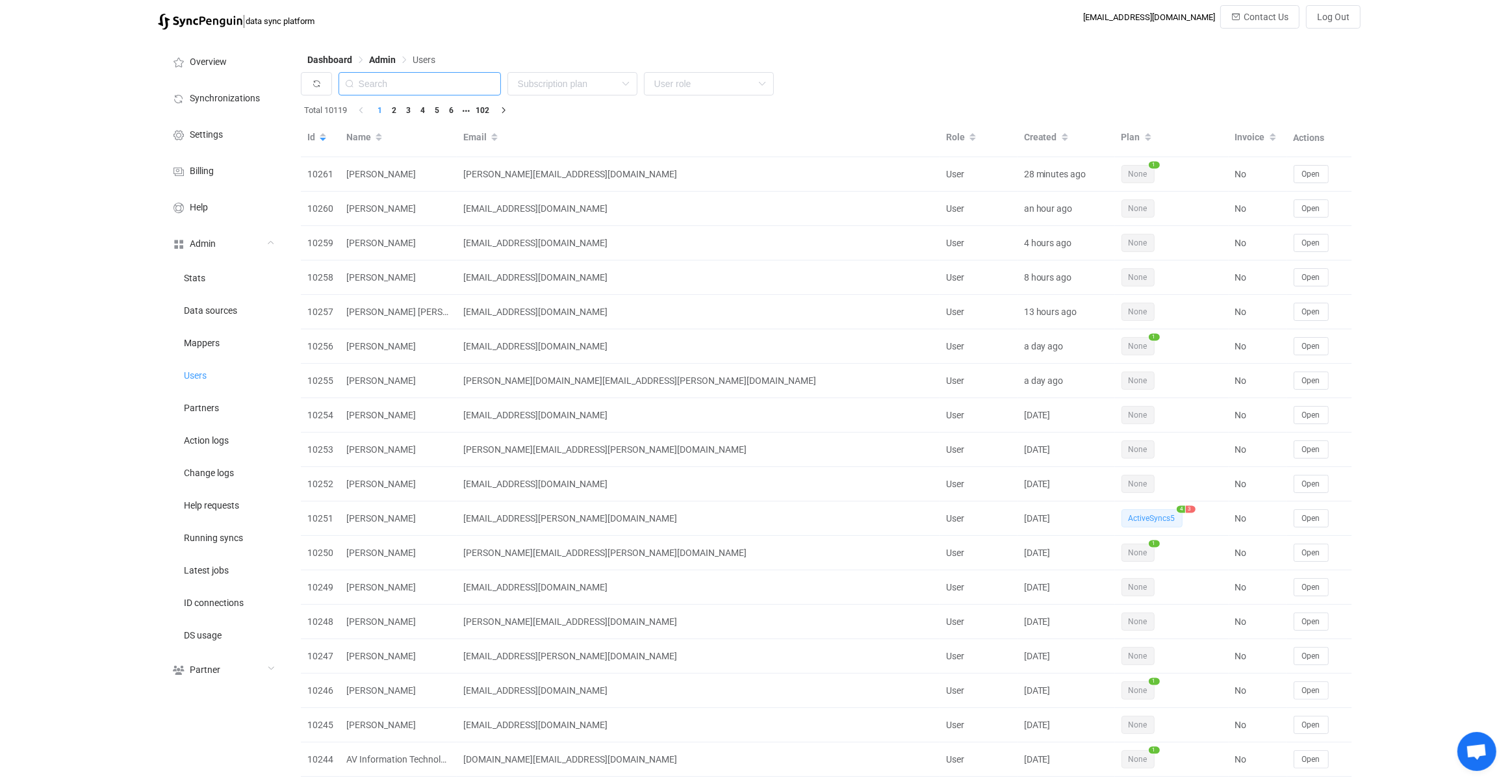
click at [465, 76] on input "text" at bounding box center [420, 84] width 162 height 24
type input "s"
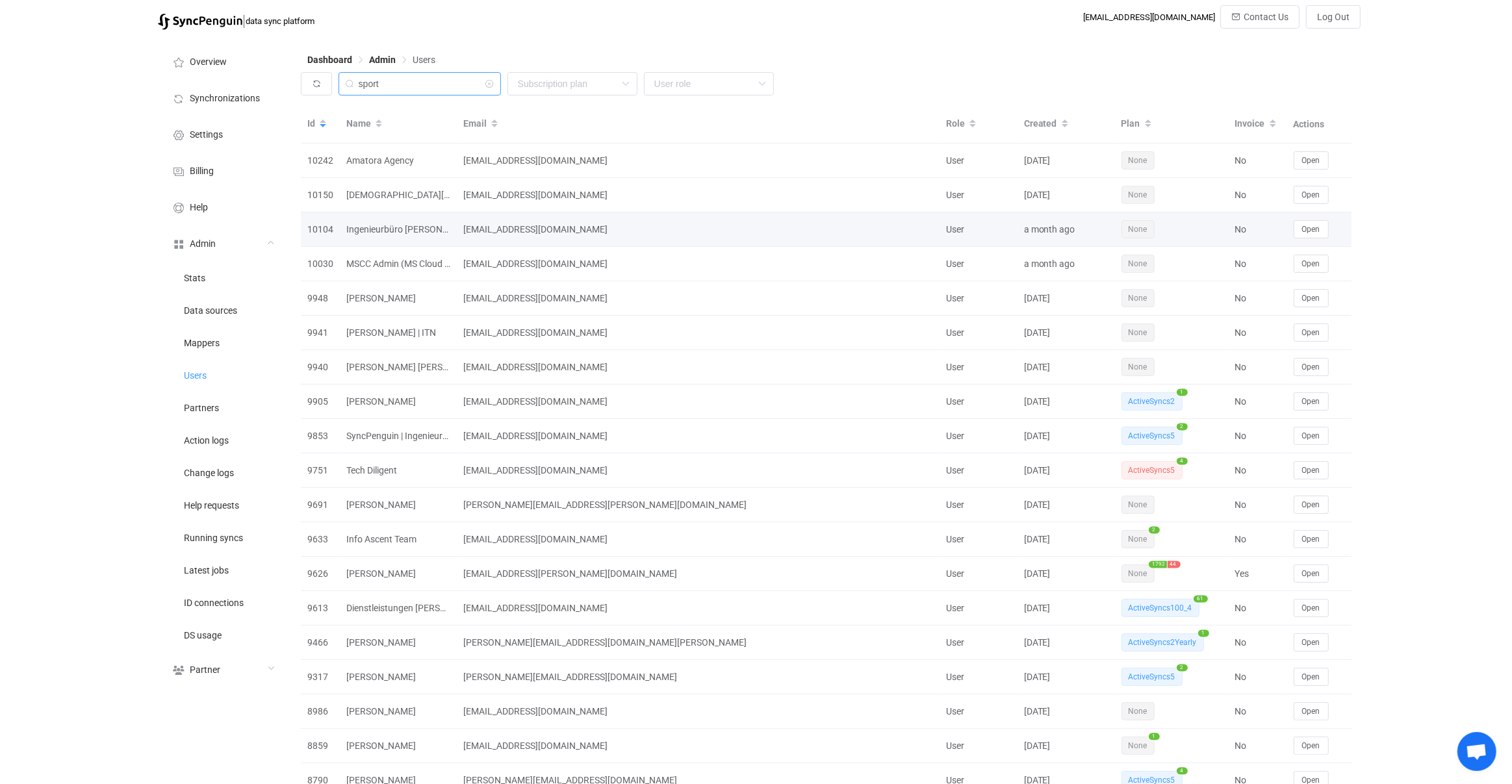
type input "sport"
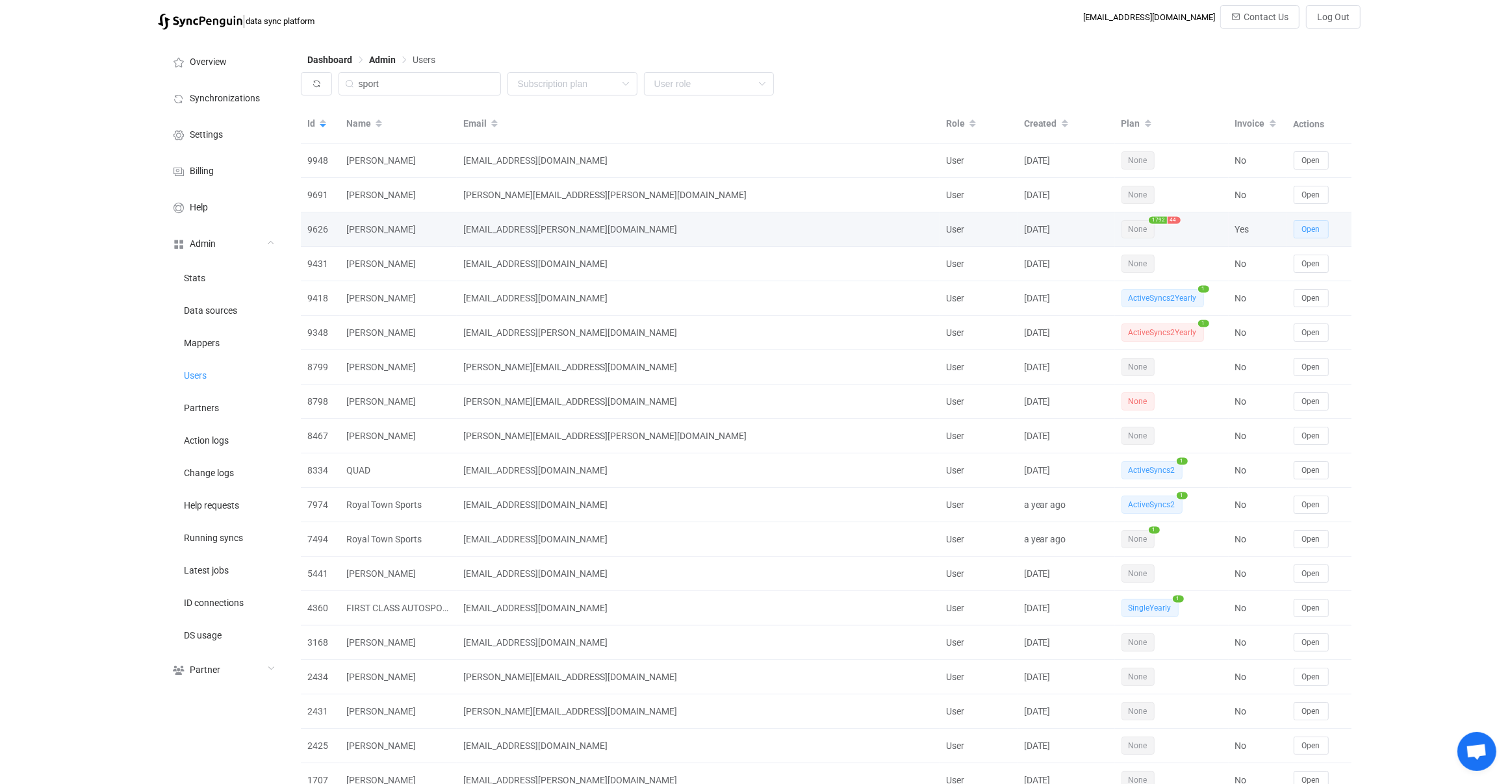
click at [1303, 235] on button "Open" at bounding box center [1311, 229] width 35 height 18
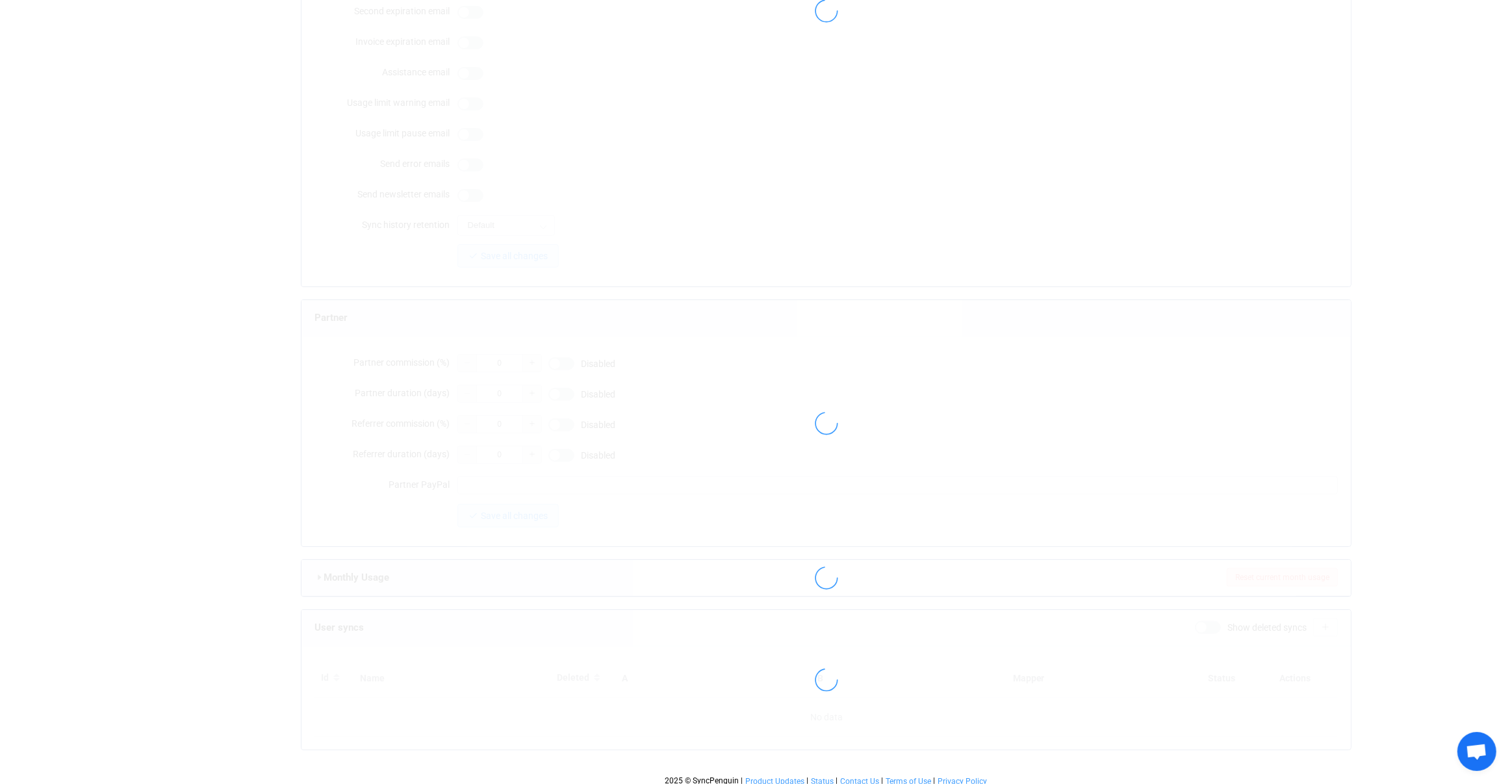
type input "[EMAIL_ADDRESS][PERSON_NAME][DOMAIN_NAME]"
type input "[PERSON_NAME]"
type input "28"
type input "[DATE]"
type input "2500"
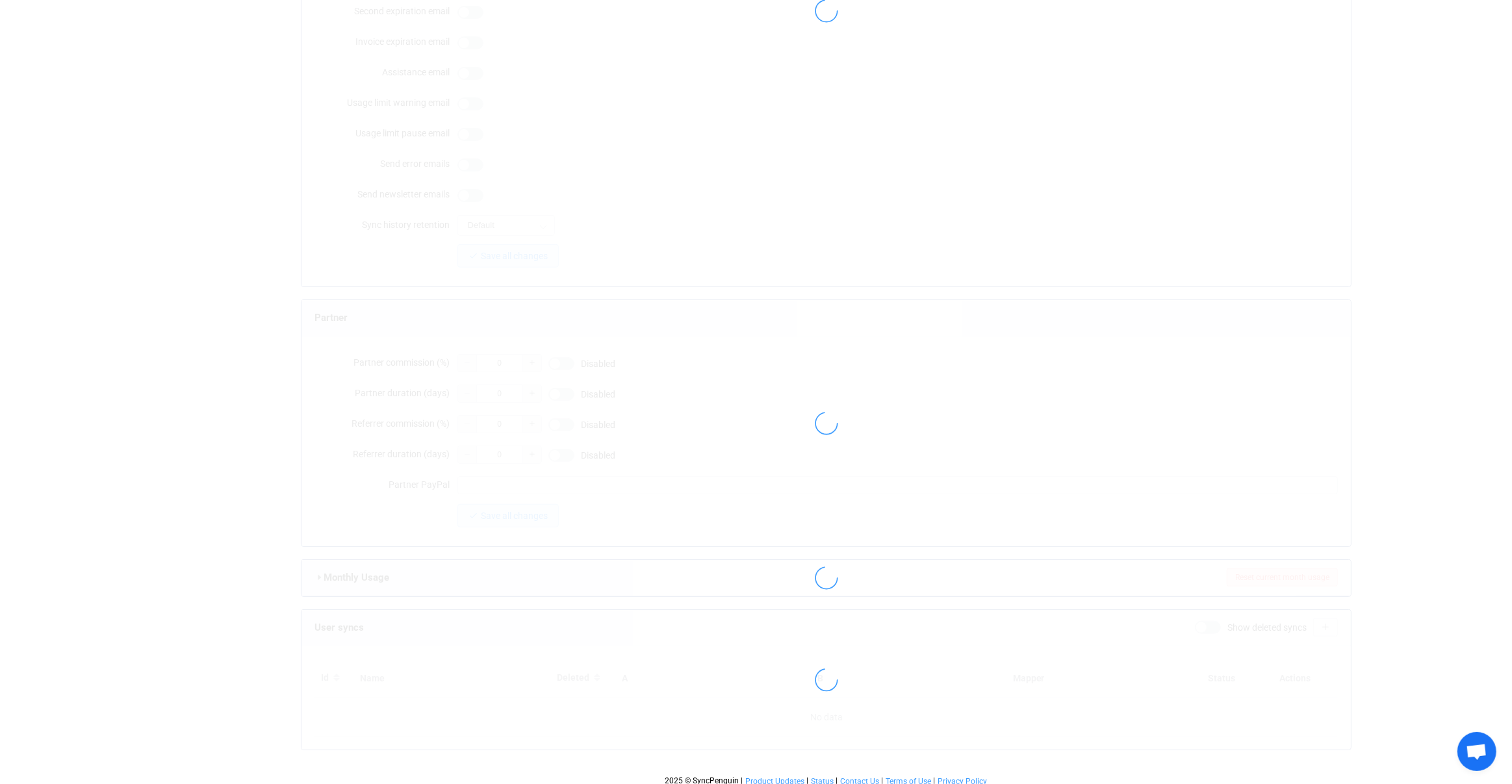
type input "10"
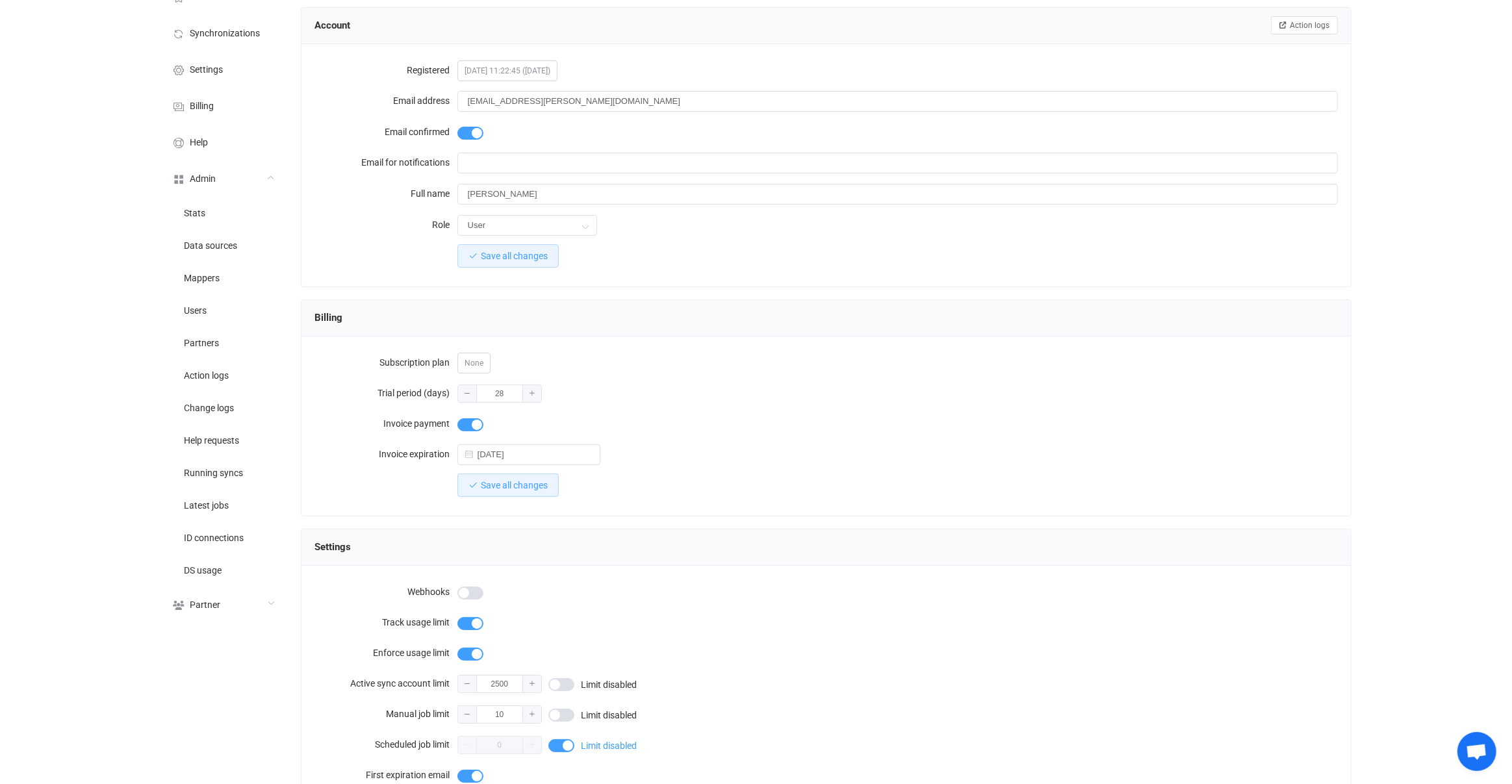
scroll to position [64, 0]
click at [539, 449] on input "[DATE]" at bounding box center [529, 455] width 143 height 21
type input "[DATE]"
click at [599, 411] on div at bounding box center [898, 424] width 881 height 26
click at [507, 481] on span "Save all changes" at bounding box center [514, 485] width 67 height 10
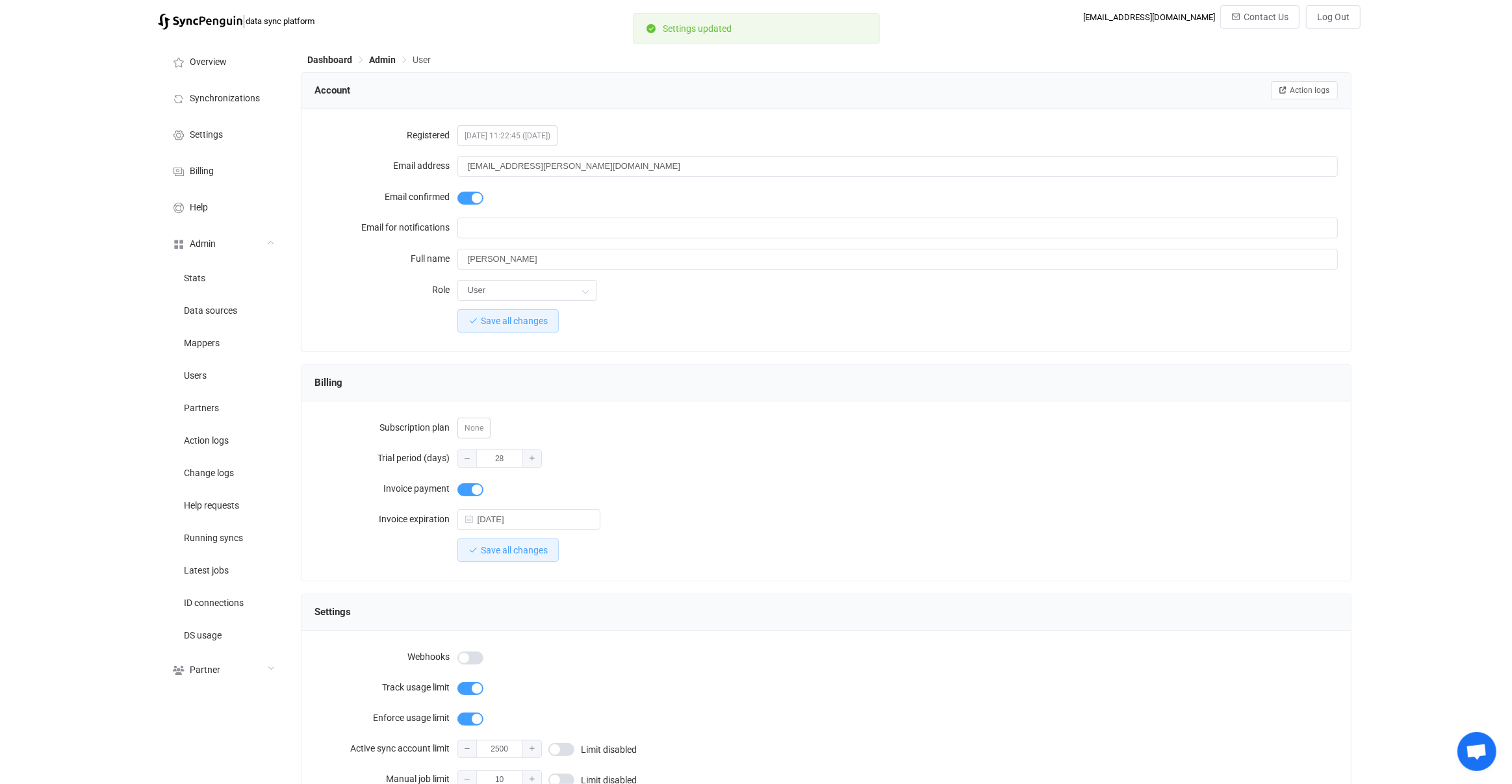
scroll to position [0, 0]
click at [246, 369] on li "Users" at bounding box center [222, 374] width 130 height 32
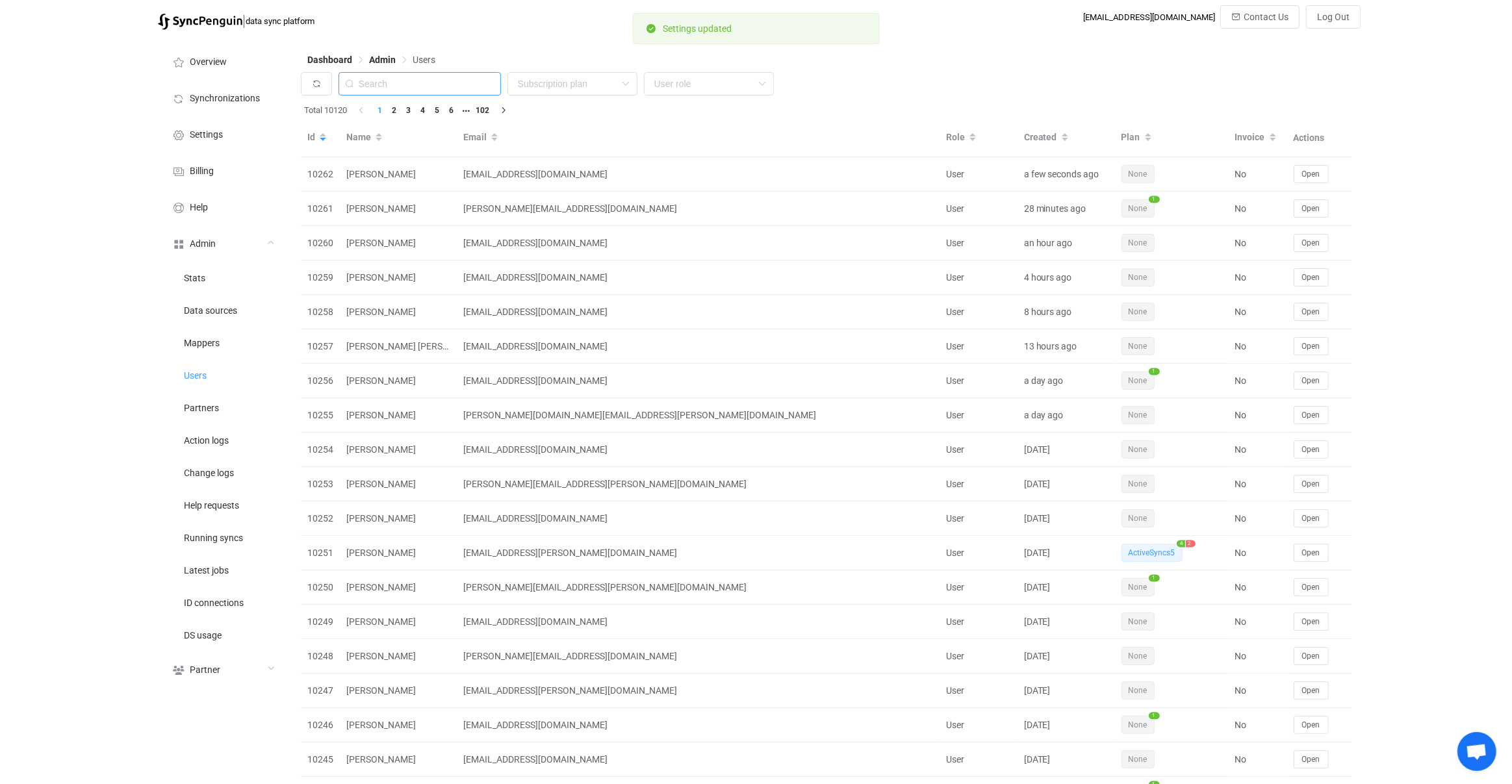
click at [452, 89] on input "text" at bounding box center [420, 84] width 162 height 24
type input "valantic"
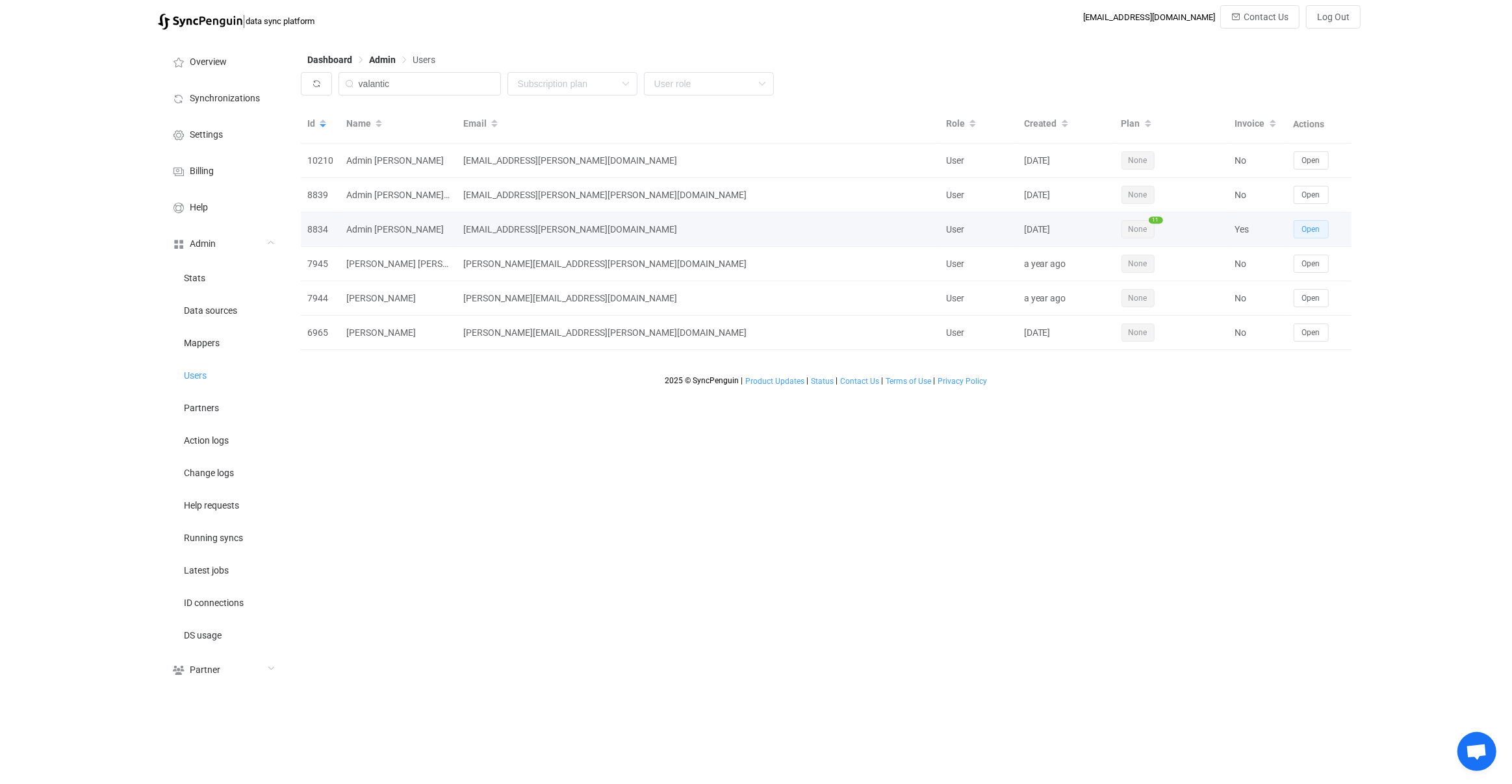
click at [1310, 230] on span "Open" at bounding box center [1311, 229] width 18 height 9
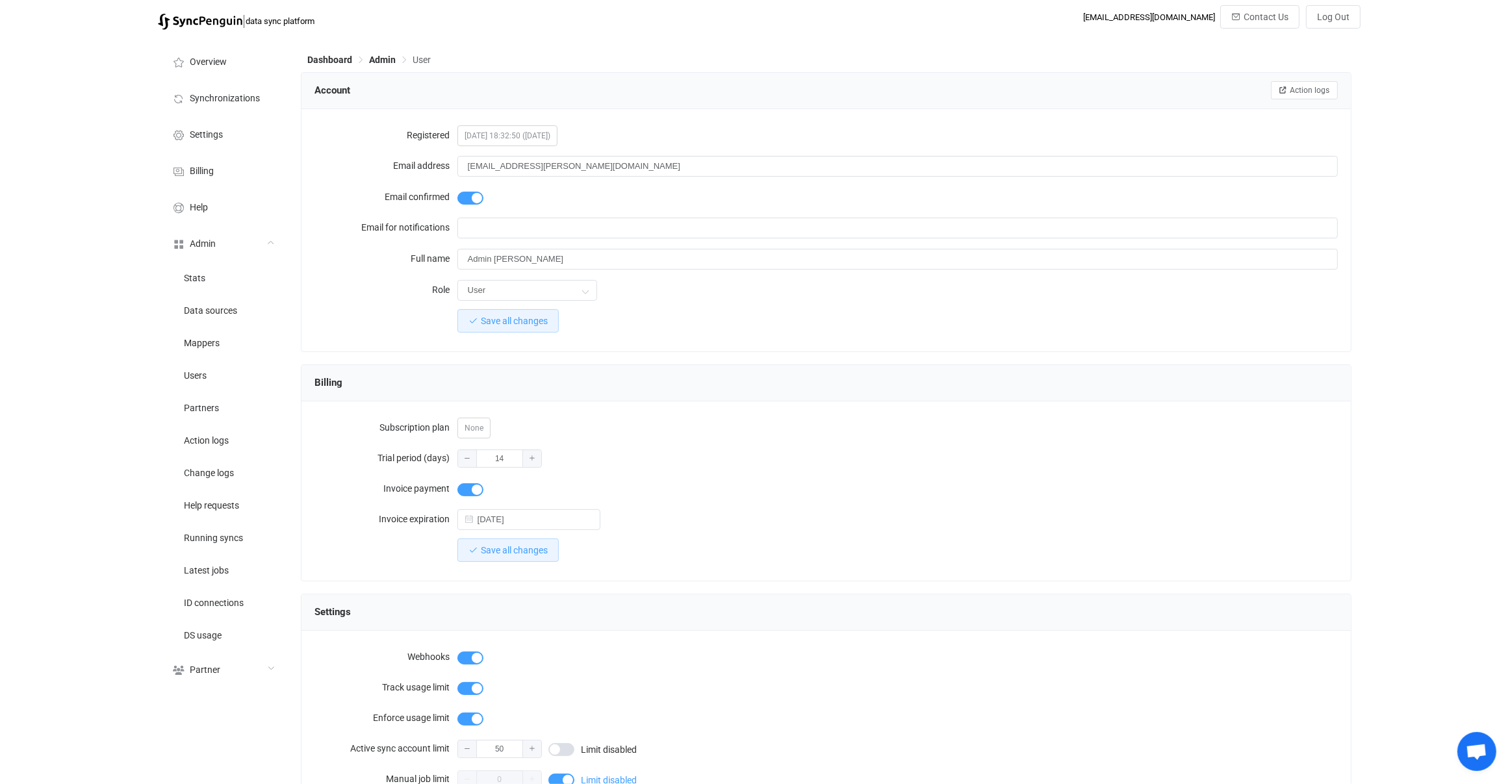
click at [876, 594] on div "Settings" at bounding box center [826, 612] width 1050 height 36
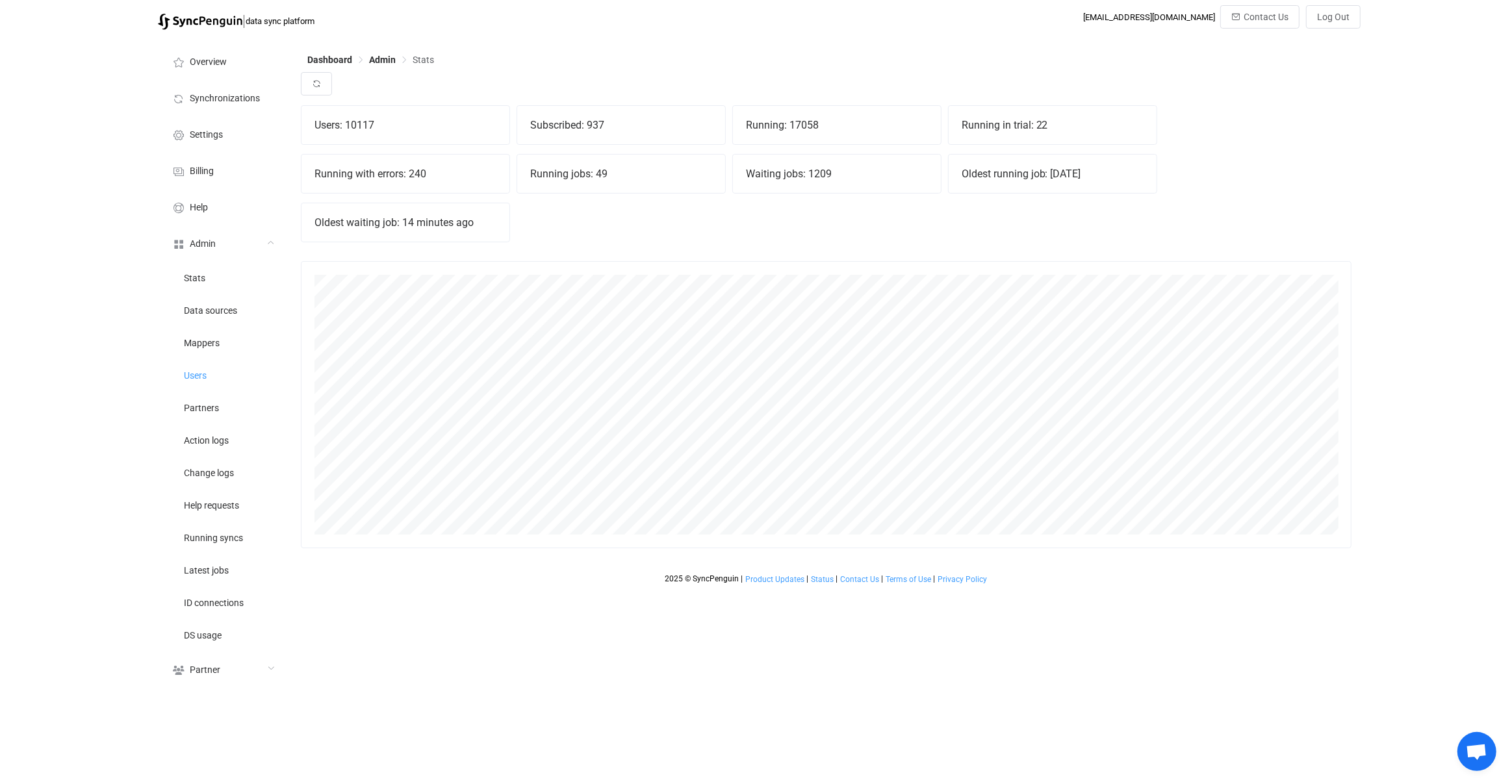
scroll to position [286, 1050]
